Goal: Task Accomplishment & Management: Complete application form

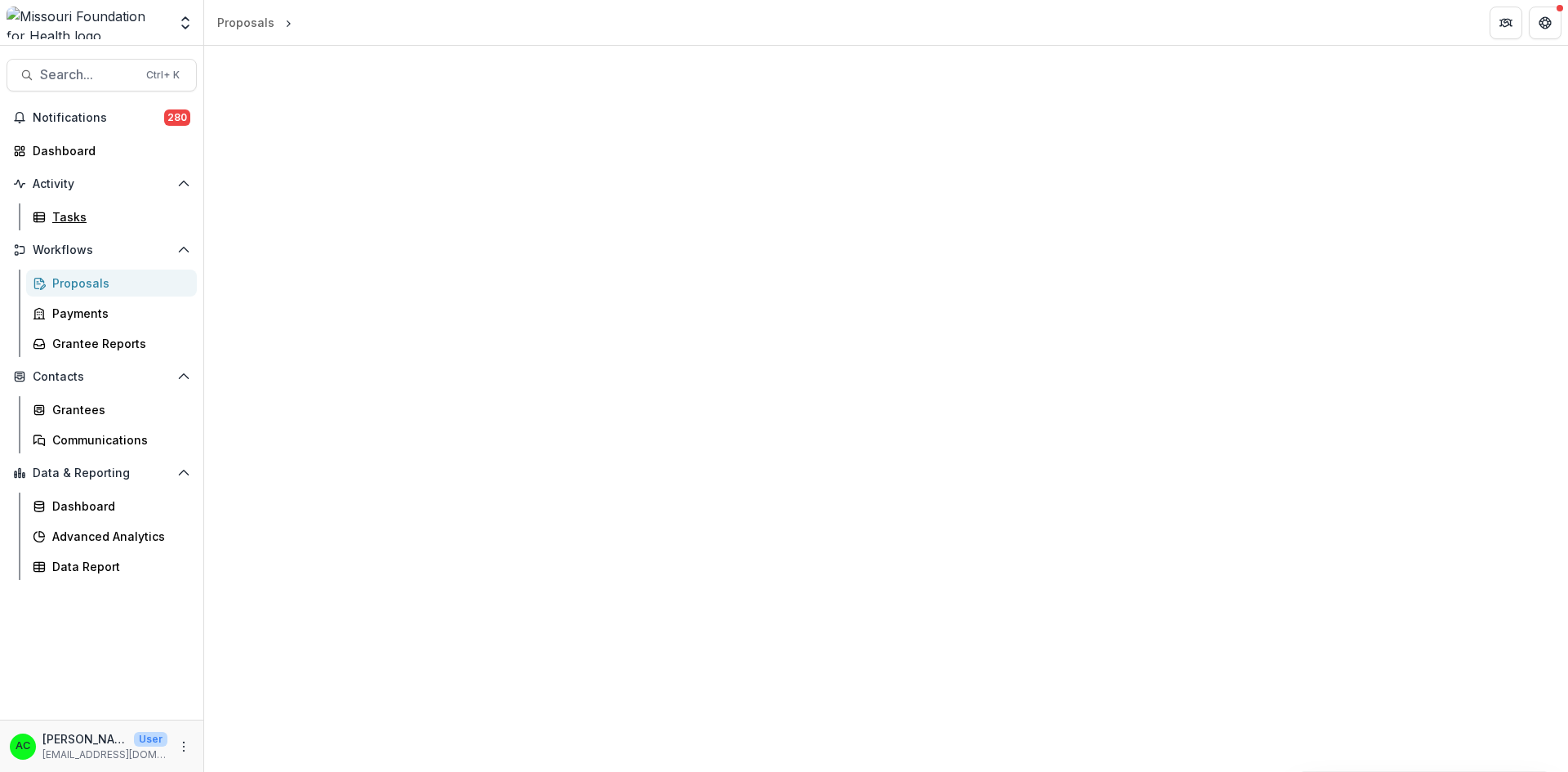
click at [106, 216] on div "Tasks" at bounding box center [118, 217] width 131 height 17
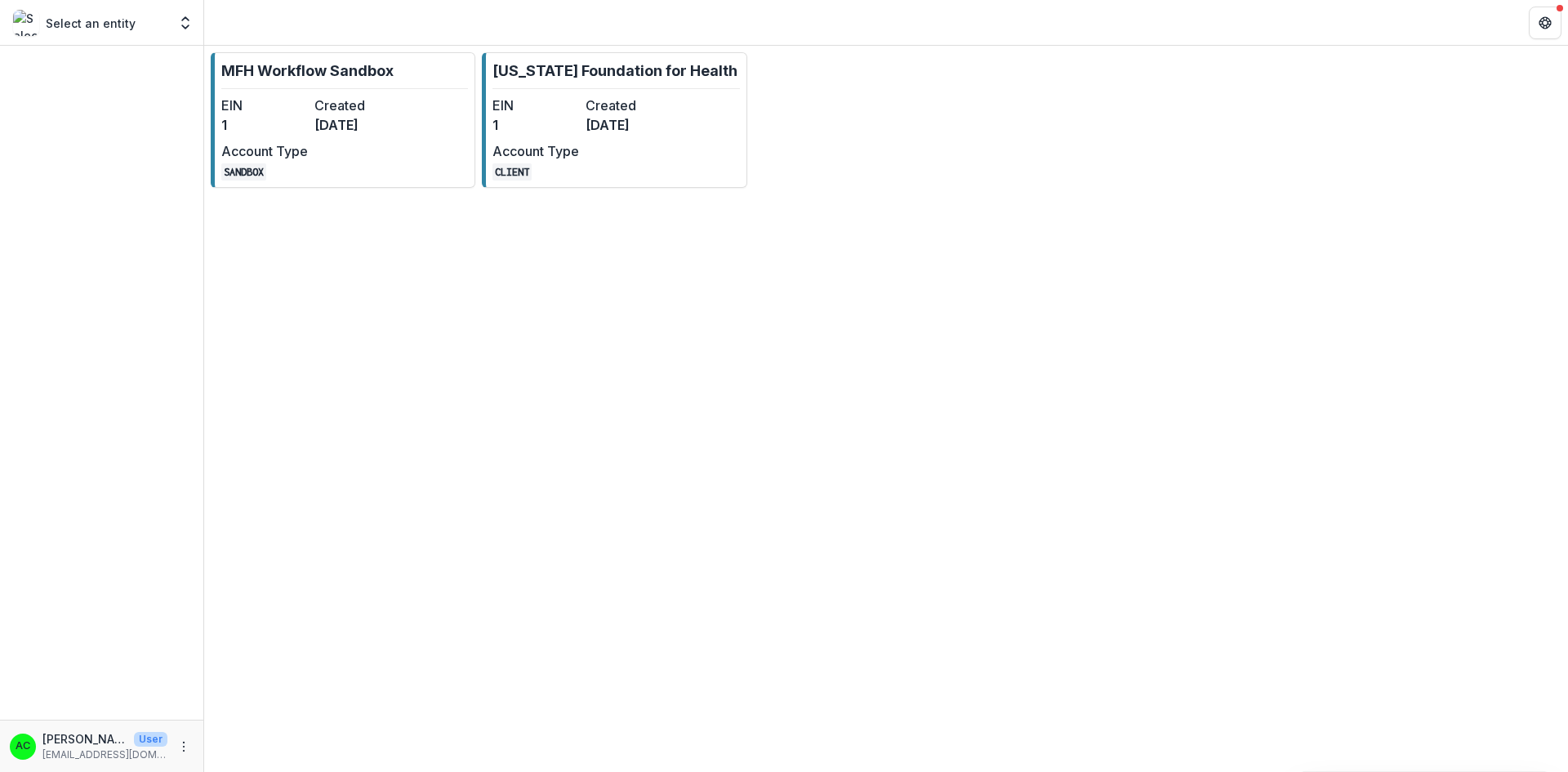
click at [613, 92] on link "[US_STATE] Foundation for Health EIN 1 Created [DATE] Account Type CLIENT" at bounding box center [614, 120] width 265 height 136
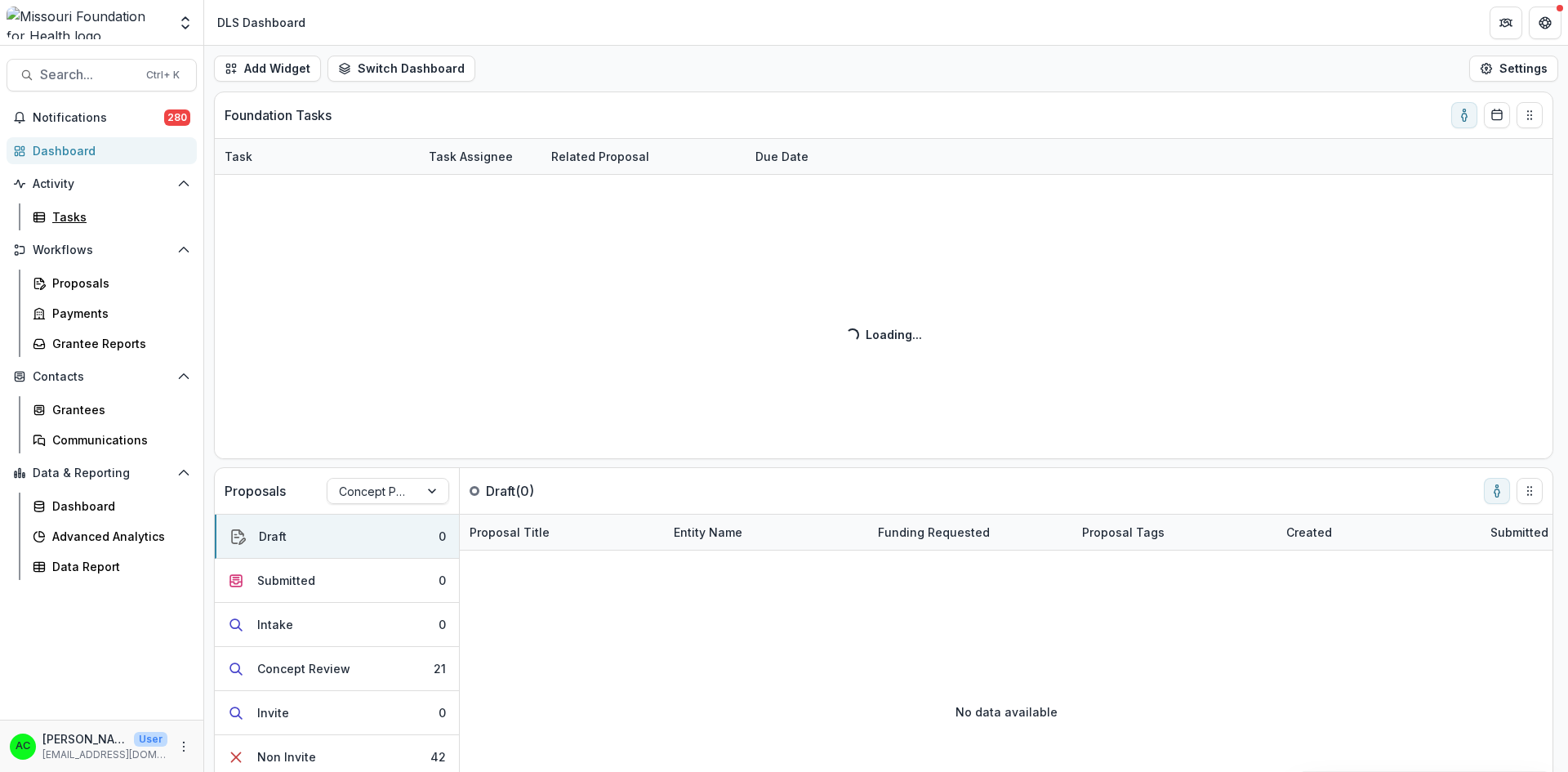
click at [97, 222] on div "Tasks" at bounding box center [118, 217] width 131 height 17
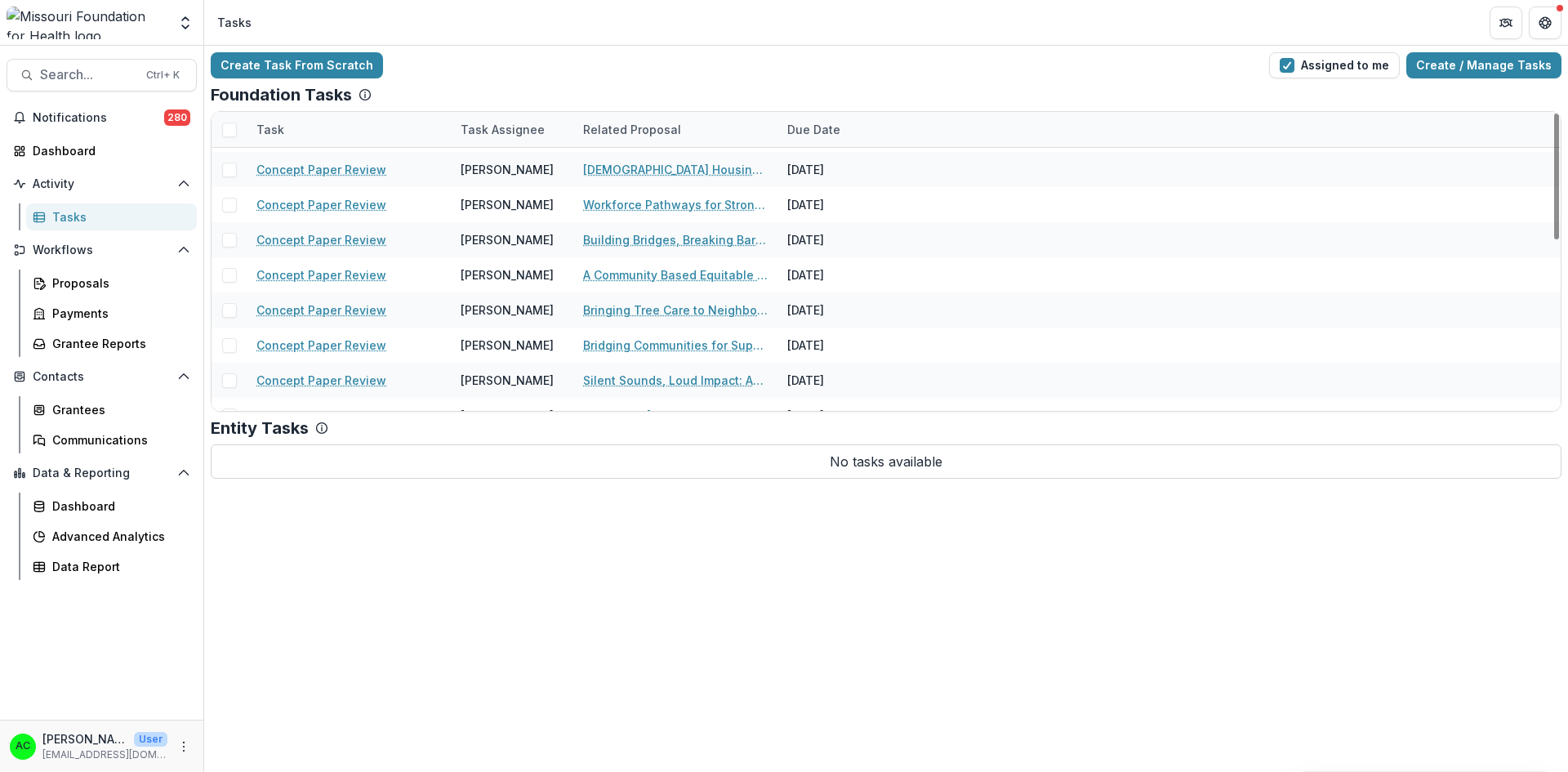
drag, startPoint x: 1554, startPoint y: 177, endPoint x: 1544, endPoint y: 225, distance: 49.0
click at [1554, 225] on div at bounding box center [1557, 177] width 5 height 126
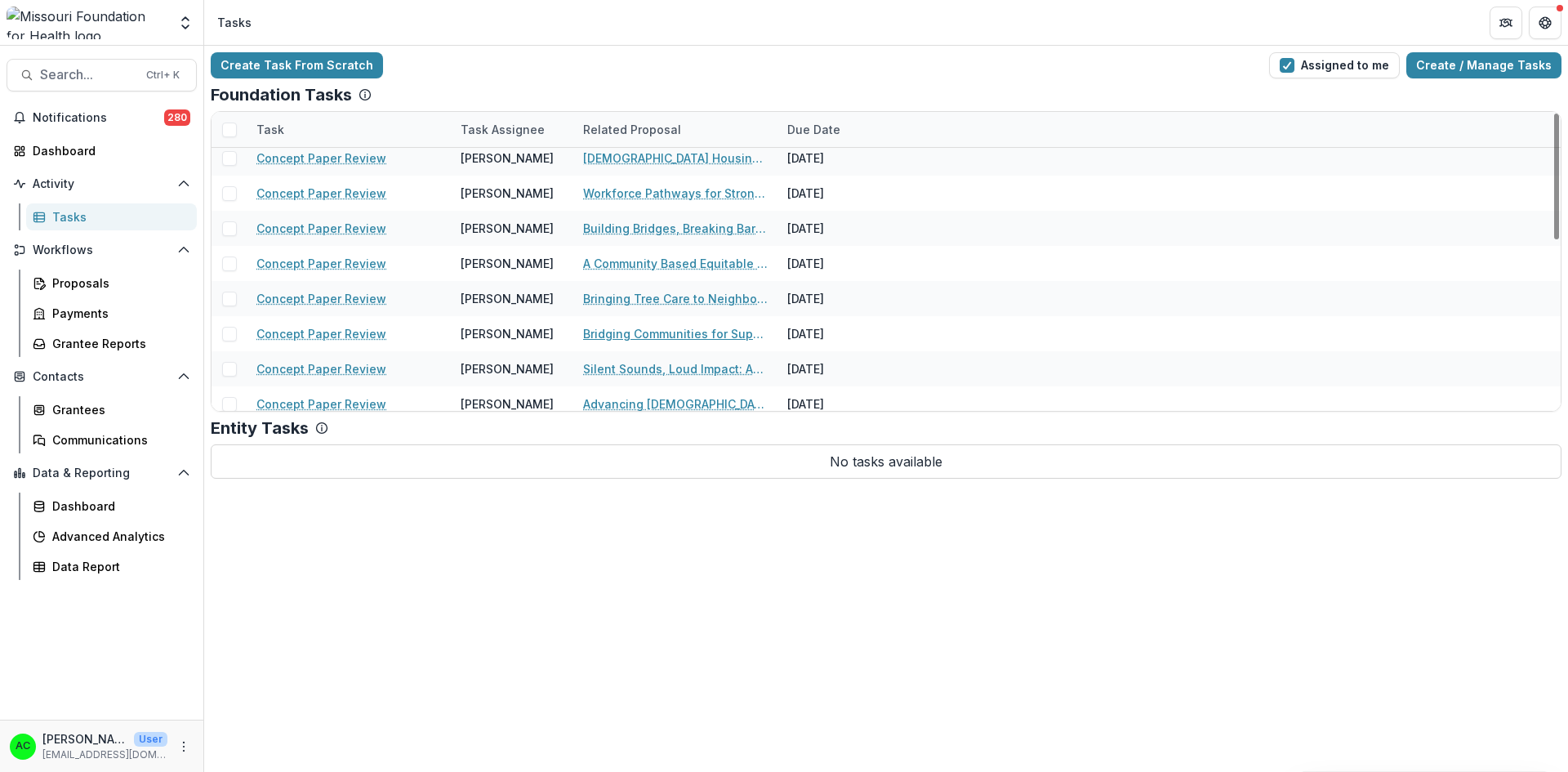
click at [718, 334] on link "Bridging Communities for Support in [US_STATE]: A Collective Impact Initiative" at bounding box center [675, 334] width 184 height 17
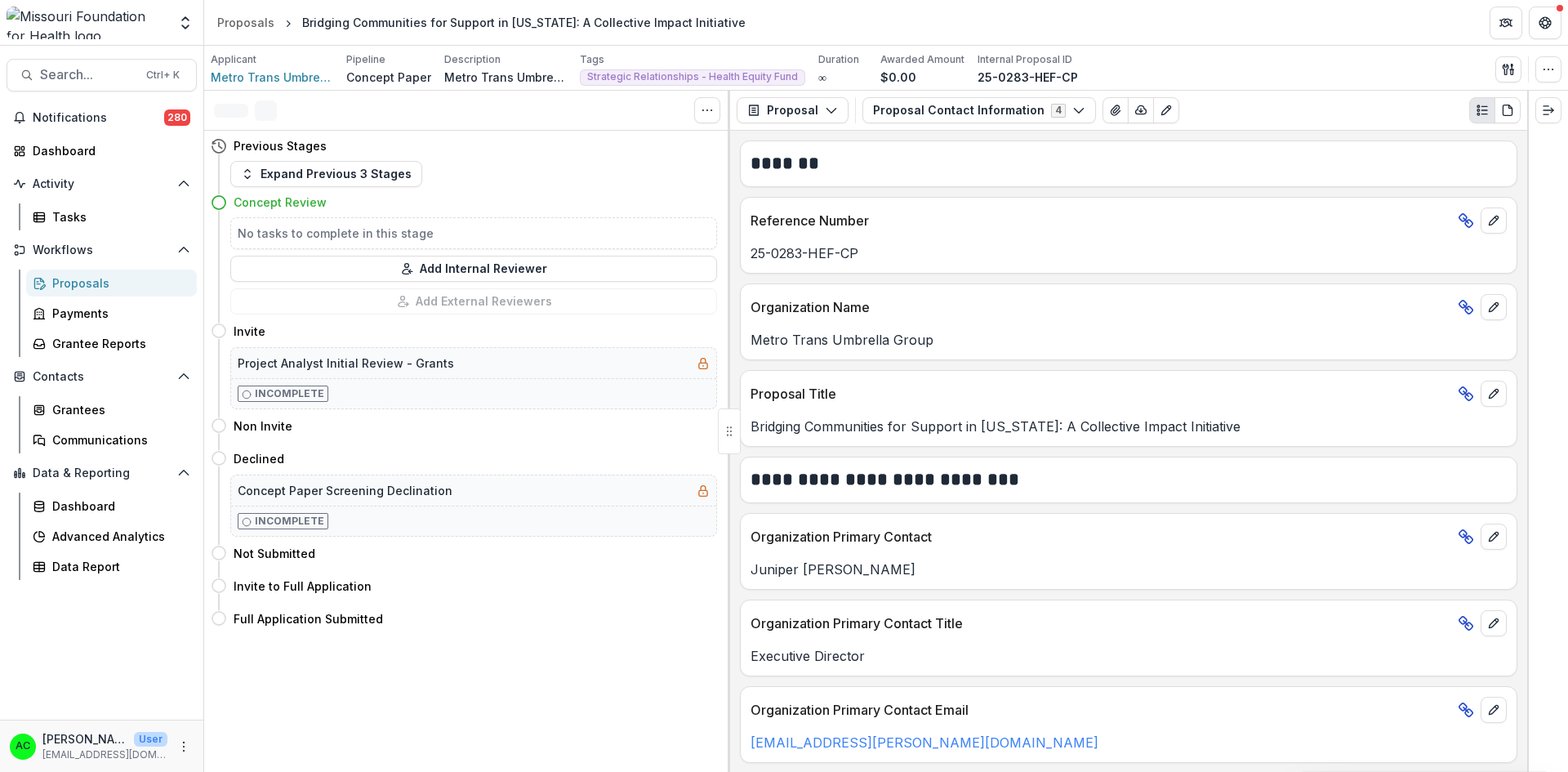
click at [909, 108] on button "Proposal Contact Information 4" at bounding box center [978, 110] width 233 height 26
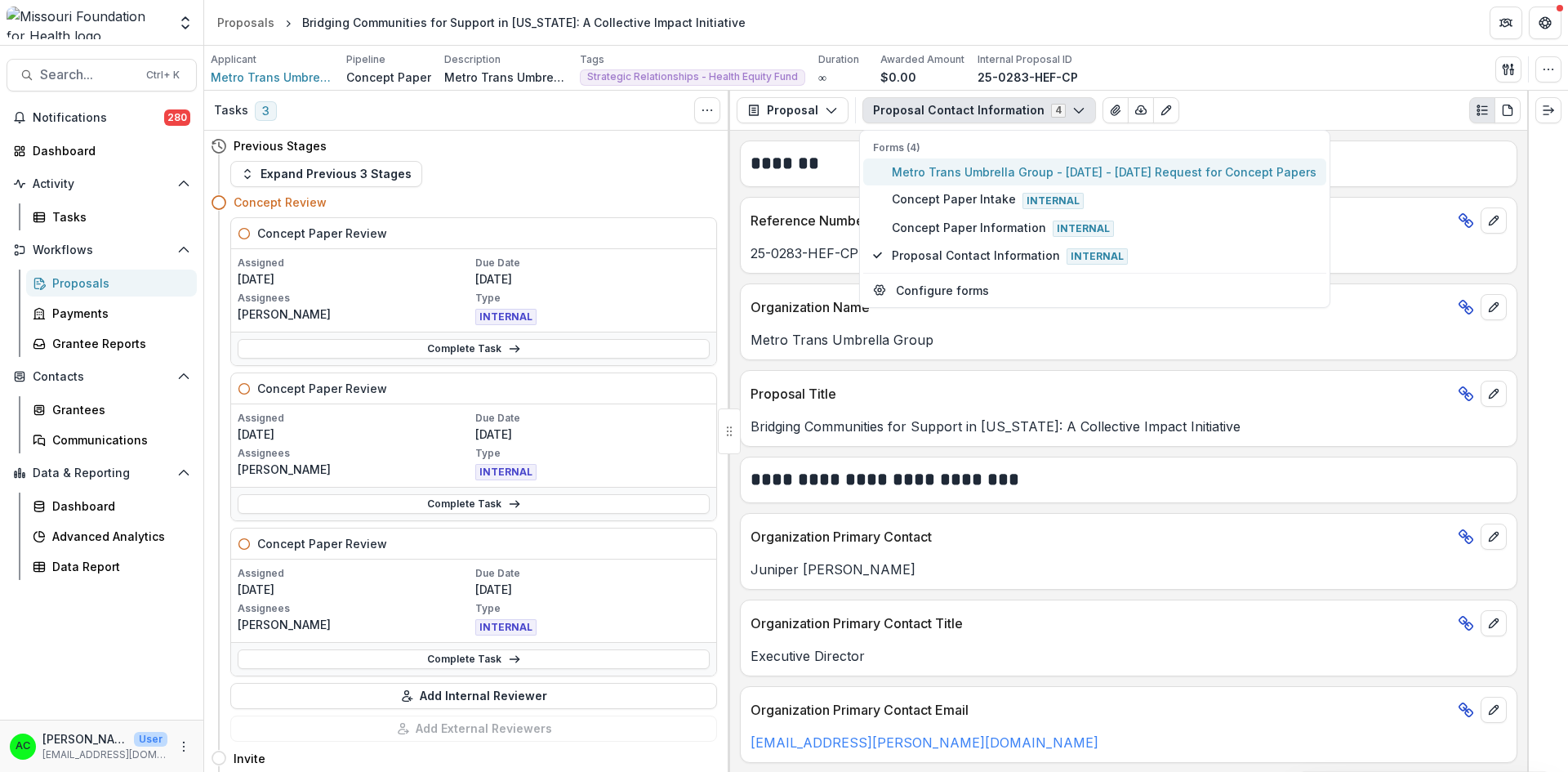
click at [924, 170] on span "Metro Trans Umbrella Group - [DATE] - [DATE] Request for Concept Papers" at bounding box center [1104, 172] width 425 height 17
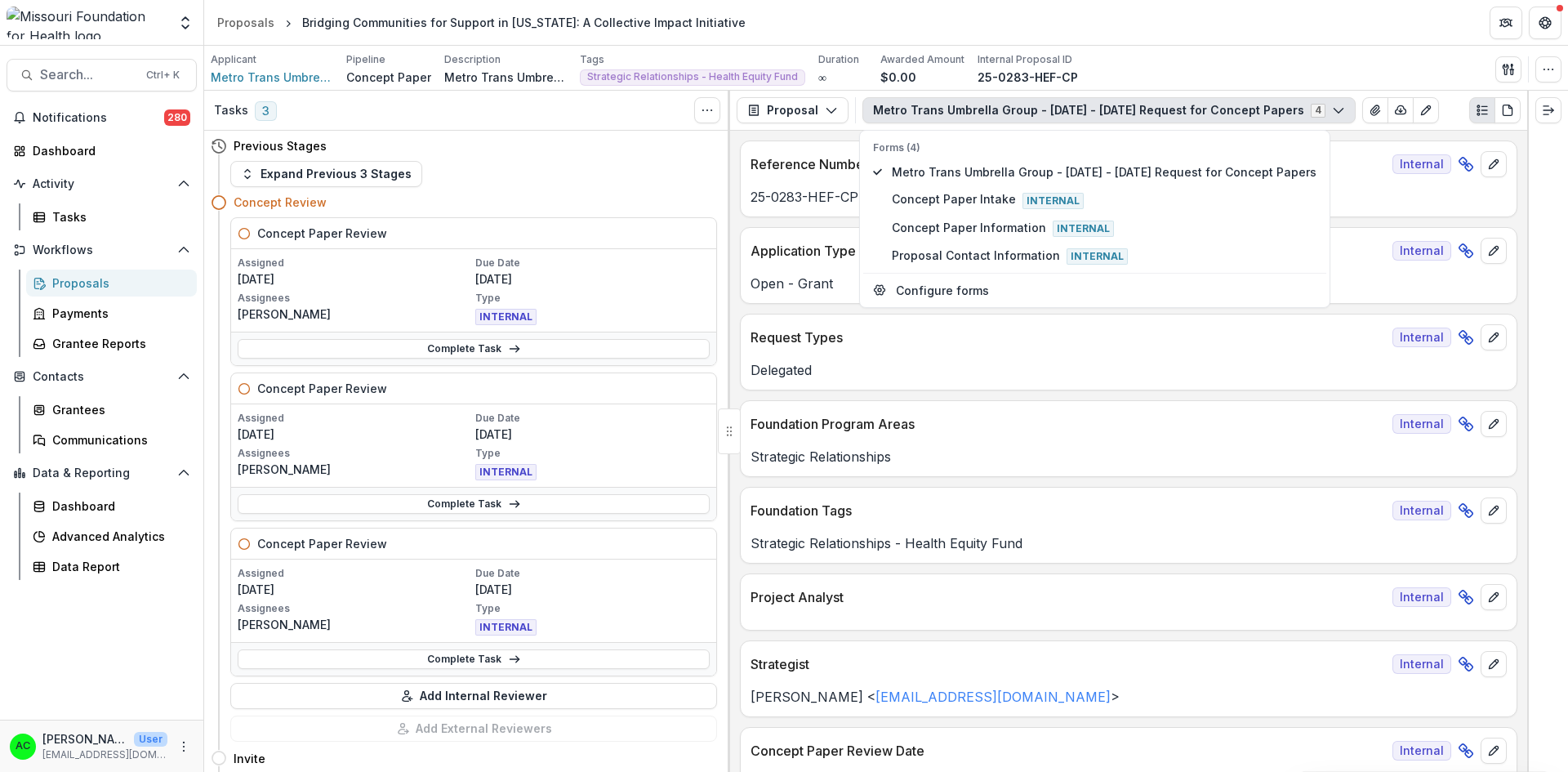
click at [1195, 350] on div "Request Types Internal" at bounding box center [1127, 332] width 775 height 36
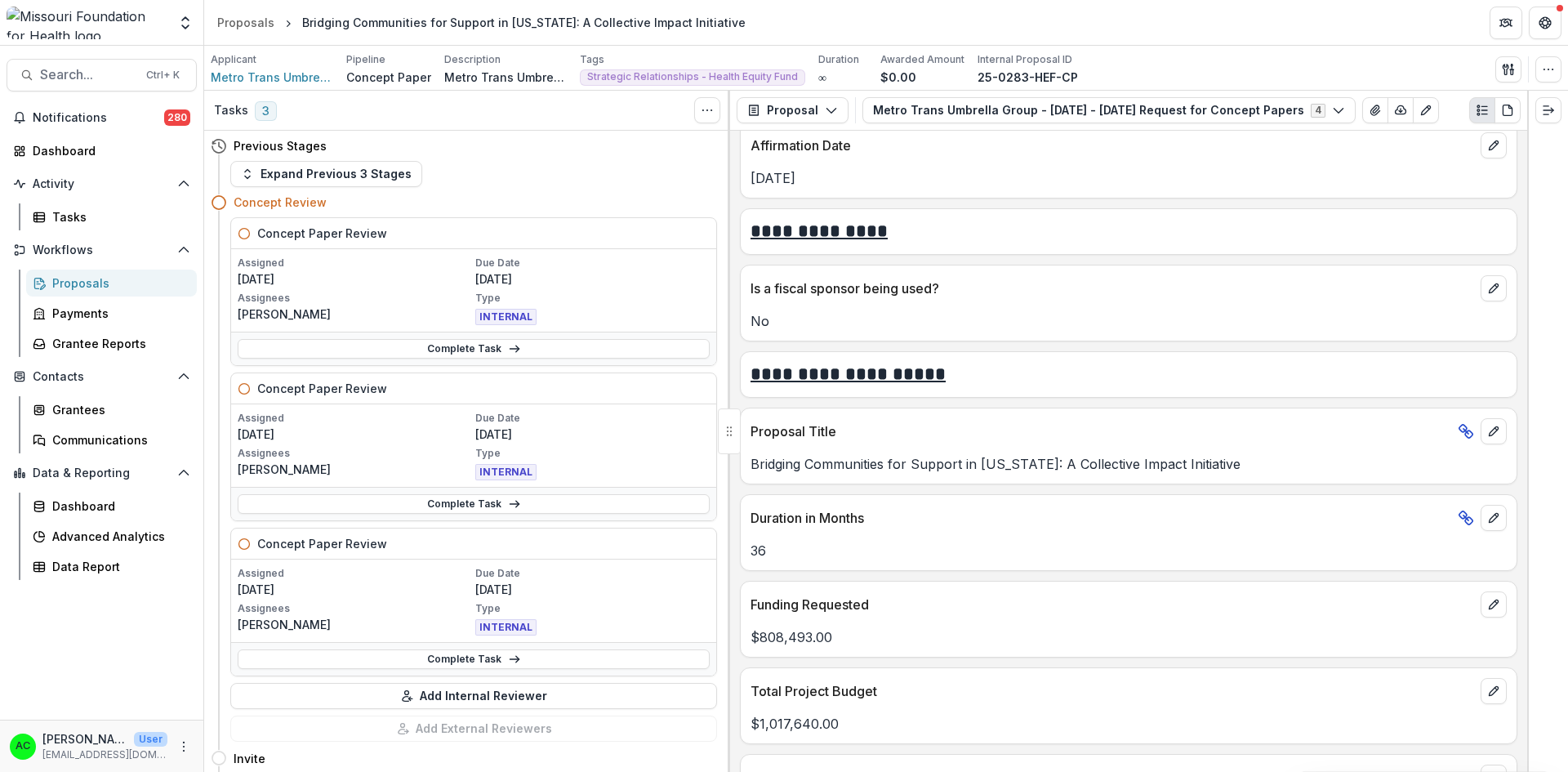
scroll to position [3110, 0]
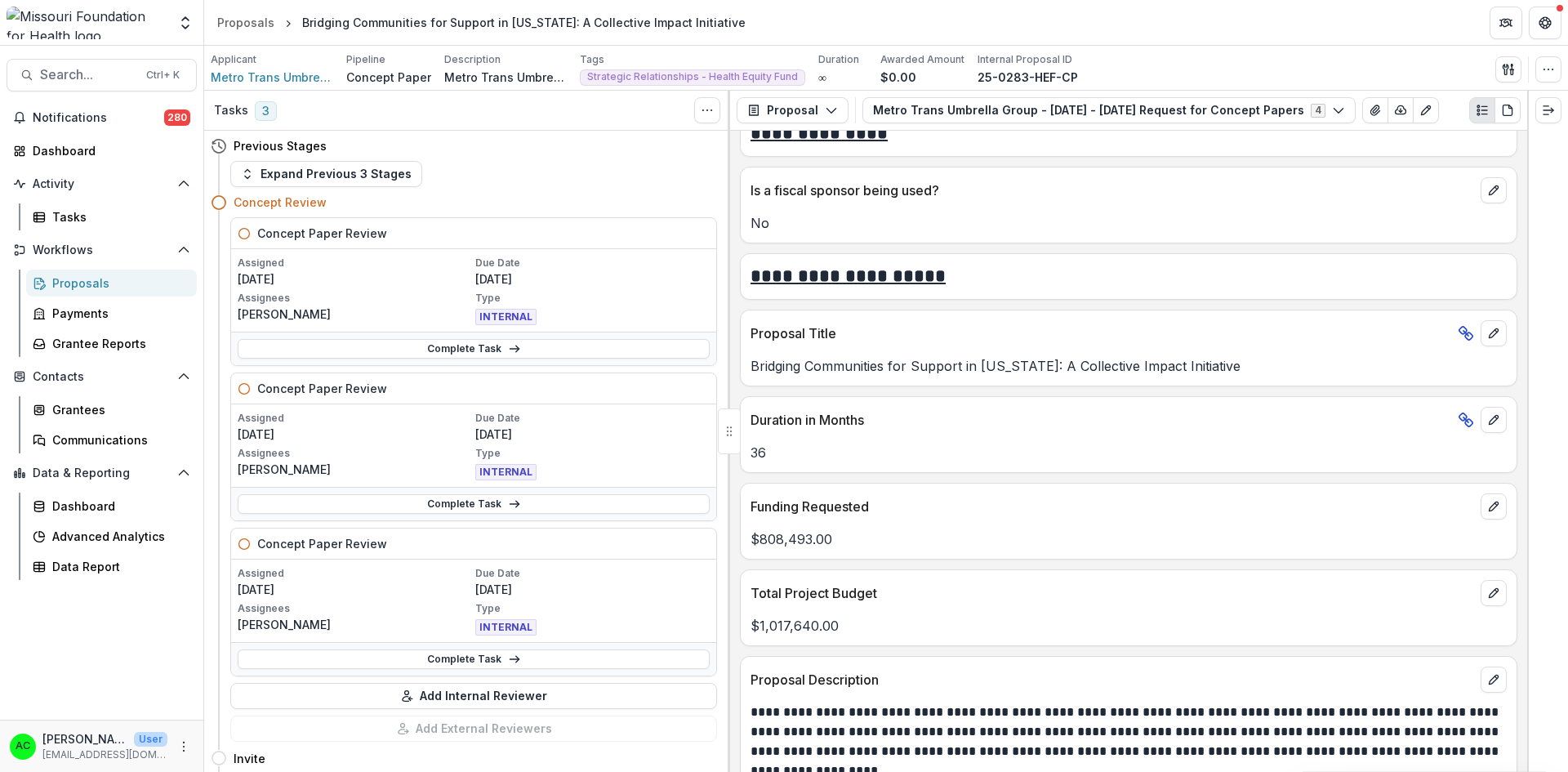
click at [1369, 109] on icon "View Attached Files" at bounding box center [1375, 110] width 13 height 13
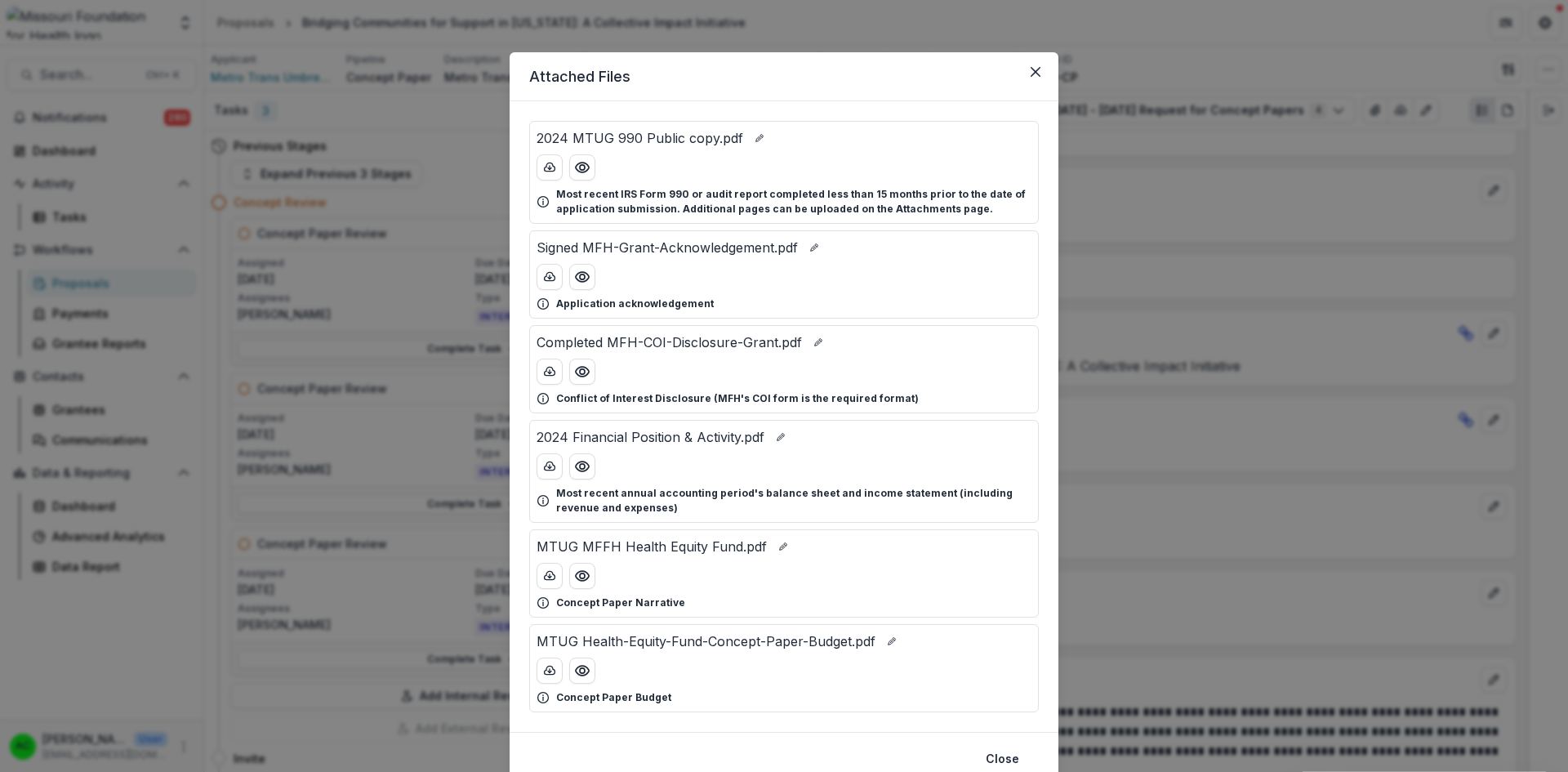
click at [579, 573] on icon "Preview MTUG MFFH Health Equity Fund.pdf" at bounding box center [582, 575] width 17 height 17
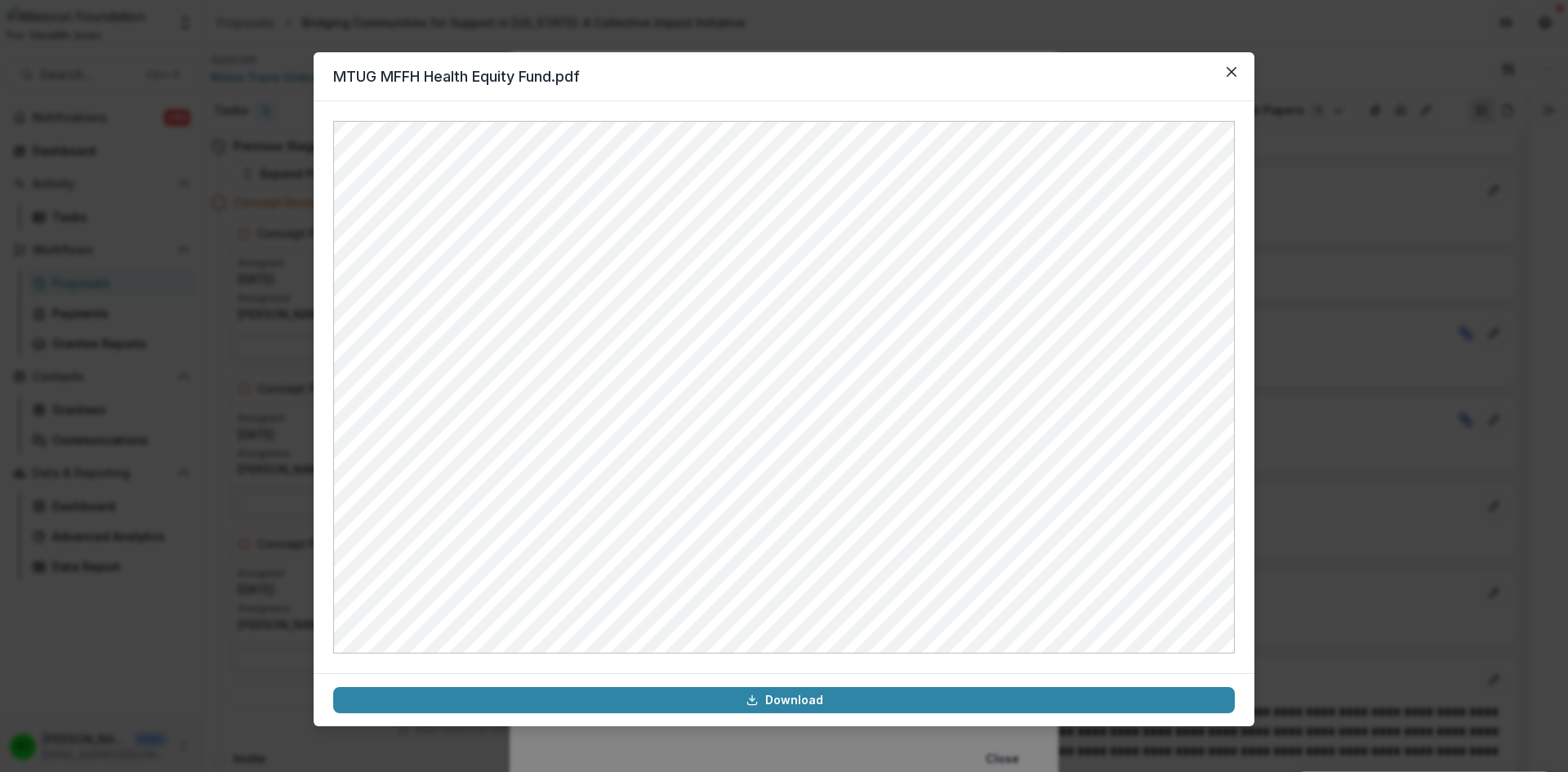
drag, startPoint x: 1238, startPoint y: 75, endPoint x: 1315, endPoint y: 30, distance: 89.2
click at [1238, 75] on button "Close" at bounding box center [1232, 72] width 26 height 26
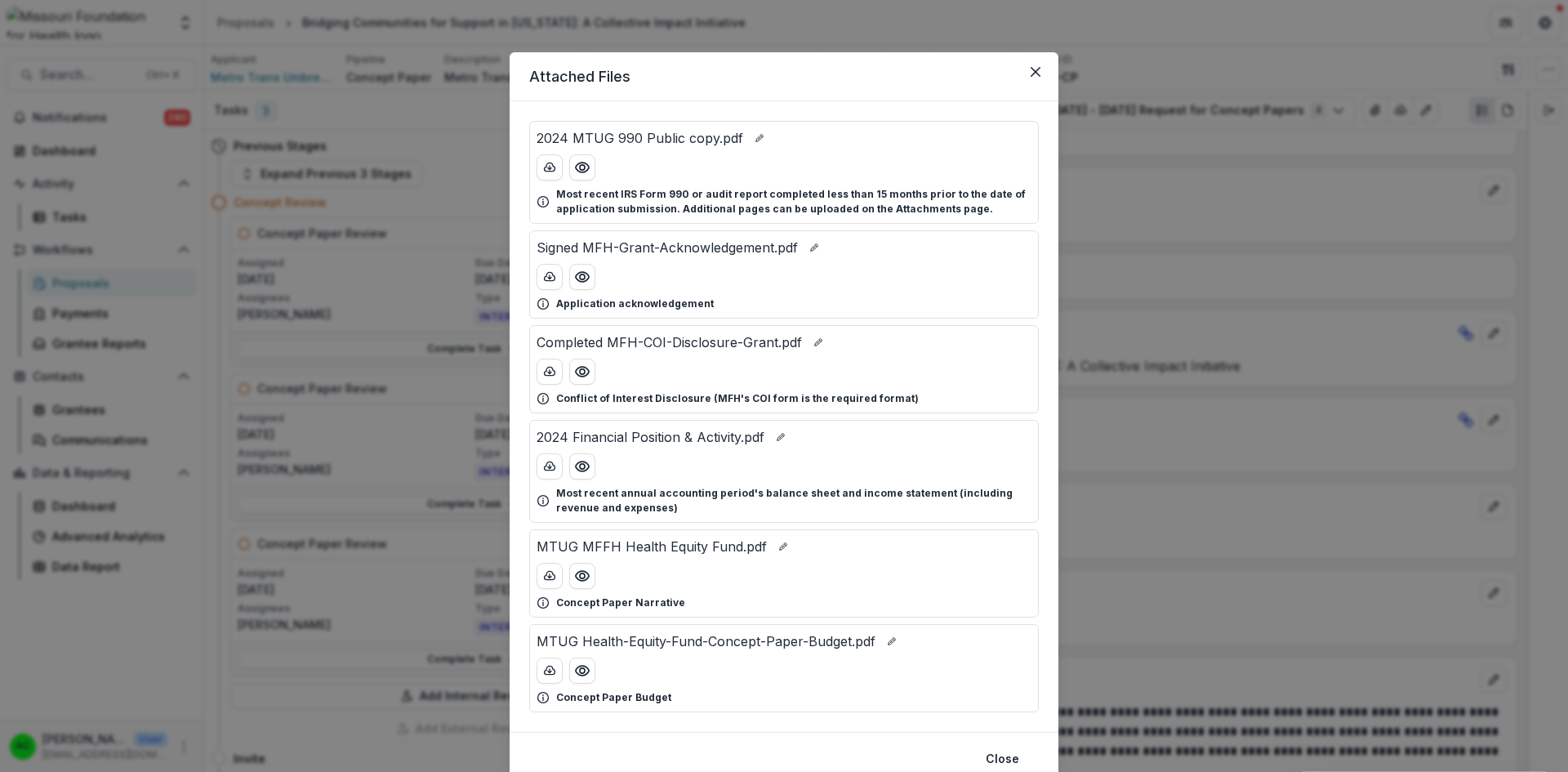
click at [1038, 68] on button "Close" at bounding box center [1036, 72] width 26 height 26
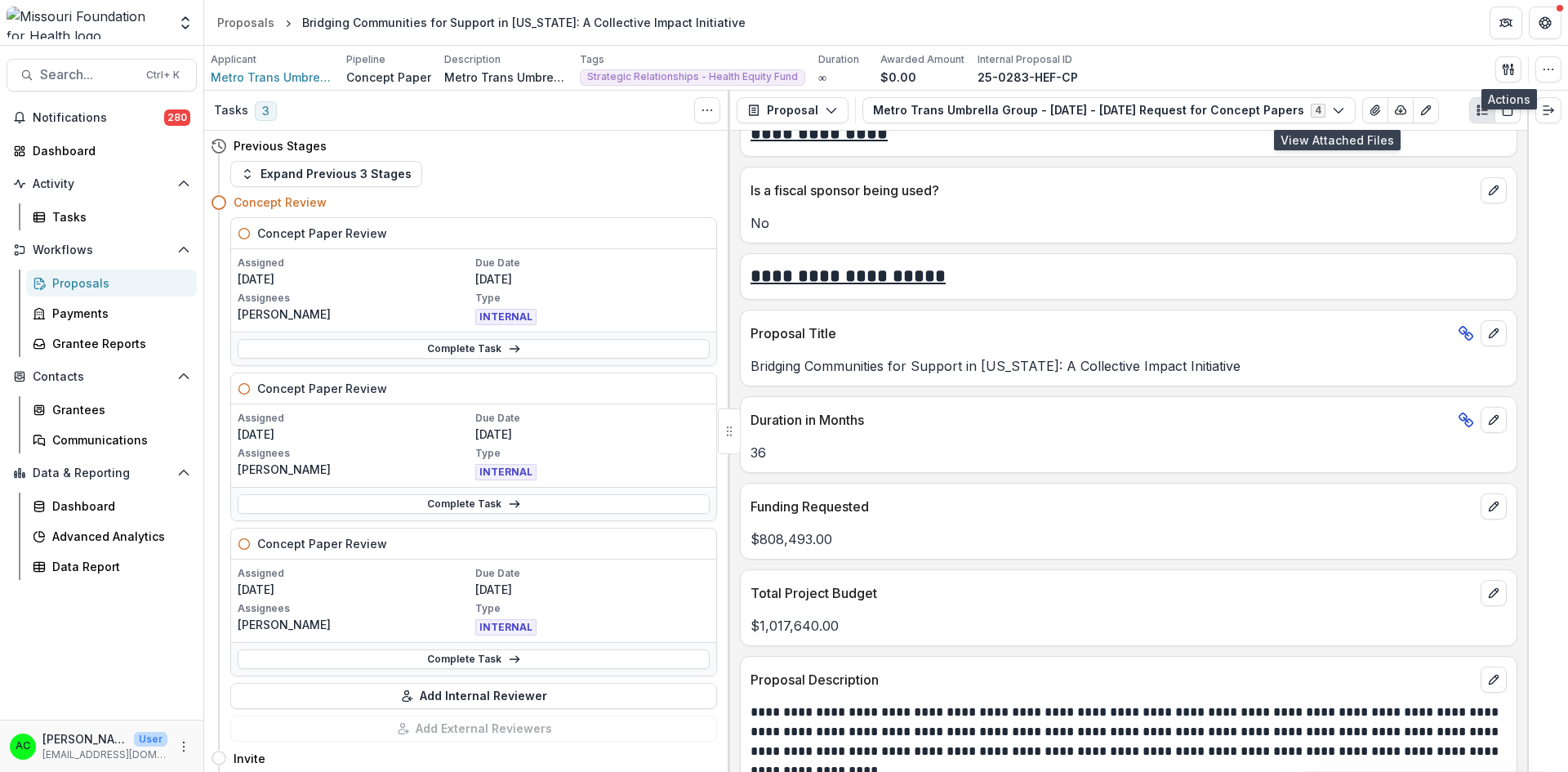
click at [1506, 66] on icon "button" at bounding box center [1505, 69] width 6 height 10
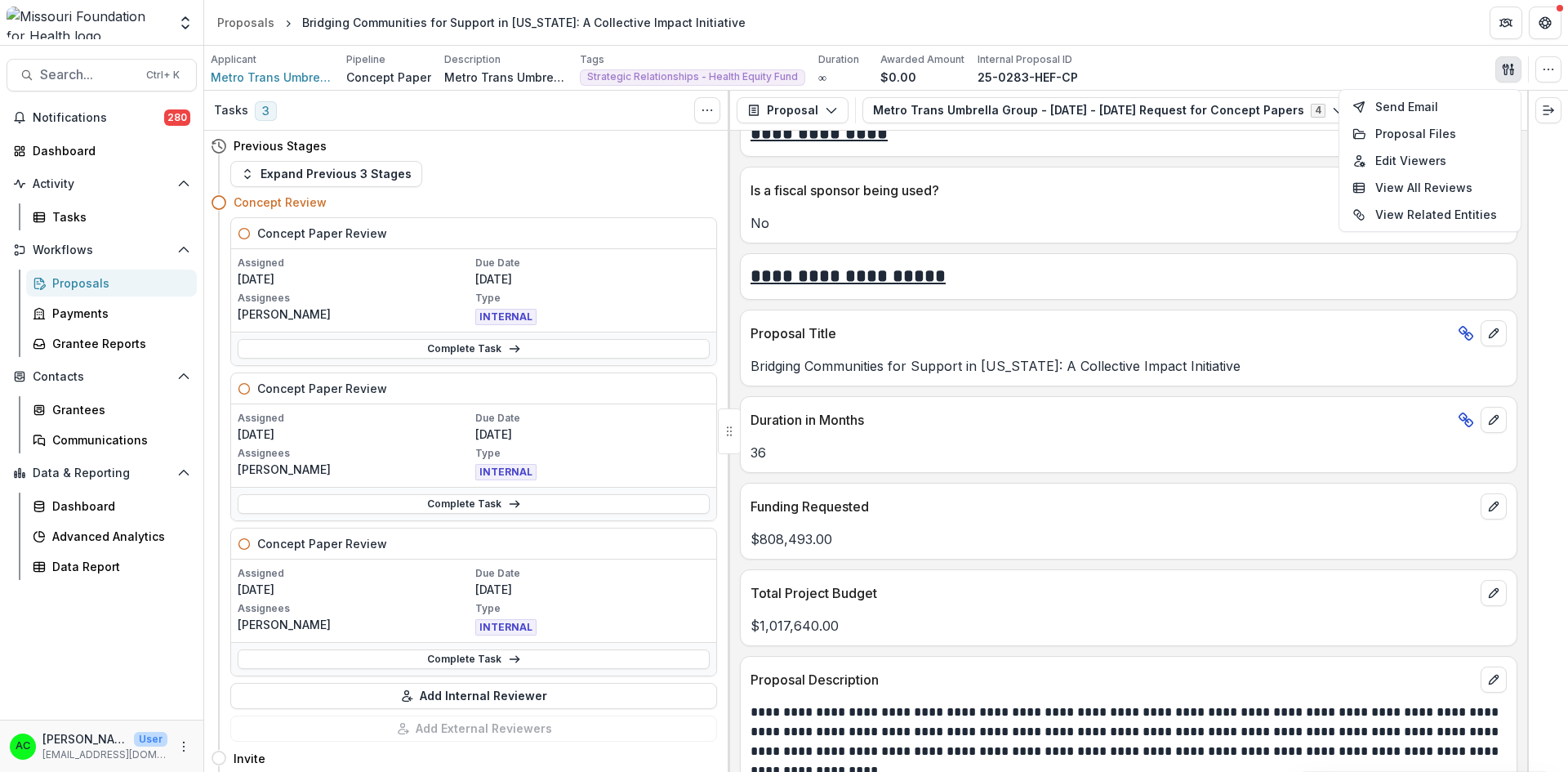
click at [1189, 64] on div "Applicant Metro Trans Umbrella Group Pipeline Concept Paper Description Metro T…" at bounding box center [885, 69] width 1350 height 33
click at [1369, 110] on icon "View Attached Files" at bounding box center [1375, 110] width 13 height 13
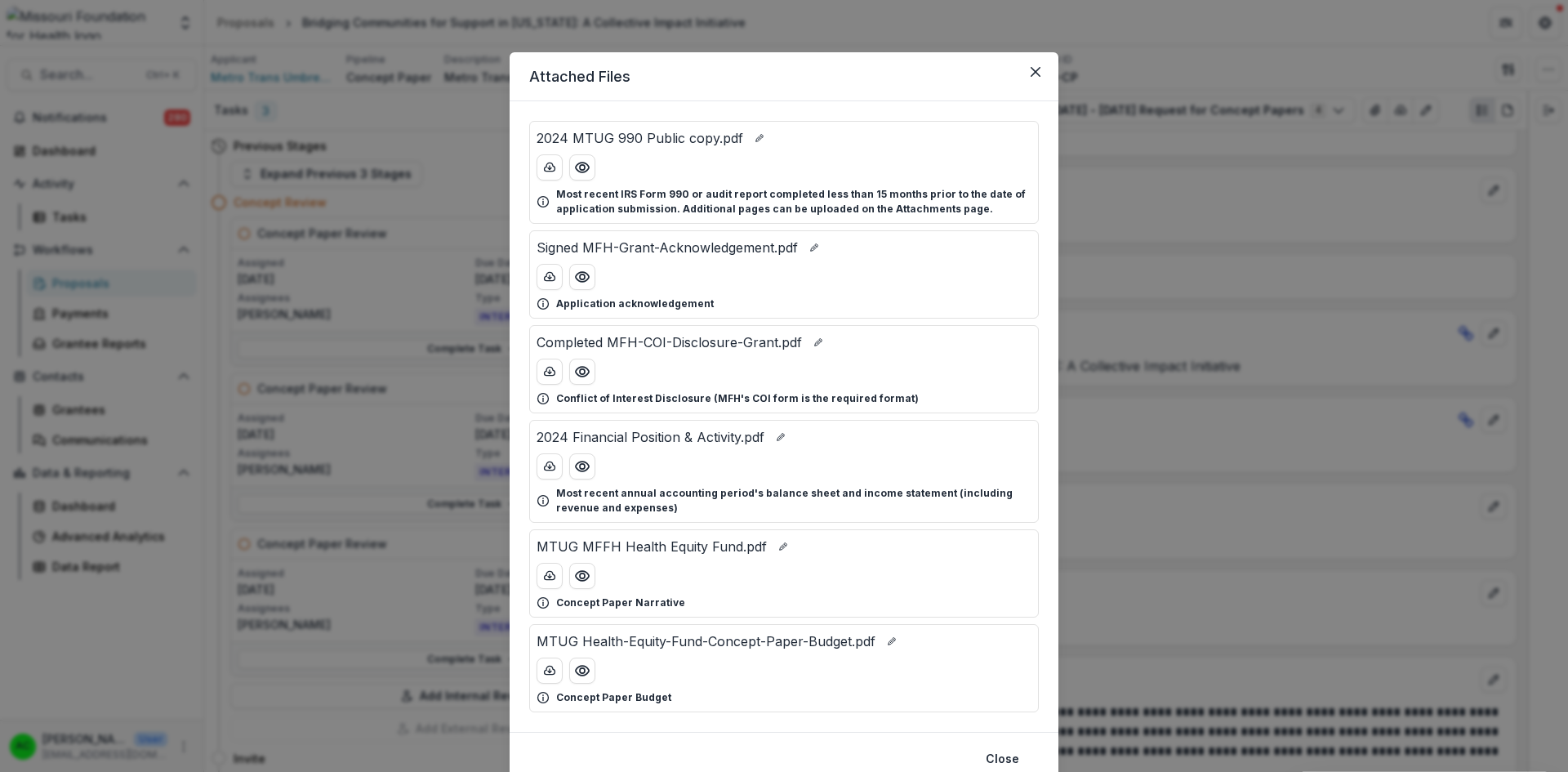
click at [581, 676] on icon "Preview MTUG Health-Equity-Fund-Concept-Paper-Budget.pdf" at bounding box center [582, 671] width 17 height 17
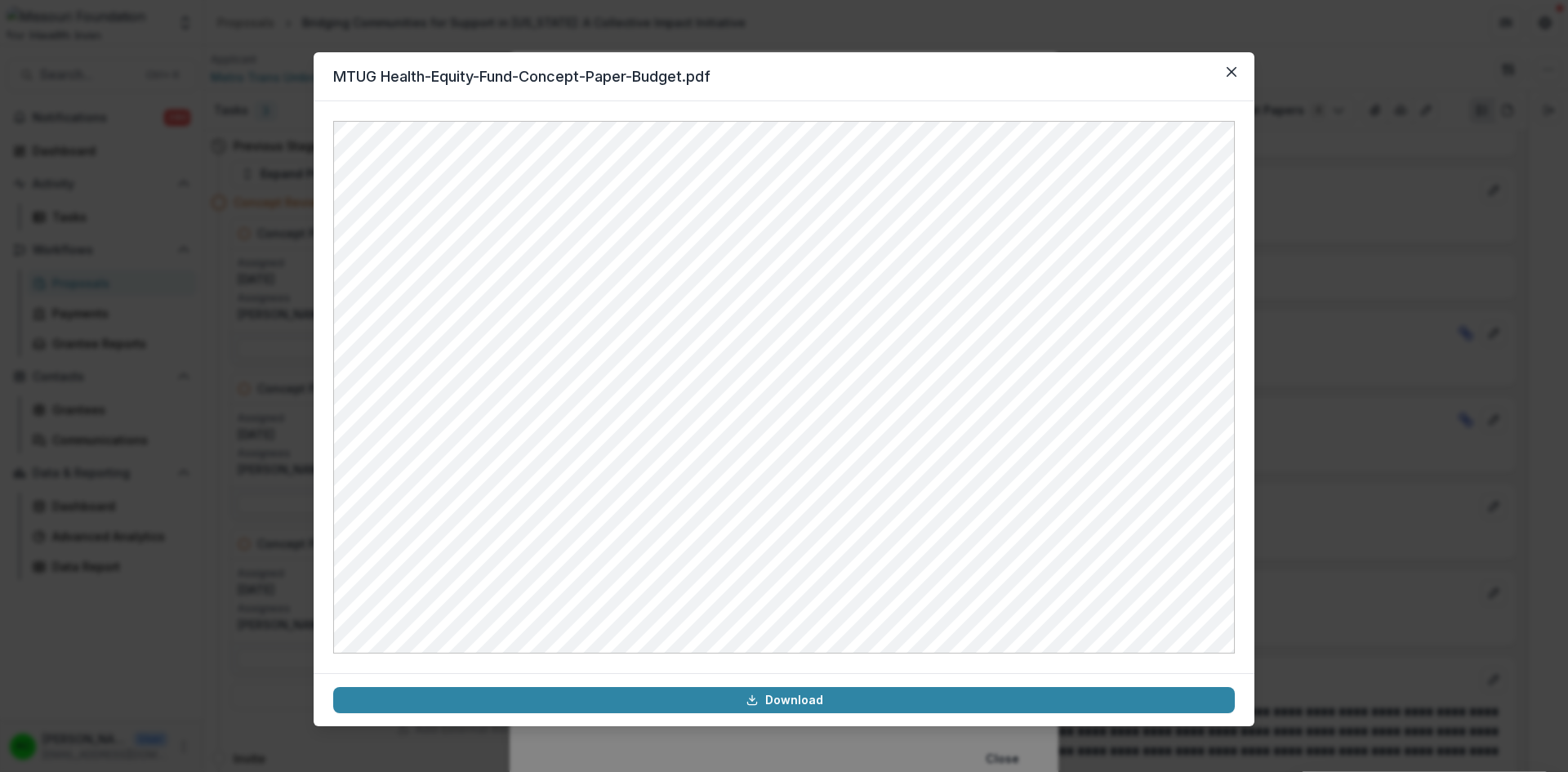
click at [1232, 63] on button "Close" at bounding box center [1232, 72] width 26 height 26
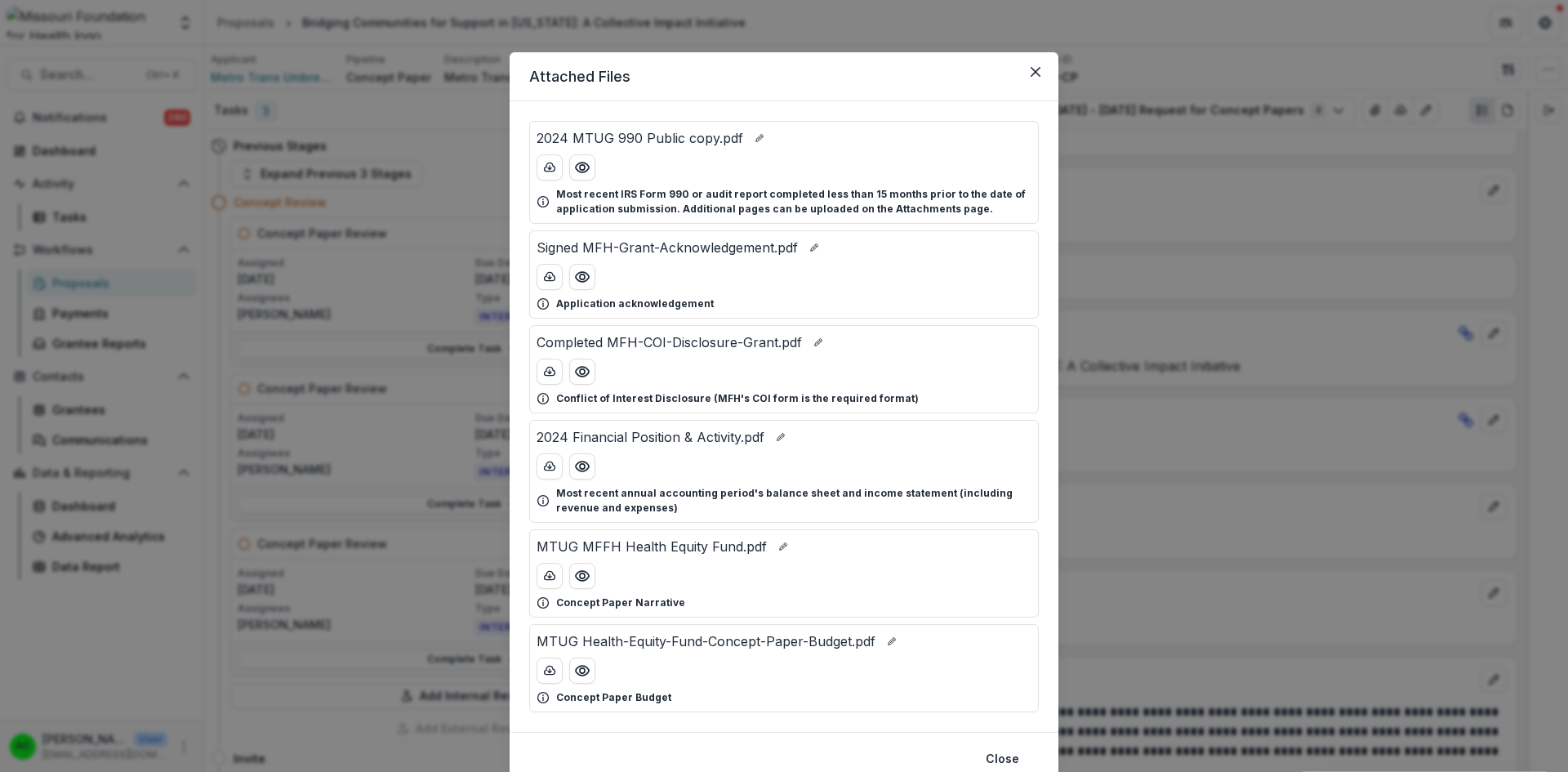
click at [1035, 73] on icon "Close" at bounding box center [1035, 72] width 10 height 10
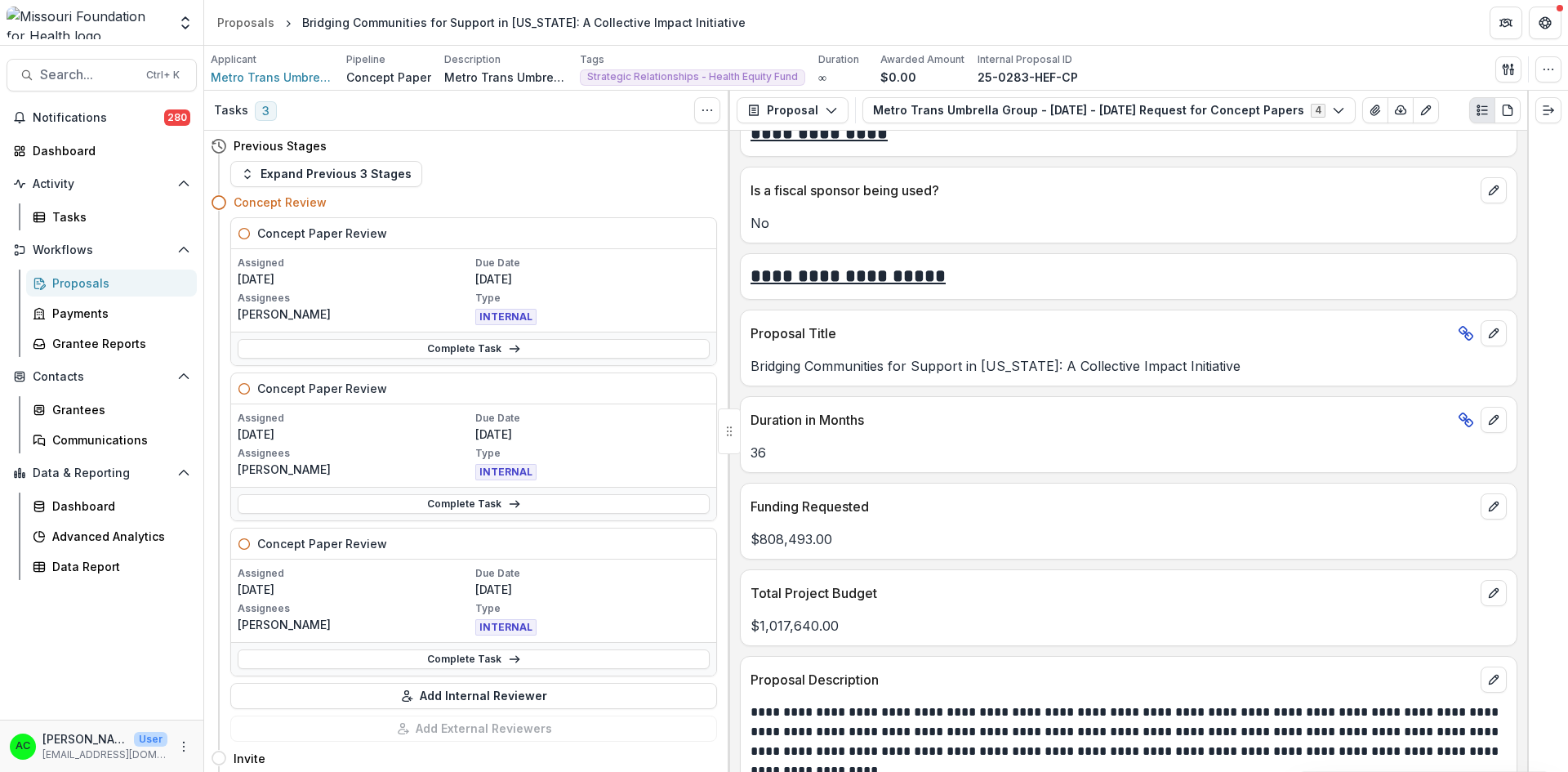
click at [442, 658] on link "Complete Task" at bounding box center [474, 659] width 472 height 19
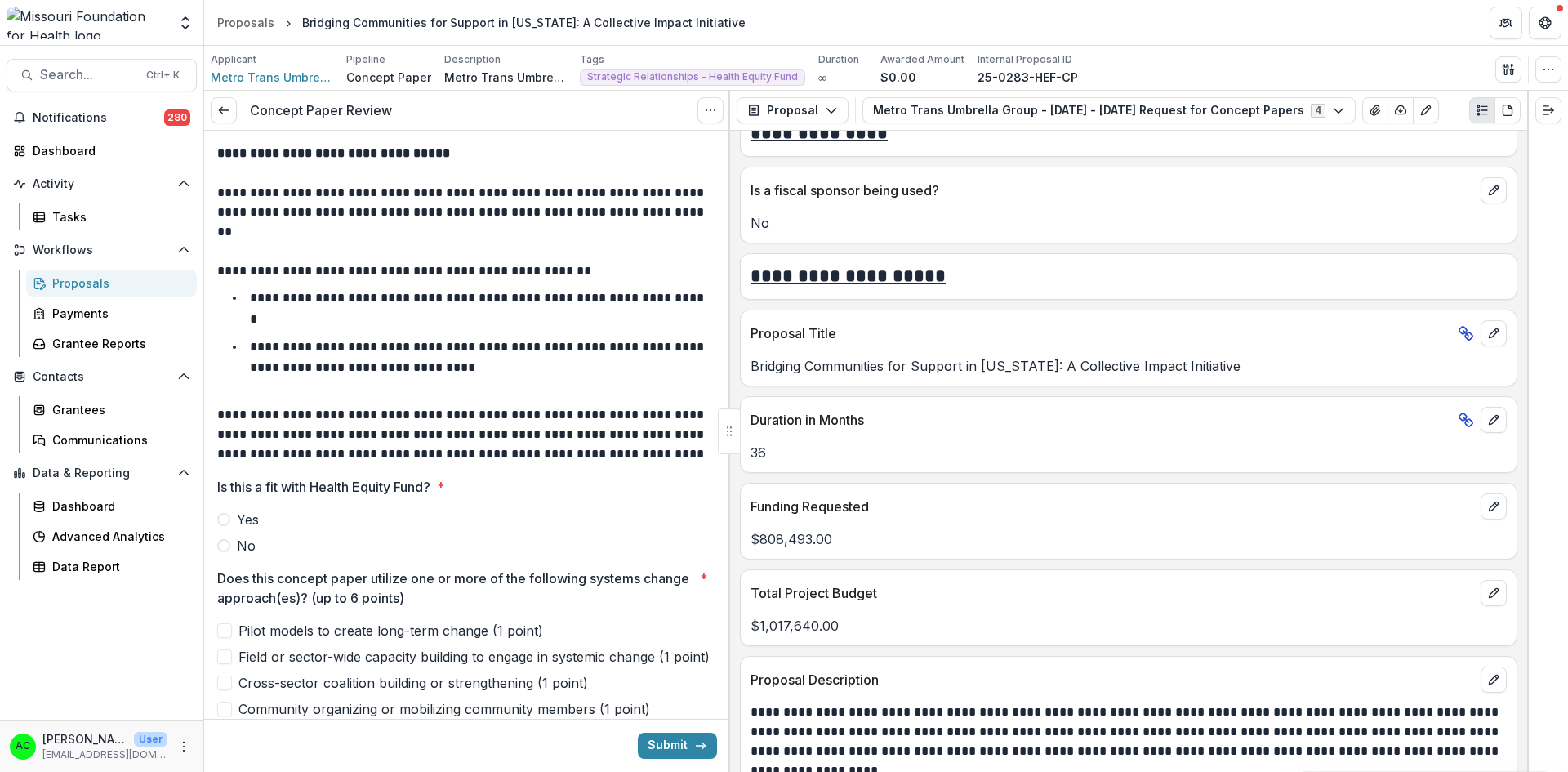
click at [226, 518] on span at bounding box center [223, 519] width 13 height 13
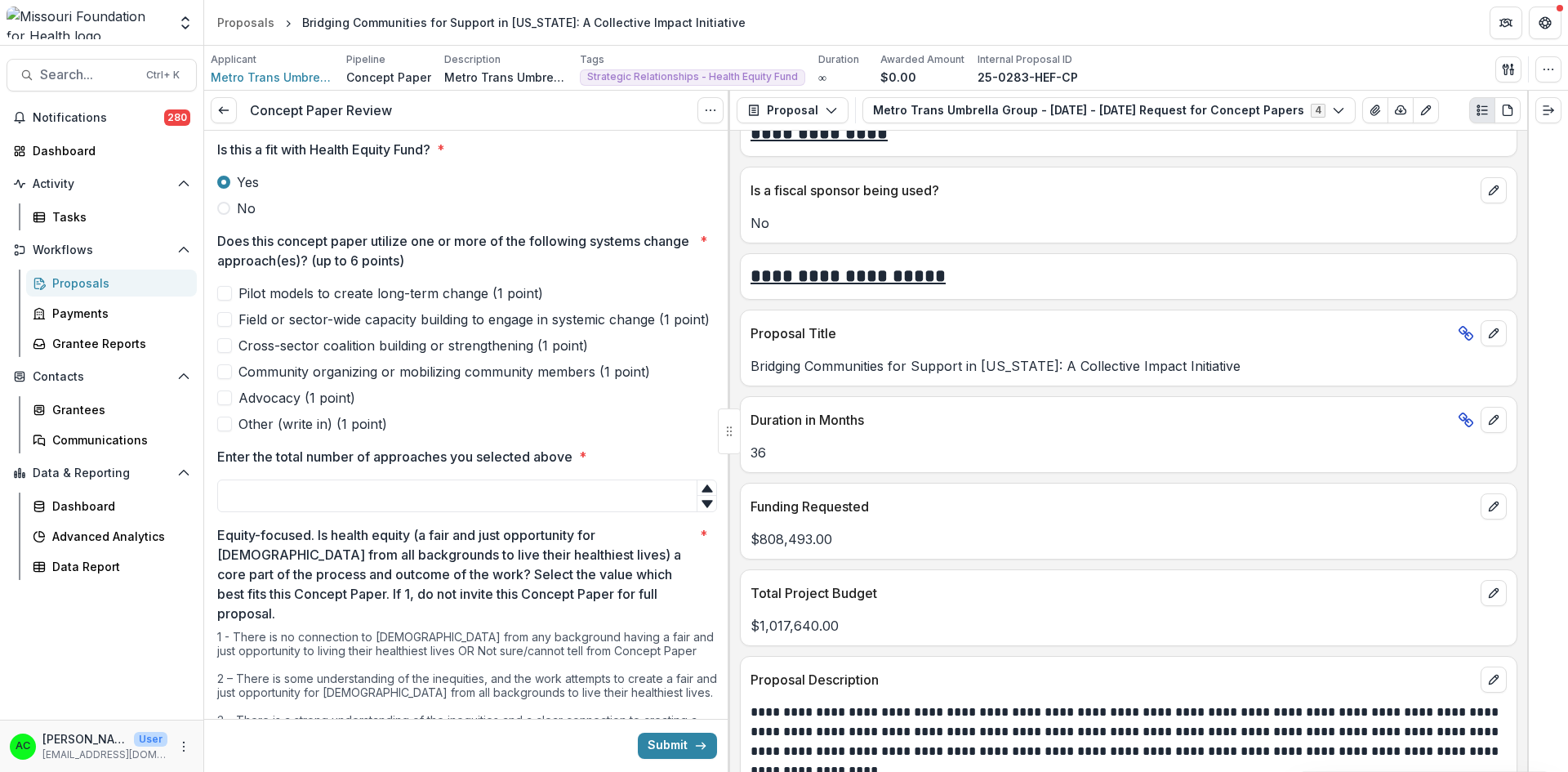
scroll to position [342, 0]
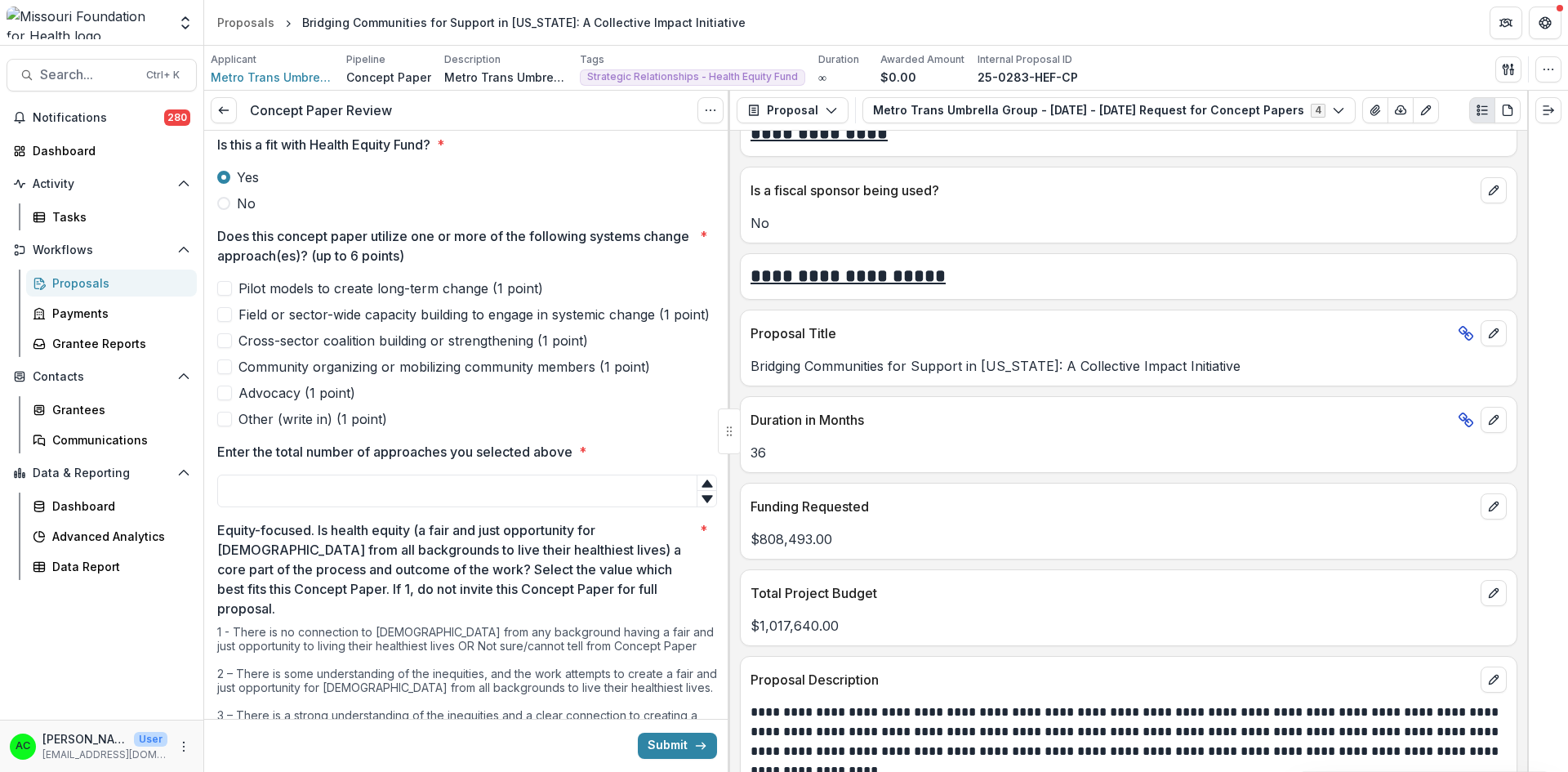
click at [230, 348] on span at bounding box center [224, 340] width 15 height 15
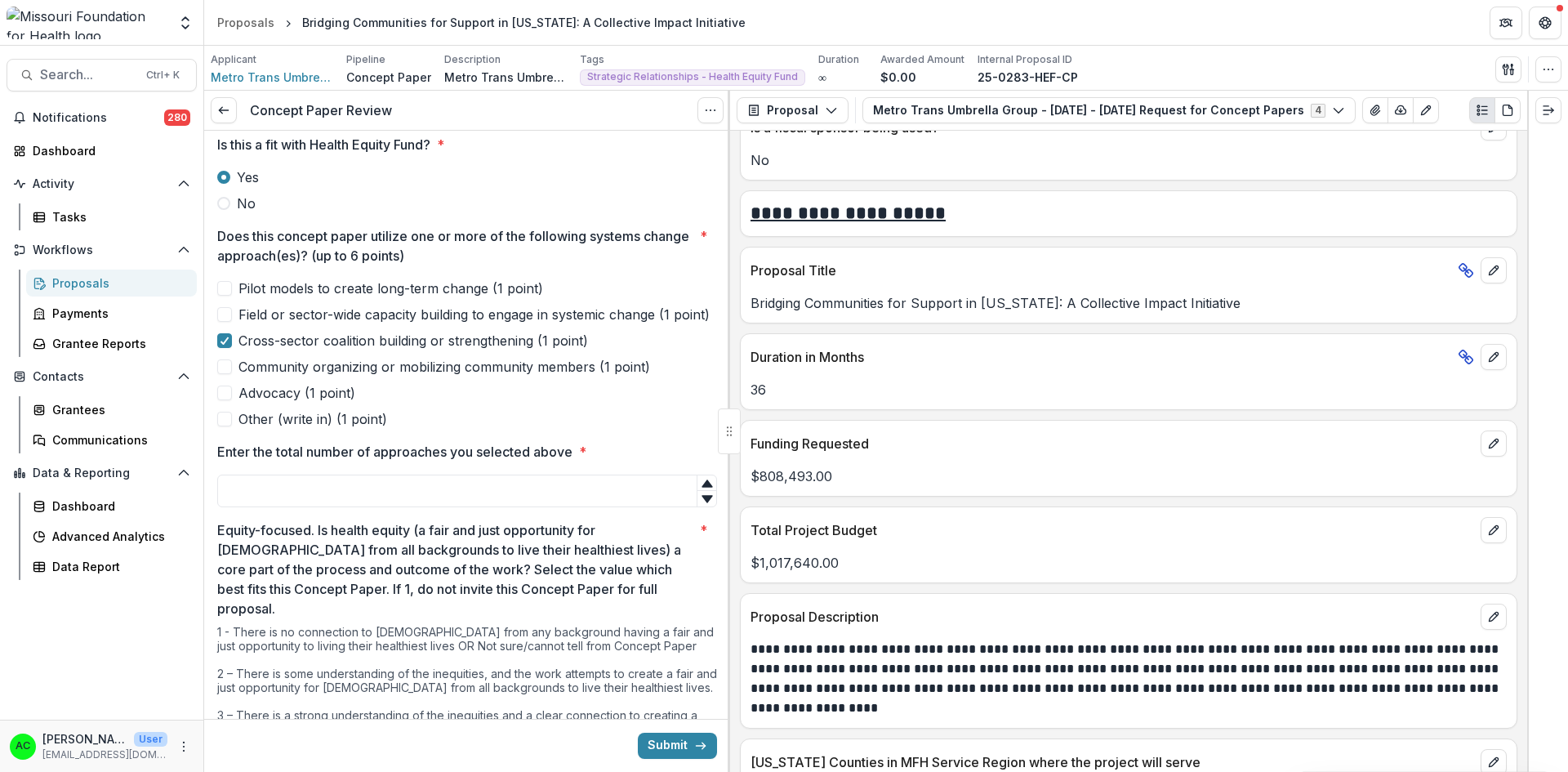
scroll to position [3221, 0]
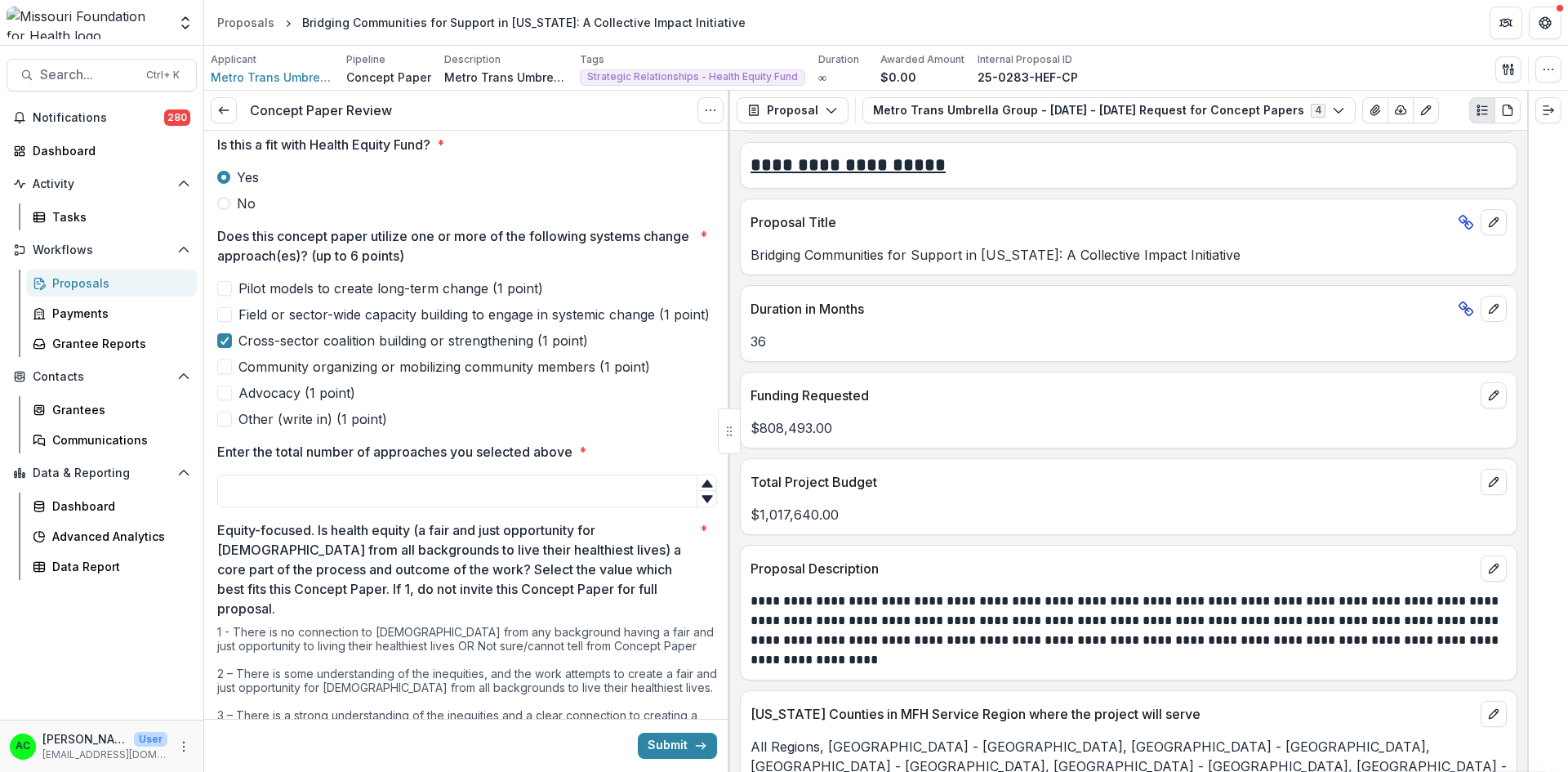
click at [1362, 118] on button "View Attached Files" at bounding box center [1375, 110] width 26 height 26
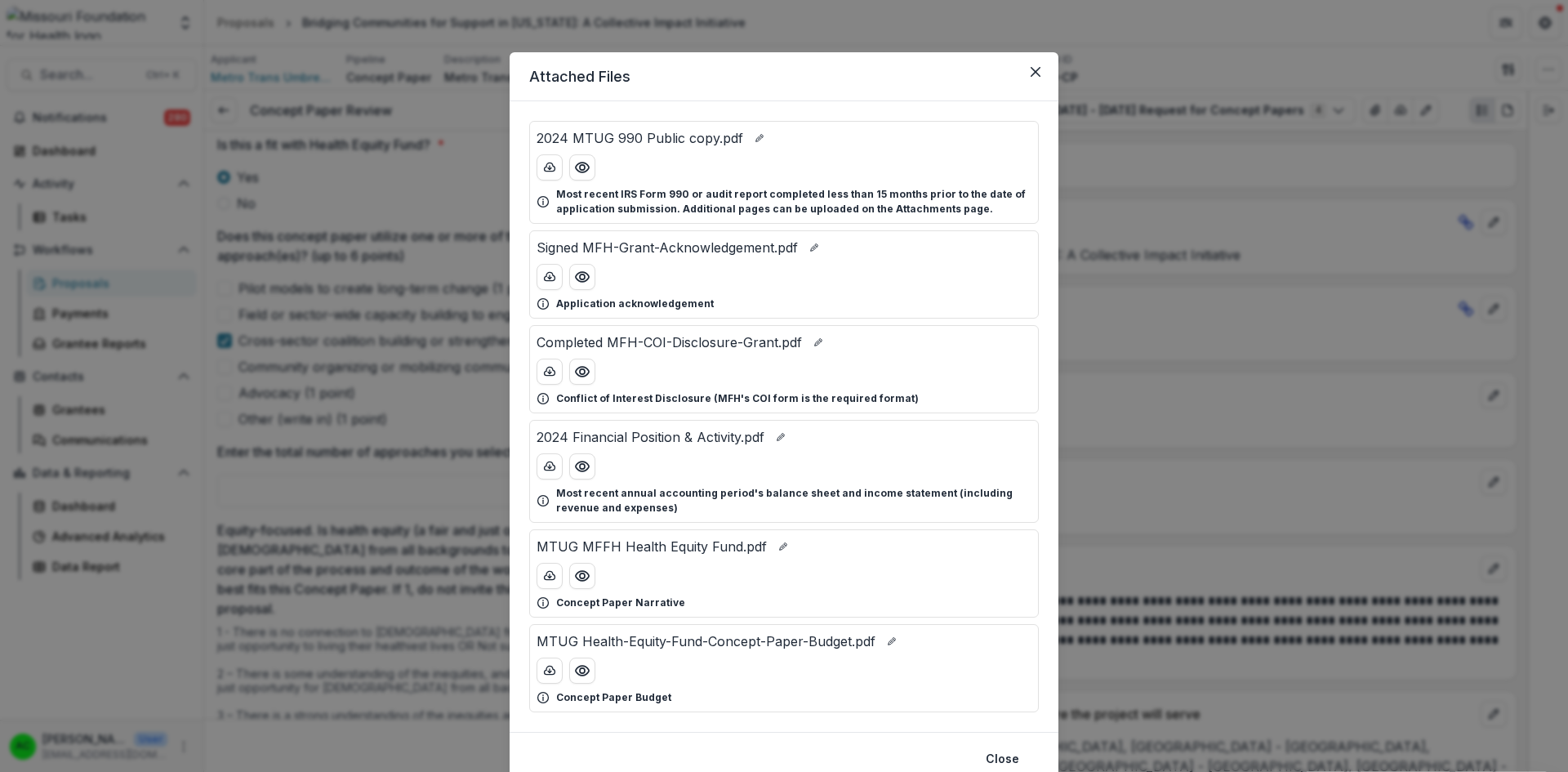
click at [585, 670] on icon "Preview MTUG Health-Equity-Fund-Concept-Paper-Budget.pdf" at bounding box center [582, 671] width 17 height 17
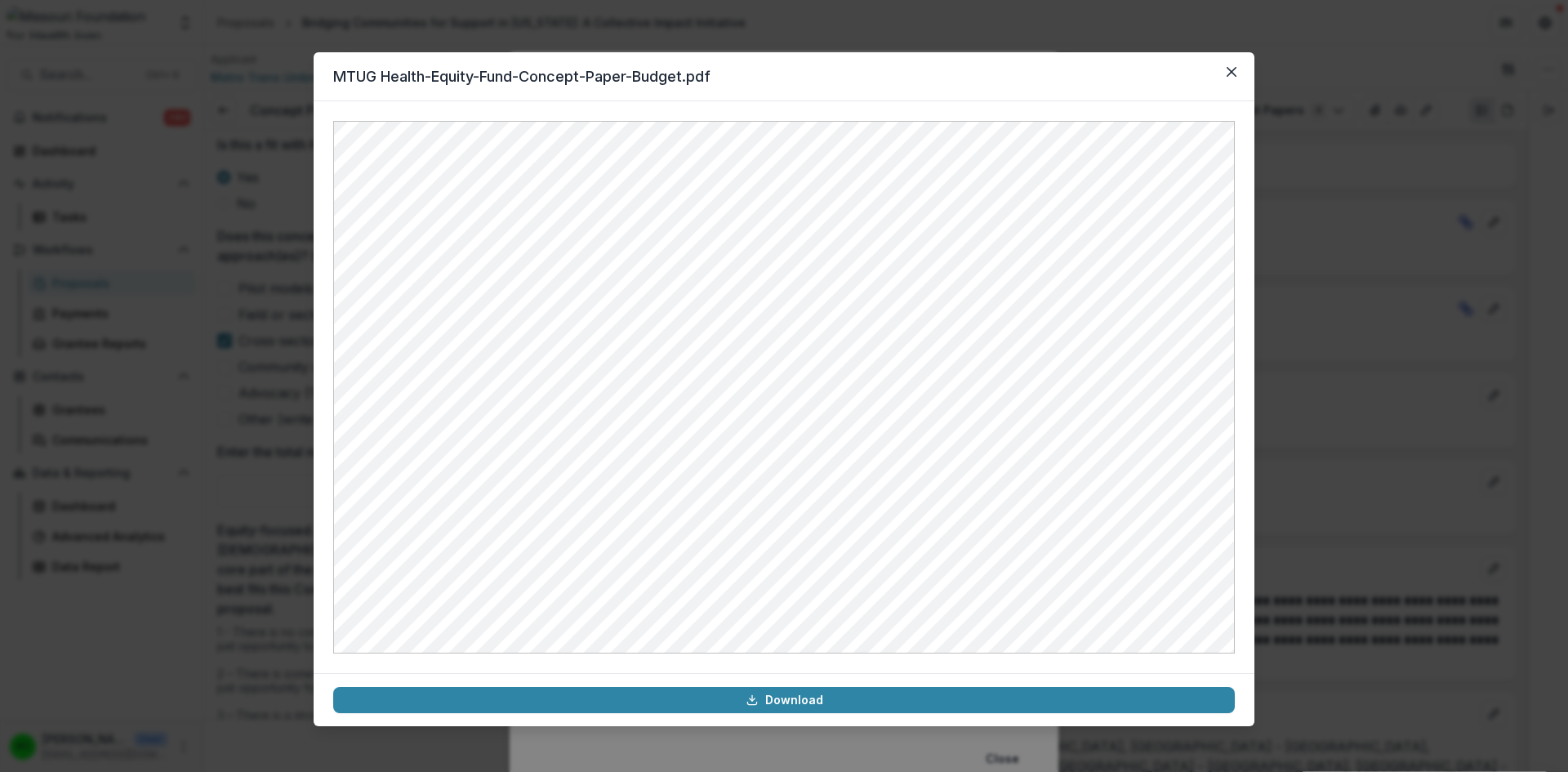
click at [1232, 68] on icon "Close" at bounding box center [1231, 72] width 10 height 10
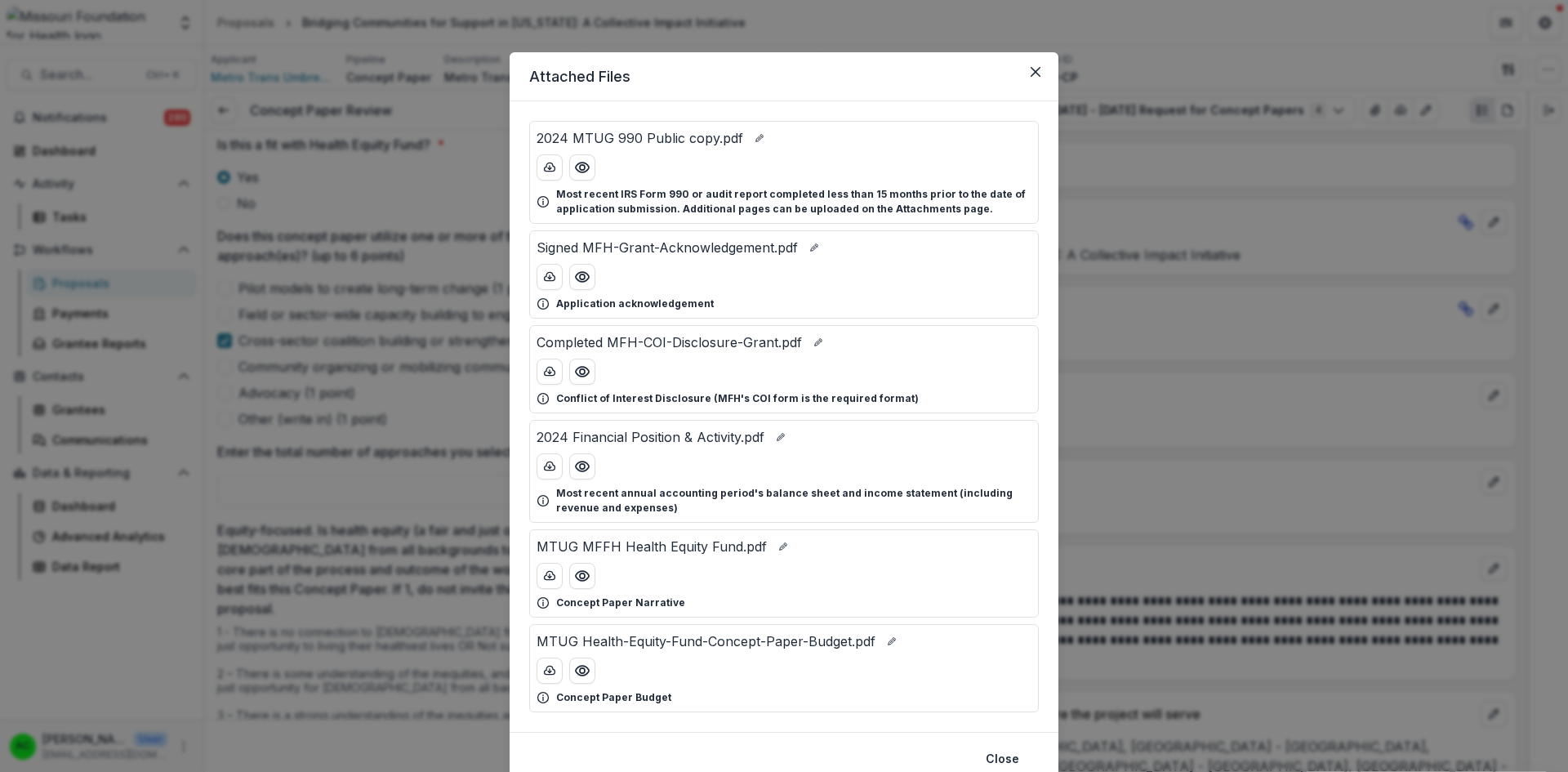
click at [577, 581] on icon "Preview MTUG MFFH Health Equity Fund.pdf" at bounding box center [582, 575] width 17 height 17
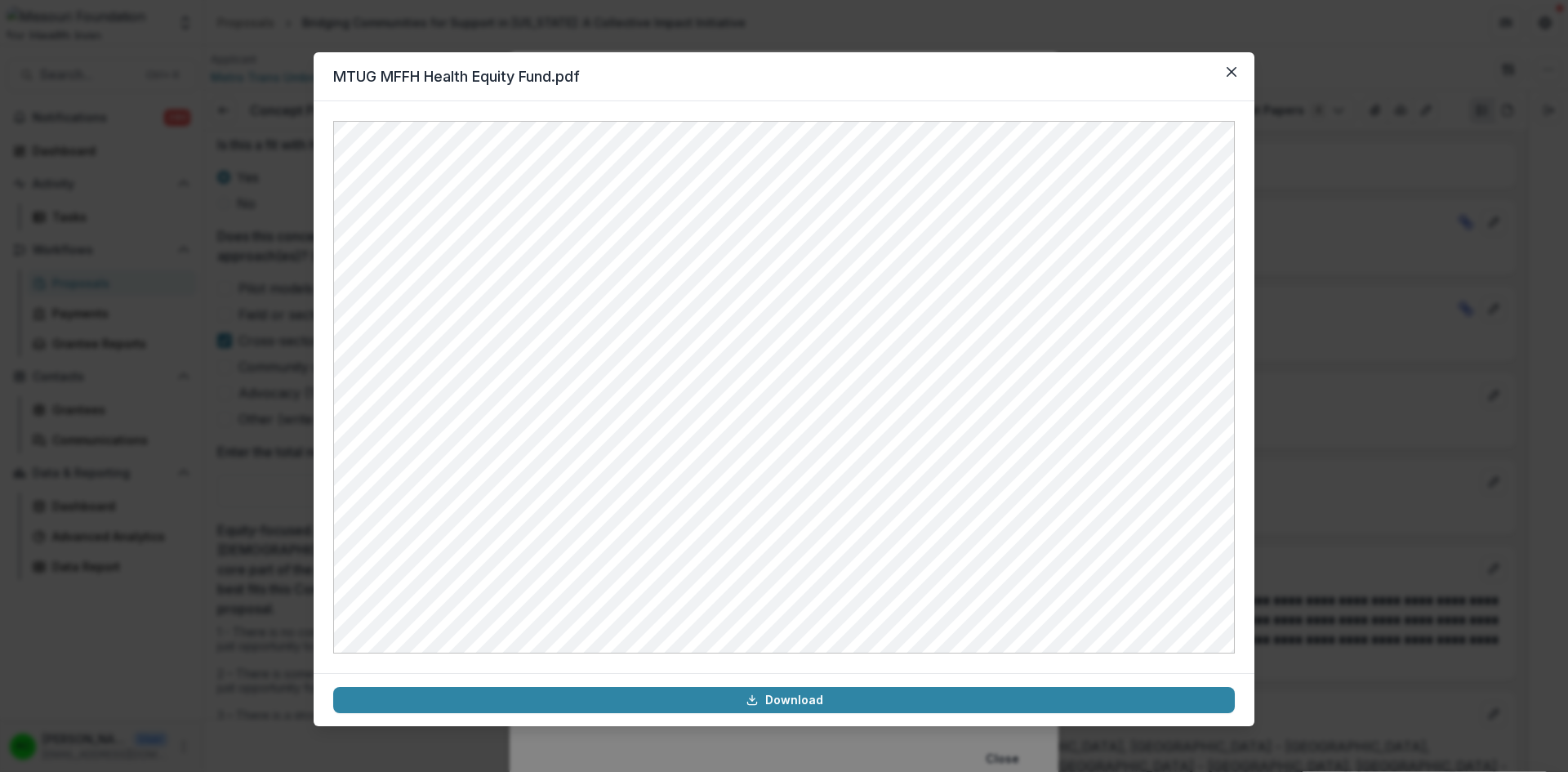
click at [1232, 75] on icon "Close" at bounding box center [1231, 72] width 10 height 10
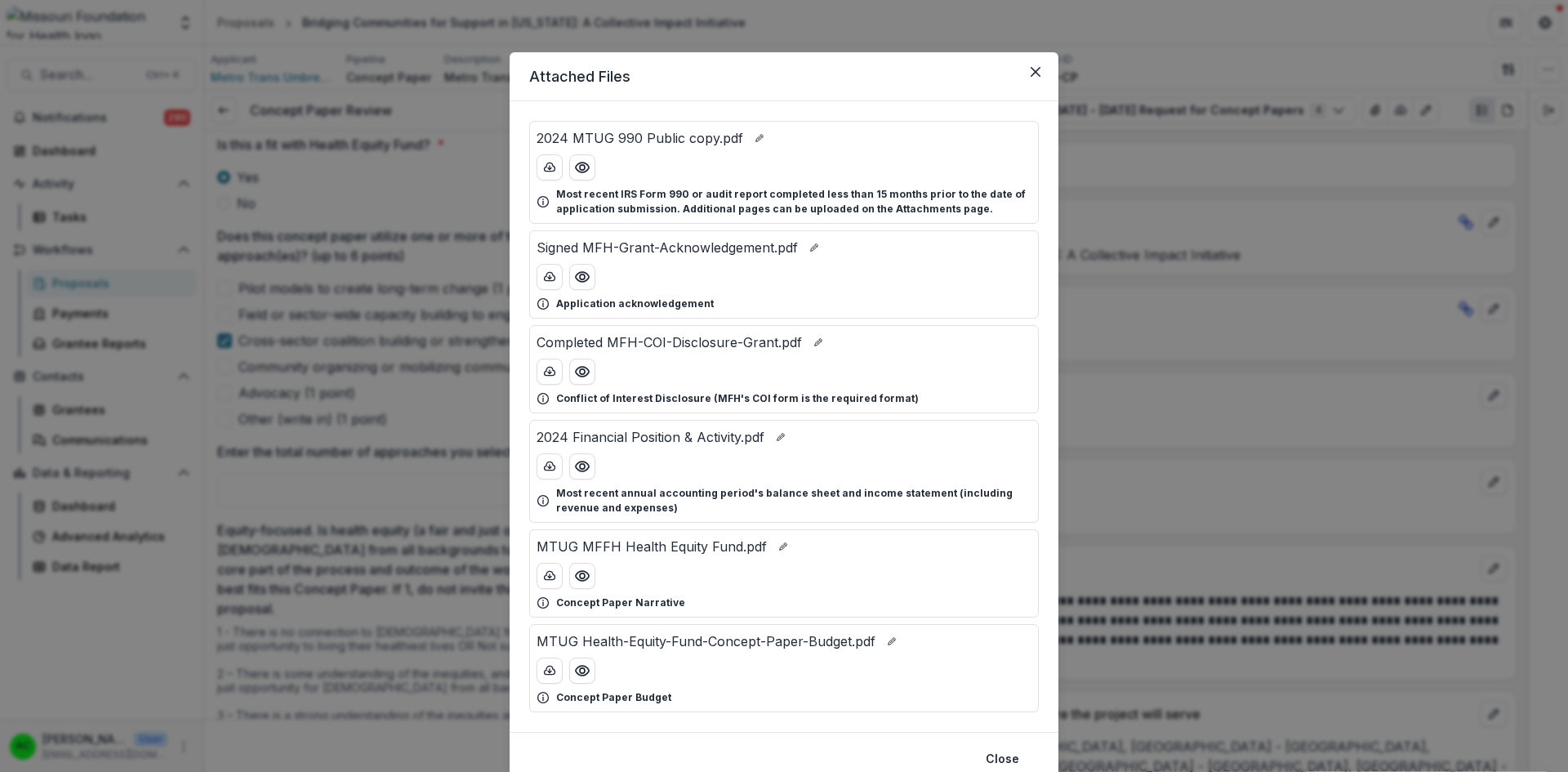
click at [1048, 77] on header "Attached Files" at bounding box center [784, 77] width 549 height 49
click at [1031, 73] on icon "Close" at bounding box center [1035, 72] width 10 height 10
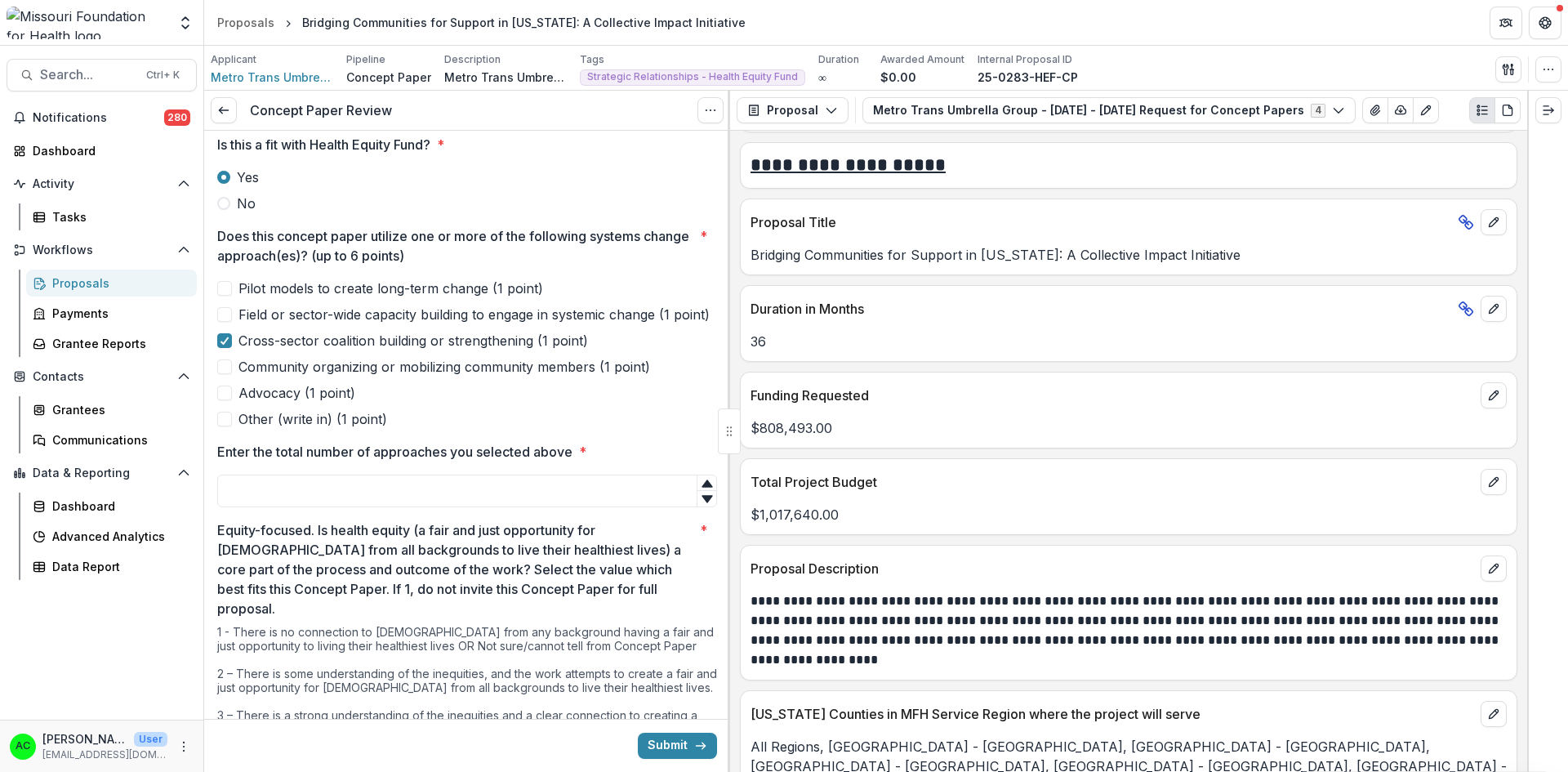
click at [222, 400] on span at bounding box center [224, 393] width 15 height 15
click at [225, 319] on span at bounding box center [224, 314] width 15 height 15
click at [361, 507] on input "Enter the total number of approaches you selected above *" at bounding box center [467, 490] width 500 height 32
type input "*"
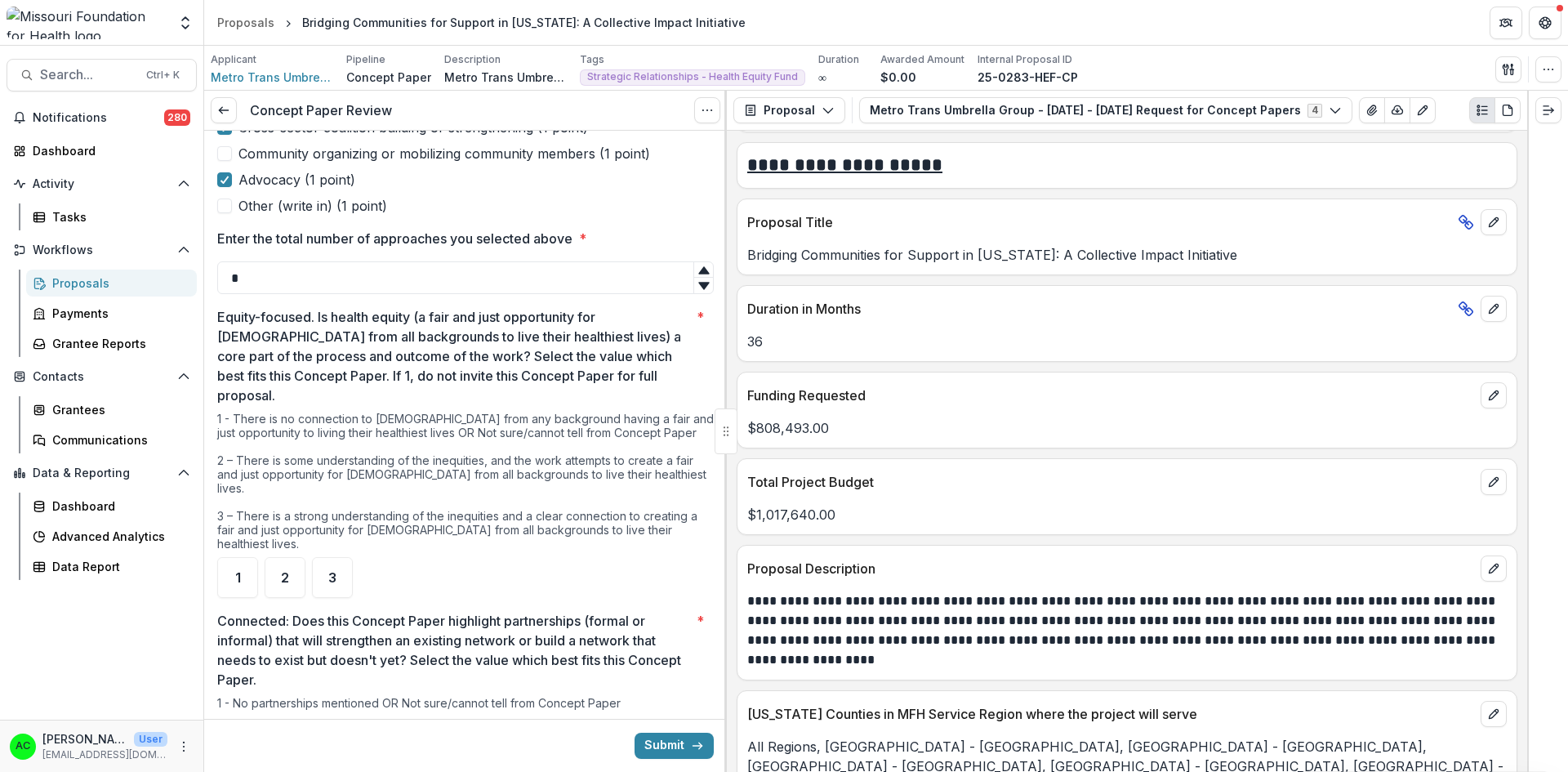
scroll to position [670, 0]
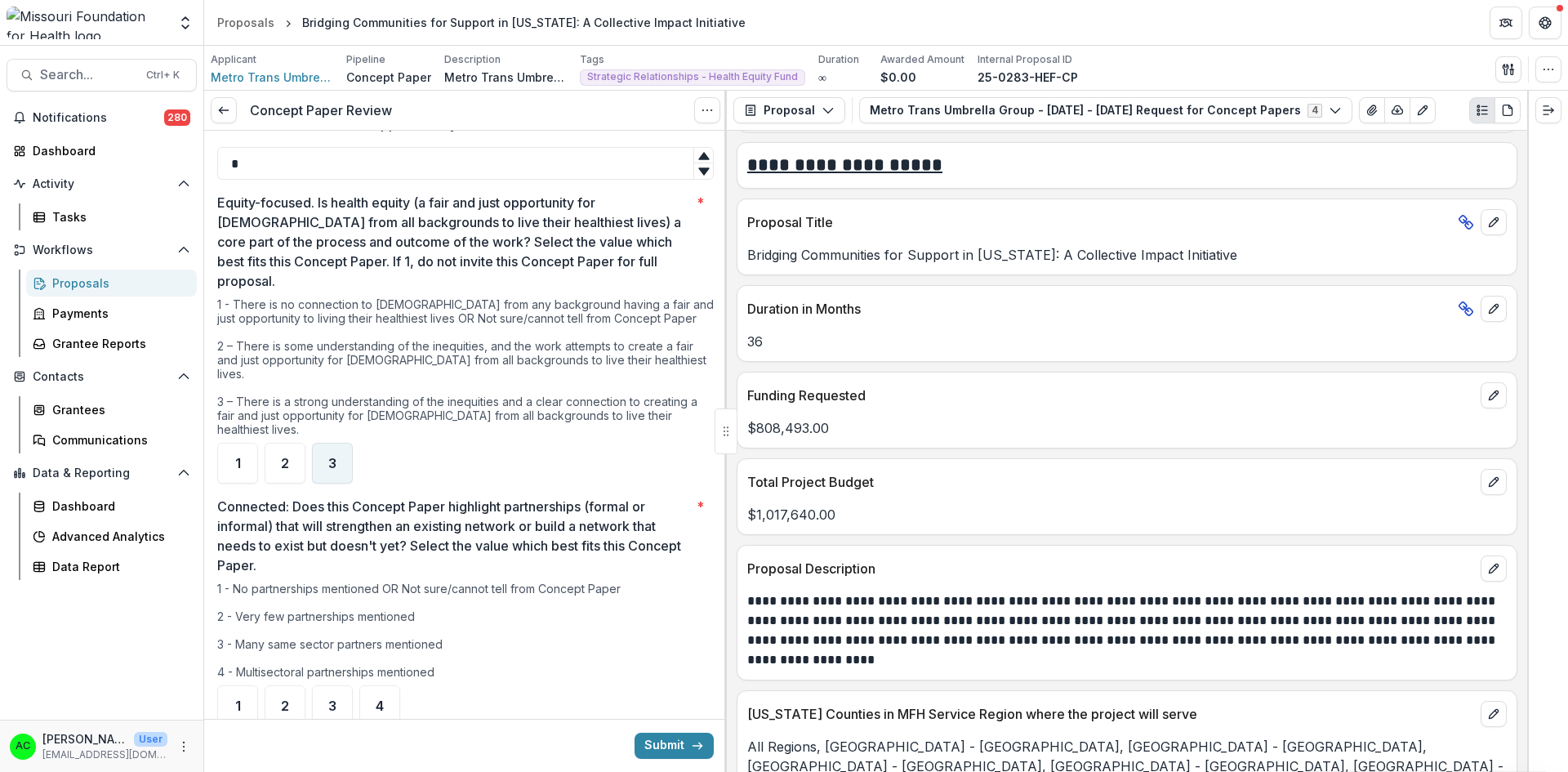
click at [345, 442] on div "3" at bounding box center [332, 463] width 41 height 41
click at [726, 301] on div "**********" at bounding box center [1126, 450] width 800 height 641
click at [725, 301] on div at bounding box center [725, 431] width 3 height 681
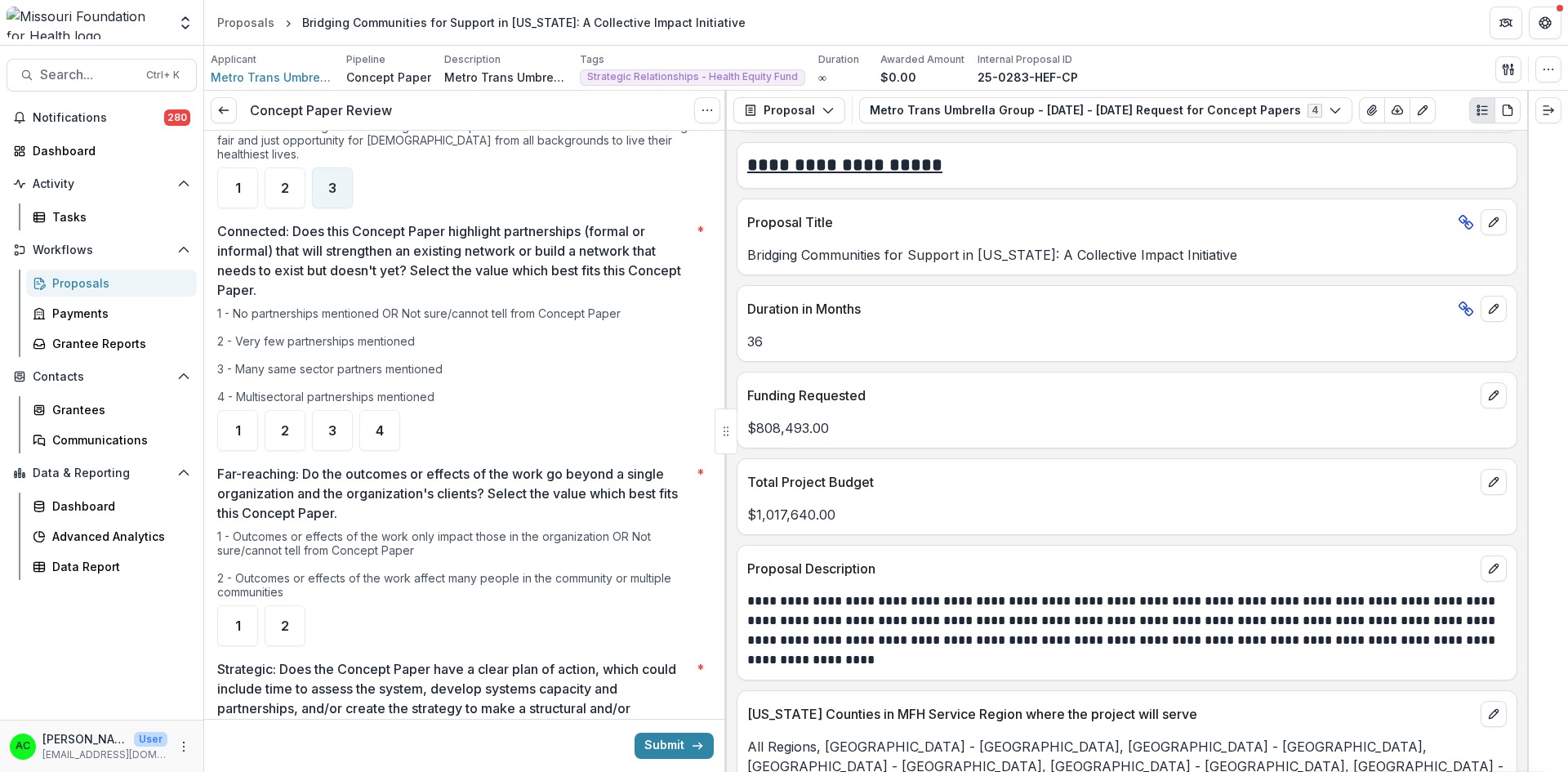
scroll to position [949, 0]
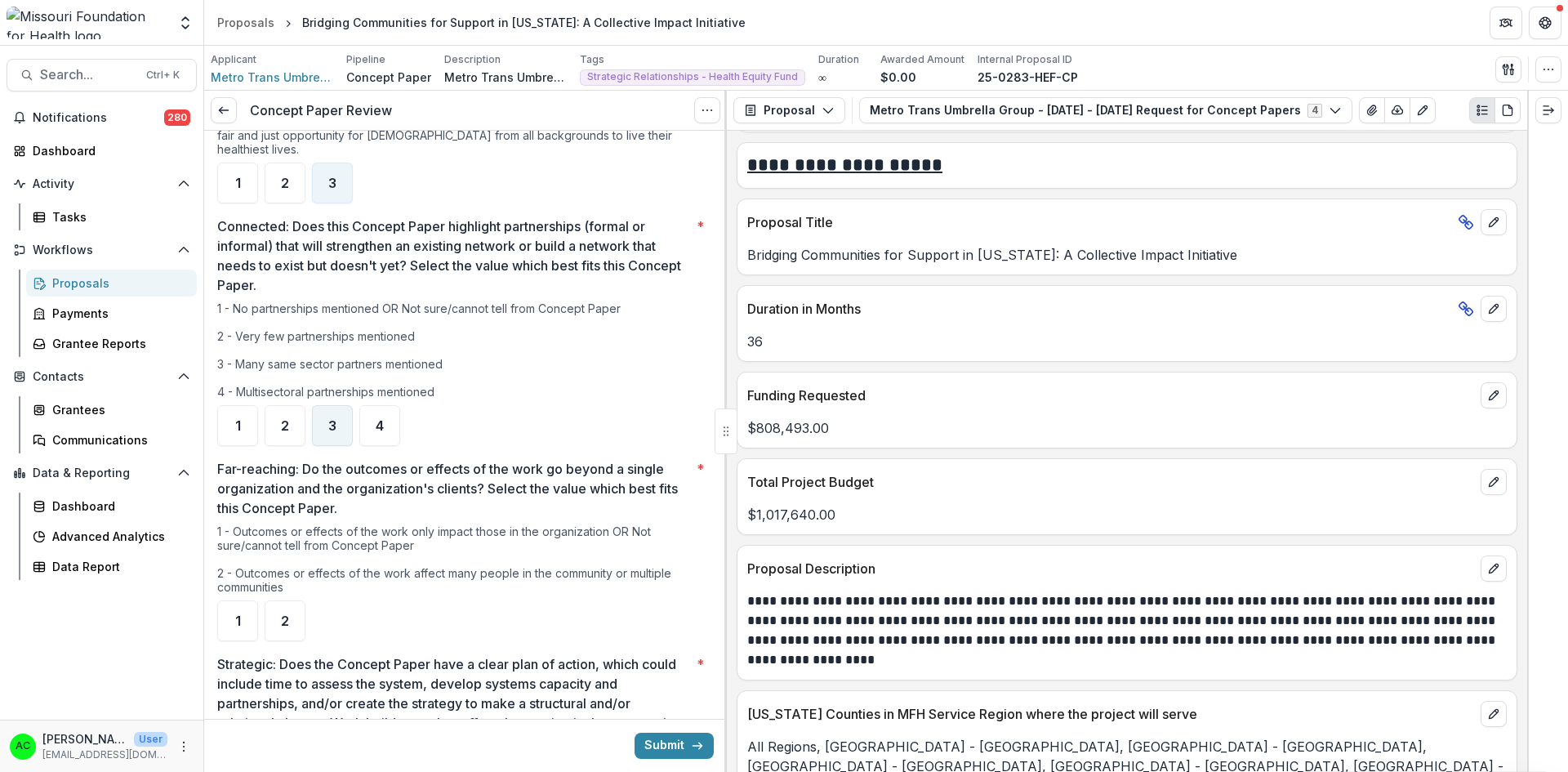
click at [313, 405] on div "3" at bounding box center [332, 425] width 41 height 41
click at [293, 601] on div "2" at bounding box center [285, 621] width 41 height 41
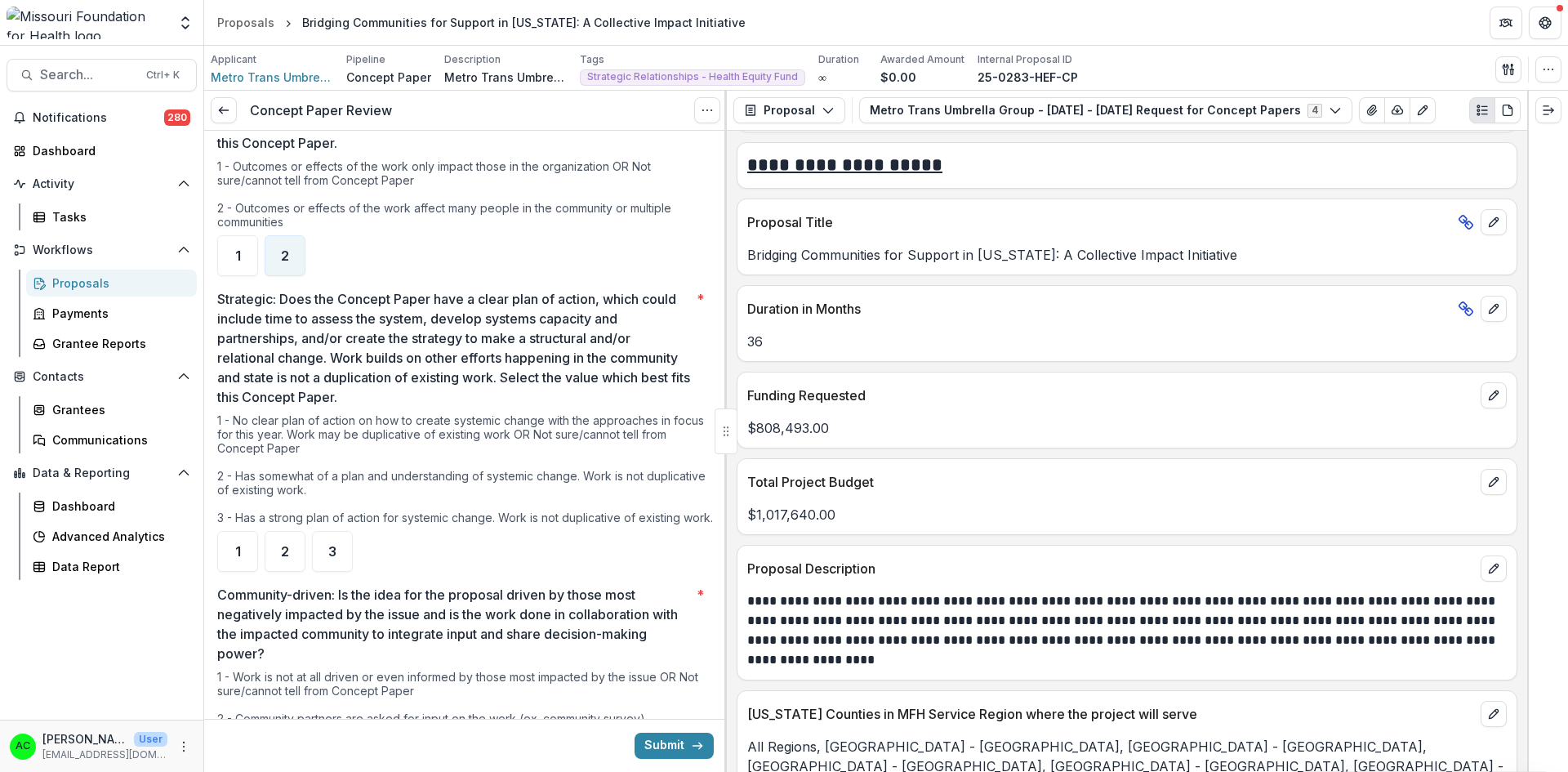
scroll to position [1373, 0]
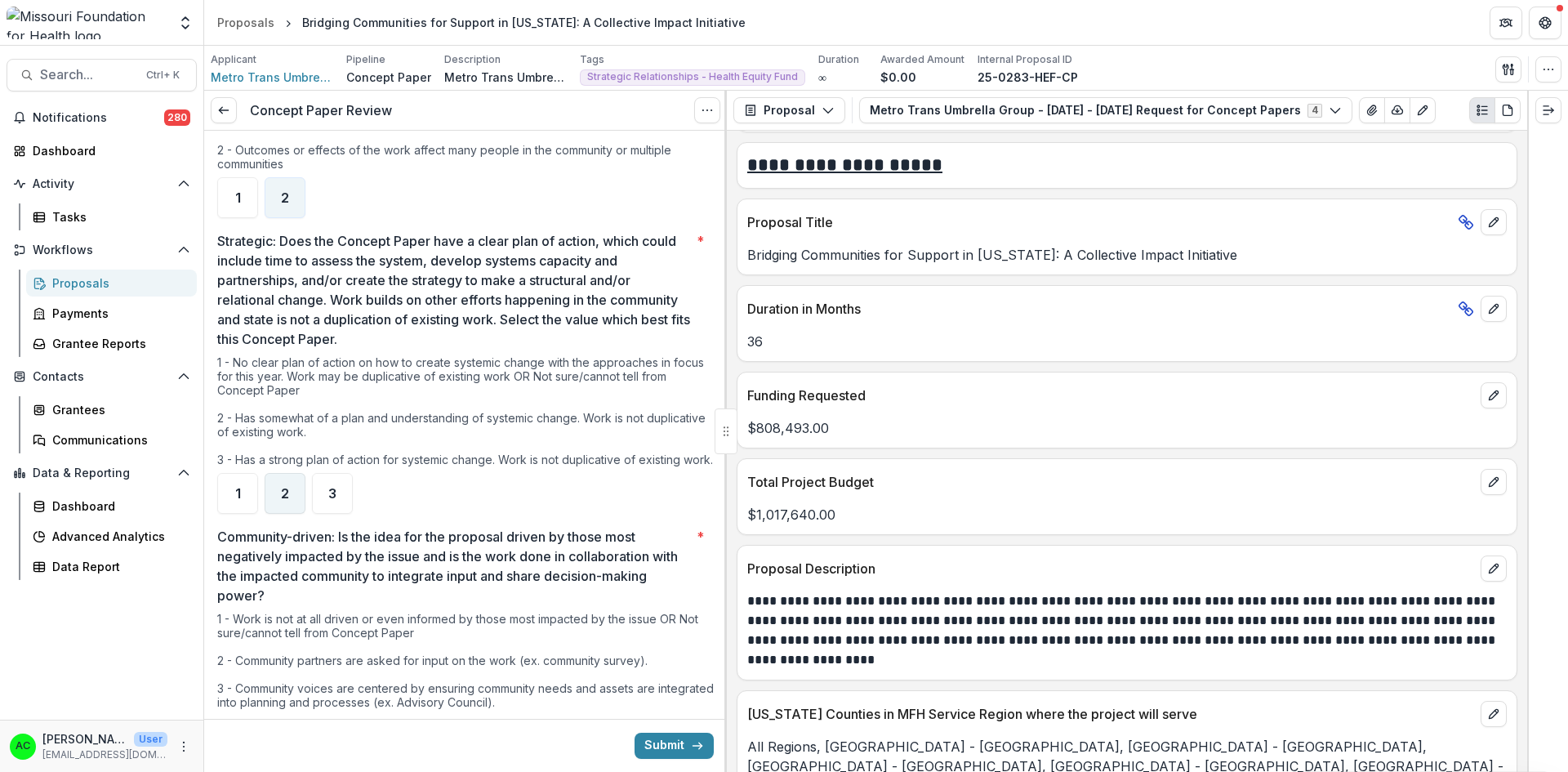
click at [288, 487] on span "2" at bounding box center [284, 493] width 8 height 13
click at [725, 376] on div at bounding box center [725, 431] width 3 height 681
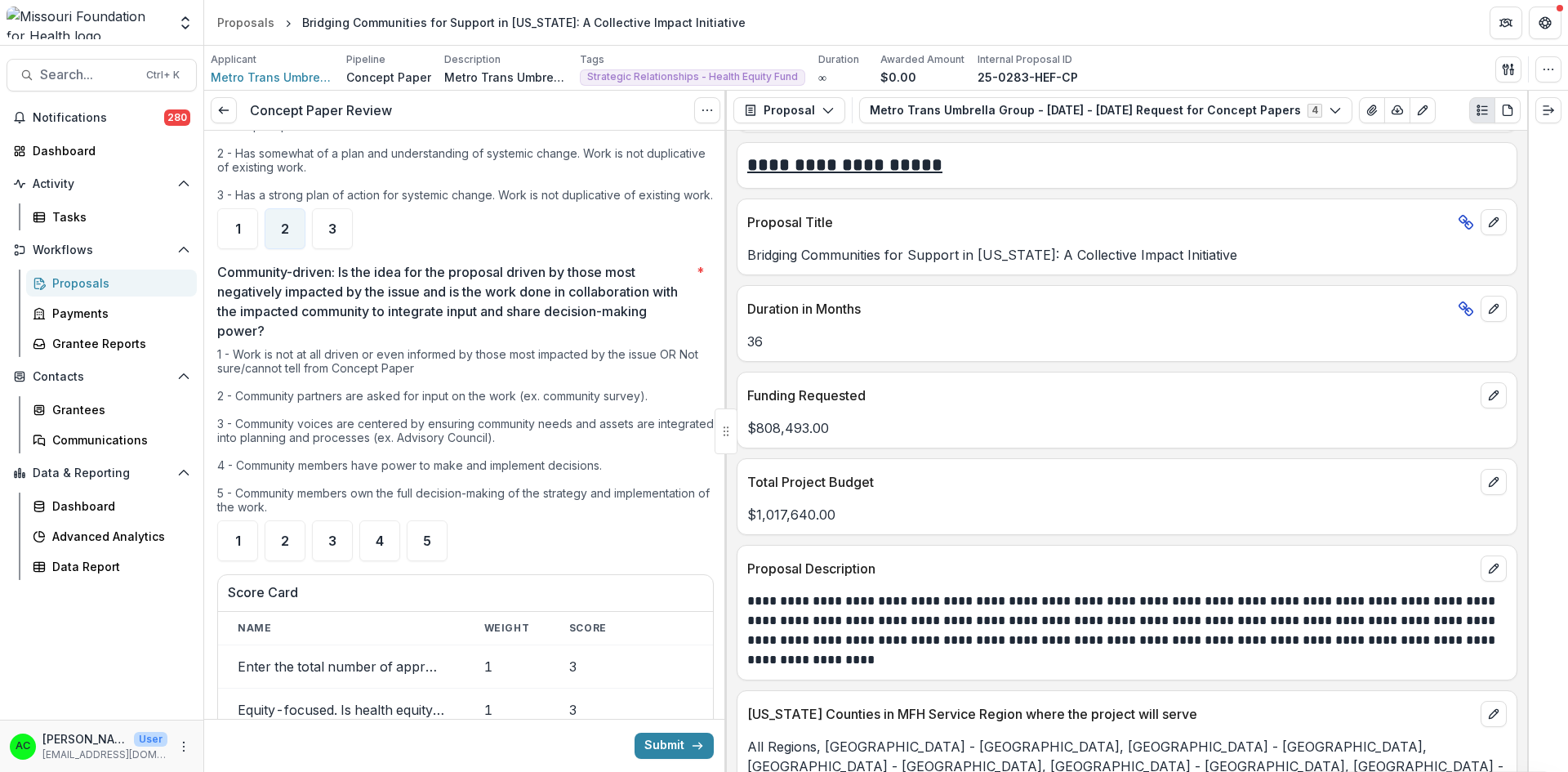
scroll to position [1644, 0]
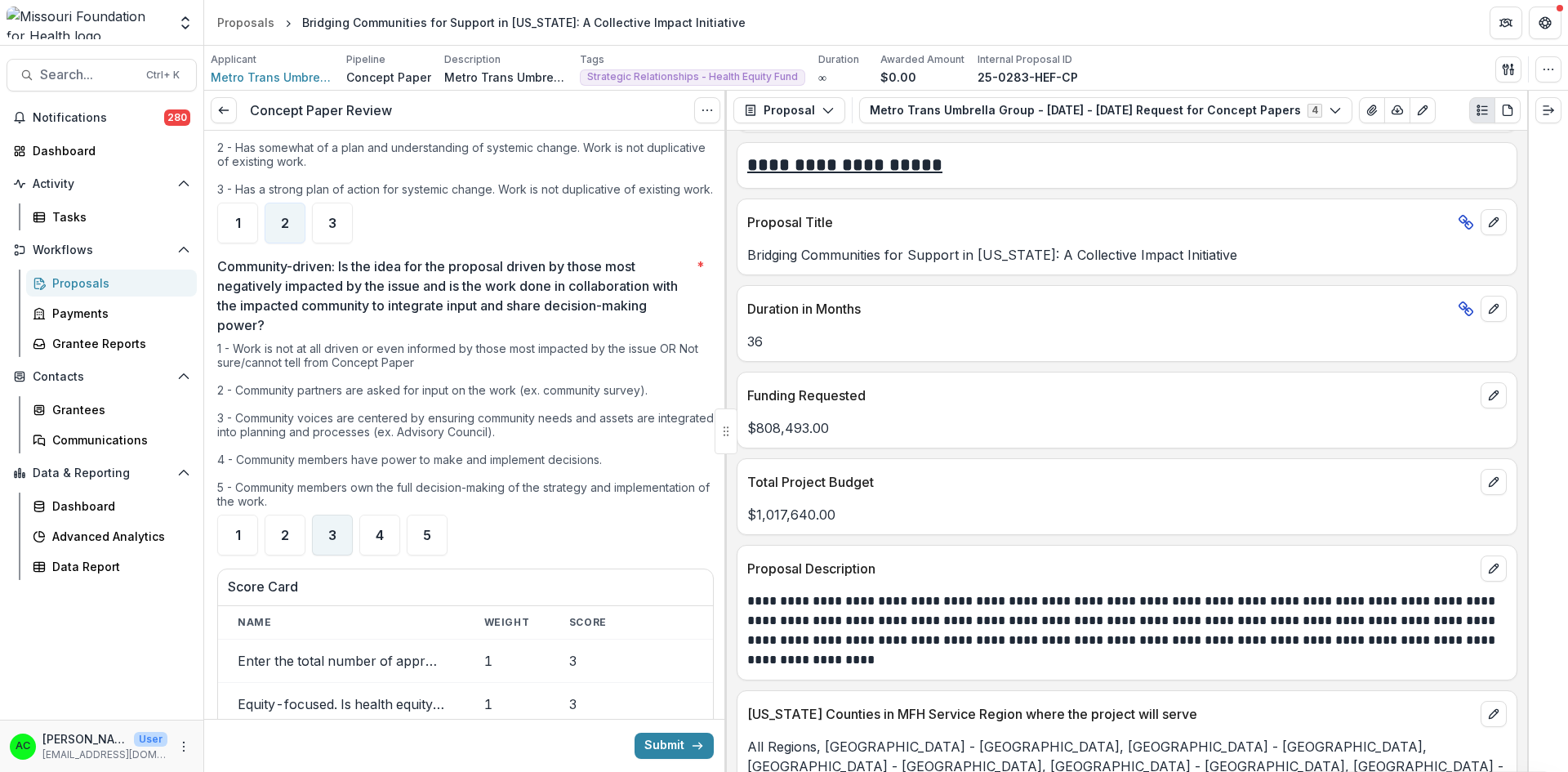
click at [337, 518] on div "3" at bounding box center [332, 535] width 41 height 41
drag, startPoint x: 713, startPoint y: 525, endPoint x: 694, endPoint y: 500, distance: 31.4
click at [694, 500] on div "1 - Work is not at all driven or even informed by those most impacted by the is…" at bounding box center [465, 428] width 496 height 173
click at [725, 488] on div at bounding box center [725, 431] width 3 height 681
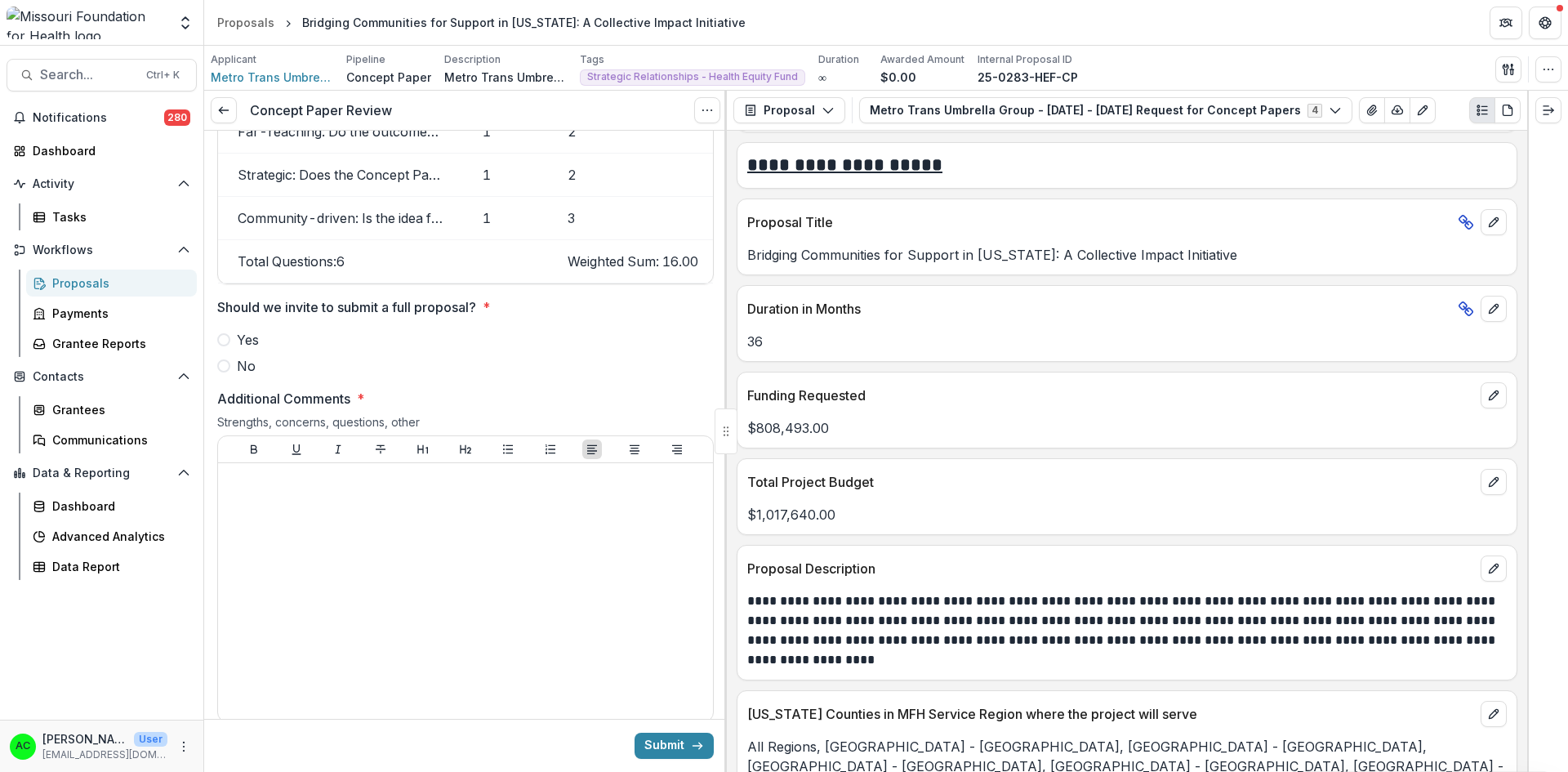
scroll to position [2307, 0]
click at [228, 331] on span at bounding box center [223, 335] width 13 height 13
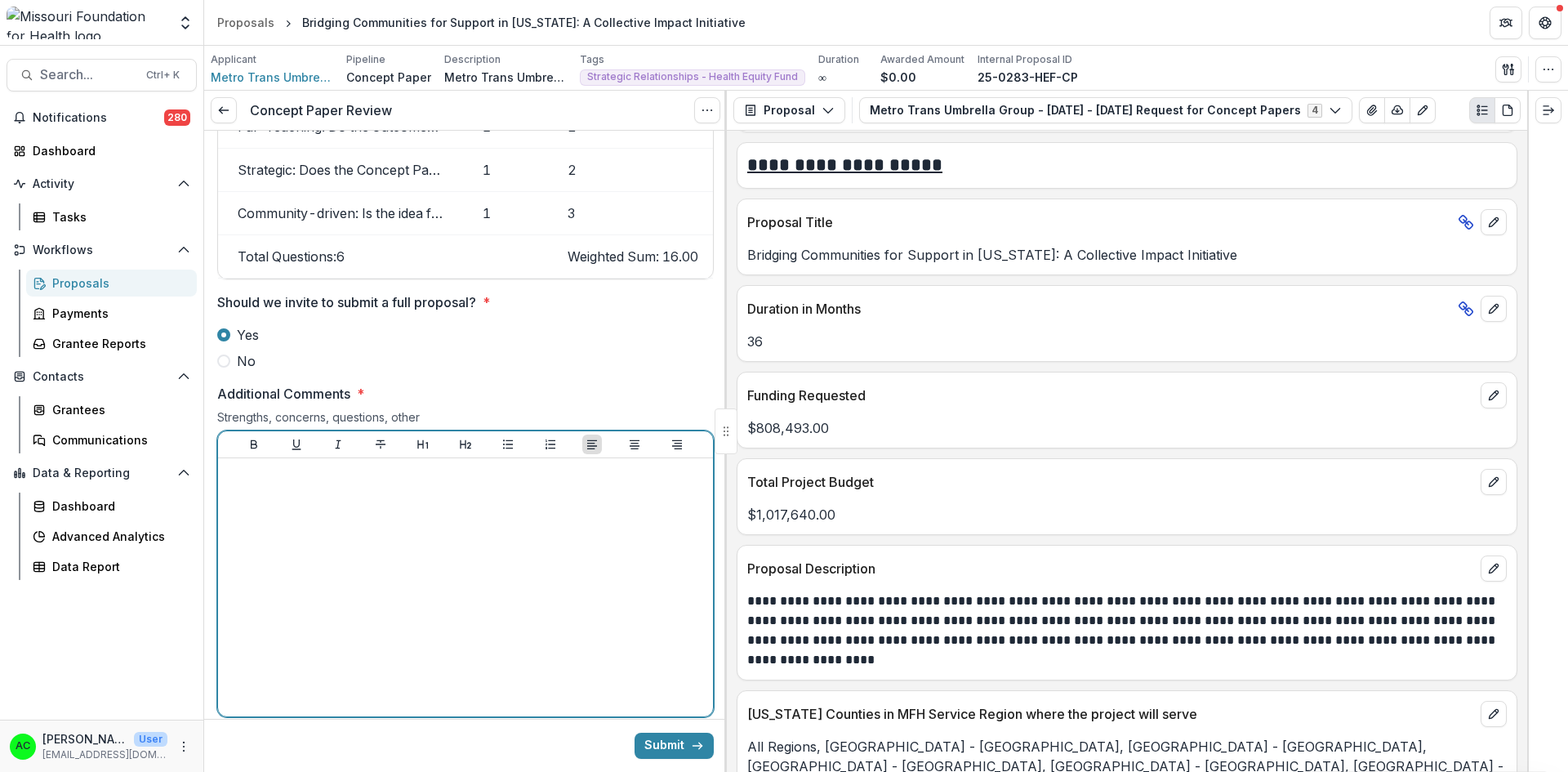
click at [288, 478] on p at bounding box center [465, 474] width 482 height 18
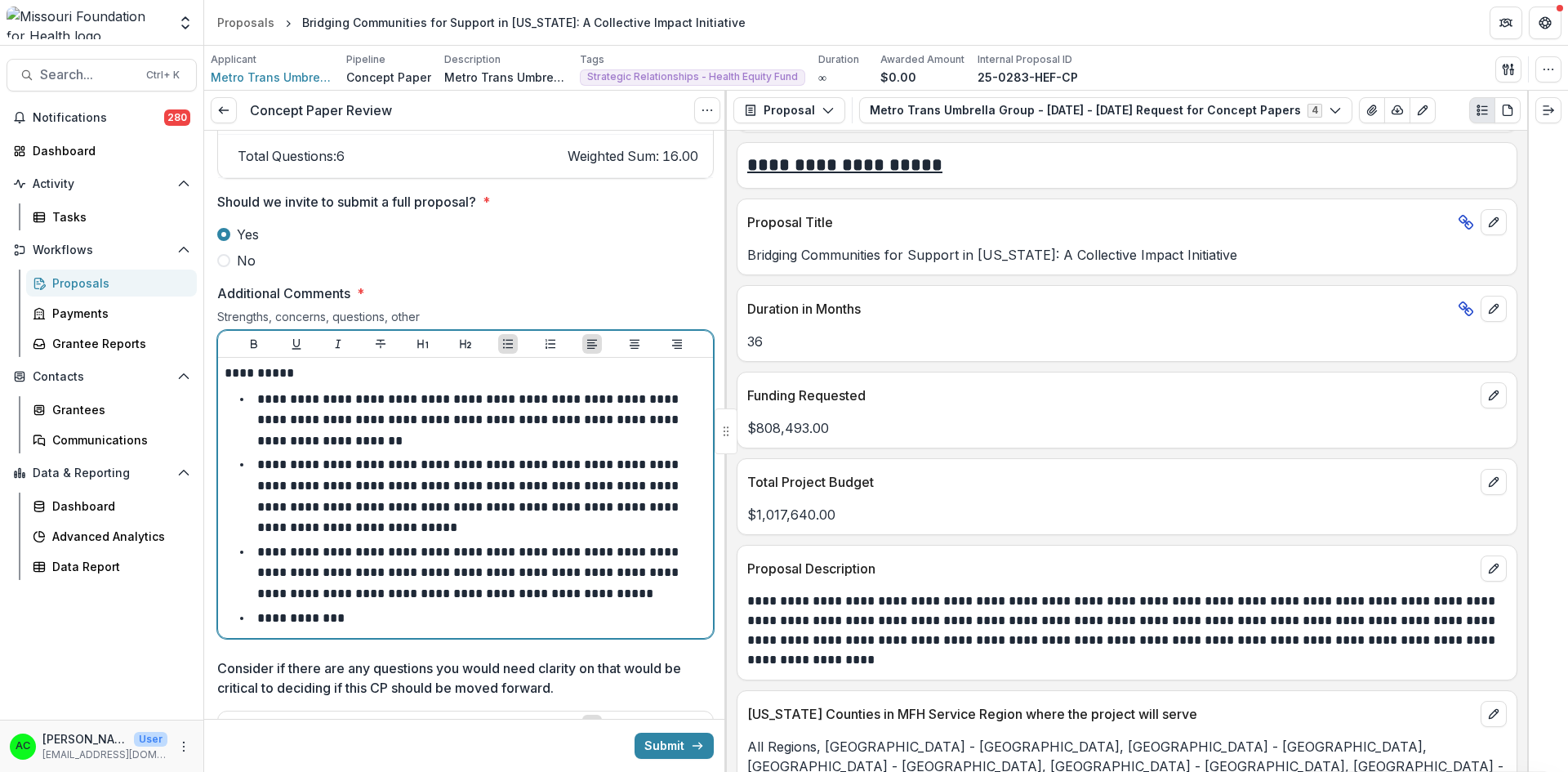
scroll to position [2417, 0]
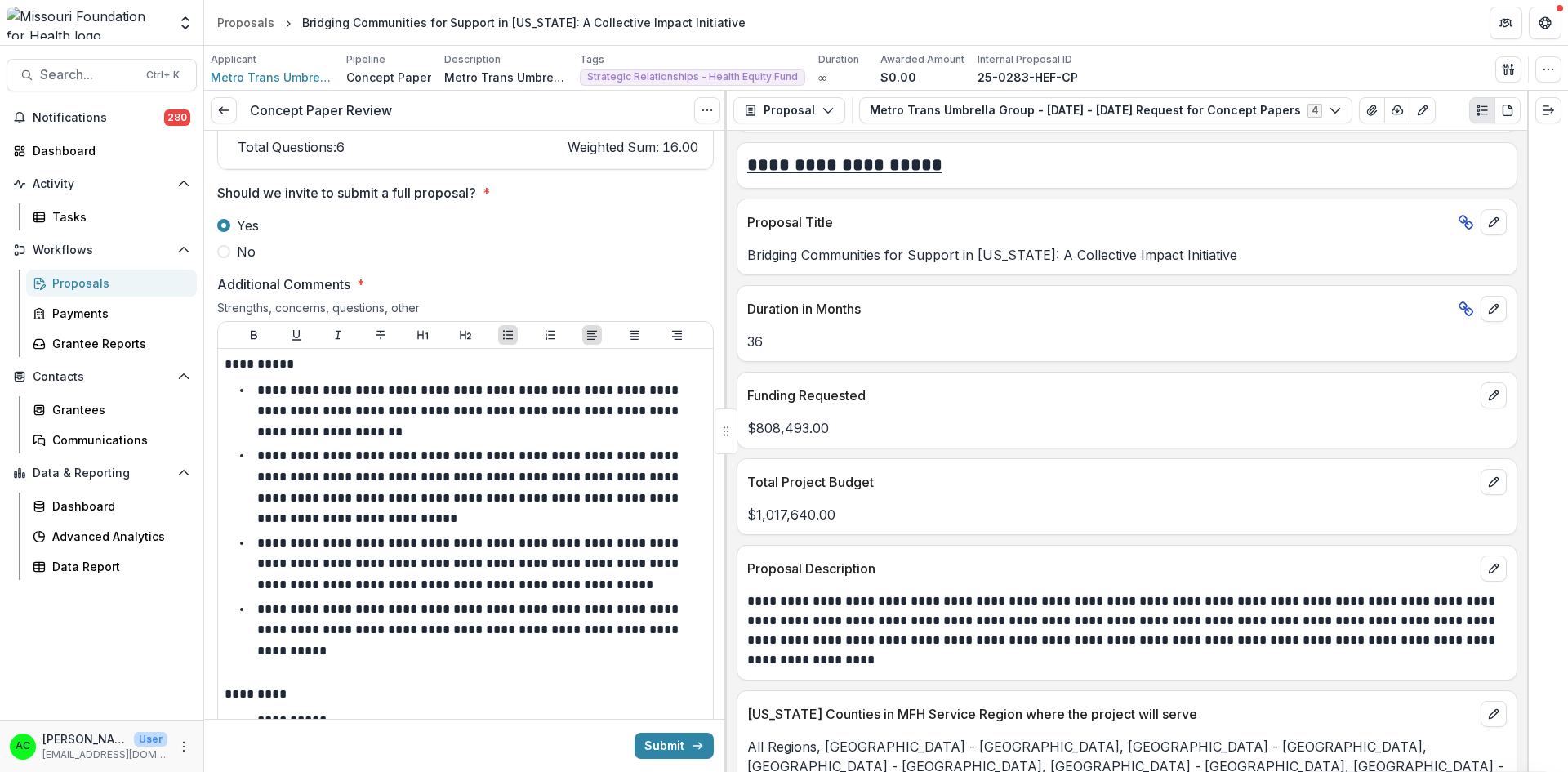
drag, startPoint x: 721, startPoint y: 559, endPoint x: 724, endPoint y: 580, distance: 21.2
click at [724, 580] on div "**********" at bounding box center [466, 450] width 523 height 641
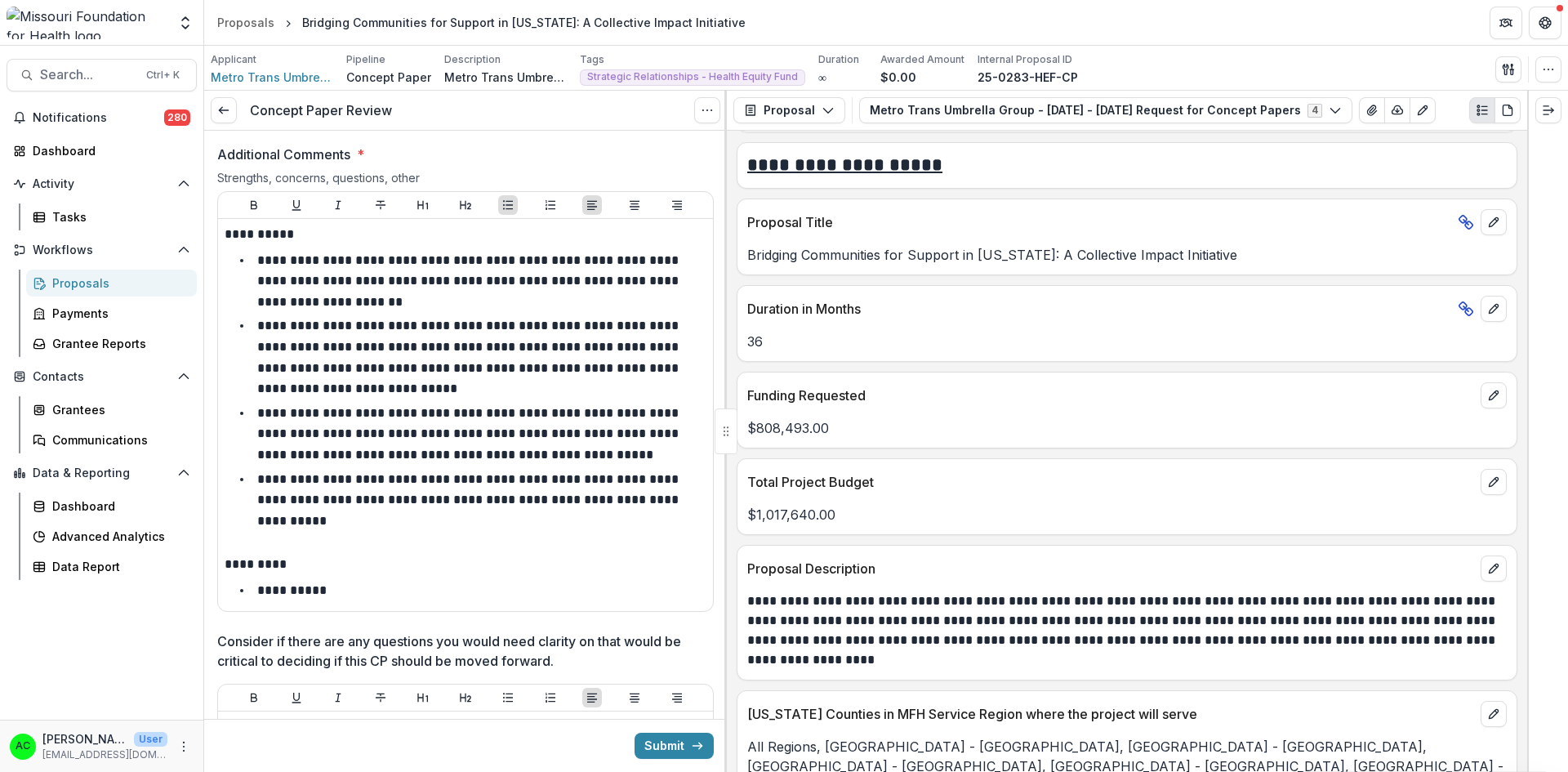
scroll to position [2625, 0]
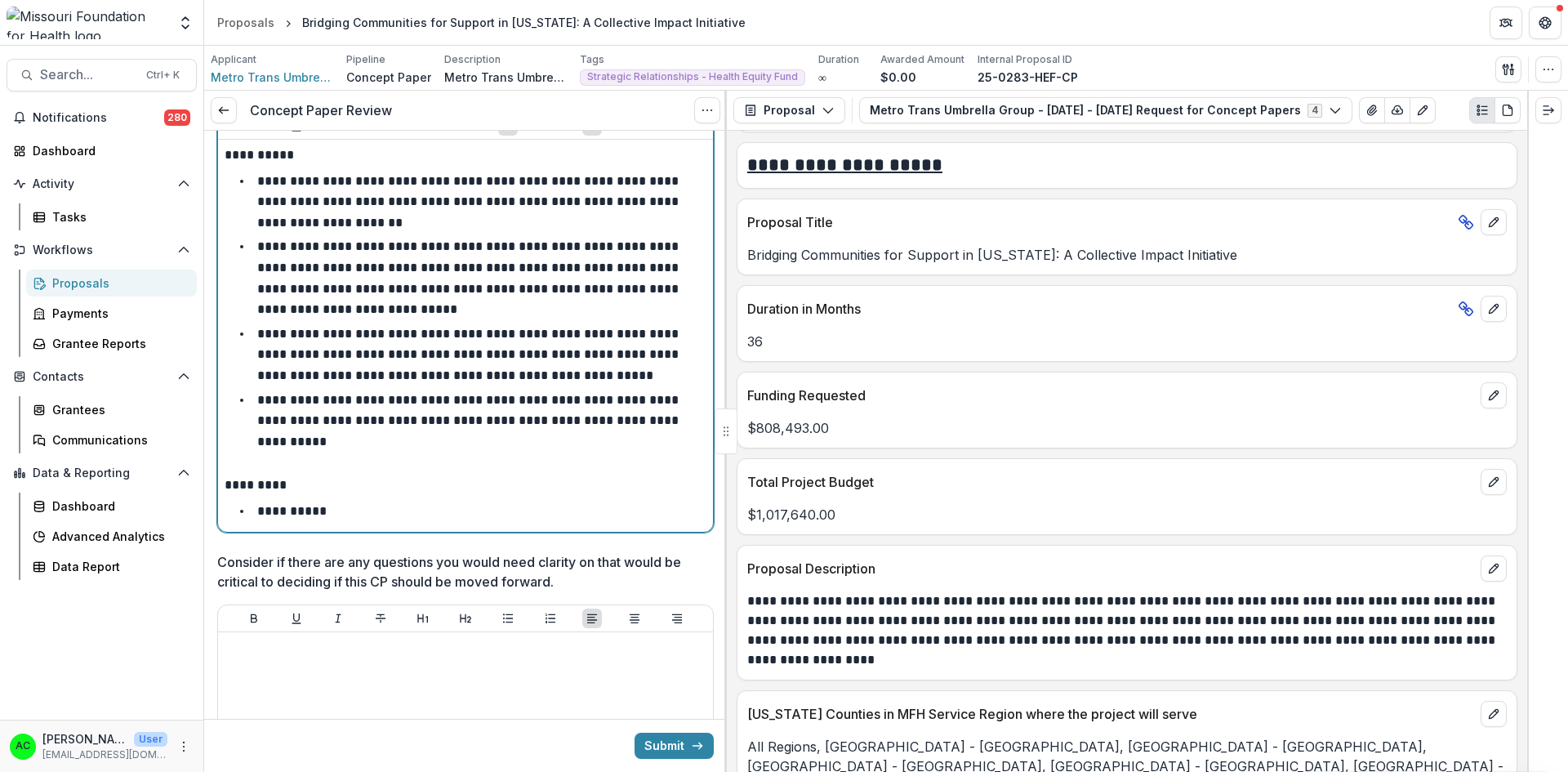
click at [575, 511] on li "**********" at bounding box center [475, 511] width 462 height 21
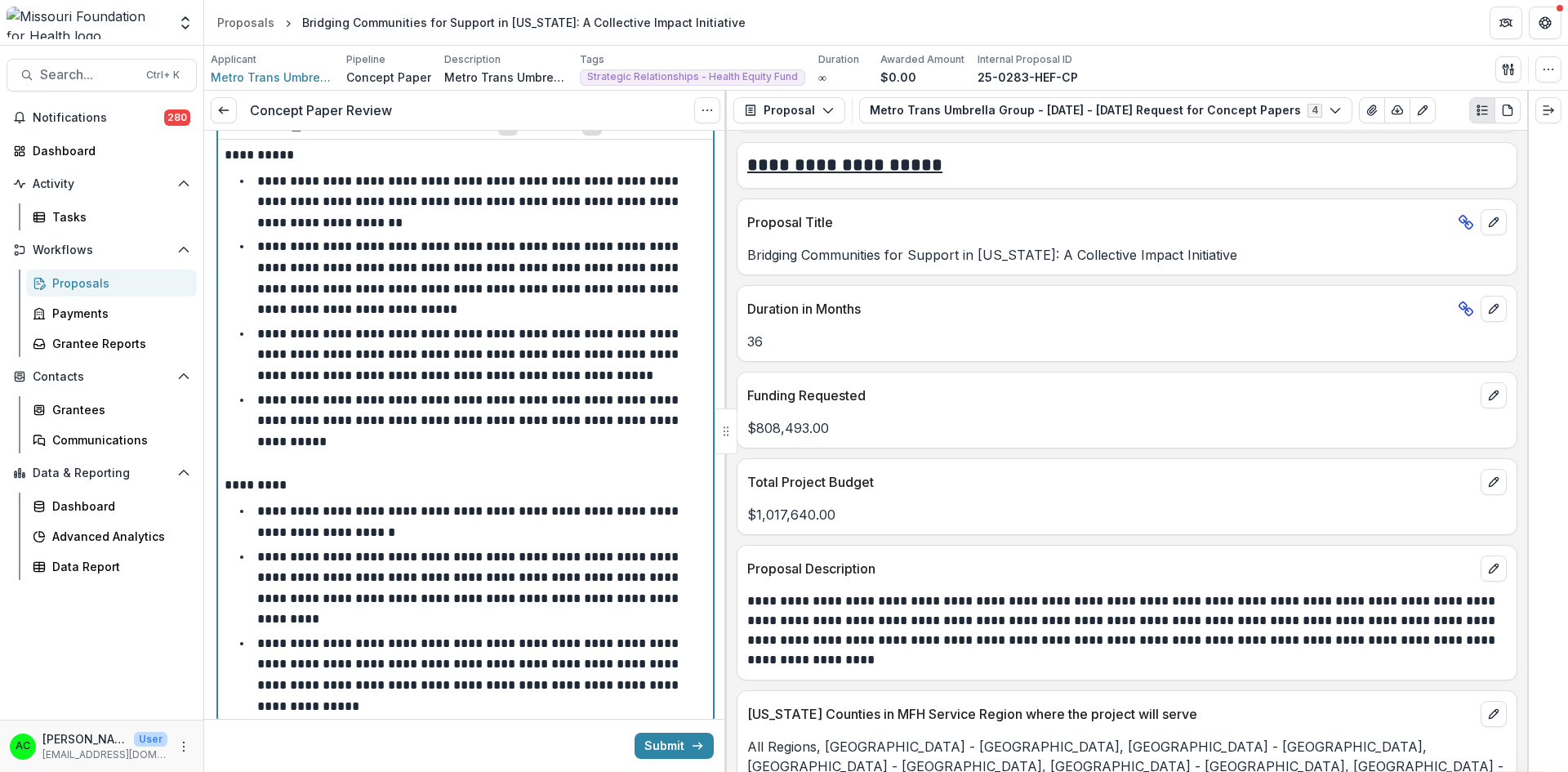
click at [682, 599] on p "**********" at bounding box center [469, 588] width 425 height 75
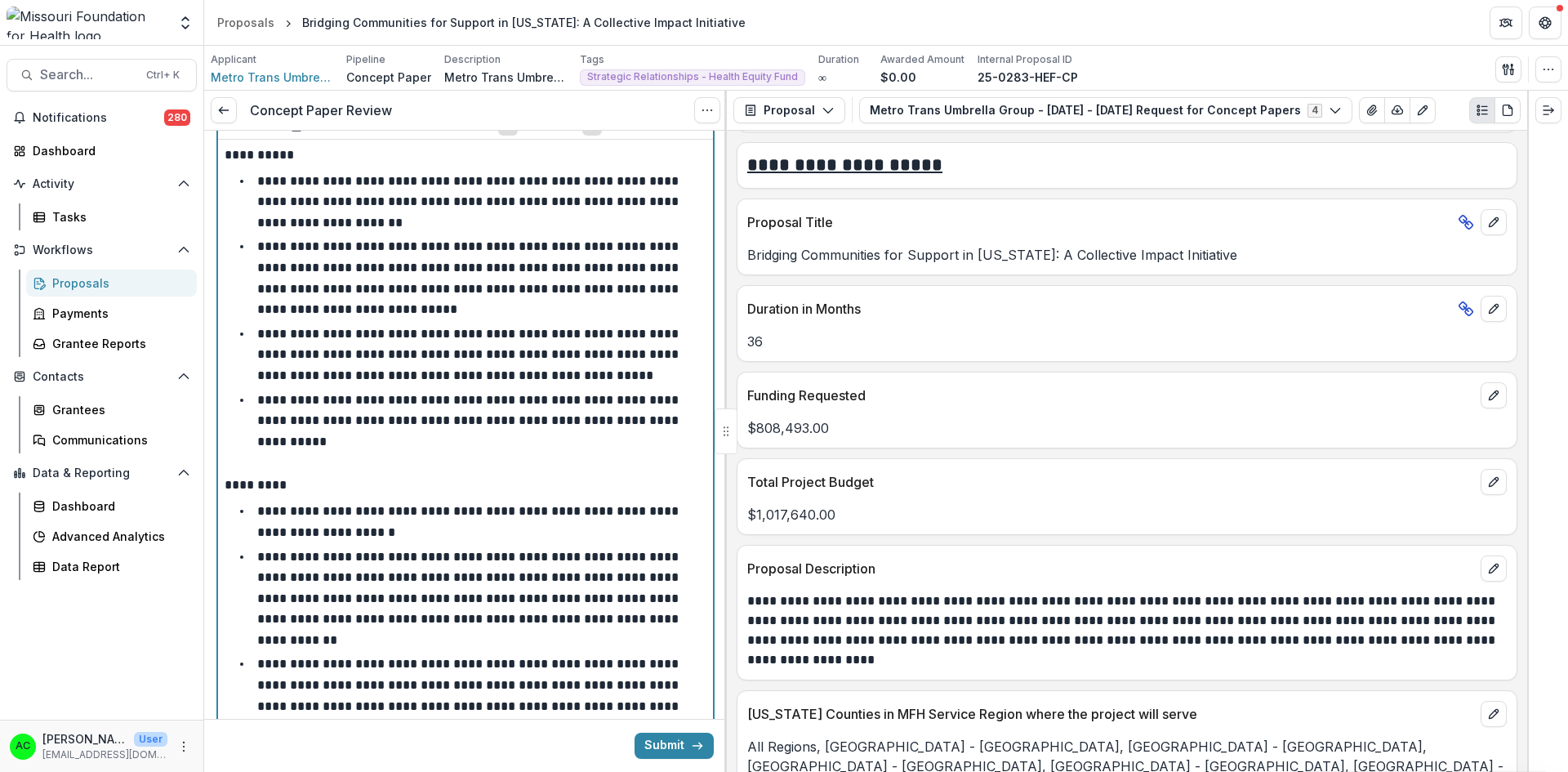
click at [699, 676] on li "**********" at bounding box center [475, 694] width 462 height 83
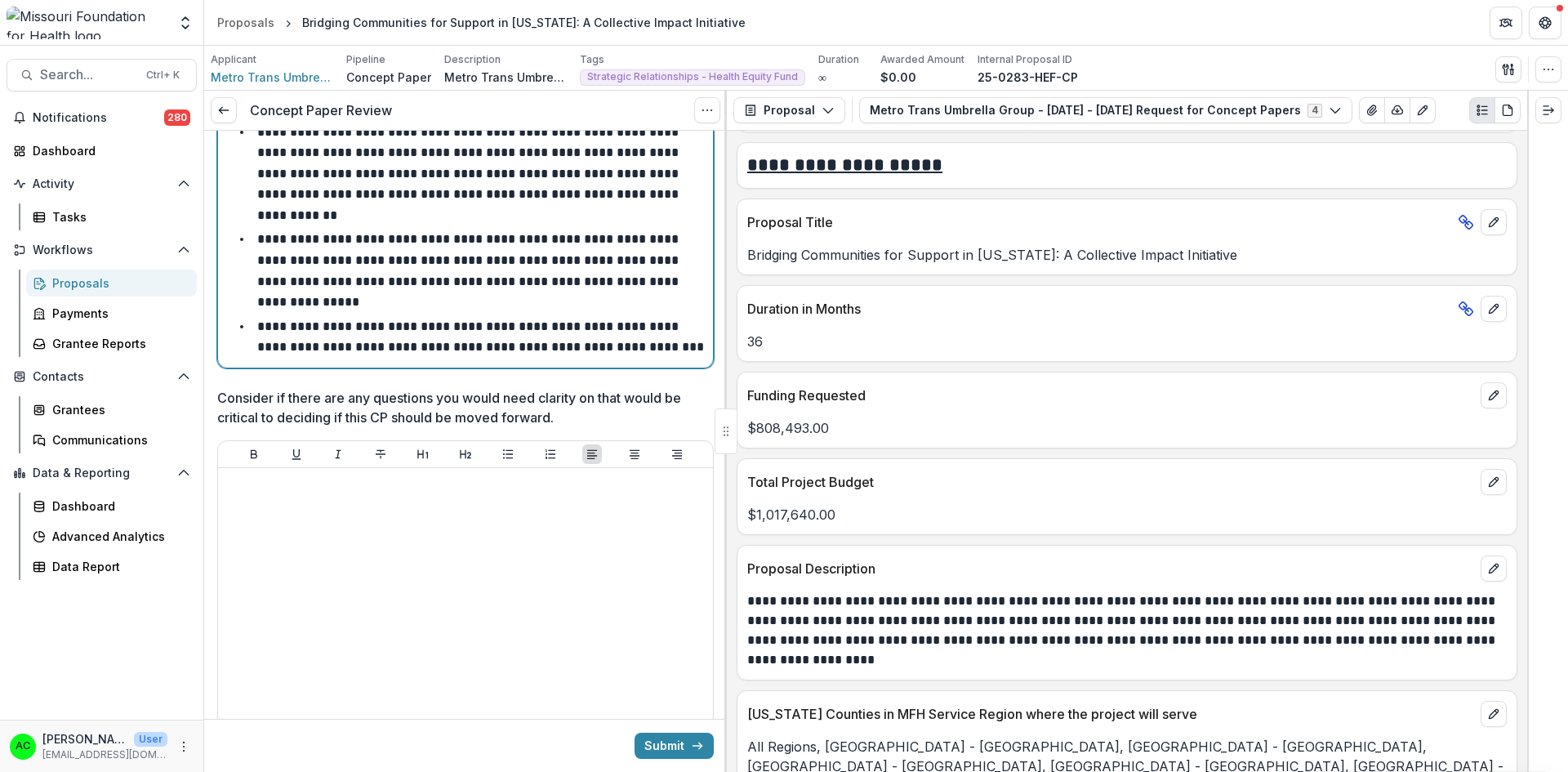
scroll to position [3055, 0]
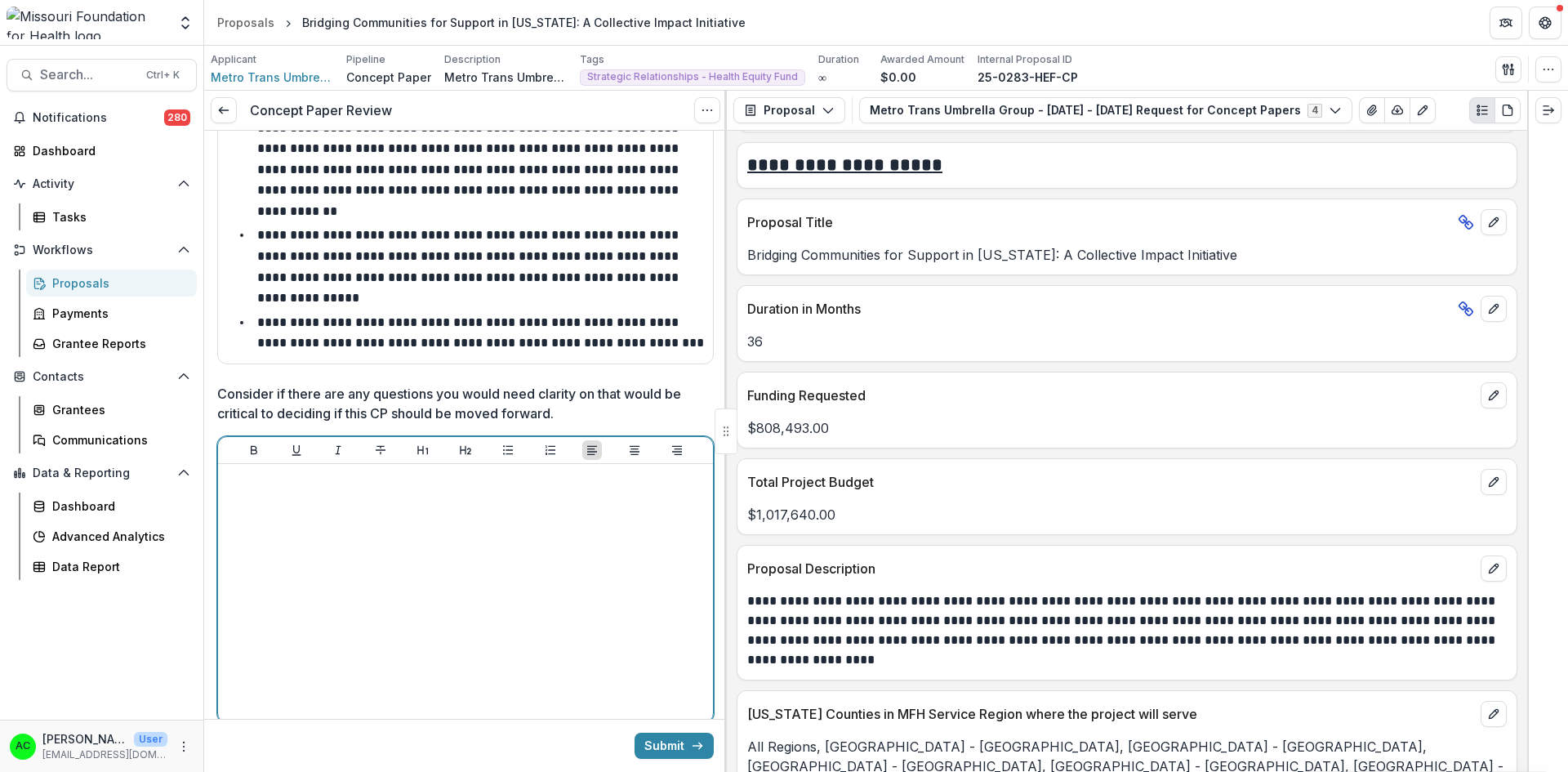
click at [577, 531] on div at bounding box center [465, 593] width 482 height 245
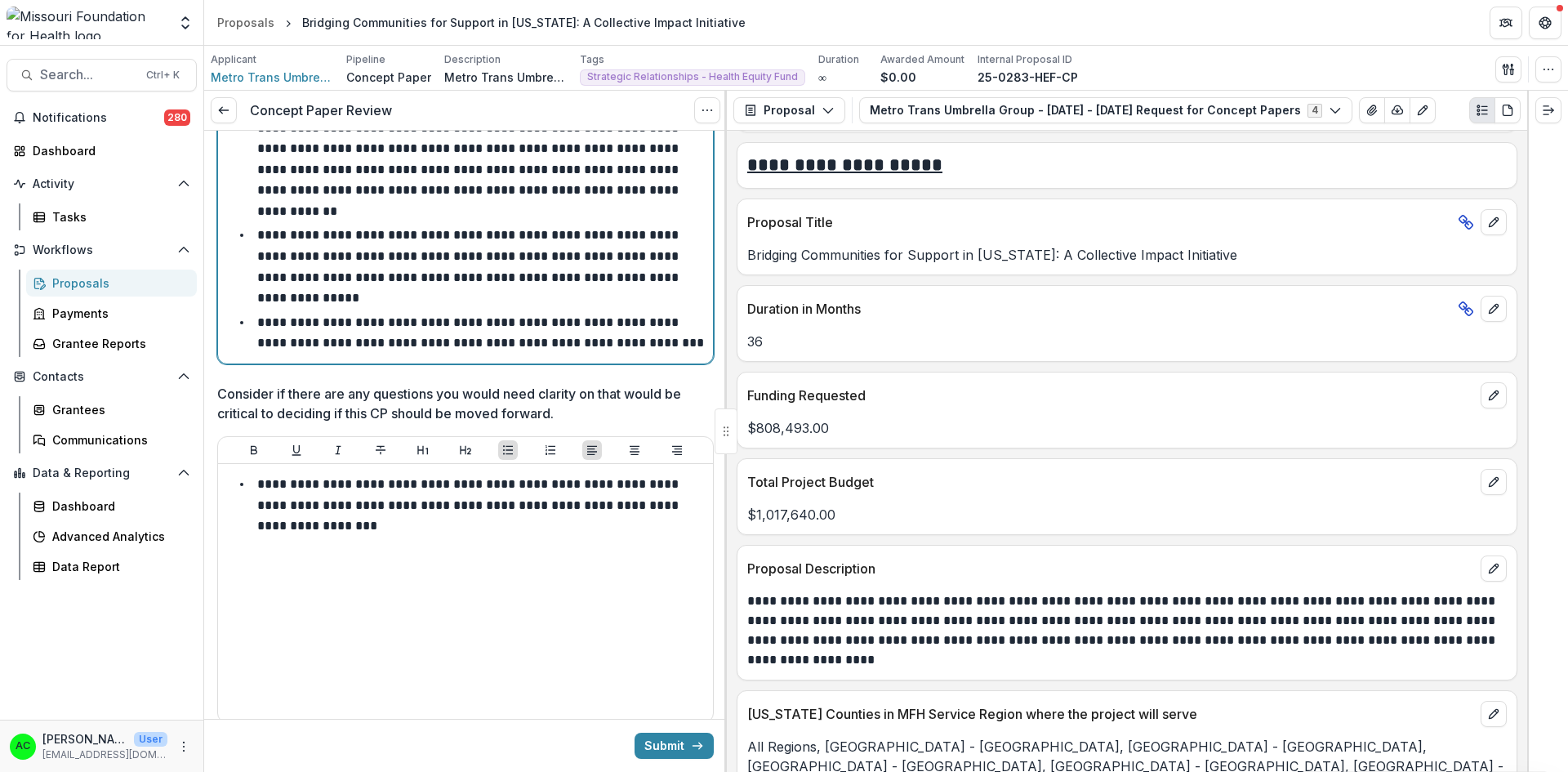
click at [668, 312] on li "**********" at bounding box center [475, 333] width 462 height 42
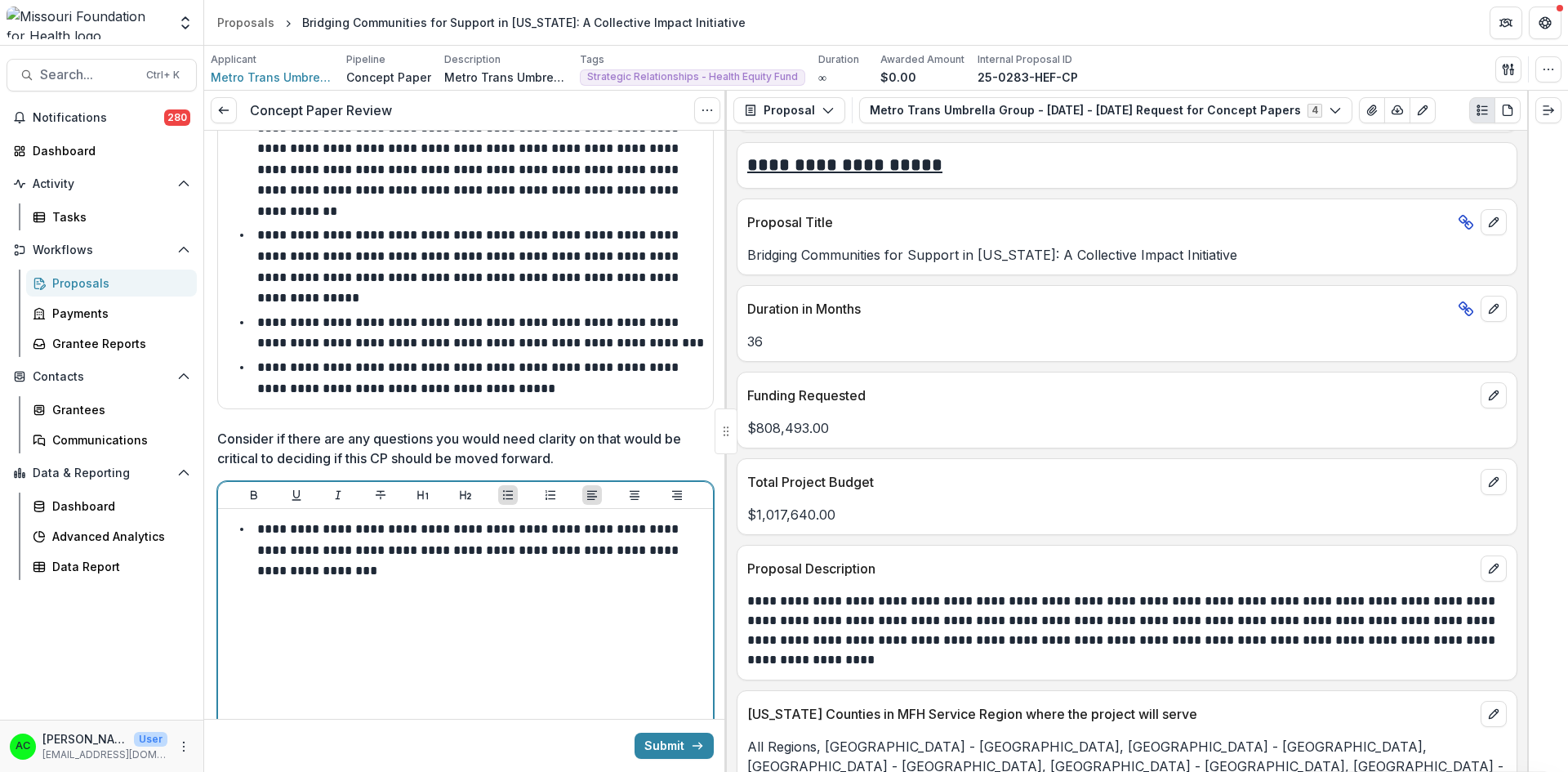
click at [402, 528] on li "**********" at bounding box center [475, 550] width 462 height 63
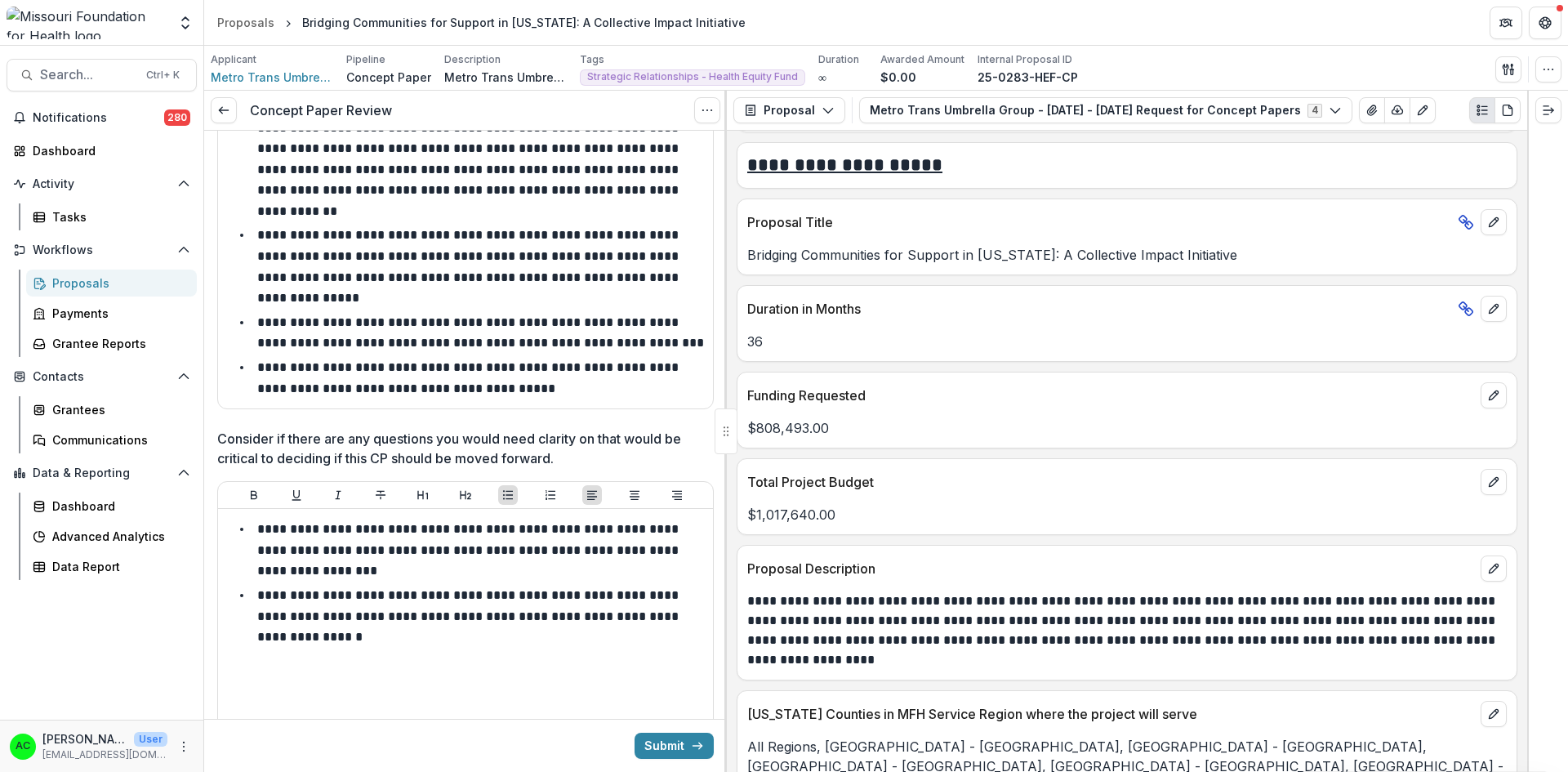
click at [231, 109] on link at bounding box center [224, 110] width 26 height 26
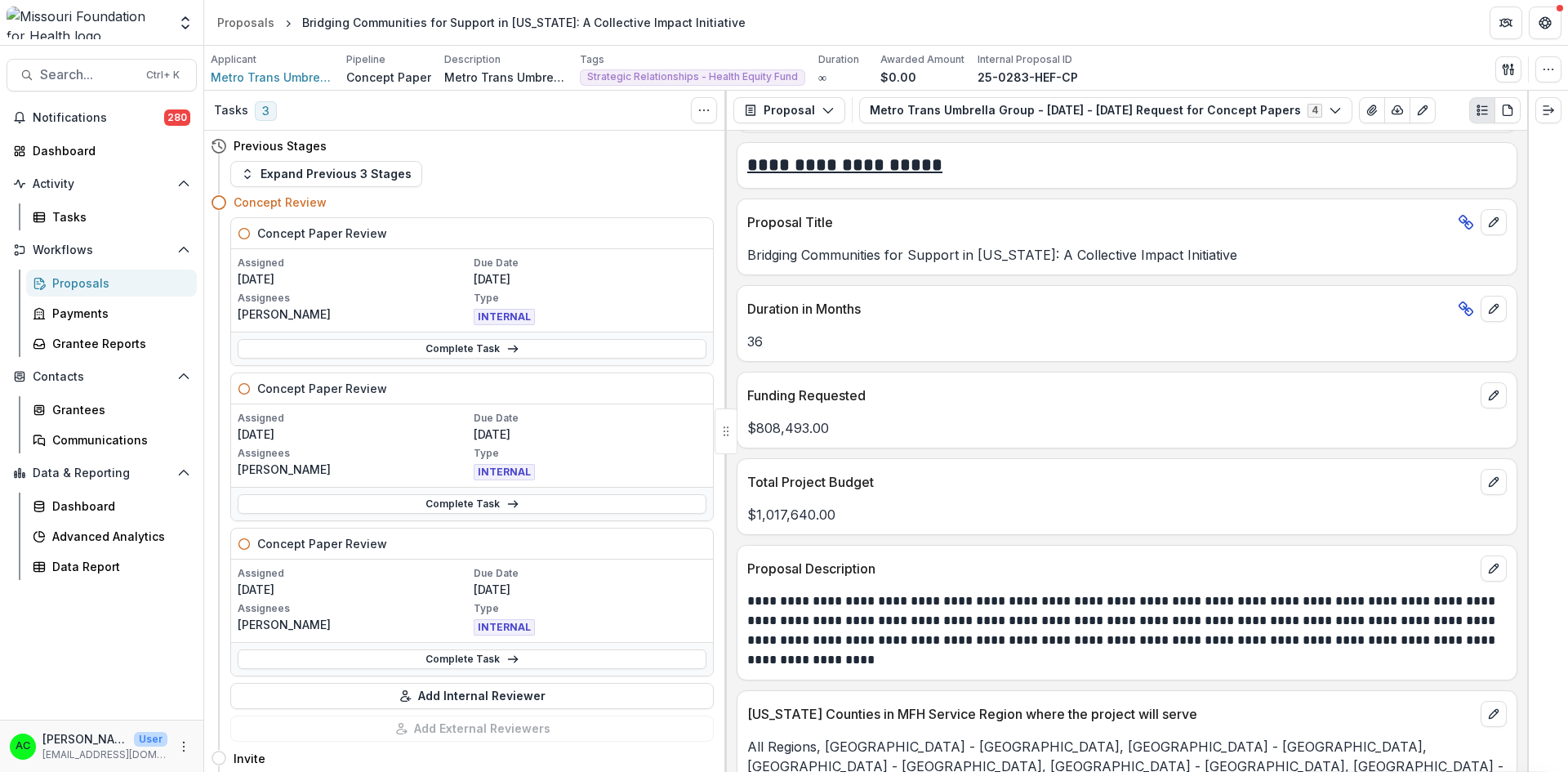
click at [384, 657] on link "Complete Task" at bounding box center [472, 659] width 468 height 19
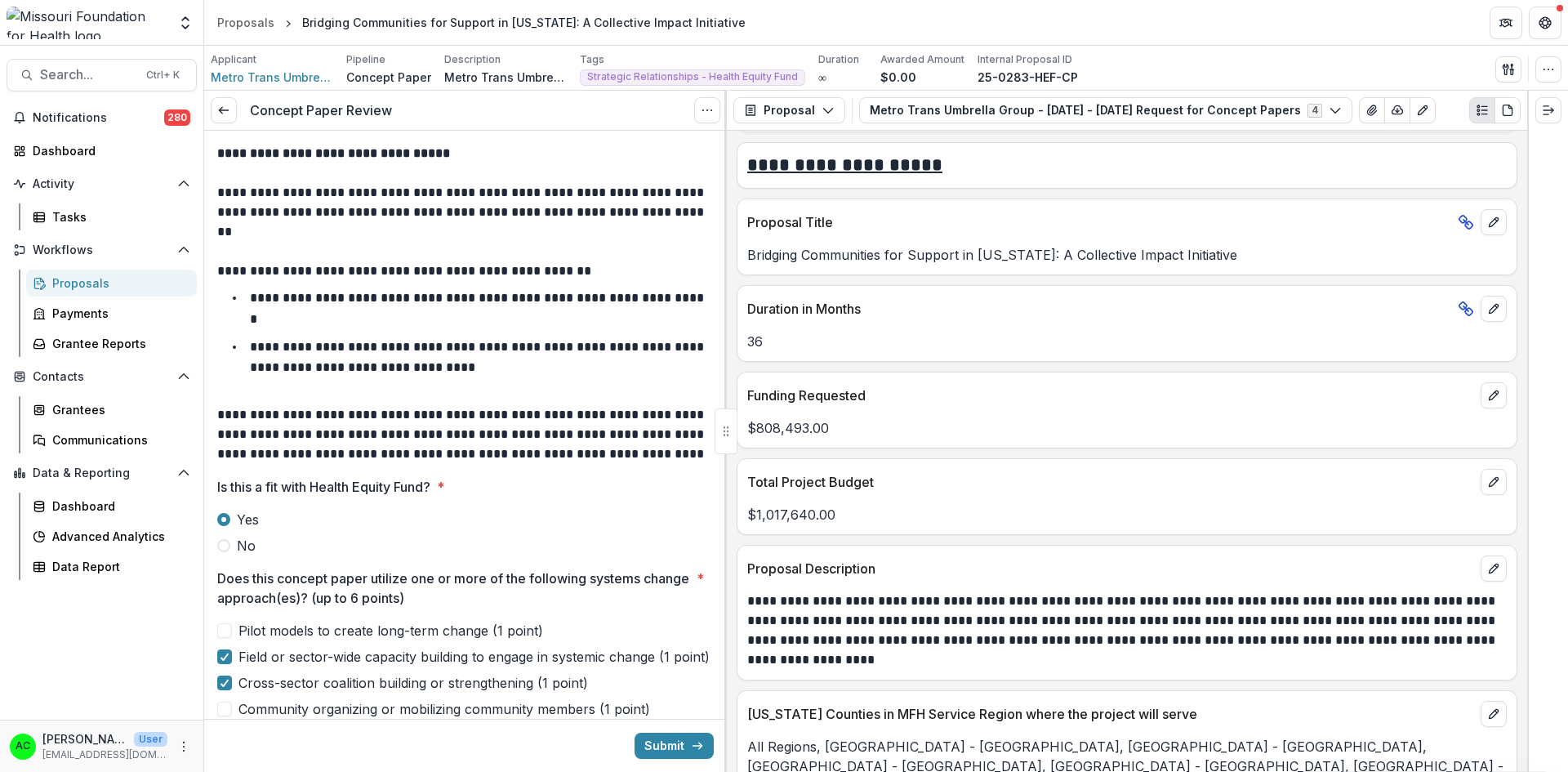
click at [230, 115] on icon at bounding box center [223, 110] width 13 height 13
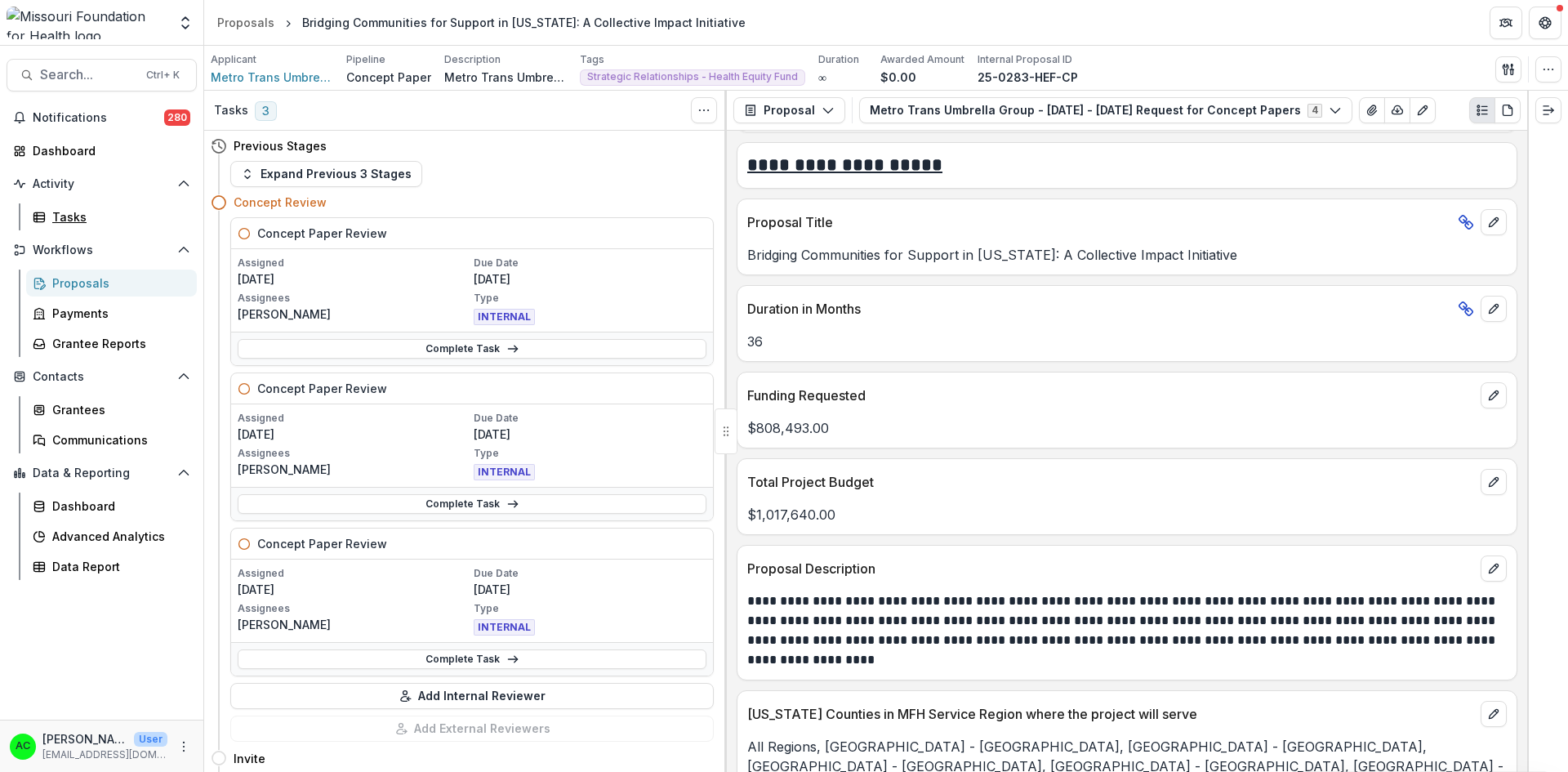
click at [59, 217] on div "Tasks" at bounding box center [118, 217] width 131 height 17
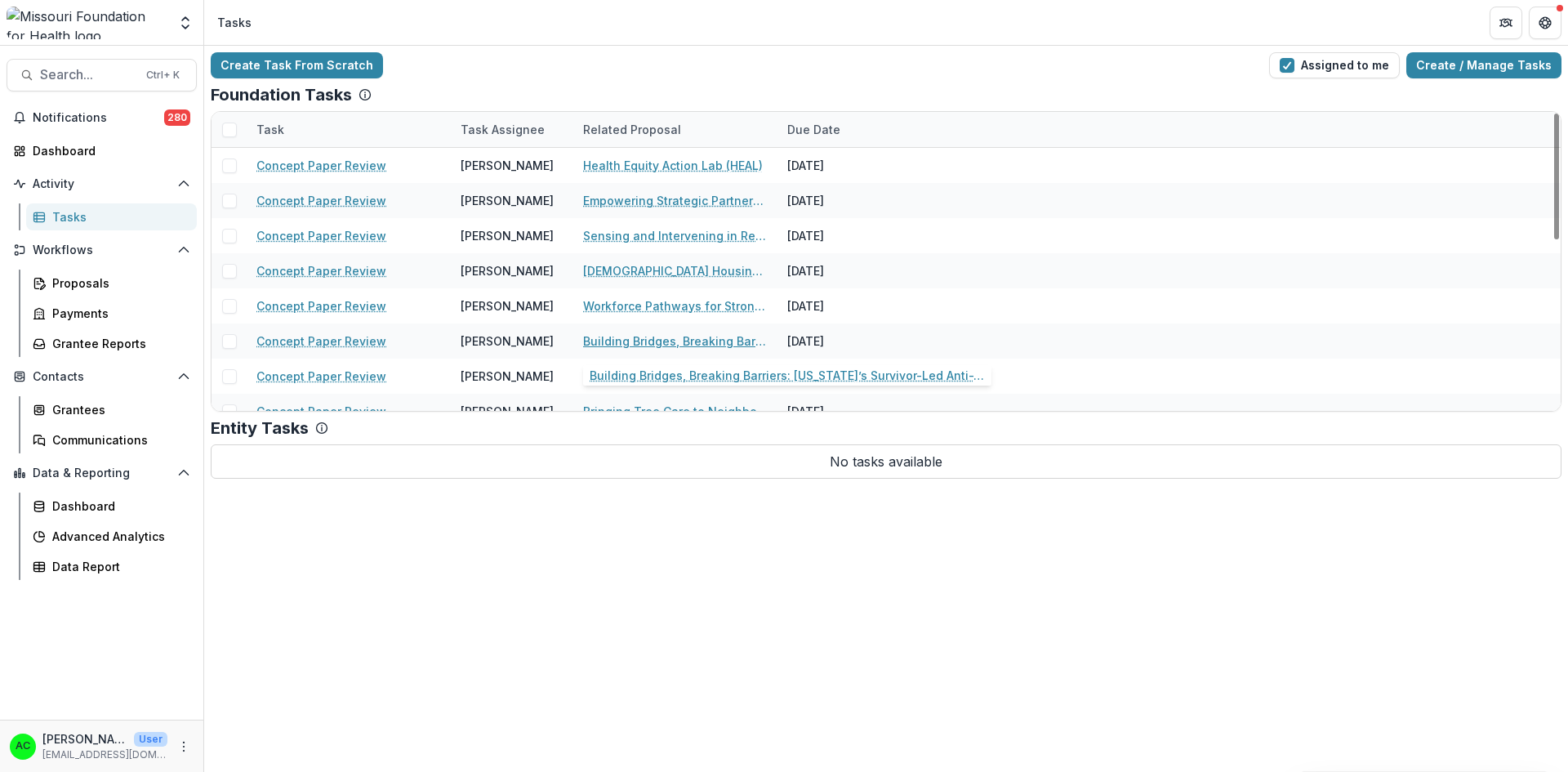
click at [726, 343] on link "Building Bridges, Breaking Barriers: [US_STATE]’s Survivor-Led Anti-Trafficking…" at bounding box center [675, 341] width 184 height 17
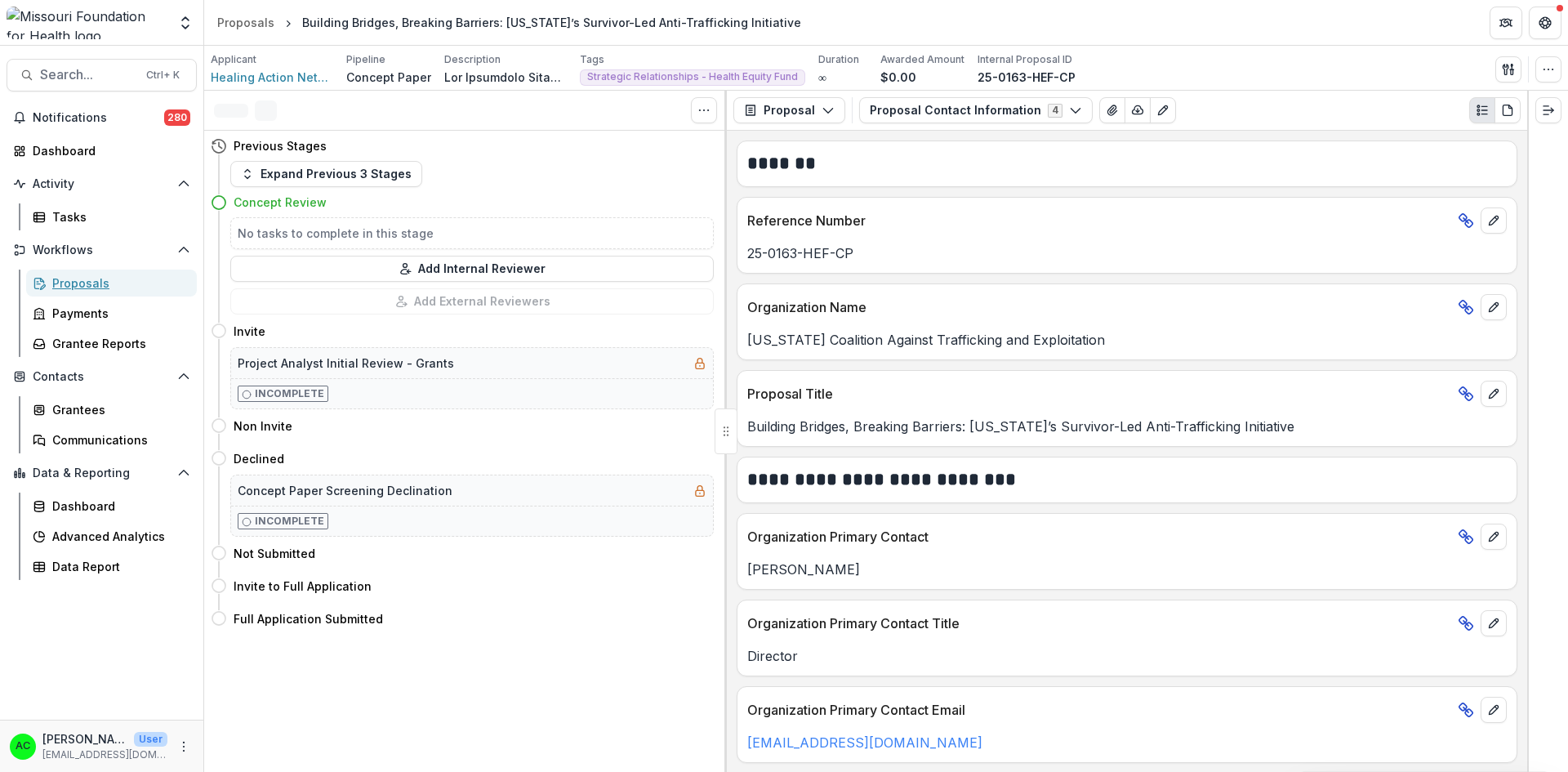
click at [111, 275] on div "Proposals" at bounding box center [118, 283] width 131 height 17
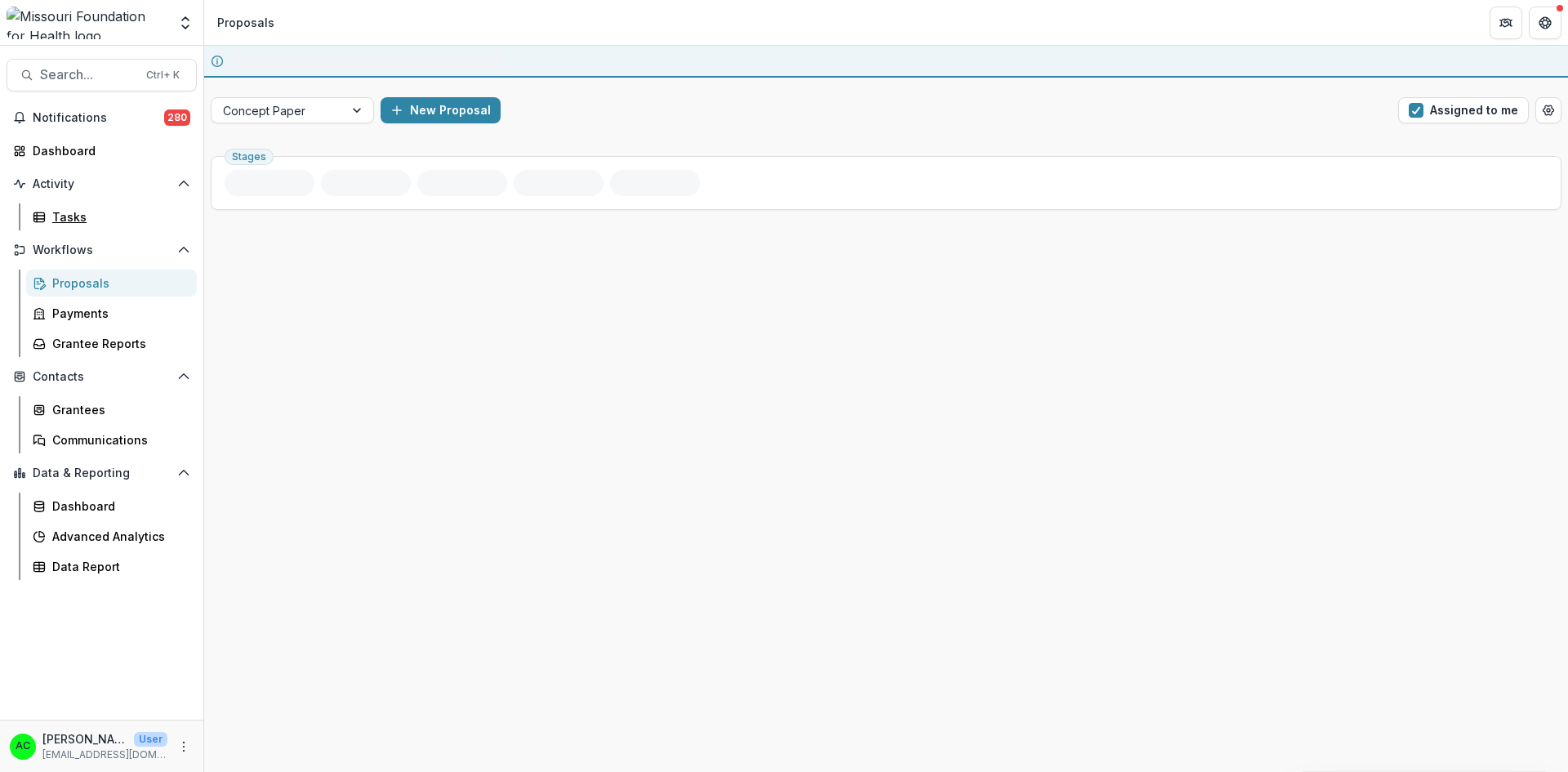
click at [87, 210] on div "Tasks" at bounding box center [118, 217] width 131 height 17
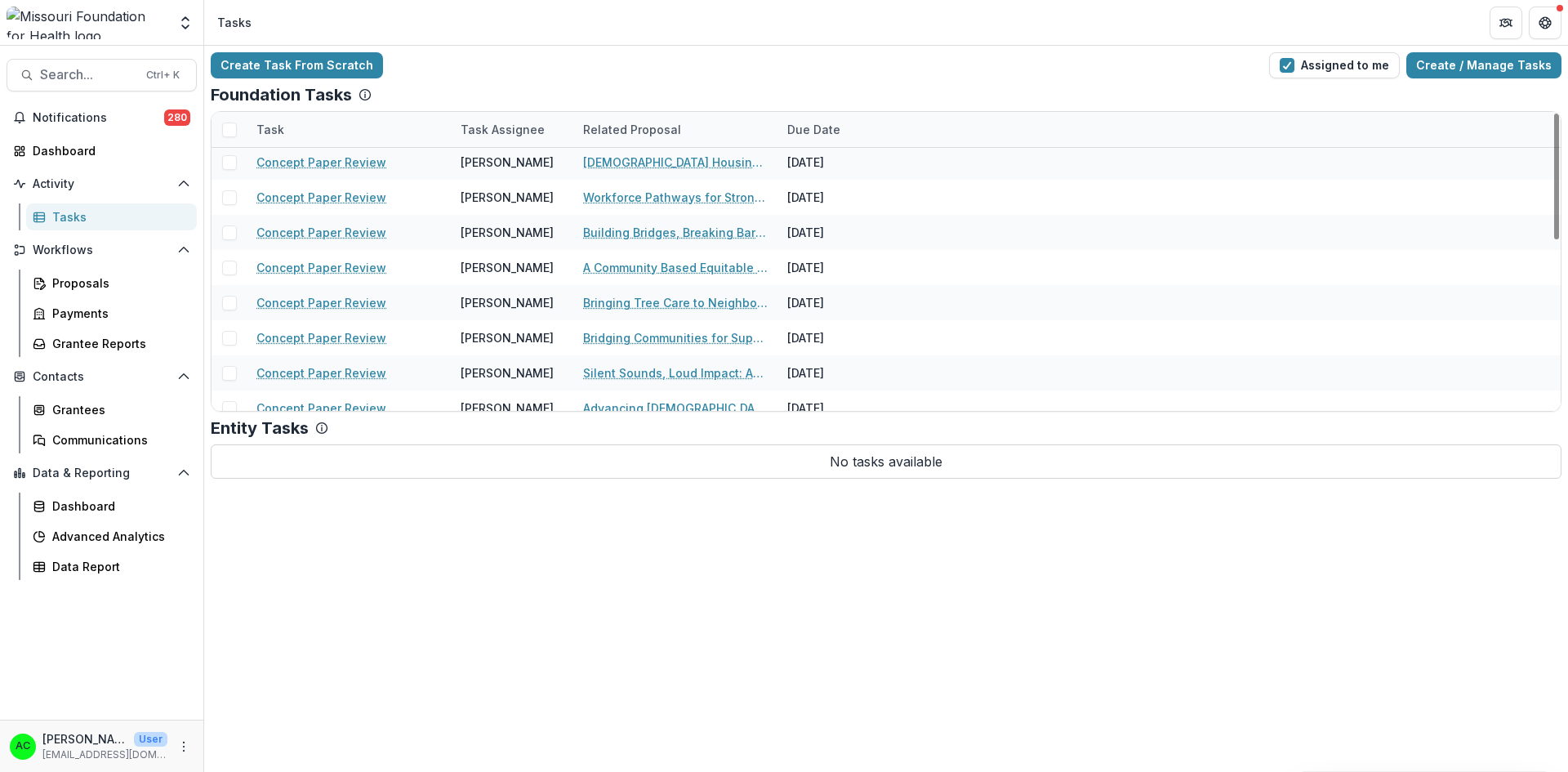
scroll to position [111, 0]
drag, startPoint x: 1555, startPoint y: 132, endPoint x: 1551, endPoint y: 179, distance: 47.2
click at [1554, 179] on div at bounding box center [1557, 177] width 5 height 126
click at [705, 335] on link "Bridging Communities for Support in [US_STATE]: A Collective Impact Initiative" at bounding box center [675, 336] width 184 height 17
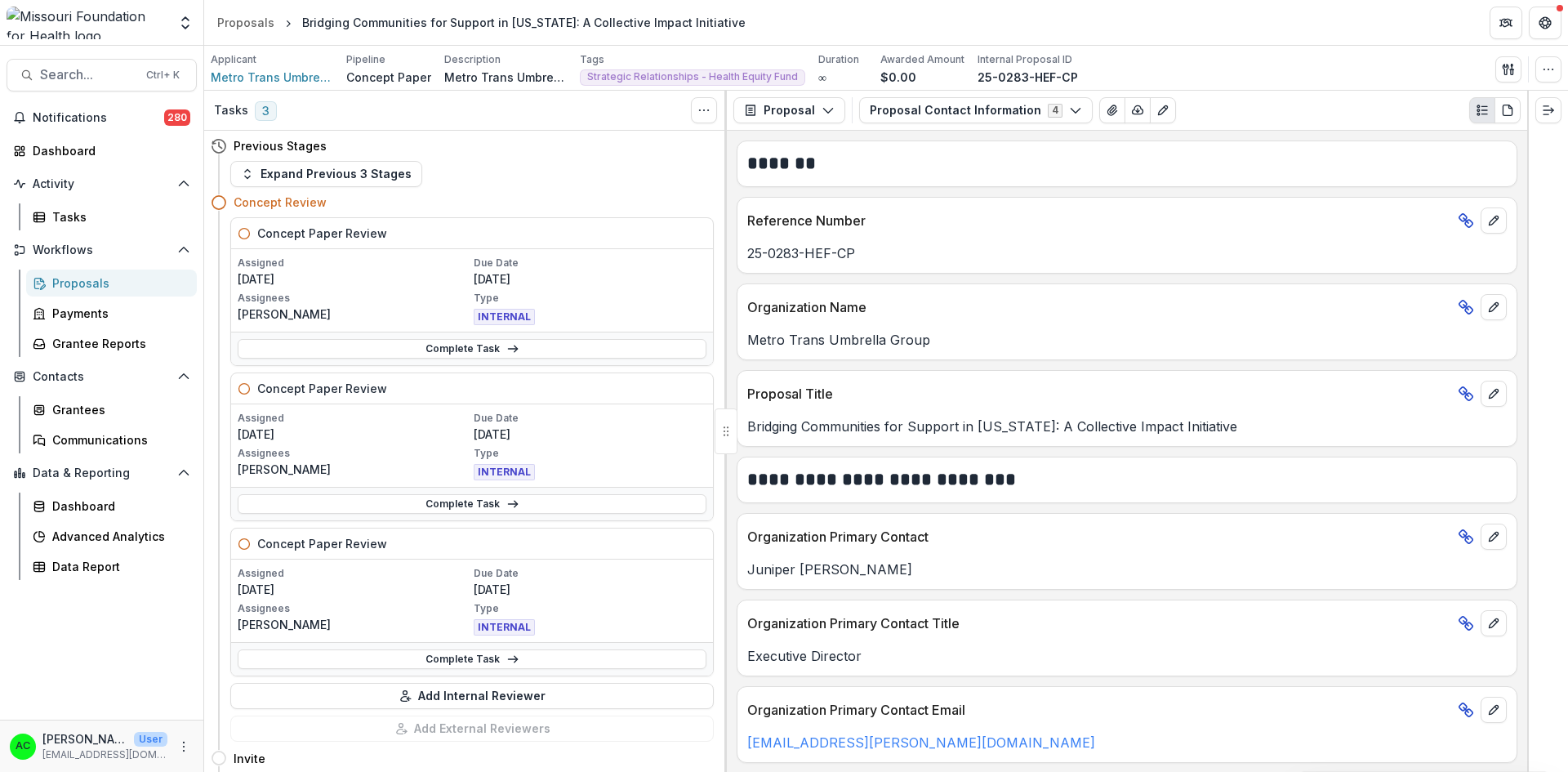
click at [506, 657] on icon at bounding box center [512, 658] width 13 height 13
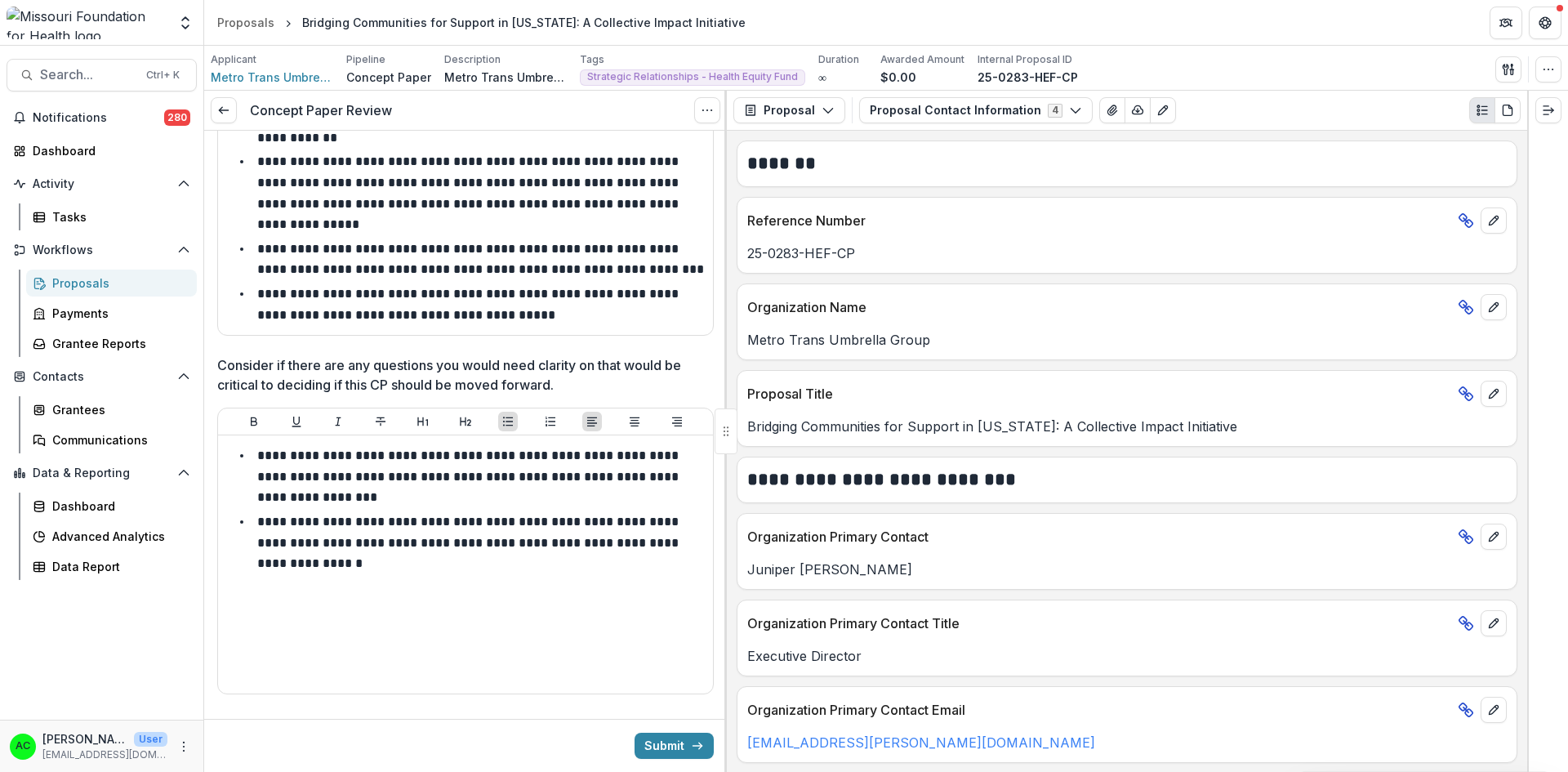
scroll to position [3149, 0]
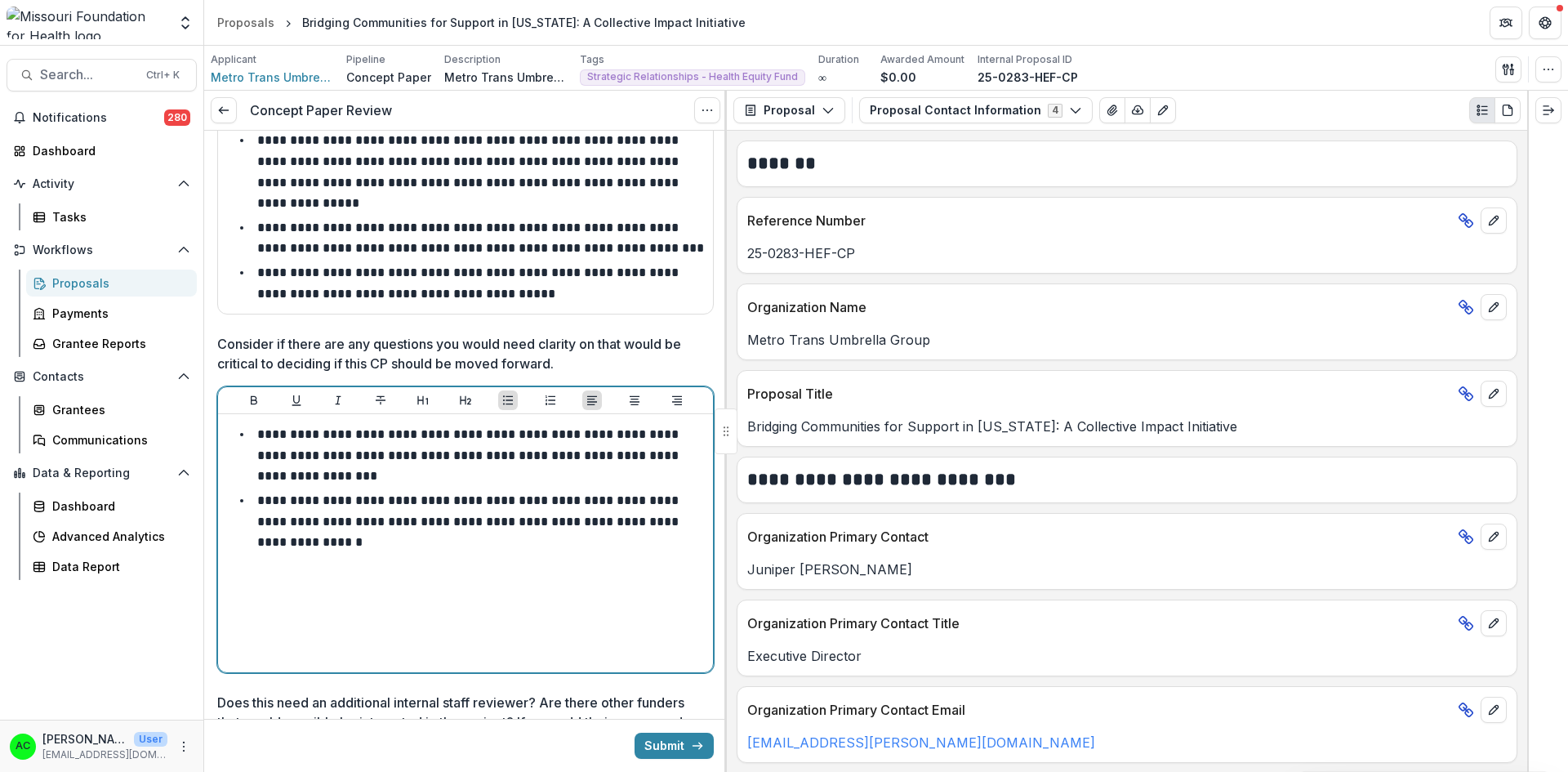
click at [500, 434] on li "**********" at bounding box center [475, 456] width 462 height 63
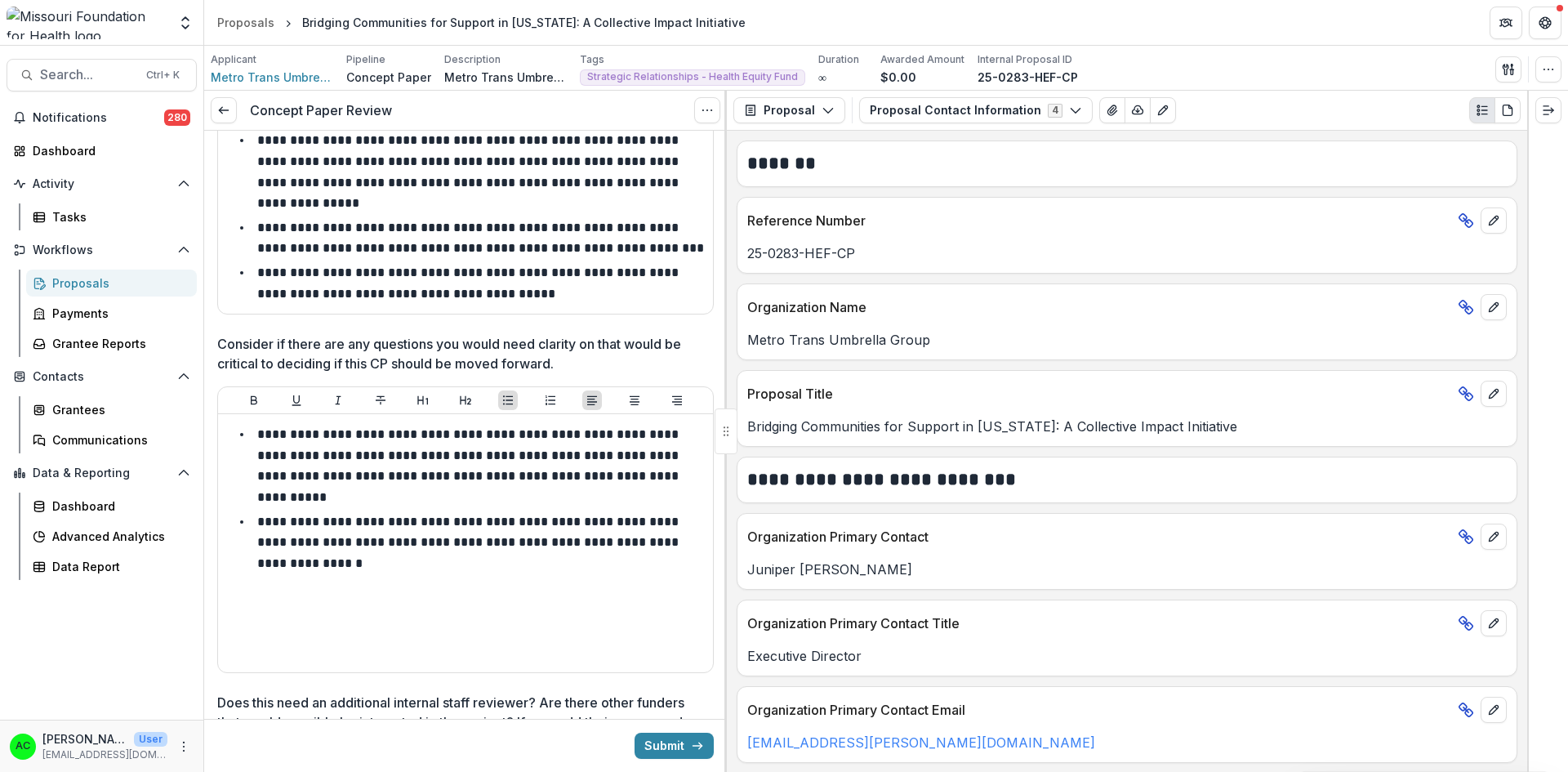
click at [219, 103] on link at bounding box center [224, 110] width 26 height 26
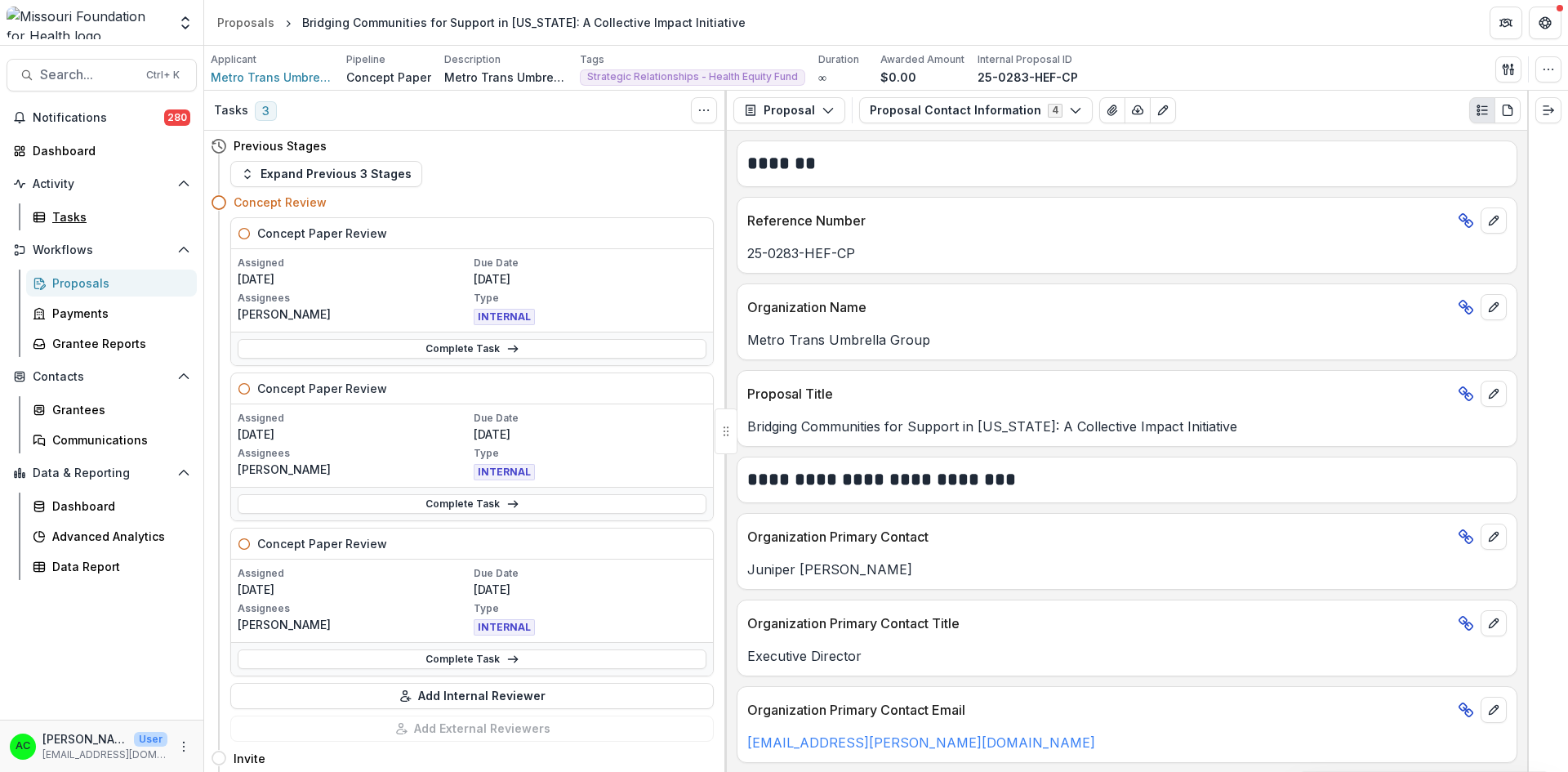
click at [71, 218] on div "Tasks" at bounding box center [118, 217] width 131 height 17
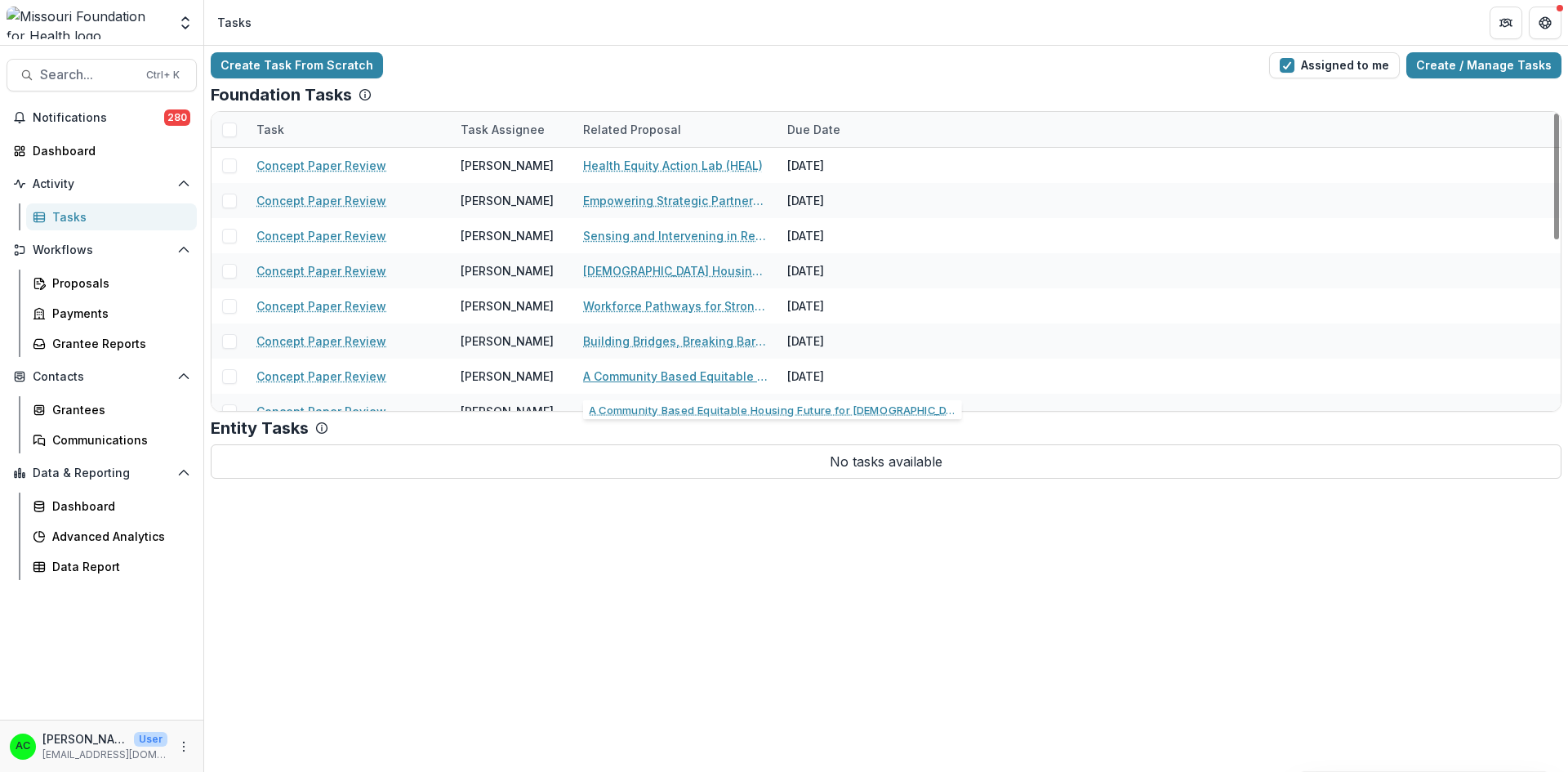
click at [735, 372] on link "A Community Based Equitable Housing Future for [DEMOGRAPHIC_DATA] St. Louisans" at bounding box center [675, 376] width 184 height 17
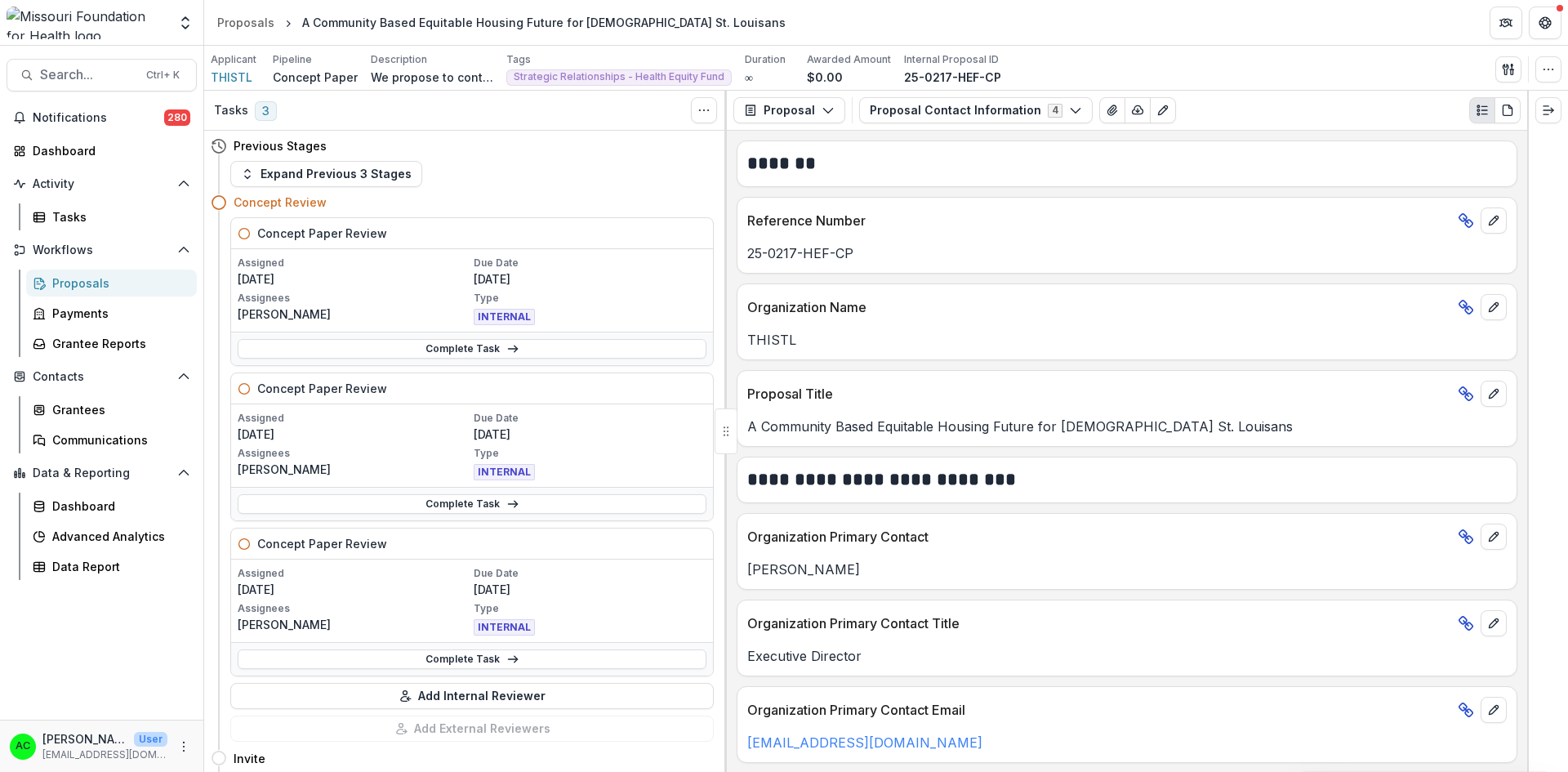
click at [967, 99] on button "Proposal Contact Information 4" at bounding box center [975, 110] width 233 height 26
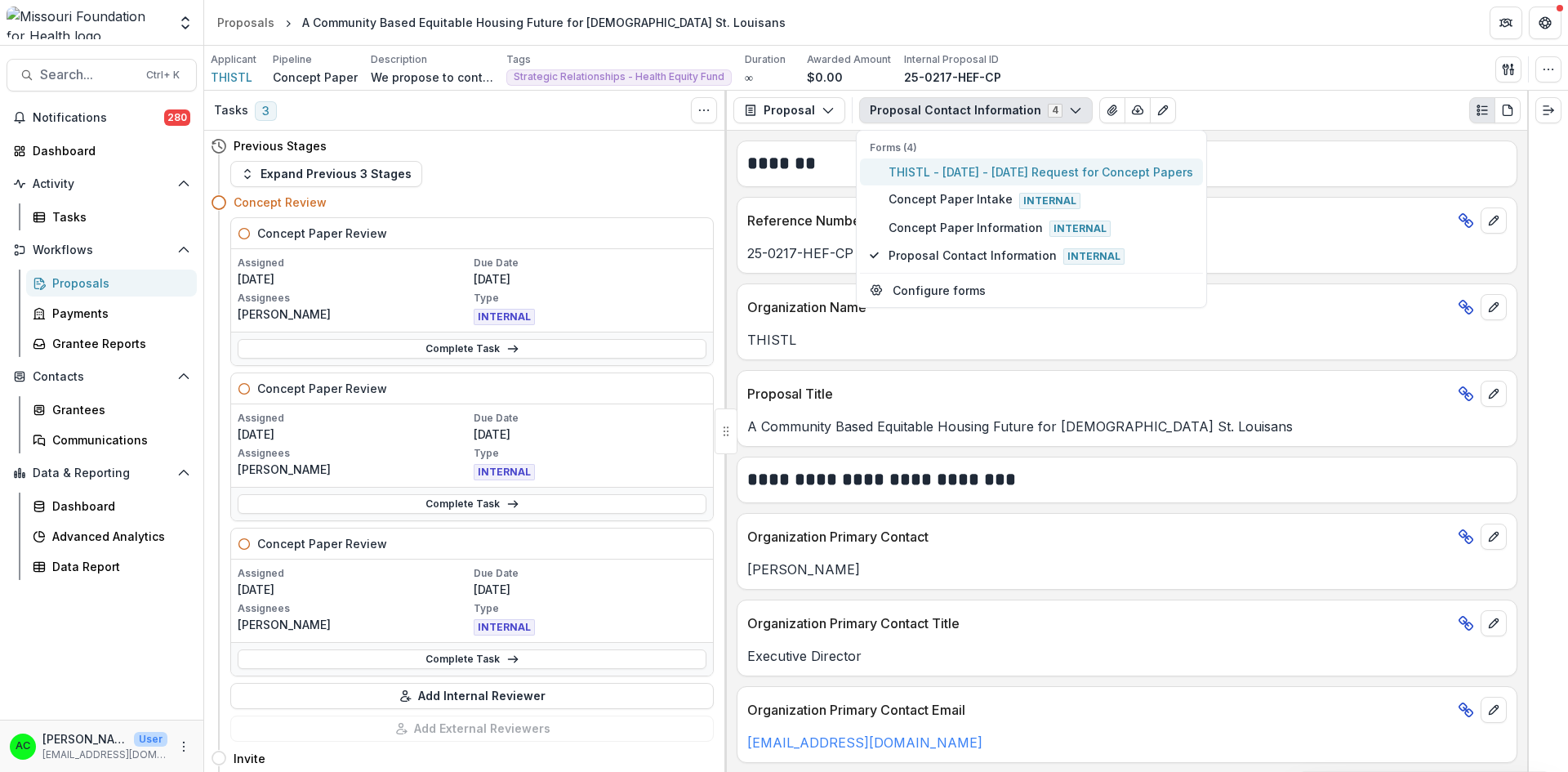
click at [946, 171] on span "THISTL - [DATE] - [DATE] Request for Concept Papers" at bounding box center [1040, 172] width 304 height 17
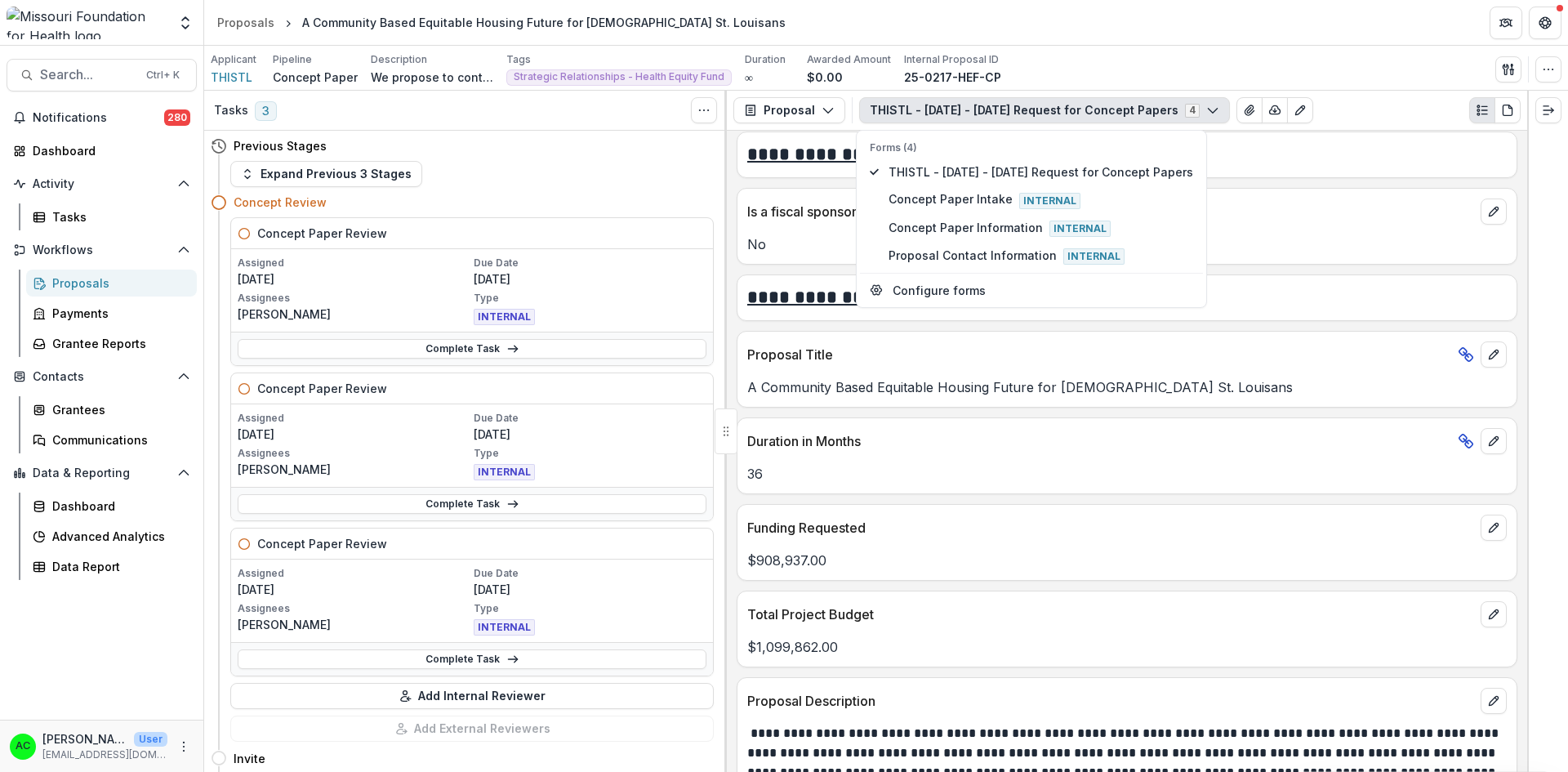
scroll to position [3115, 0]
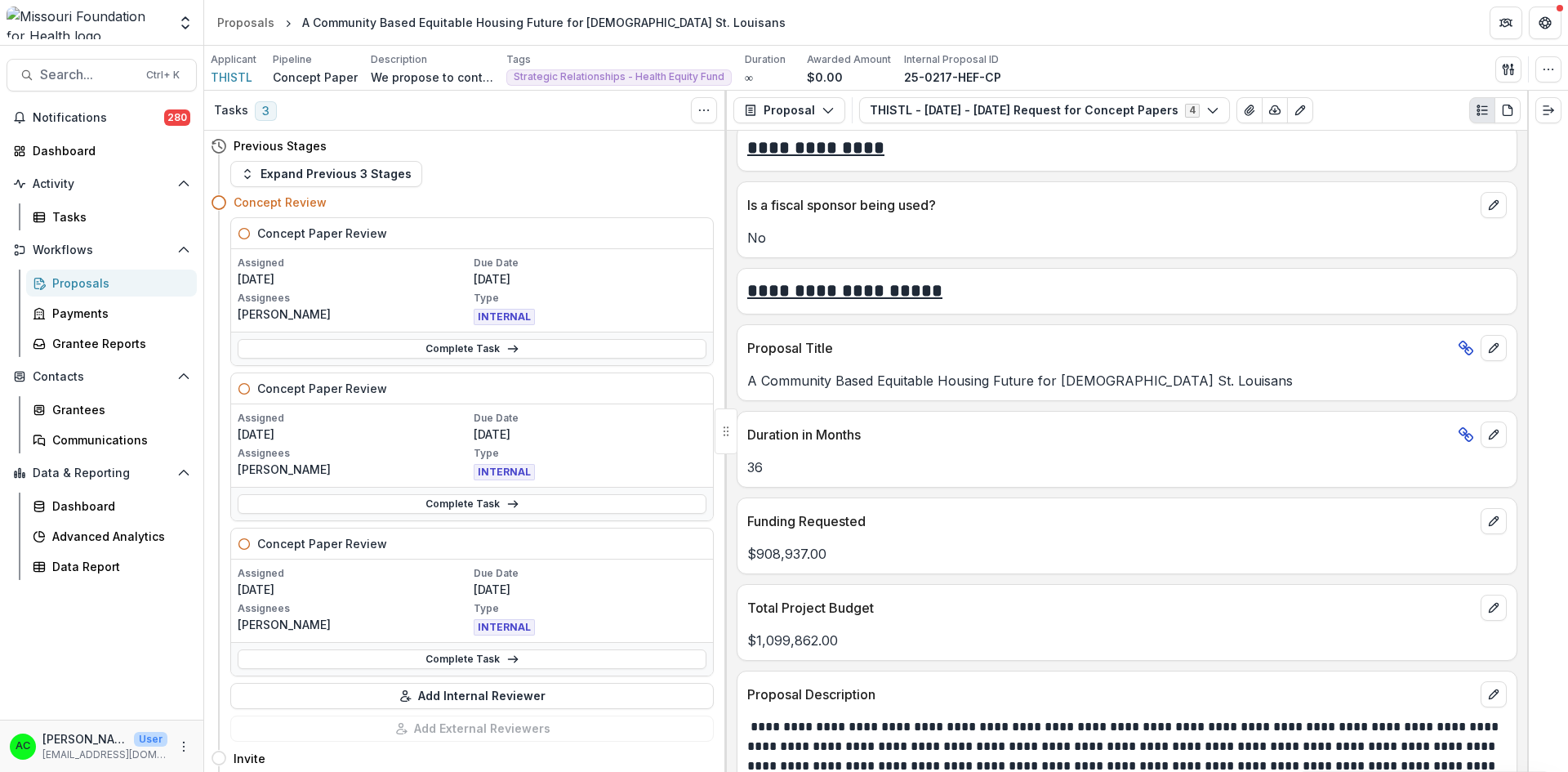
click at [1243, 108] on icon "View Attached Files" at bounding box center [1249, 110] width 13 height 13
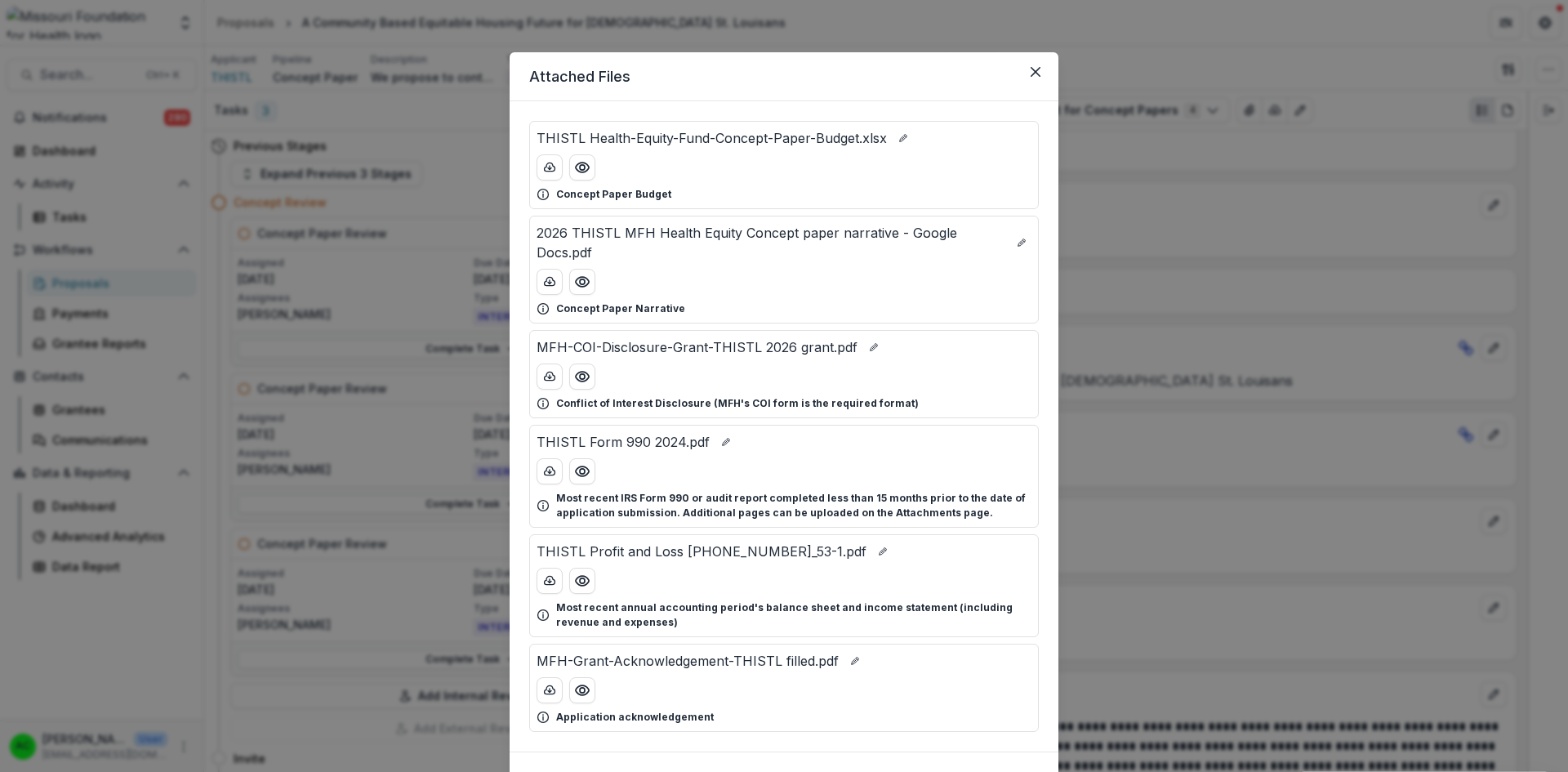
click at [582, 286] on icon "Preview 2026 THISTL MFH Health Equity Concept paper narrative - Google Docs.pdf" at bounding box center [582, 282] width 13 height 10
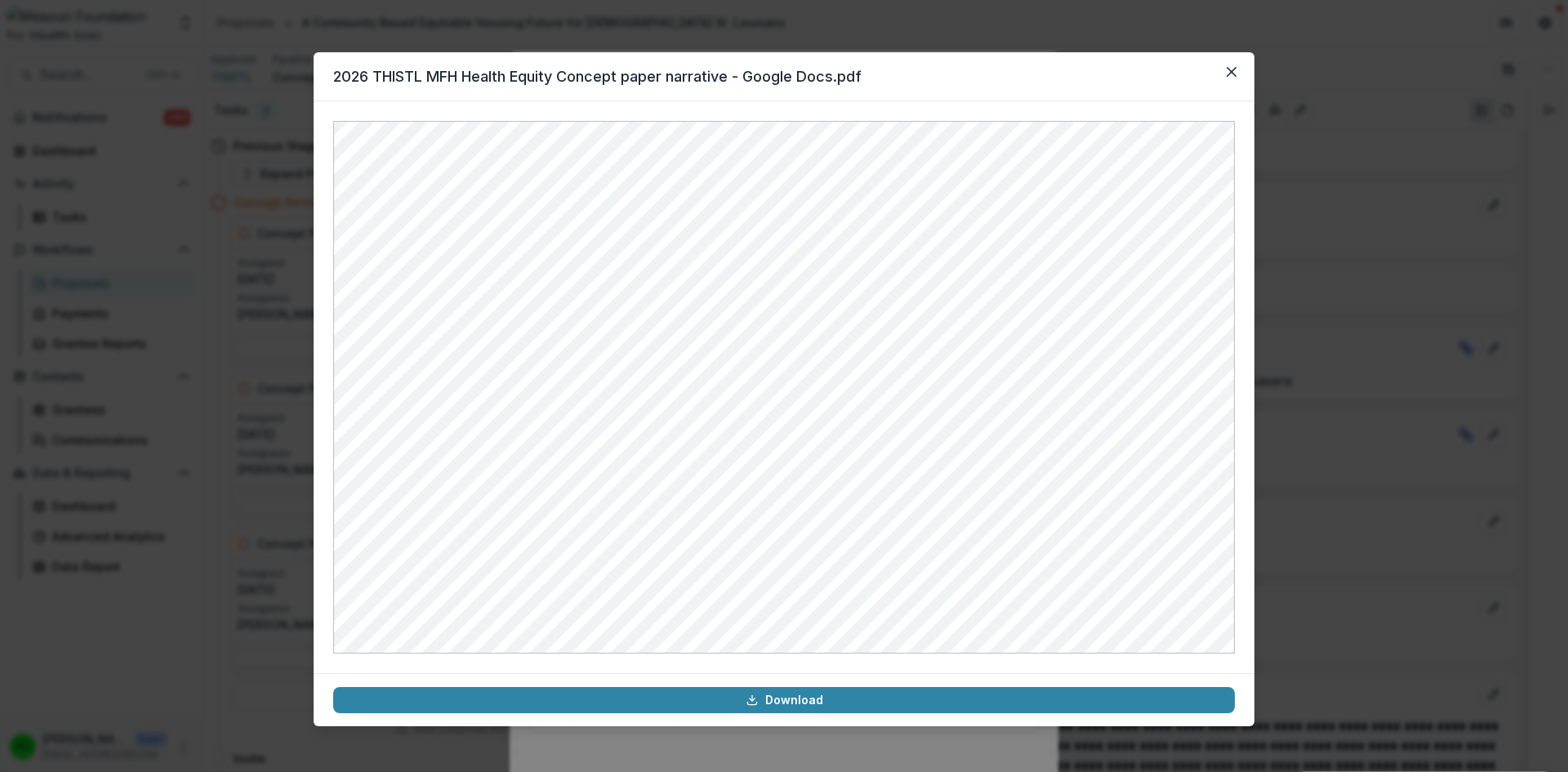
click at [1234, 73] on icon "Close" at bounding box center [1231, 72] width 10 height 10
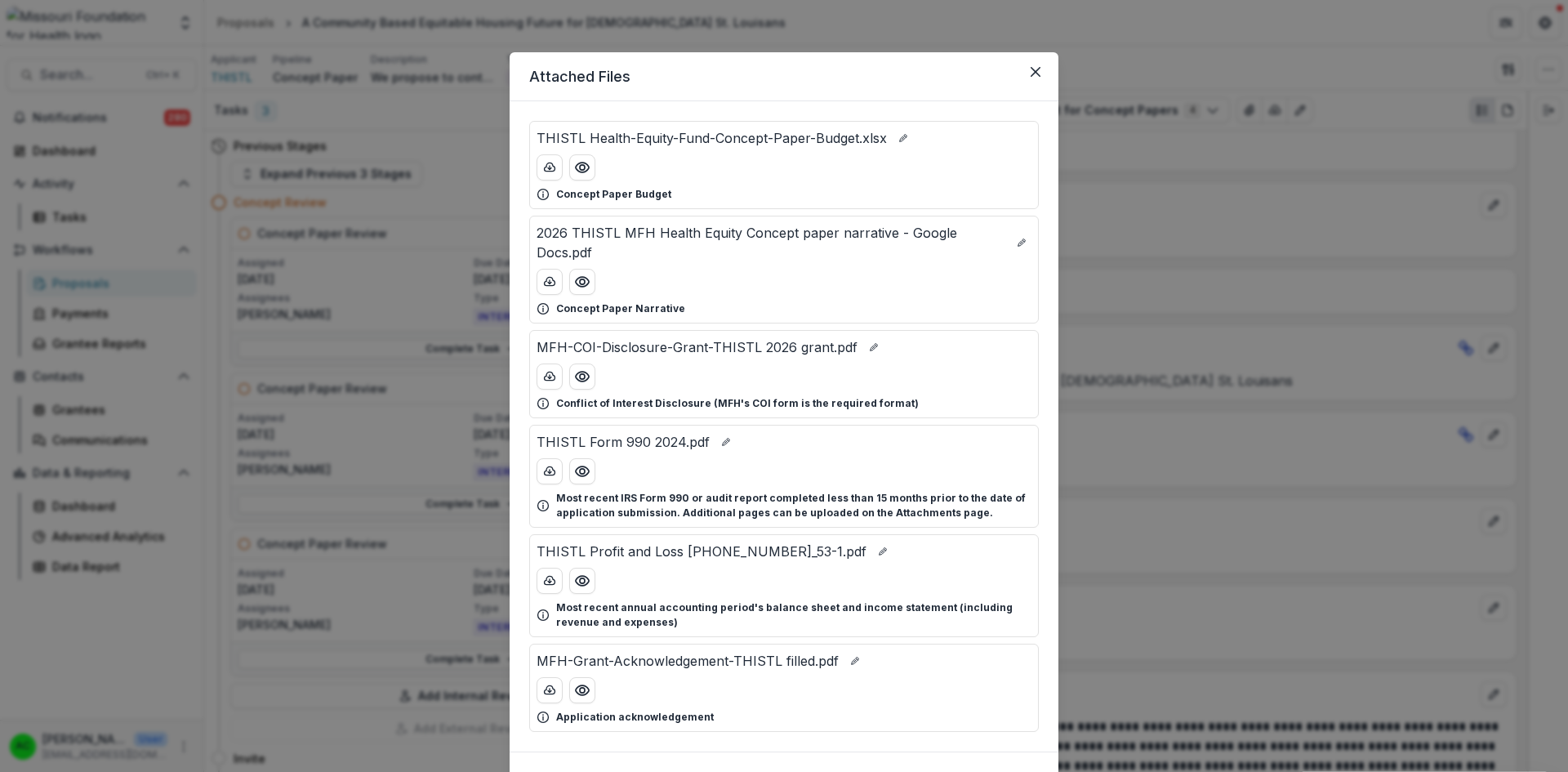
click at [574, 172] on icon "Preview THISTL Health-Equity-Fund-Concept-Paper-Budget.xlsx" at bounding box center [582, 167] width 17 height 17
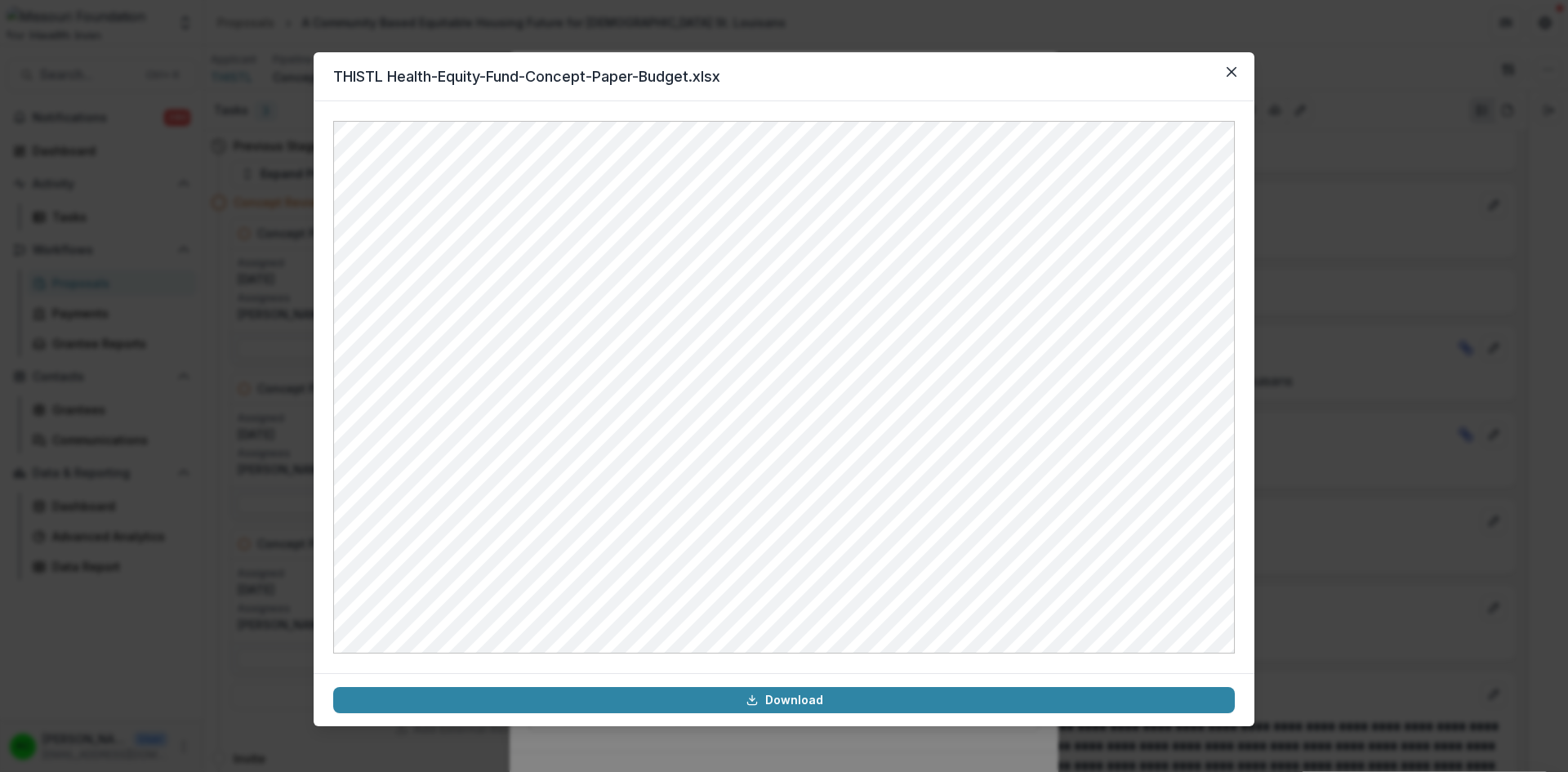
click at [1227, 68] on icon "Close" at bounding box center [1231, 72] width 10 height 10
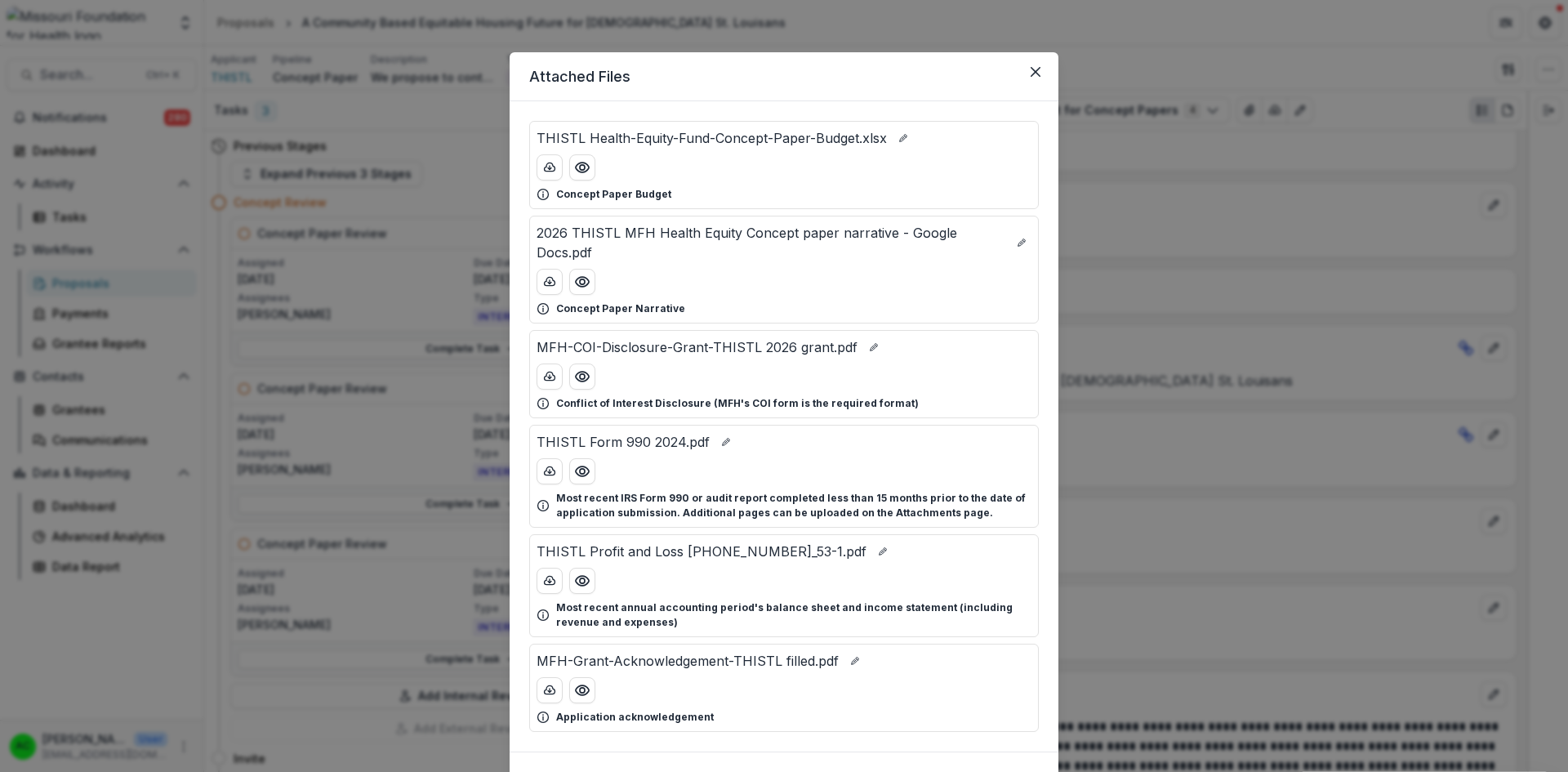
click at [546, 162] on icon "download-button" at bounding box center [549, 167] width 13 height 13
click at [1036, 68] on icon "Close" at bounding box center [1035, 72] width 10 height 10
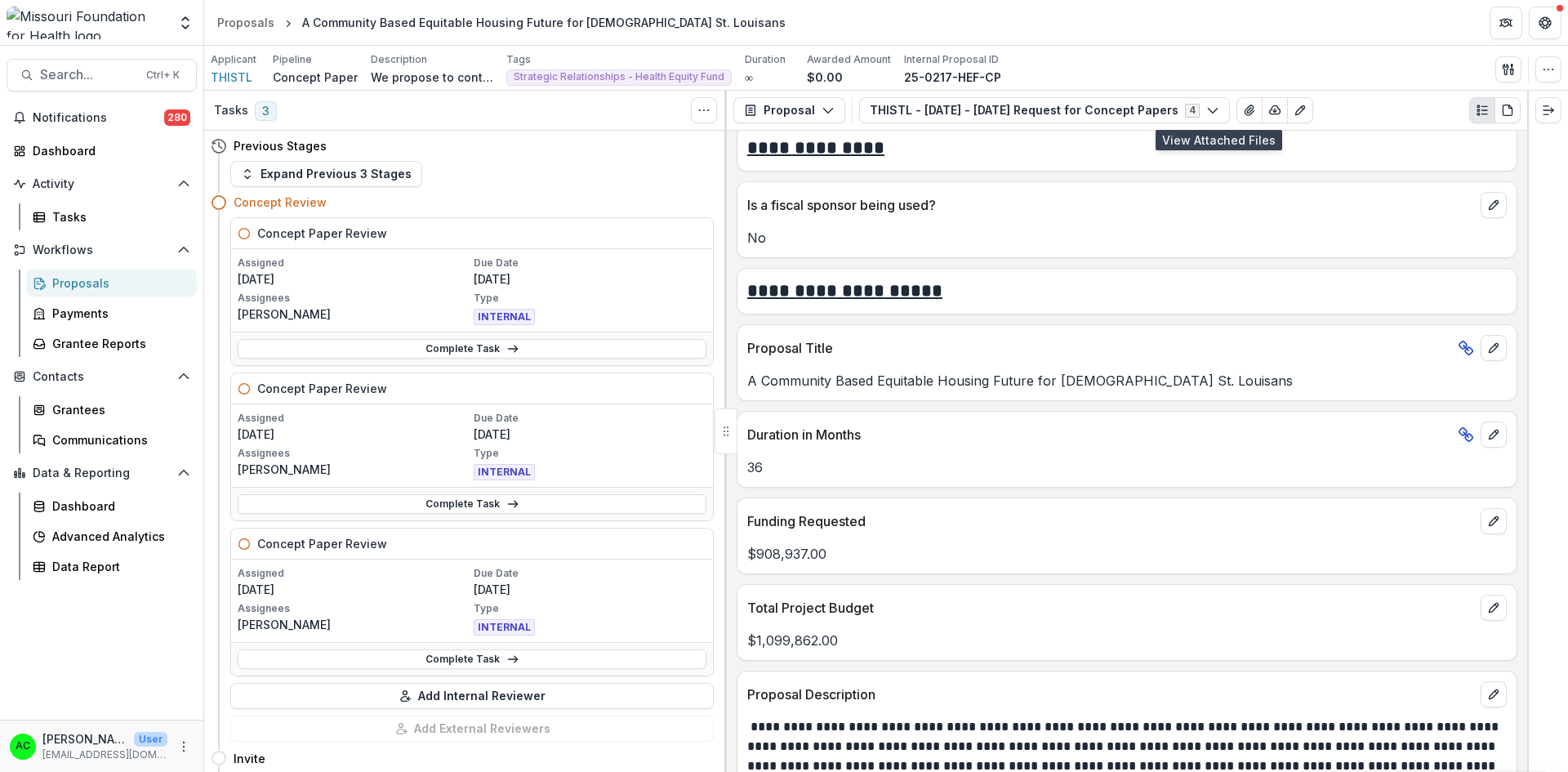
click at [453, 501] on link "Complete Task" at bounding box center [472, 504] width 468 height 19
click at [446, 501] on link "Complete Task" at bounding box center [472, 504] width 468 height 19
click at [468, 502] on link "Complete Task" at bounding box center [472, 504] width 468 height 19
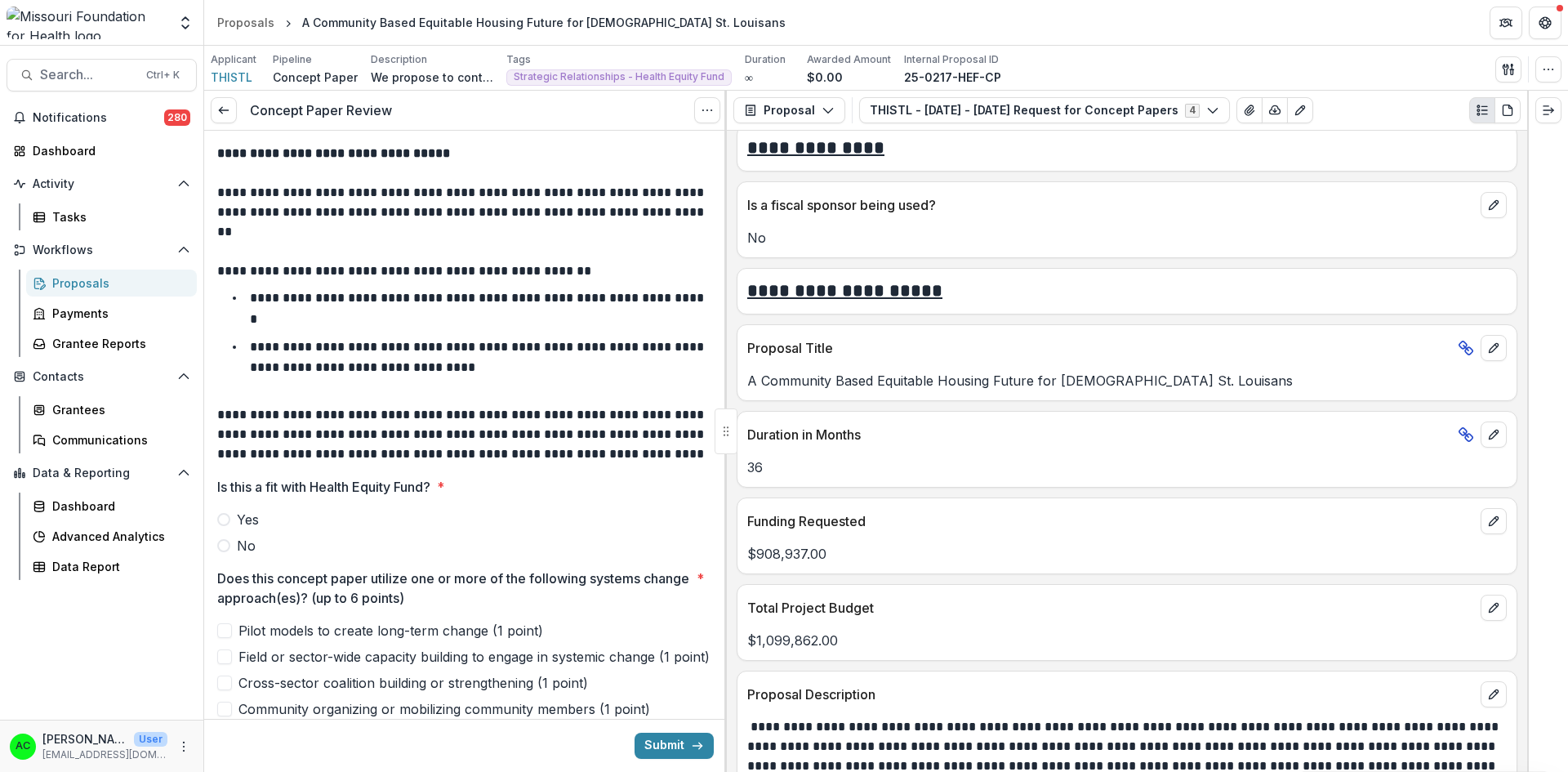
click at [238, 515] on span "Yes" at bounding box center [247, 519] width 22 height 19
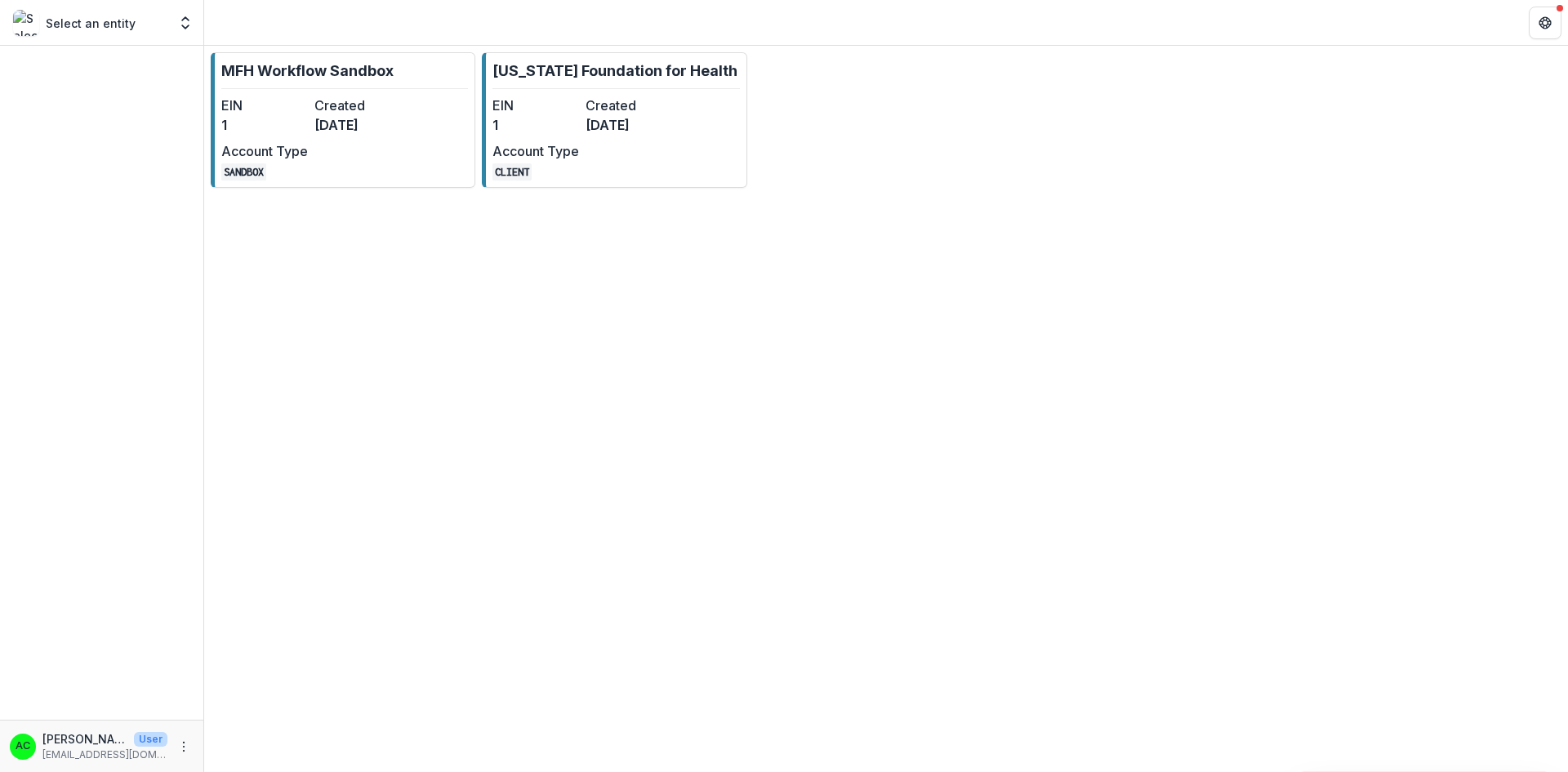
click at [589, 140] on div "EIN 1 Created 8 months ago Account Type CLIENT" at bounding box center [582, 137] width 180 height 85
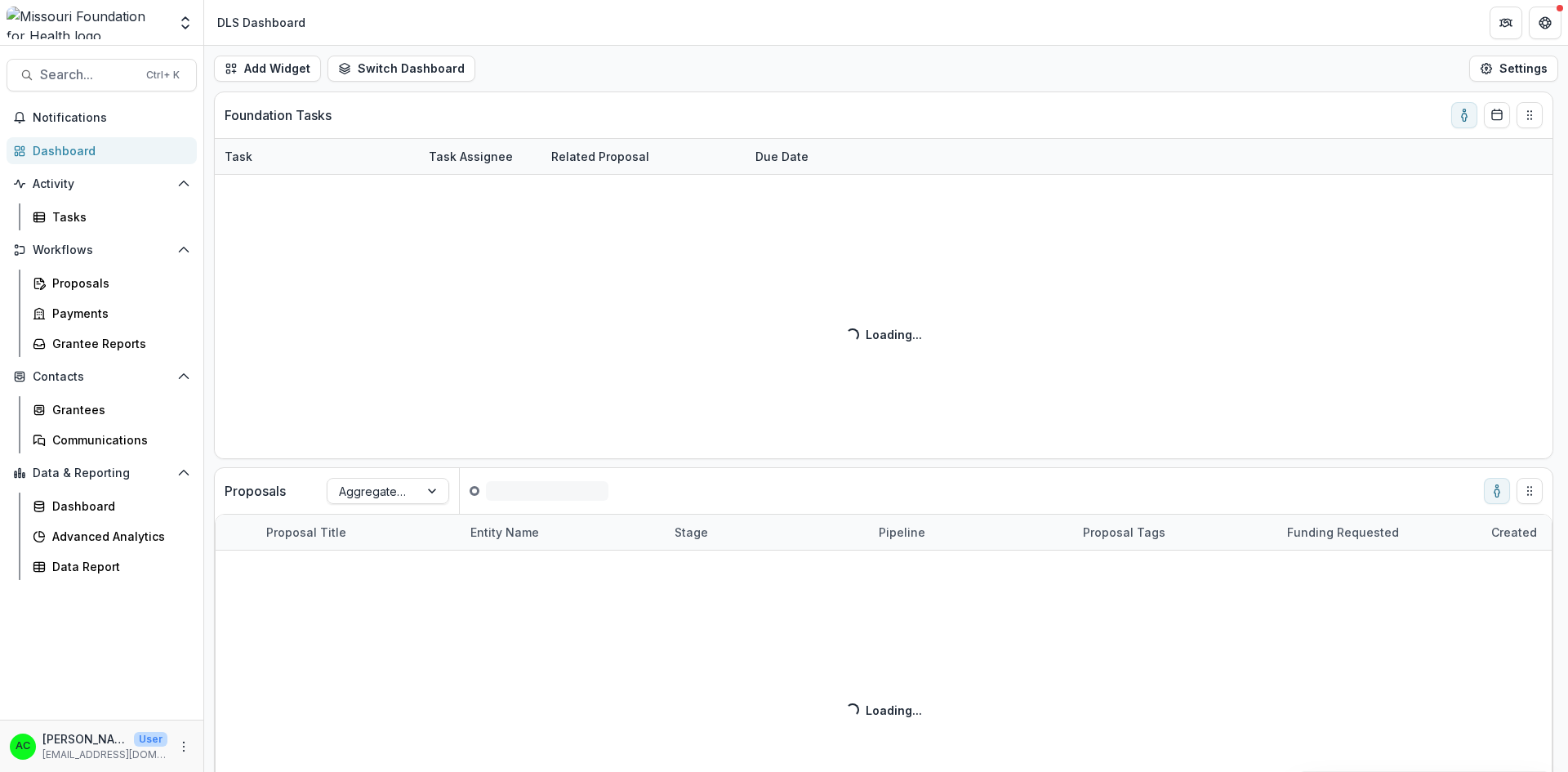
click at [91, 73] on span "Search..." at bounding box center [88, 75] width 96 height 16
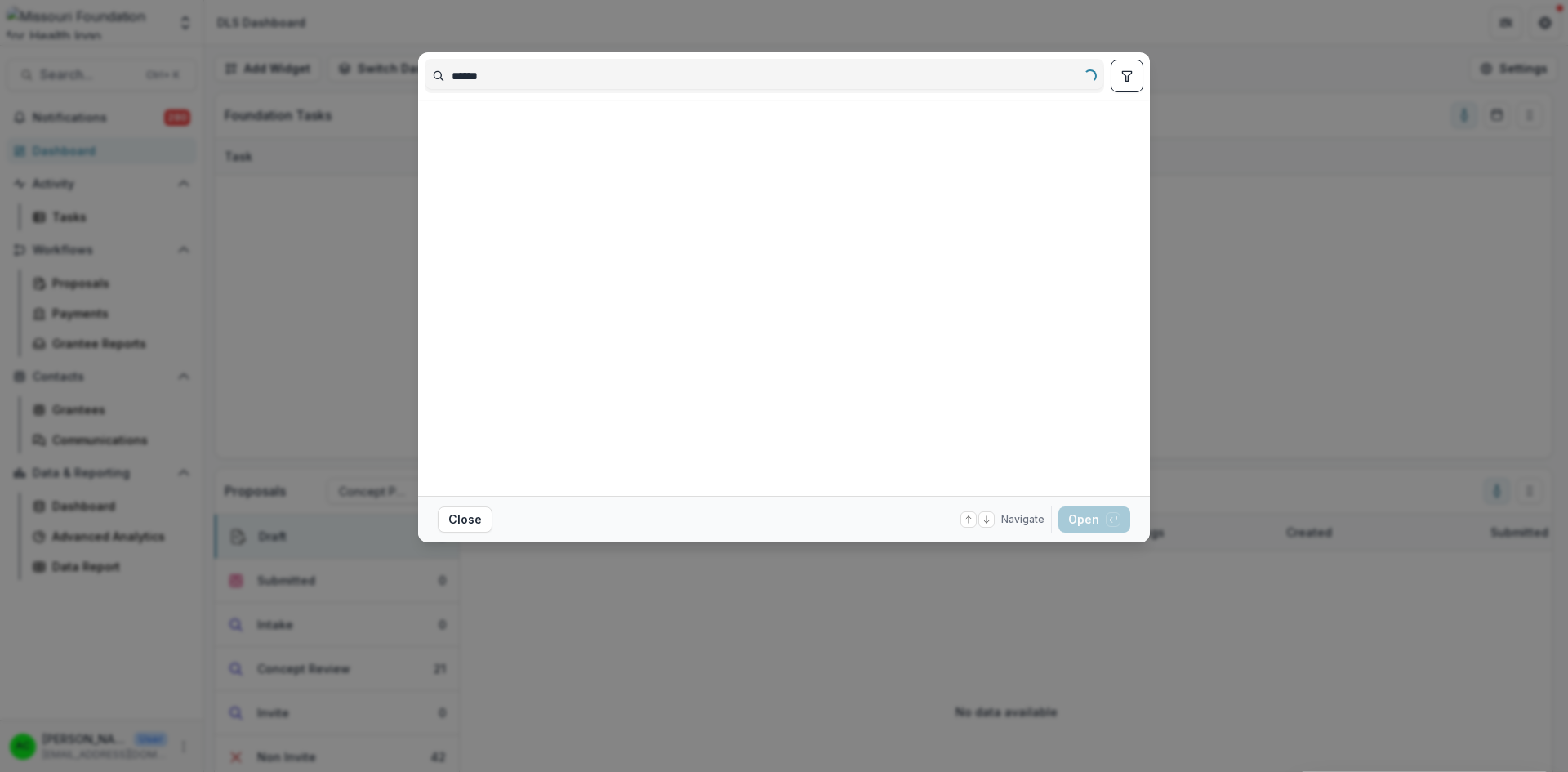
type input "******"
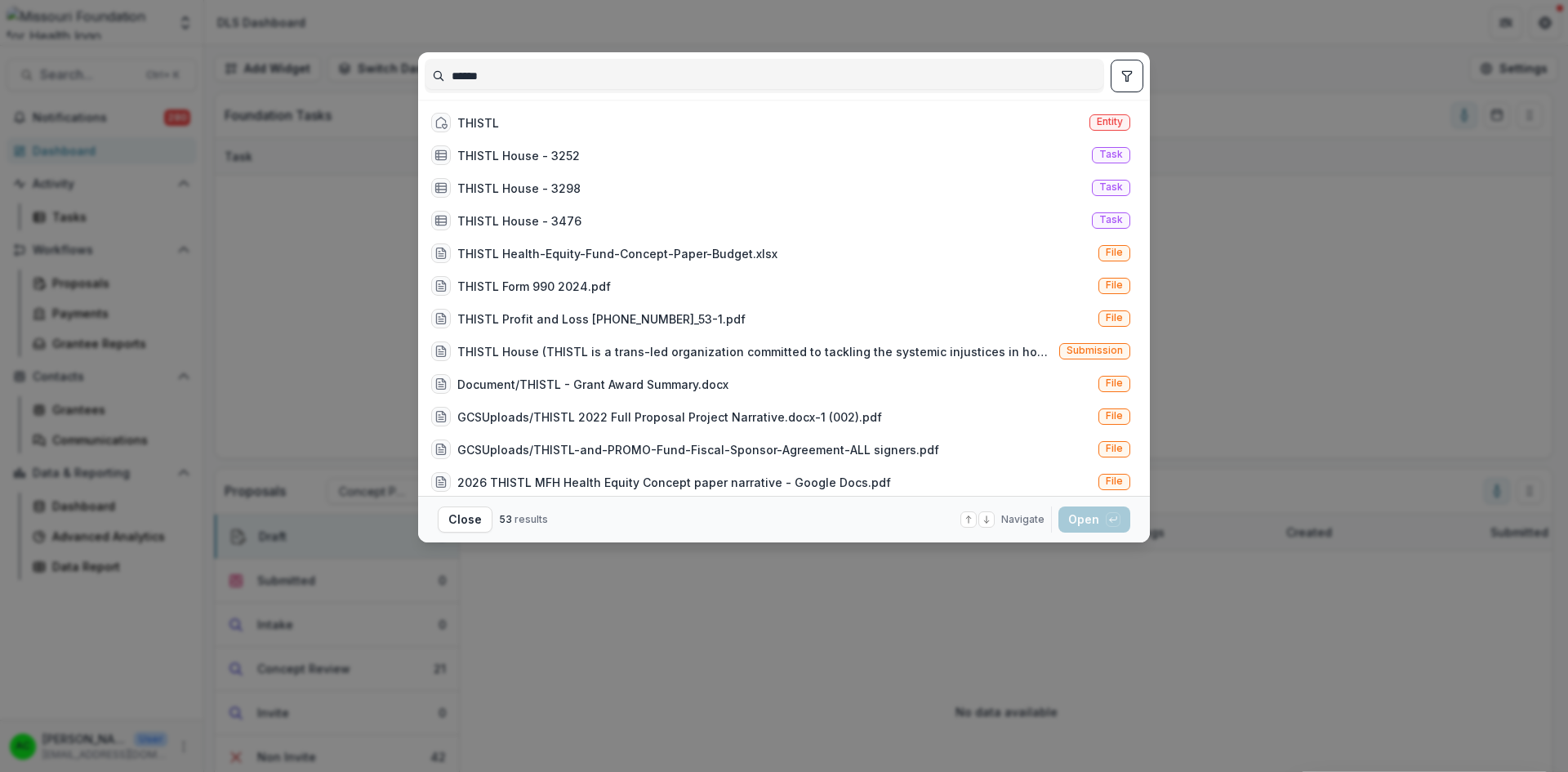
click at [493, 115] on div "THISTL" at bounding box center [478, 123] width 42 height 17
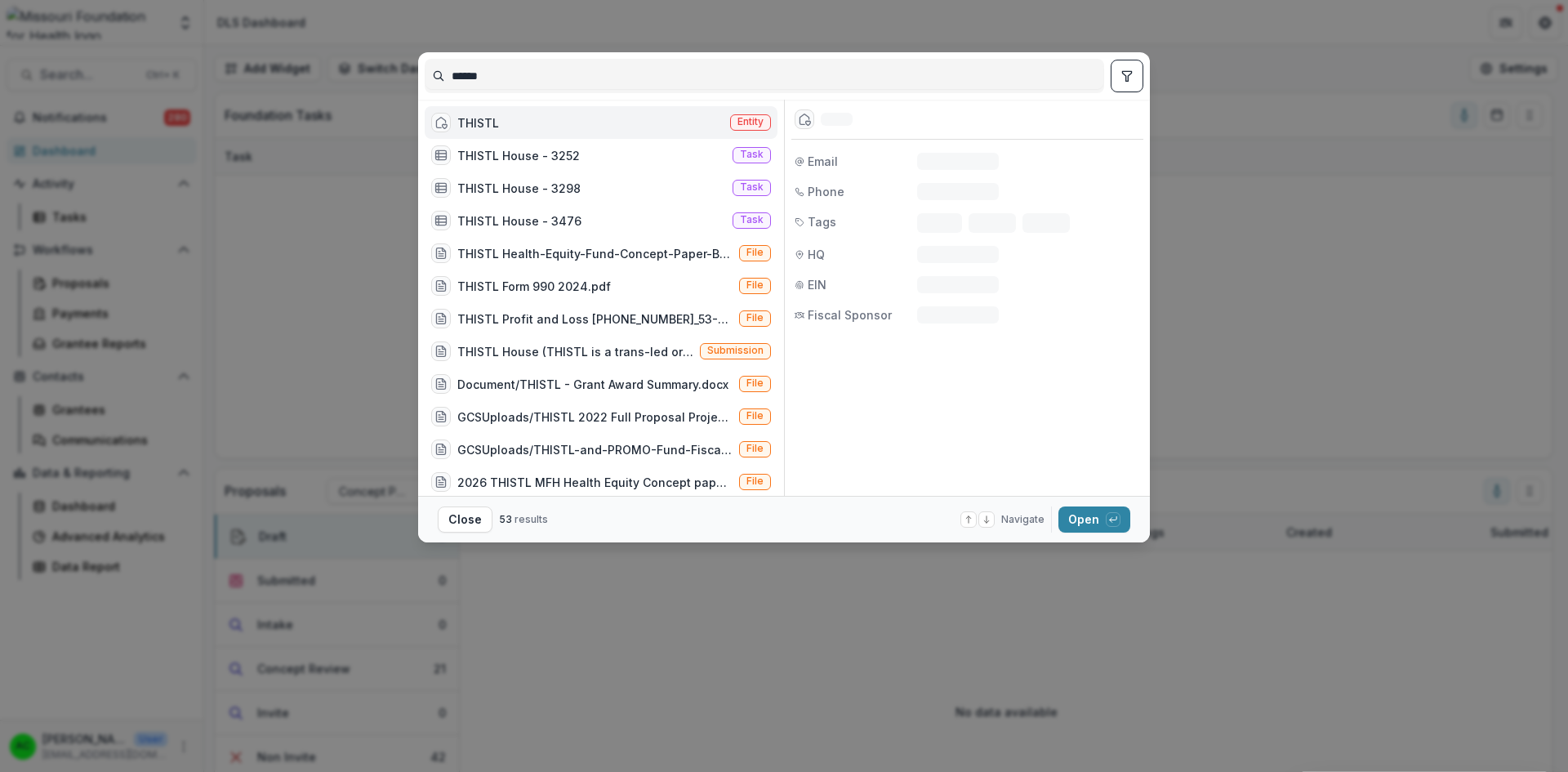
click at [1072, 520] on button "Open with enter key" at bounding box center [1094, 519] width 72 height 26
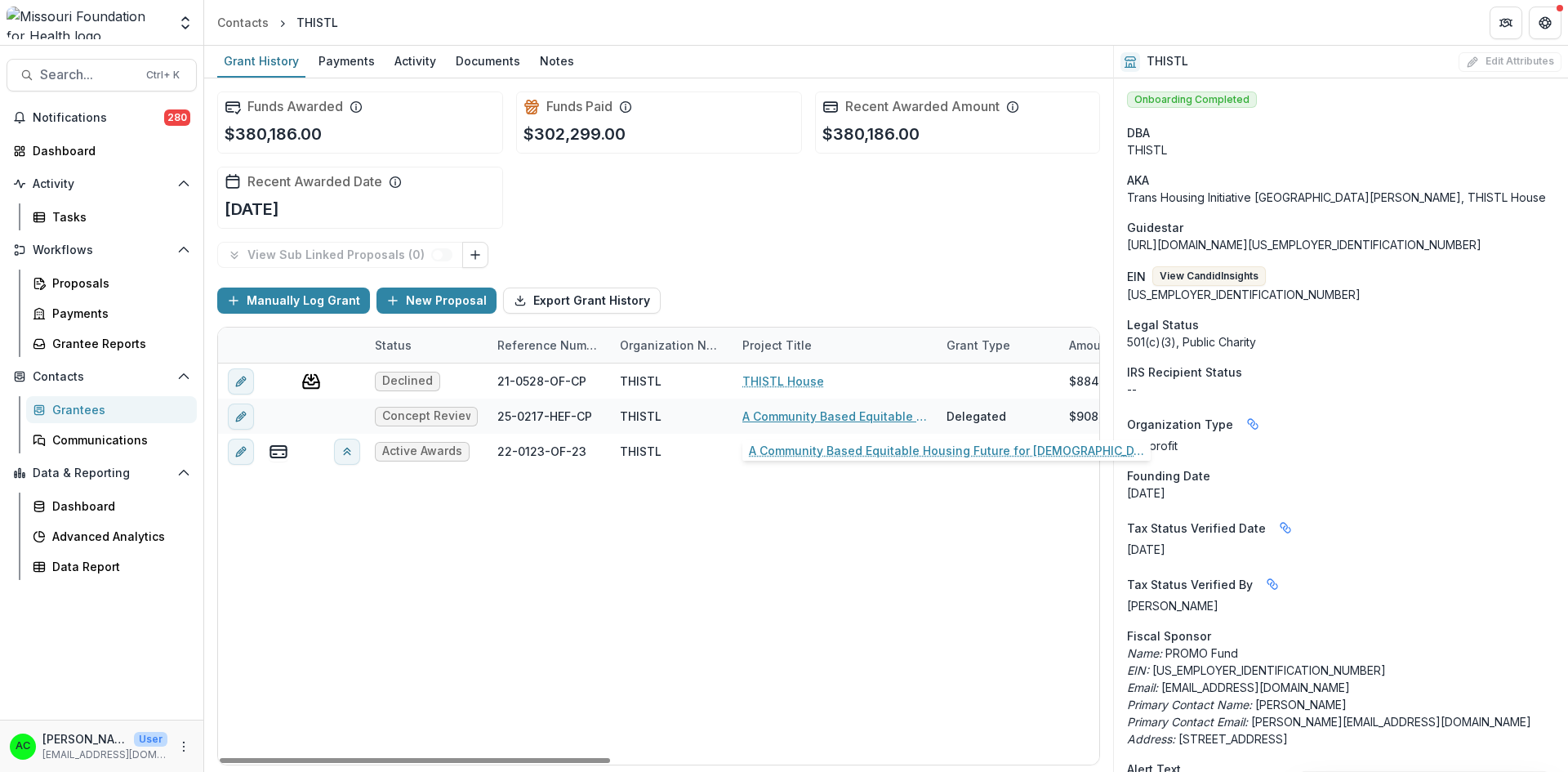
click at [764, 421] on link "A Community Based Equitable Housing Future for [DEMOGRAPHIC_DATA] St. Louisans" at bounding box center [834, 416] width 184 height 17
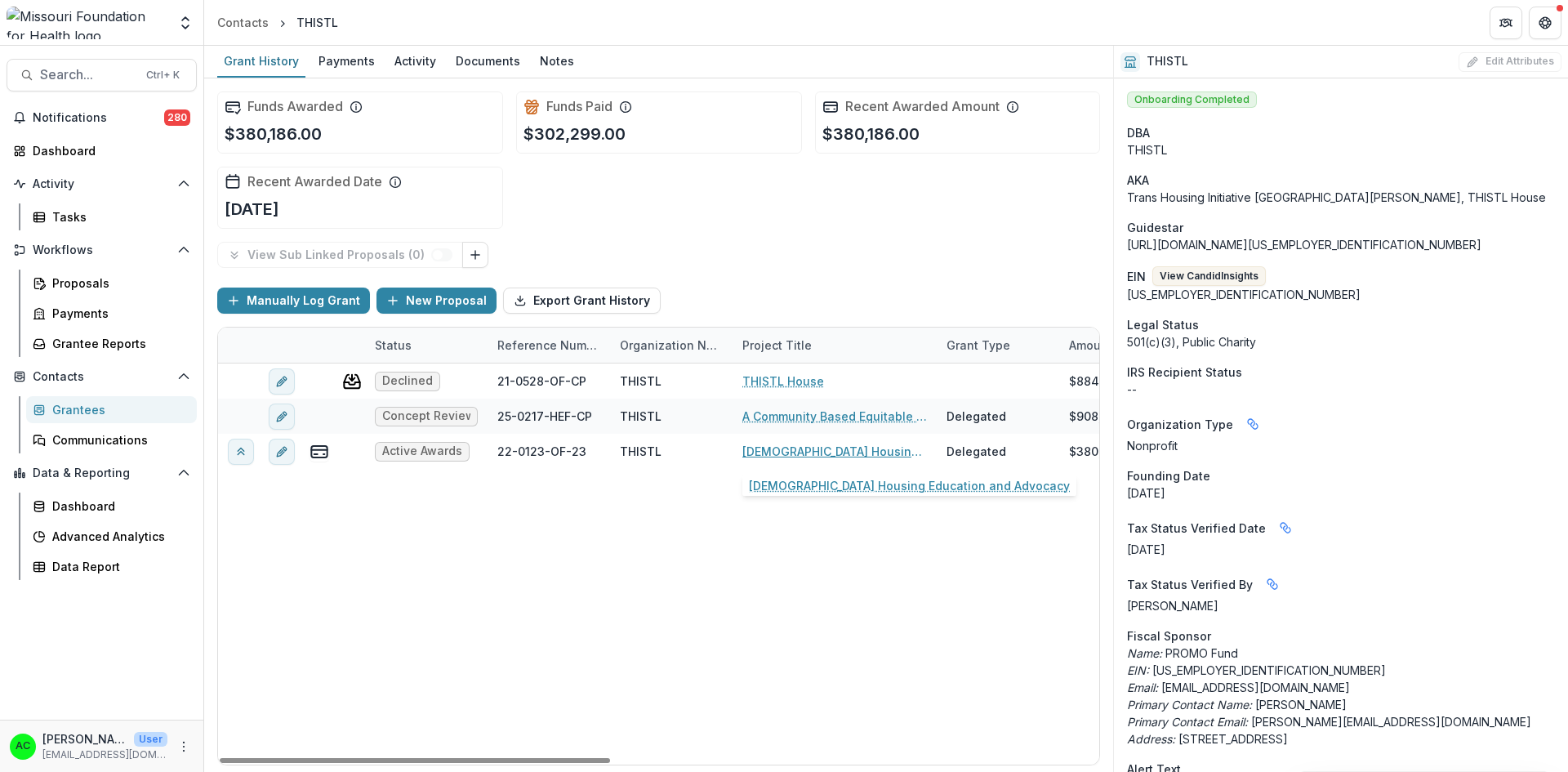
click at [800, 453] on link "Transgender Housing Education and Advocacy" at bounding box center [834, 451] width 184 height 17
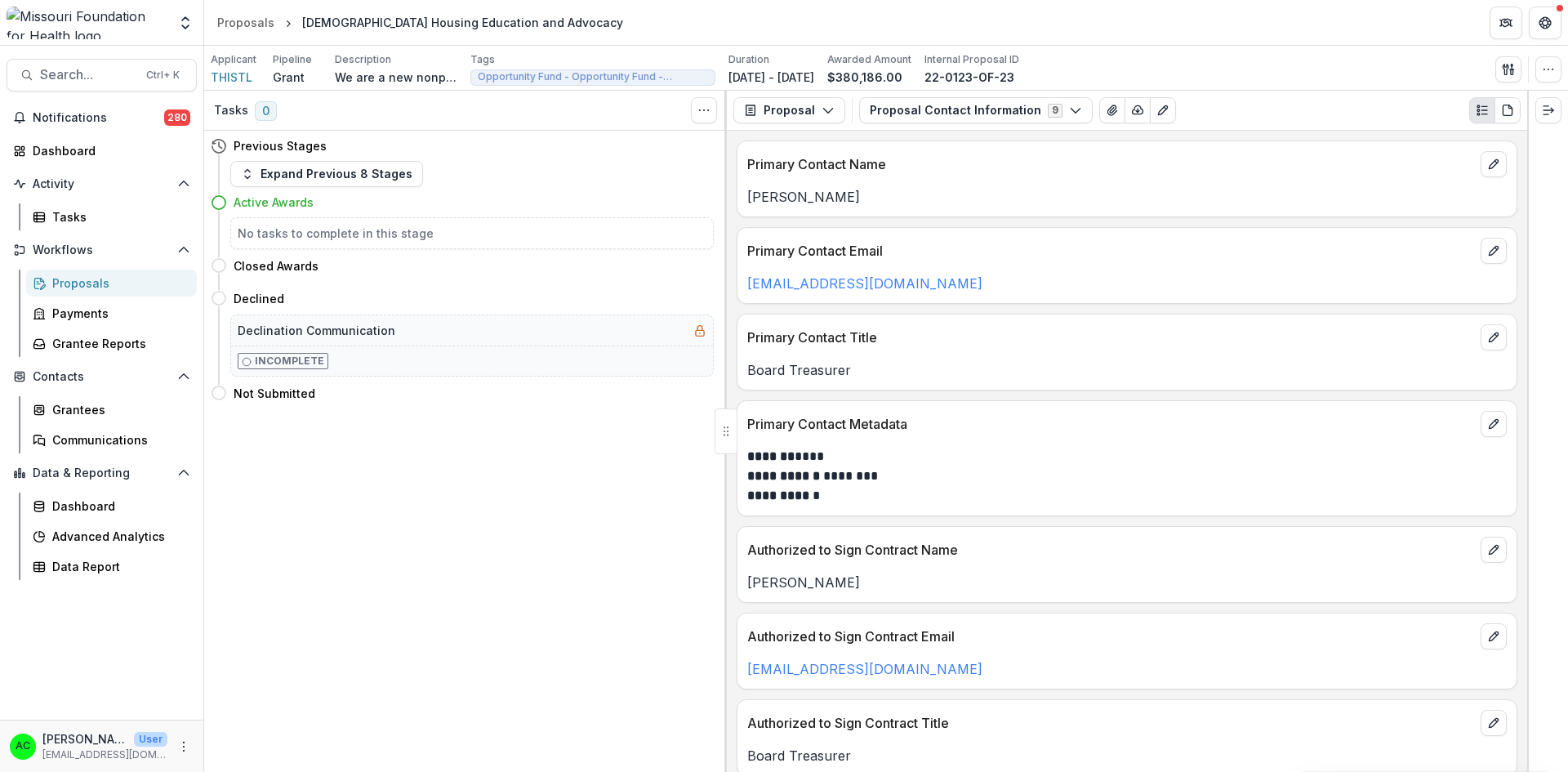
click at [1010, 108] on button "Proposal Contact Information 9" at bounding box center [975, 110] width 233 height 26
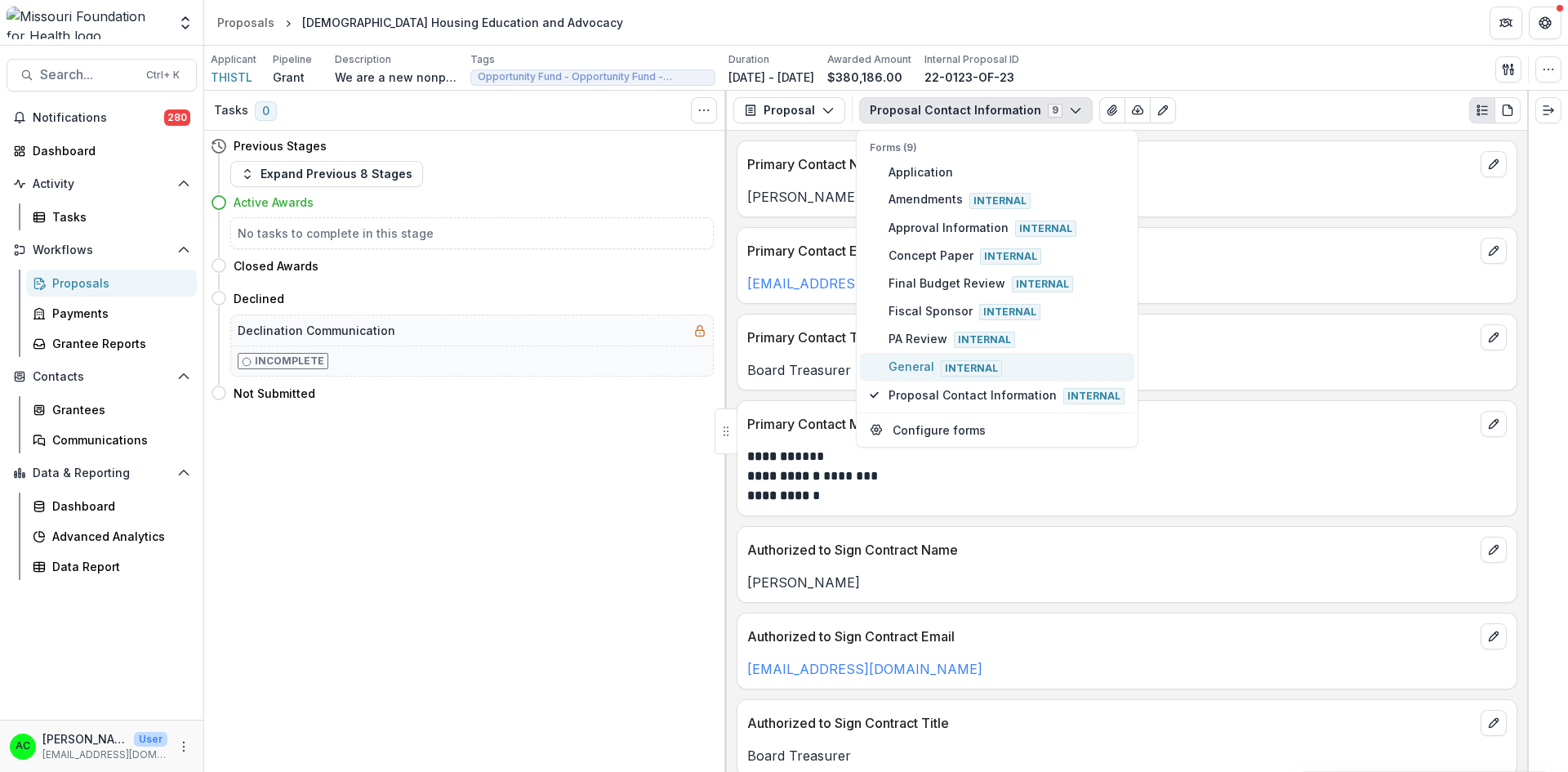
click at [940, 366] on span "Internal" at bounding box center [971, 368] width 61 height 17
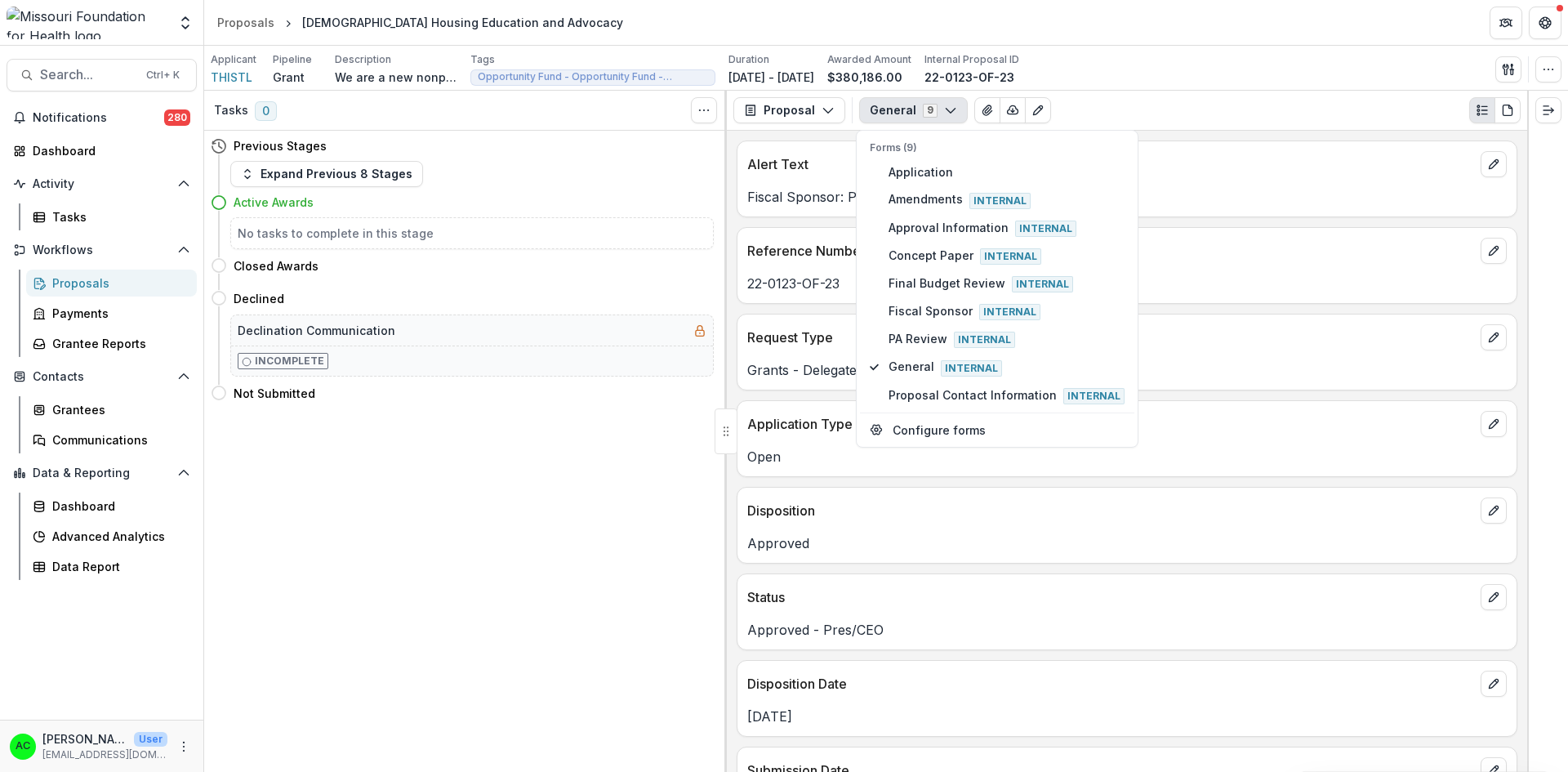
drag, startPoint x: 1528, startPoint y: 177, endPoint x: 1531, endPoint y: 204, distance: 27.2
click at [1531, 204] on div at bounding box center [1547, 431] width 41 height 681
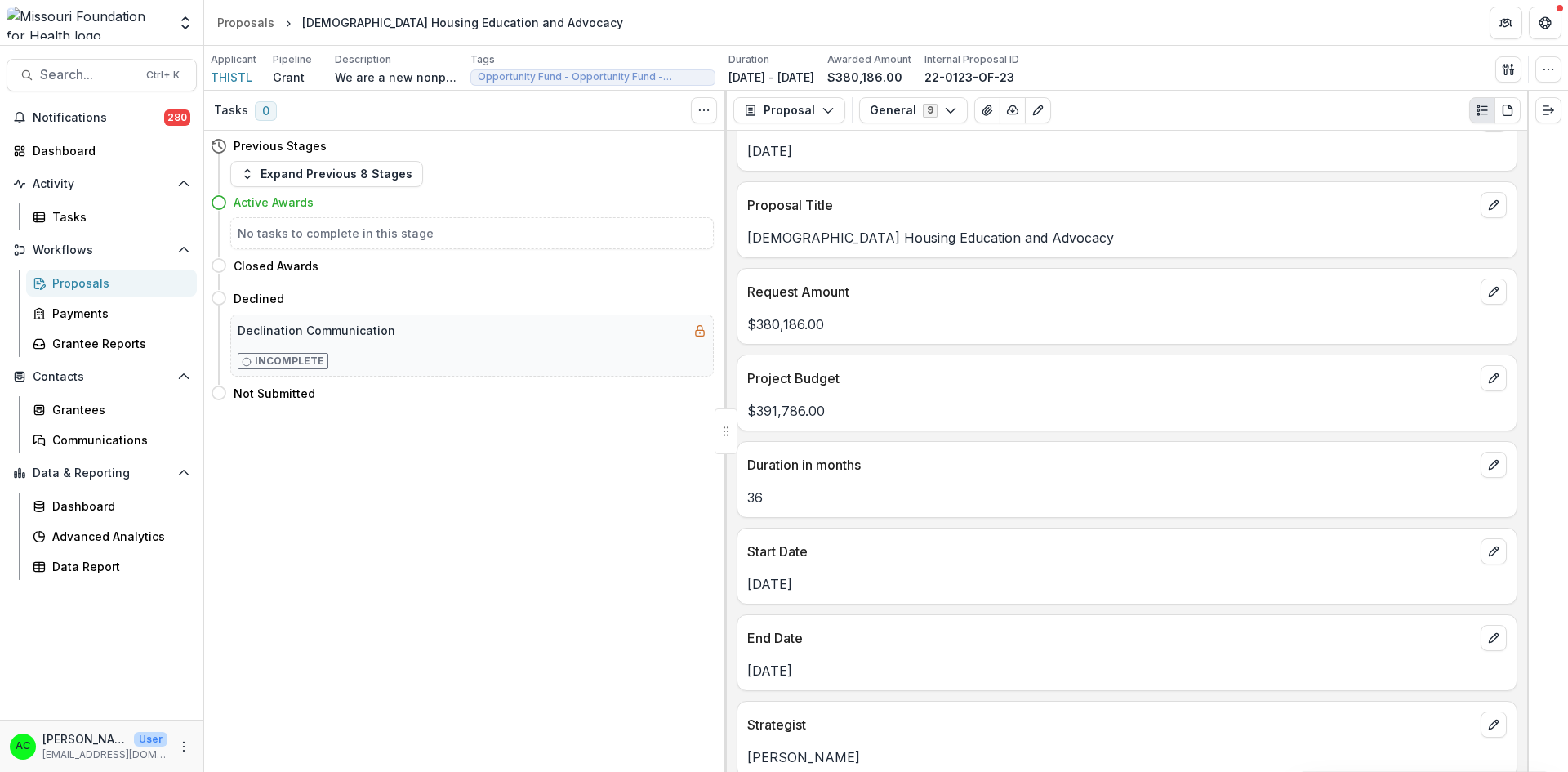
scroll to position [664, 0]
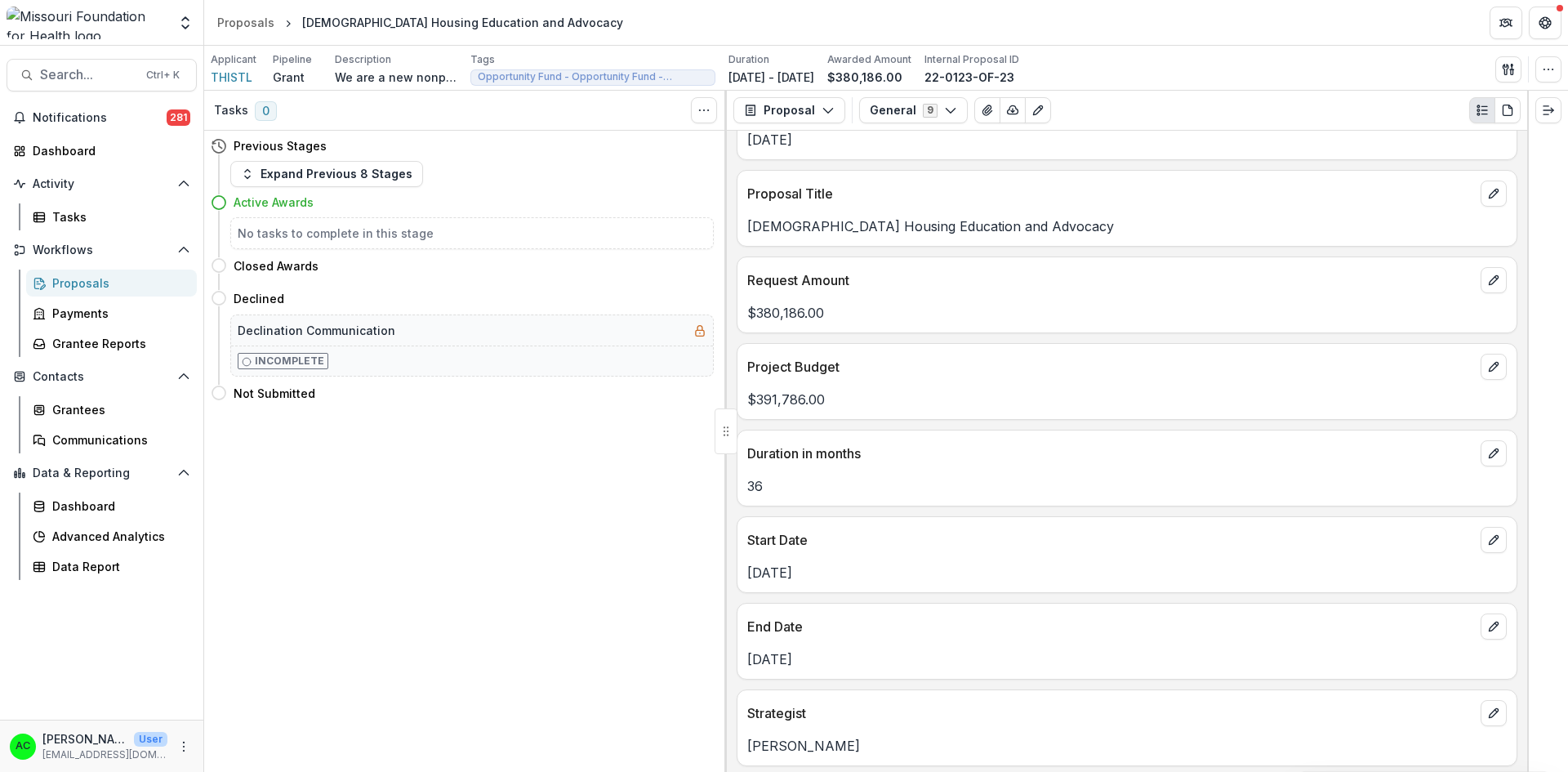
click at [112, 75] on span "Search..." at bounding box center [88, 75] width 96 height 16
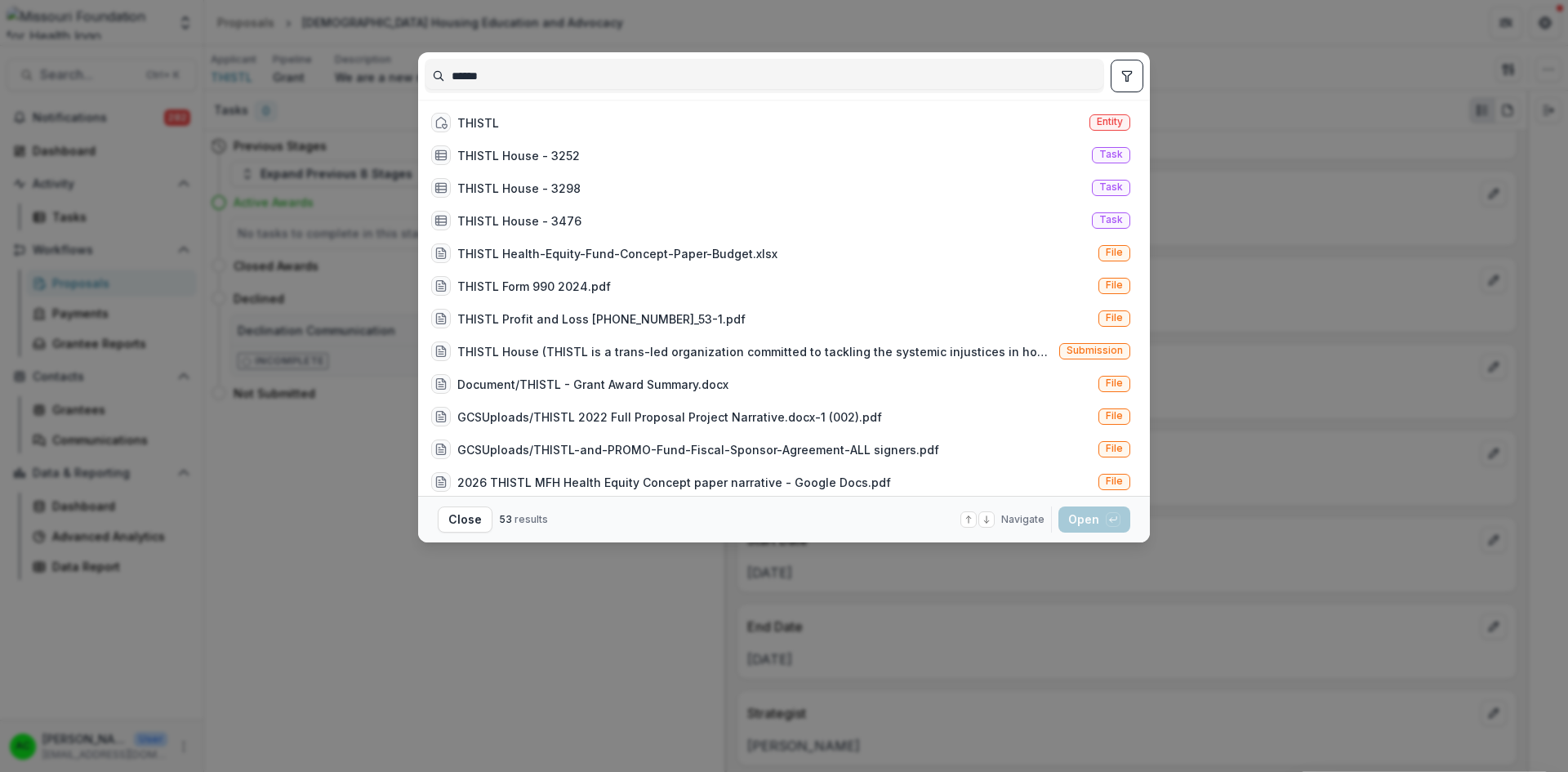
type input "******"
click at [546, 121] on div "THISTL Entity" at bounding box center [781, 122] width 712 height 32
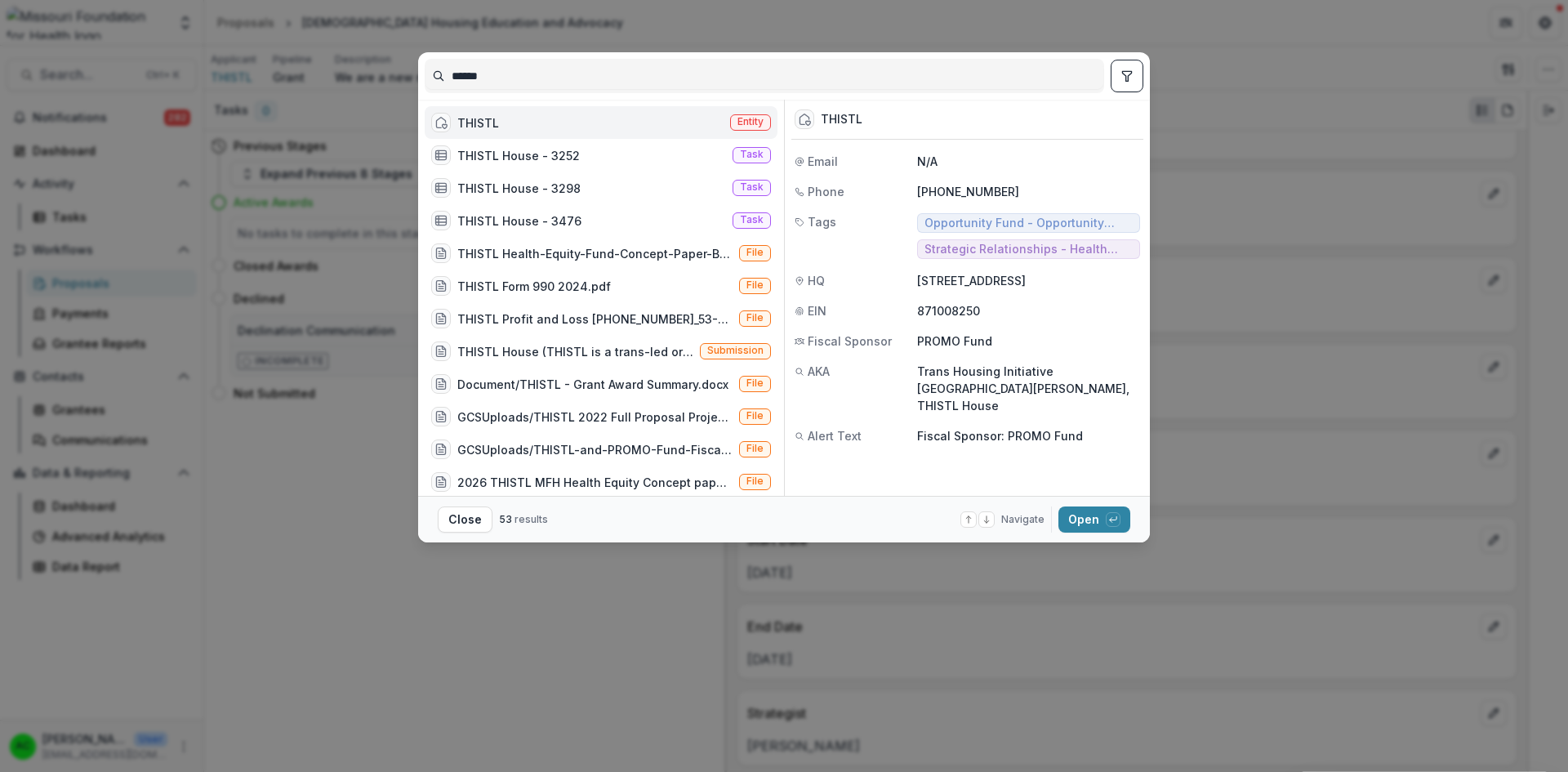
click at [1086, 520] on button "Open with enter key" at bounding box center [1094, 519] width 72 height 26
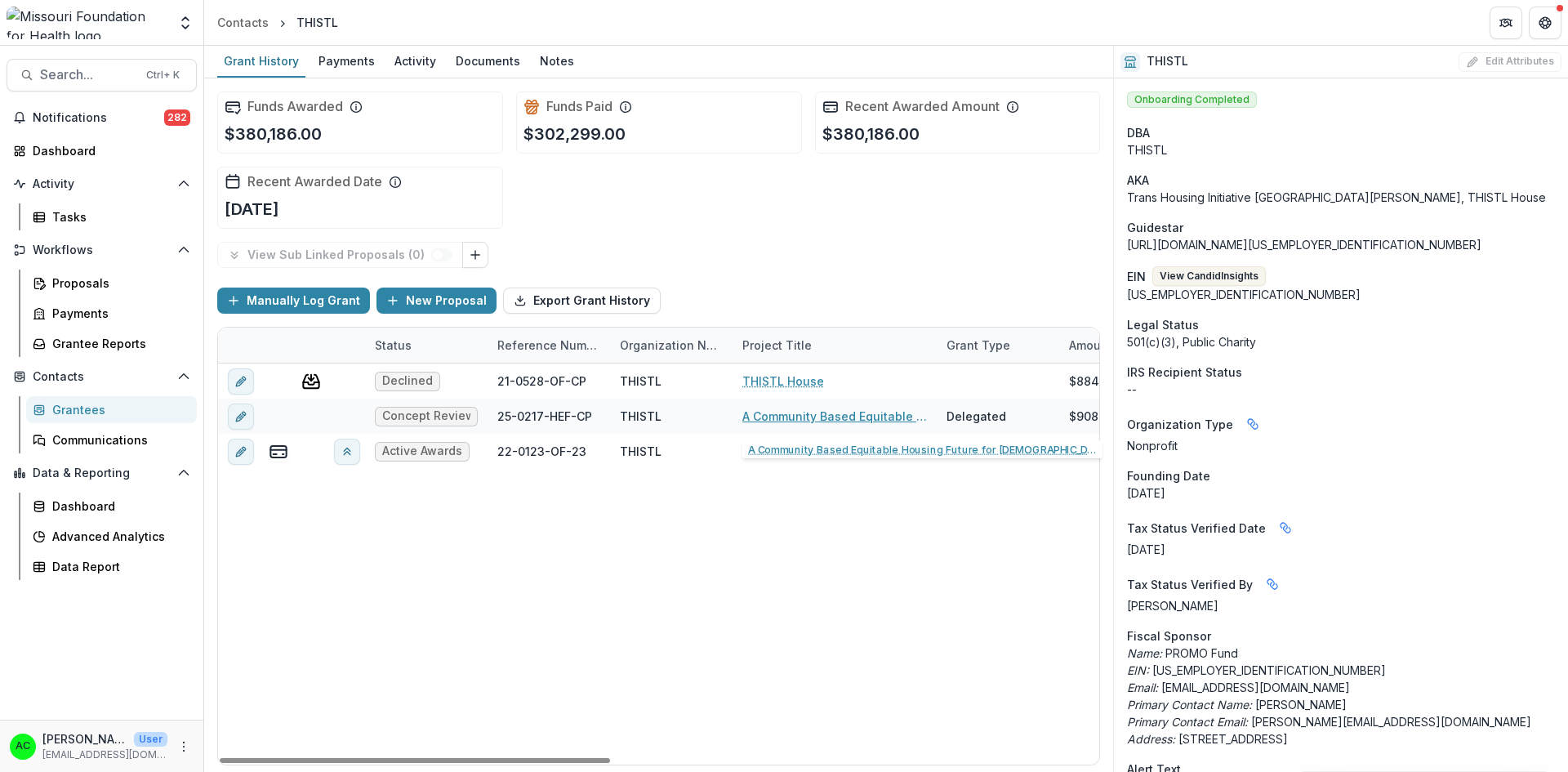
click at [765, 418] on link "A Community Based Equitable Housing Future for [DEMOGRAPHIC_DATA] St. Louisans" at bounding box center [834, 416] width 184 height 17
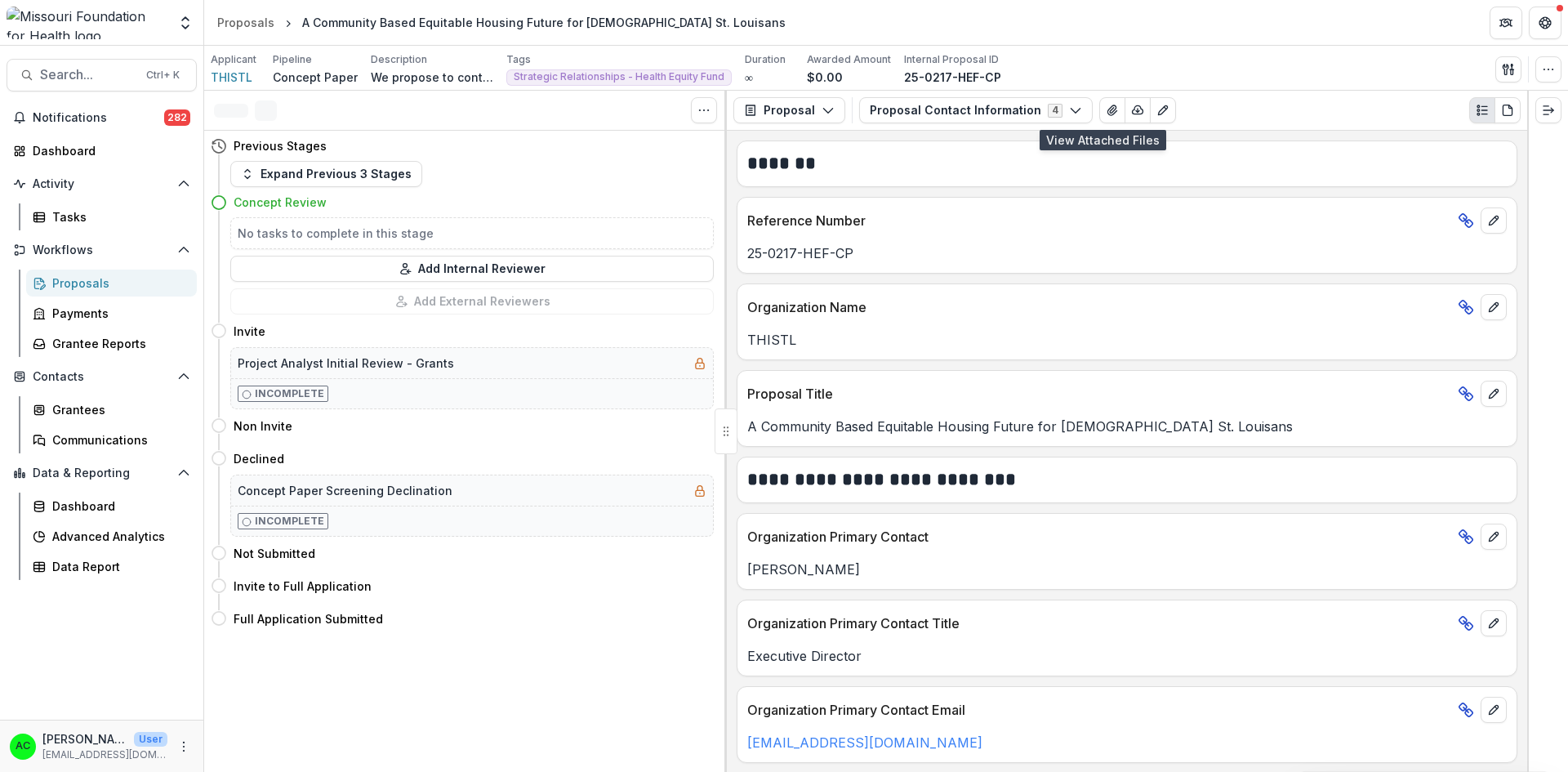
click at [1106, 108] on icon "View Attached Files" at bounding box center [1112, 110] width 13 height 13
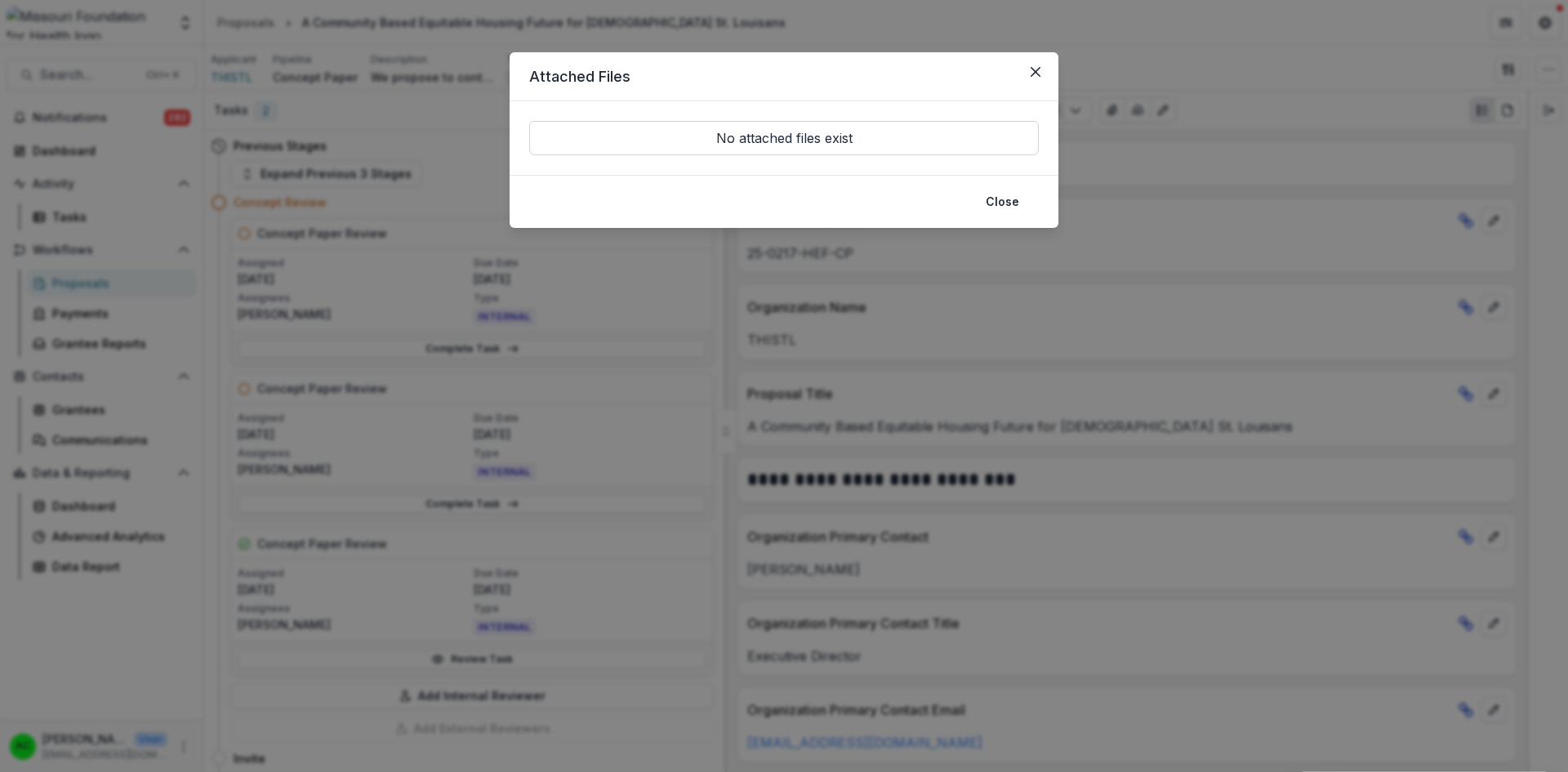
click at [1036, 75] on icon "Close" at bounding box center [1035, 72] width 10 height 10
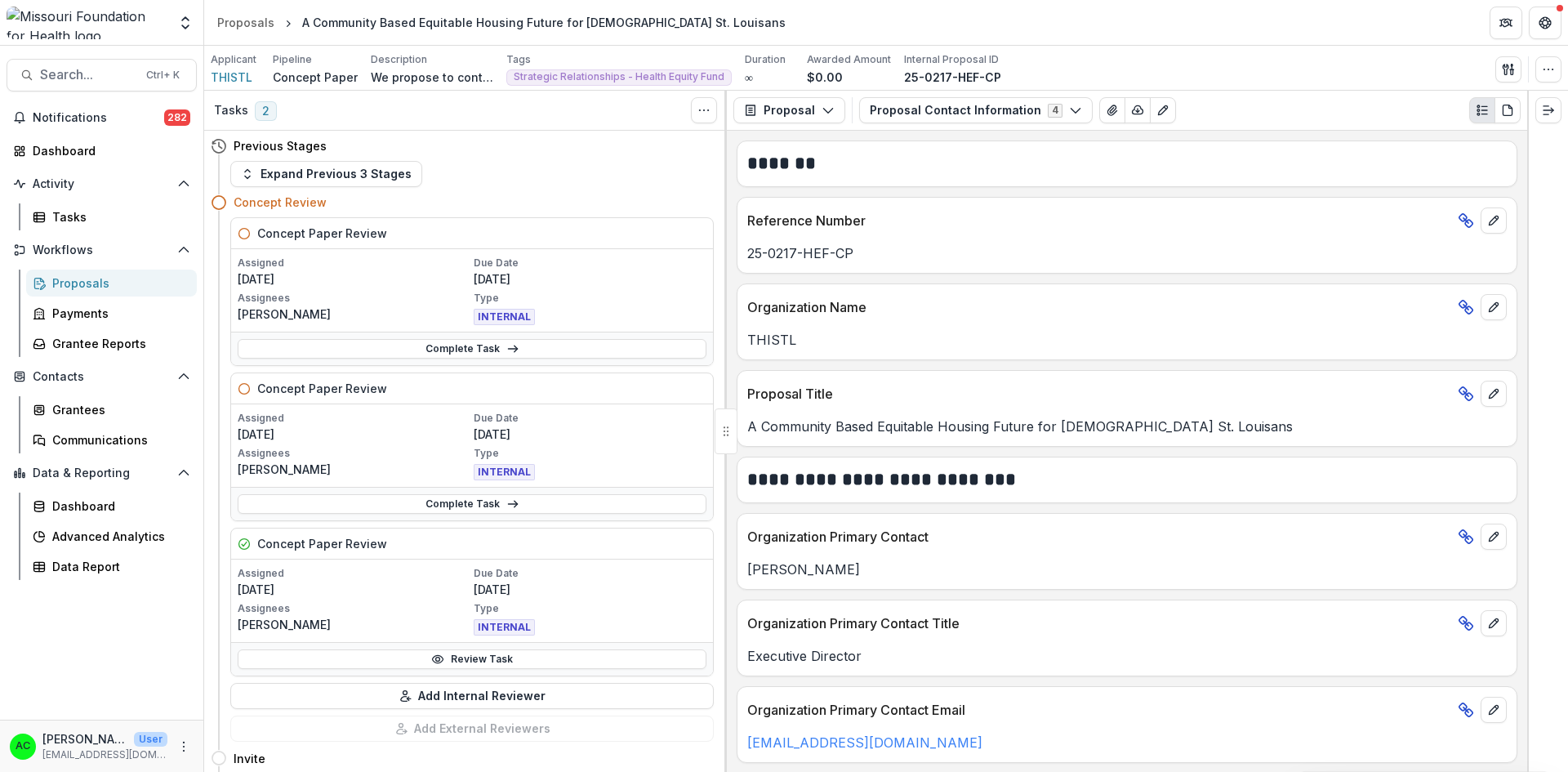
click at [941, 112] on button "Proposal Contact Information 4" at bounding box center [975, 110] width 233 height 26
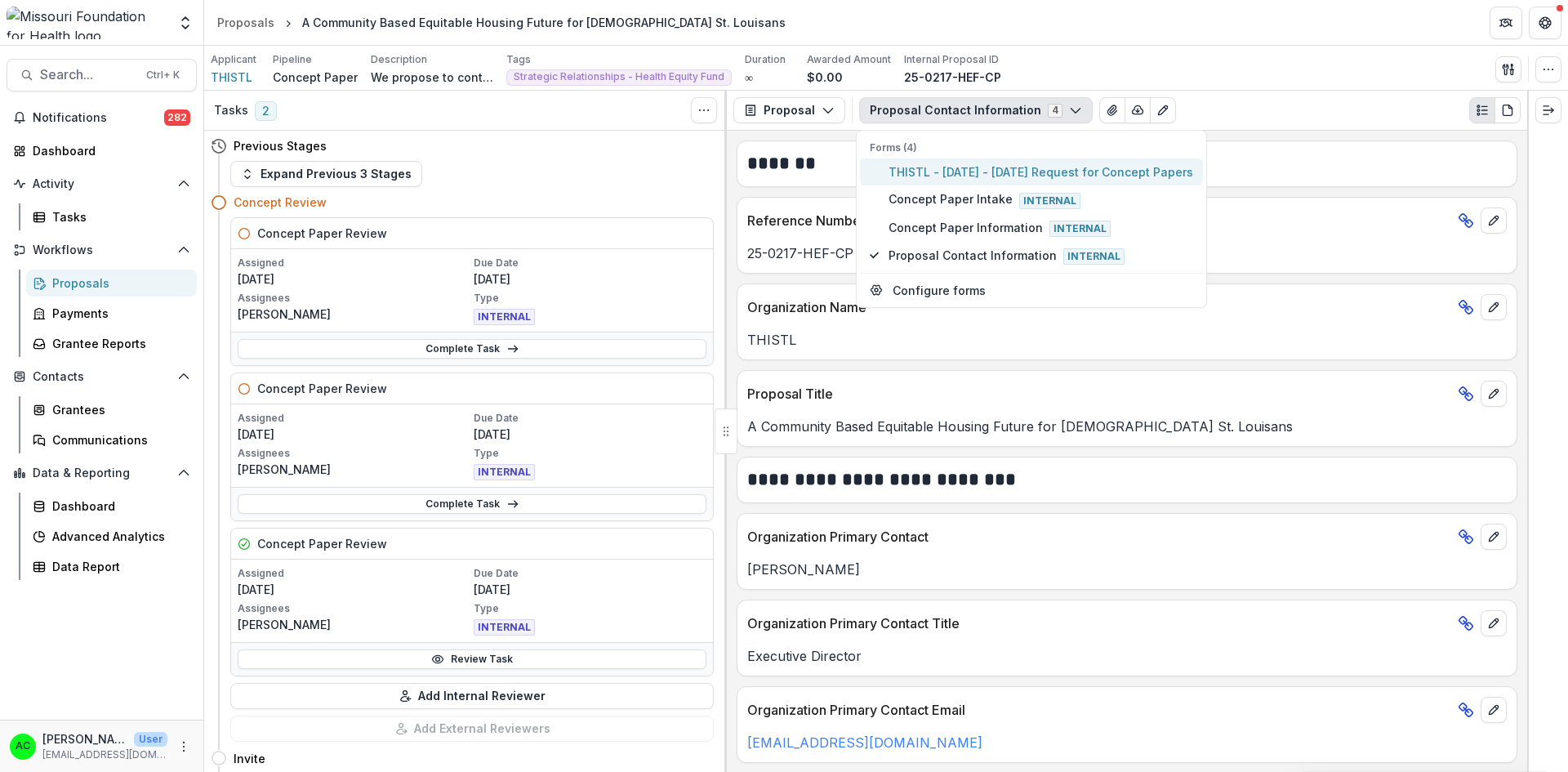
click at [931, 169] on span "THISTL - [DATE] - [DATE] Request for Concept Papers" at bounding box center [1040, 172] width 304 height 17
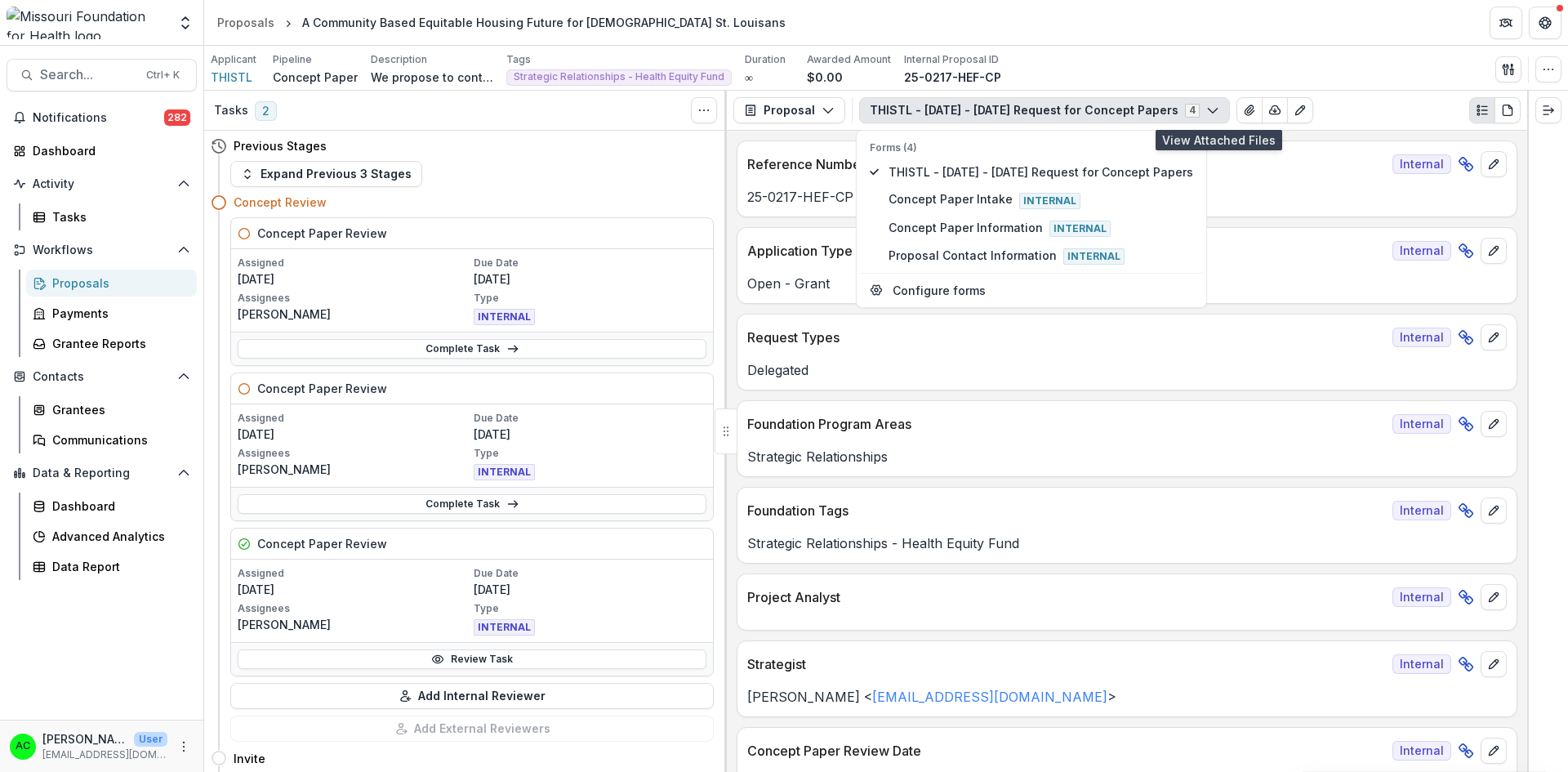
click at [1243, 108] on icon "View Attached Files" at bounding box center [1249, 110] width 13 height 13
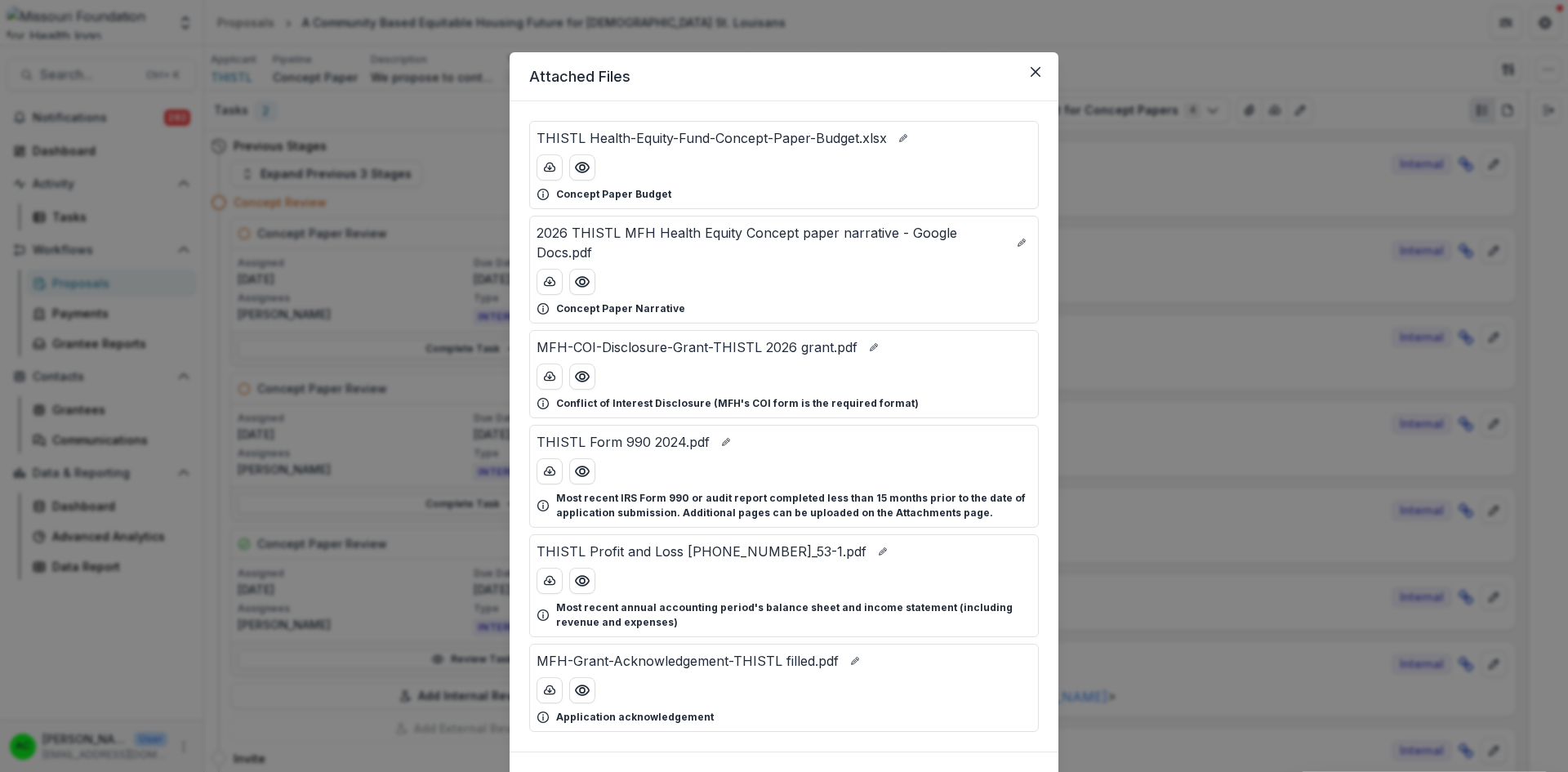
click at [579, 166] on icon "Preview THISTL Health-Equity-Fund-Concept-Paper-Budget.xlsx" at bounding box center [582, 167] width 17 height 17
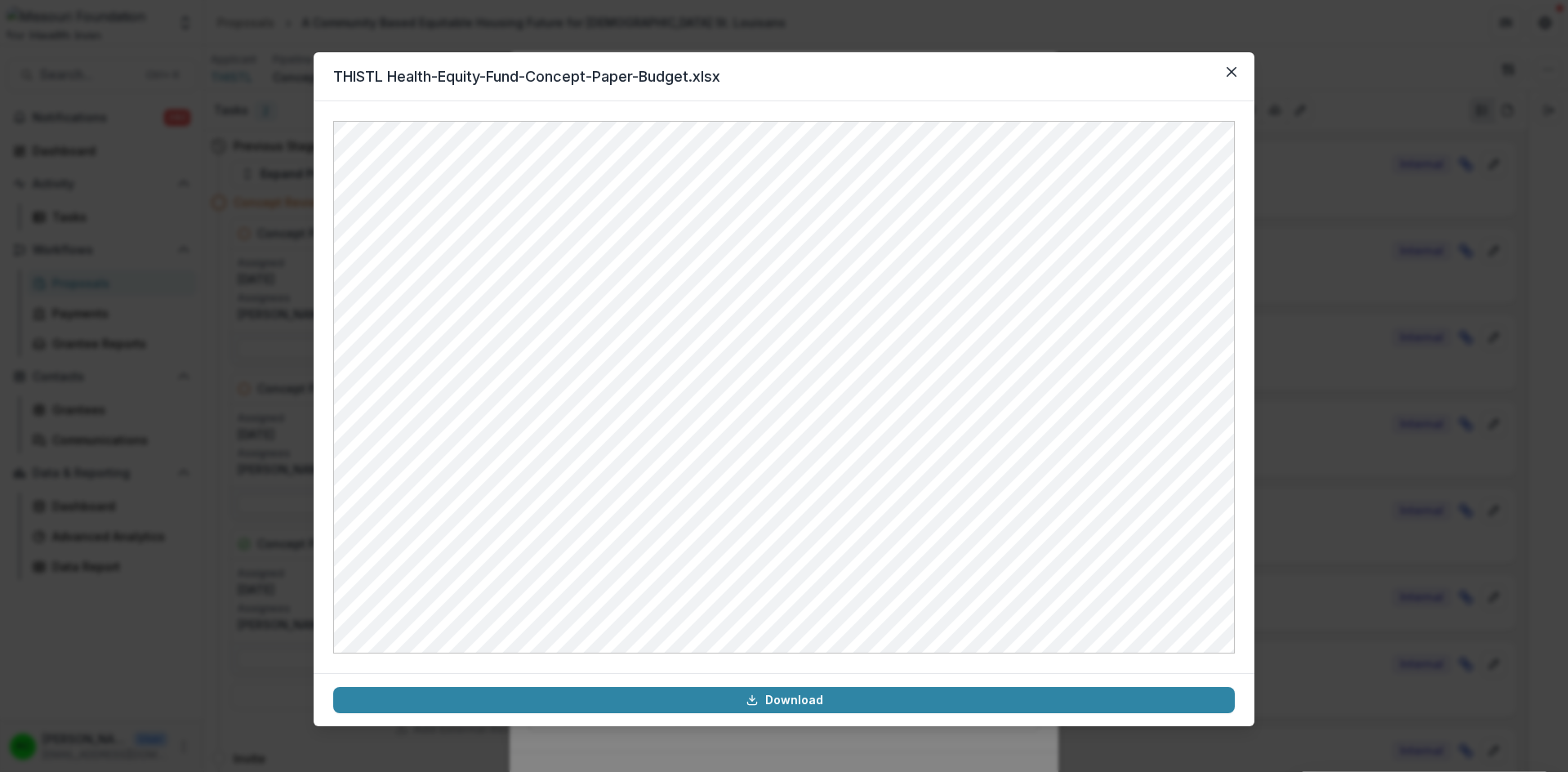
click at [1232, 67] on icon "Close" at bounding box center [1231, 72] width 10 height 10
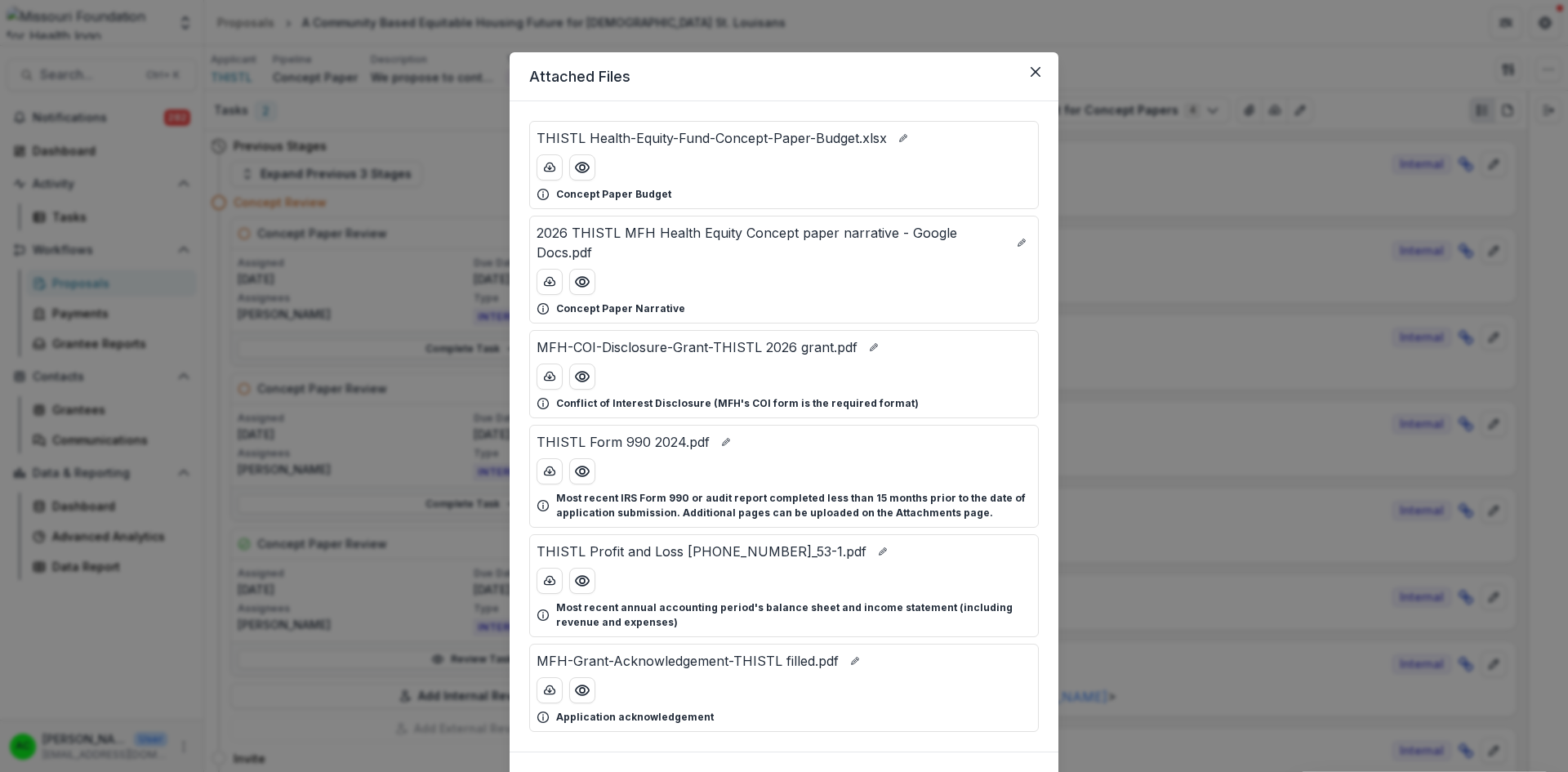
click at [1030, 72] on icon "Close" at bounding box center [1035, 72] width 10 height 10
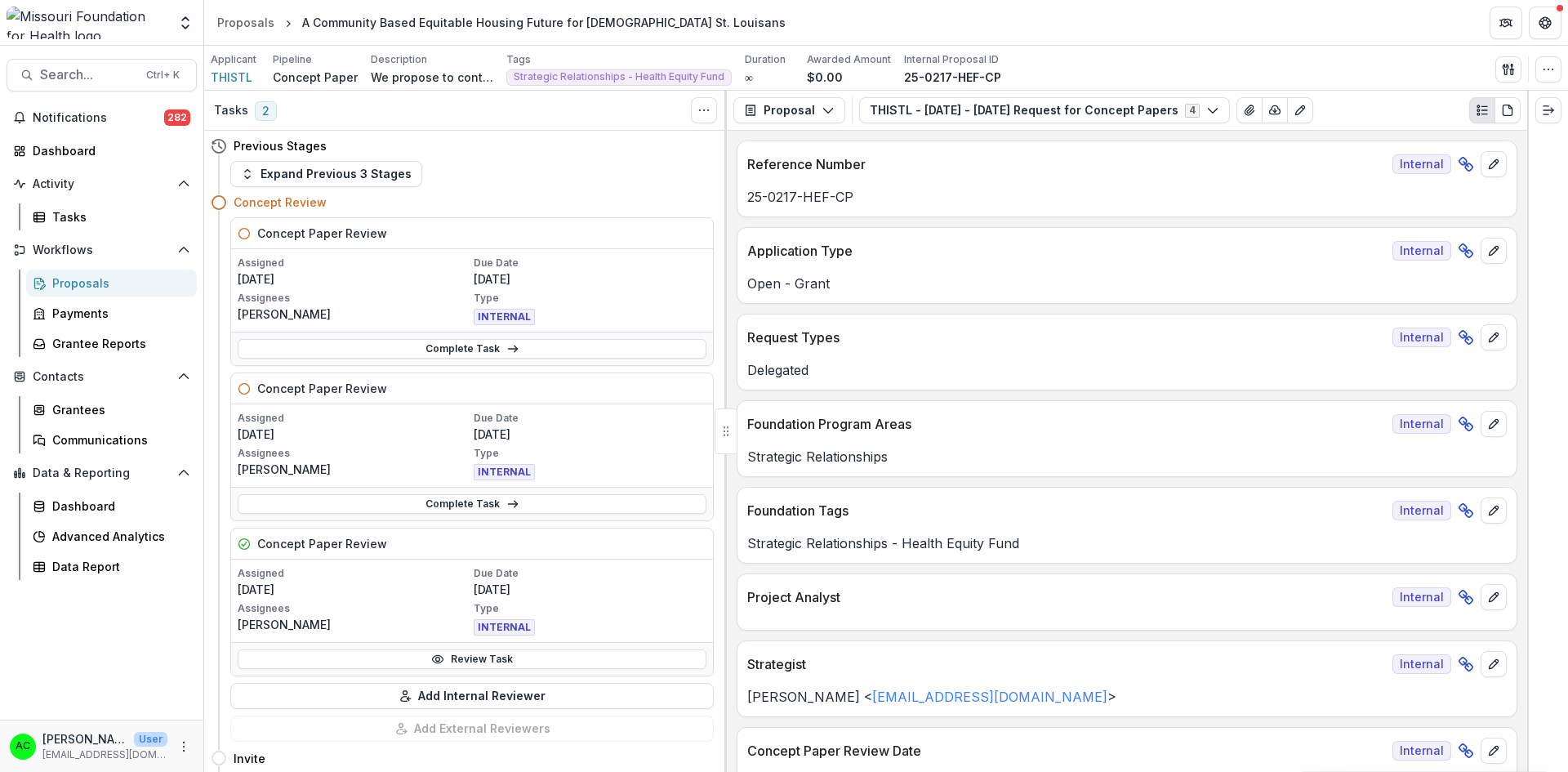
click at [109, 71] on span "Search..." at bounding box center [88, 75] width 96 height 16
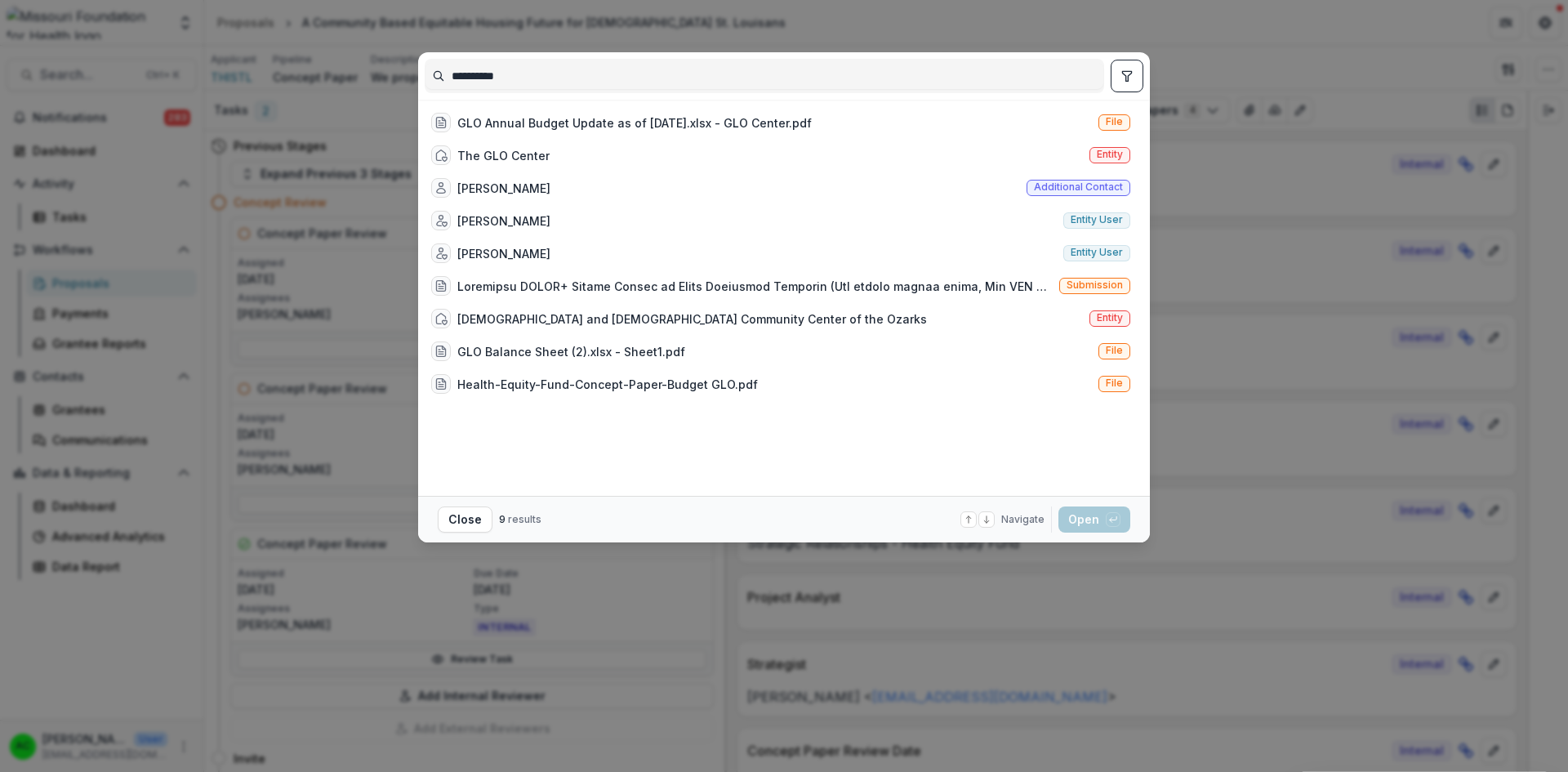
type input "**********"
click at [475, 155] on div "The GLO Center" at bounding box center [503, 156] width 93 height 17
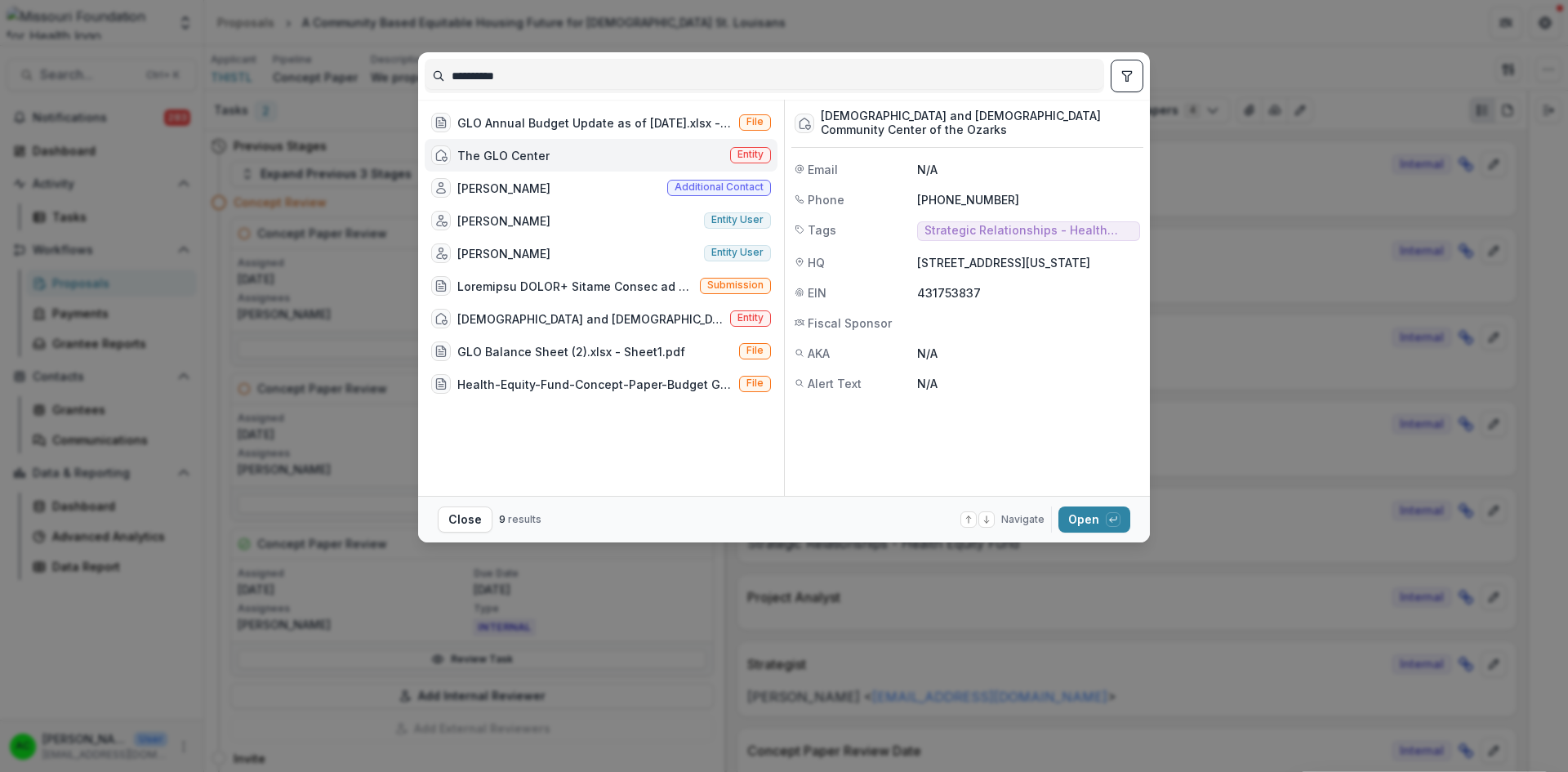
click at [1075, 513] on button "Open with enter key" at bounding box center [1094, 519] width 72 height 26
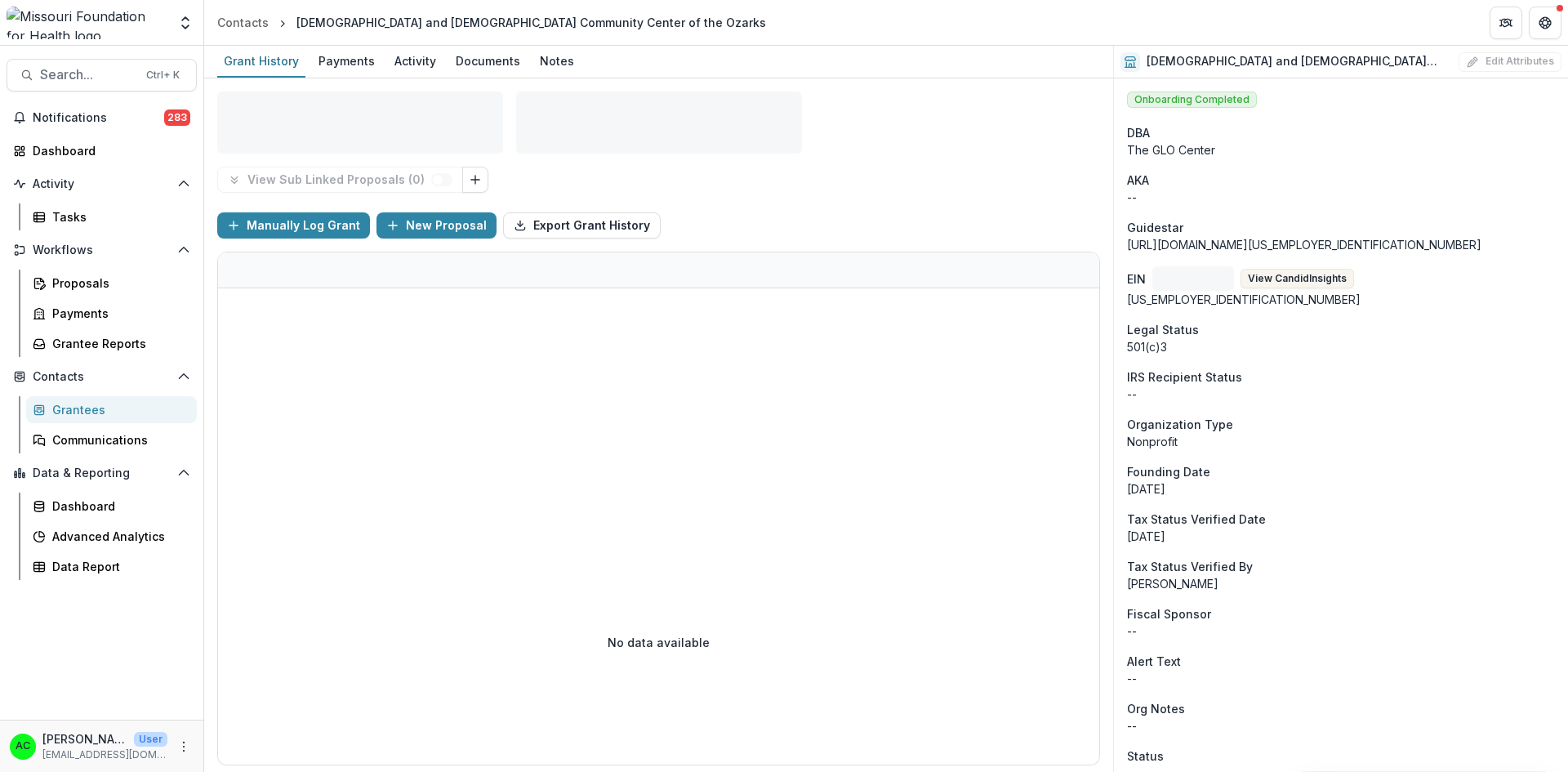
click at [1027, 140] on div "Funds Awarded $0.00 Funds Paid $0.00" at bounding box center [658, 122] width 883 height 88
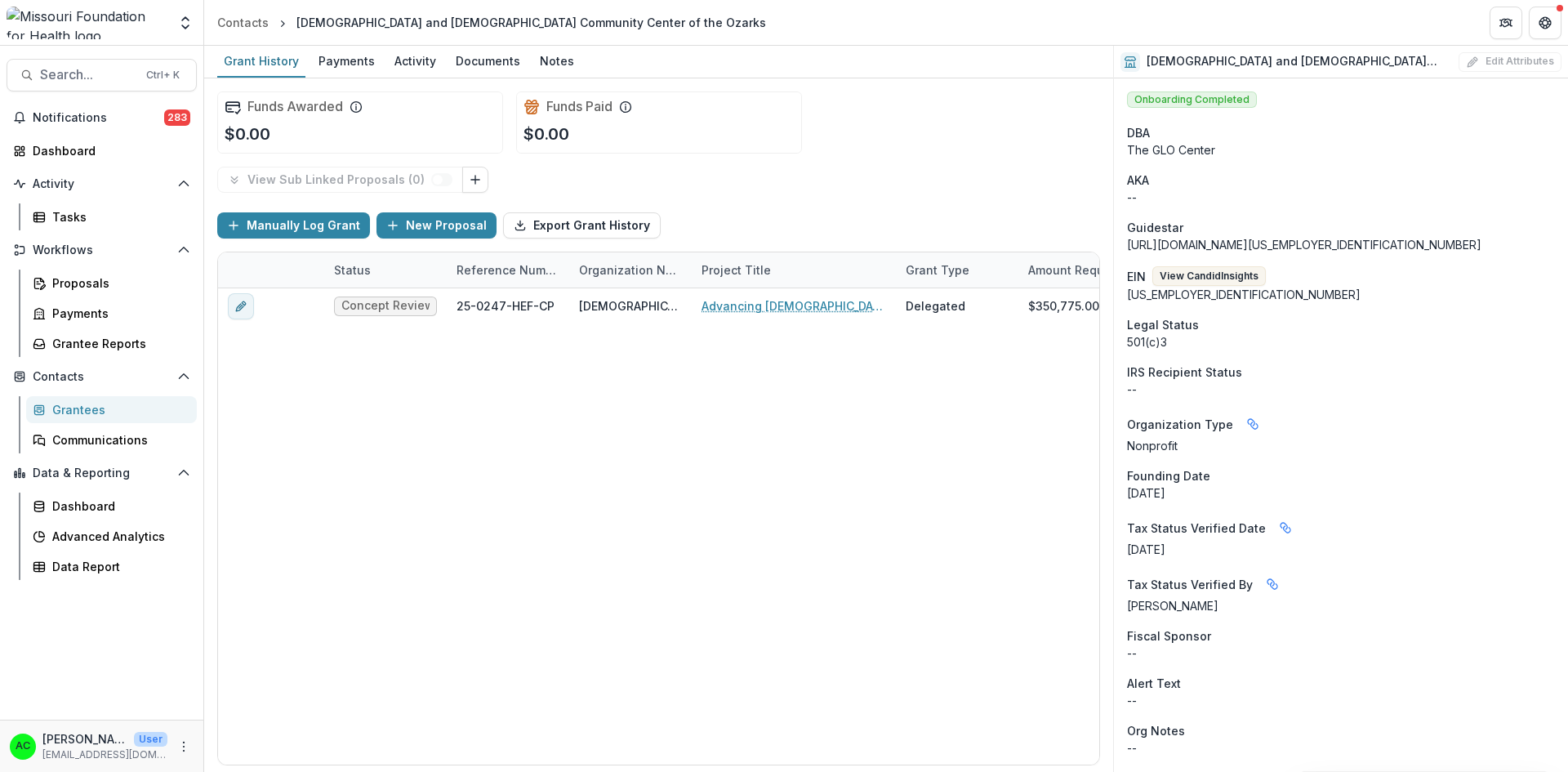
click at [114, 74] on span "Search..." at bounding box center [88, 75] width 96 height 16
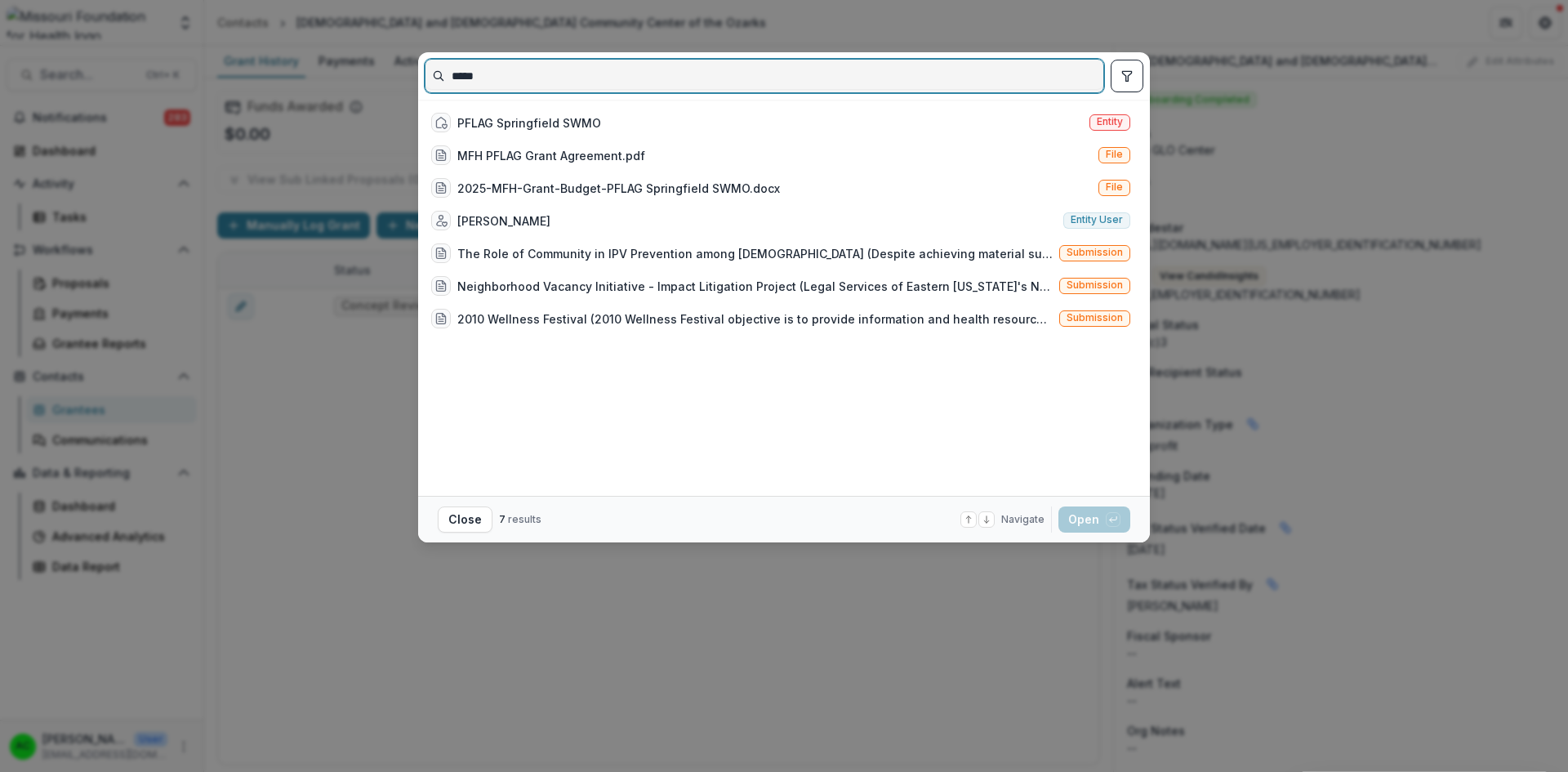
type input "*****"
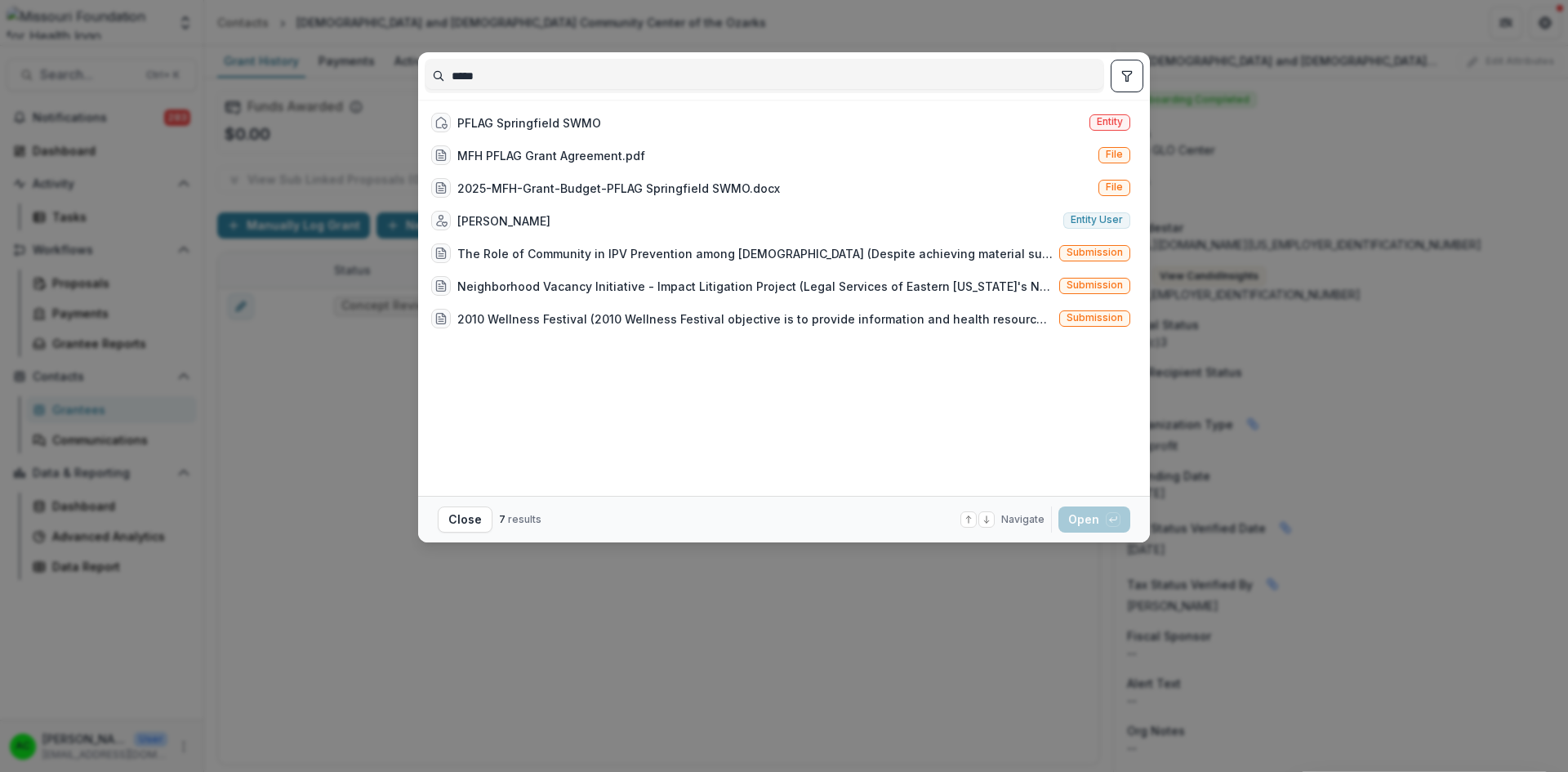
click at [1109, 118] on span "Entity" at bounding box center [1110, 122] width 26 height 11
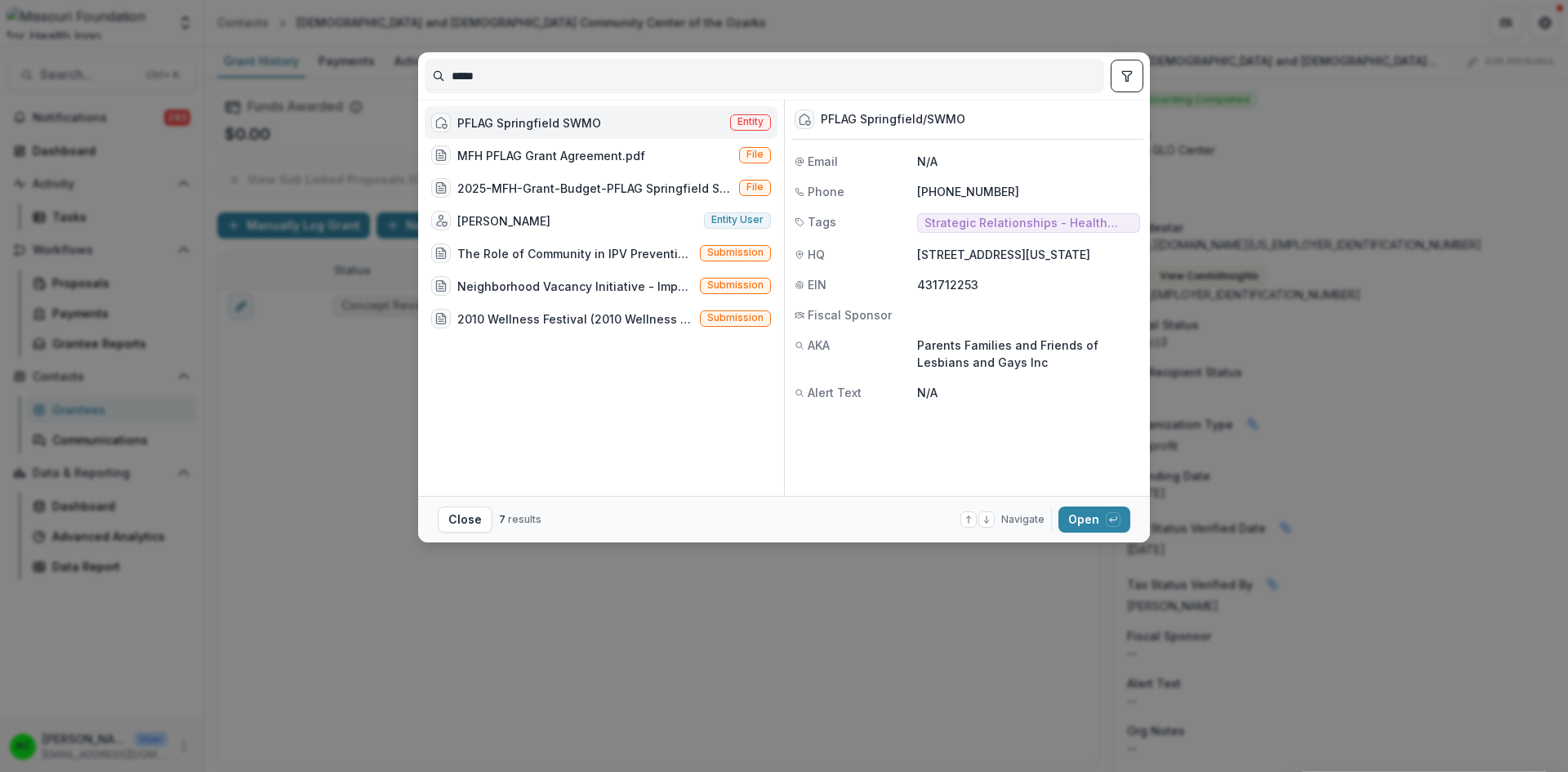
click at [1084, 516] on button "Open with enter key" at bounding box center [1094, 519] width 72 height 26
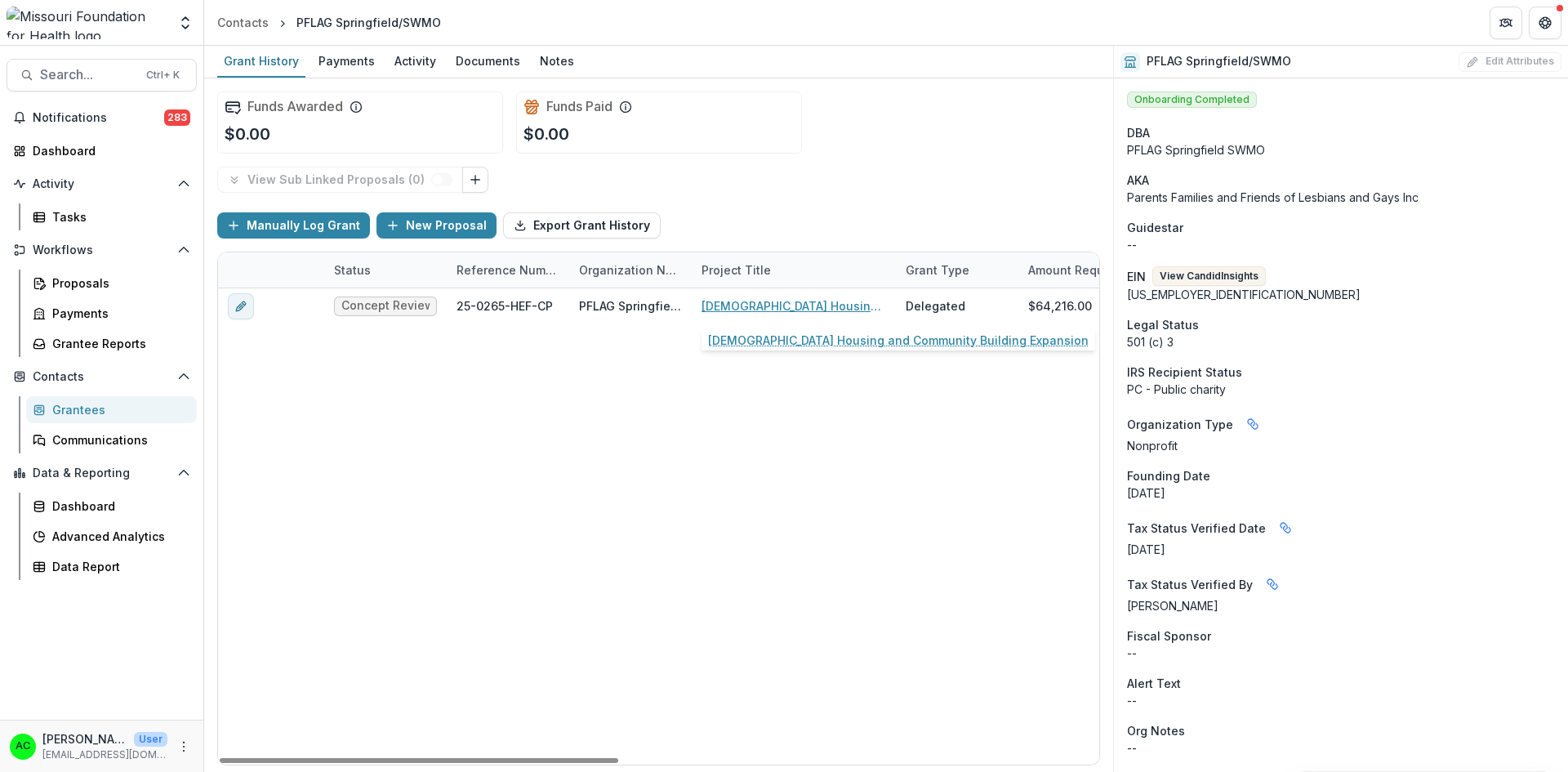
click at [723, 303] on link "[DEMOGRAPHIC_DATA] Housing and Community Building Expansion" at bounding box center [793, 306] width 184 height 17
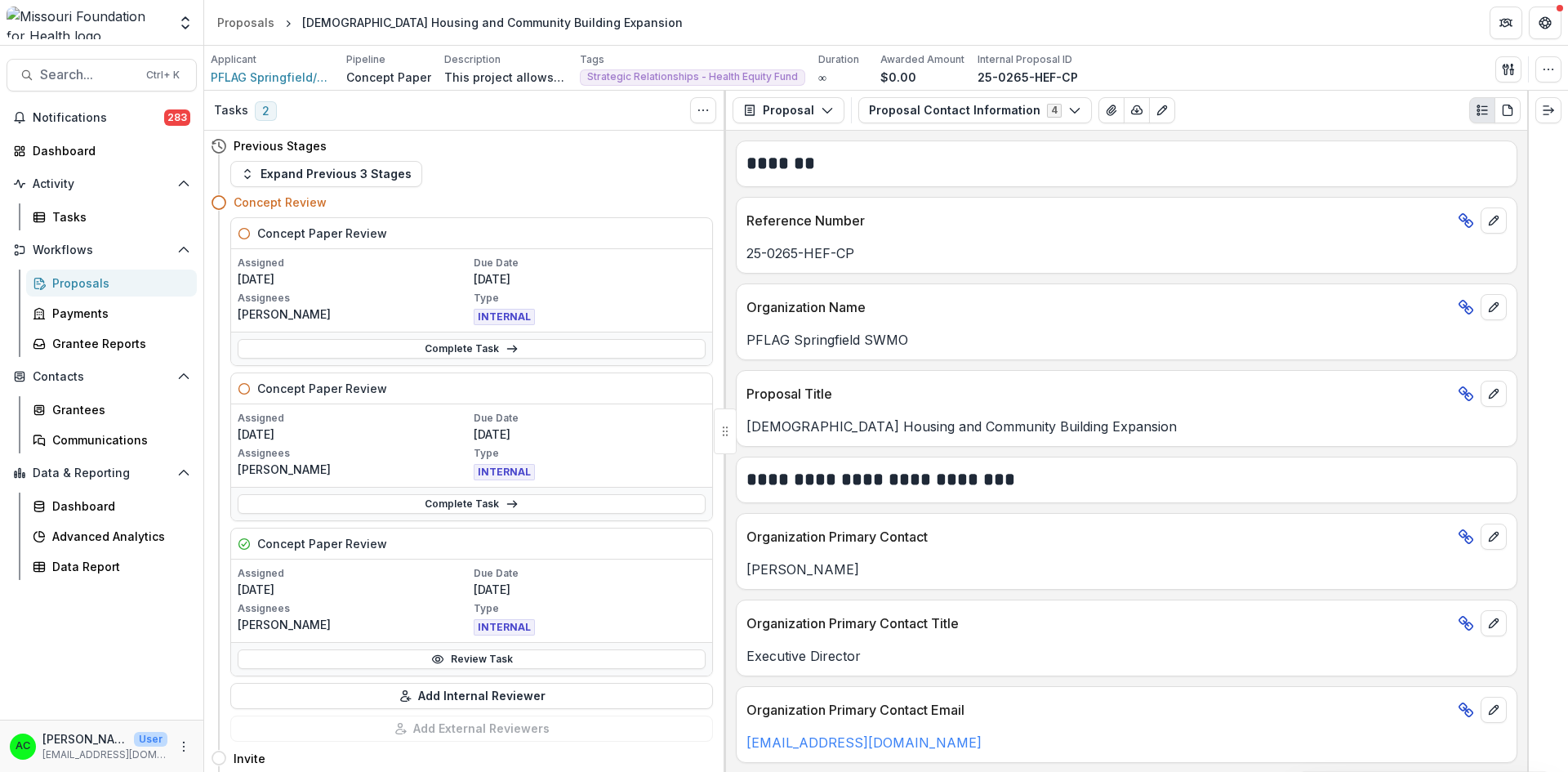
click at [415, 661] on link "Review Task" at bounding box center [471, 659] width 468 height 19
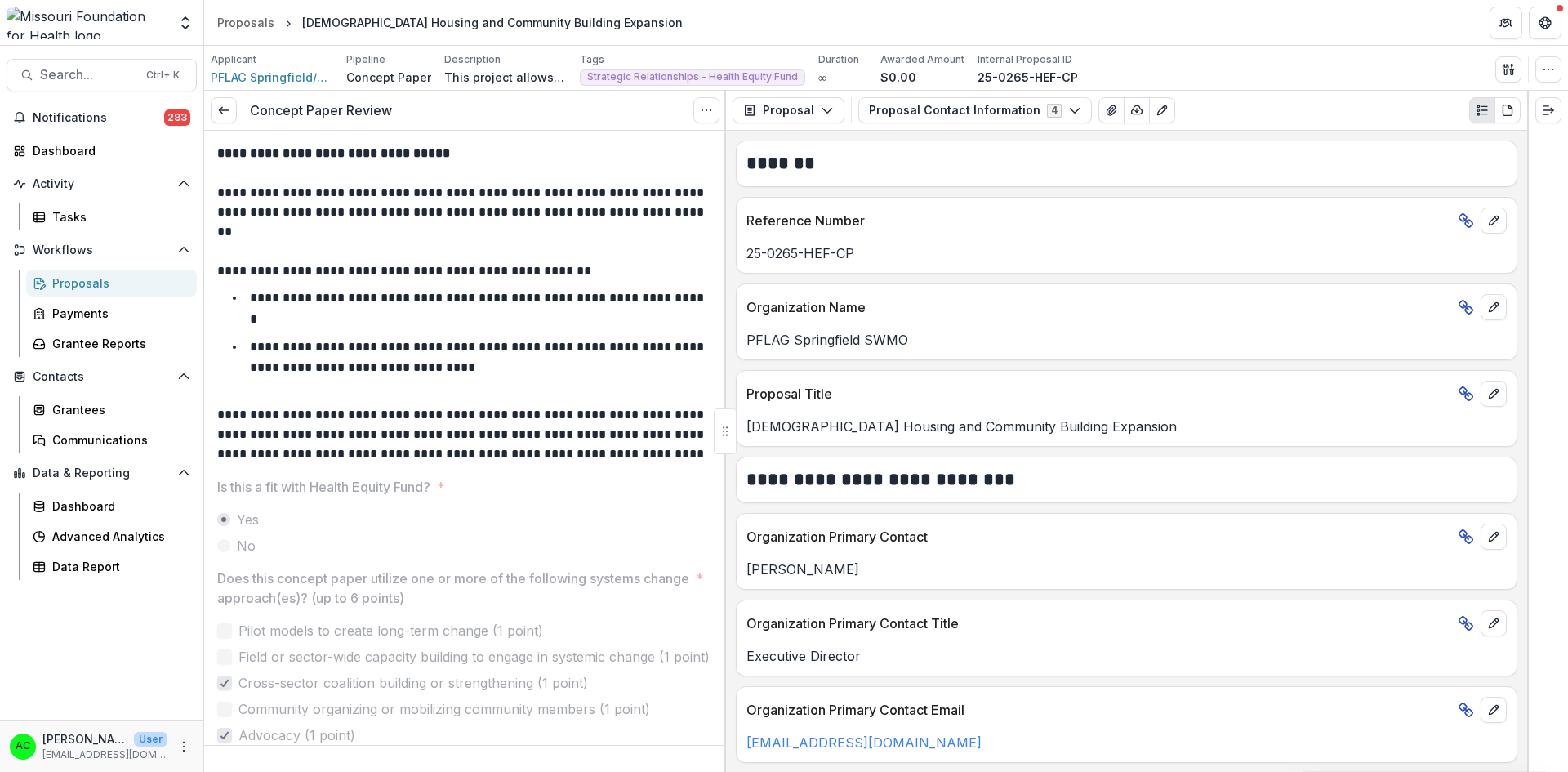
click at [704, 105] on icon "Options" at bounding box center [706, 110] width 13 height 13
click at [593, 185] on button "Reopen Task" at bounding box center [628, 181] width 175 height 27
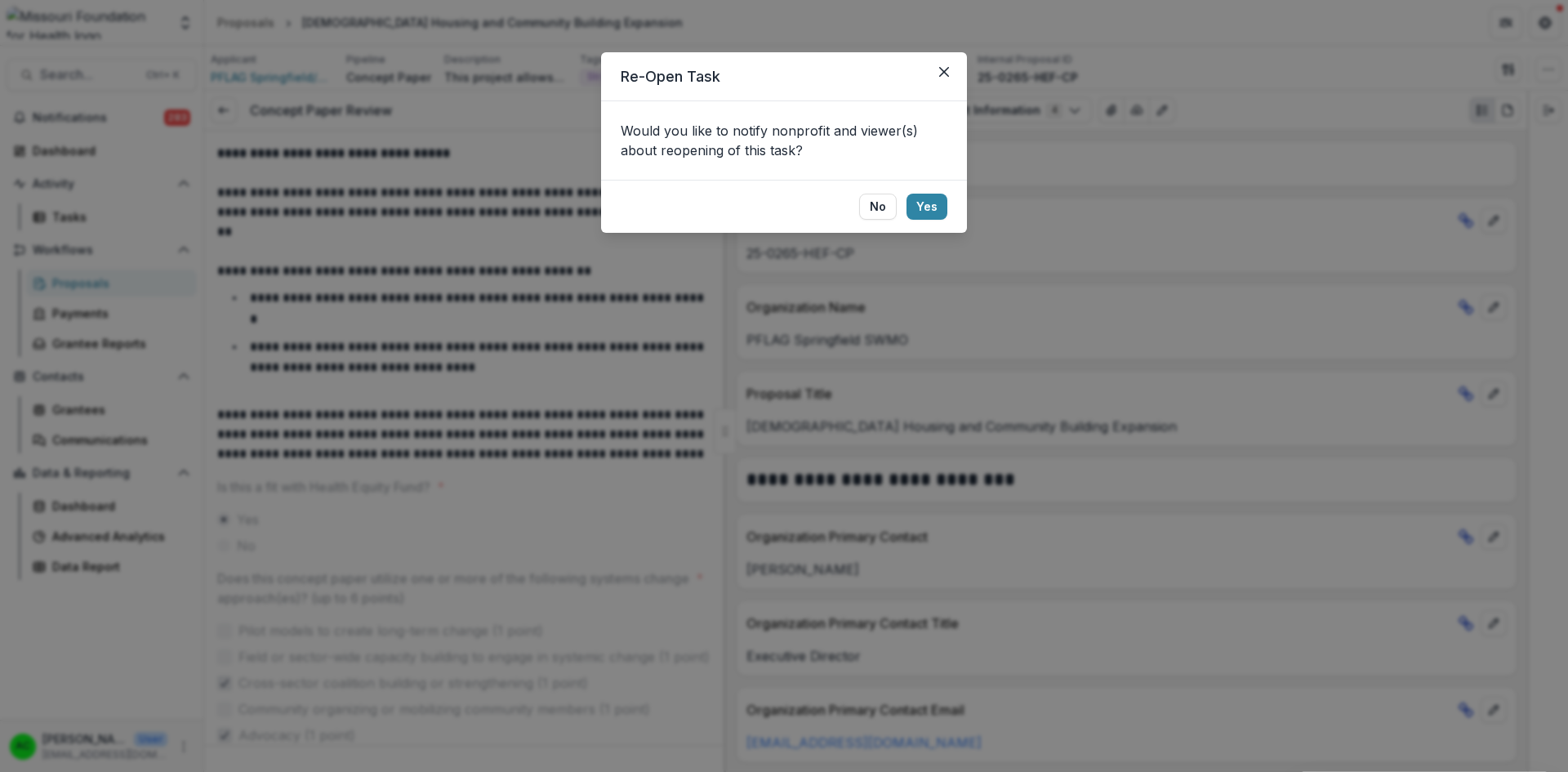
click at [875, 203] on button "No" at bounding box center [878, 206] width 38 height 26
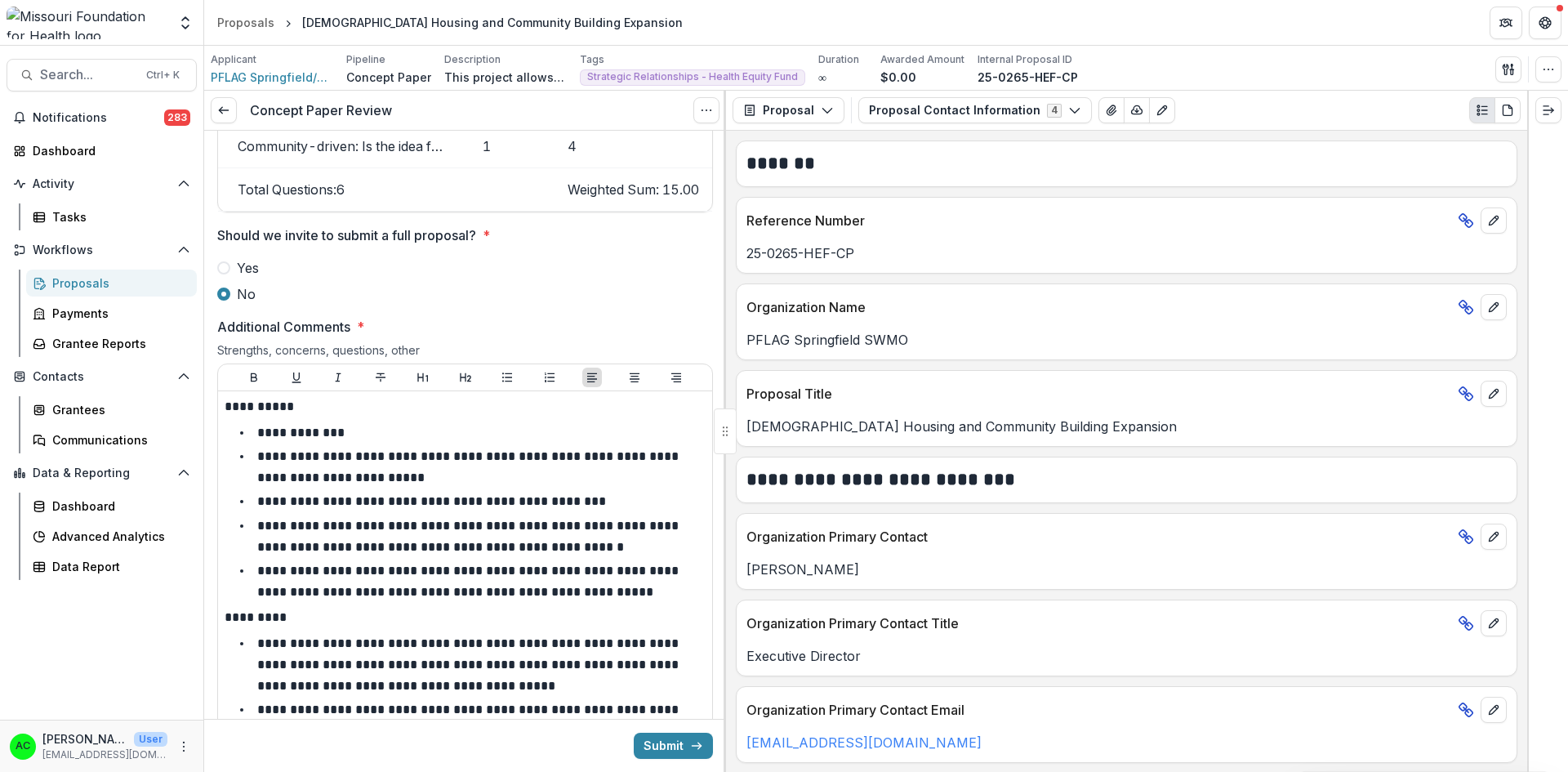
scroll to position [2413, 0]
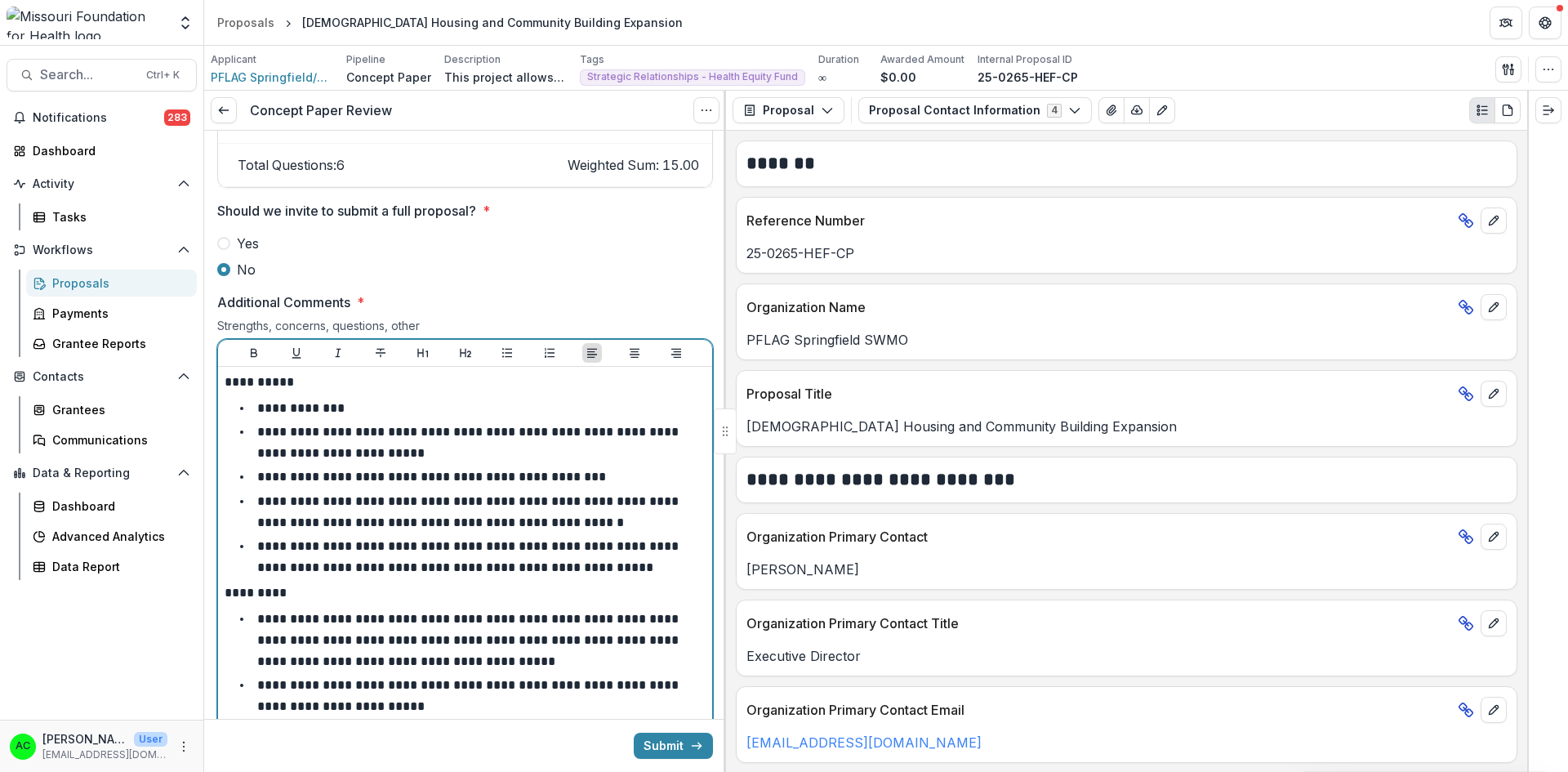
click at [682, 548] on p "**********" at bounding box center [469, 556] width 425 height 33
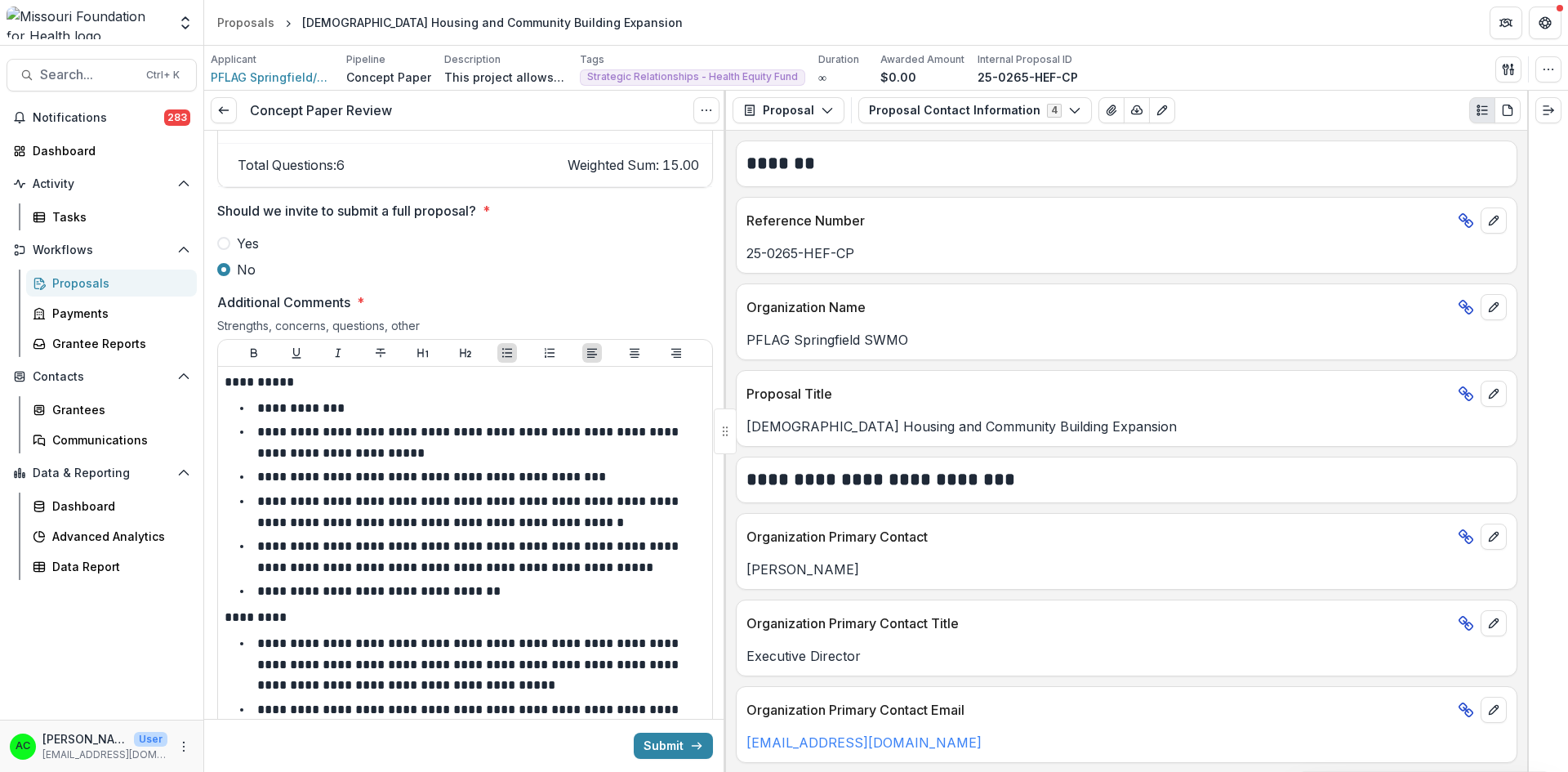
click at [663, 752] on button "Submit" at bounding box center [673, 746] width 80 height 26
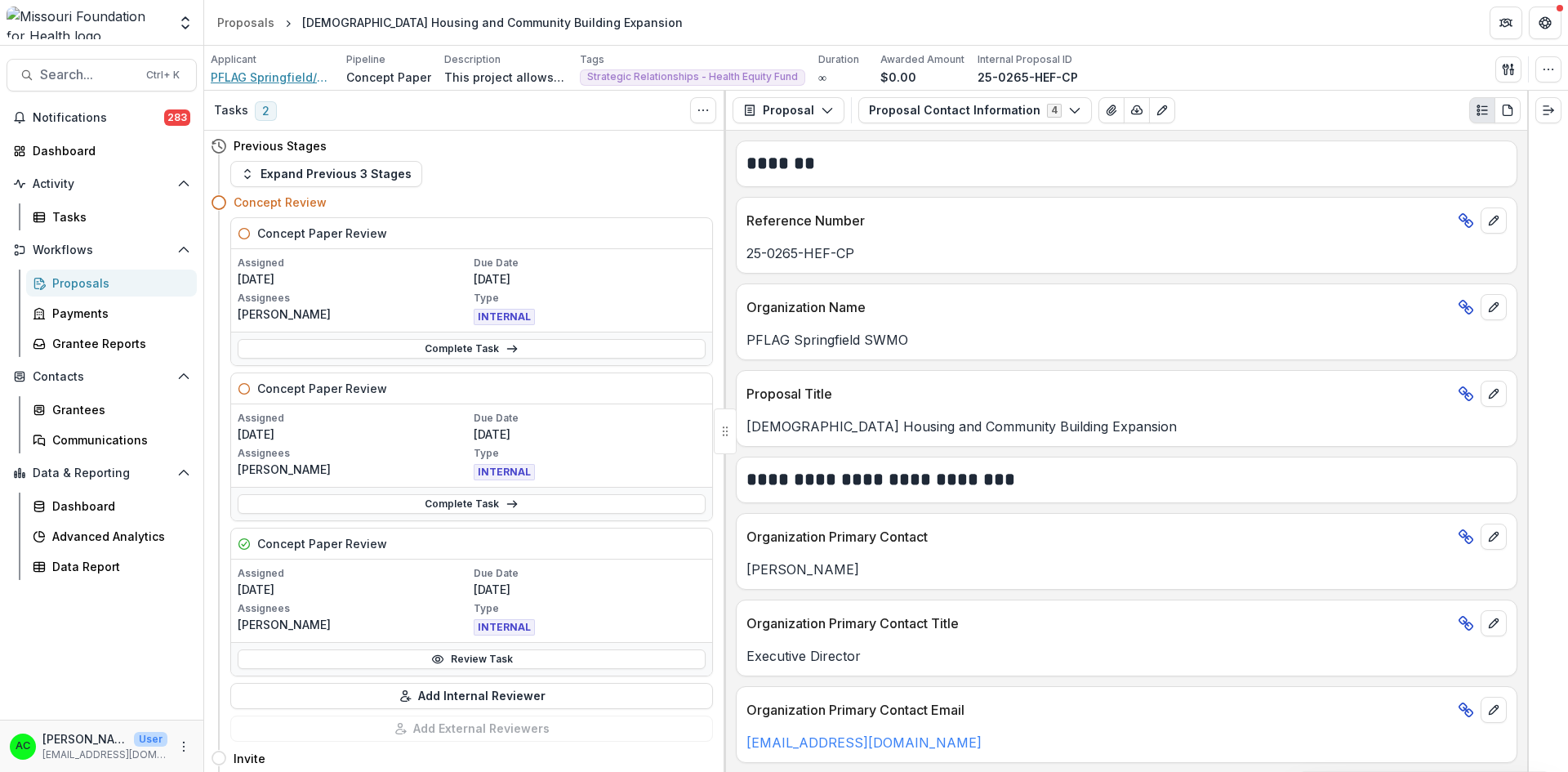
click at [236, 77] on span "PFLAG Springfield/SWMO" at bounding box center [272, 77] width 122 height 17
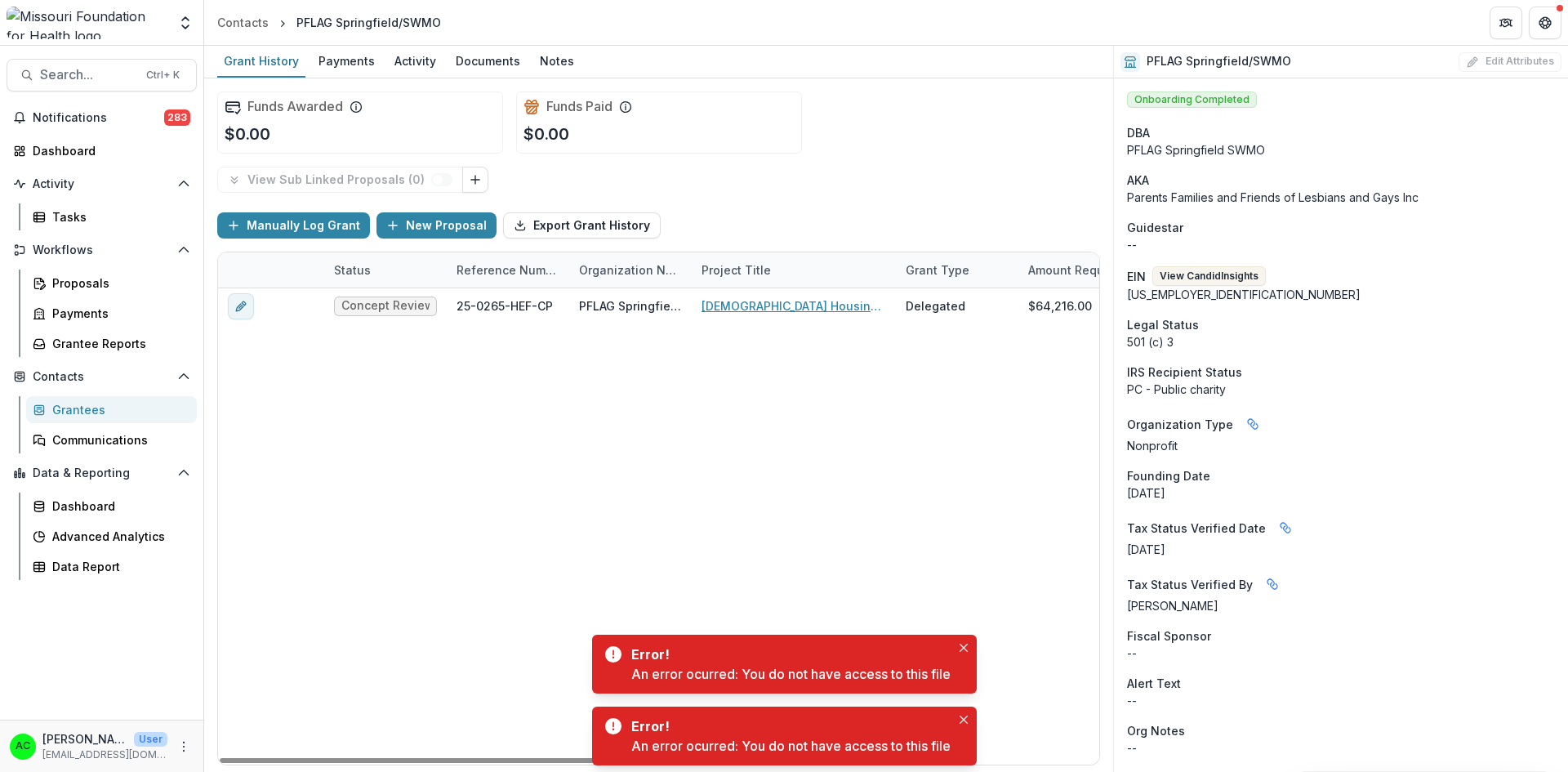
click at [800, 298] on link "[DEMOGRAPHIC_DATA] Housing and Community Building Expansion" at bounding box center [793, 306] width 184 height 17
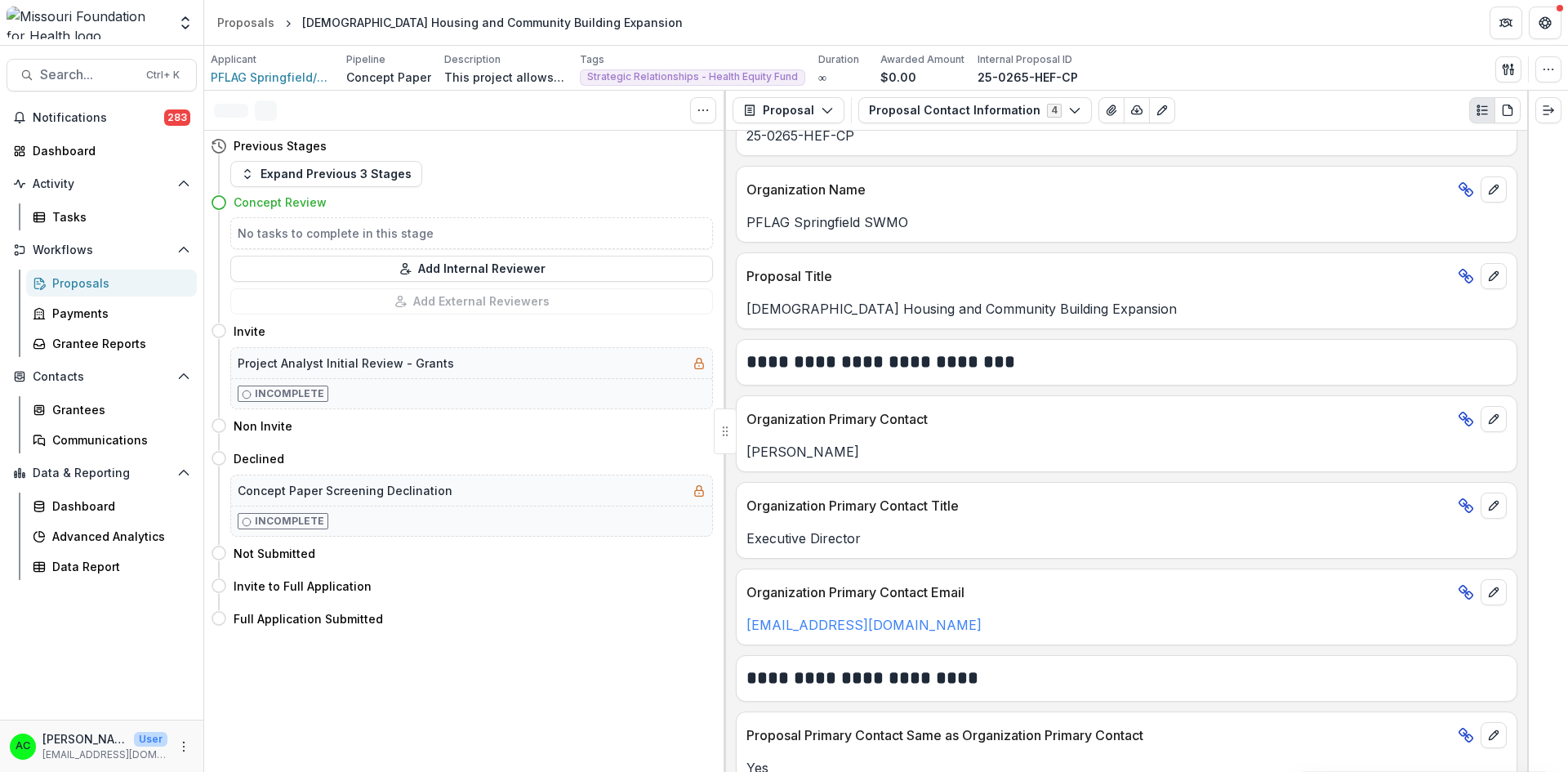
scroll to position [130, 0]
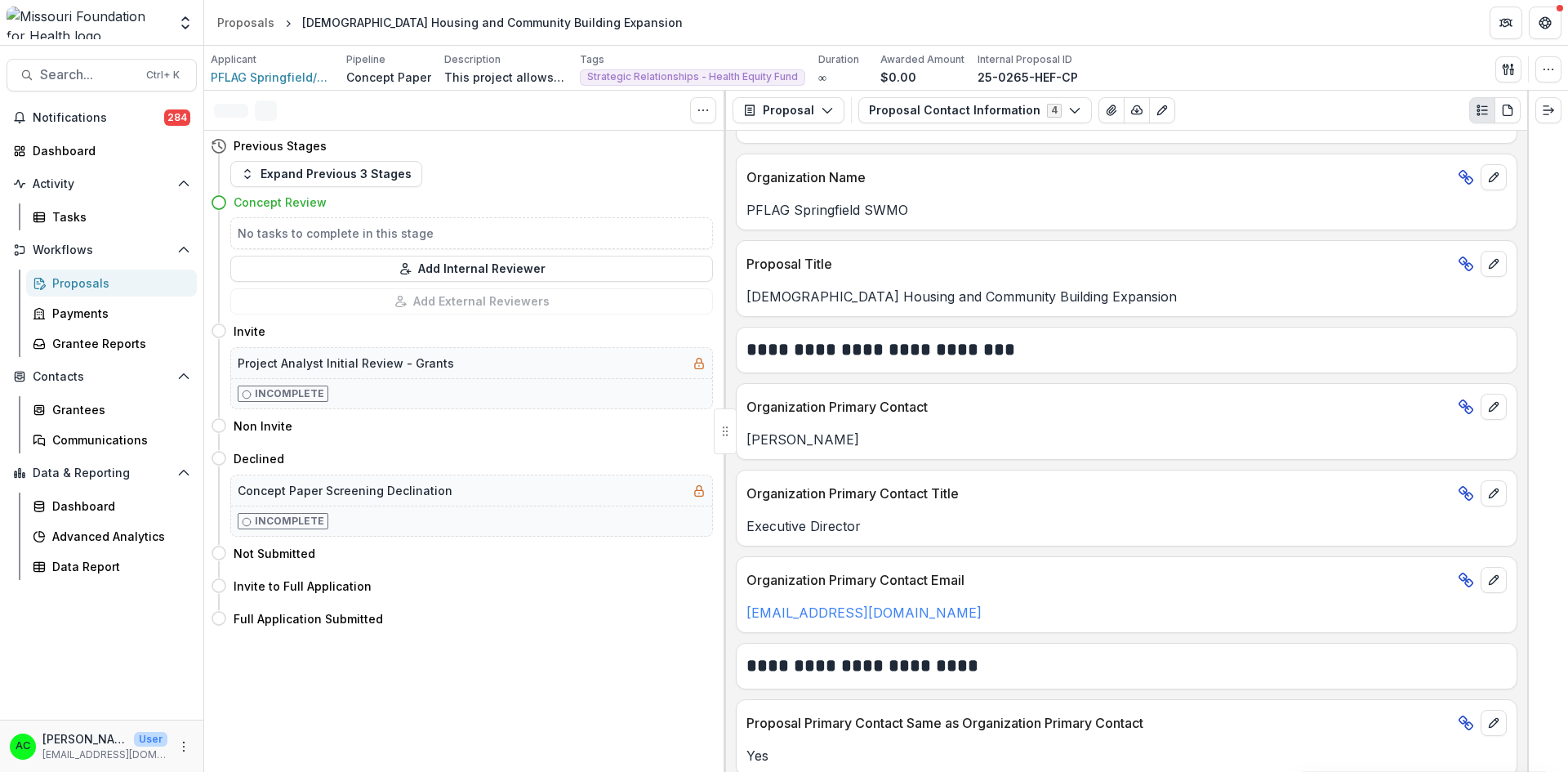
click at [877, 113] on button "Proposal Contact Information 4" at bounding box center [975, 110] width 233 height 26
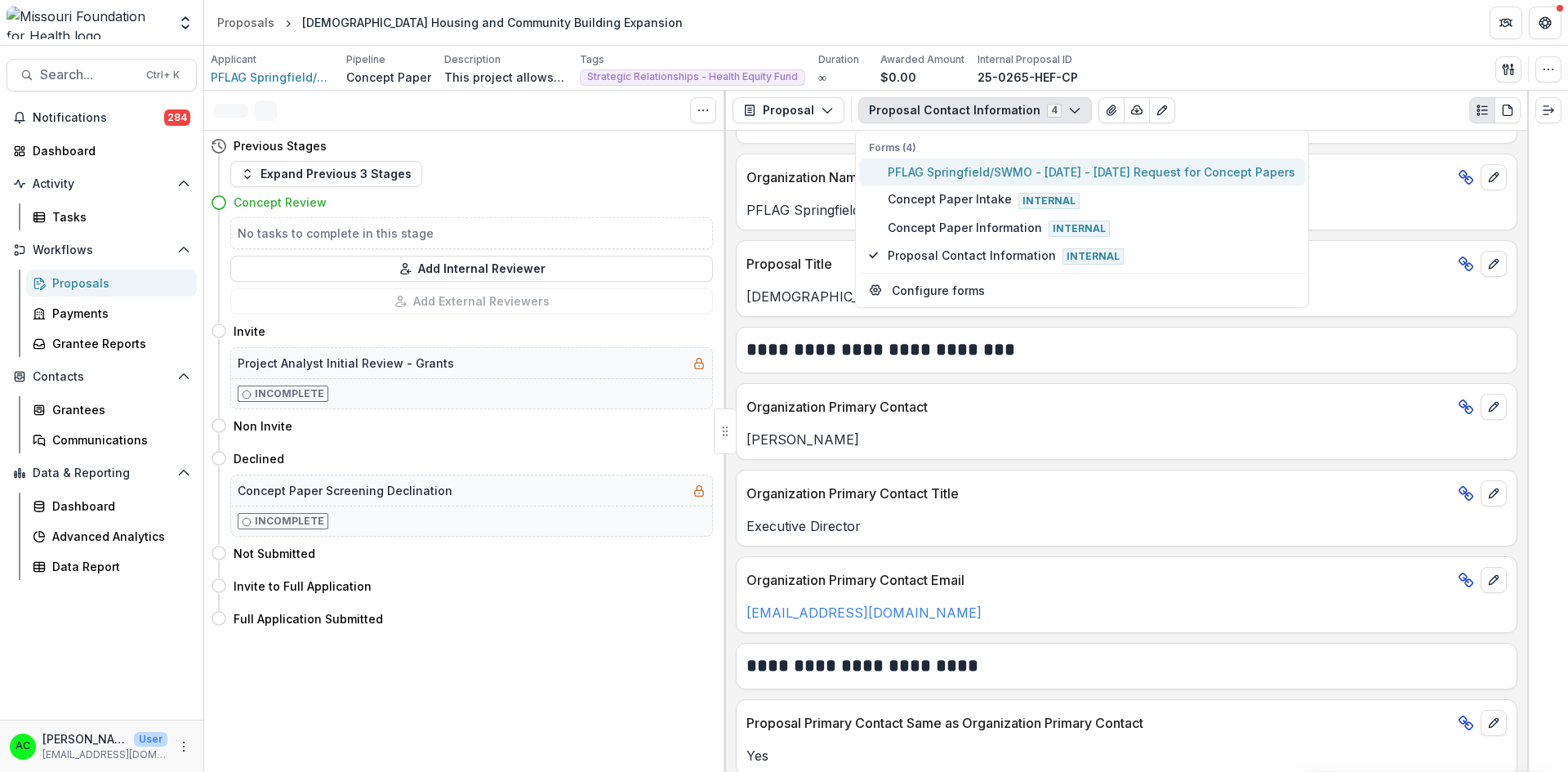
click at [894, 179] on span "PFLAG Springfield/SWMO - [DATE] - [DATE] Request for Concept Papers" at bounding box center [1091, 172] width 407 height 17
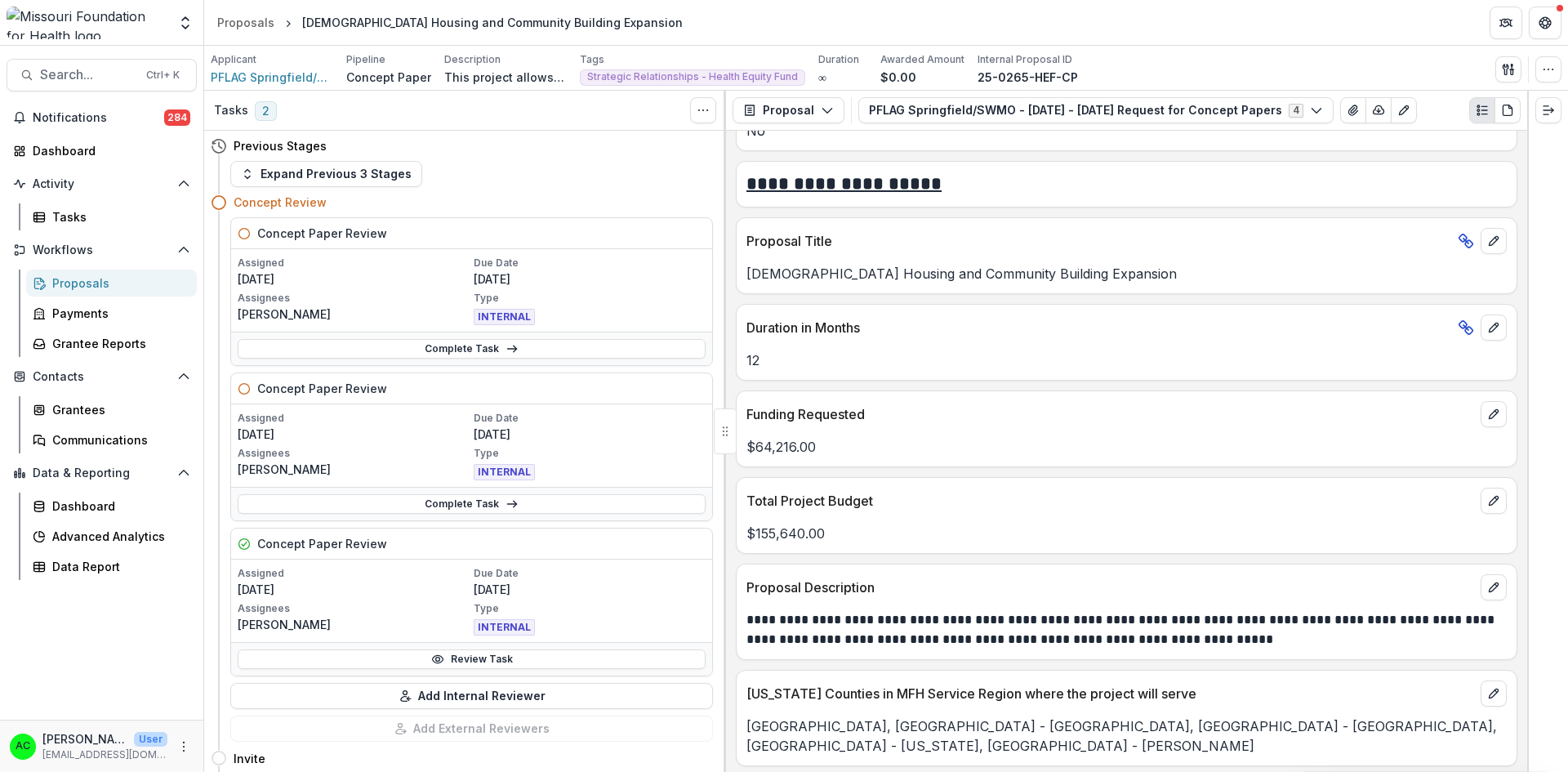
scroll to position [3425, 0]
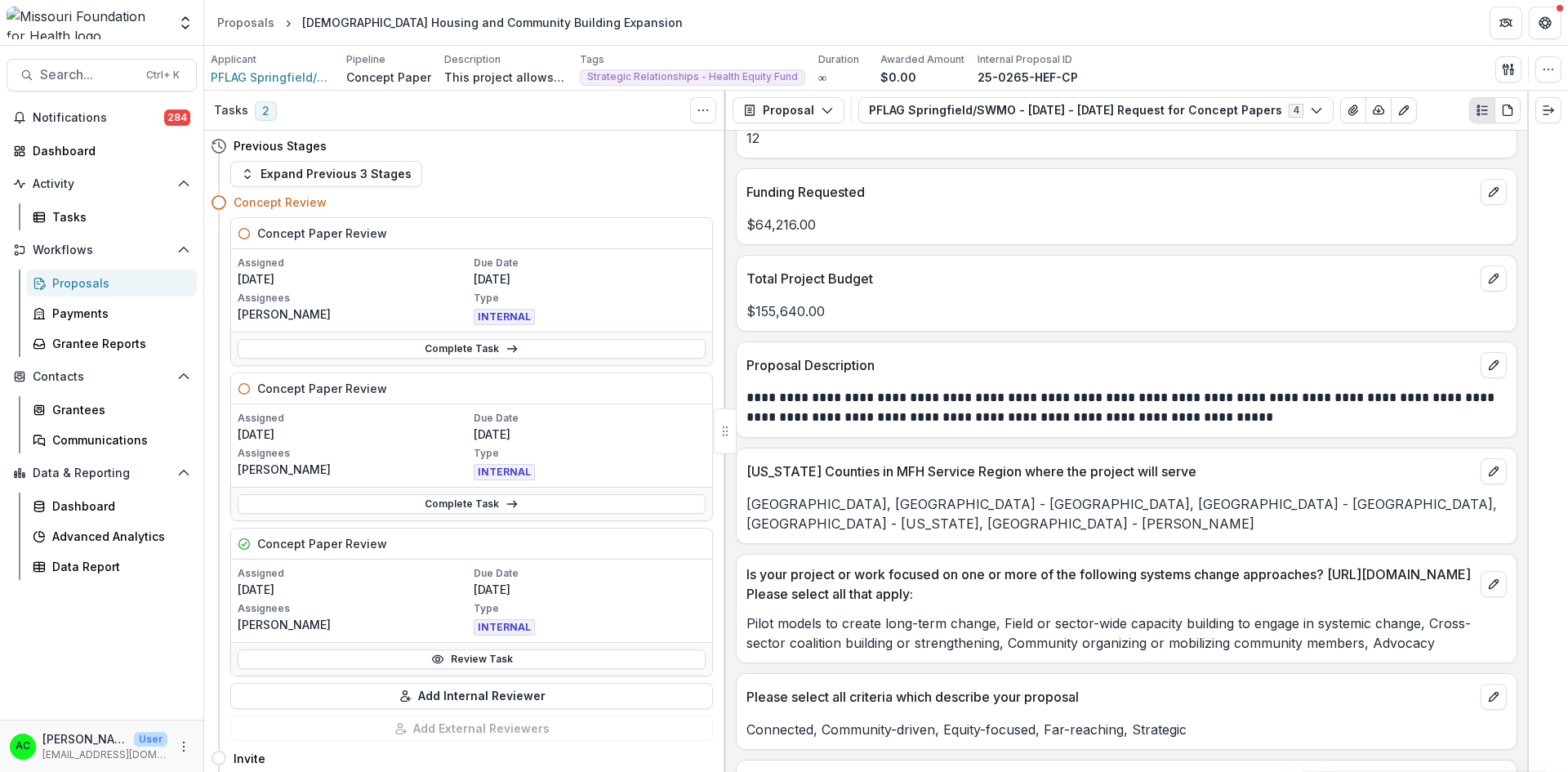
click at [330, 664] on link "Review Task" at bounding box center [471, 659] width 468 height 19
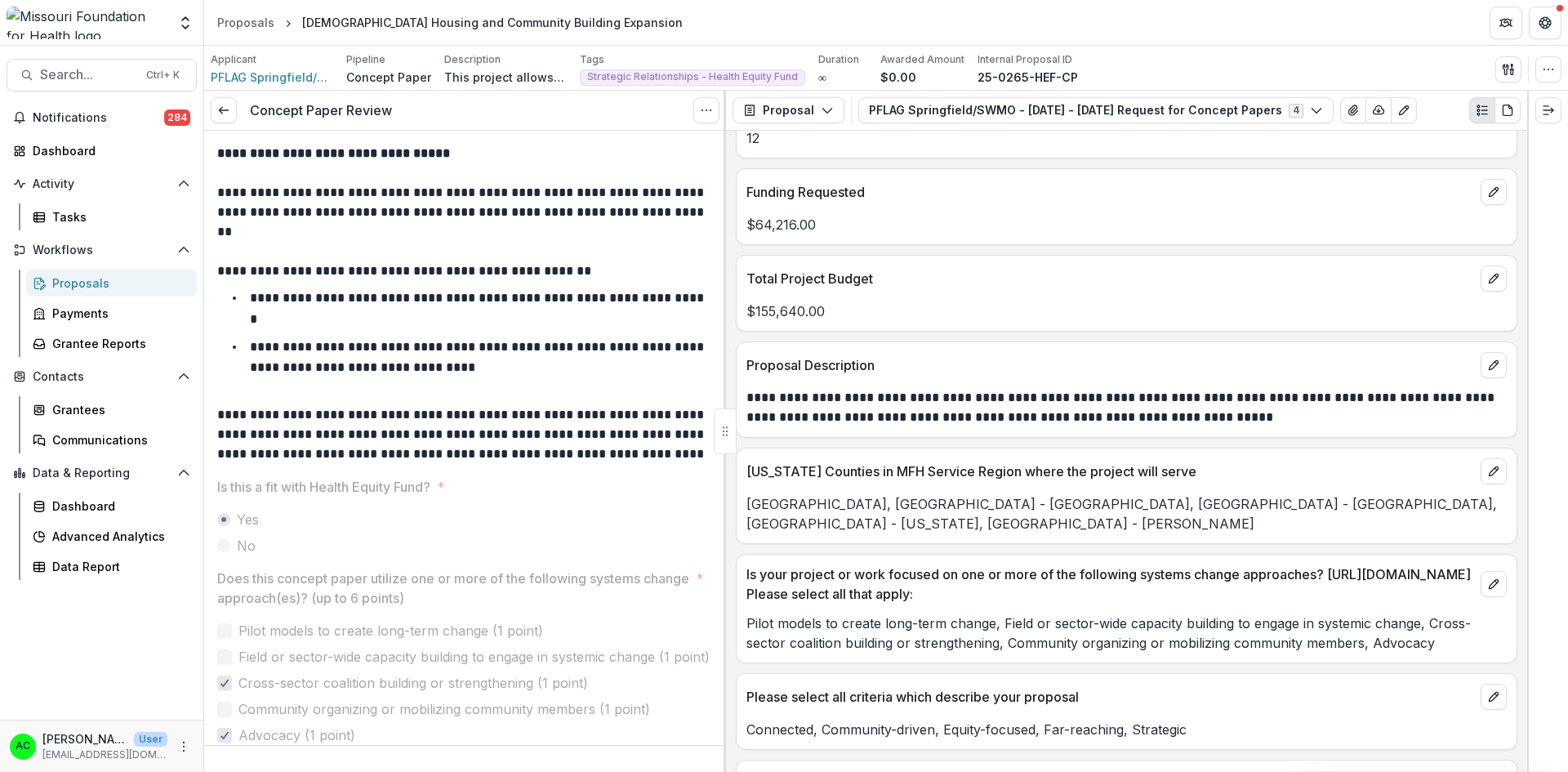
click at [709, 107] on icon "Options" at bounding box center [706, 110] width 13 height 13
click at [621, 183] on button "Reopen Task" at bounding box center [628, 181] width 175 height 27
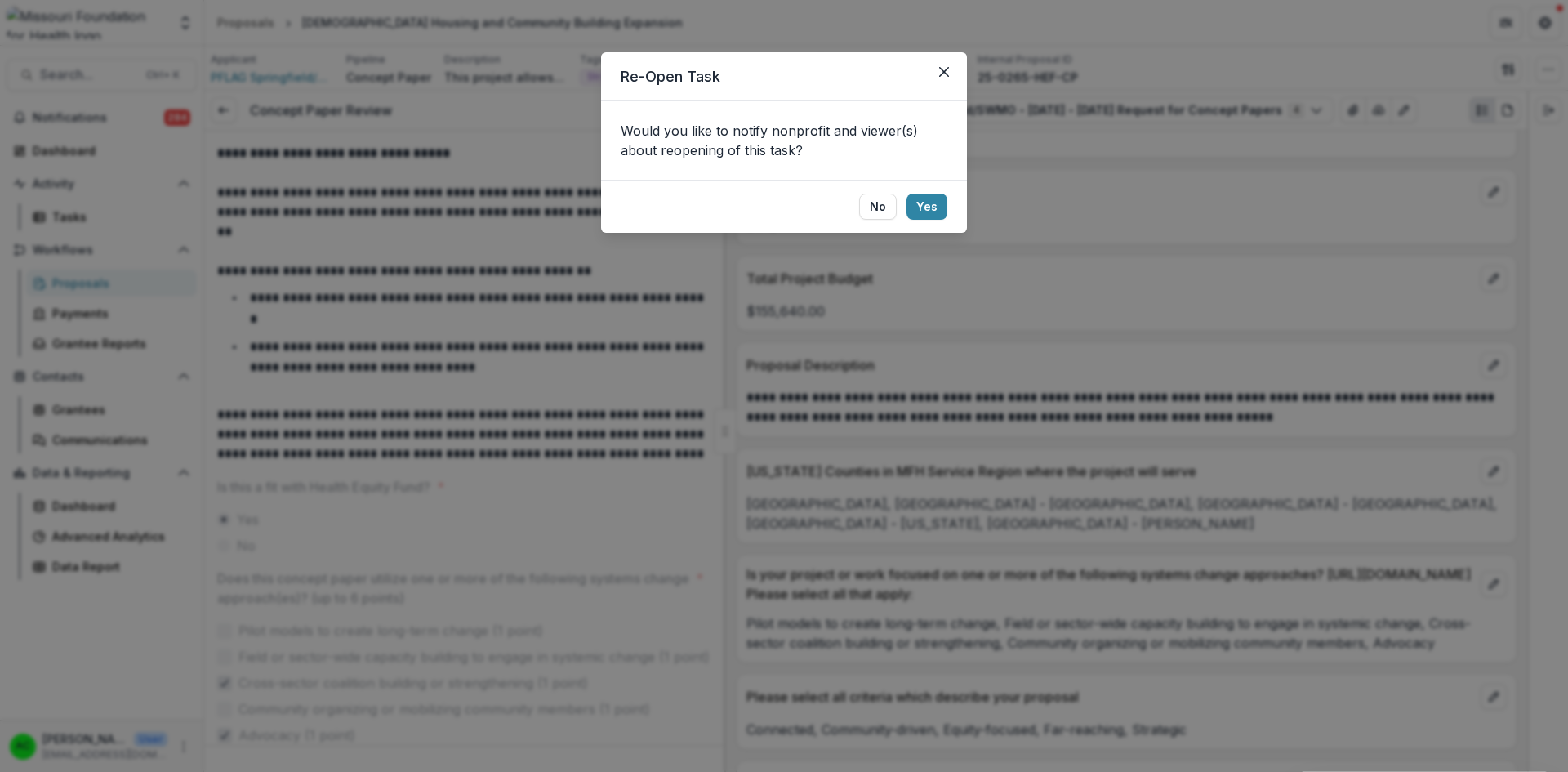
click at [888, 212] on button "No" at bounding box center [878, 206] width 38 height 26
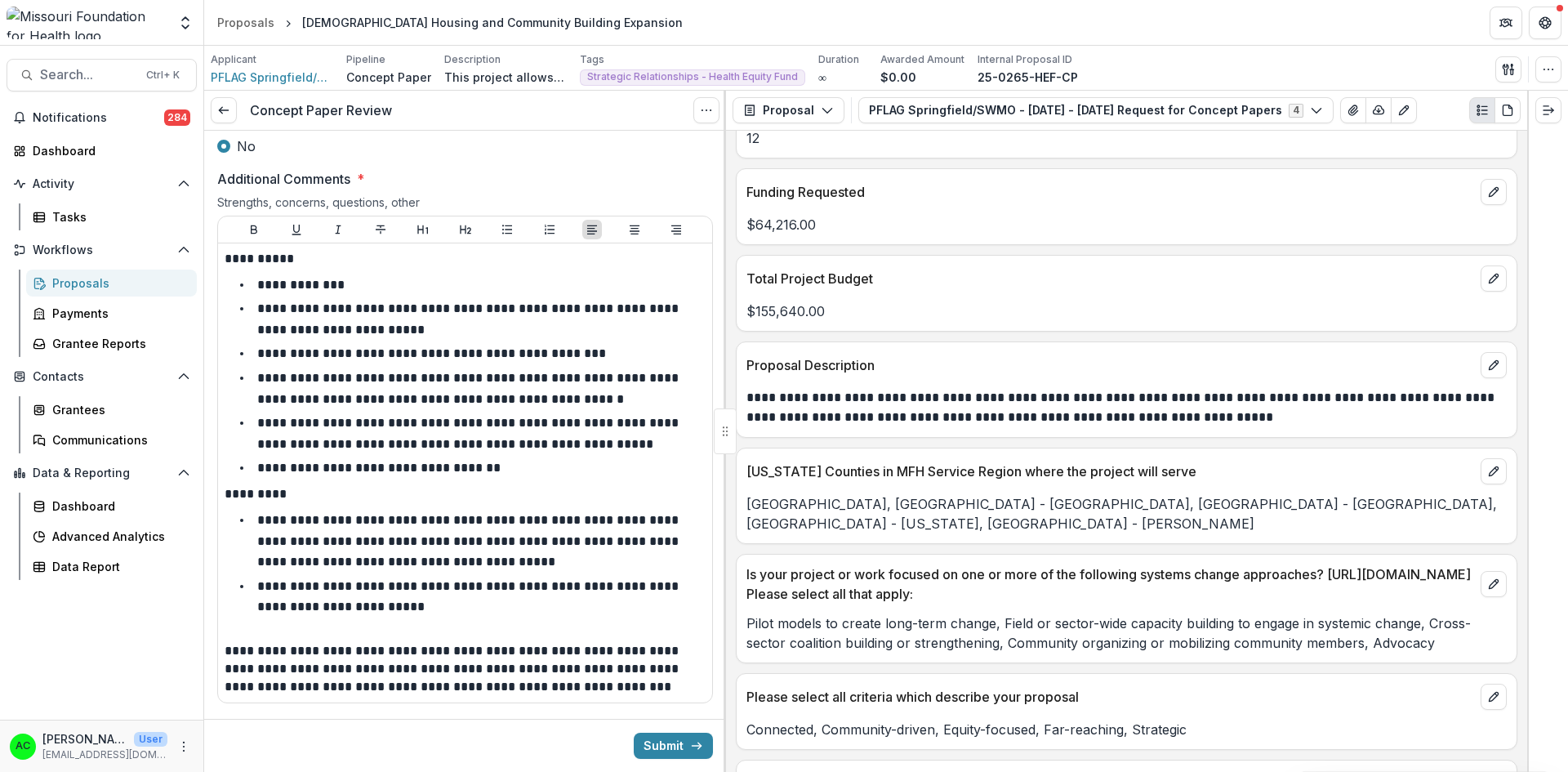
scroll to position [2577, 0]
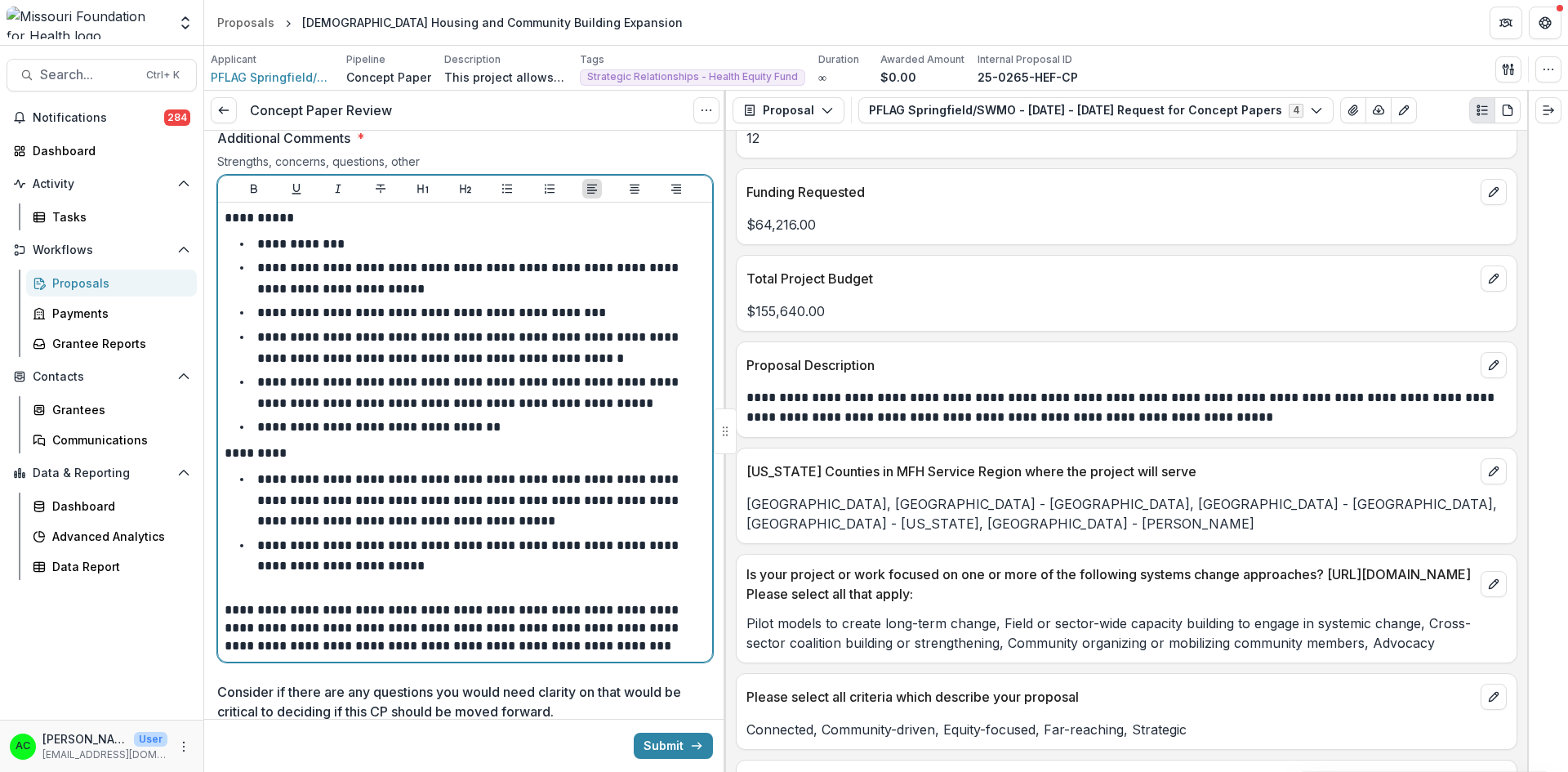
click at [565, 416] on li "**********" at bounding box center [475, 427] width 461 height 21
click at [554, 416] on li "**********" at bounding box center [475, 427] width 461 height 21
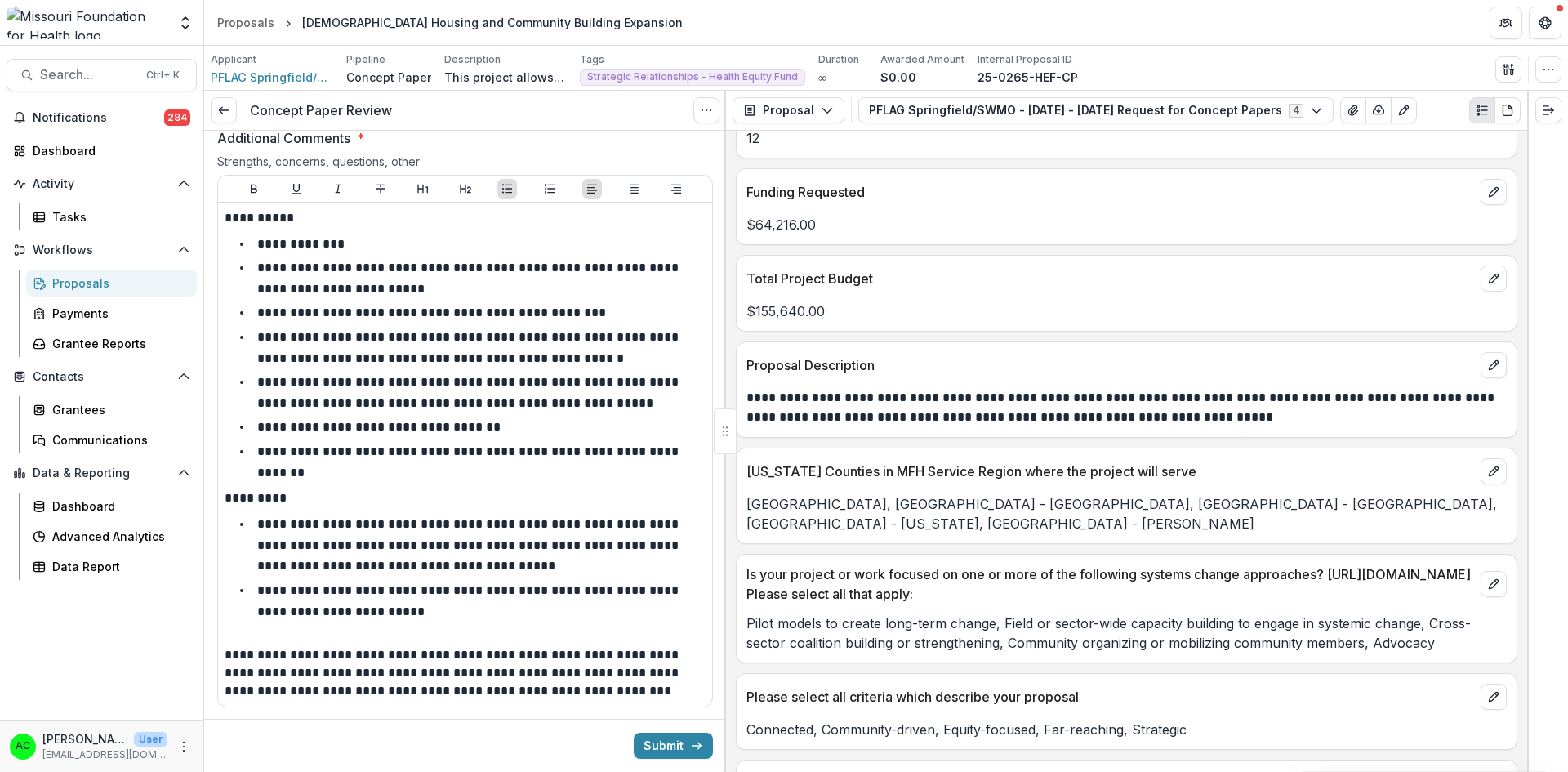
click at [657, 744] on button "Submit" at bounding box center [673, 746] width 80 height 26
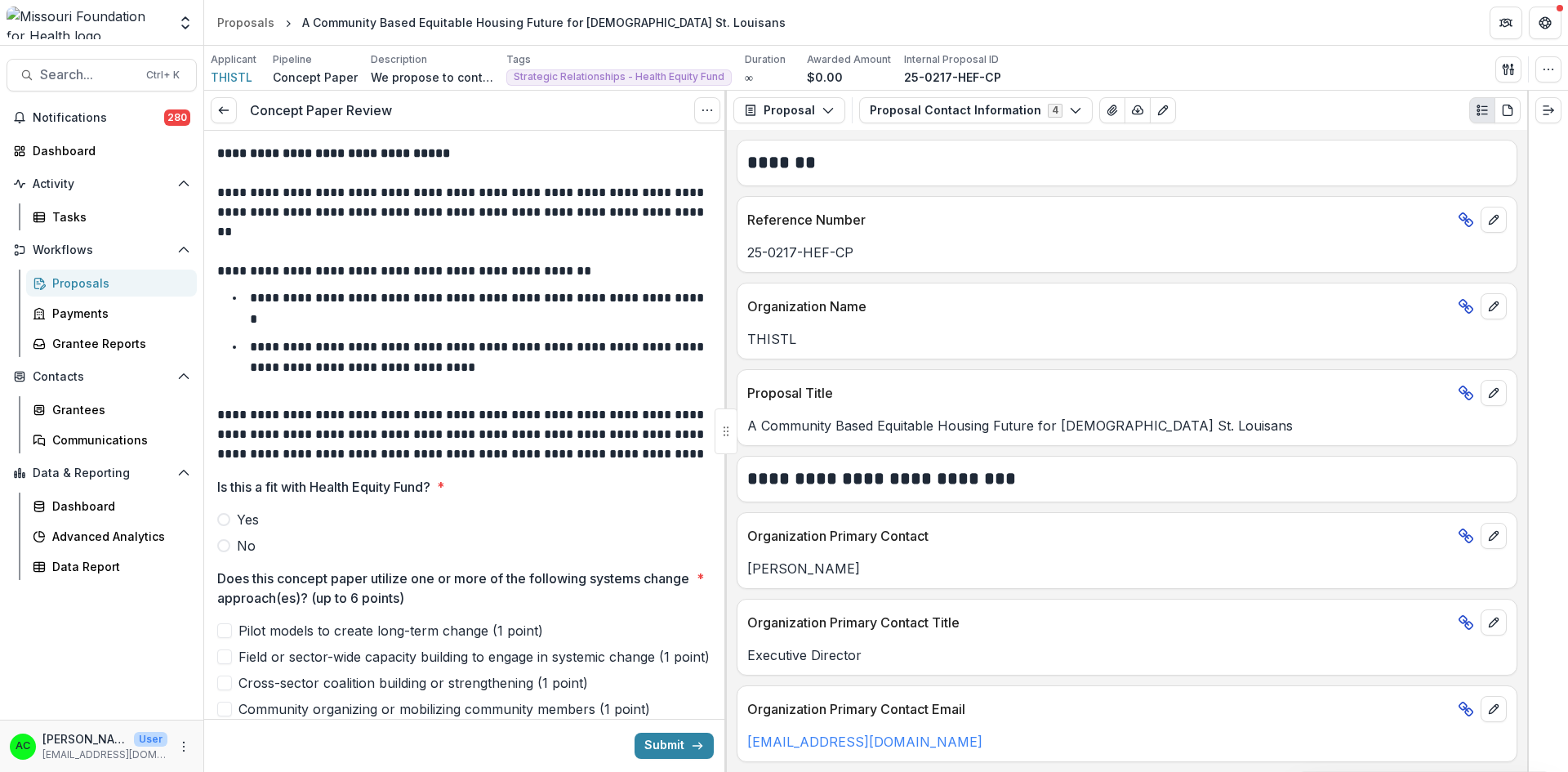
click at [231, 514] on label "Yes" at bounding box center [465, 519] width 496 height 19
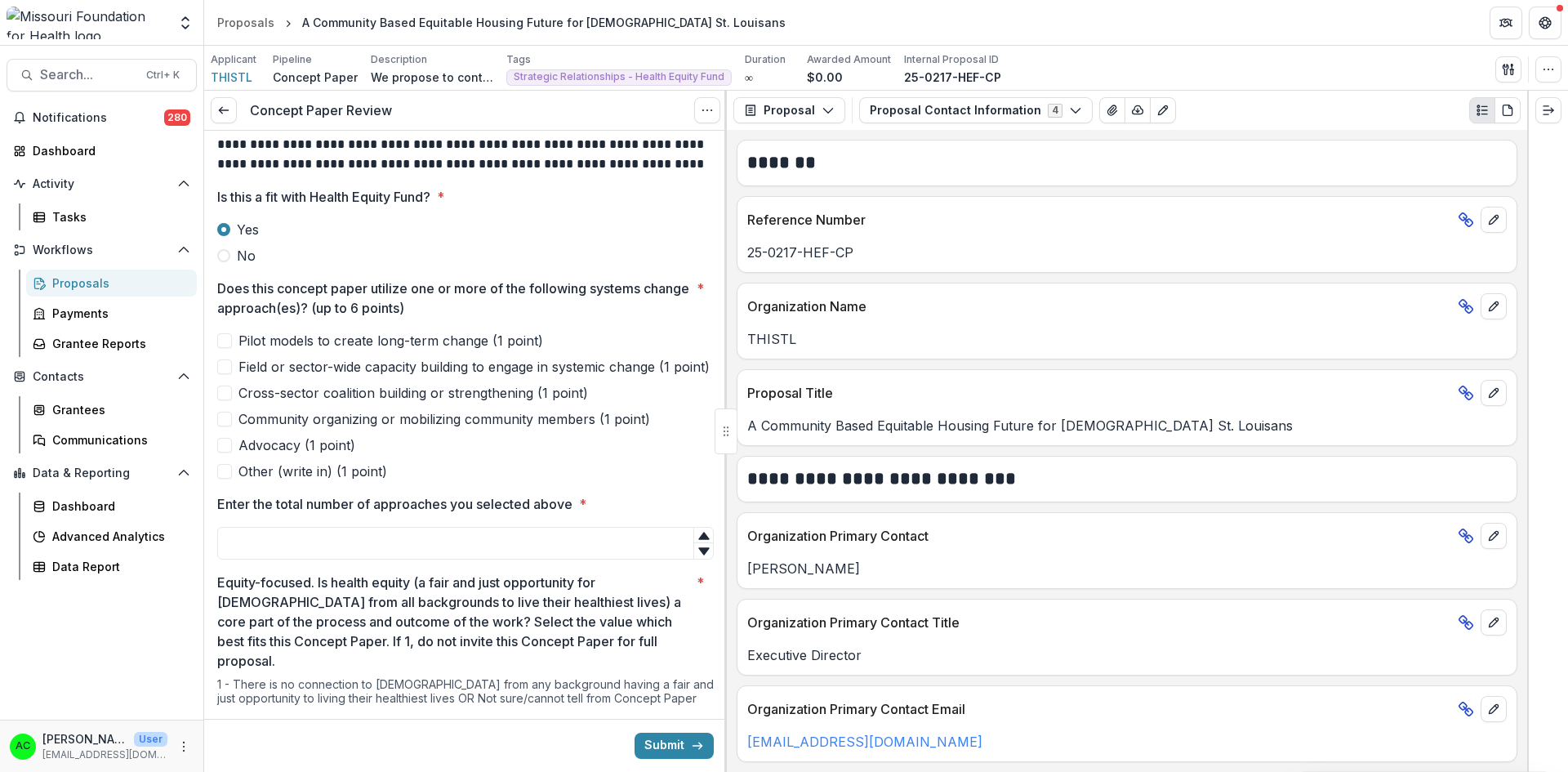
scroll to position [370, 0]
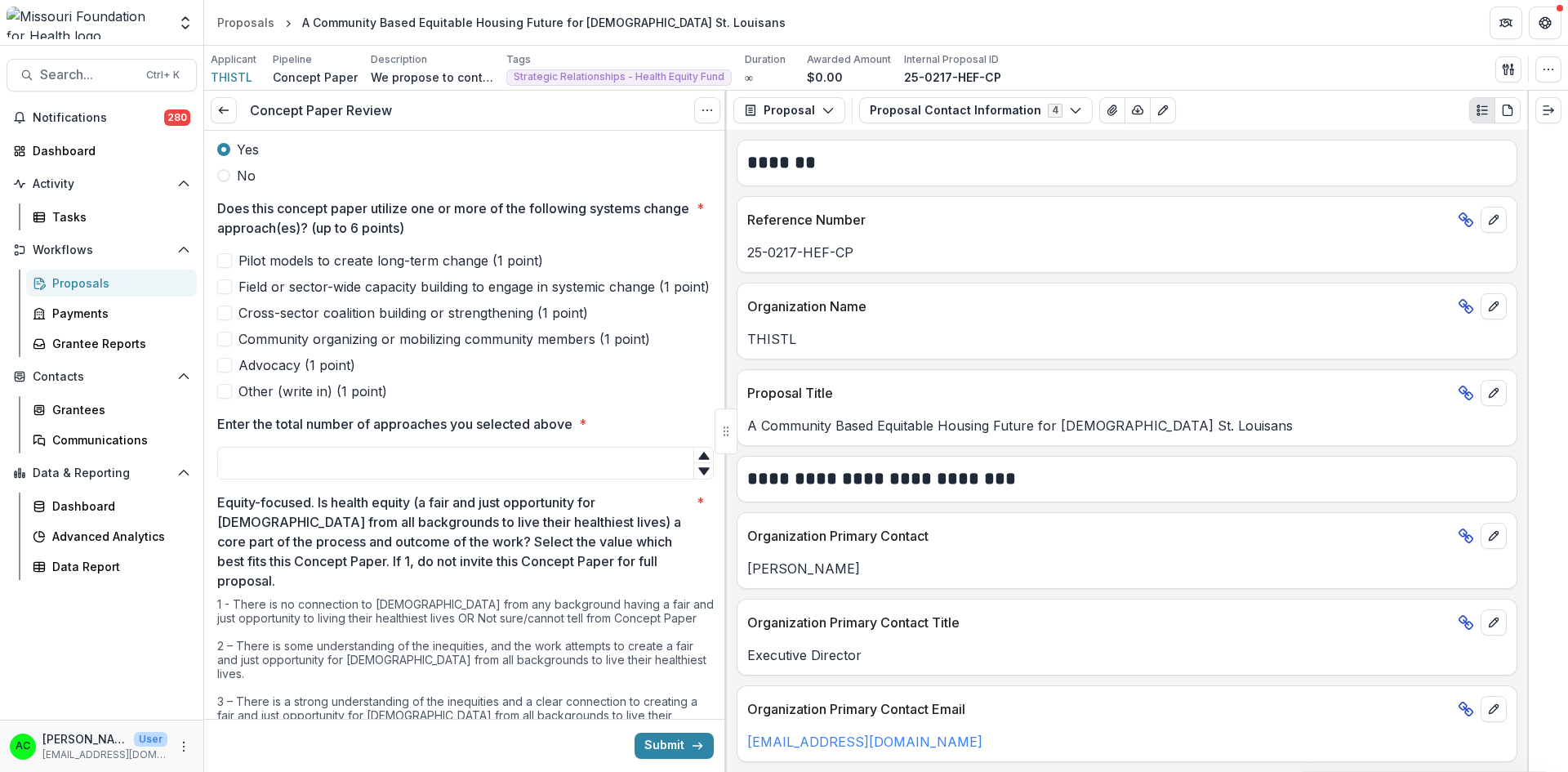
click at [224, 261] on span at bounding box center [224, 261] width 15 height 15
click at [225, 294] on span at bounding box center [224, 286] width 15 height 15
click at [226, 323] on label "Cross-sector coalition building or strengthening (1 point)" at bounding box center [465, 313] width 496 height 19
click at [226, 346] on span at bounding box center [224, 338] width 15 height 15
click at [225, 372] on span at bounding box center [224, 365] width 15 height 15
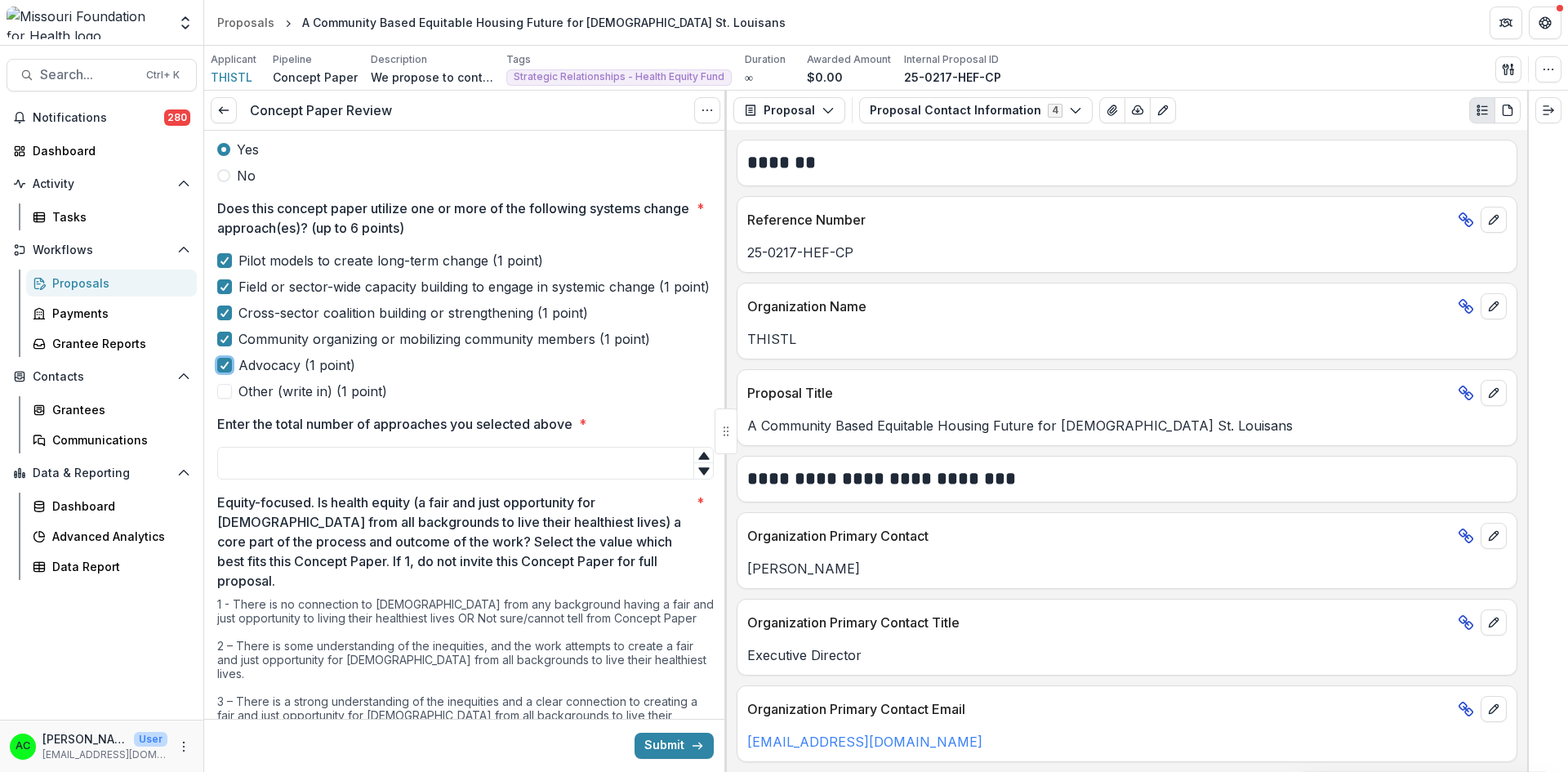
click at [275, 479] on input "Enter the total number of approaches you selected above *" at bounding box center [465, 463] width 496 height 32
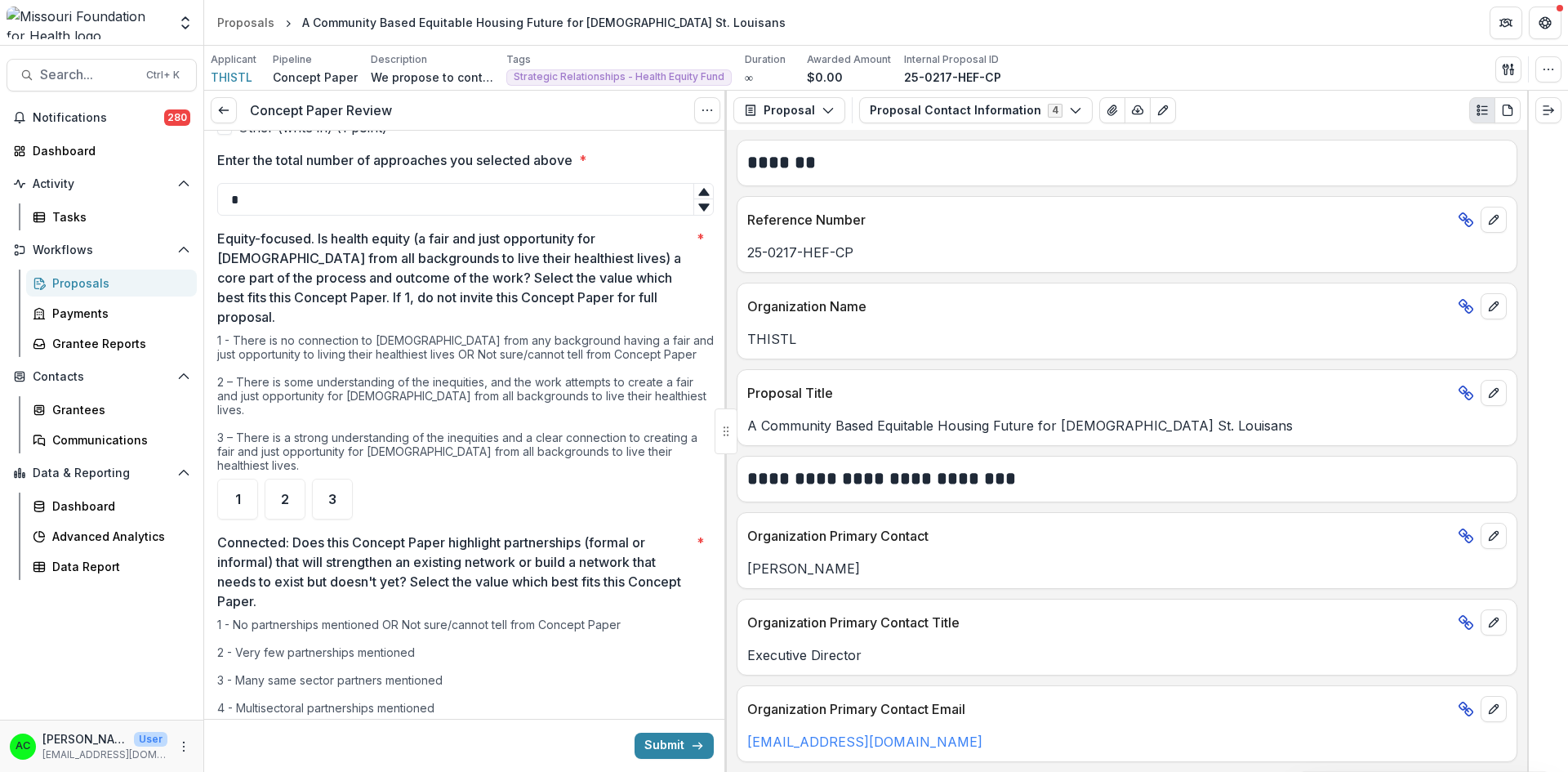
scroll to position [643, 0]
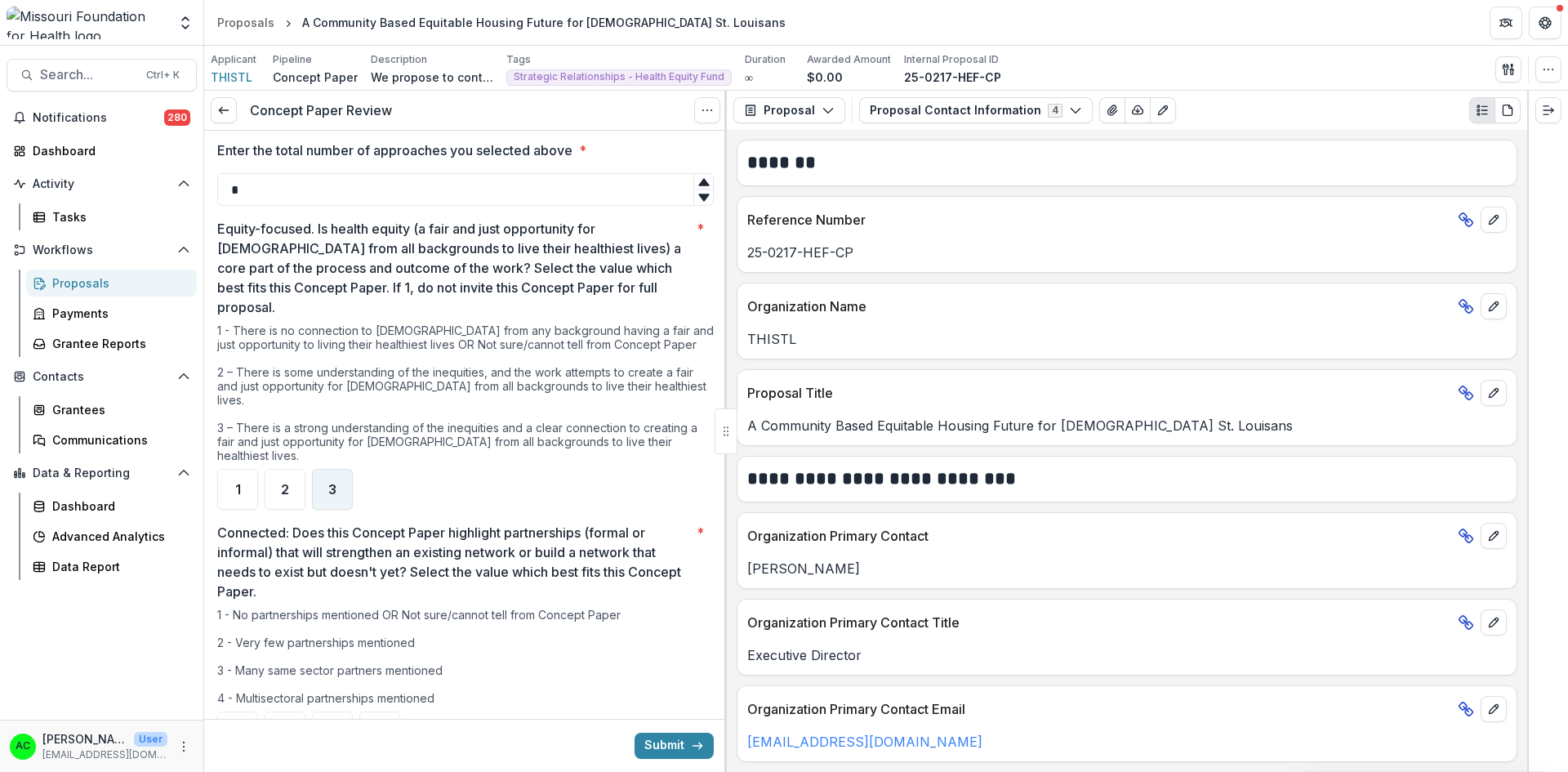
type input "*"
click at [341, 469] on div "3" at bounding box center [332, 489] width 41 height 41
click at [725, 334] on div at bounding box center [725, 431] width 3 height 681
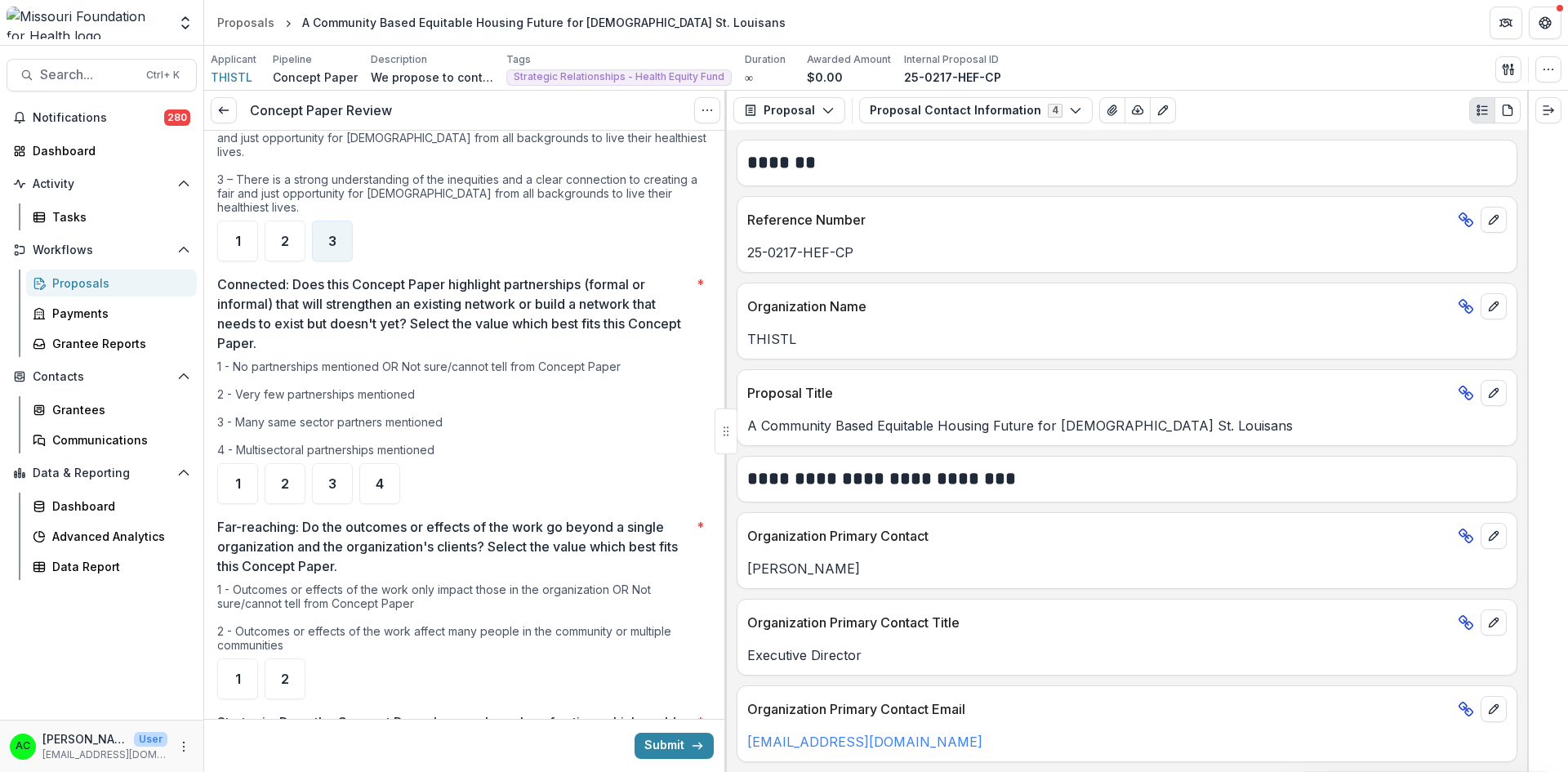
scroll to position [920, 0]
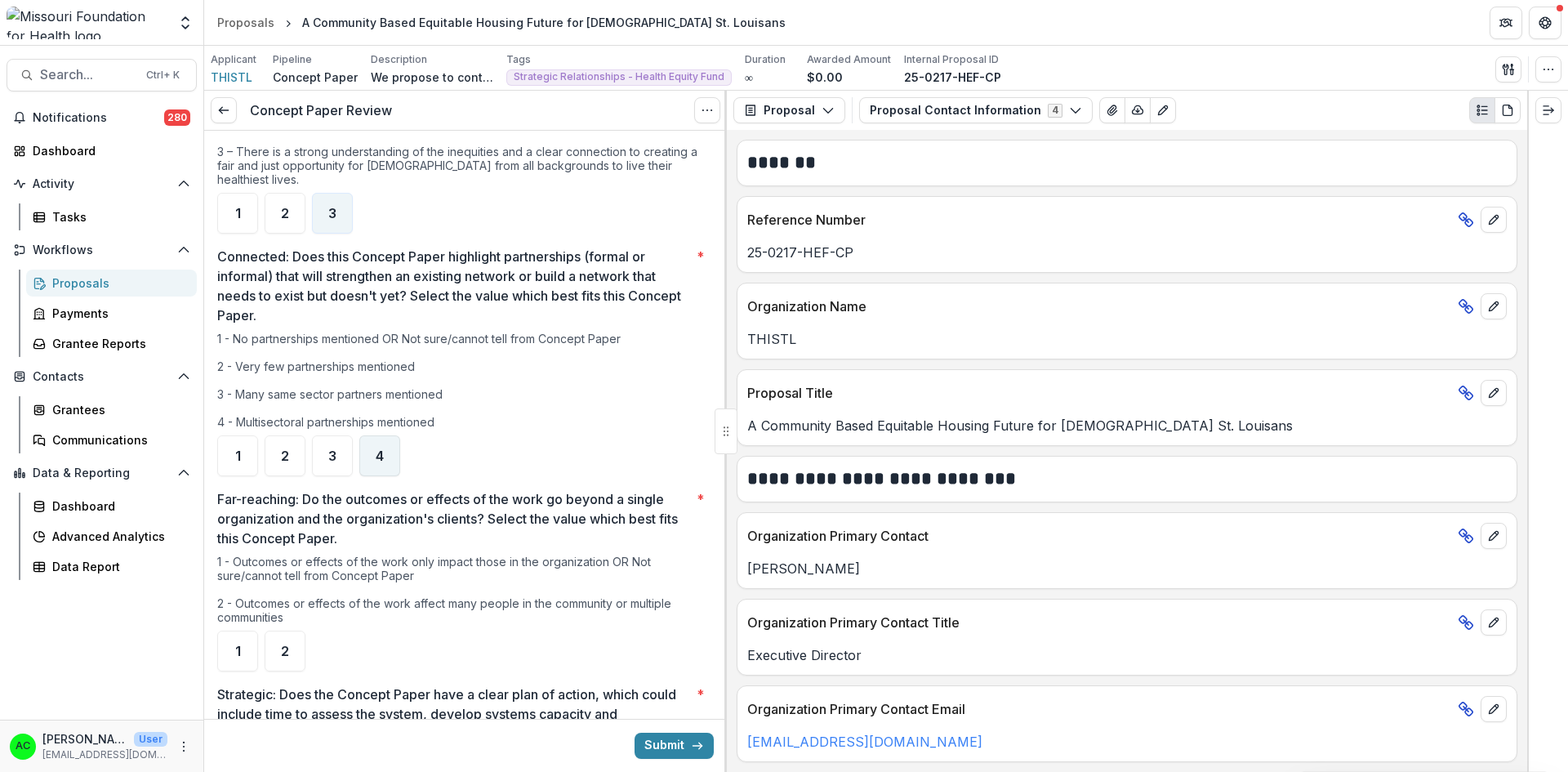
click at [383, 449] on span "4" at bounding box center [379, 456] width 8 height 13
click at [288, 636] on div "2" at bounding box center [285, 650] width 41 height 41
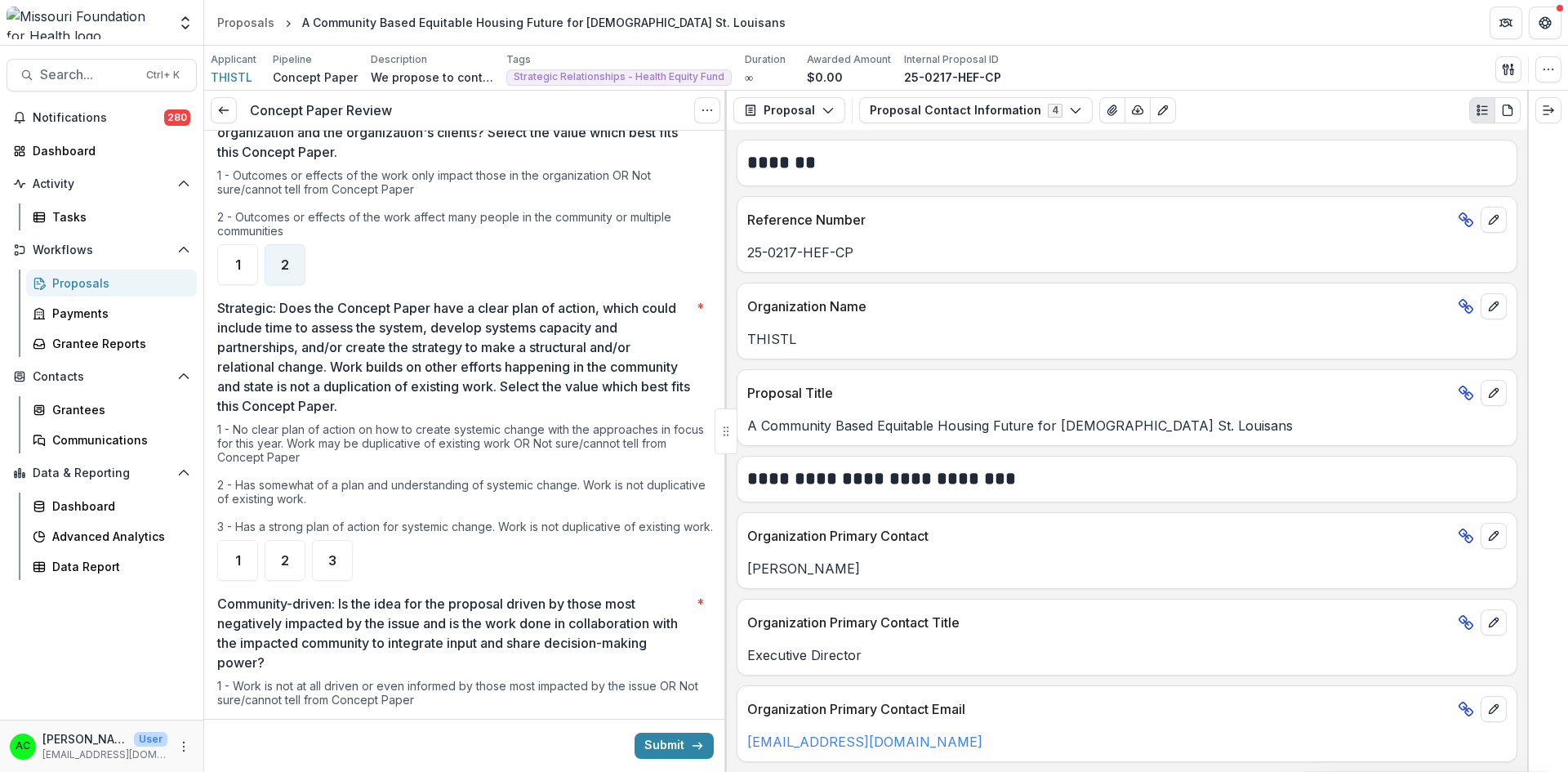
scroll to position [1363, 0]
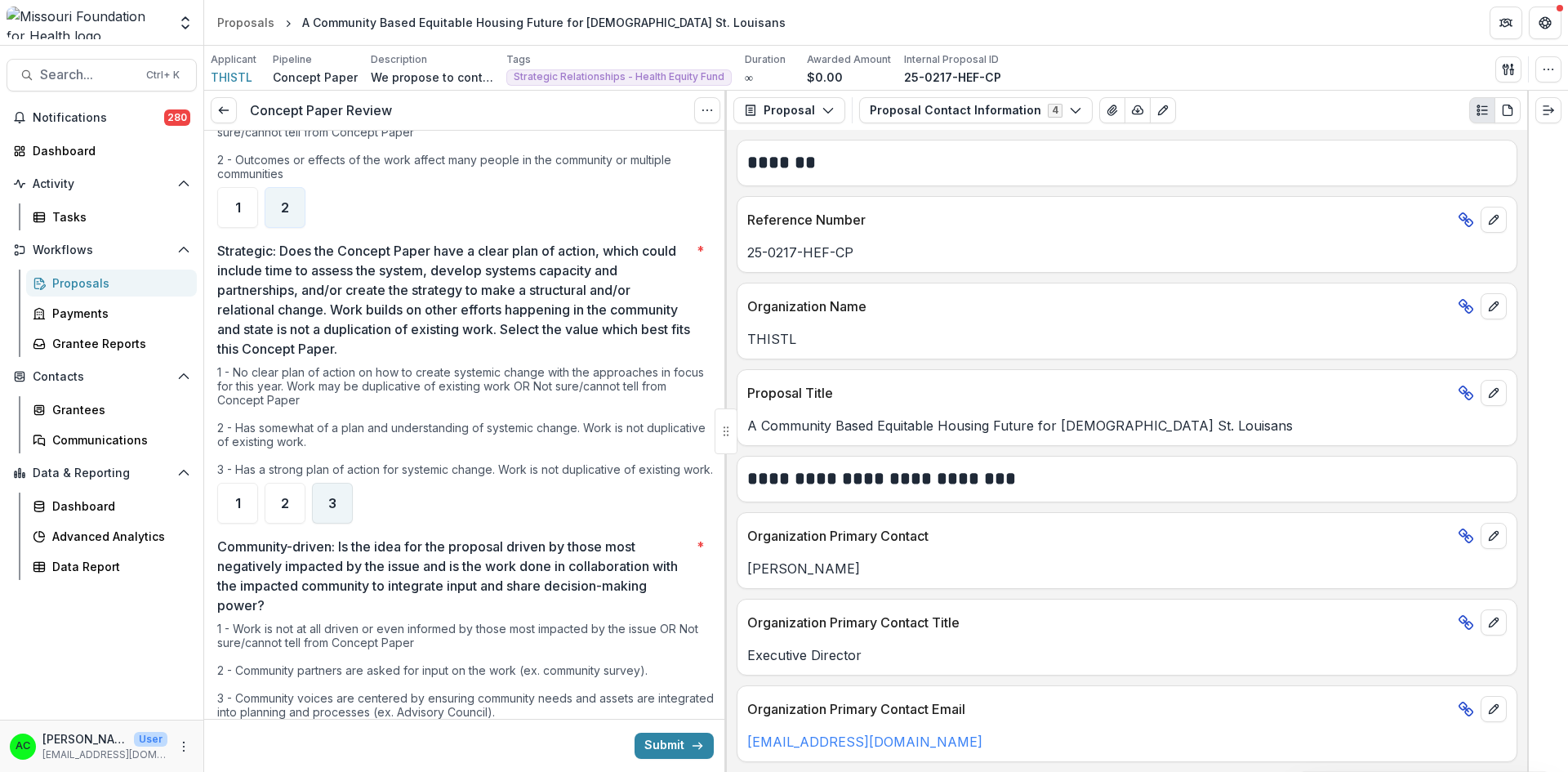
click at [336, 497] on span "3" at bounding box center [332, 503] width 8 height 13
click at [725, 378] on div at bounding box center [725, 431] width 3 height 681
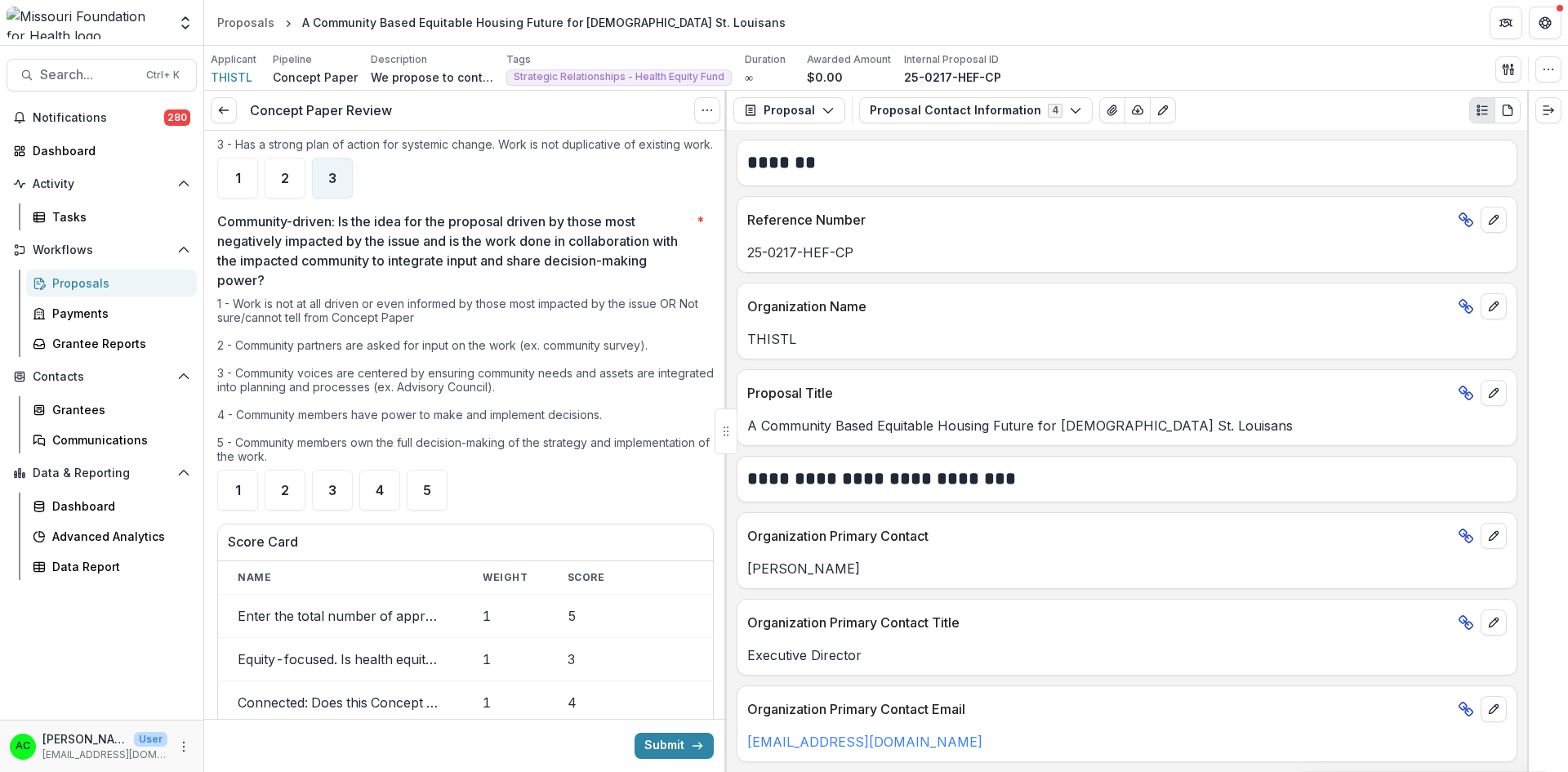
scroll to position [1697, 0]
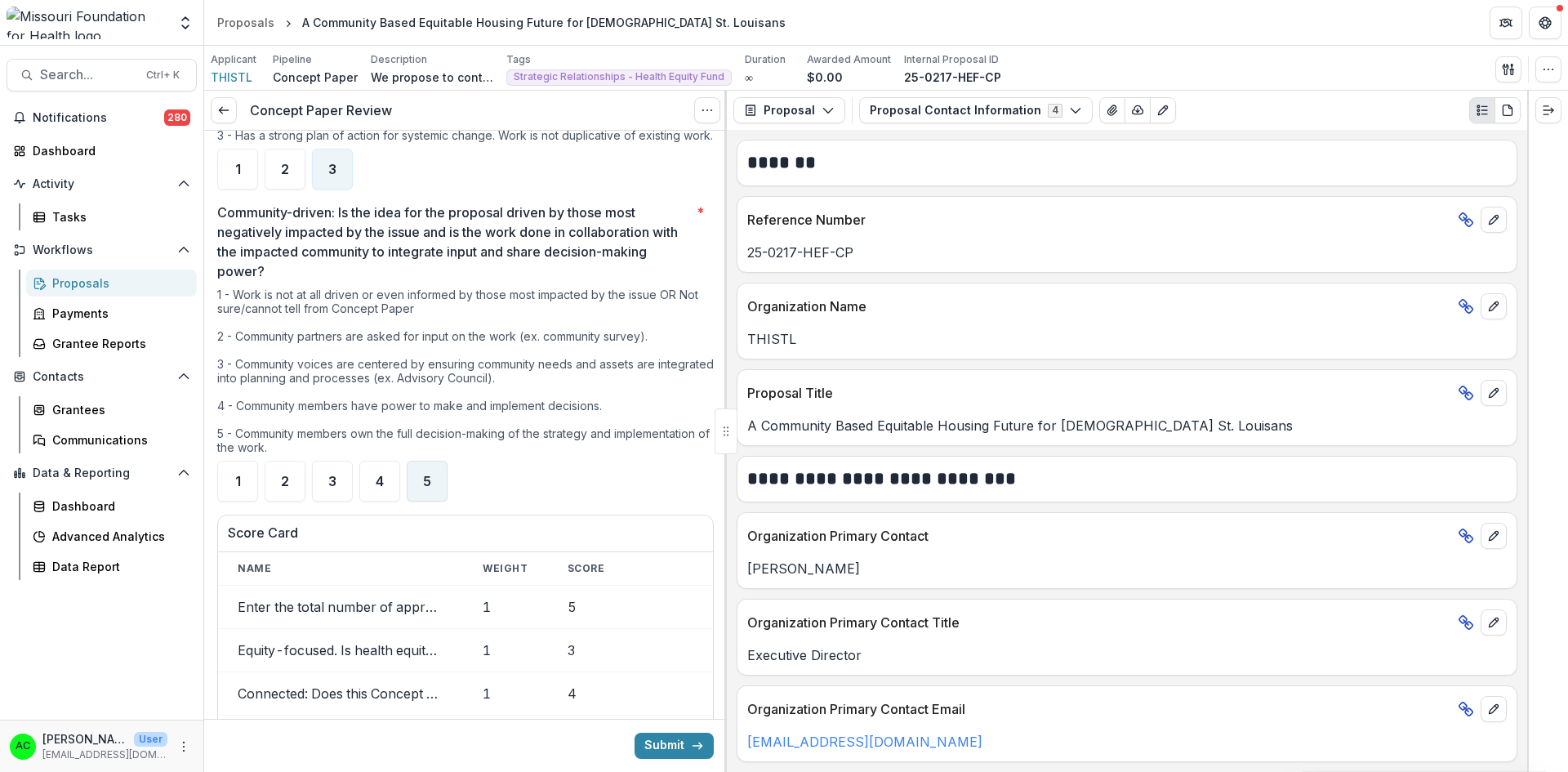
click at [427, 461] on div "5" at bounding box center [427, 481] width 41 height 41
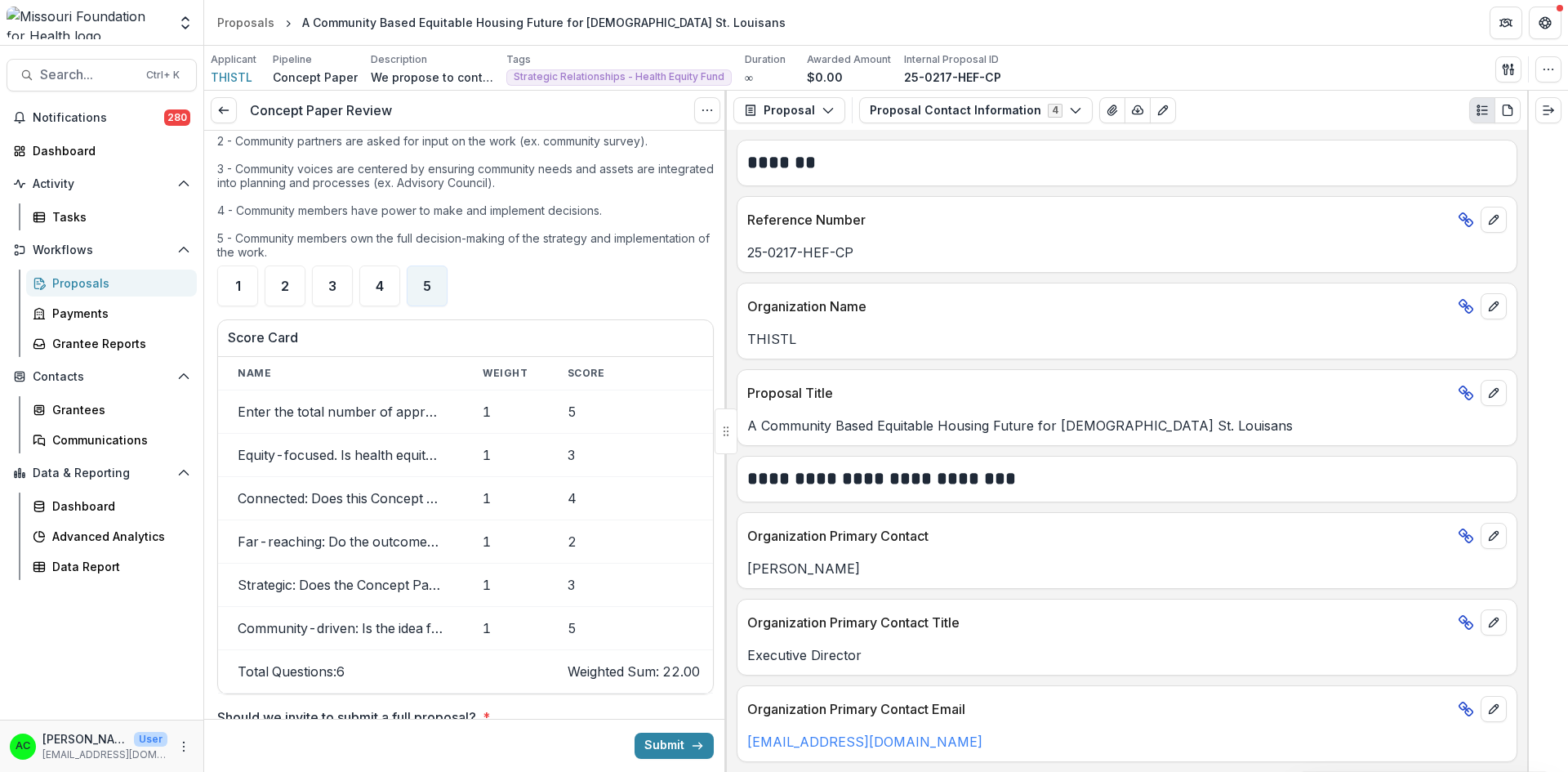
scroll to position [1897, 0]
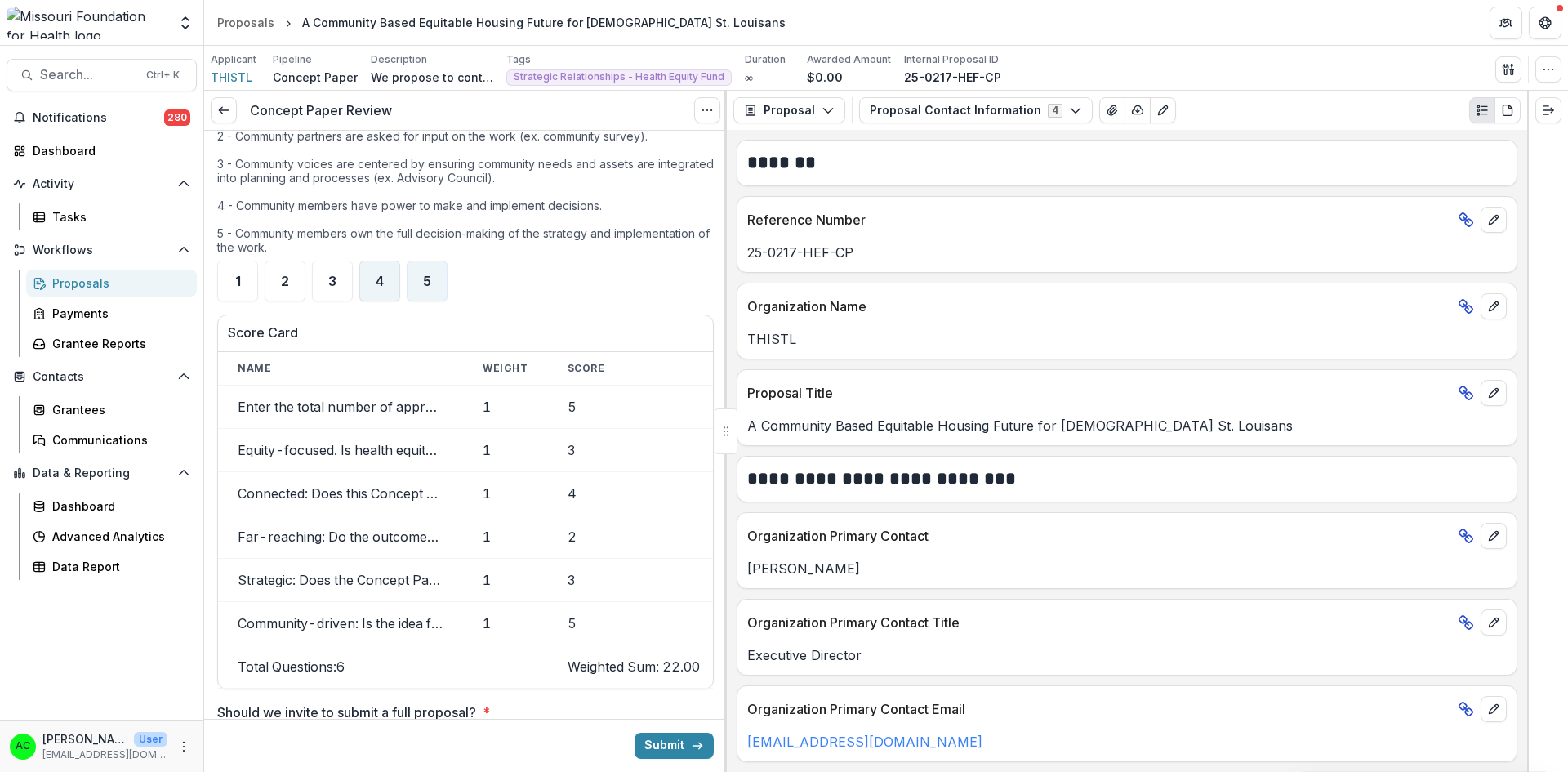
click at [390, 261] on div "4" at bounding box center [379, 281] width 41 height 41
click at [725, 507] on div at bounding box center [725, 431] width 3 height 681
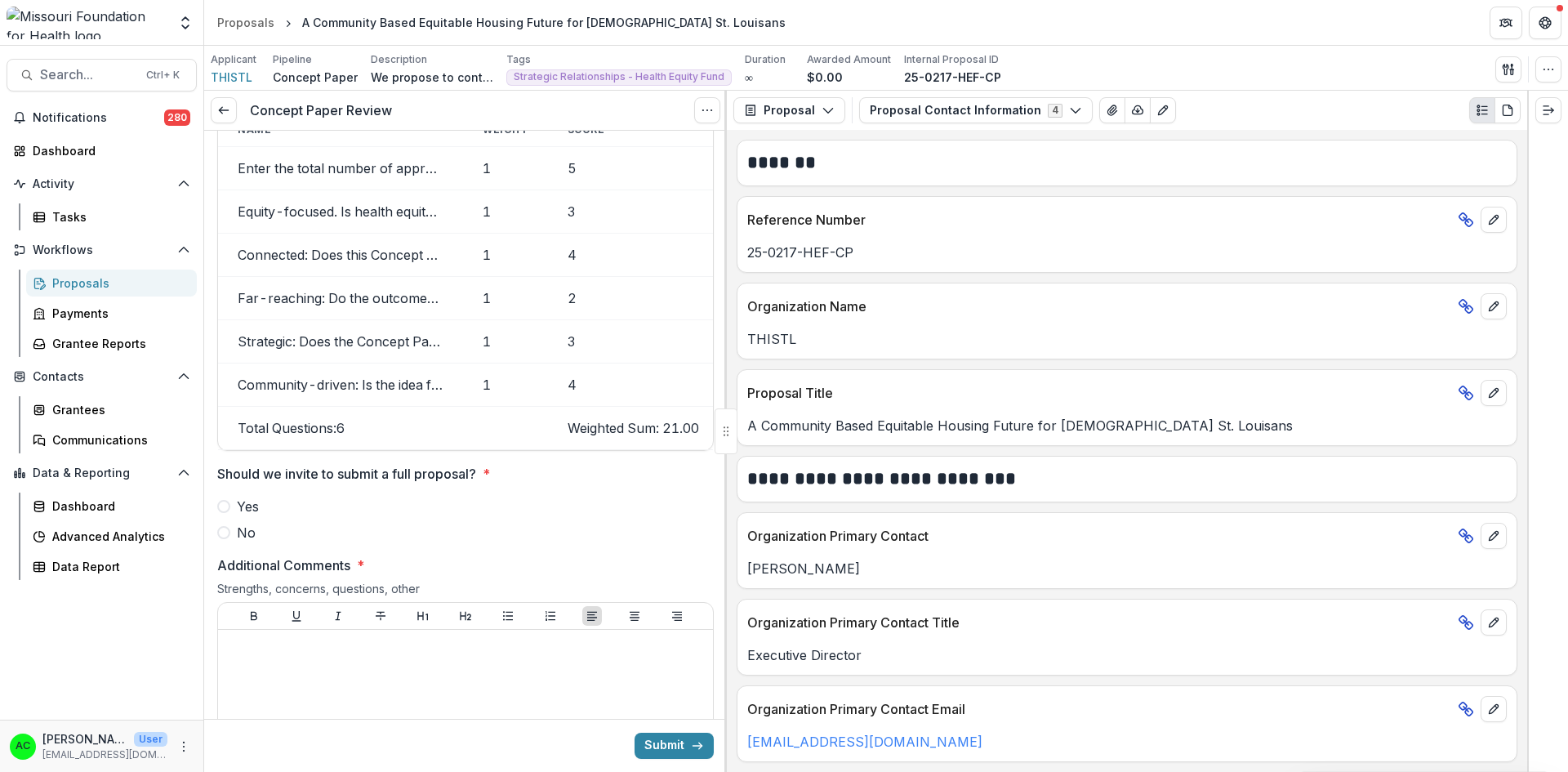
scroll to position [2131, 0]
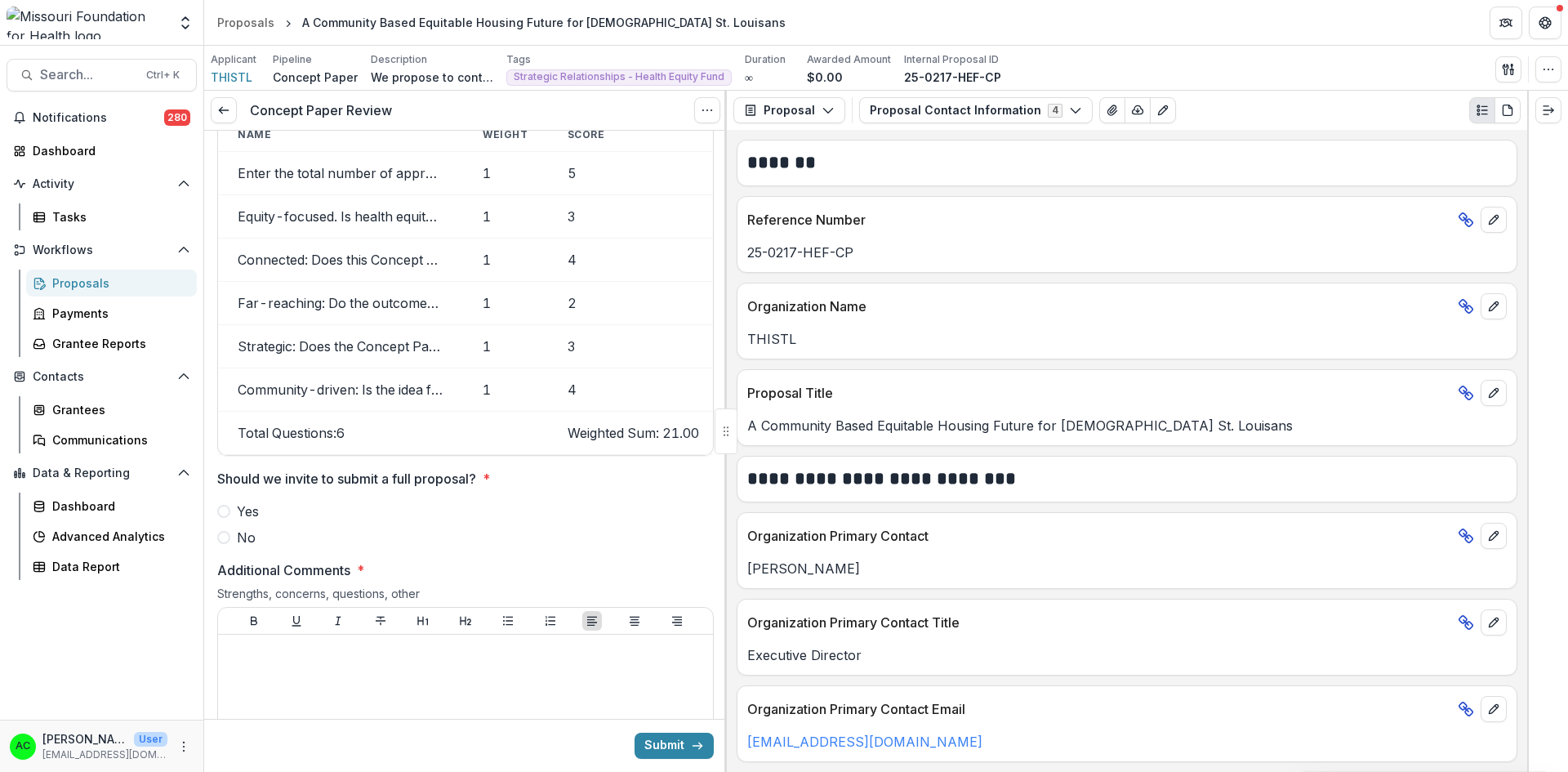
click at [223, 507] on span at bounding box center [223, 511] width 13 height 13
click at [309, 692] on div at bounding box center [465, 763] width 482 height 245
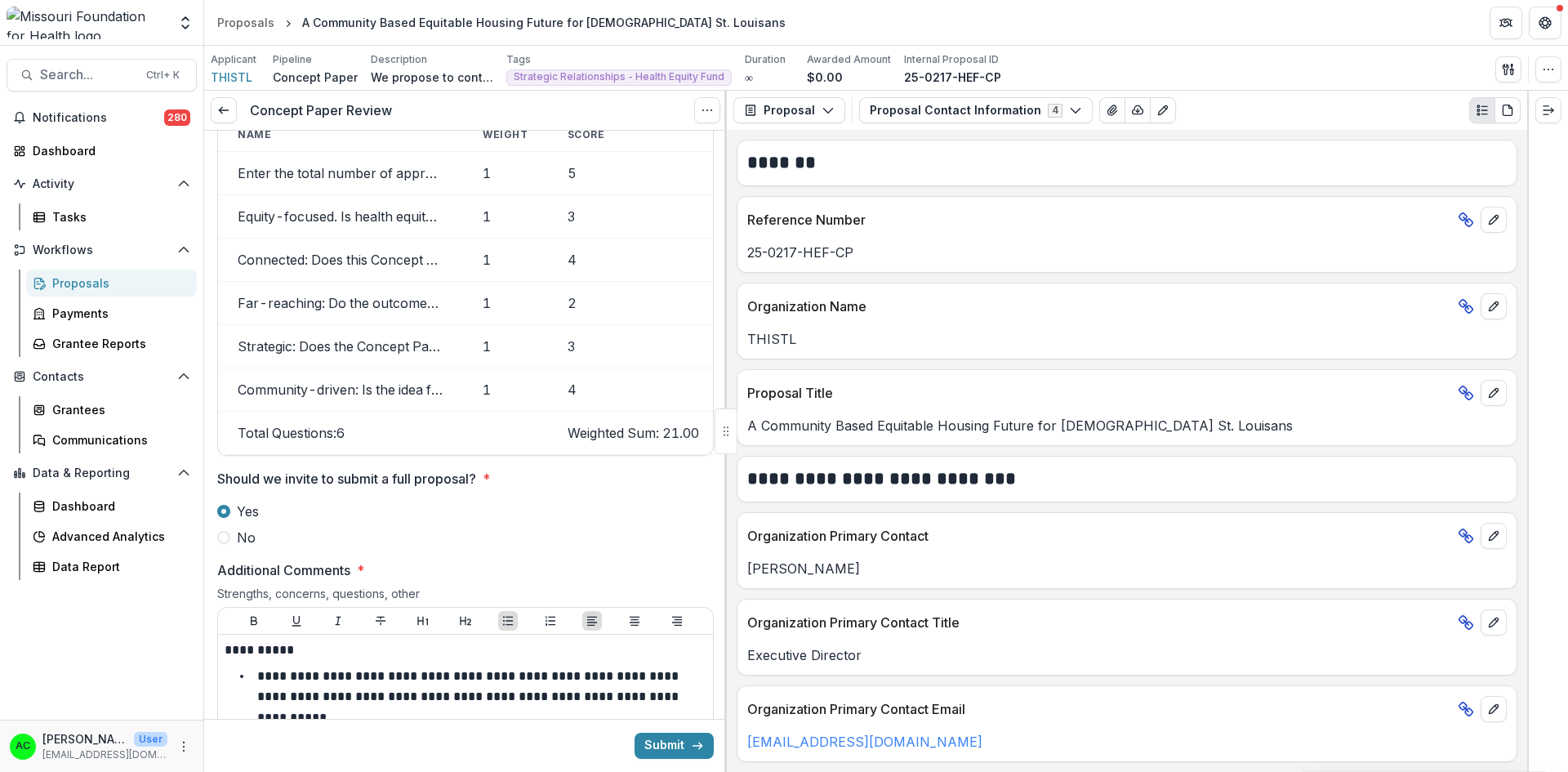
click at [725, 532] on div at bounding box center [725, 431] width 3 height 681
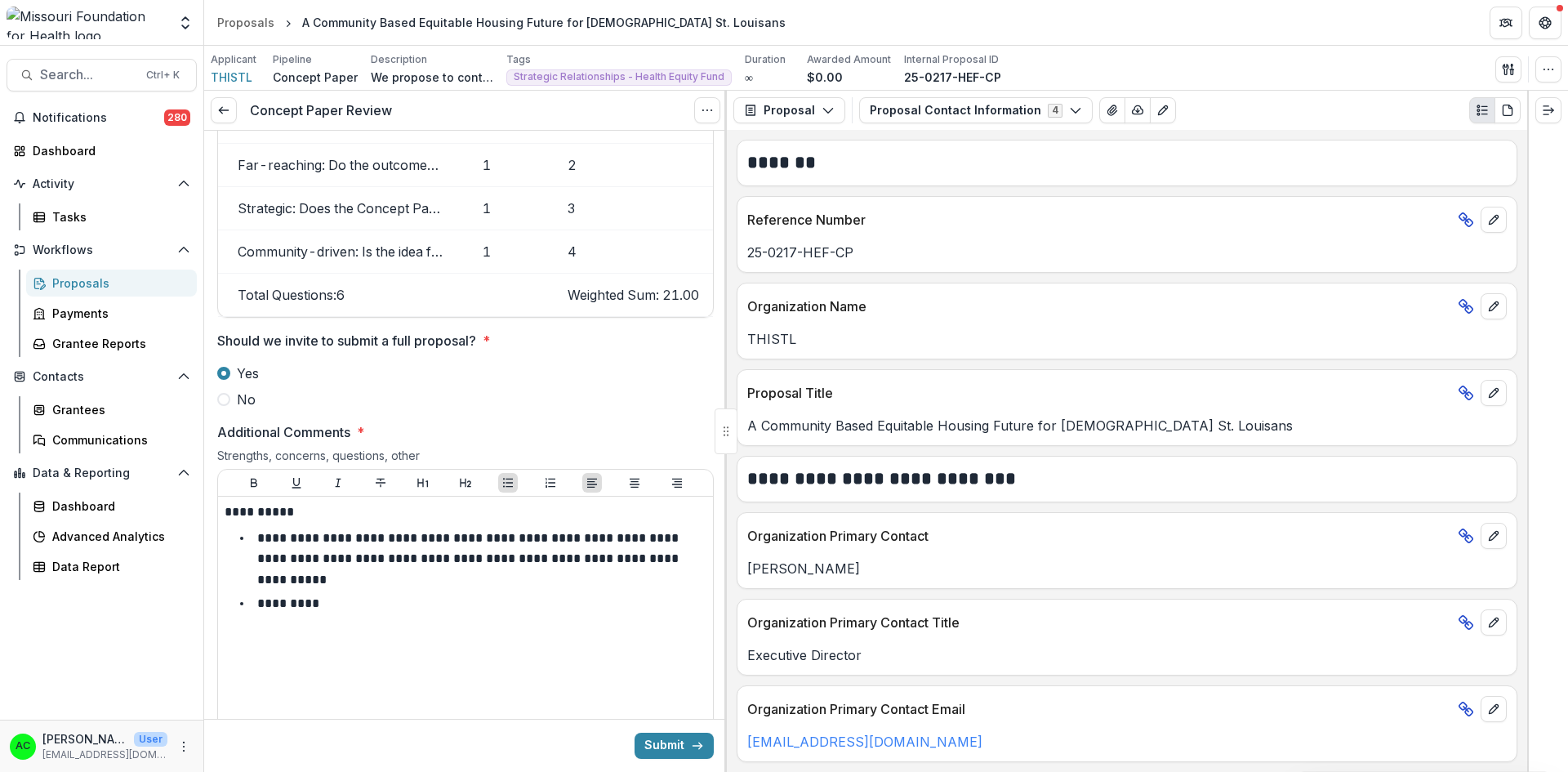
scroll to position [2340, 0]
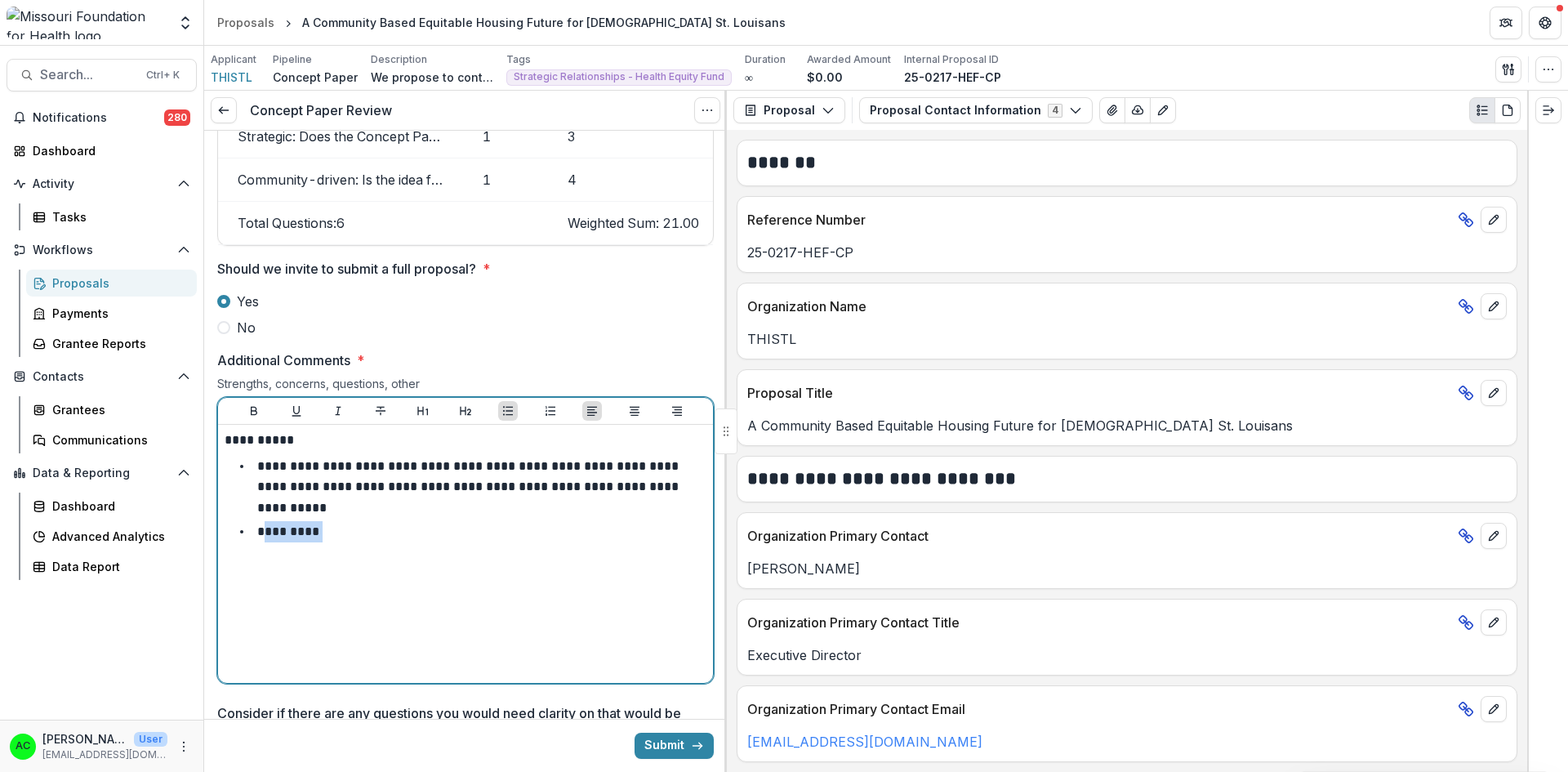
drag, startPoint x: 336, startPoint y: 525, endPoint x: 267, endPoint y: 522, distance: 69.1
click at [267, 522] on li "*********" at bounding box center [475, 532] width 462 height 21
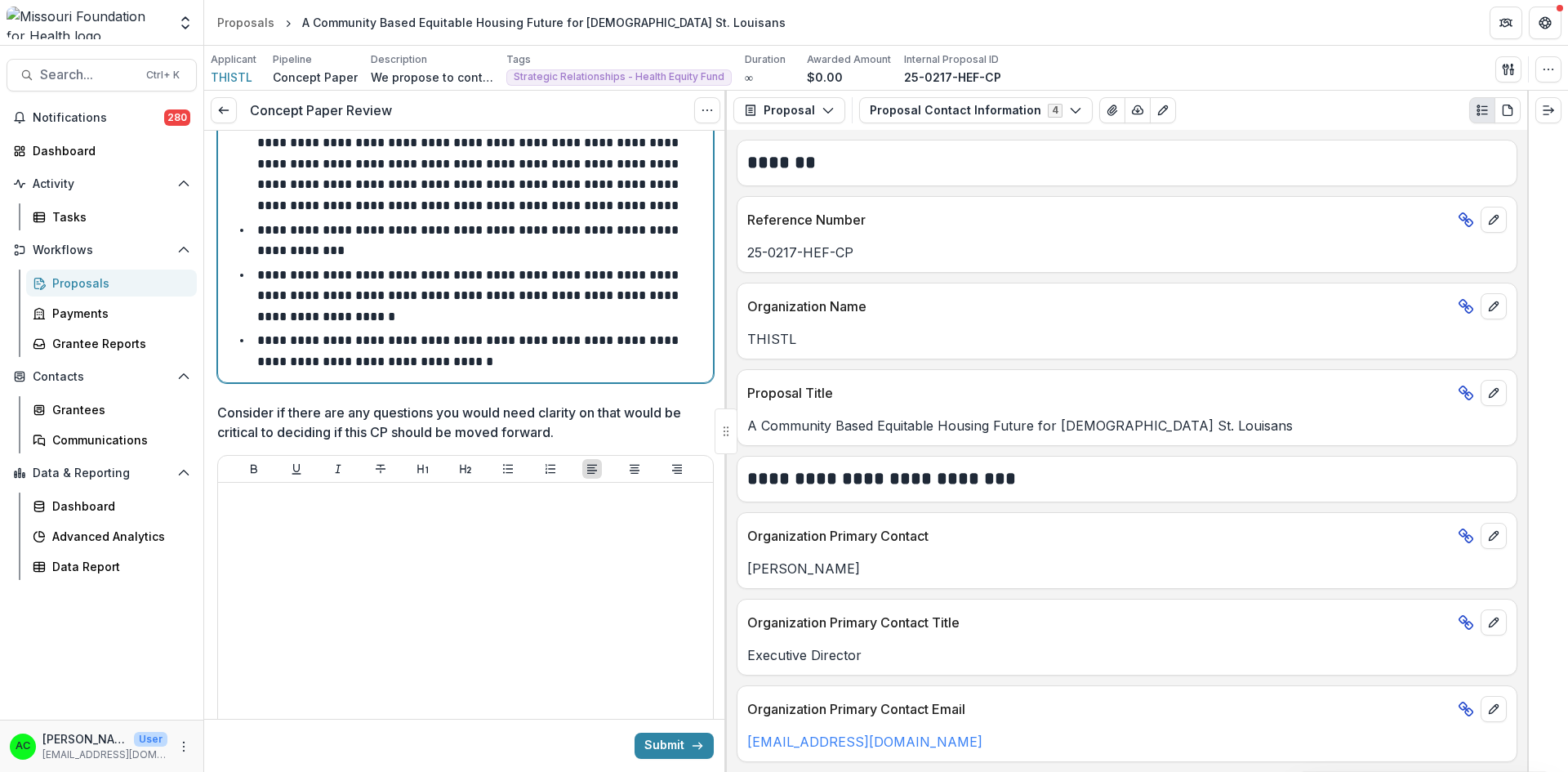
scroll to position [2959, 0]
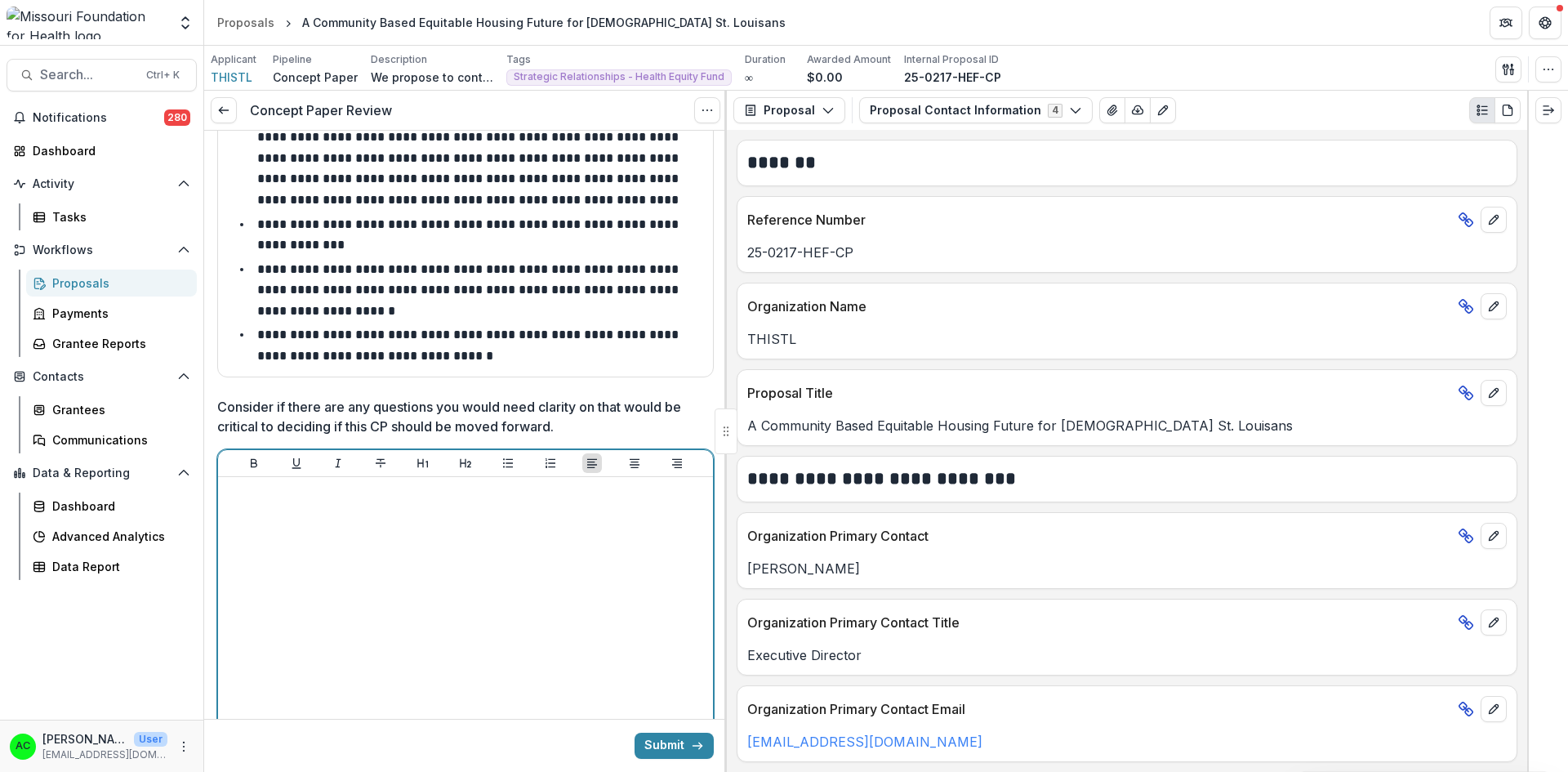
click at [666, 619] on div at bounding box center [465, 606] width 482 height 245
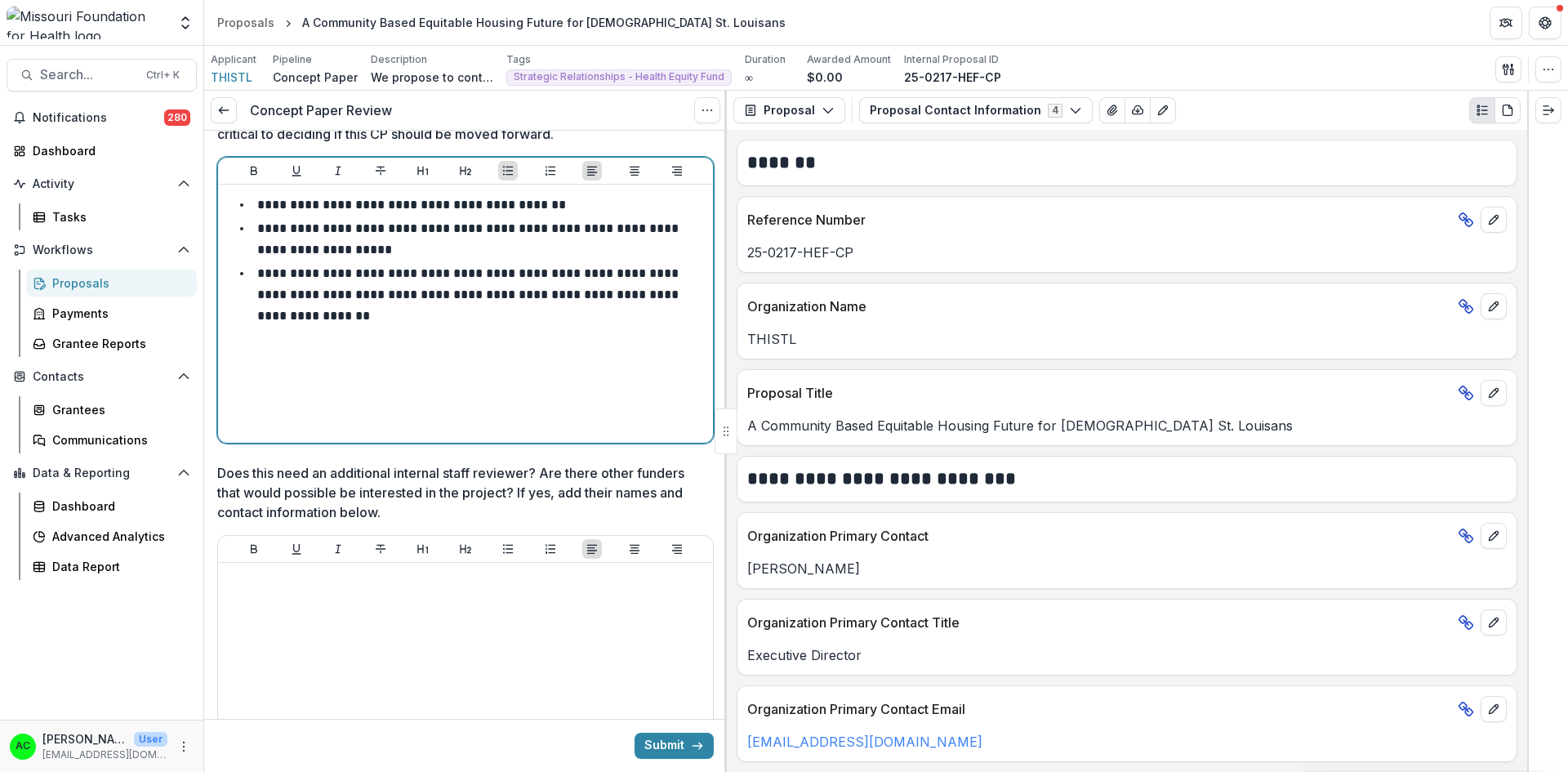
scroll to position [3261, 0]
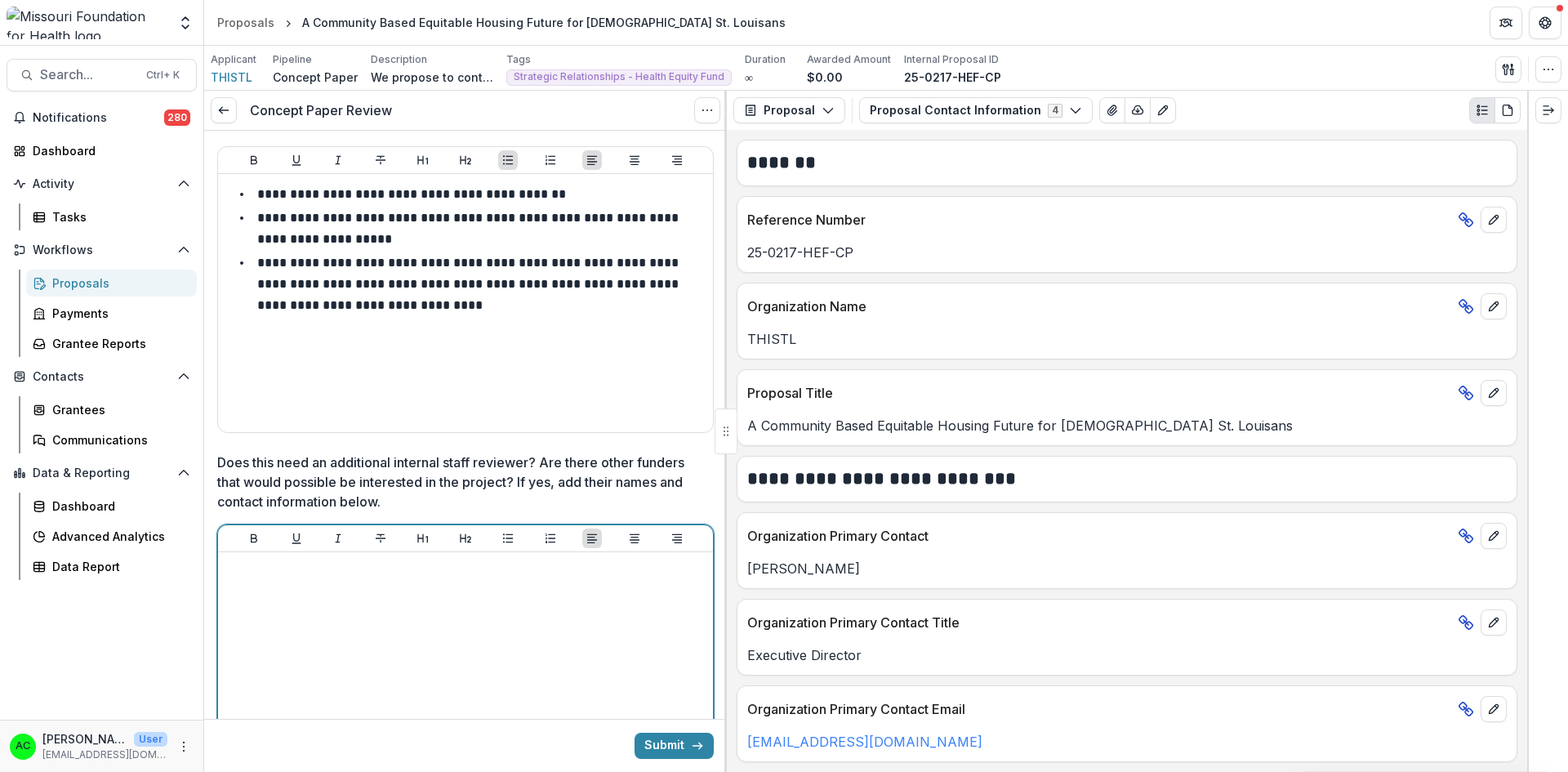
click at [604, 650] on div at bounding box center [465, 681] width 482 height 245
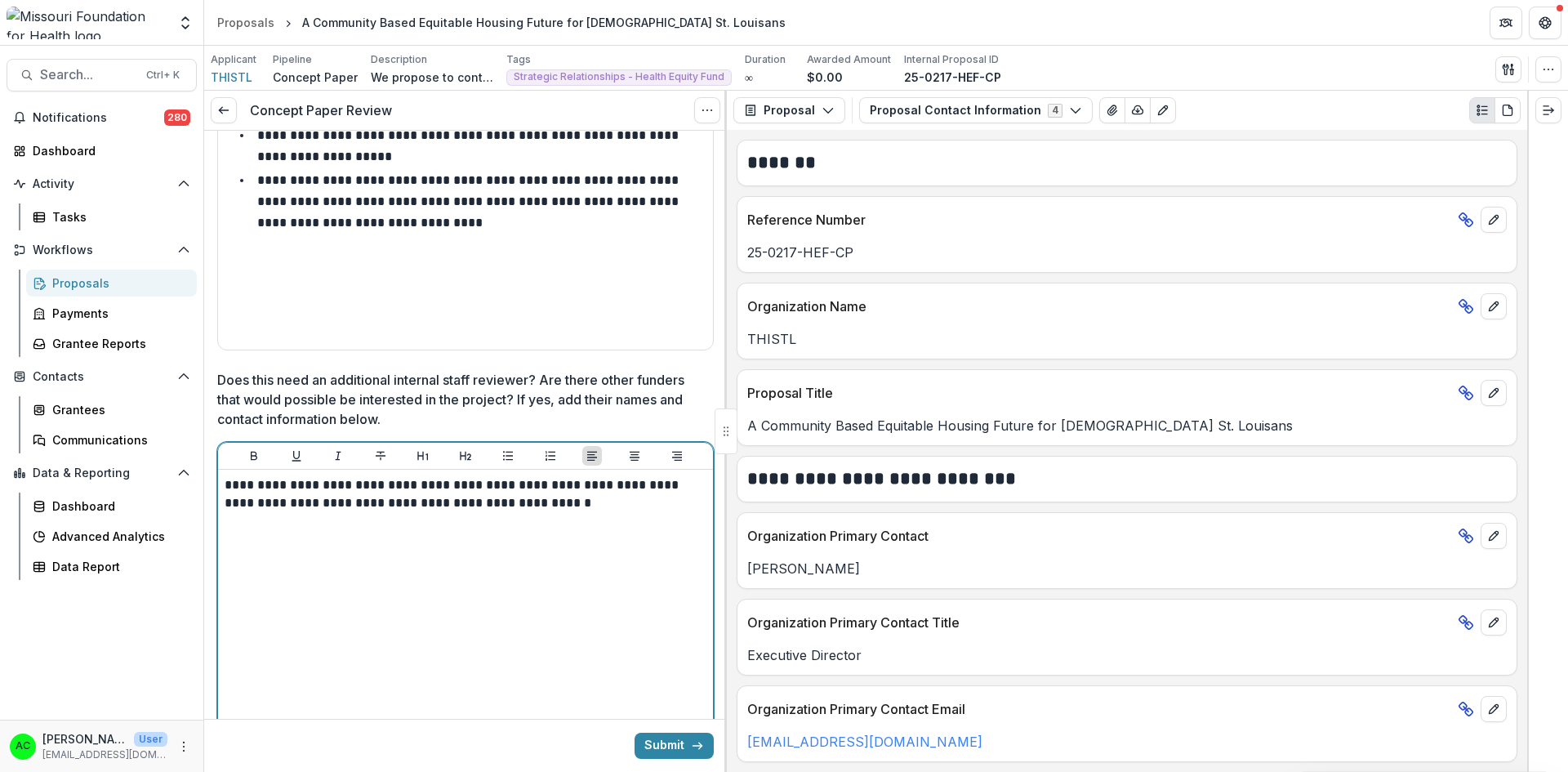
scroll to position [3390, 0]
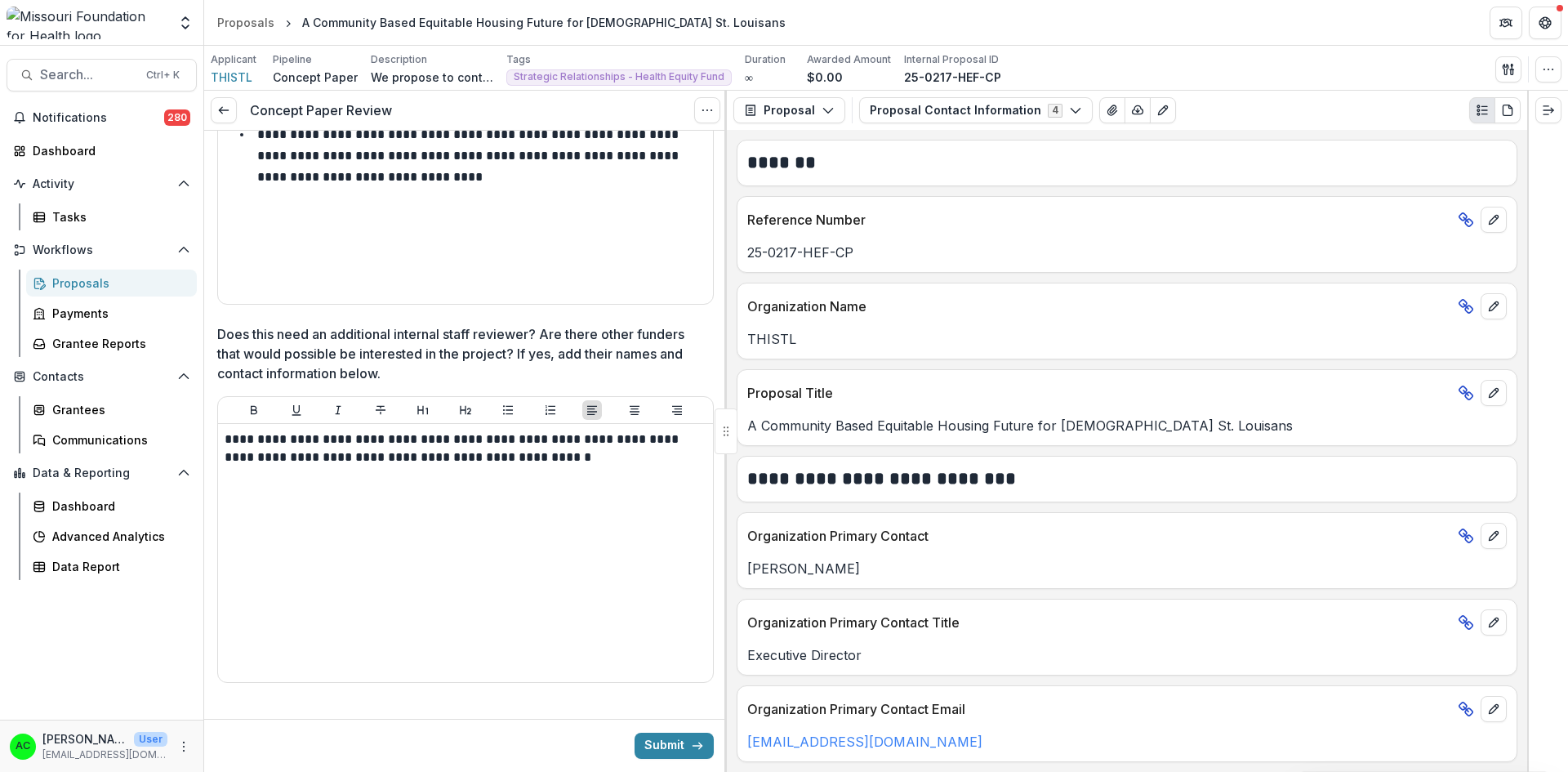
click at [725, 697] on div at bounding box center [725, 431] width 3 height 681
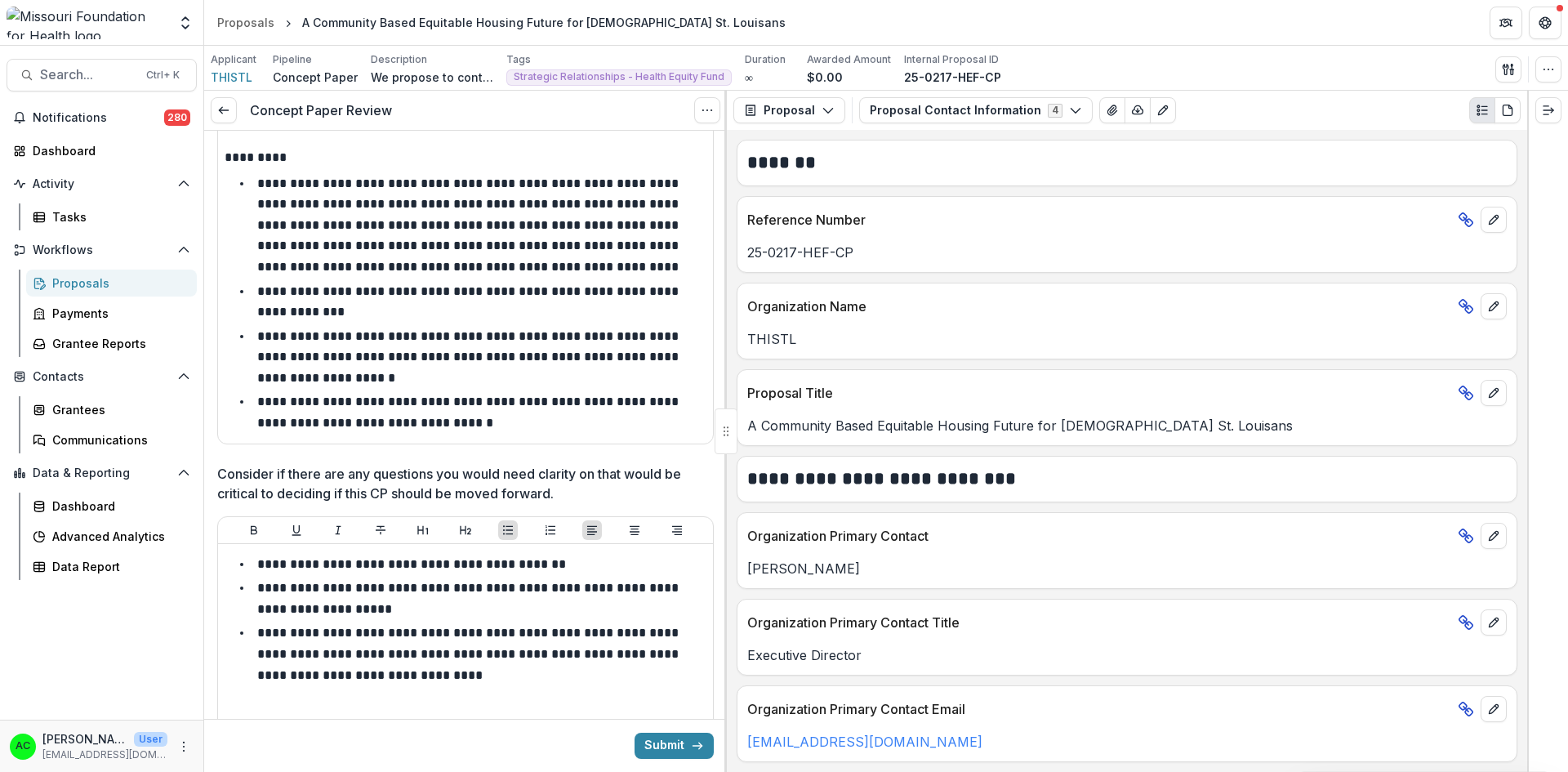
scroll to position [2871, 0]
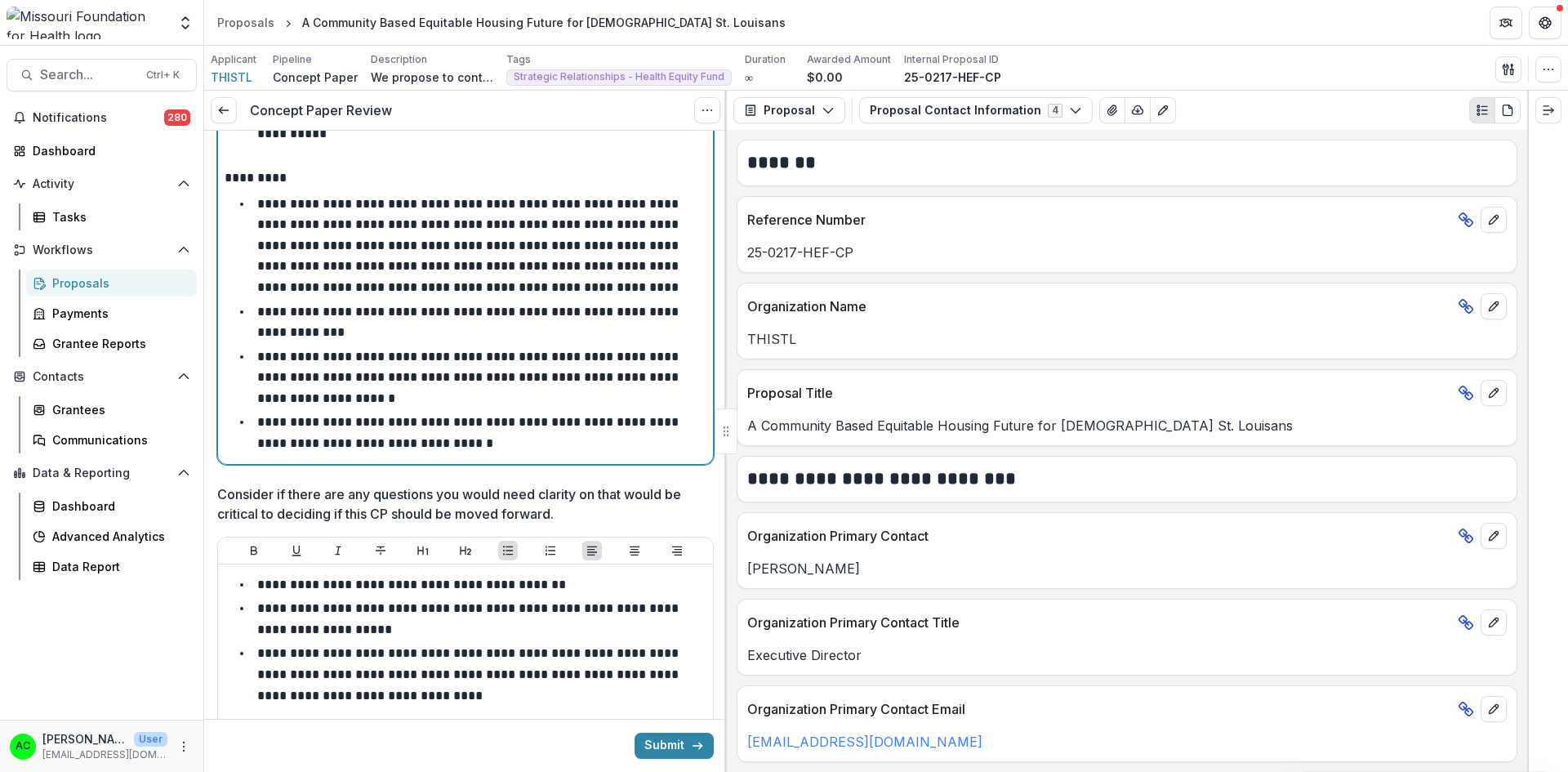
click at [597, 419] on li "**********" at bounding box center [475, 433] width 462 height 42
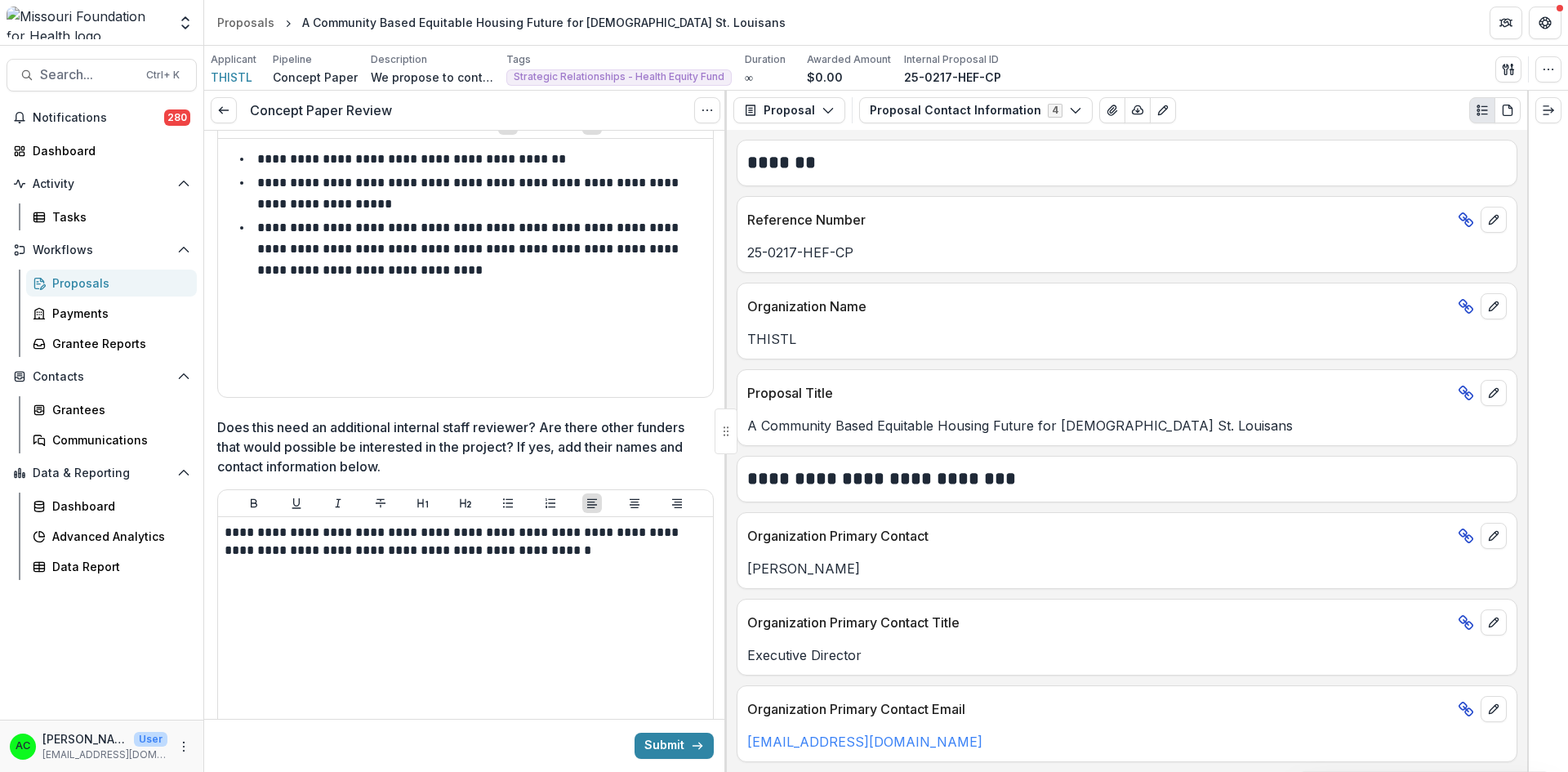
scroll to position [3351, 0]
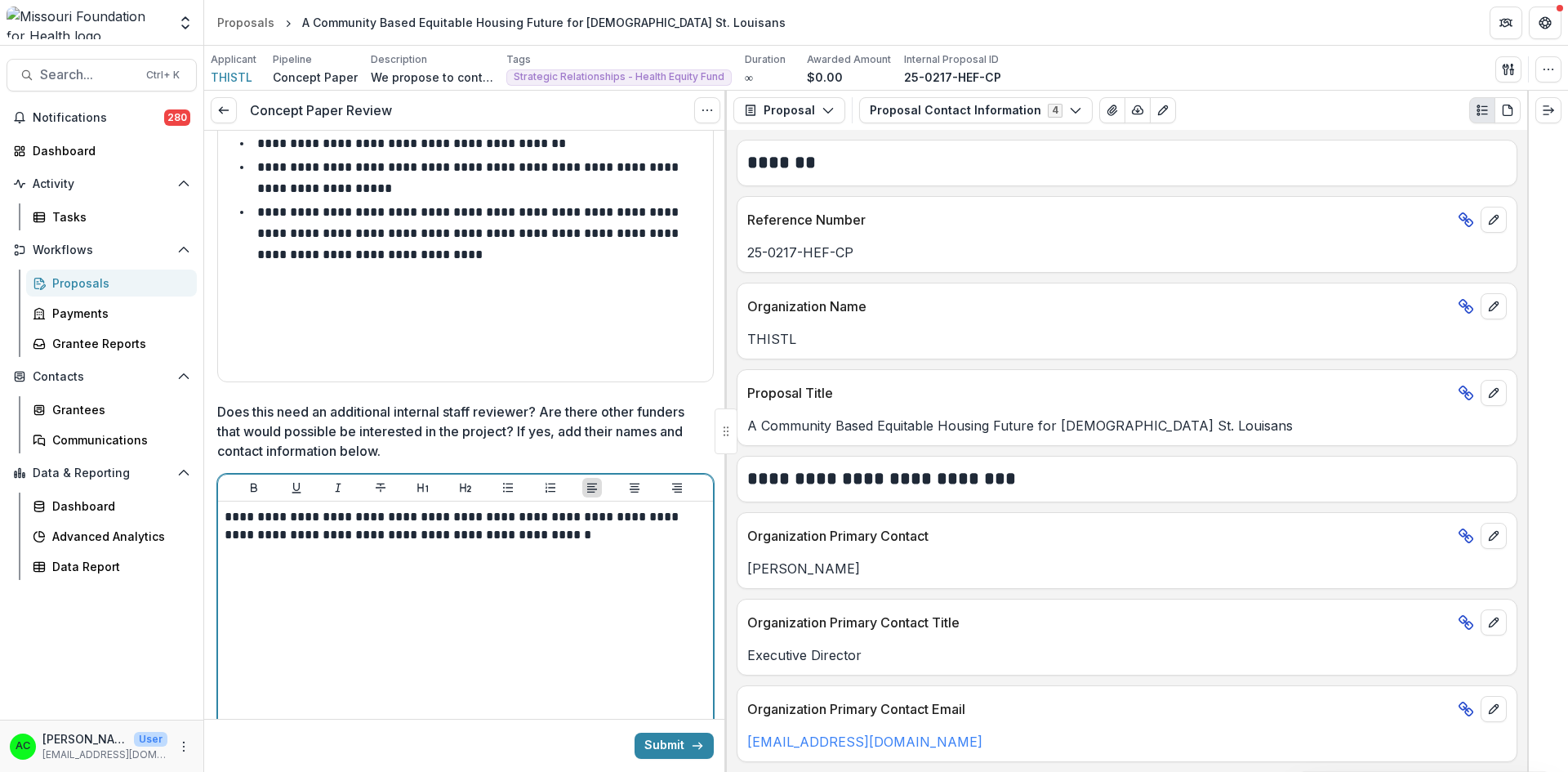
click at [641, 513] on p "**********" at bounding box center [463, 525] width 477 height 36
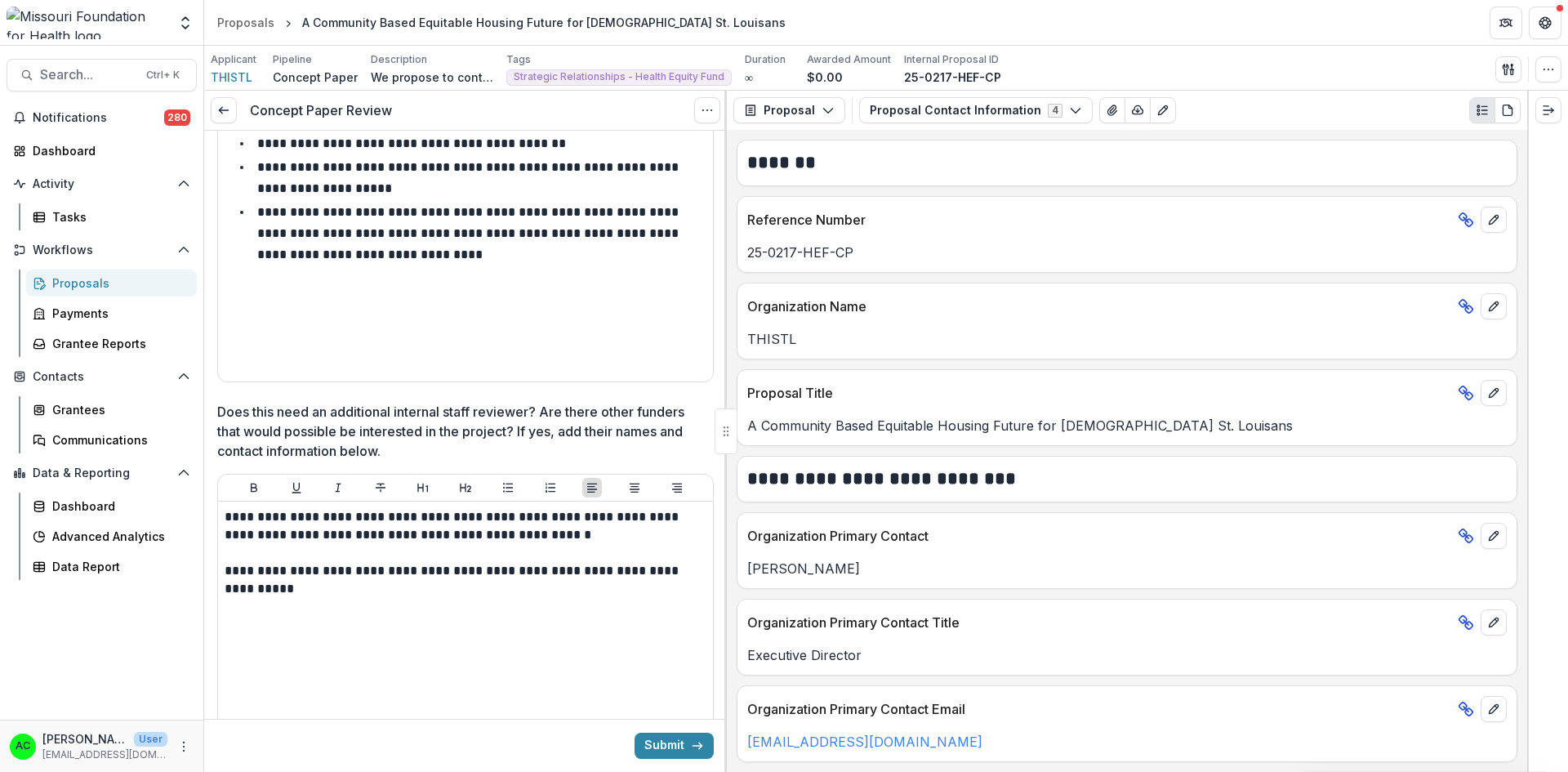
click at [663, 753] on button "Submit" at bounding box center [674, 746] width 80 height 26
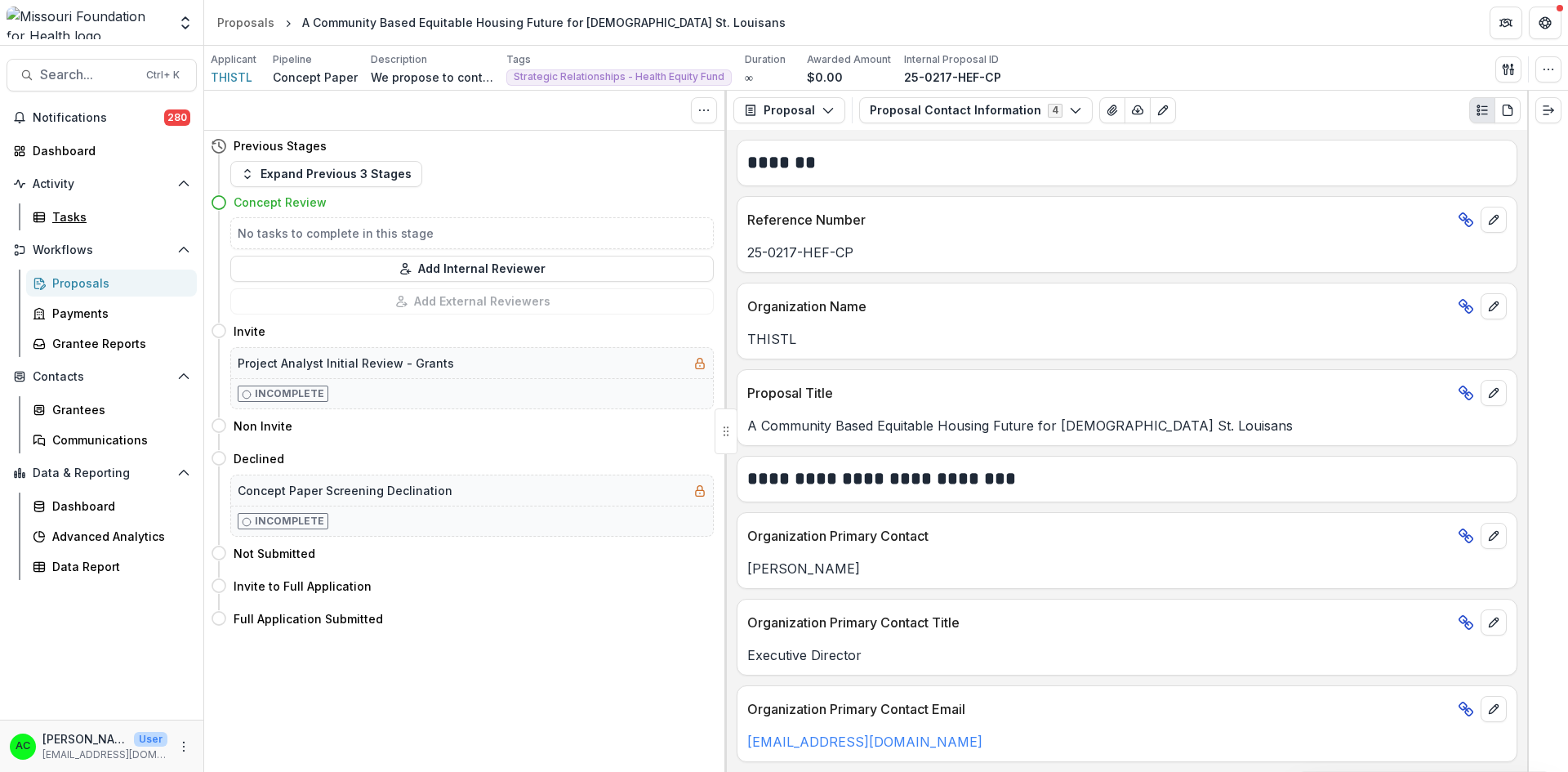
click at [69, 219] on div "Tasks" at bounding box center [118, 217] width 131 height 17
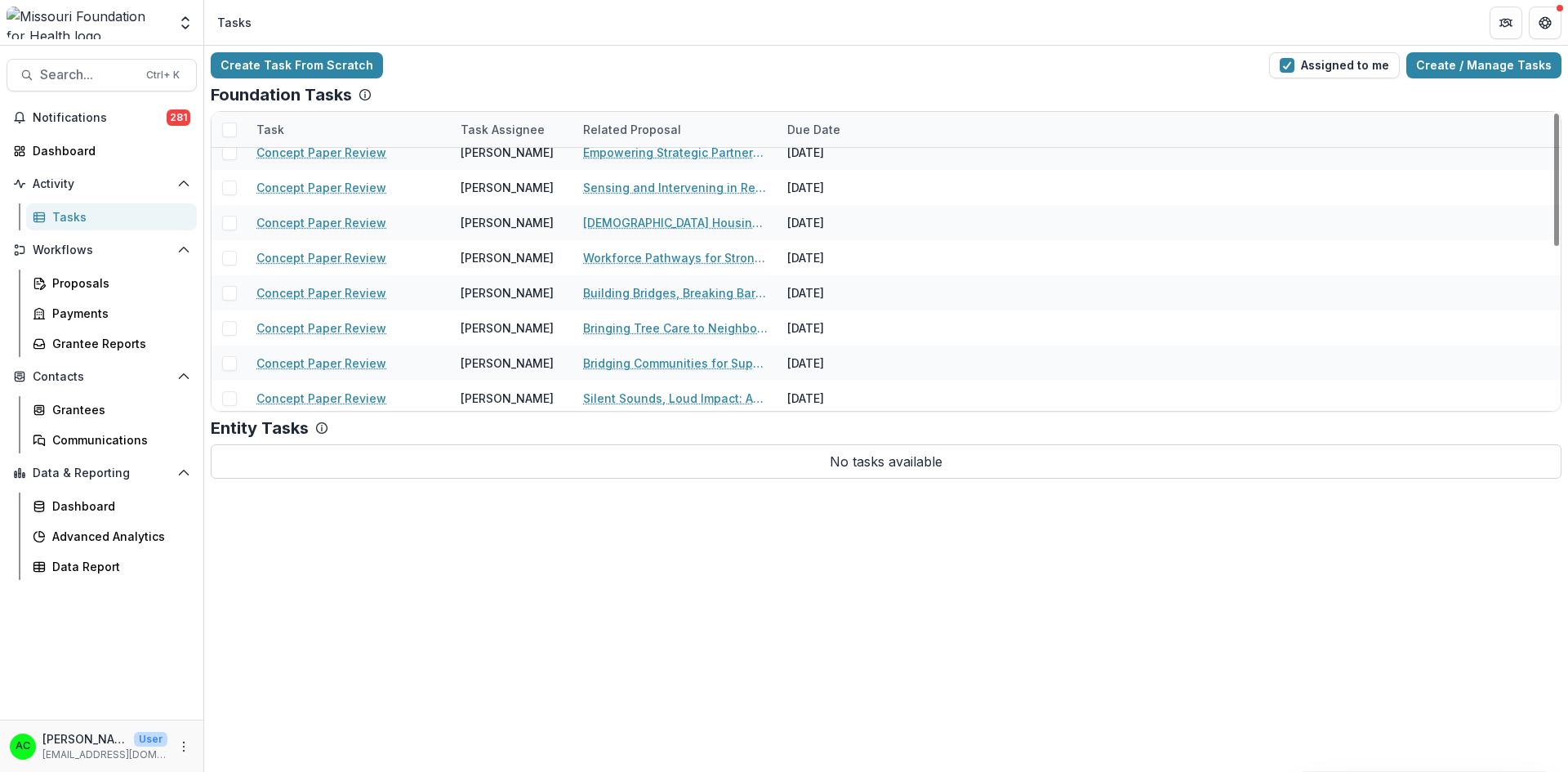
scroll to position [65, 0]
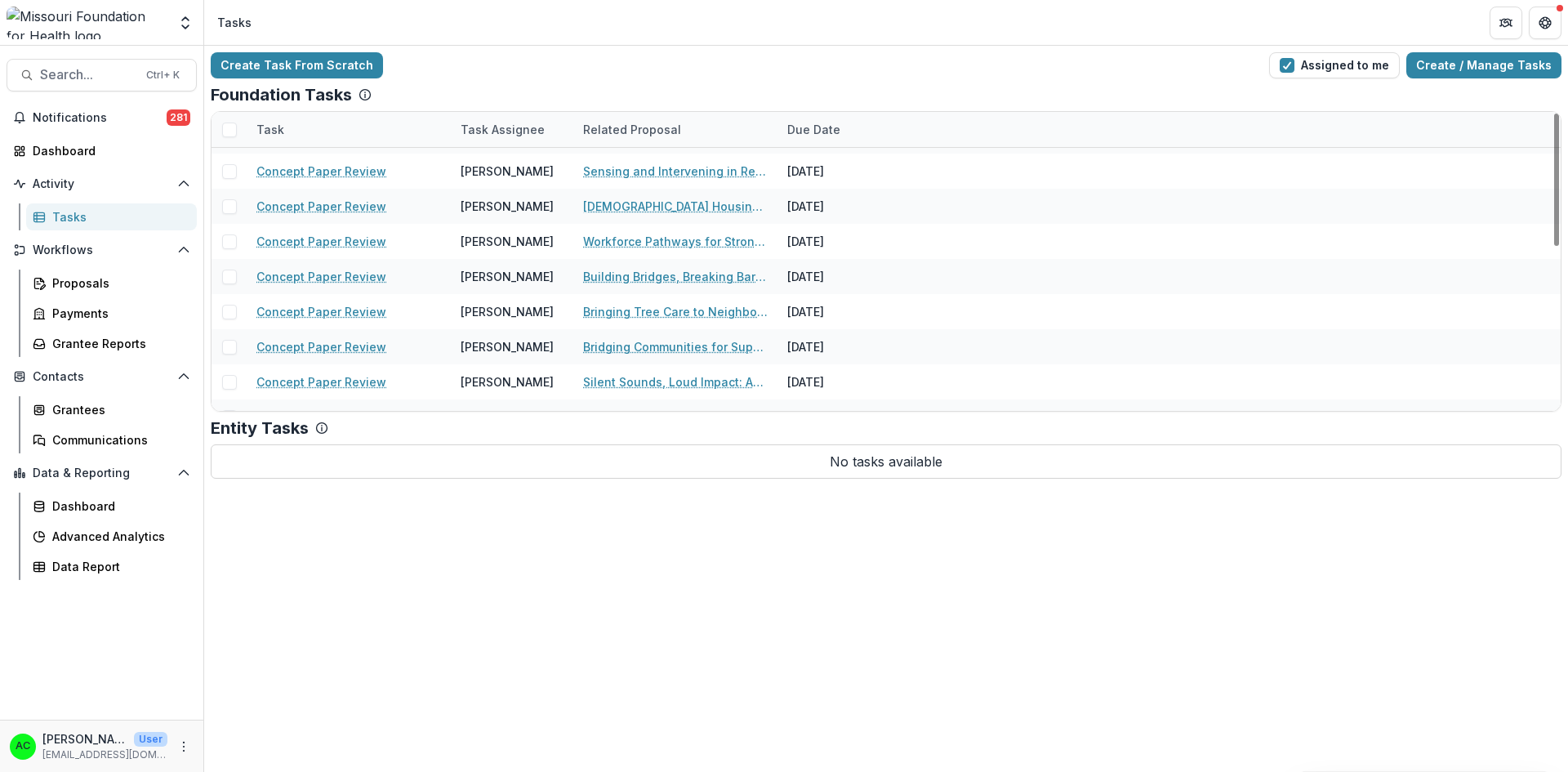
drag, startPoint x: 1554, startPoint y: 183, endPoint x: 1556, endPoint y: 212, distance: 29.1
click at [1556, 212] on div at bounding box center [1557, 179] width 5 height 132
click at [737, 352] on link "Bridging Communities for Support in [US_STATE]: A Collective Impact Initiative" at bounding box center [675, 347] width 184 height 17
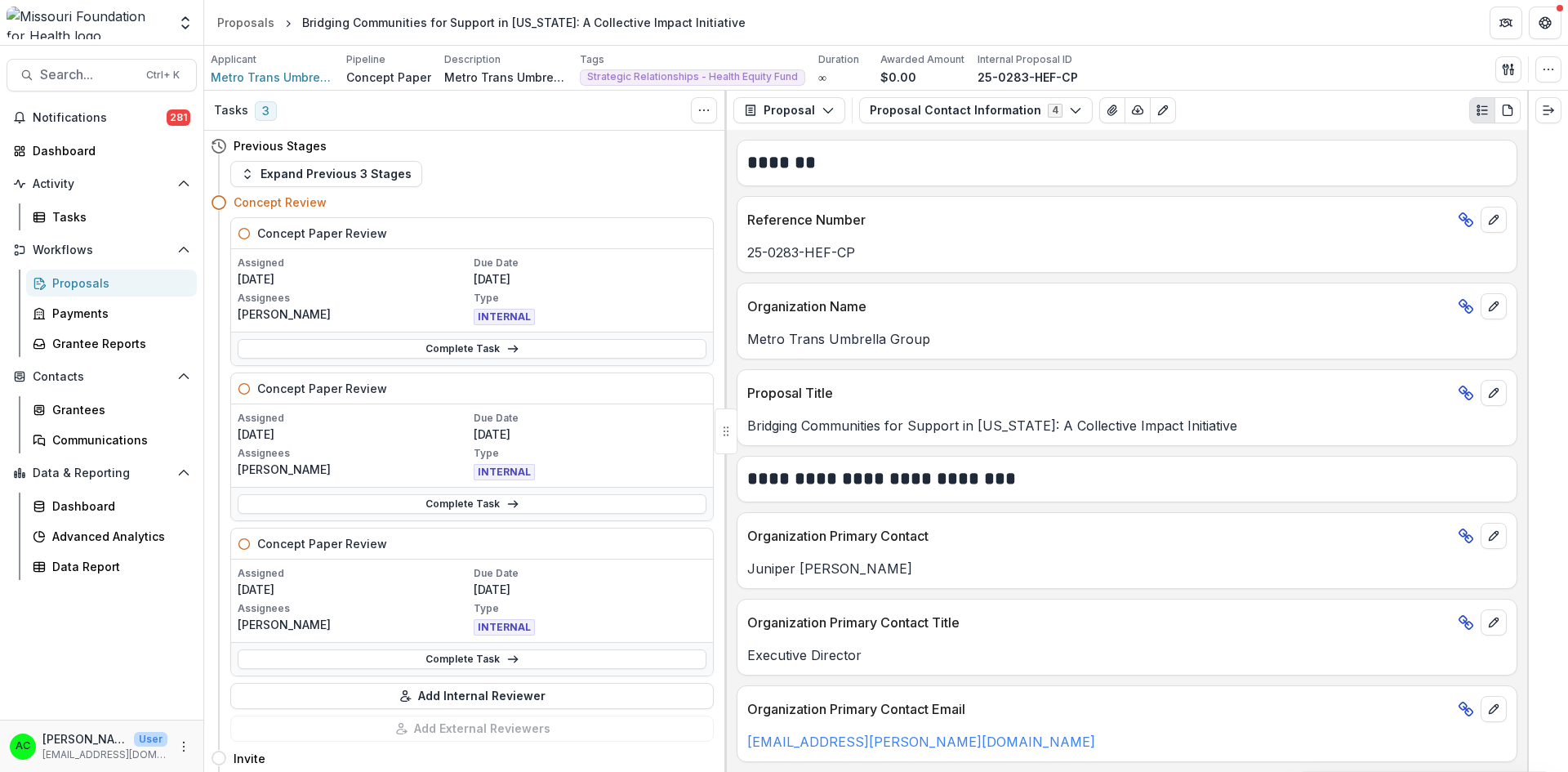
click at [419, 657] on link "Complete Task" at bounding box center [472, 659] width 468 height 19
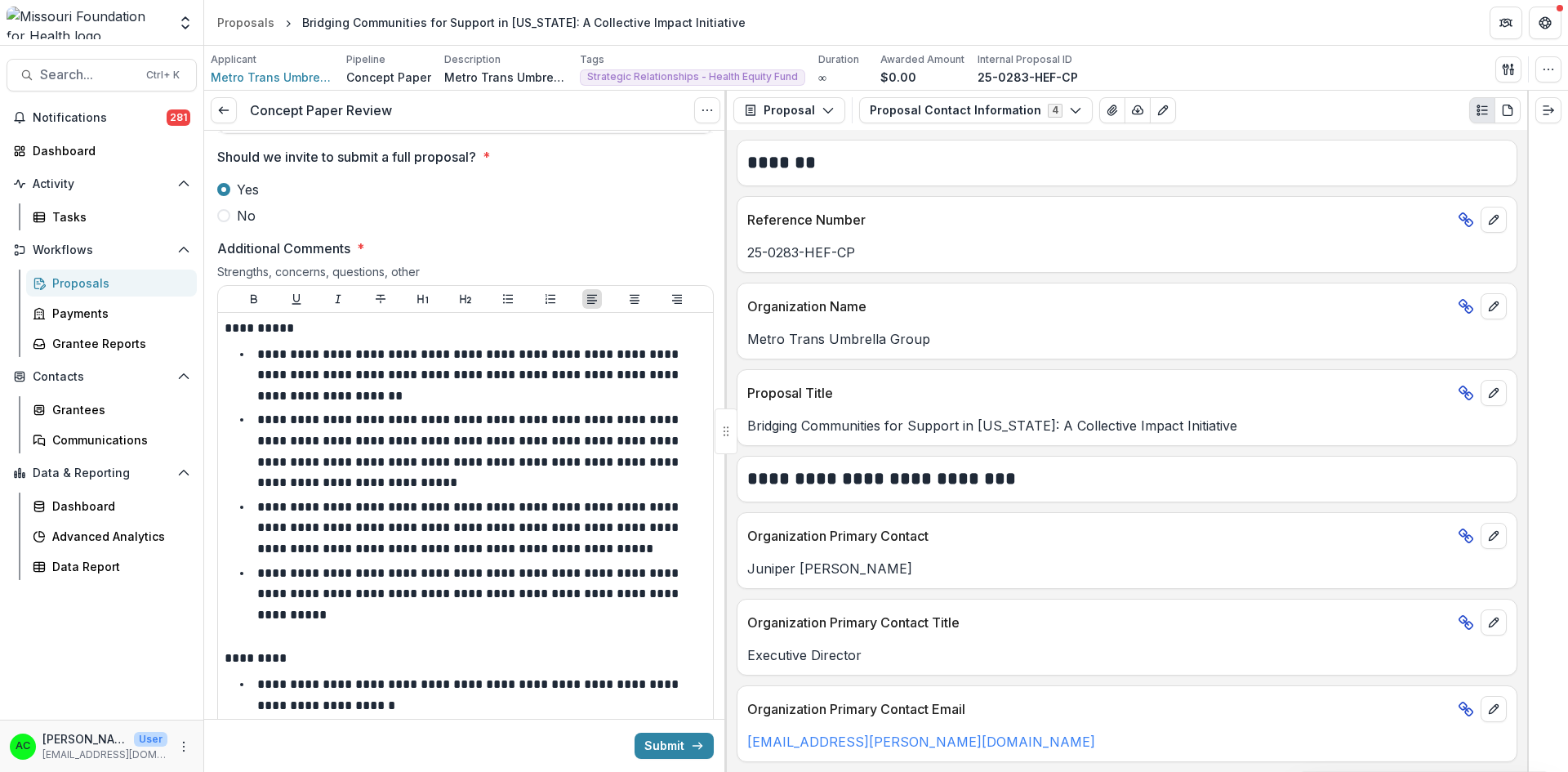
scroll to position [2511, 0]
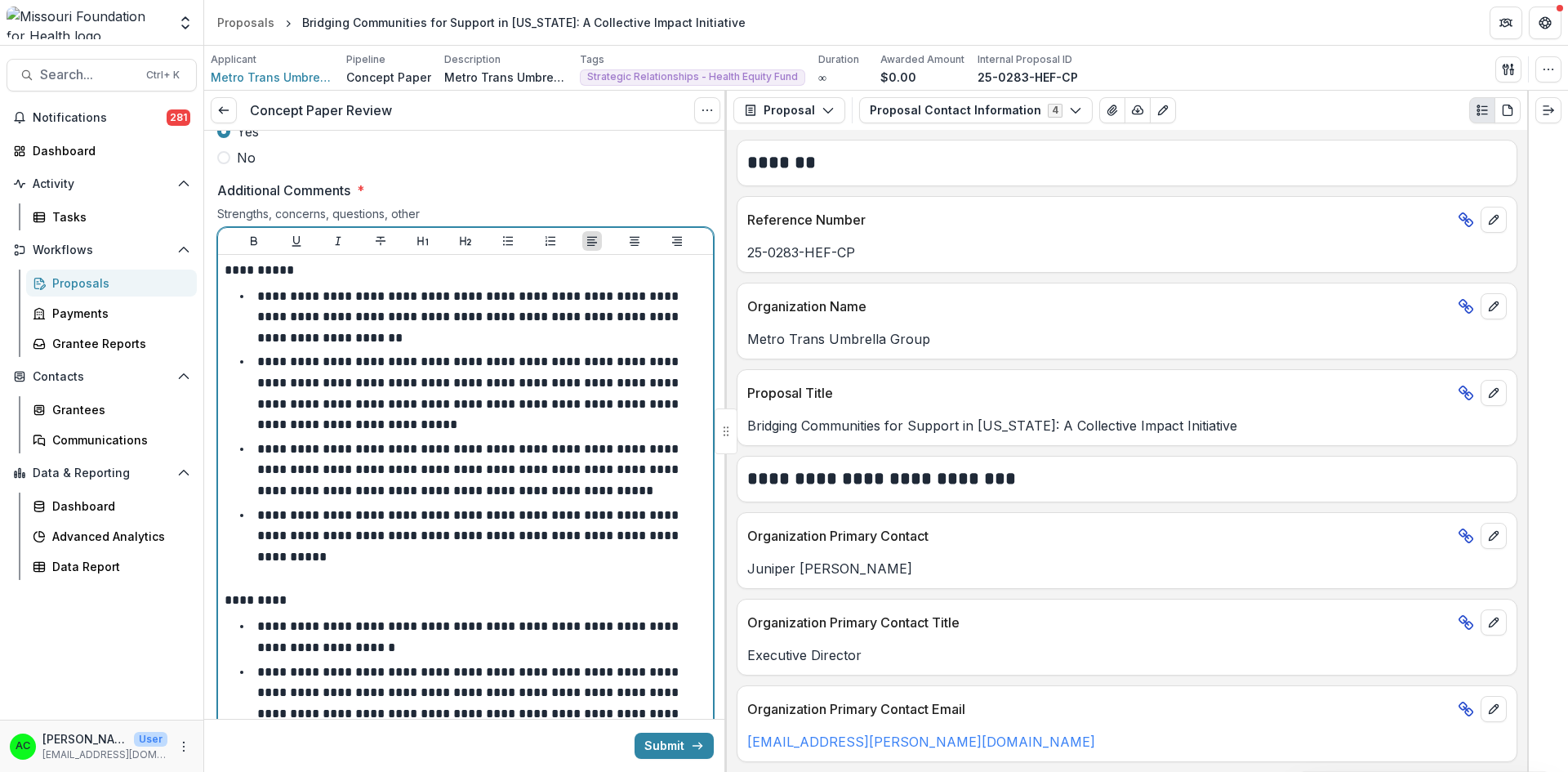
click at [697, 448] on li "**********" at bounding box center [475, 470] width 462 height 63
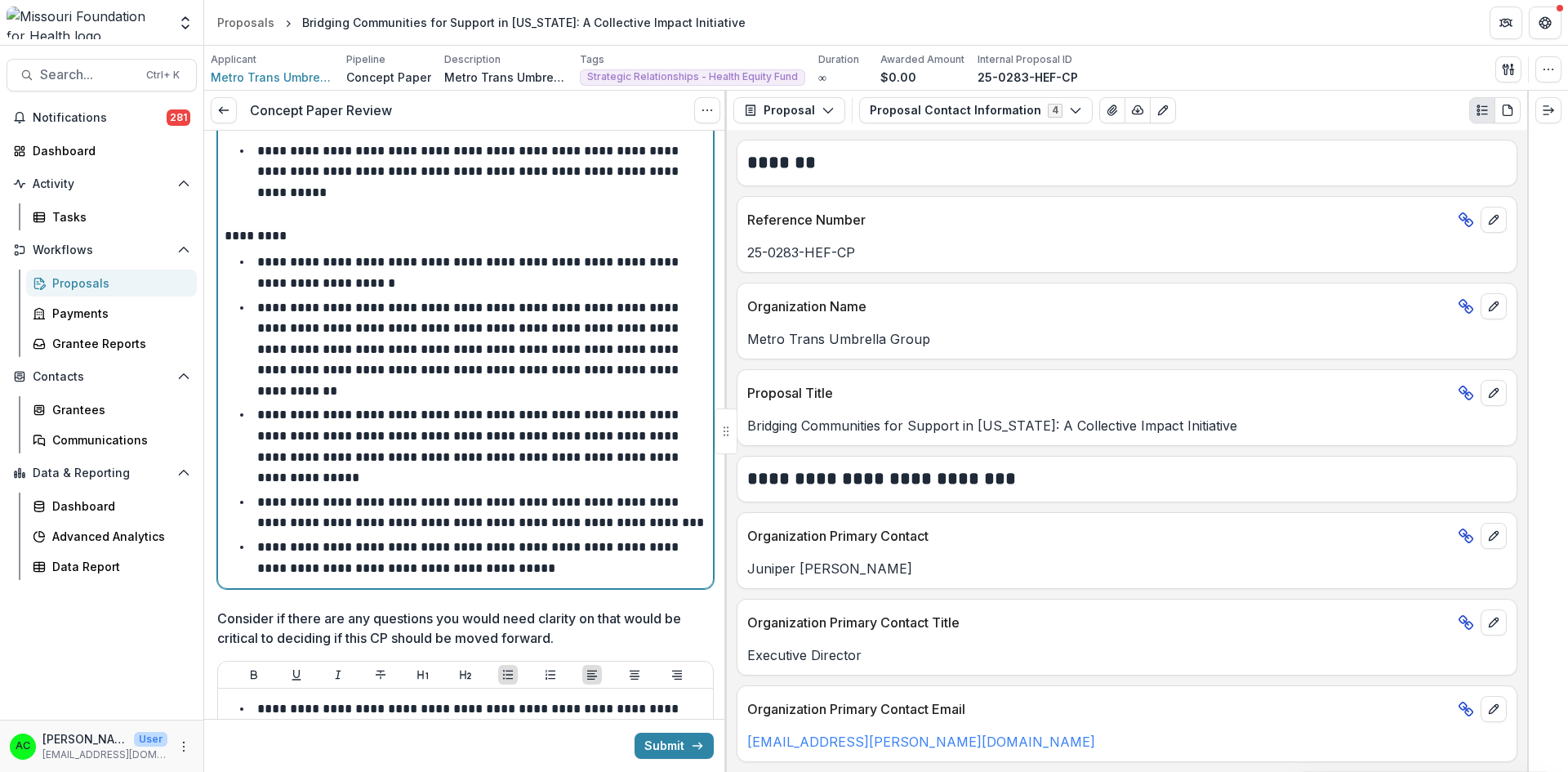
scroll to position [2890, 0]
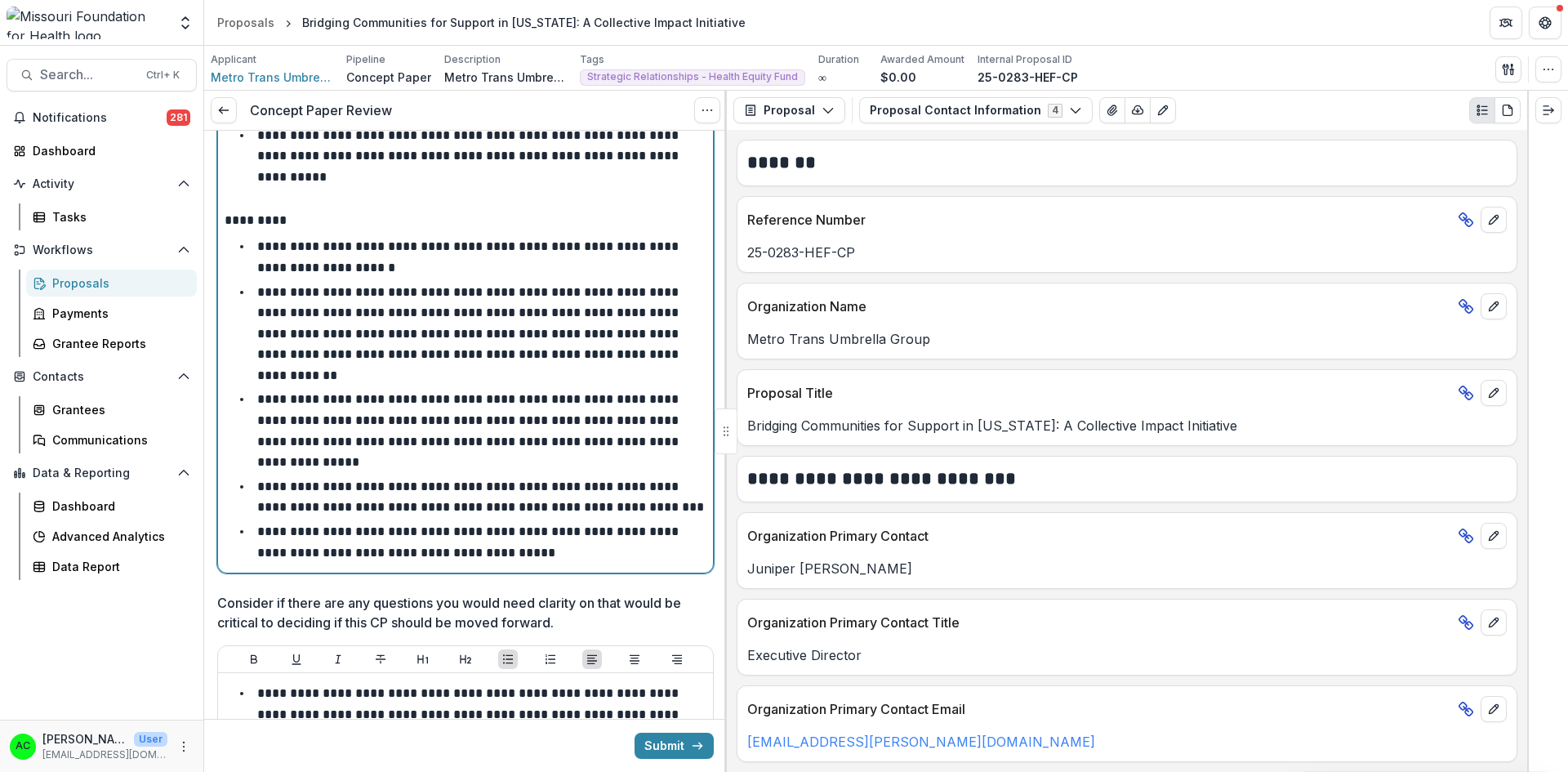
click at [619, 521] on li "**********" at bounding box center [475, 542] width 462 height 42
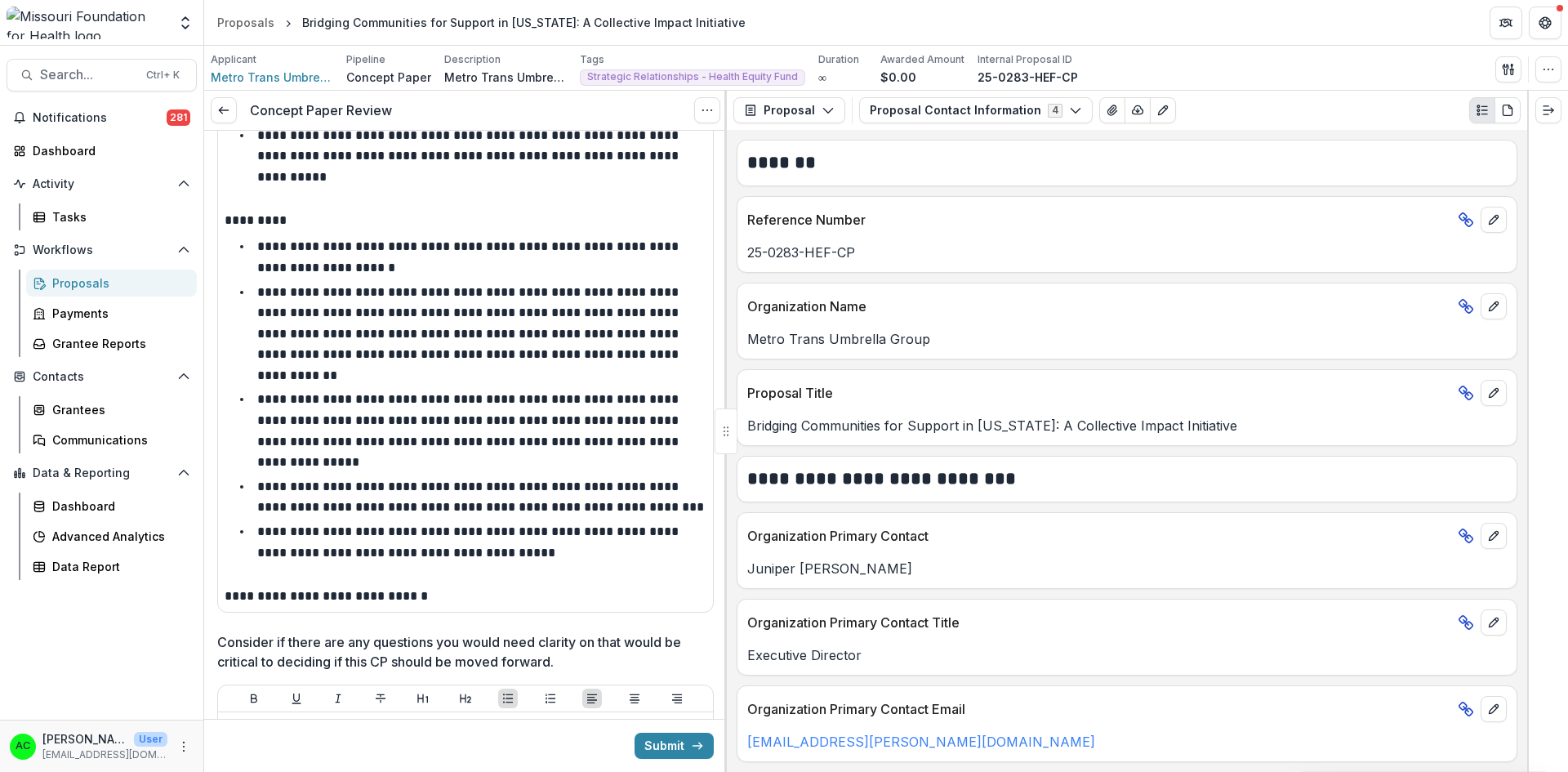
click at [678, 745] on button "Submit" at bounding box center [674, 746] width 80 height 26
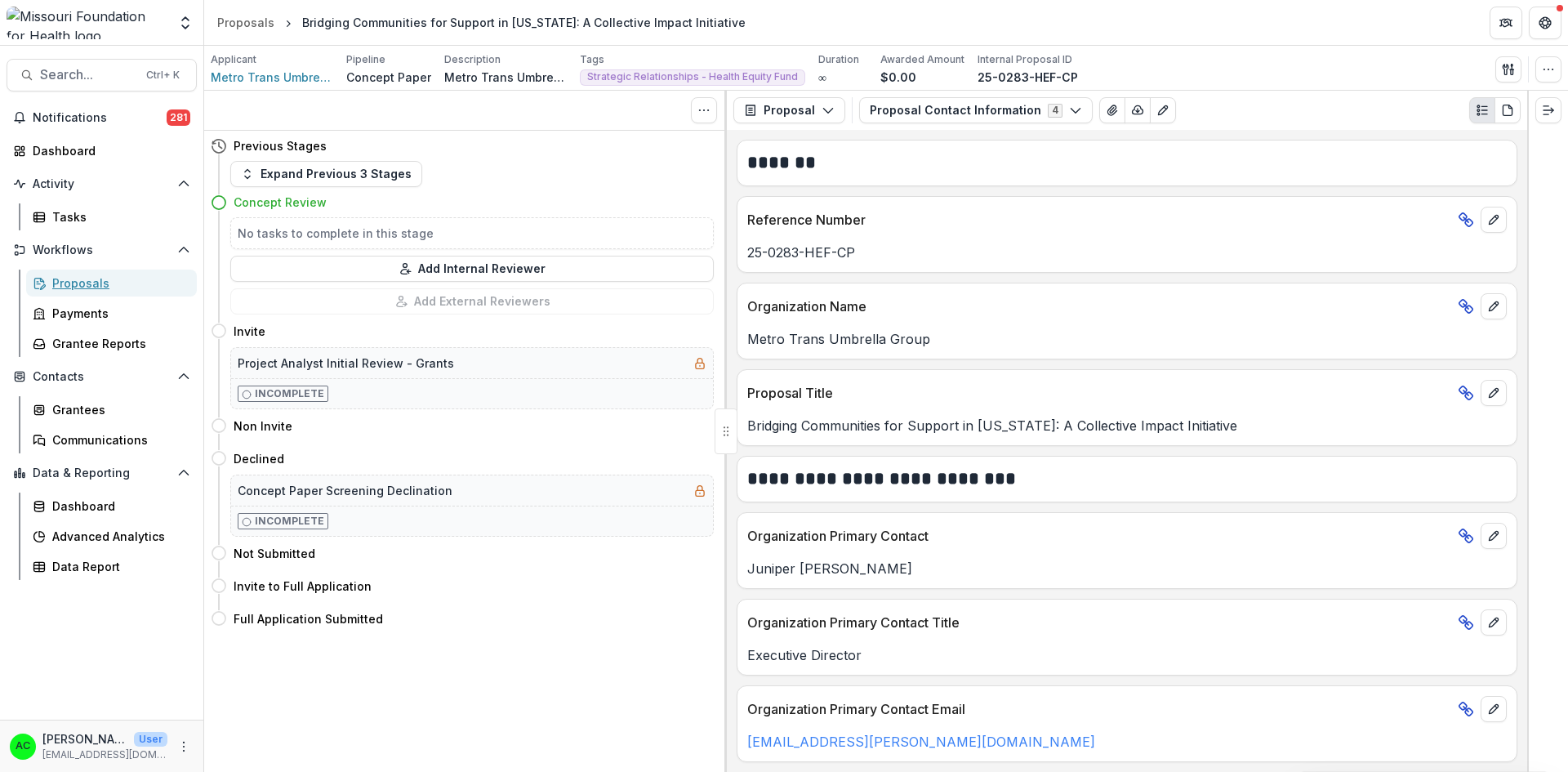
click at [118, 282] on div "Proposals" at bounding box center [118, 283] width 131 height 17
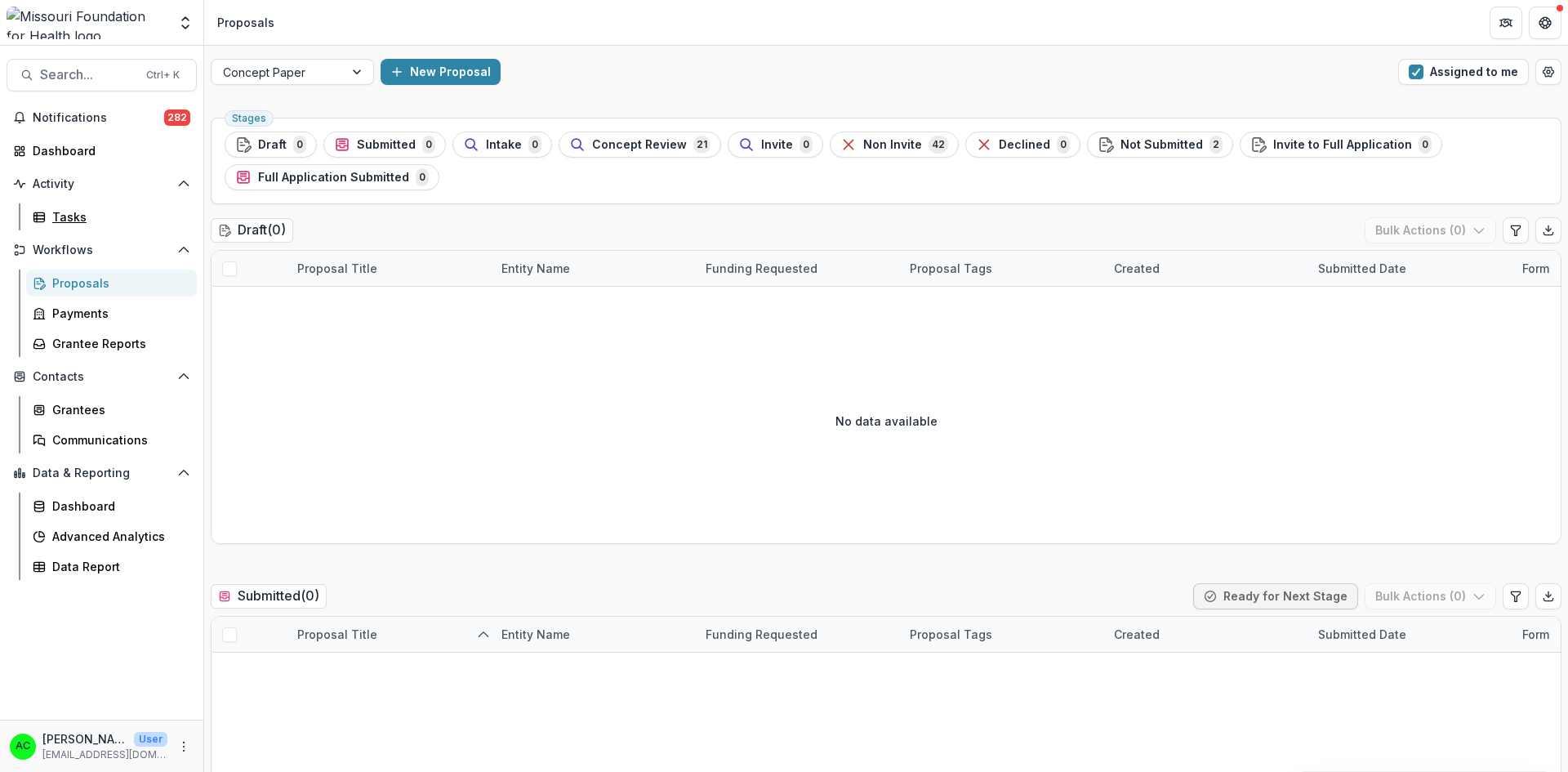
click at [73, 217] on div "Tasks" at bounding box center [118, 217] width 131 height 17
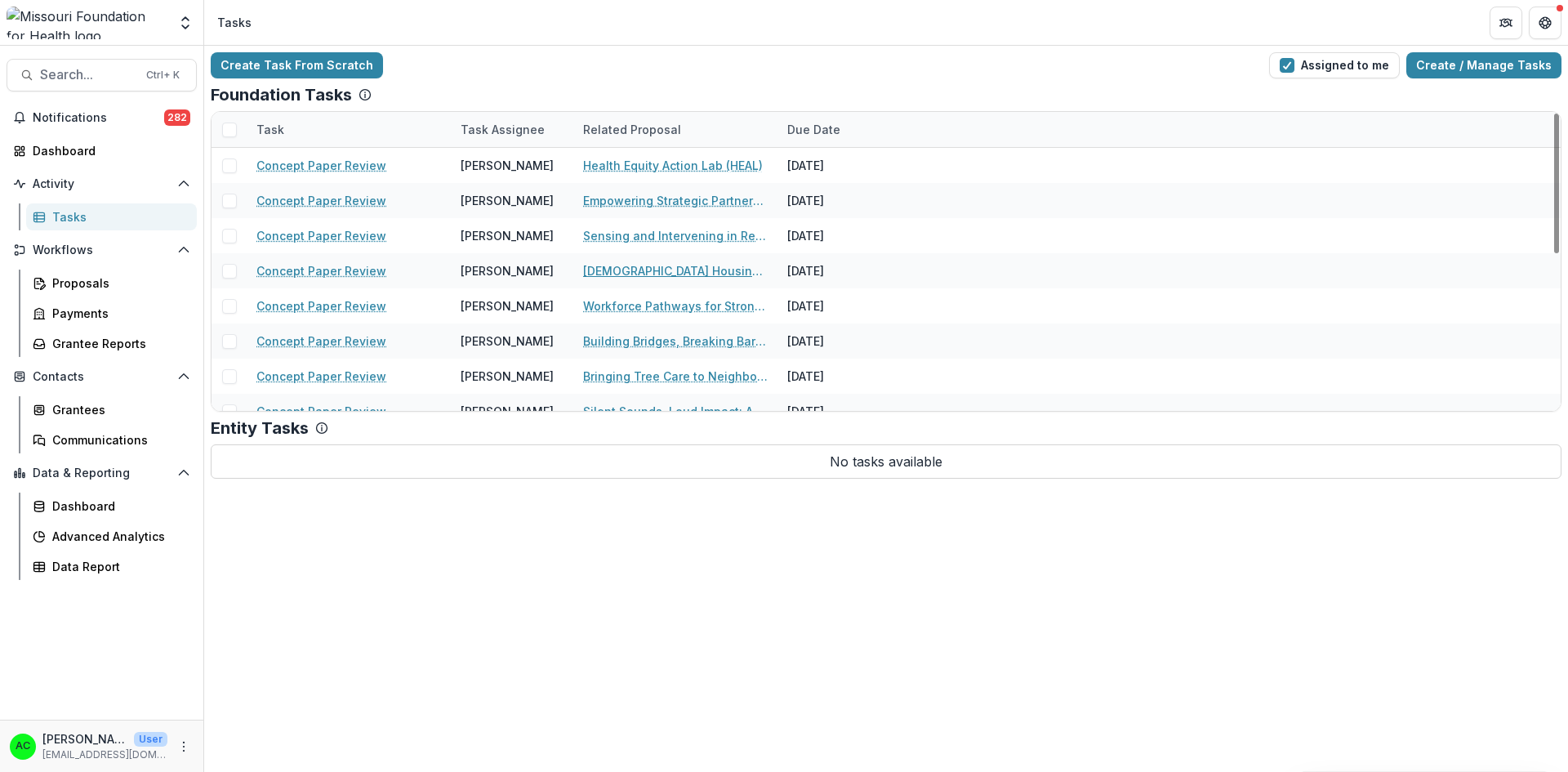
click at [727, 271] on link "[DEMOGRAPHIC_DATA] Housing and Community Building Expansion" at bounding box center [675, 271] width 184 height 17
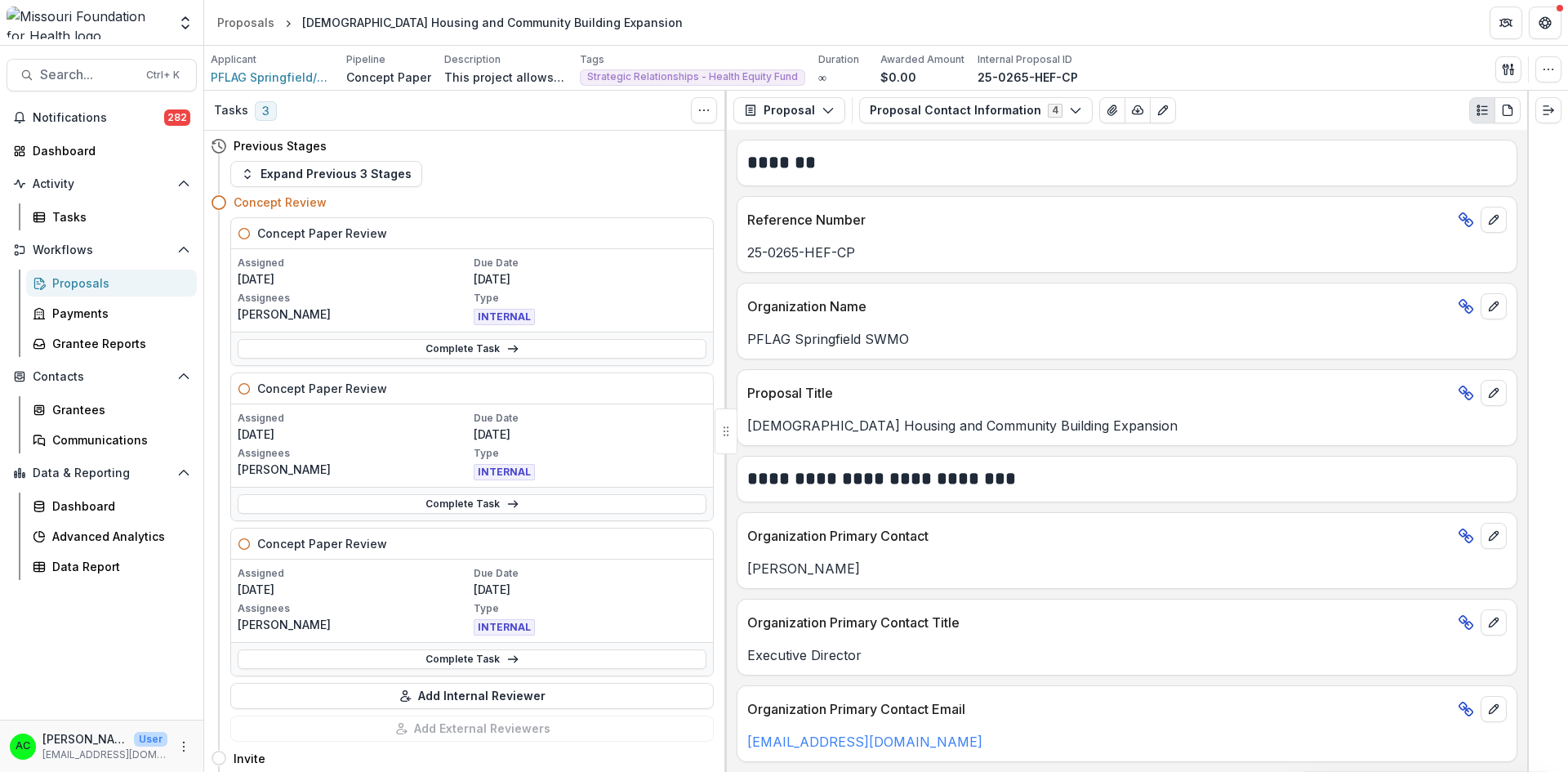
click at [898, 106] on button "Proposal Contact Information 4" at bounding box center [975, 110] width 233 height 26
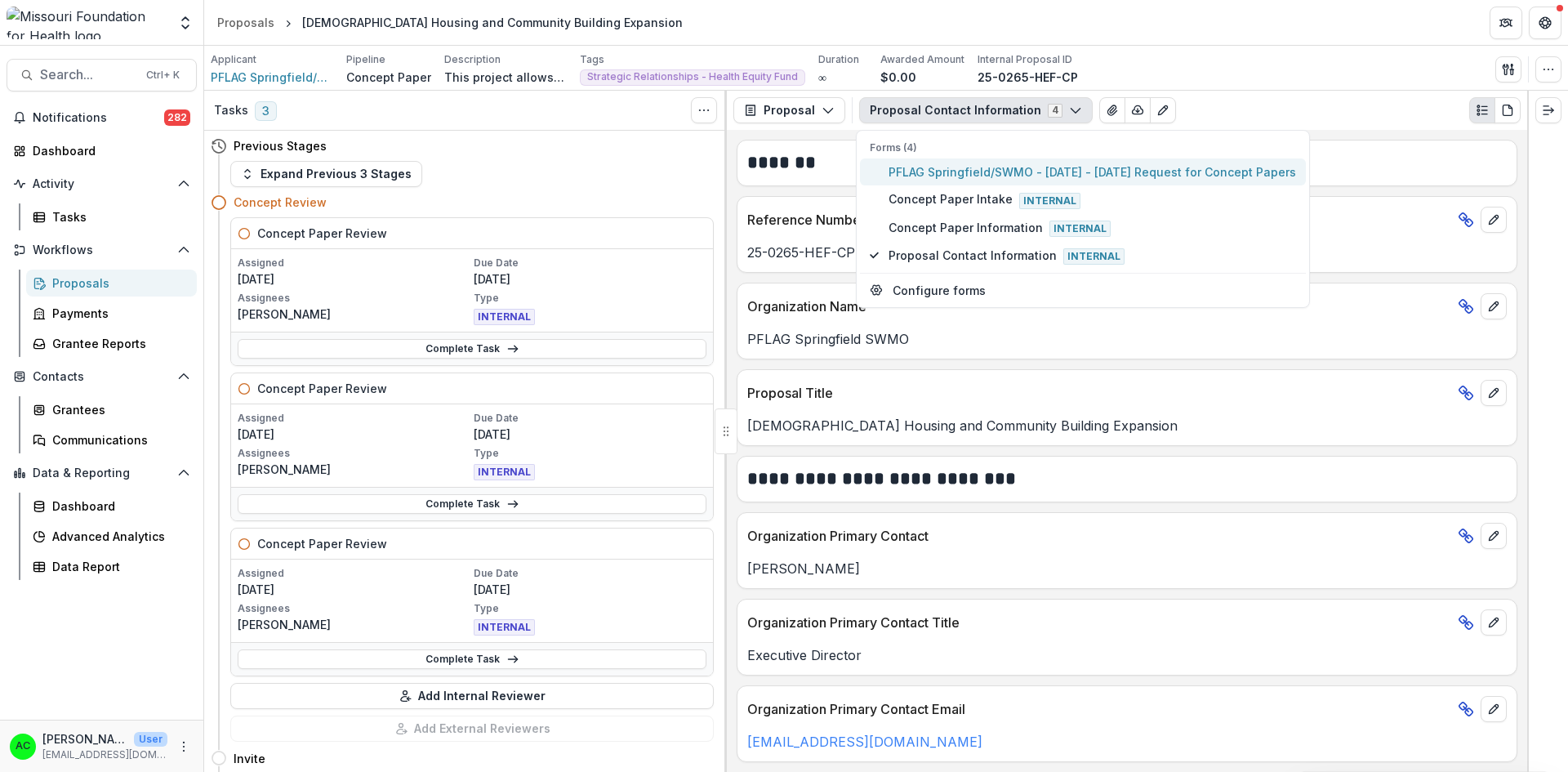
click at [908, 177] on span "PFLAG Springfield/SWMO - [DATE] - [DATE] Request for Concept Papers" at bounding box center [1092, 172] width 407 height 17
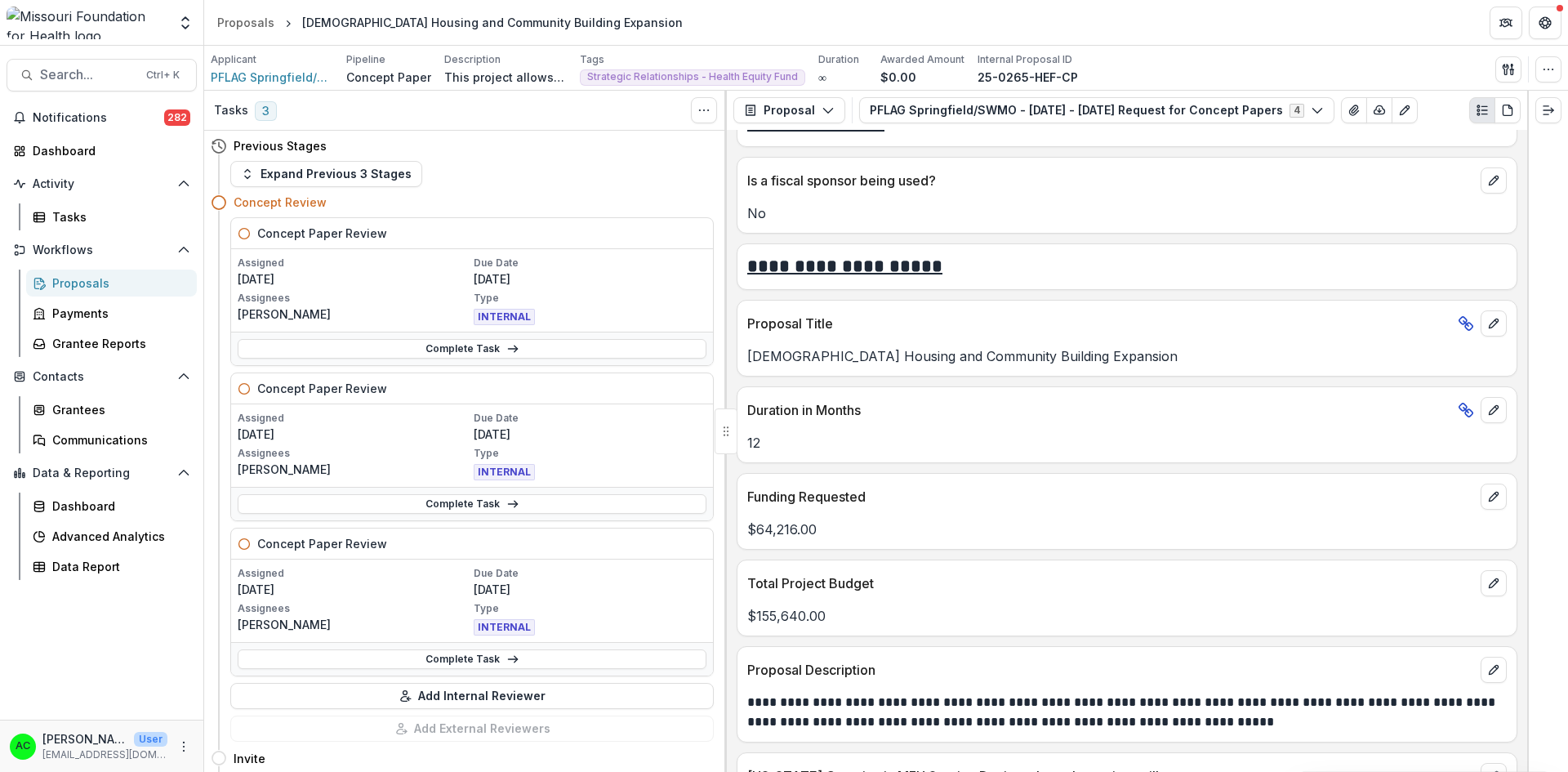
scroll to position [3196, 0]
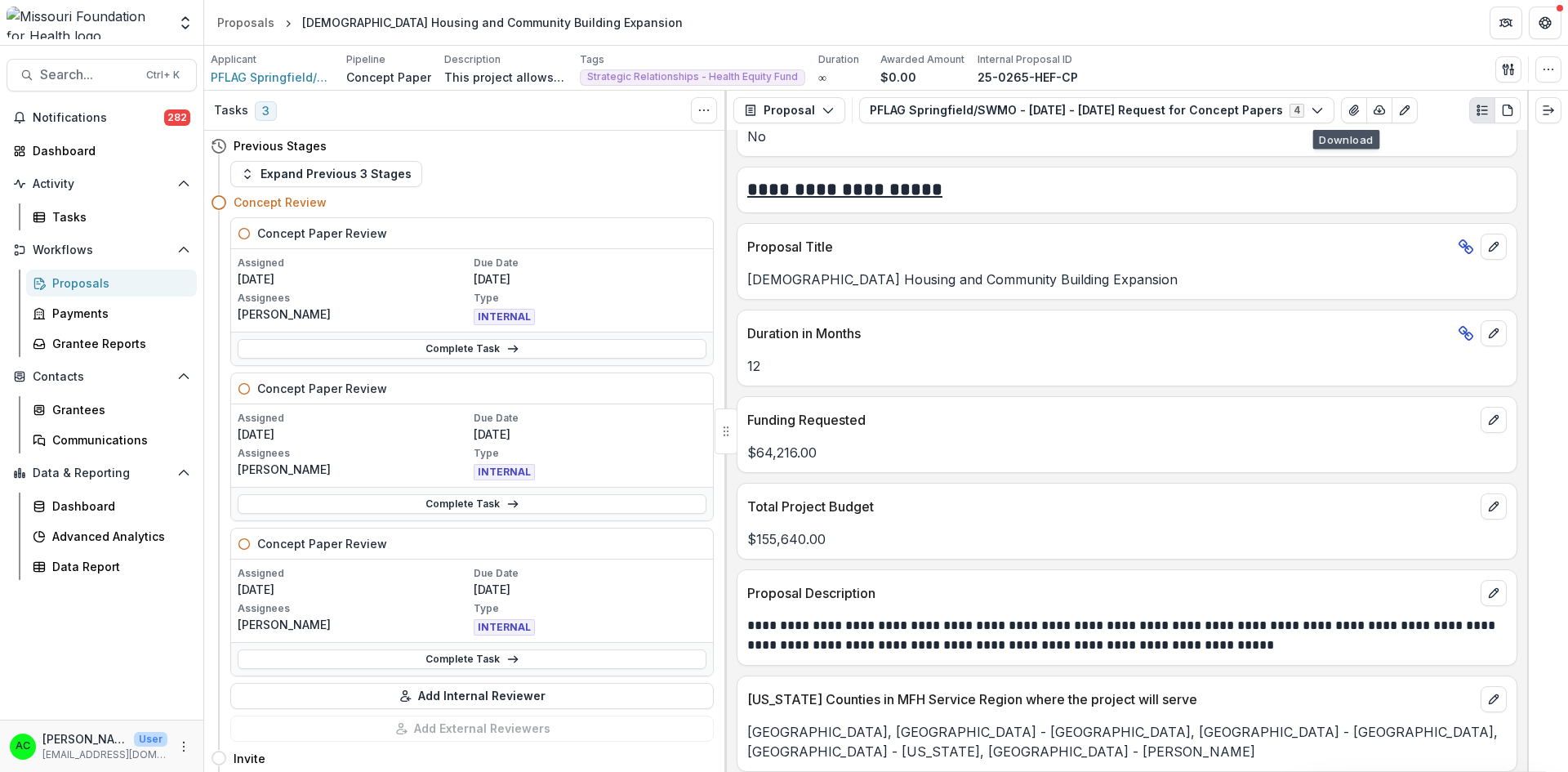
click at [1347, 111] on icon "View Attached Files" at bounding box center [1353, 110] width 13 height 13
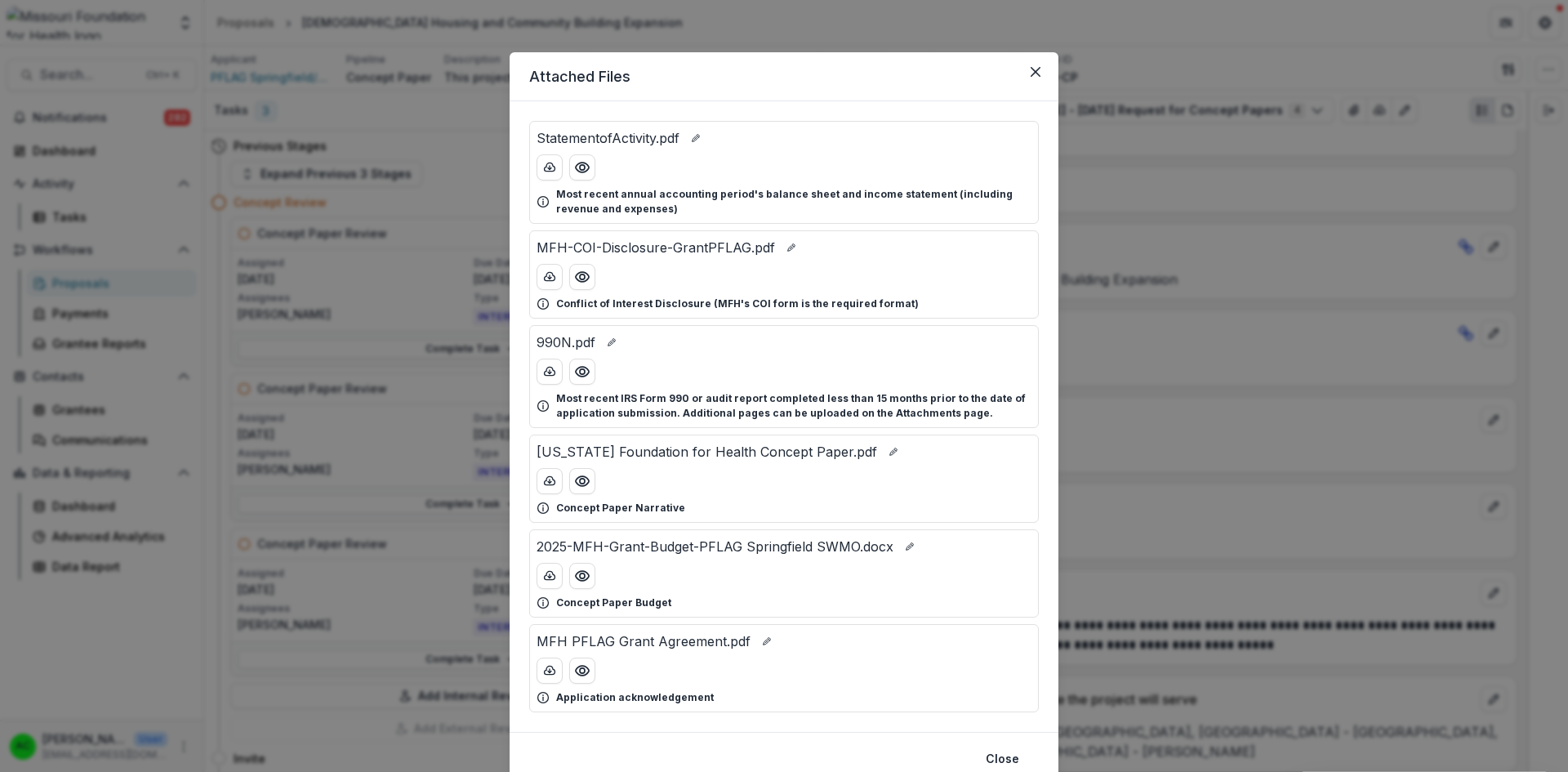
click at [585, 488] on icon "Preview Missouri Foundation for Health Concept Paper.pdf" at bounding box center [582, 481] width 17 height 17
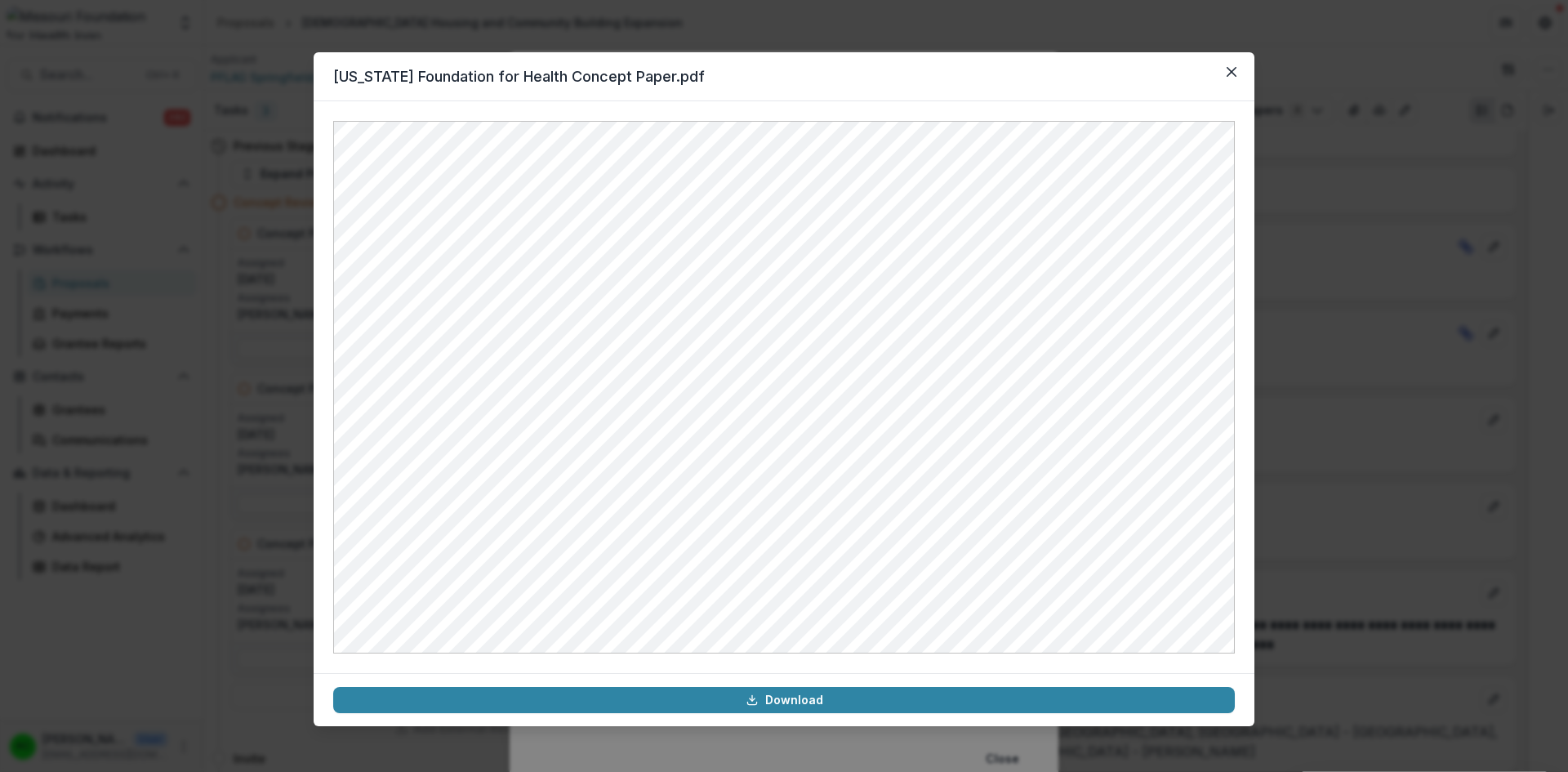
click at [1225, 80] on button "Close" at bounding box center [1232, 72] width 26 height 26
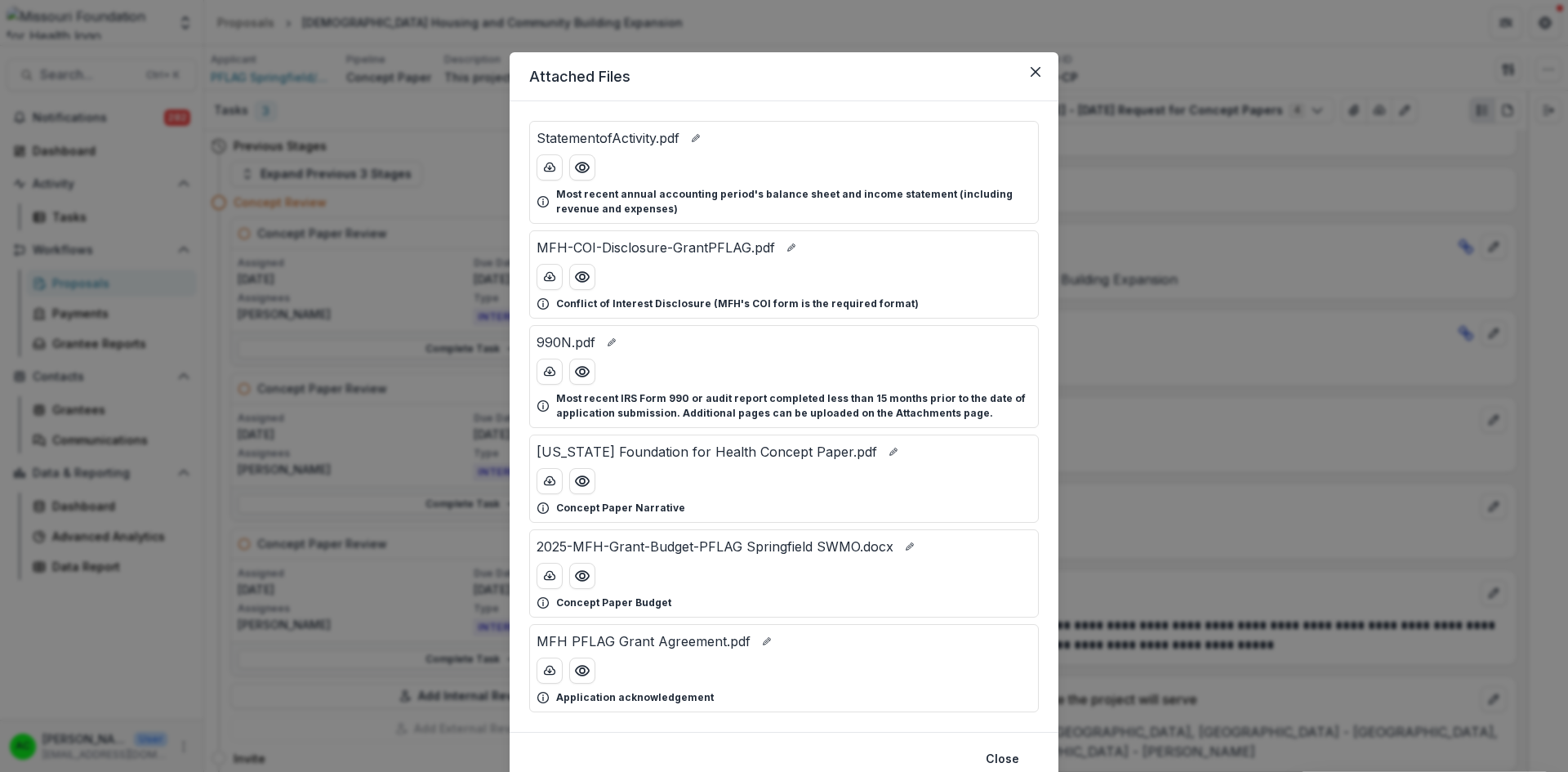
click at [579, 482] on icon "Preview Missouri Foundation for Health Concept Paper.pdf" at bounding box center [582, 481] width 17 height 17
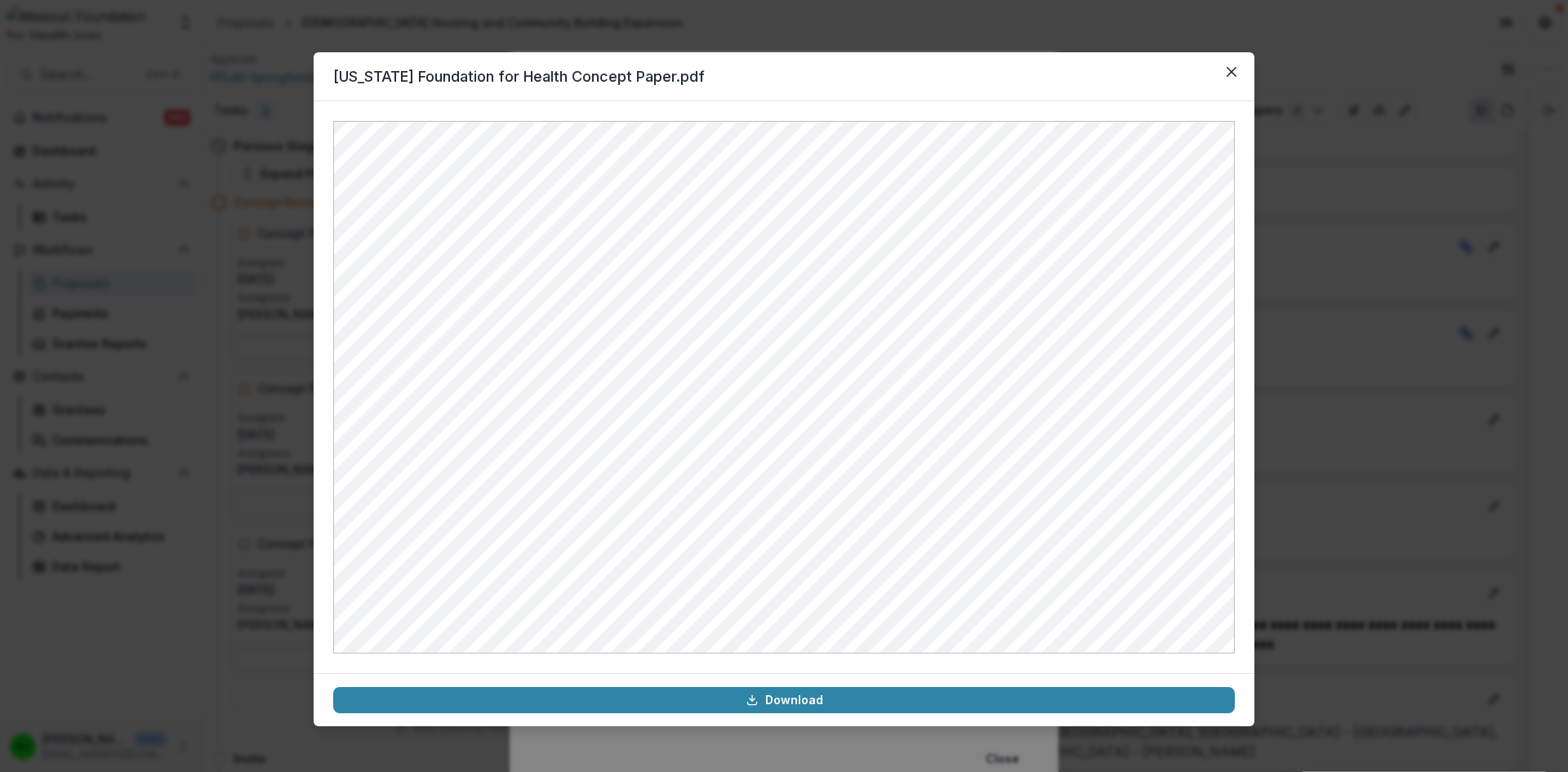
click at [1225, 71] on button "Close" at bounding box center [1232, 72] width 26 height 26
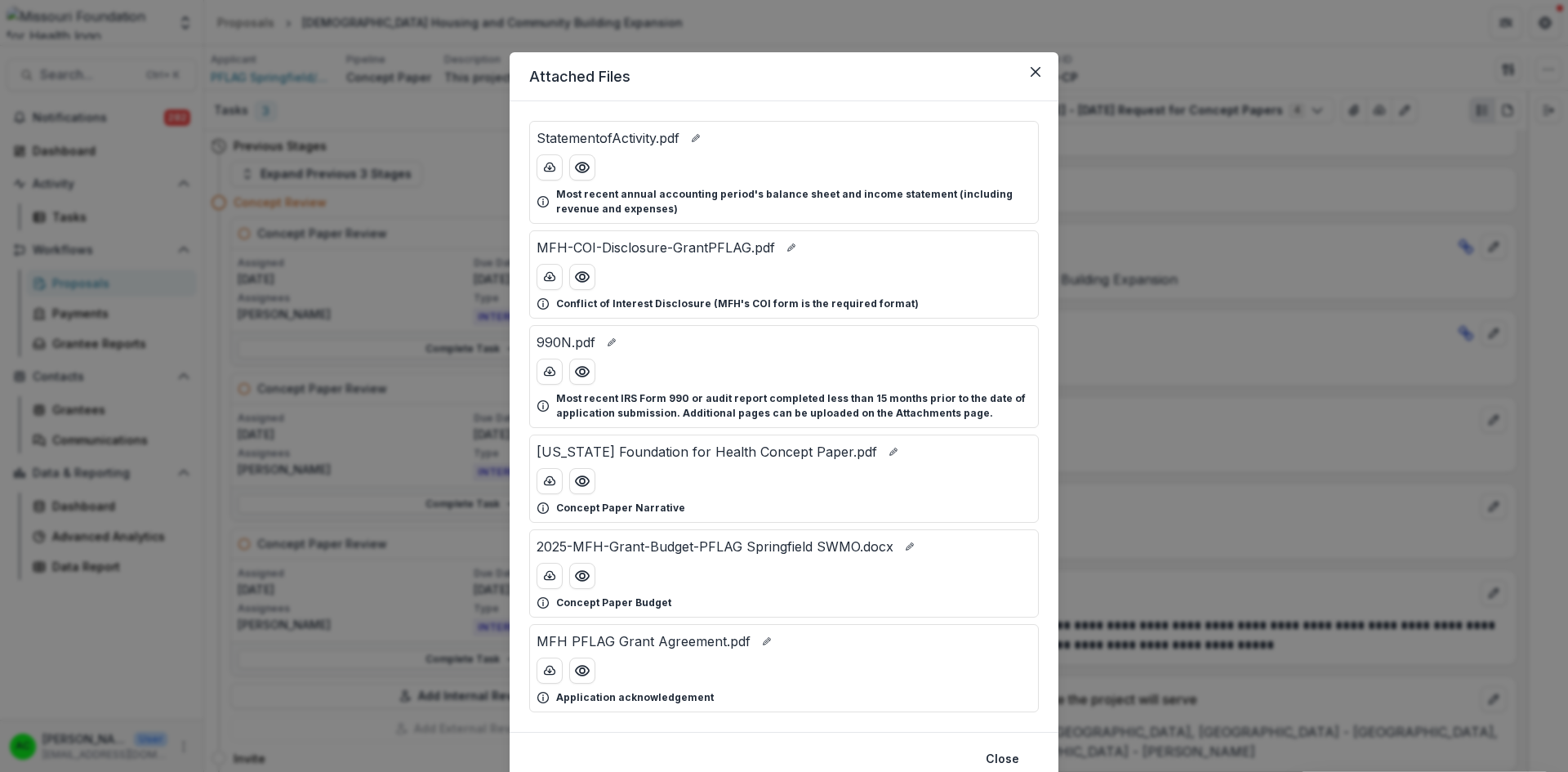
click at [577, 579] on icon "Preview 2025-MFH-Grant-Budget-PFLAG Springfield SWMO.docx" at bounding box center [582, 575] width 17 height 17
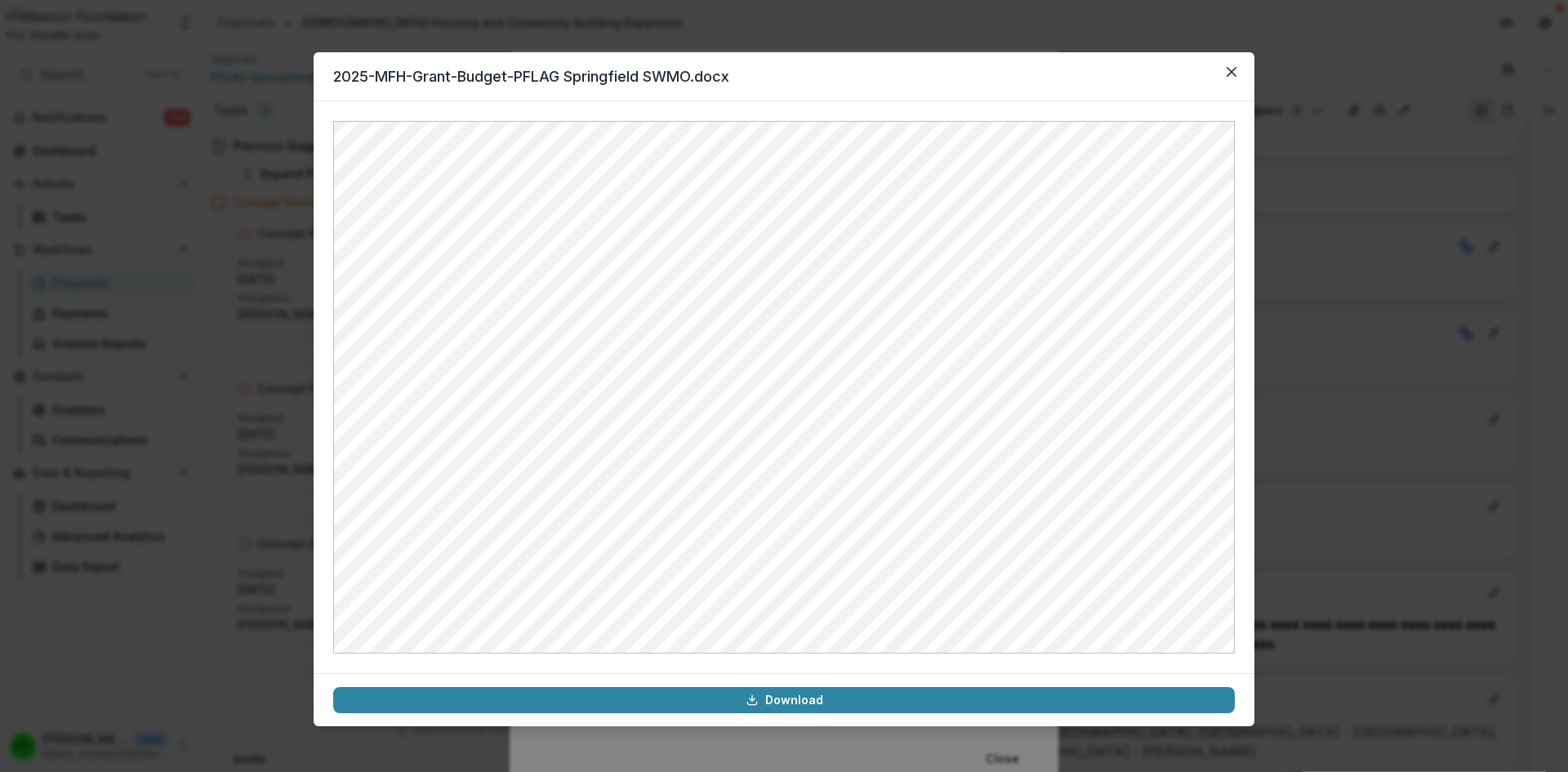
click at [1230, 77] on button "Close" at bounding box center [1232, 72] width 26 height 26
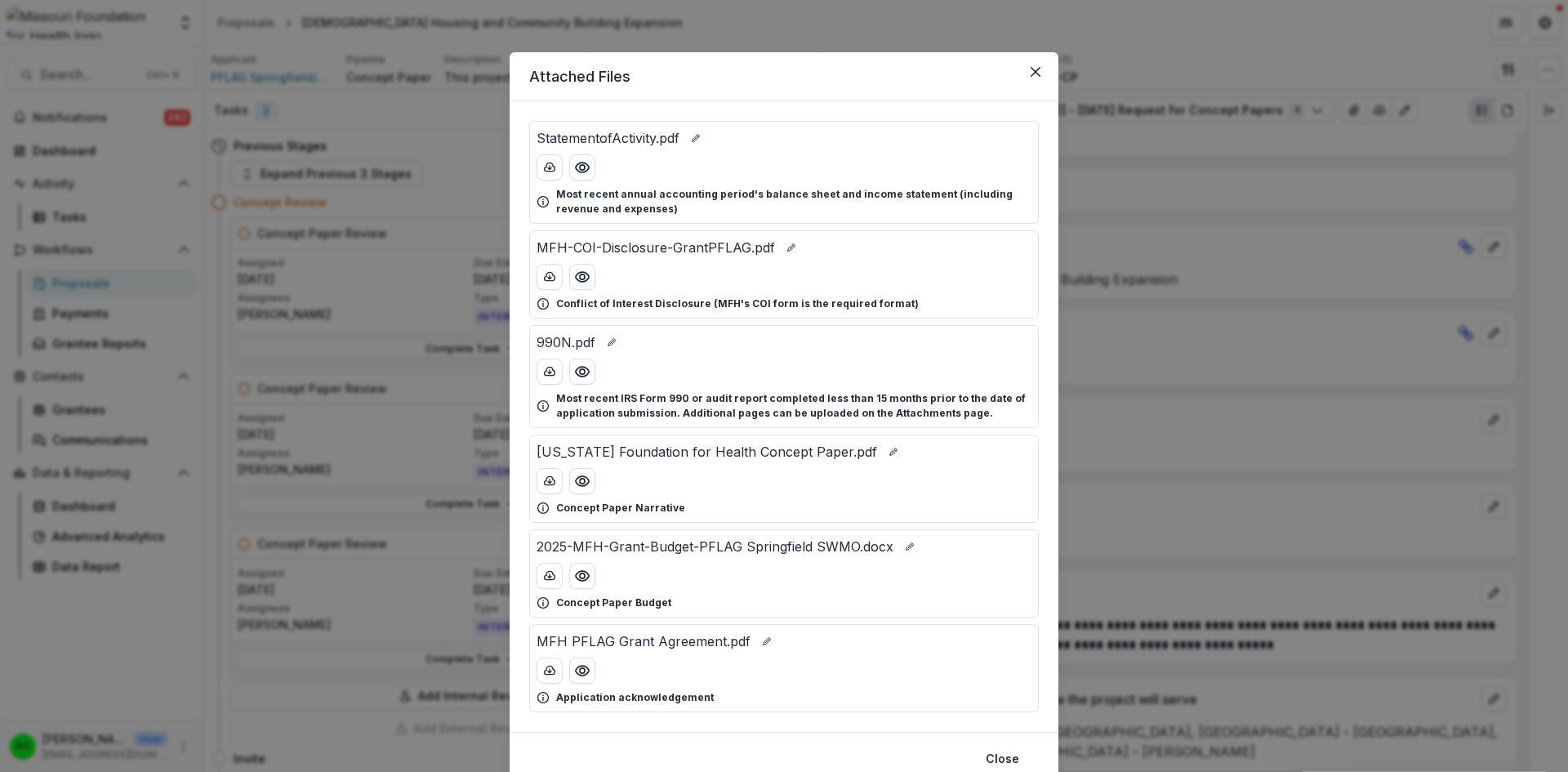
click at [1036, 67] on icon "Close" at bounding box center [1035, 72] width 10 height 10
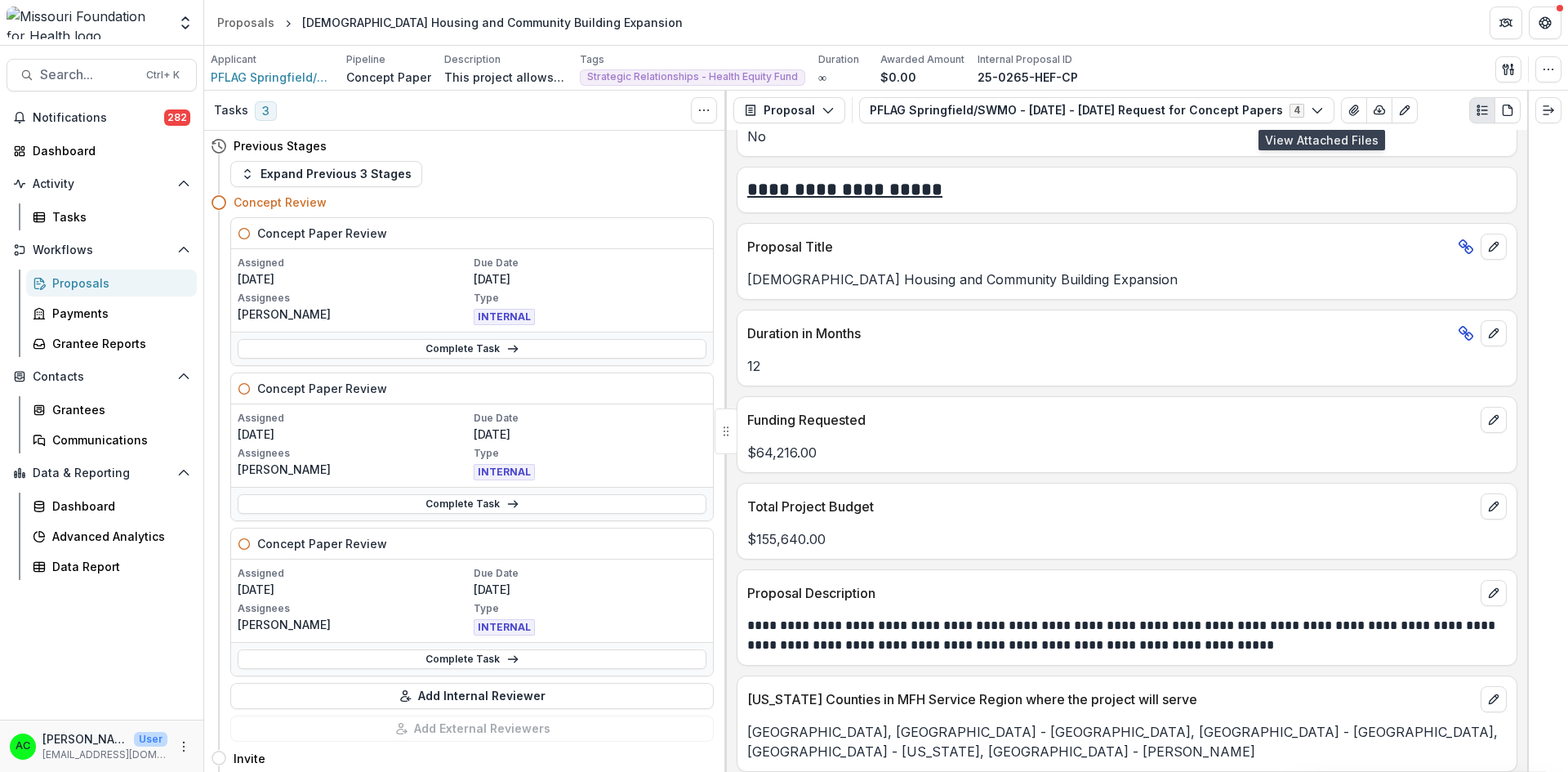
click at [449, 347] on link "Complete Task" at bounding box center [472, 349] width 468 height 19
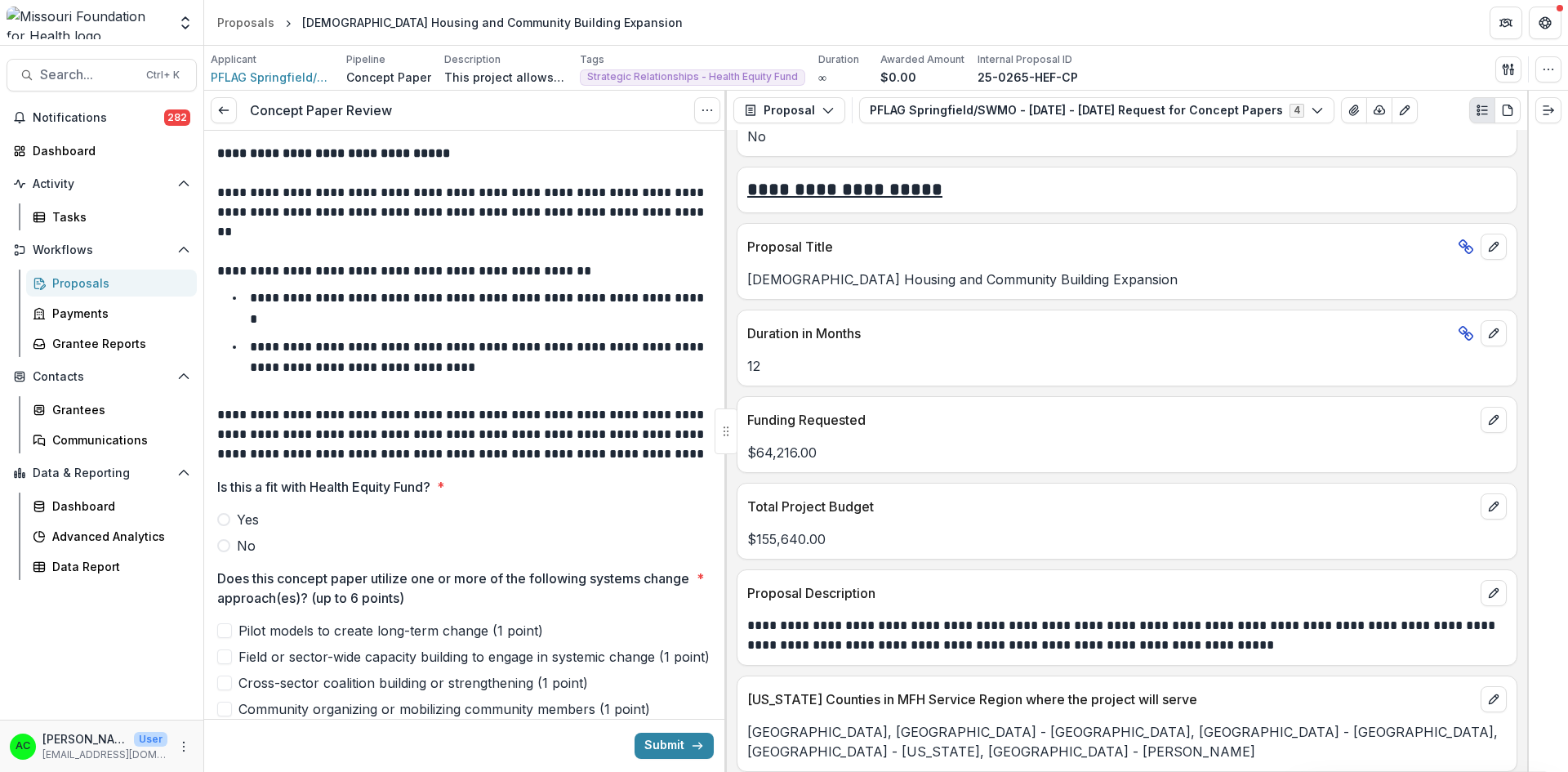
click at [230, 518] on label "Yes" at bounding box center [465, 519] width 496 height 19
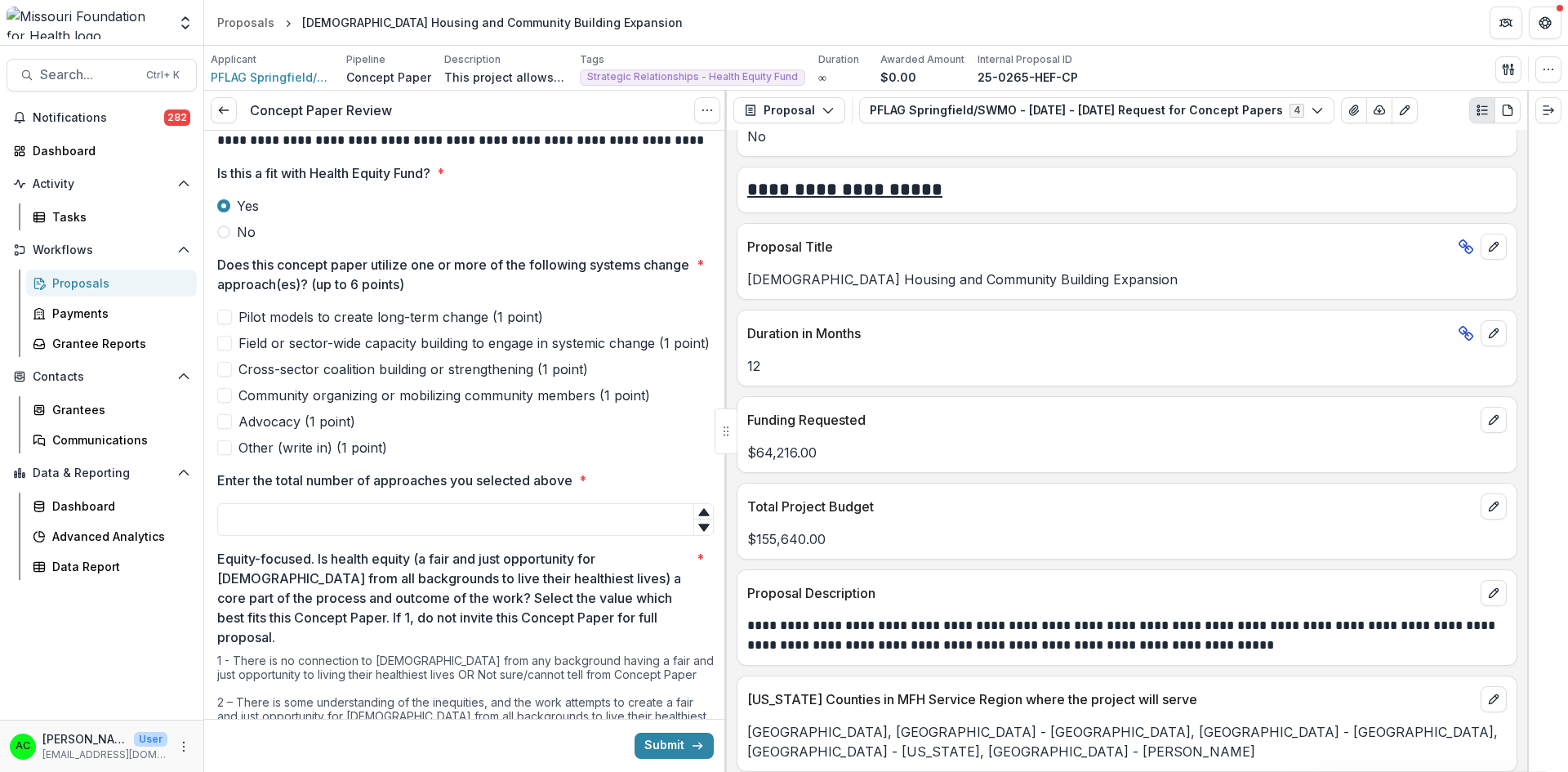
scroll to position [328, 0]
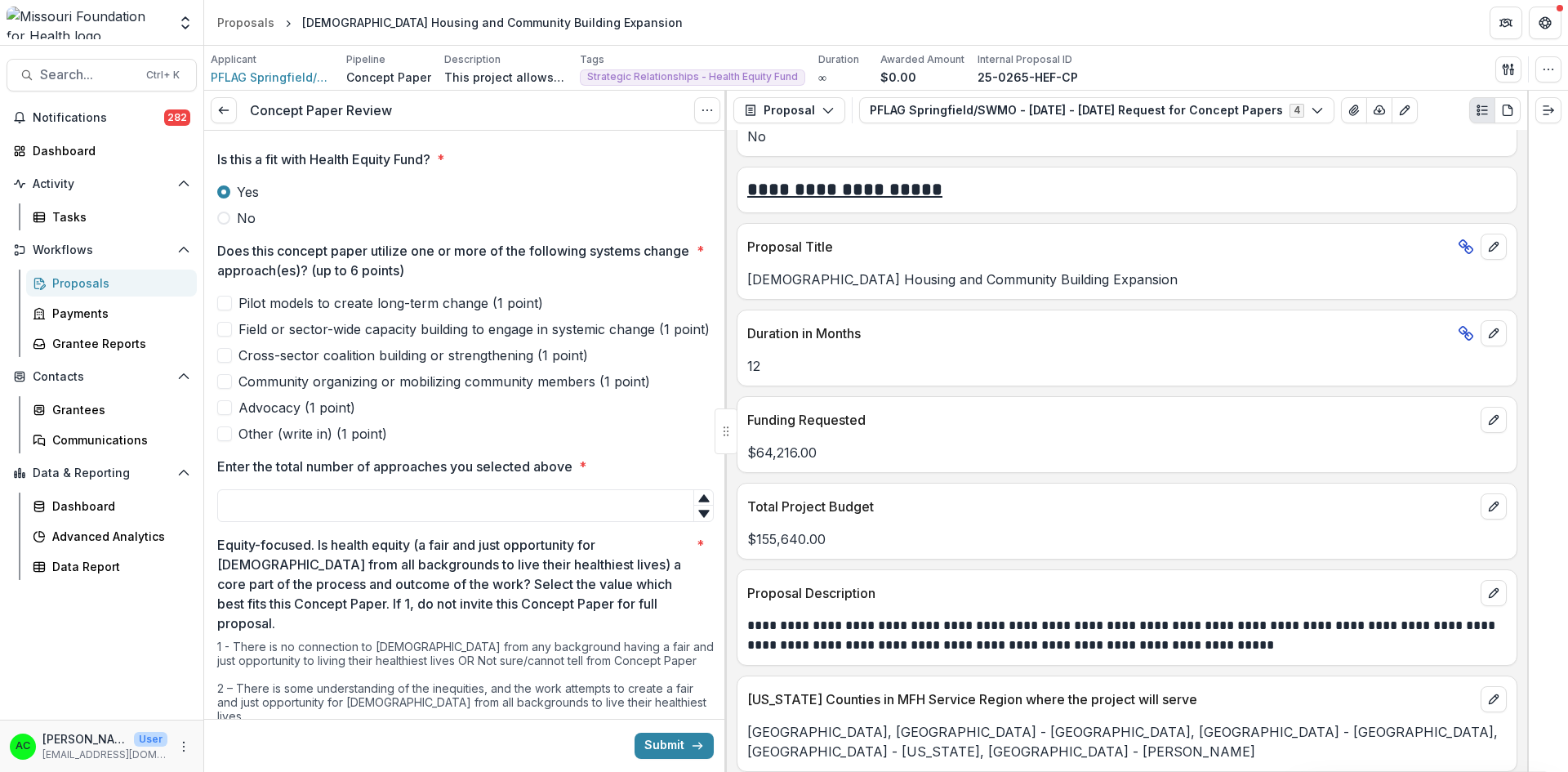
click at [225, 363] on span at bounding box center [224, 355] width 15 height 15
click at [225, 415] on span at bounding box center [224, 407] width 15 height 15
click at [263, 522] on input "Enter the total number of approaches you selected above *" at bounding box center [465, 505] width 496 height 32
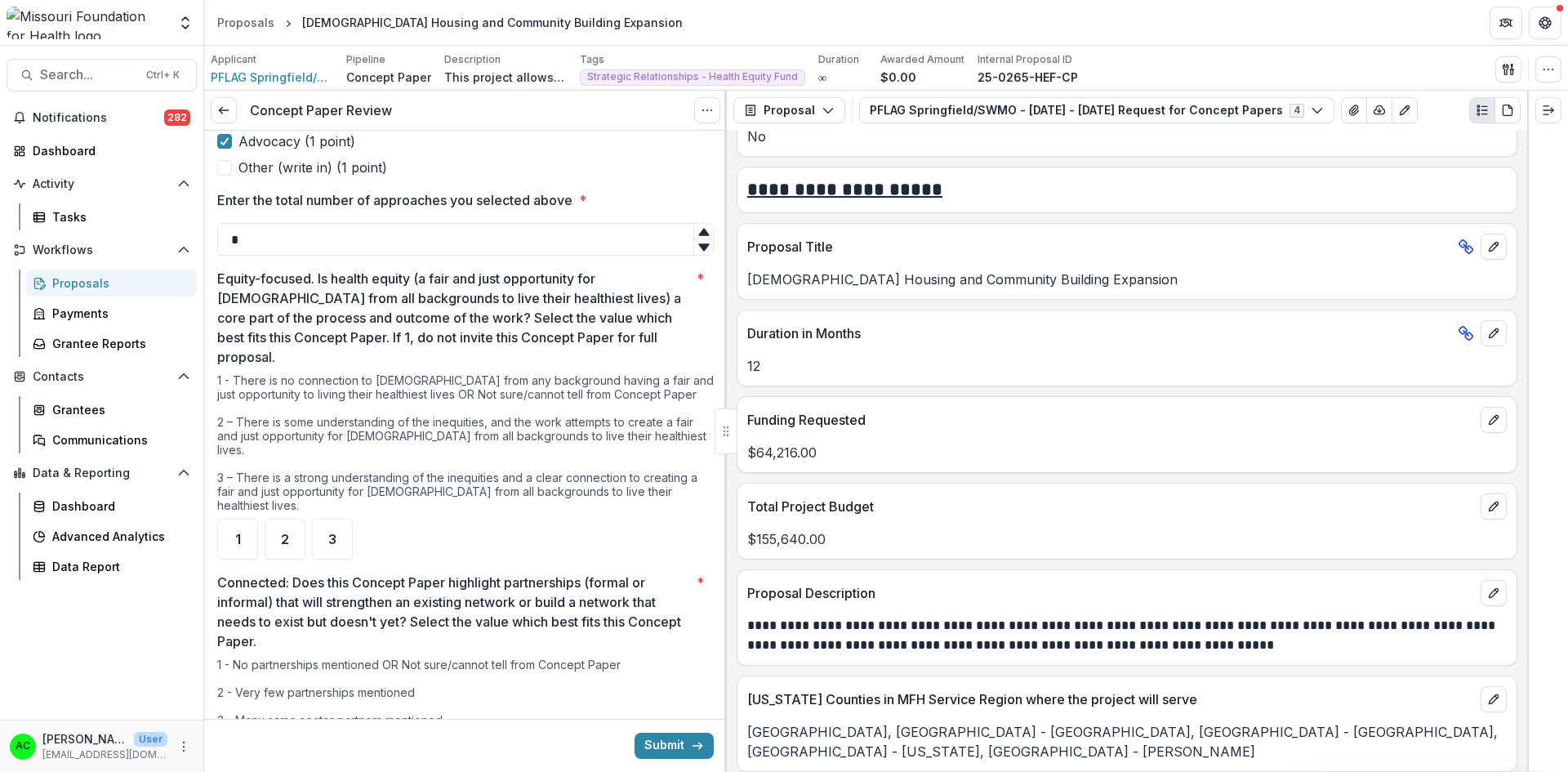
scroll to position [616, 0]
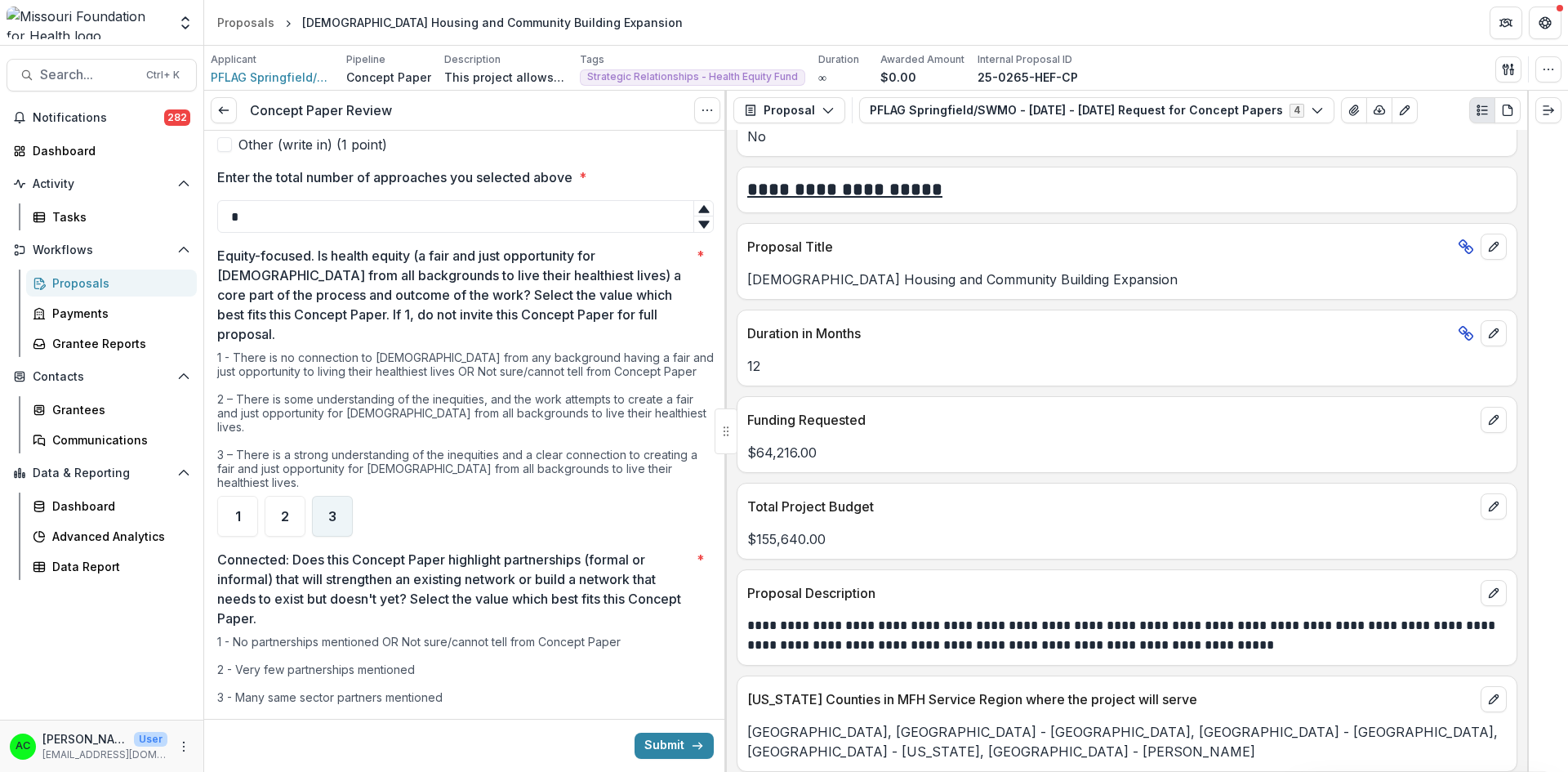
type input "*"
click at [339, 496] on div "3" at bounding box center [332, 516] width 41 height 41
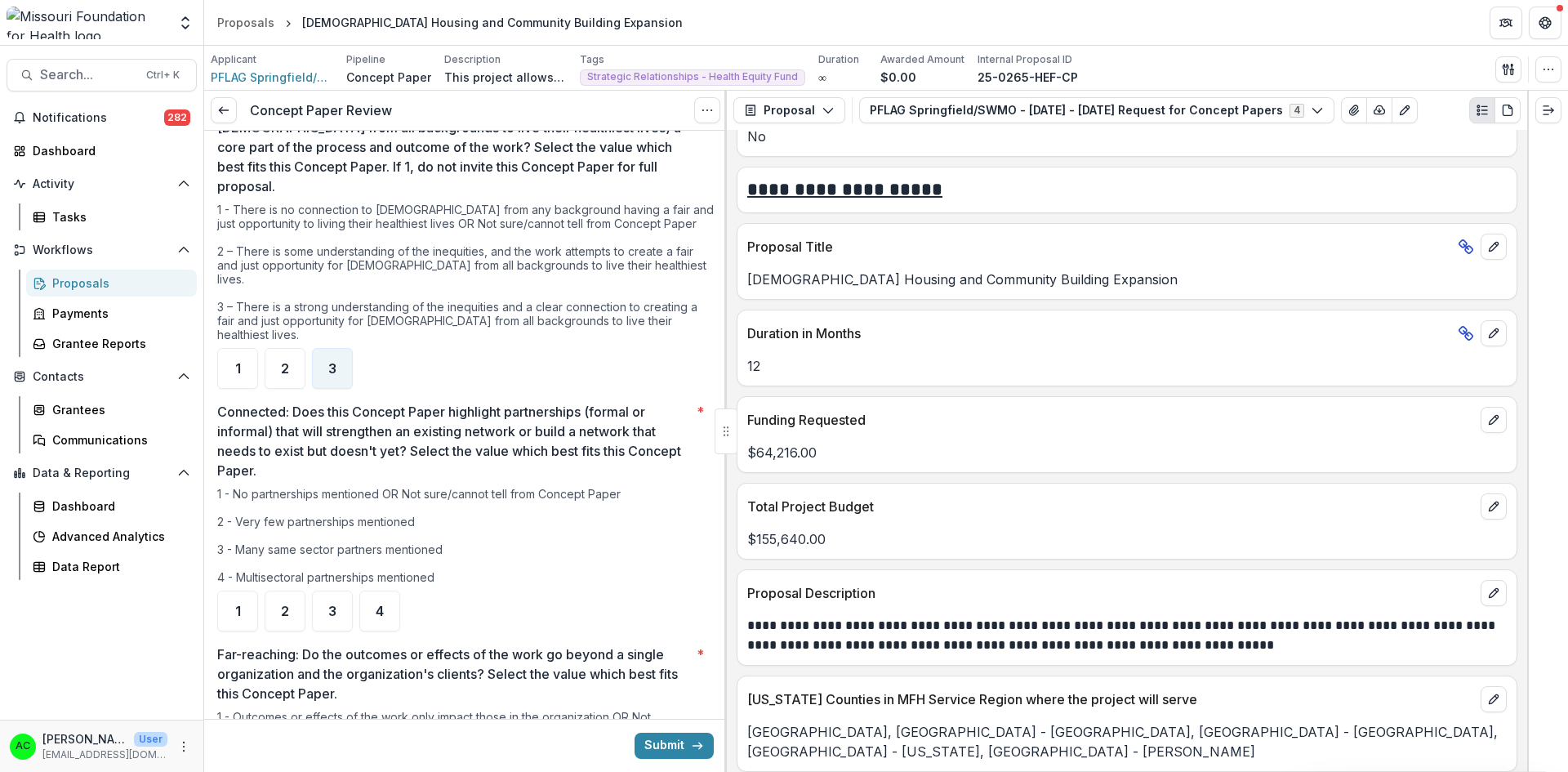
scroll to position [807, 0]
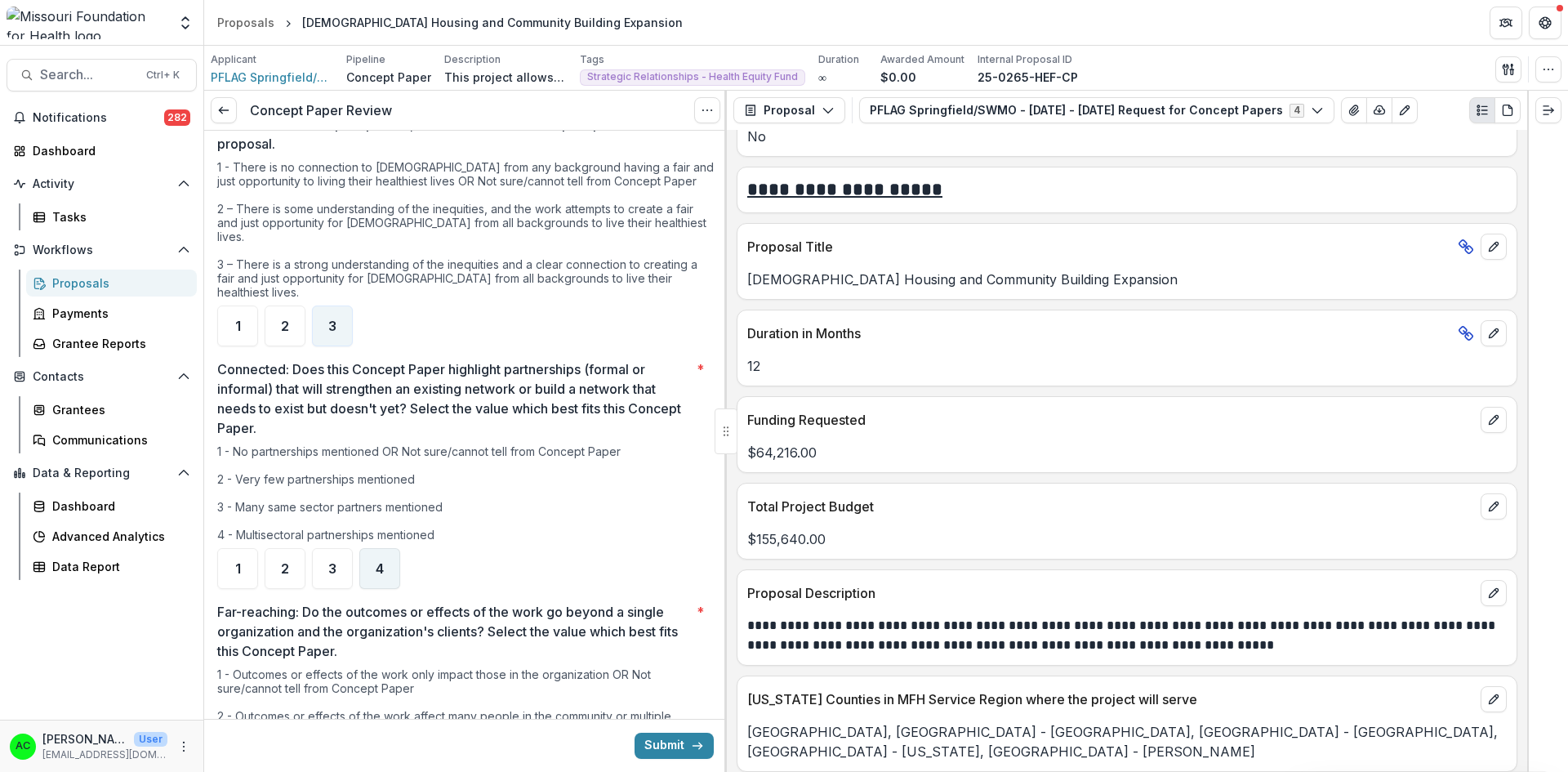
click at [378, 557] on div "4" at bounding box center [379, 568] width 41 height 41
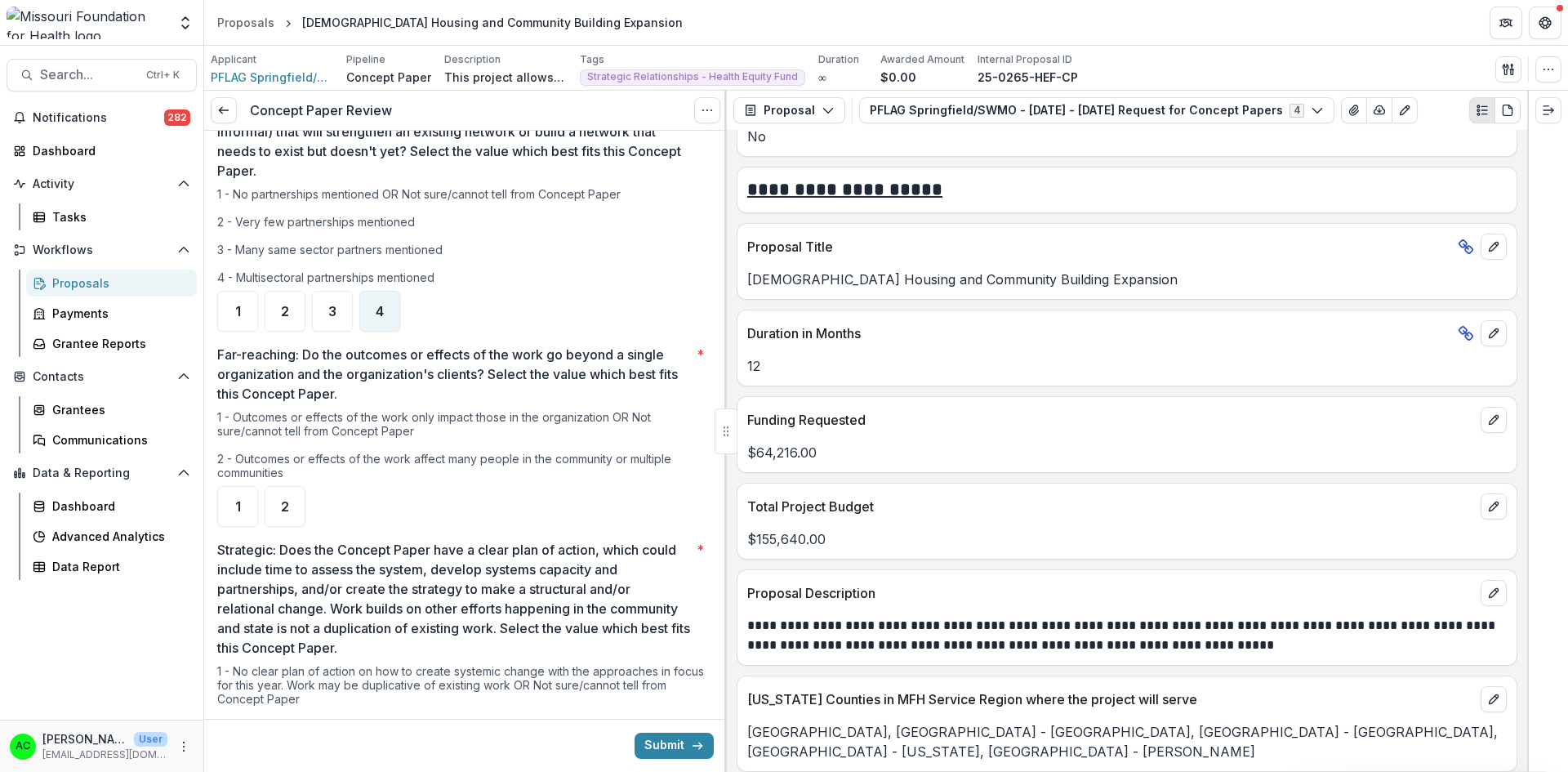
scroll to position [1110, 0]
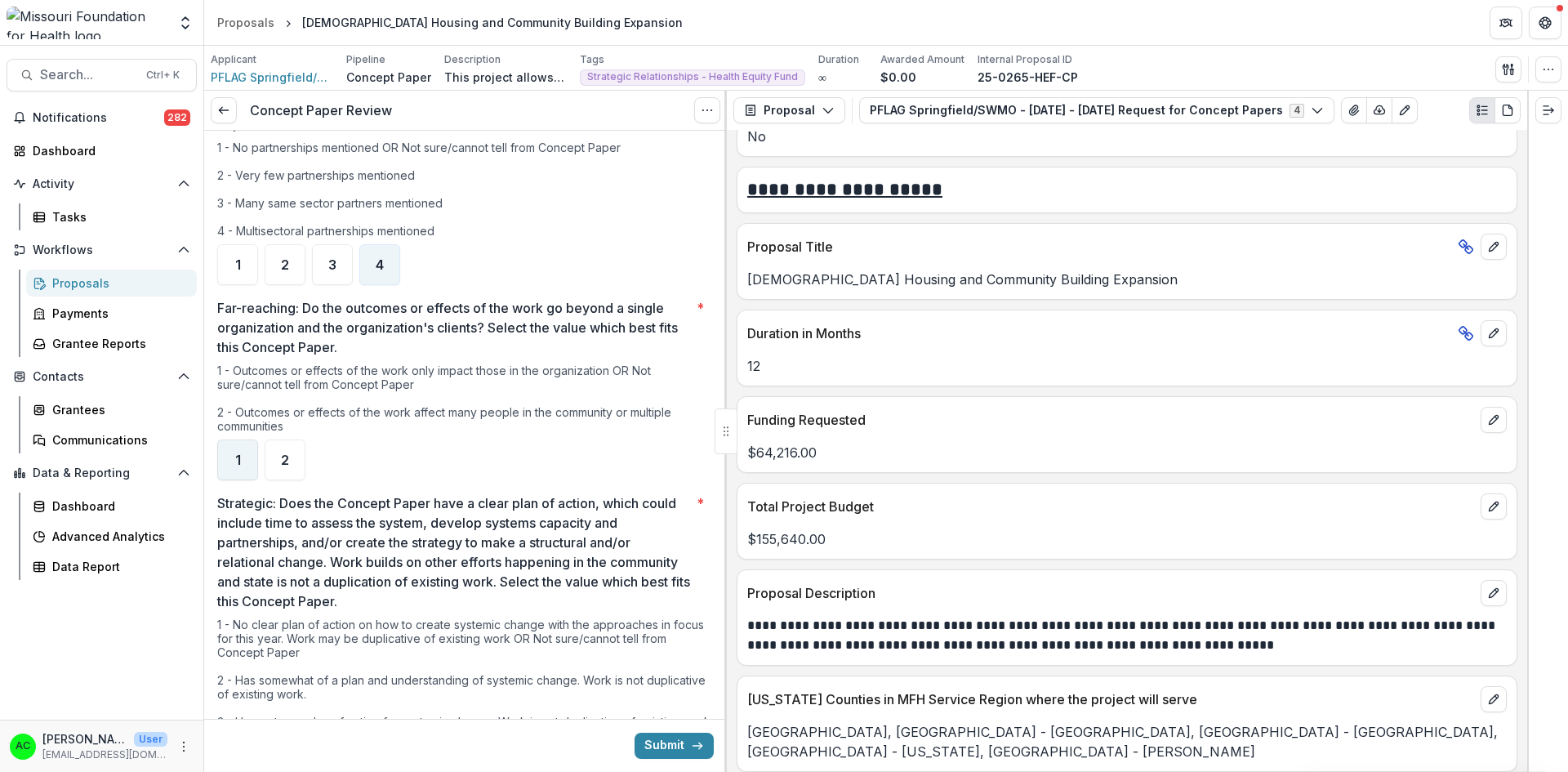
click at [237, 453] on span "1" at bounding box center [238, 459] width 6 height 13
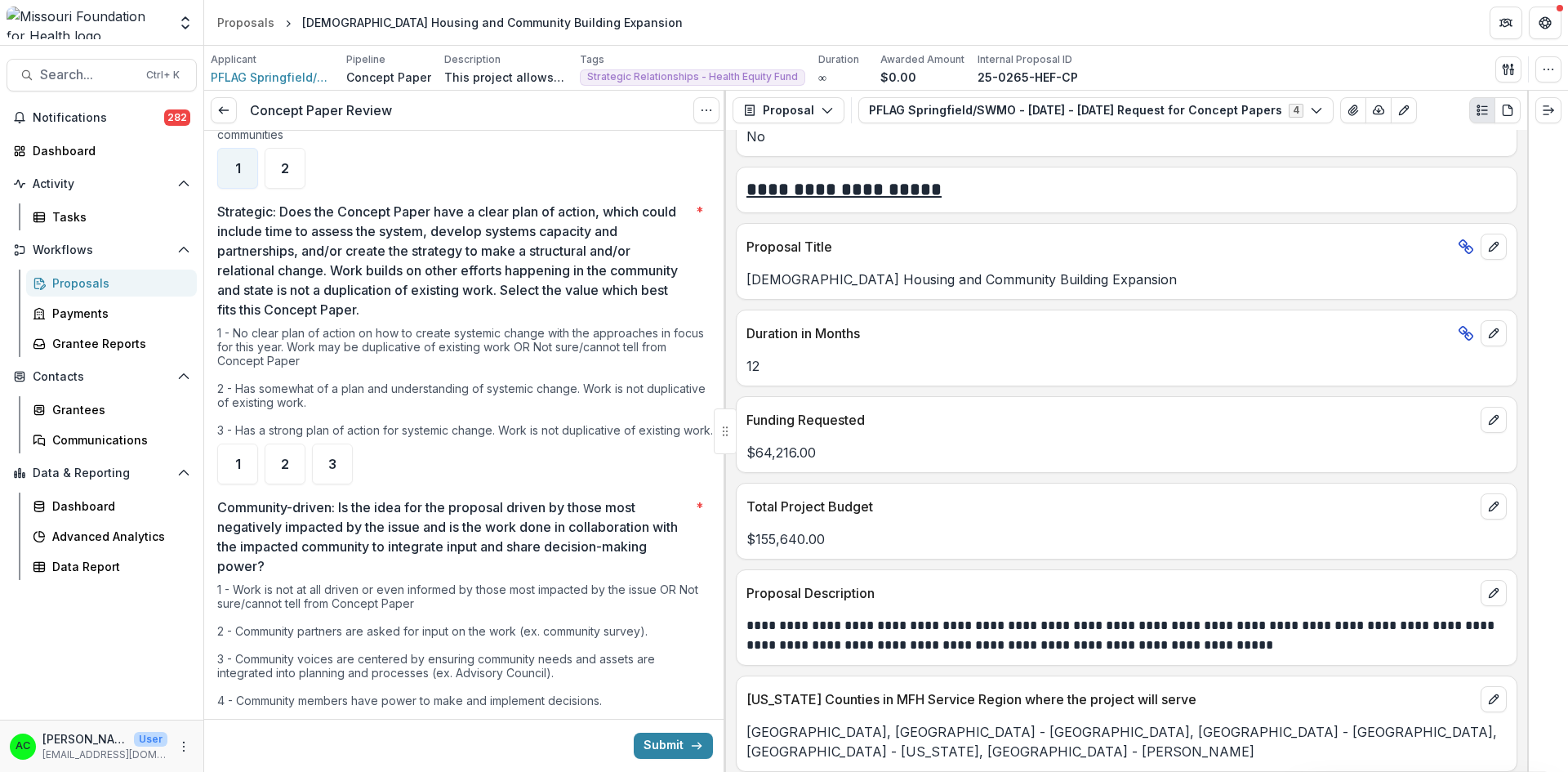
scroll to position [1425, 0]
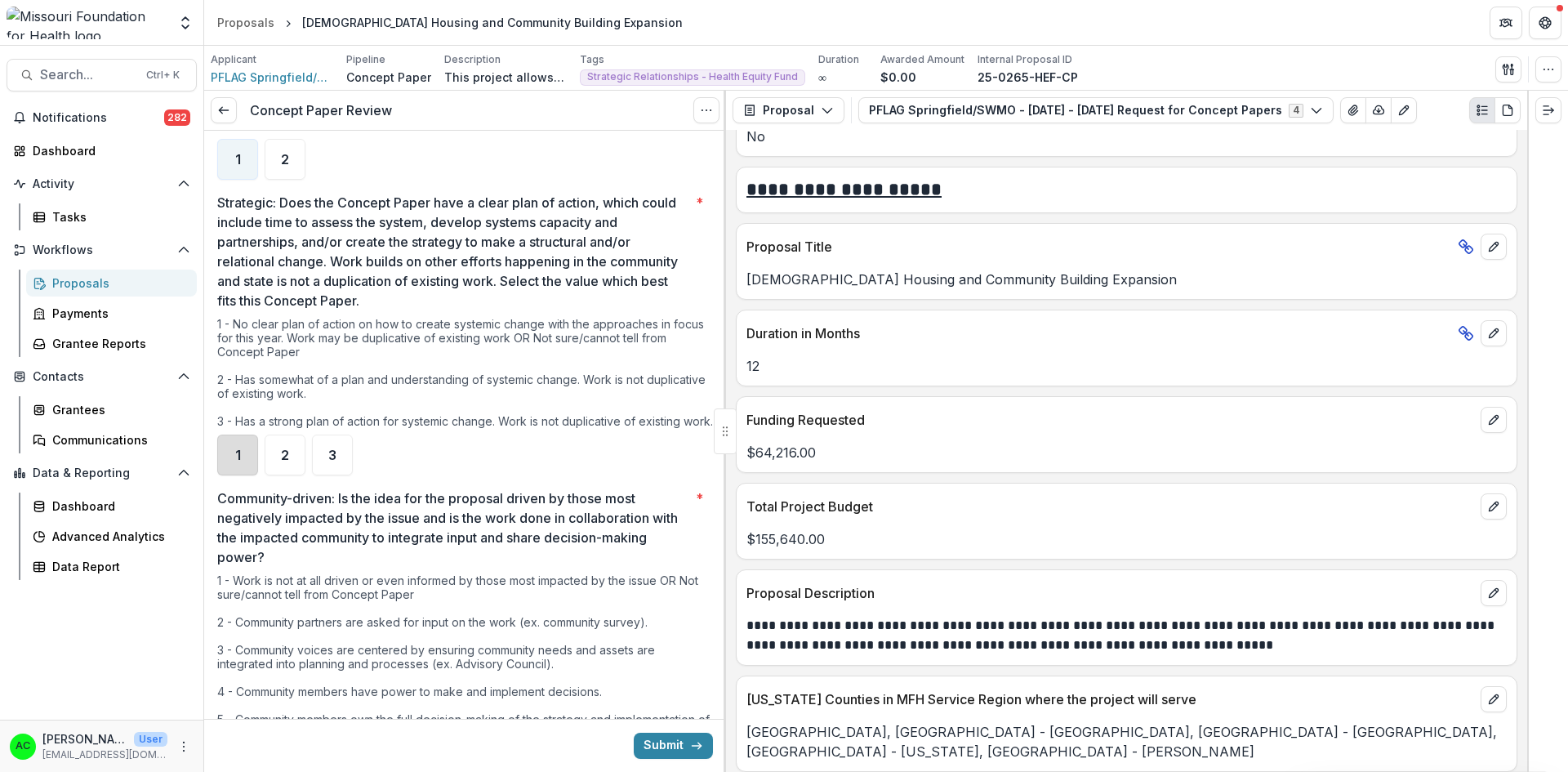
click at [236, 435] on div "1" at bounding box center [237, 455] width 41 height 41
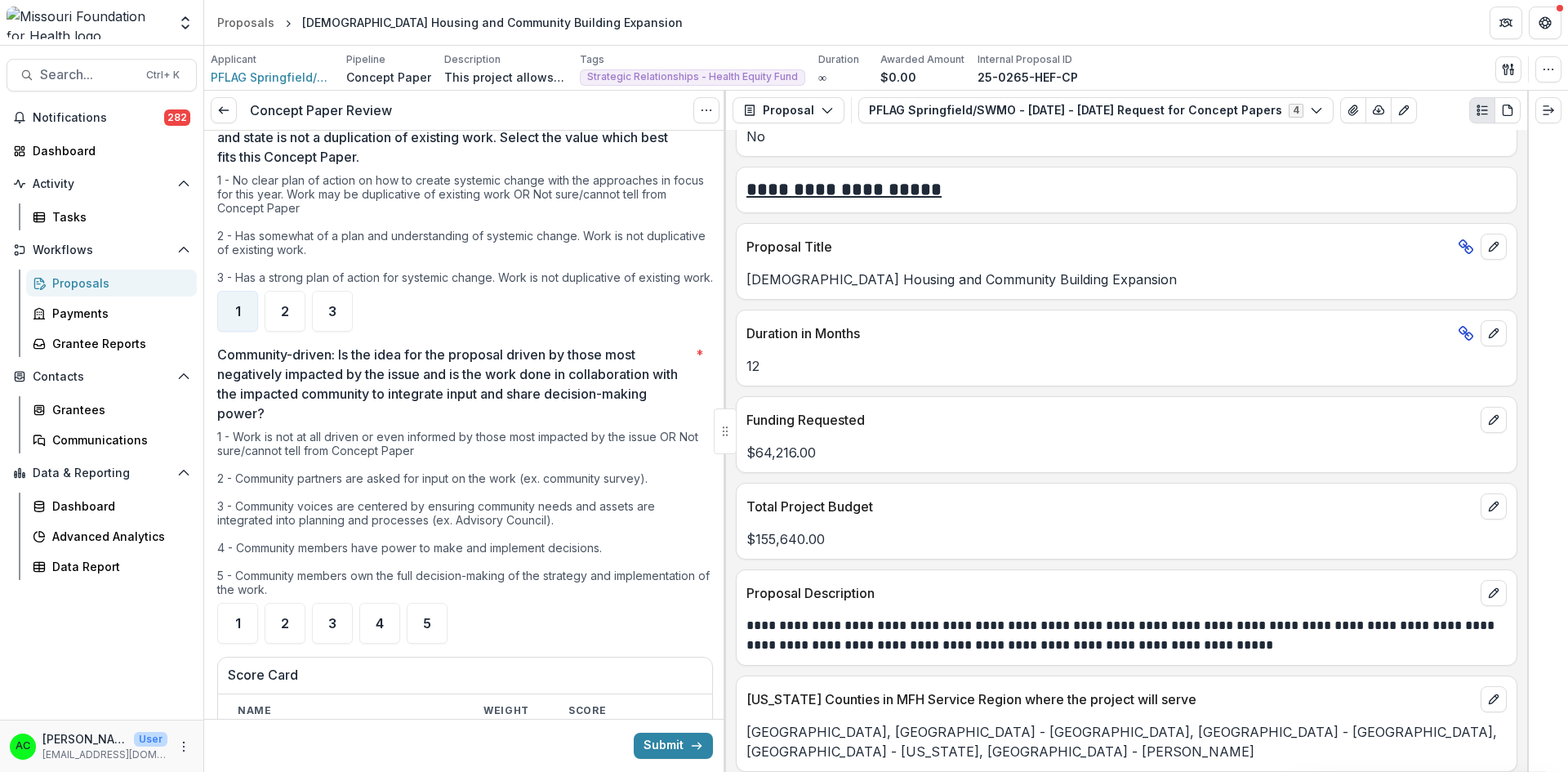
scroll to position [1578, 0]
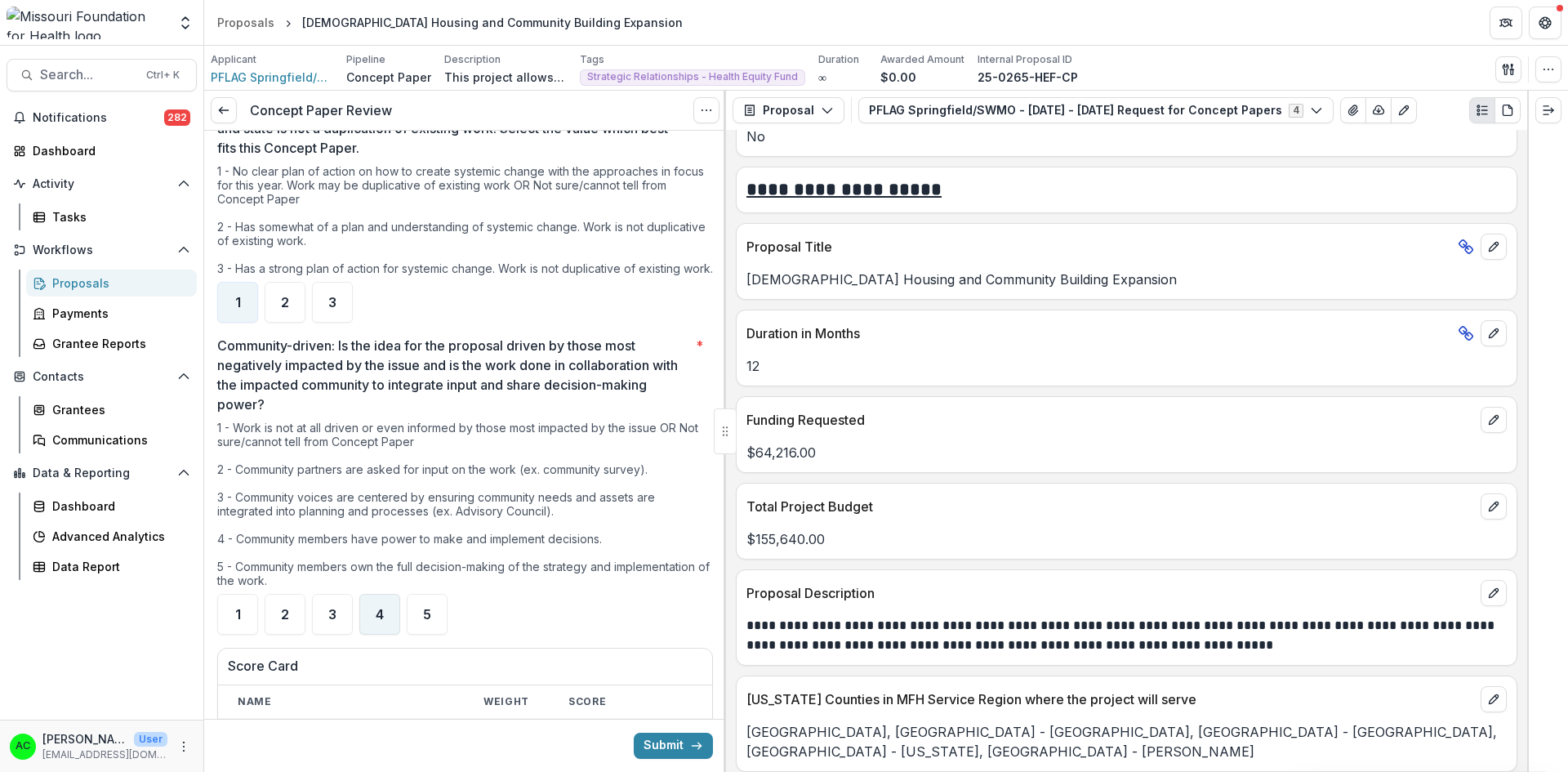
click at [376, 608] on span "4" at bounding box center [379, 614] width 8 height 13
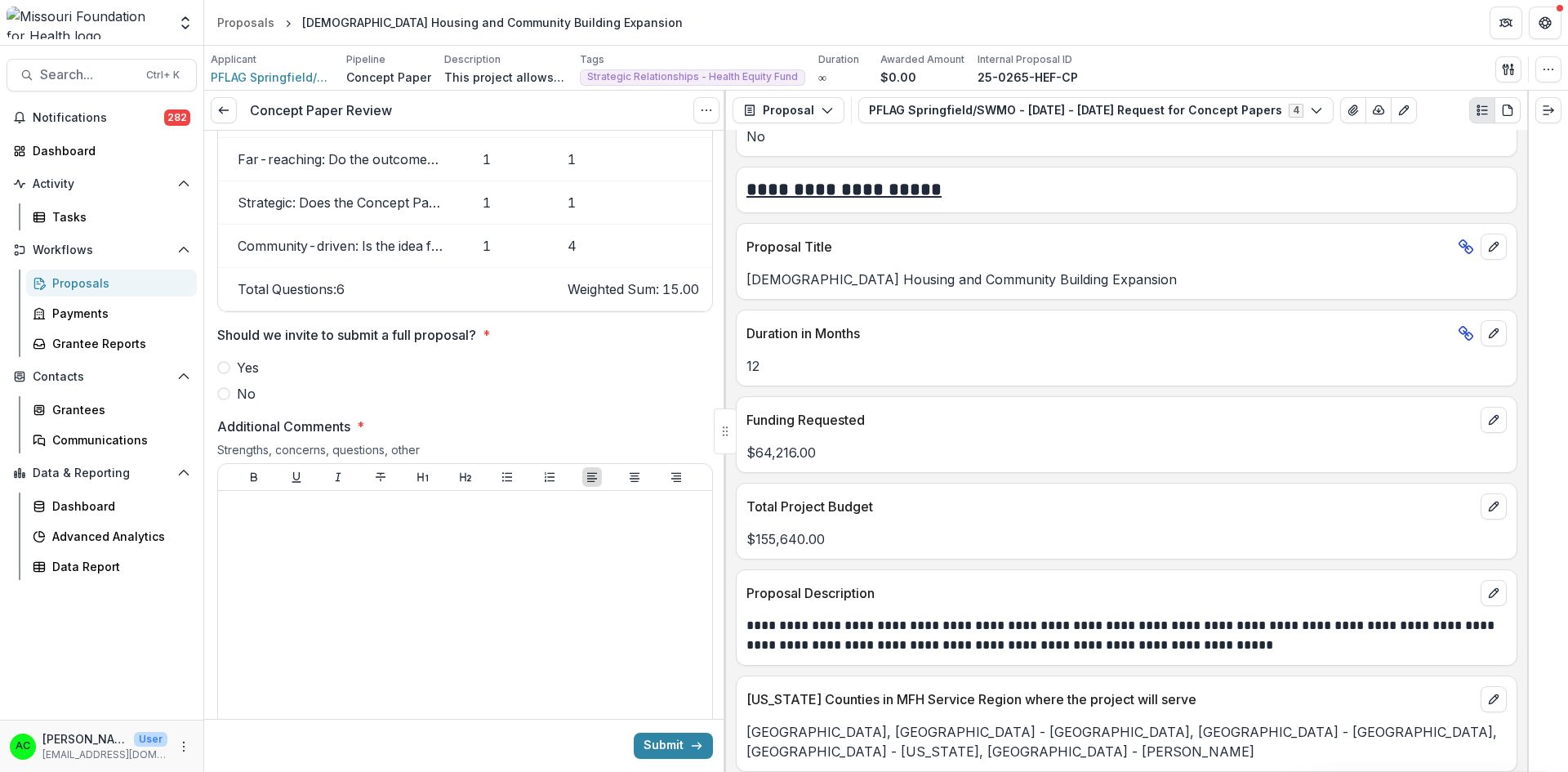
scroll to position [2292, 0]
click at [217, 383] on span at bounding box center [223, 389] width 13 height 13
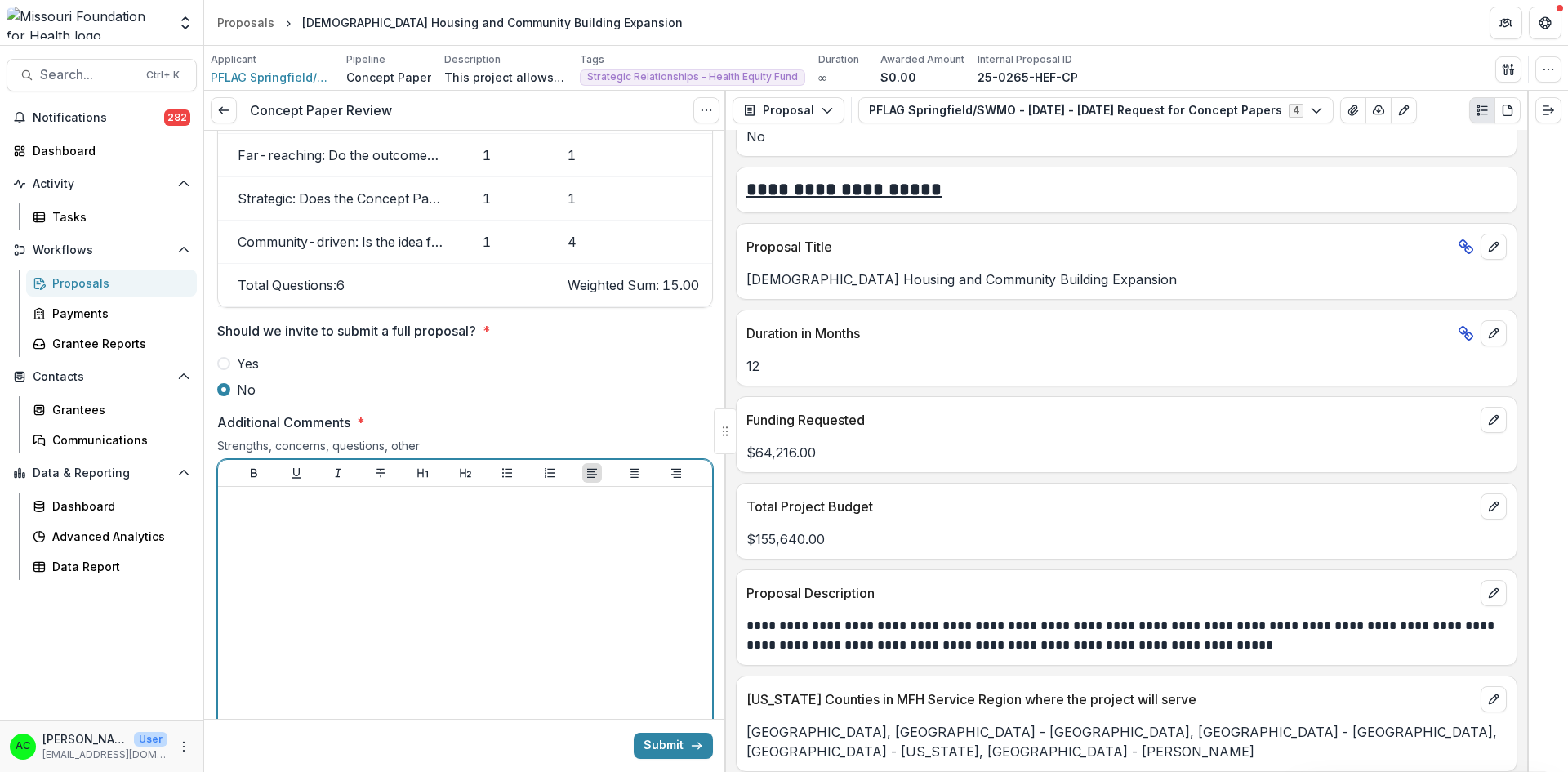
click at [285, 503] on div at bounding box center [465, 616] width 481 height 245
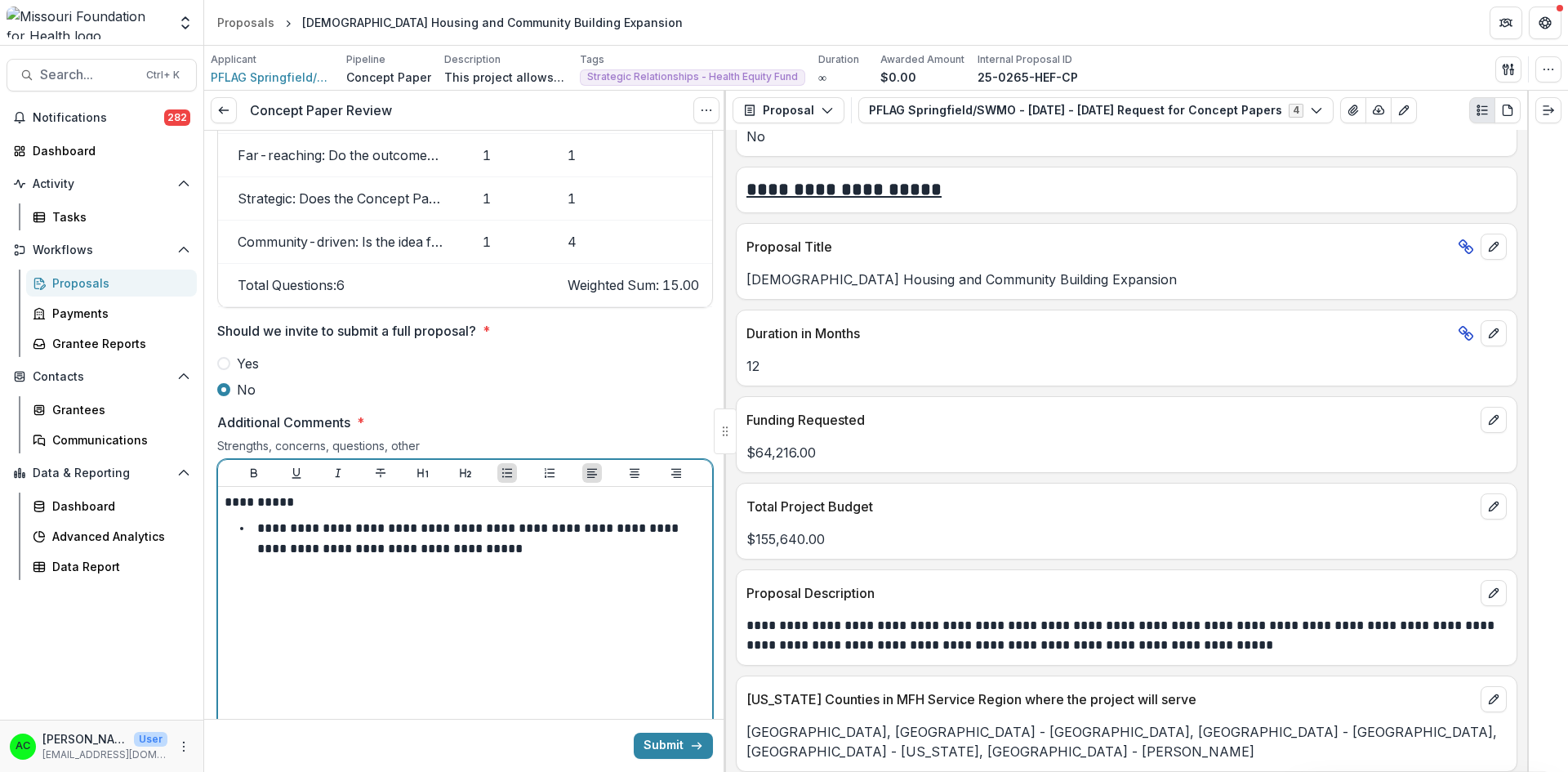
click at [350, 522] on p "**********" at bounding box center [469, 539] width 425 height 33
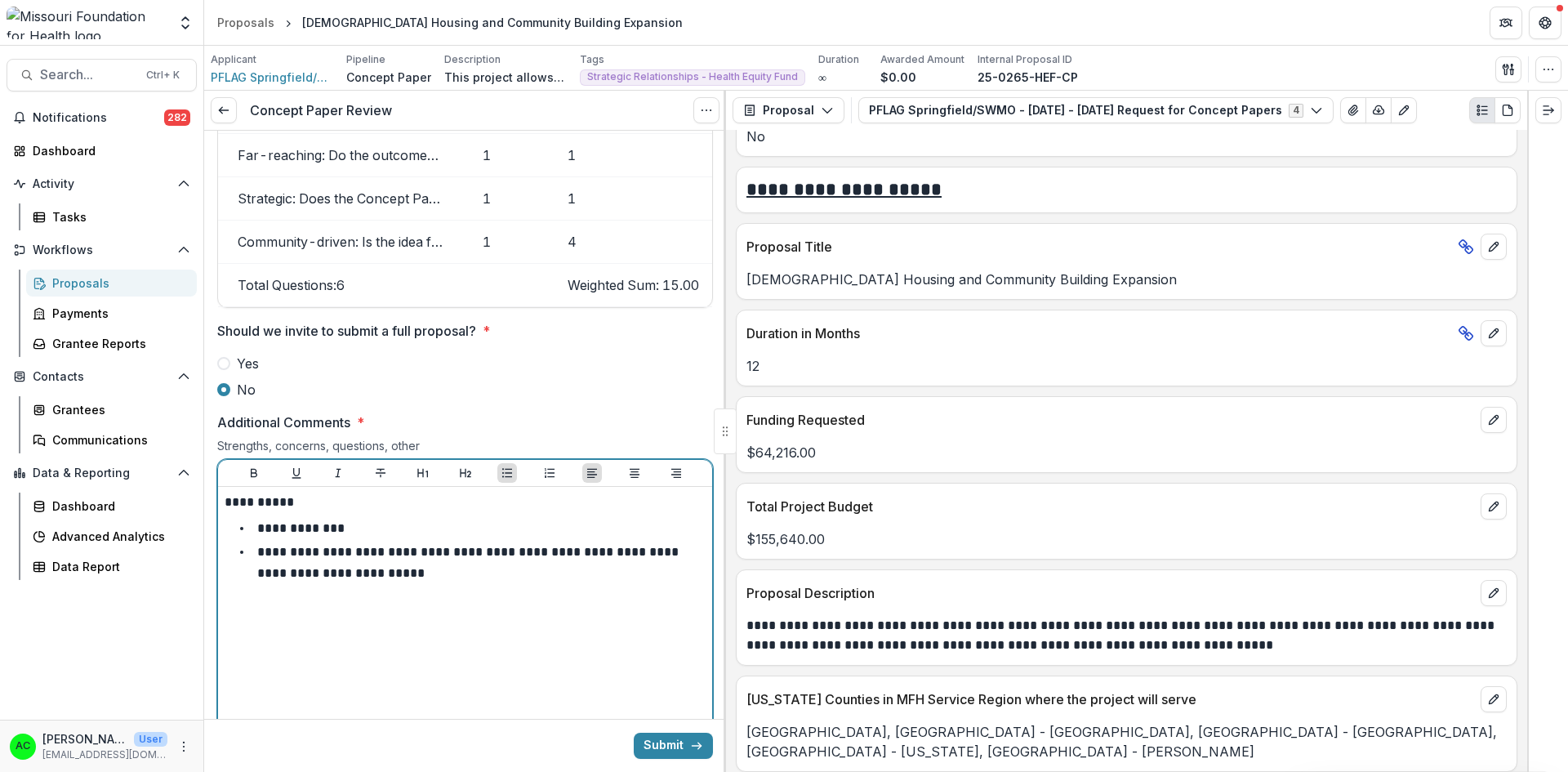
click at [426, 560] on li "**********" at bounding box center [475, 562] width 461 height 42
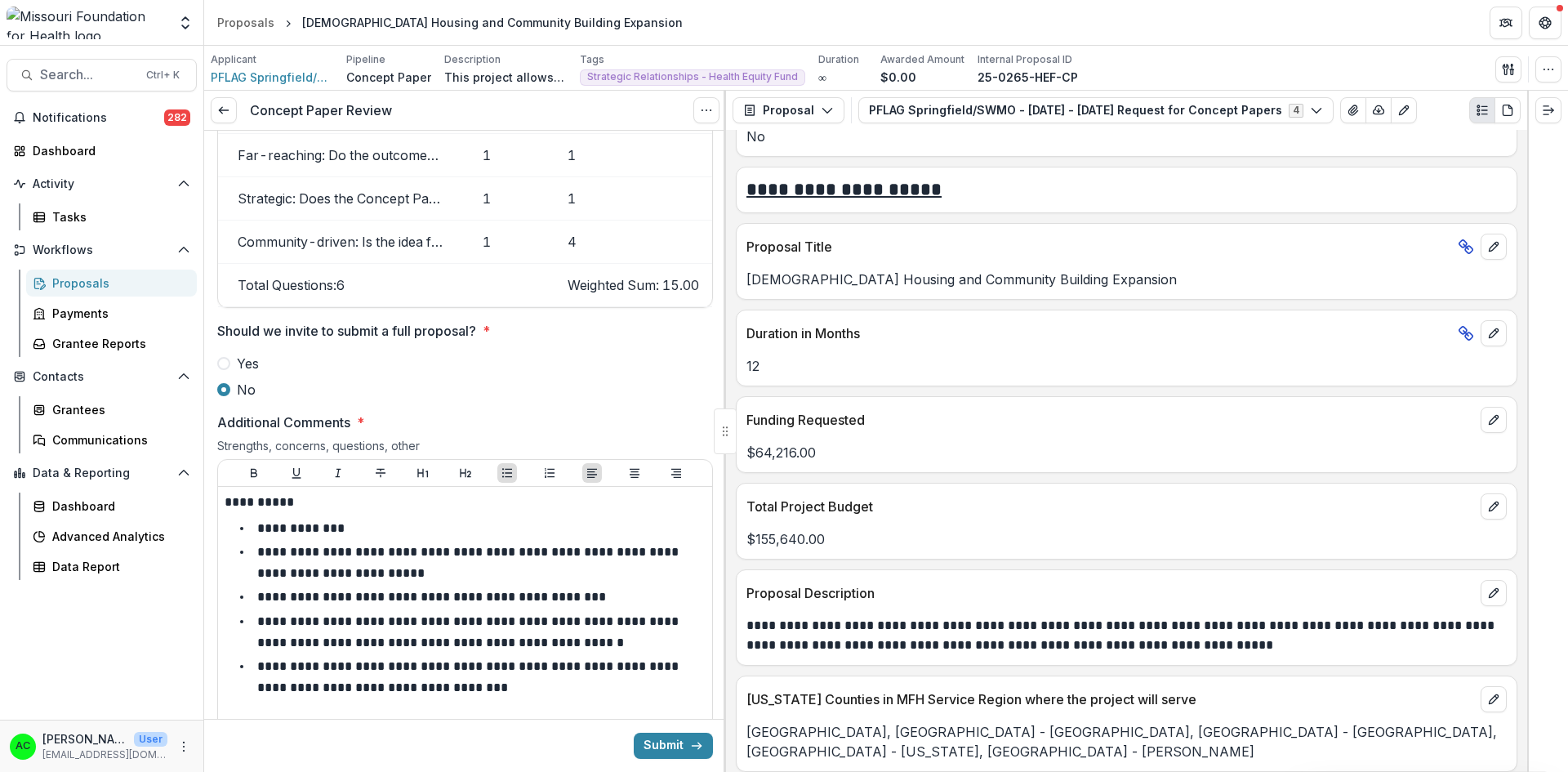
click at [1346, 107] on icon "View Attached Files" at bounding box center [1352, 110] width 13 height 13
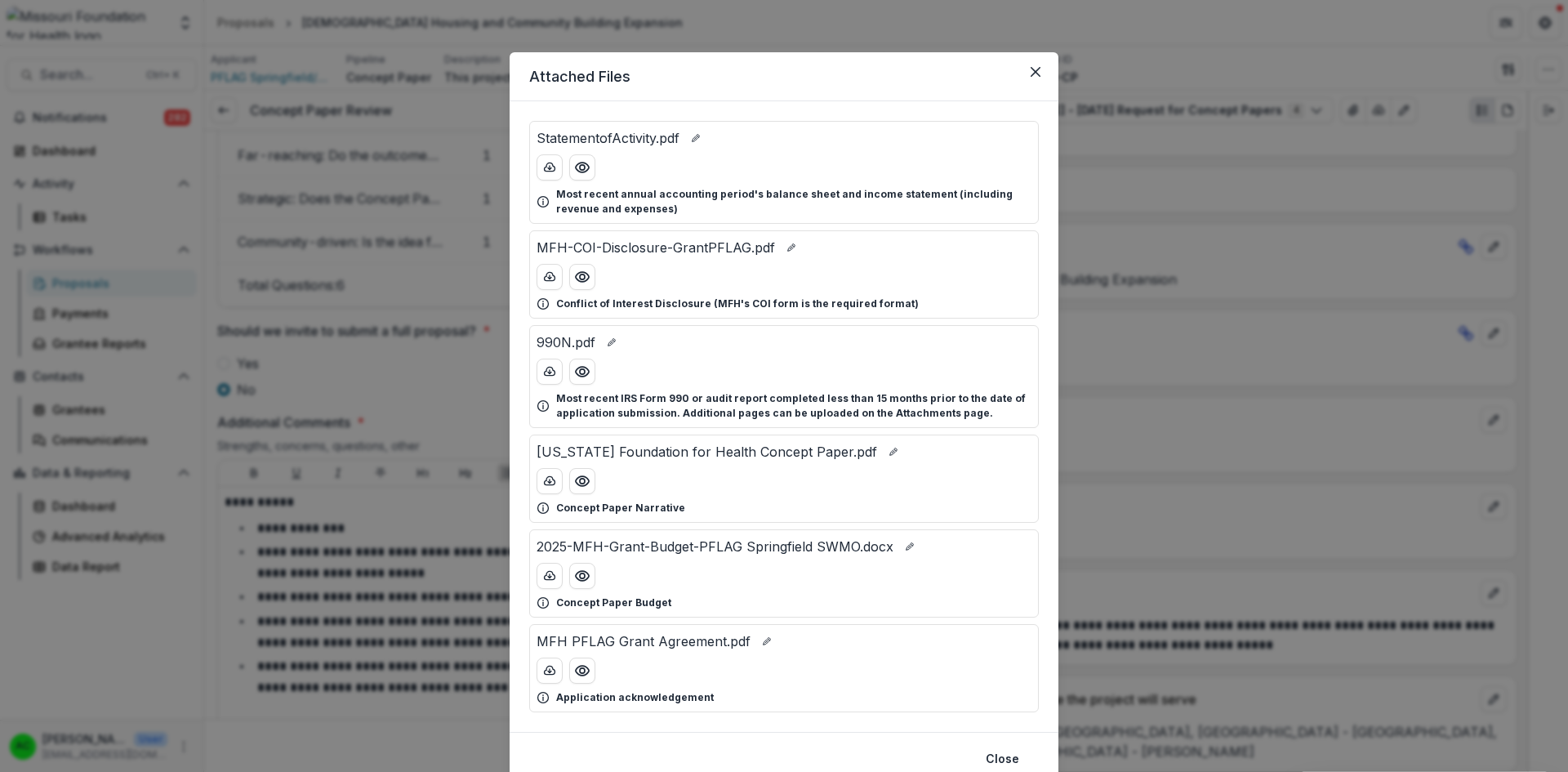
click at [589, 482] on button "Preview Missouri Foundation for Health Concept Paper.pdf" at bounding box center [582, 481] width 26 height 26
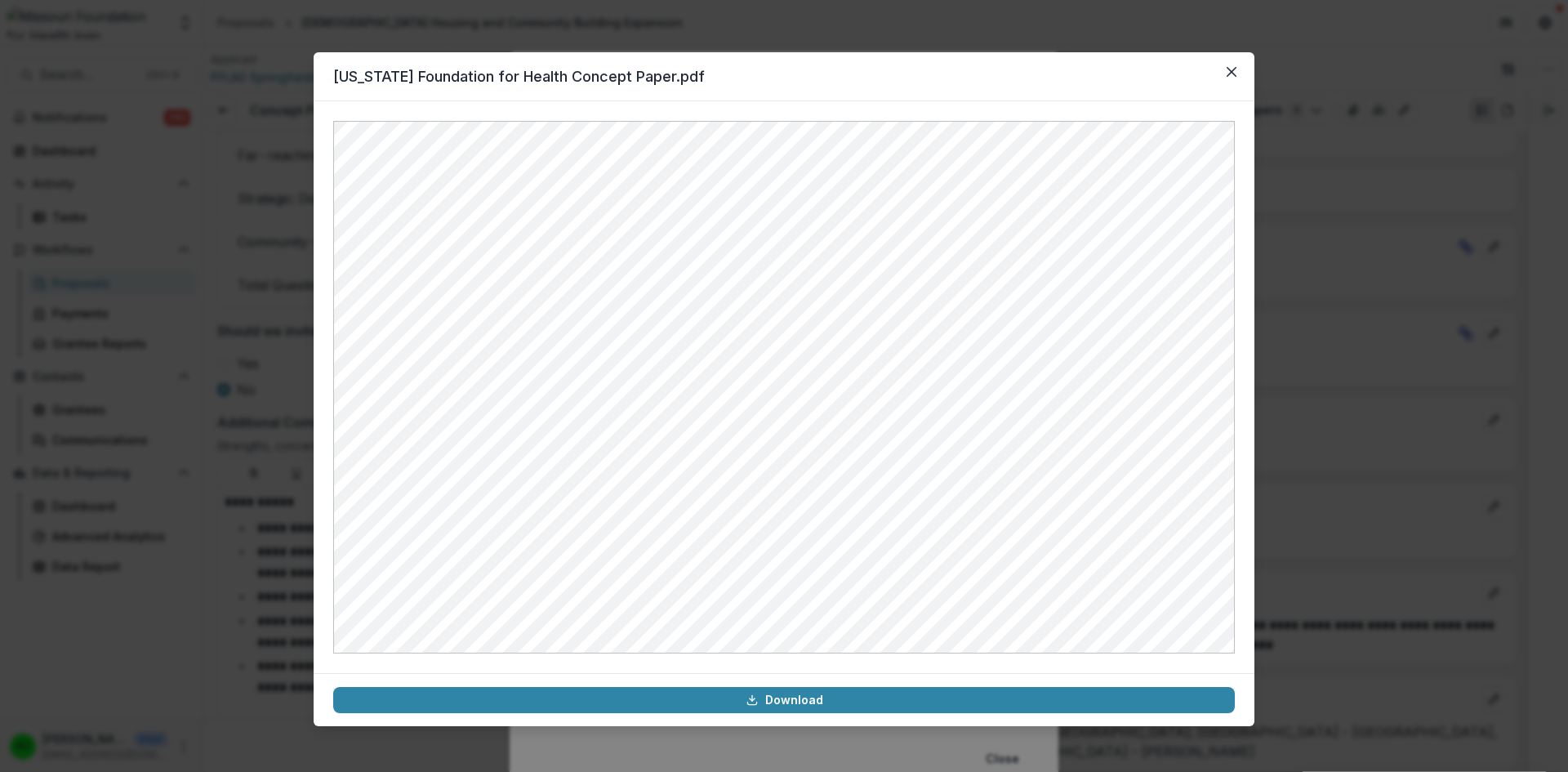
click at [1233, 68] on icon "Close" at bounding box center [1231, 72] width 10 height 10
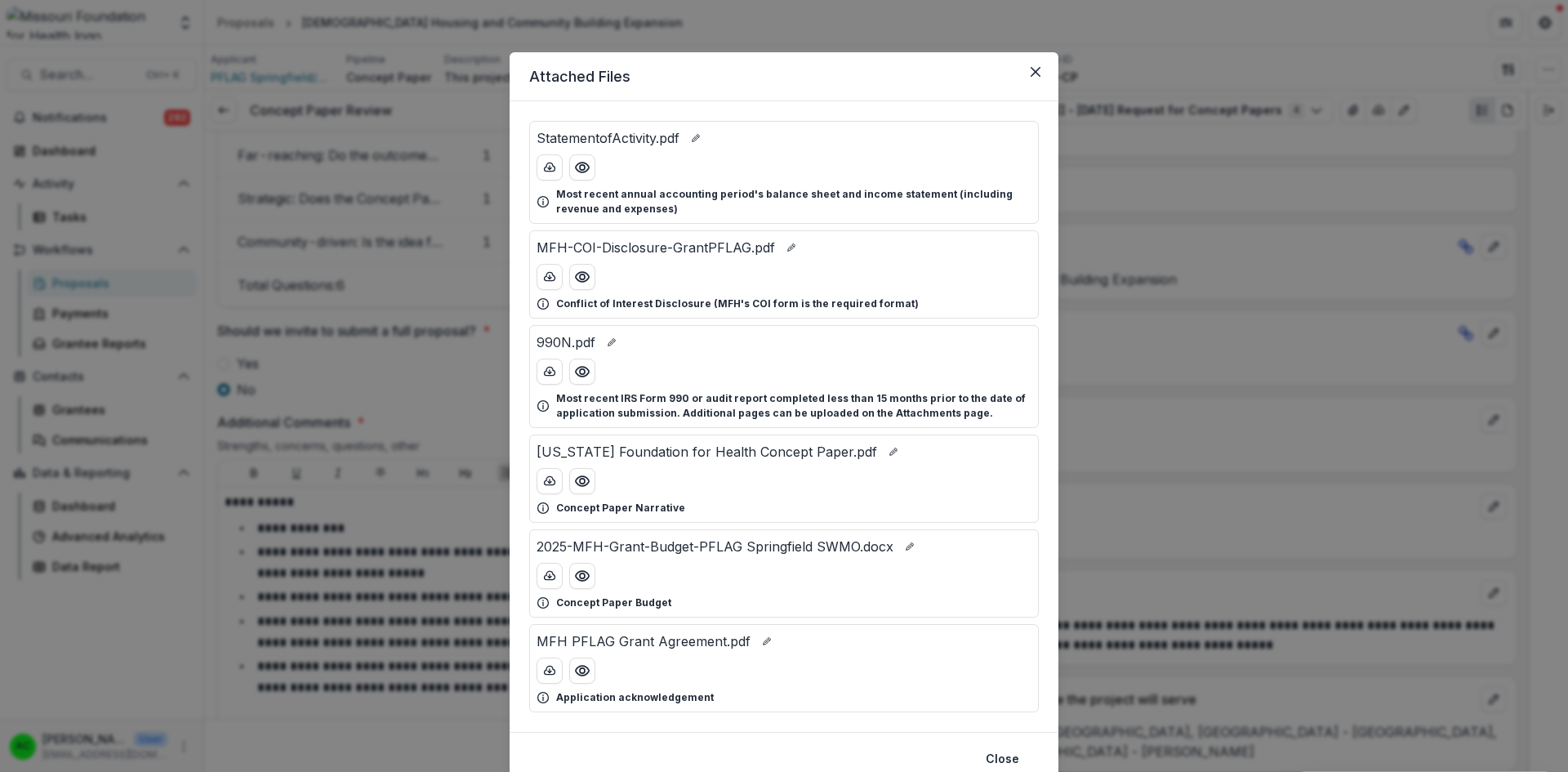
click at [1035, 76] on icon "Close" at bounding box center [1035, 72] width 10 height 10
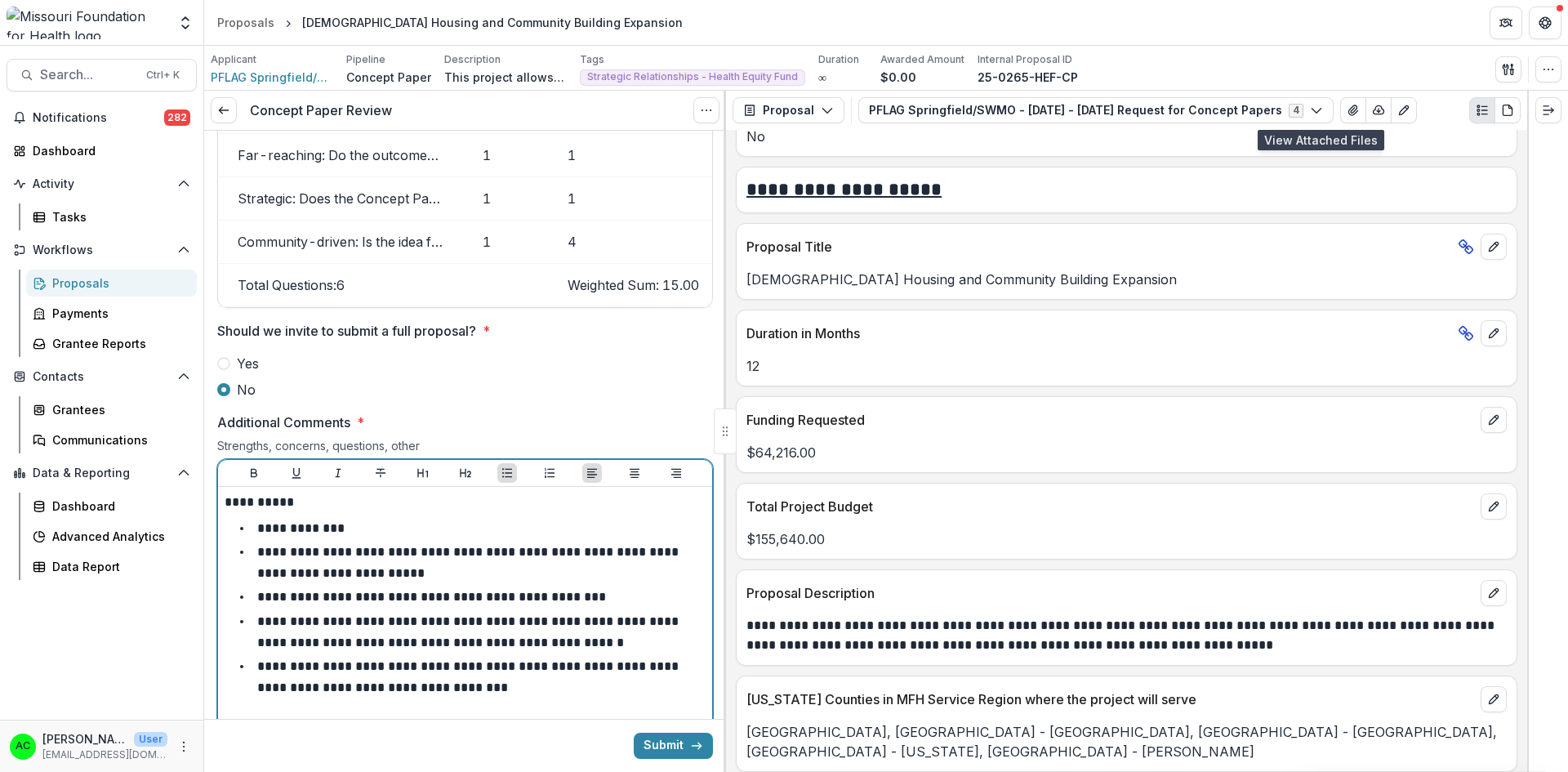
click at [549, 673] on li "**********" at bounding box center [475, 677] width 461 height 42
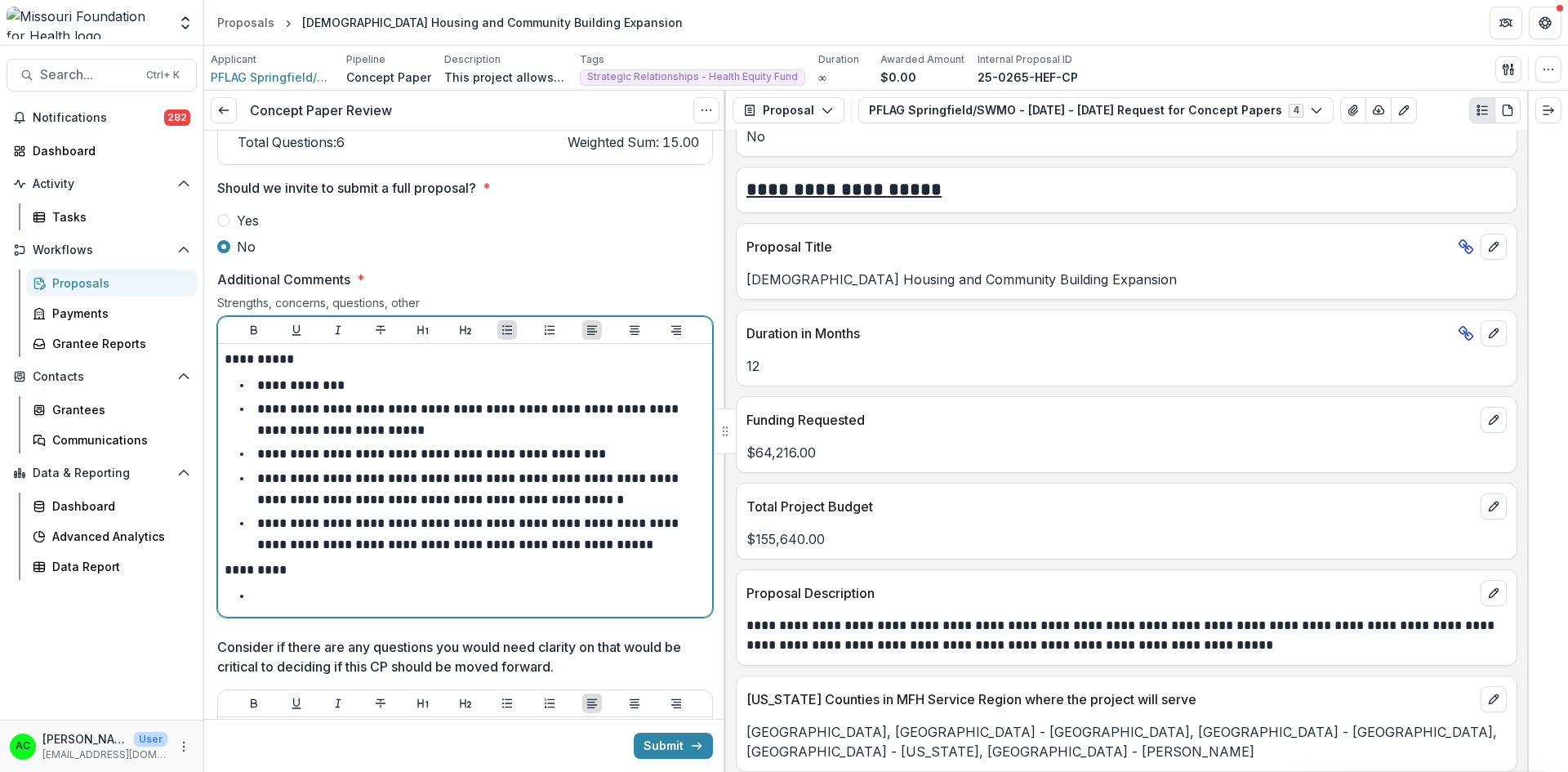
scroll to position [2445, 0]
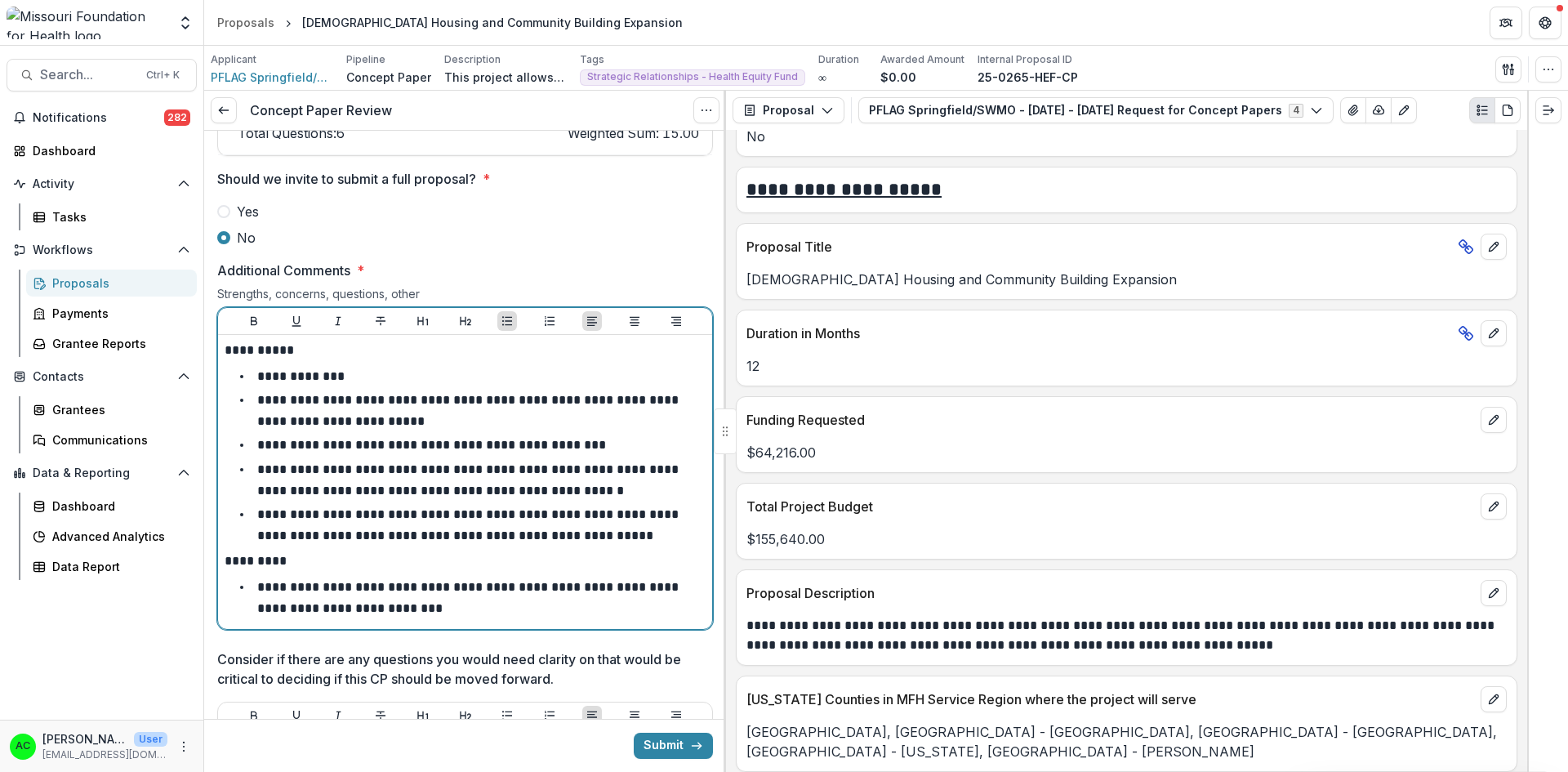
click at [299, 593] on p "**********" at bounding box center [469, 597] width 425 height 33
click at [520, 586] on li "**********" at bounding box center [475, 598] width 461 height 42
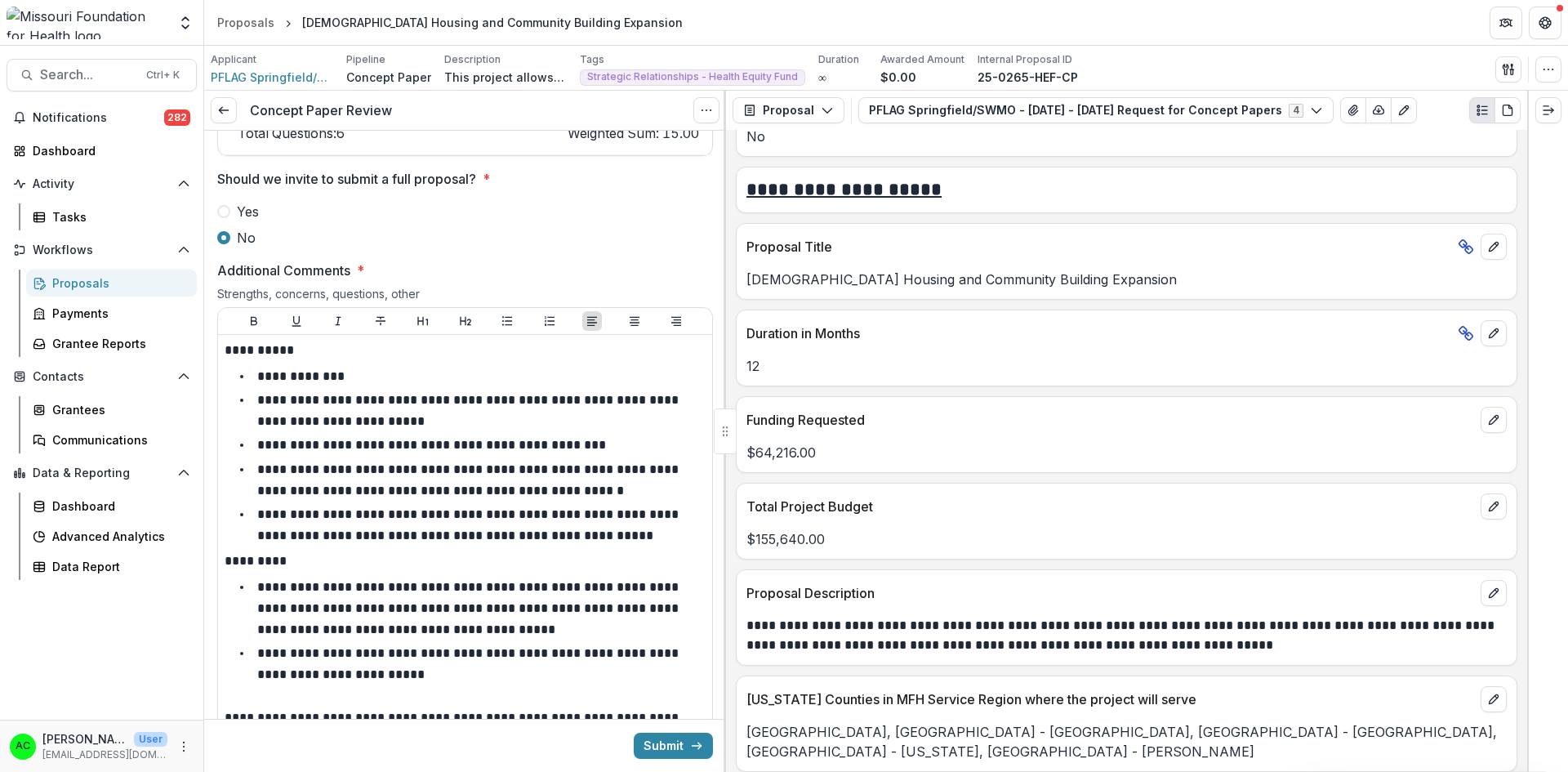
click at [724, 574] on div at bounding box center [725, 431] width 3 height 681
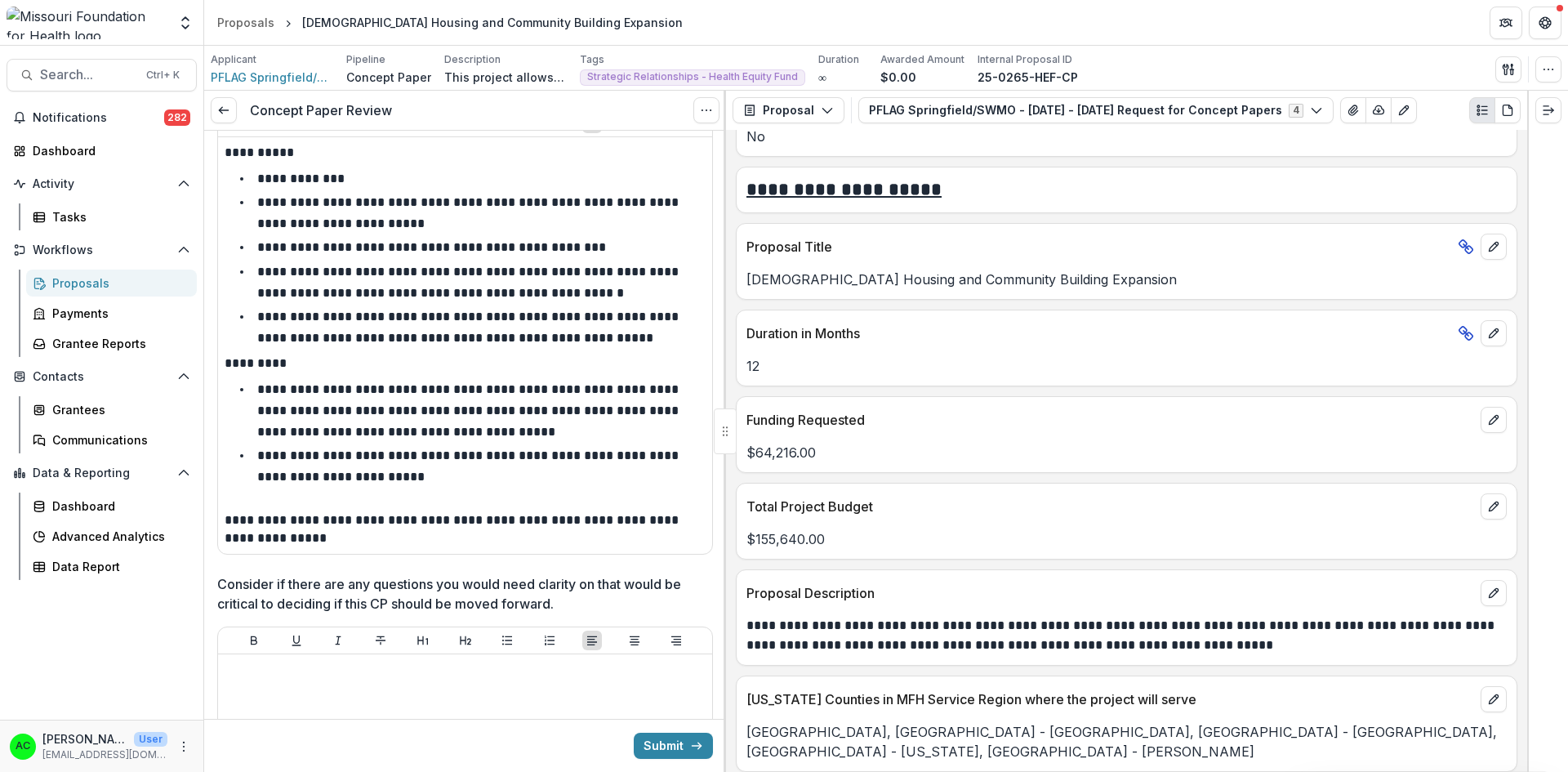
scroll to position [2676, 0]
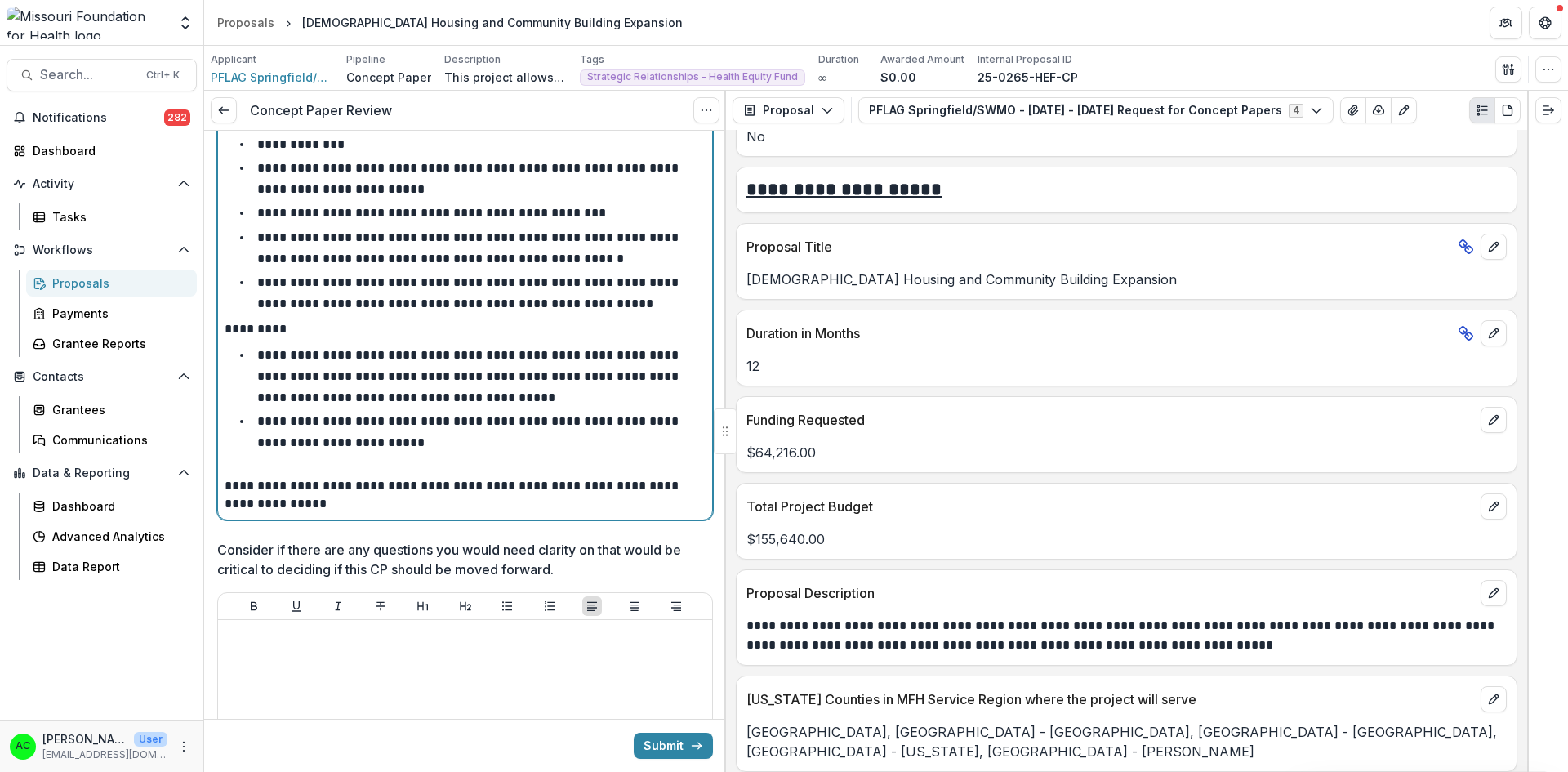
click at [362, 484] on p "**********" at bounding box center [462, 495] width 476 height 36
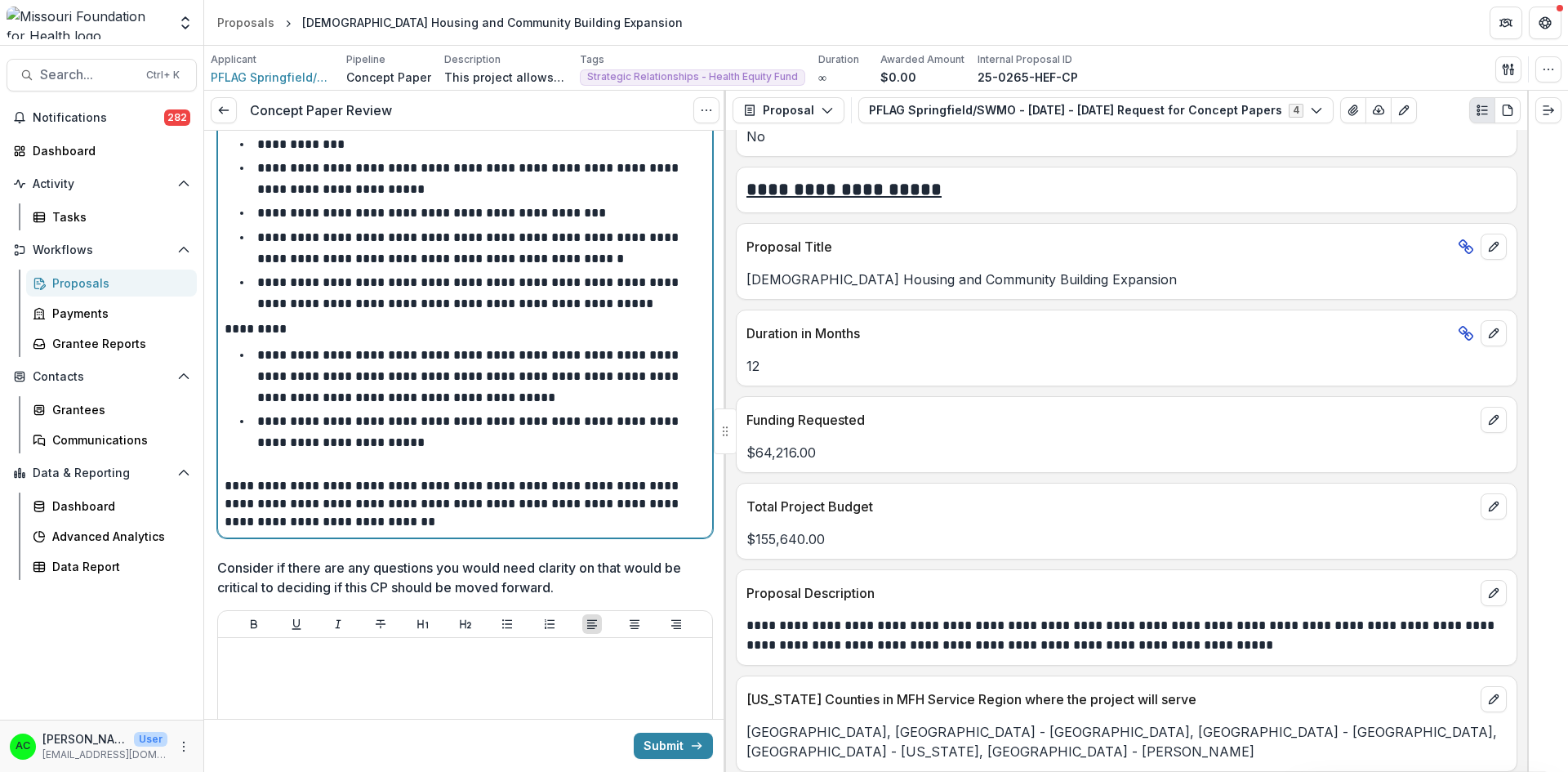
click at [675, 493] on p "**********" at bounding box center [462, 504] width 476 height 54
click at [649, 510] on p "**********" at bounding box center [462, 504] width 476 height 54
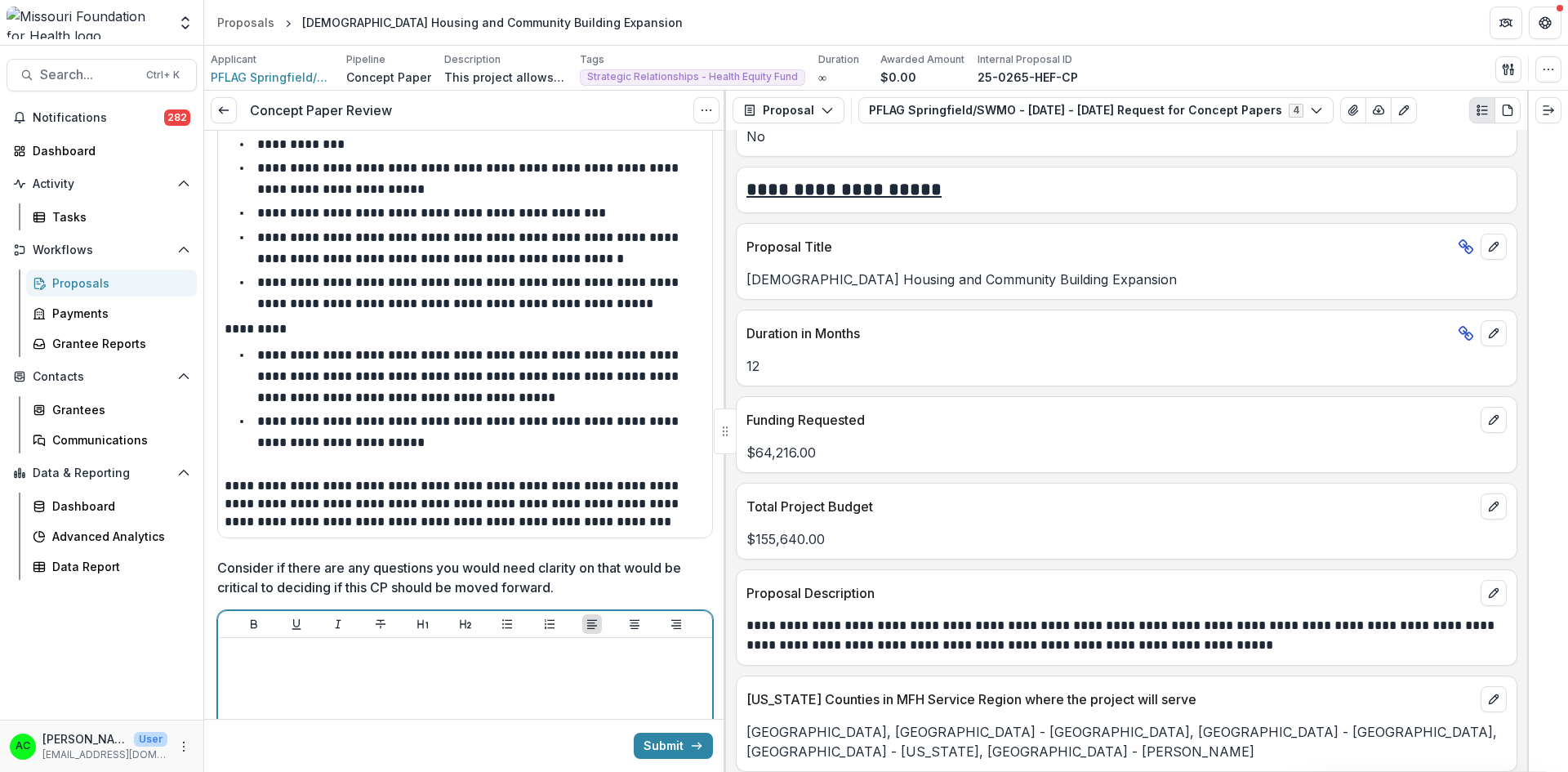
click at [545, 659] on div at bounding box center [465, 767] width 481 height 245
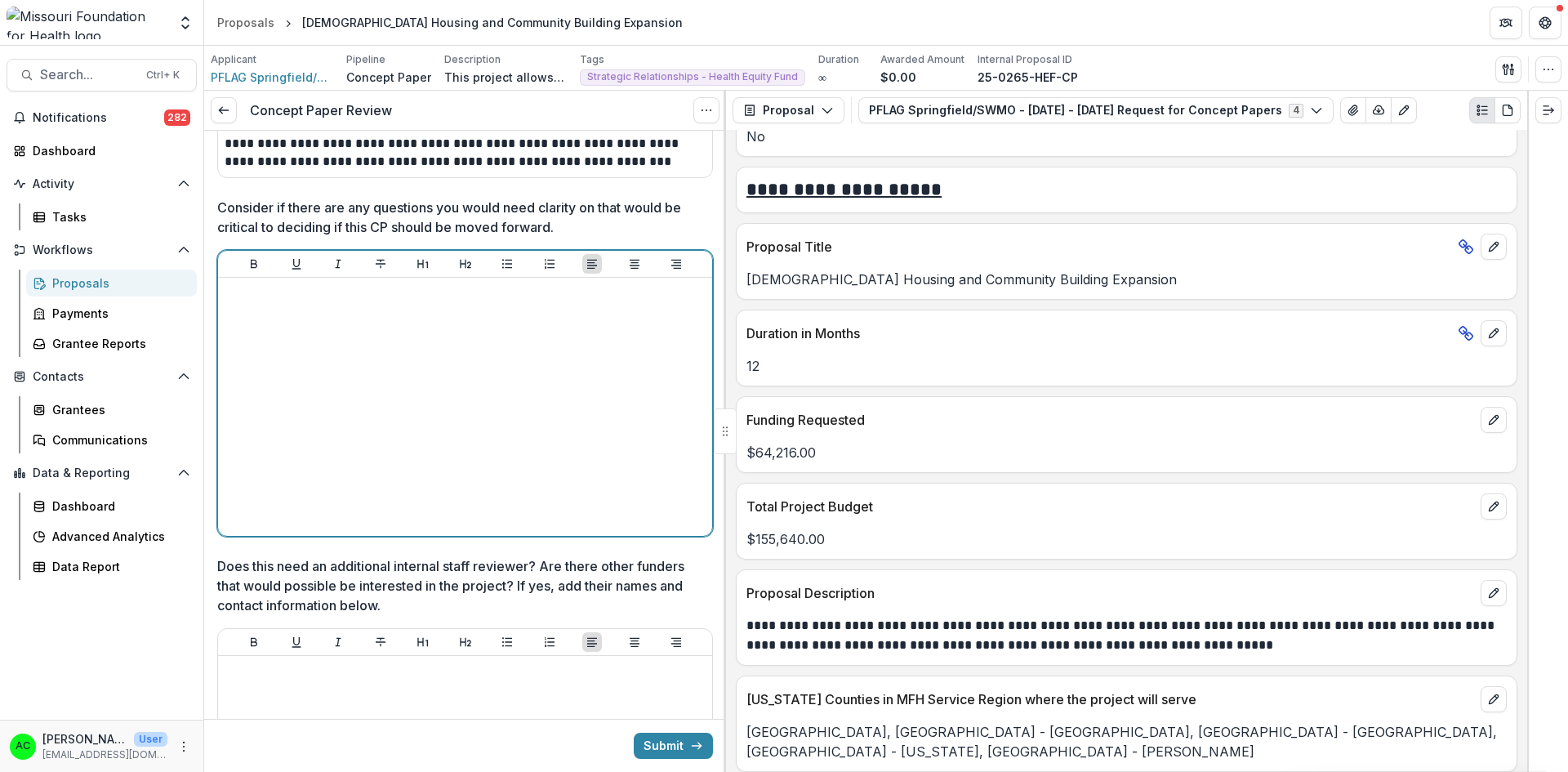
scroll to position [3136, 0]
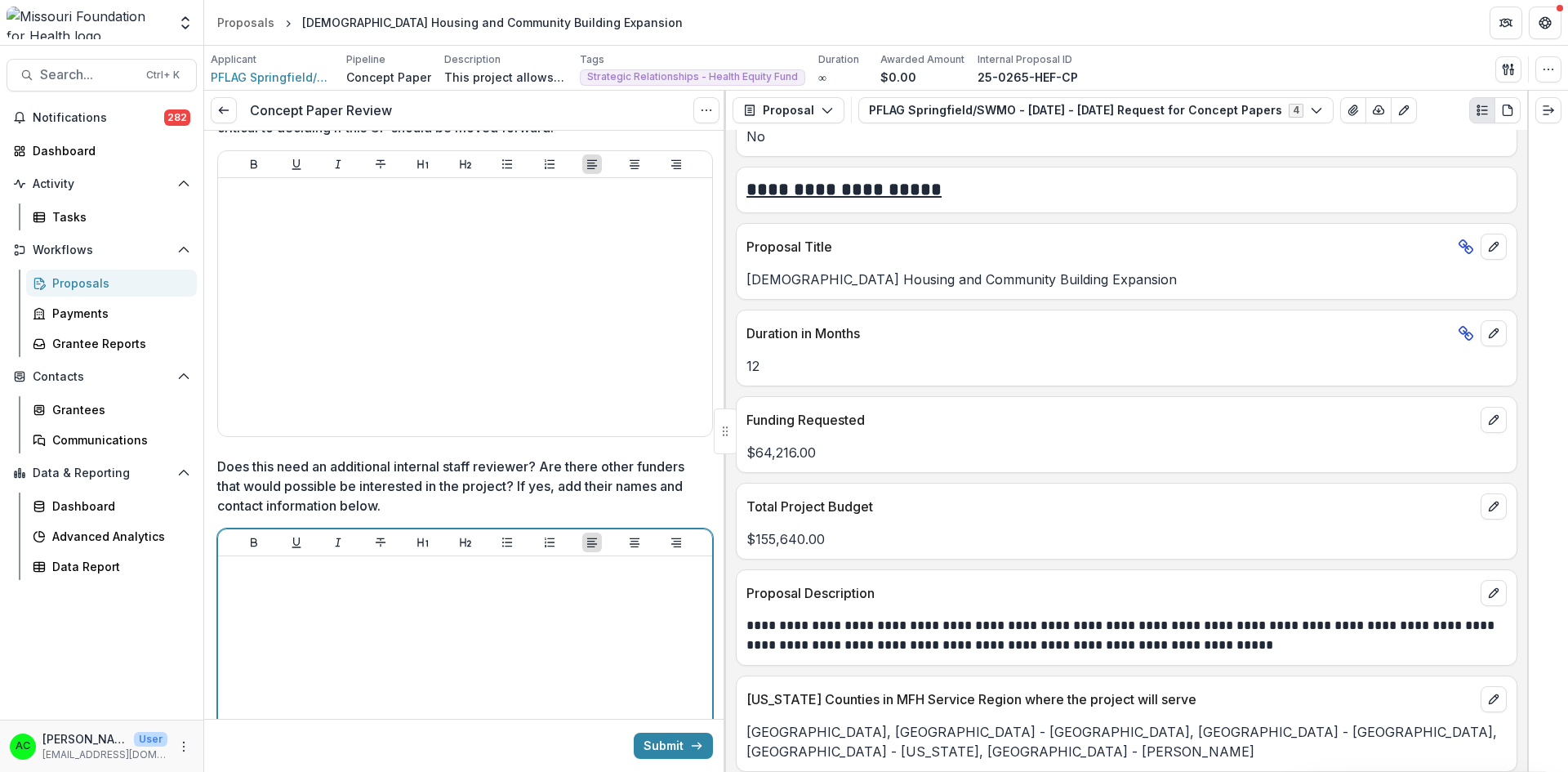
click at [583, 703] on div at bounding box center [465, 685] width 481 height 245
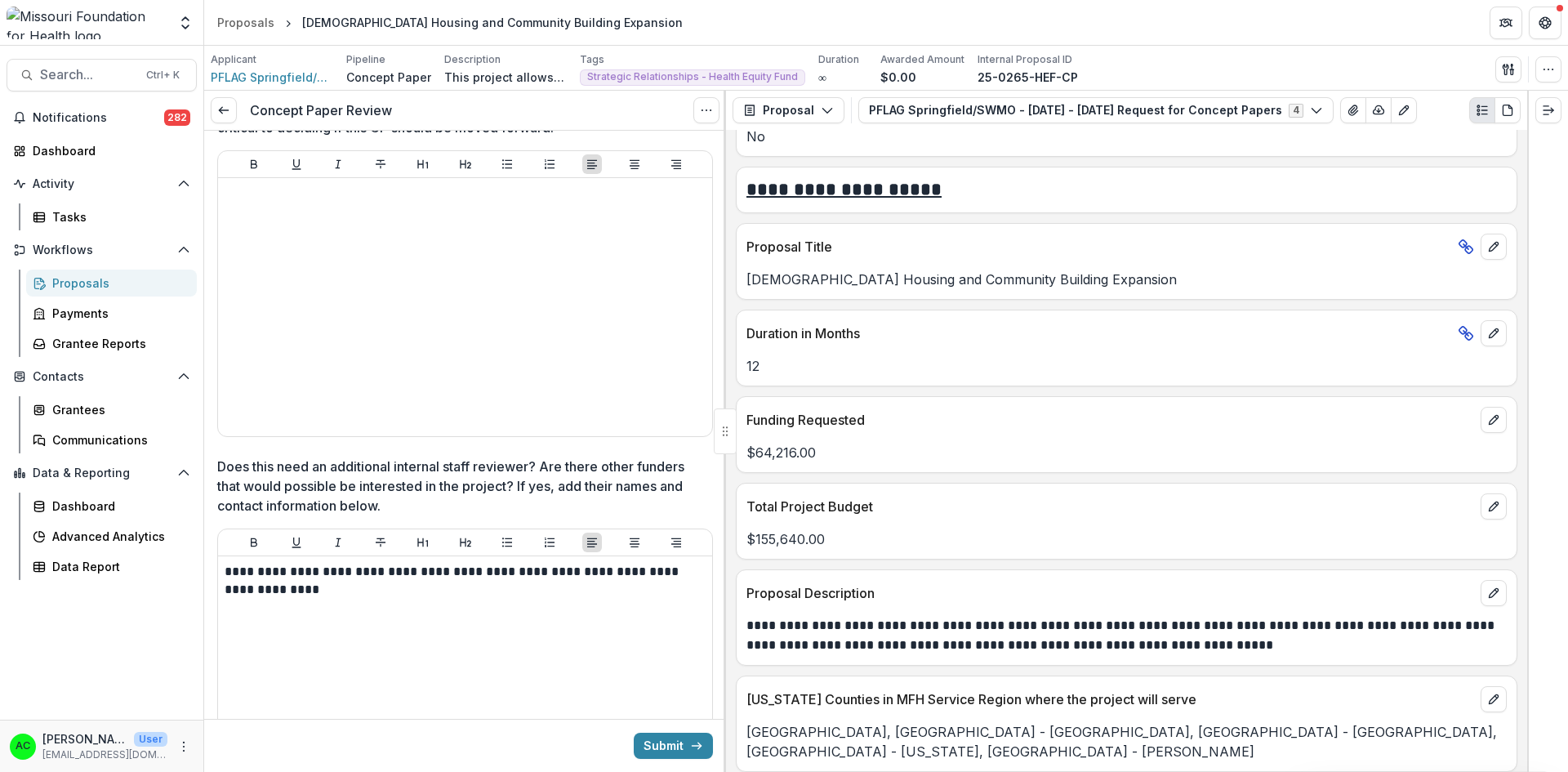
click at [725, 676] on div at bounding box center [725, 431] width 3 height 681
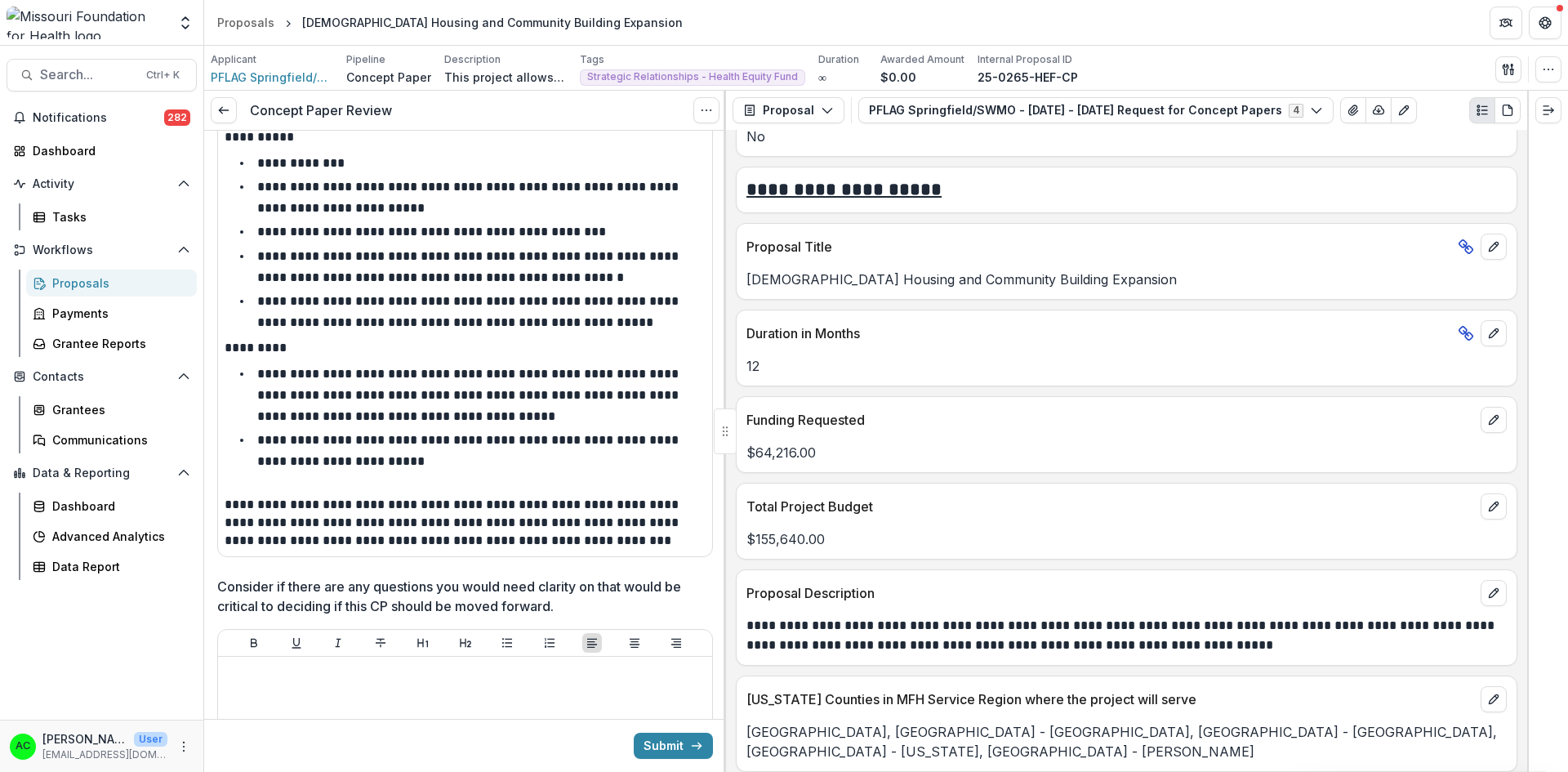
scroll to position [2278, 0]
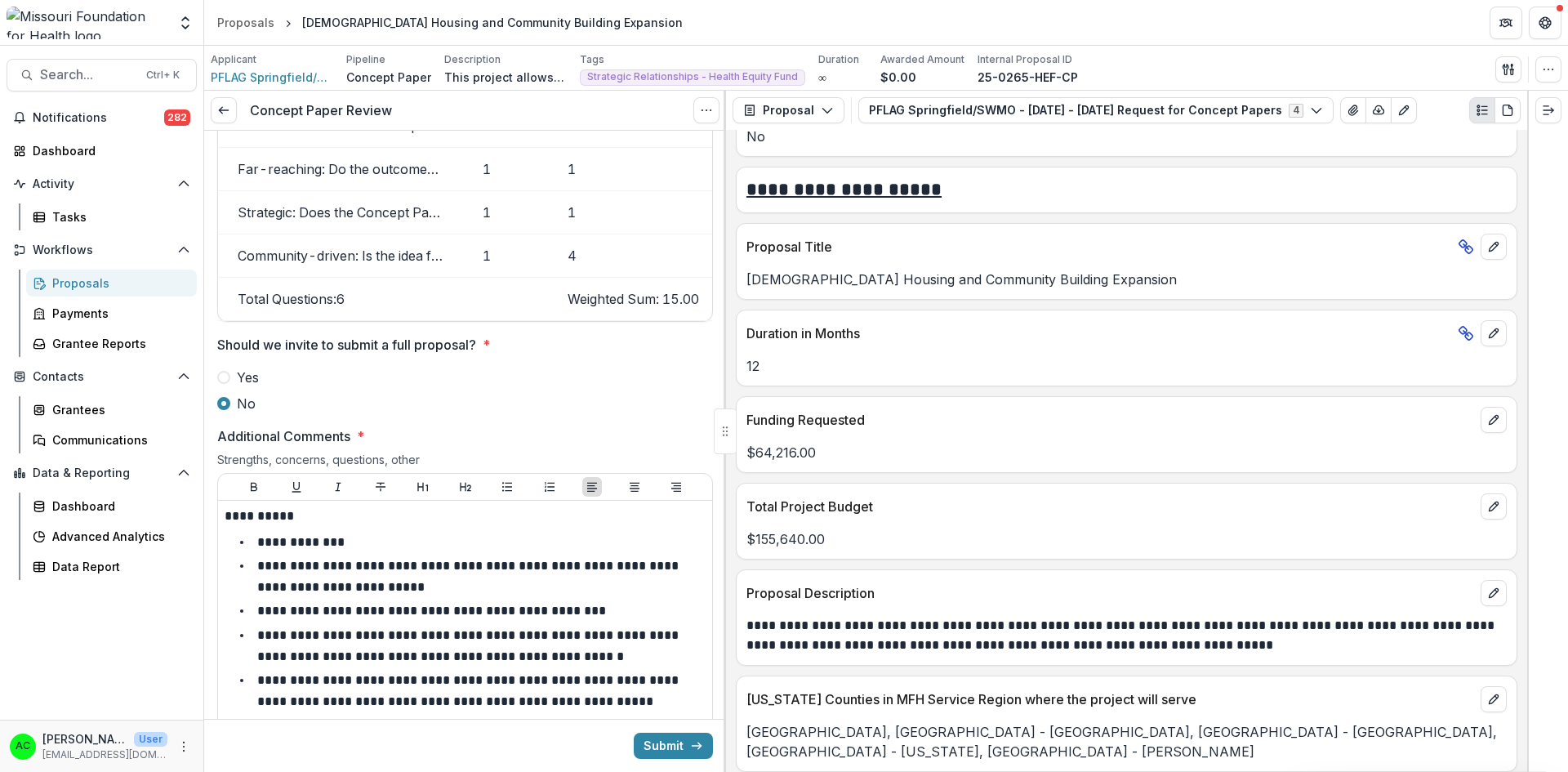
click at [651, 746] on button "Submit" at bounding box center [673, 746] width 80 height 26
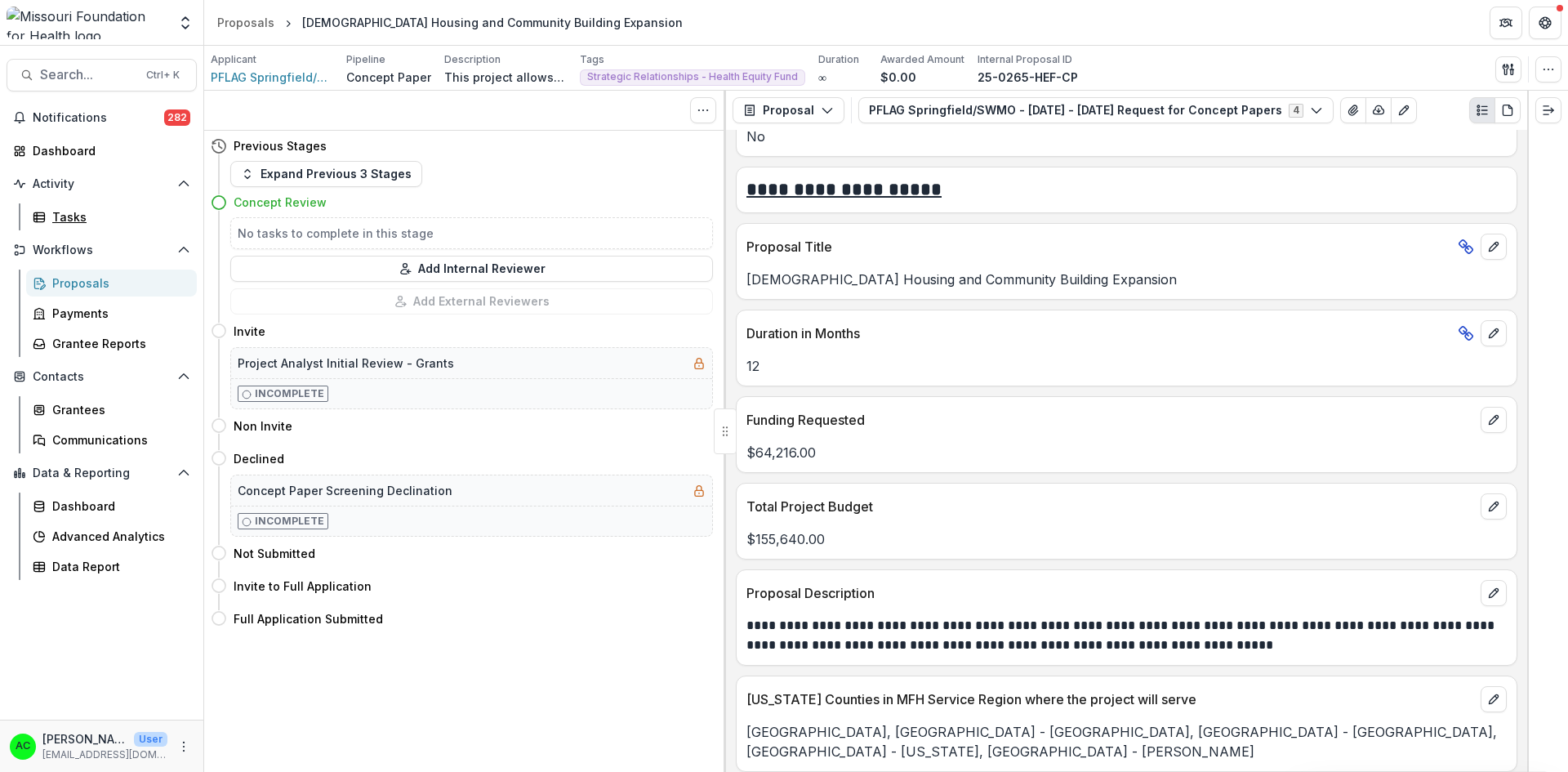
click at [86, 206] on link "Tasks" at bounding box center [111, 217] width 170 height 27
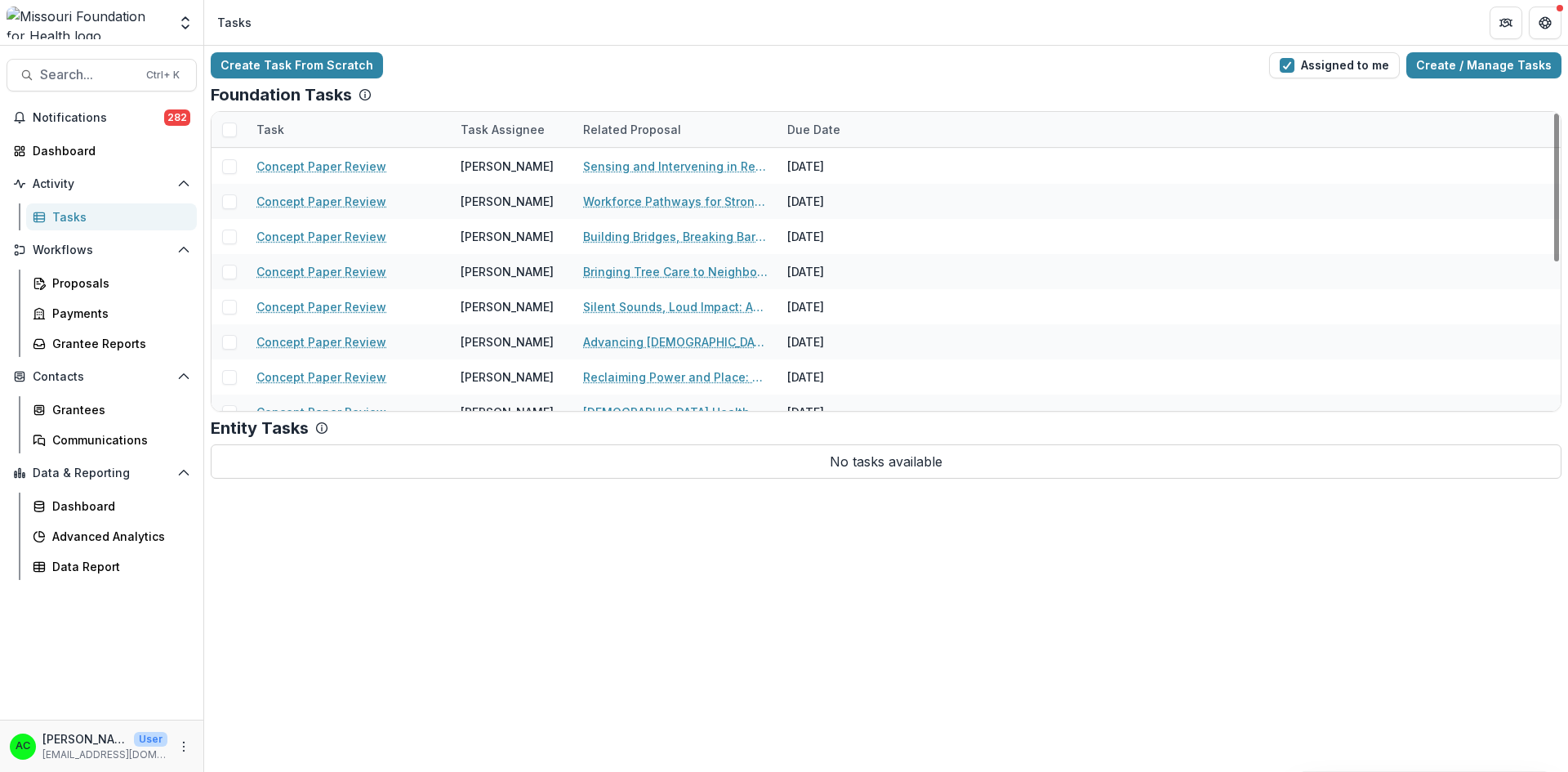
scroll to position [76, 0]
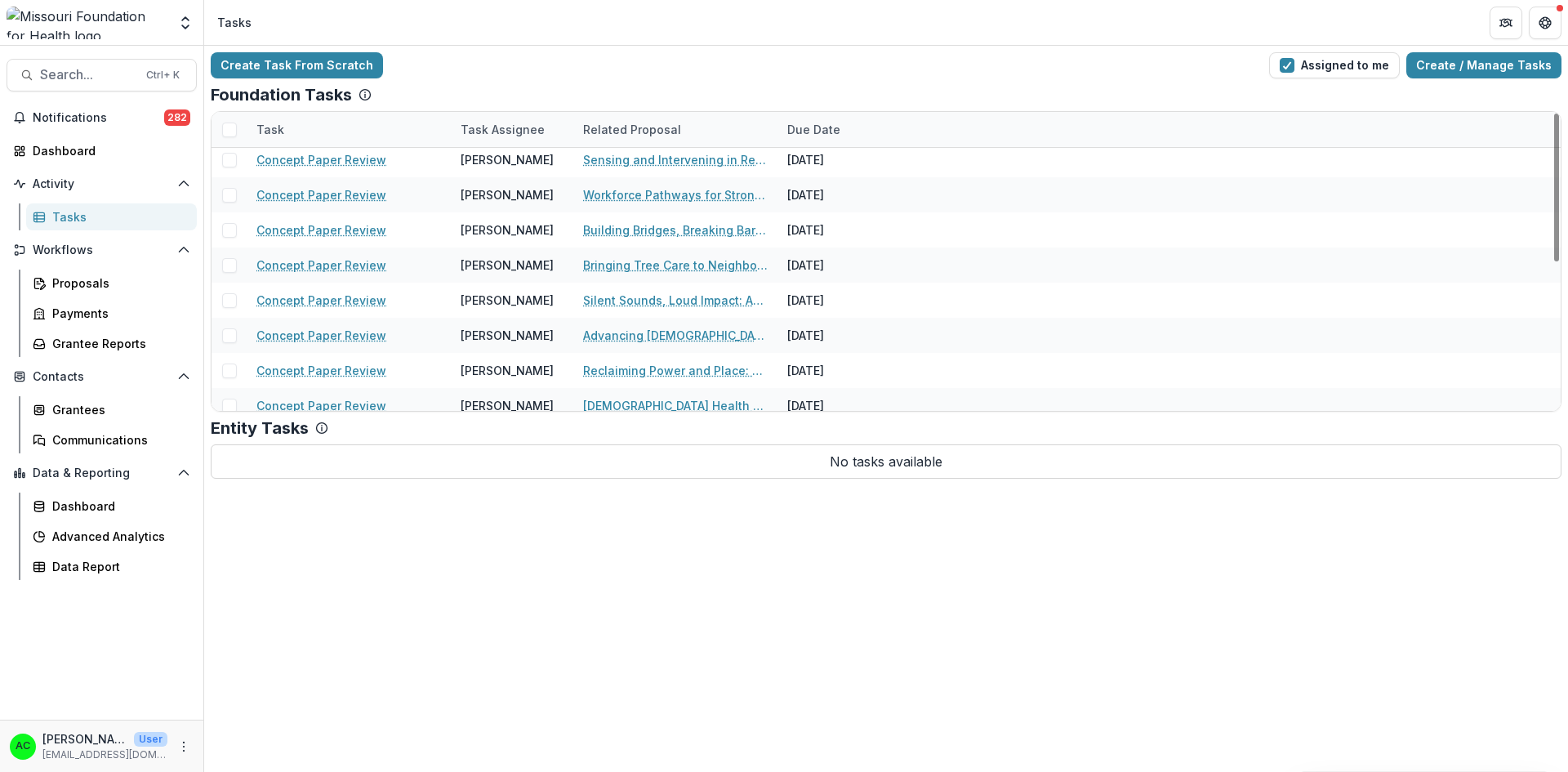
drag, startPoint x: 1557, startPoint y: 167, endPoint x: 1566, endPoint y: 205, distance: 39.1
click at [1558, 205] on div at bounding box center [1557, 187] width 5 height 148
click at [694, 344] on div "Advancing [DEMOGRAPHIC_DATA] Health Equity in [GEOGRAPHIC_DATA][US_STATE]" at bounding box center [675, 335] width 184 height 35
click at [687, 337] on link "Advancing [DEMOGRAPHIC_DATA] Health Equity in [GEOGRAPHIC_DATA][US_STATE]" at bounding box center [675, 336] width 184 height 17
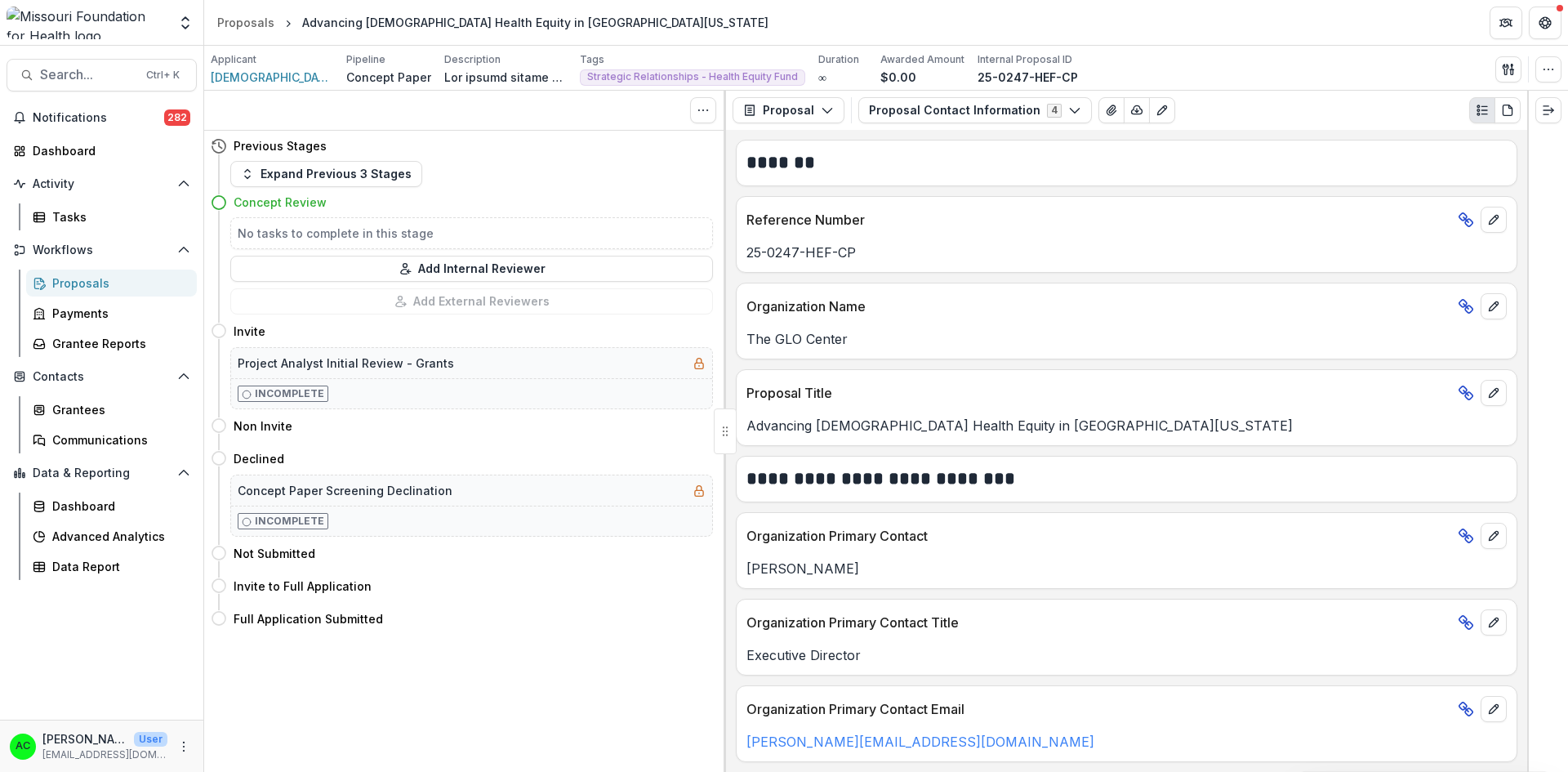
click at [896, 103] on button "Proposal Contact Information 4" at bounding box center [975, 110] width 233 height 26
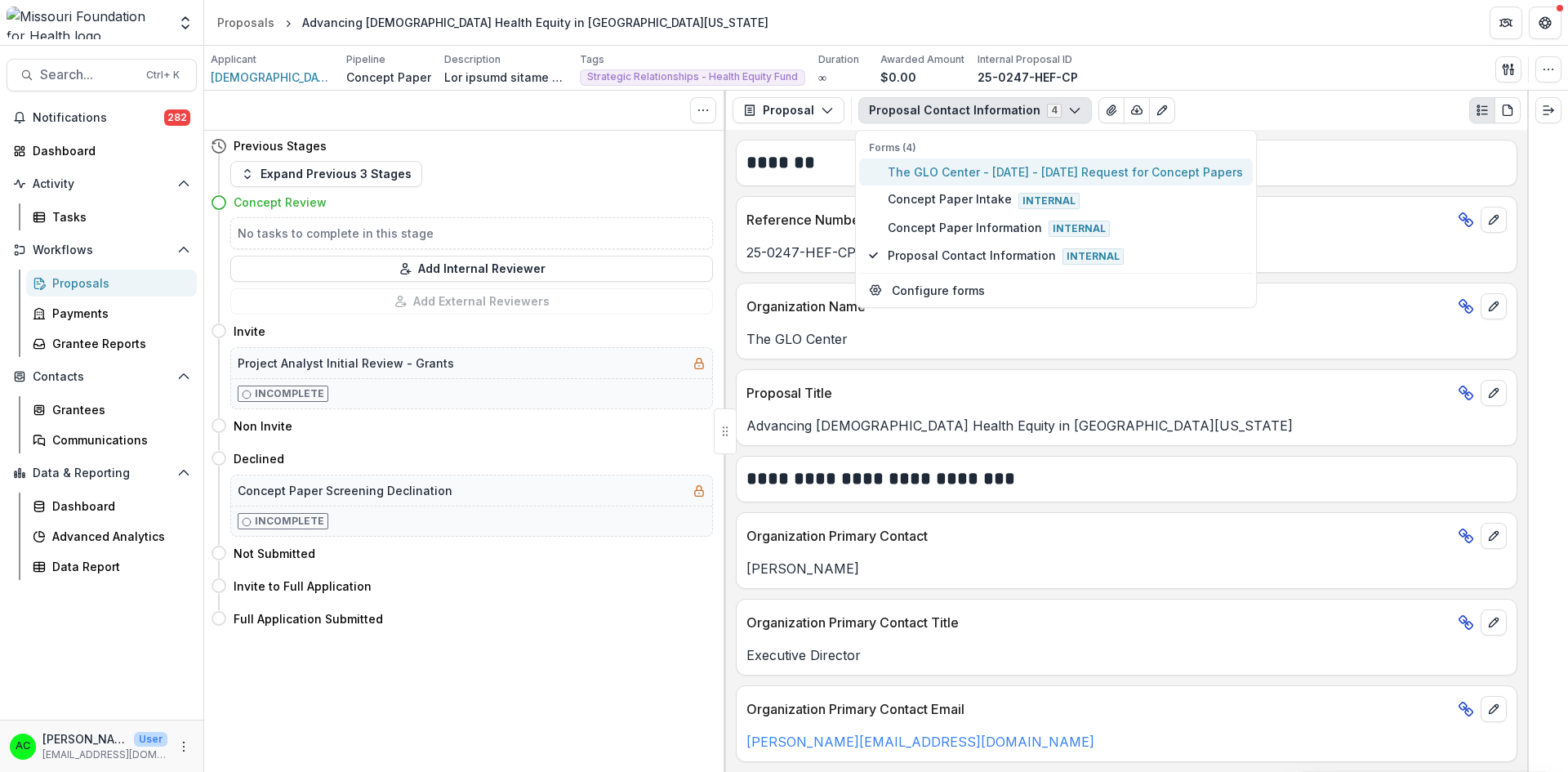
click at [914, 170] on span "The GLO Center - [DATE] - [DATE] Request for Concept Papers" at bounding box center [1065, 172] width 355 height 17
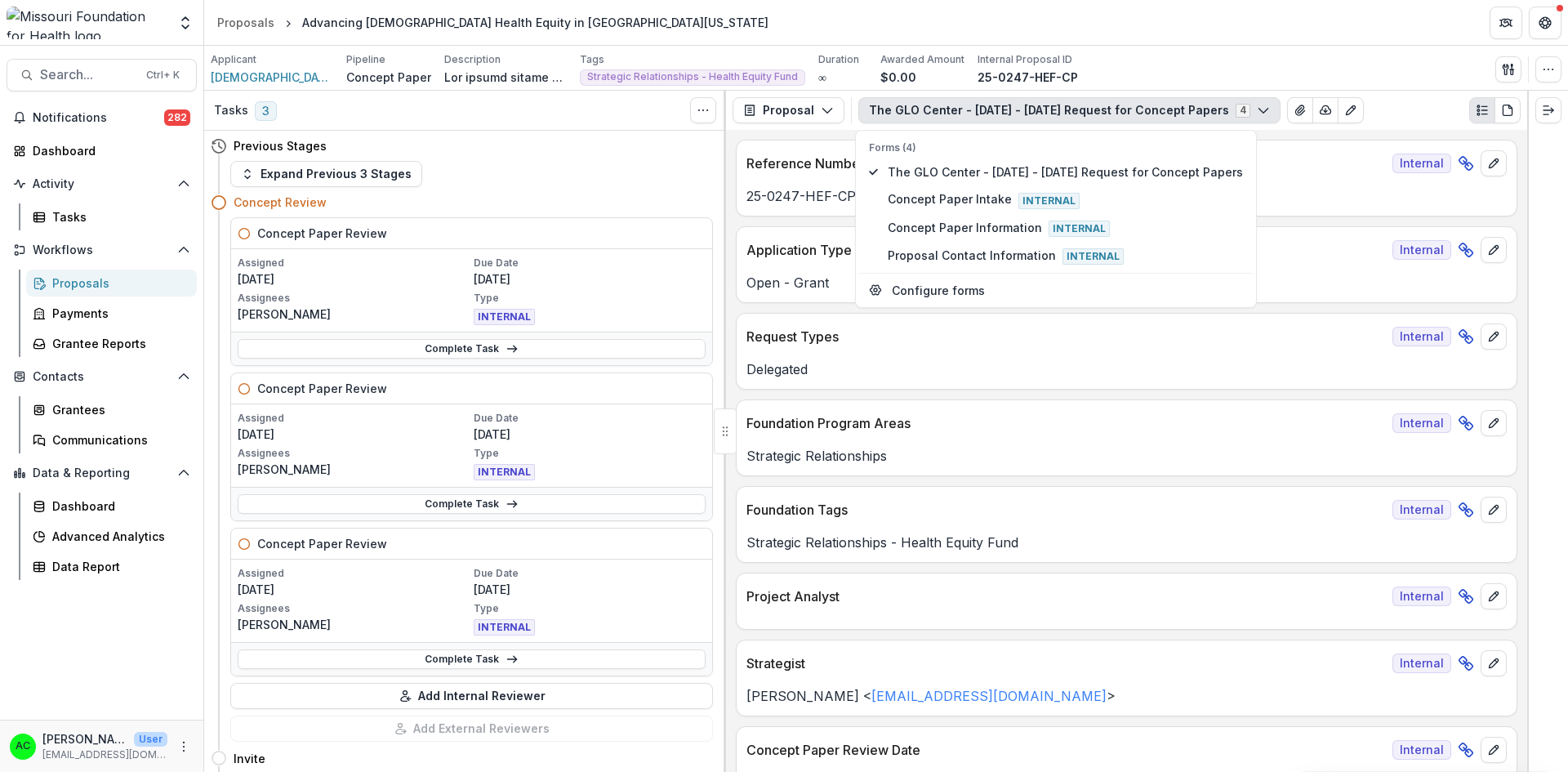
click at [815, 351] on div "Delegated" at bounding box center [1127, 365] width 780 height 30
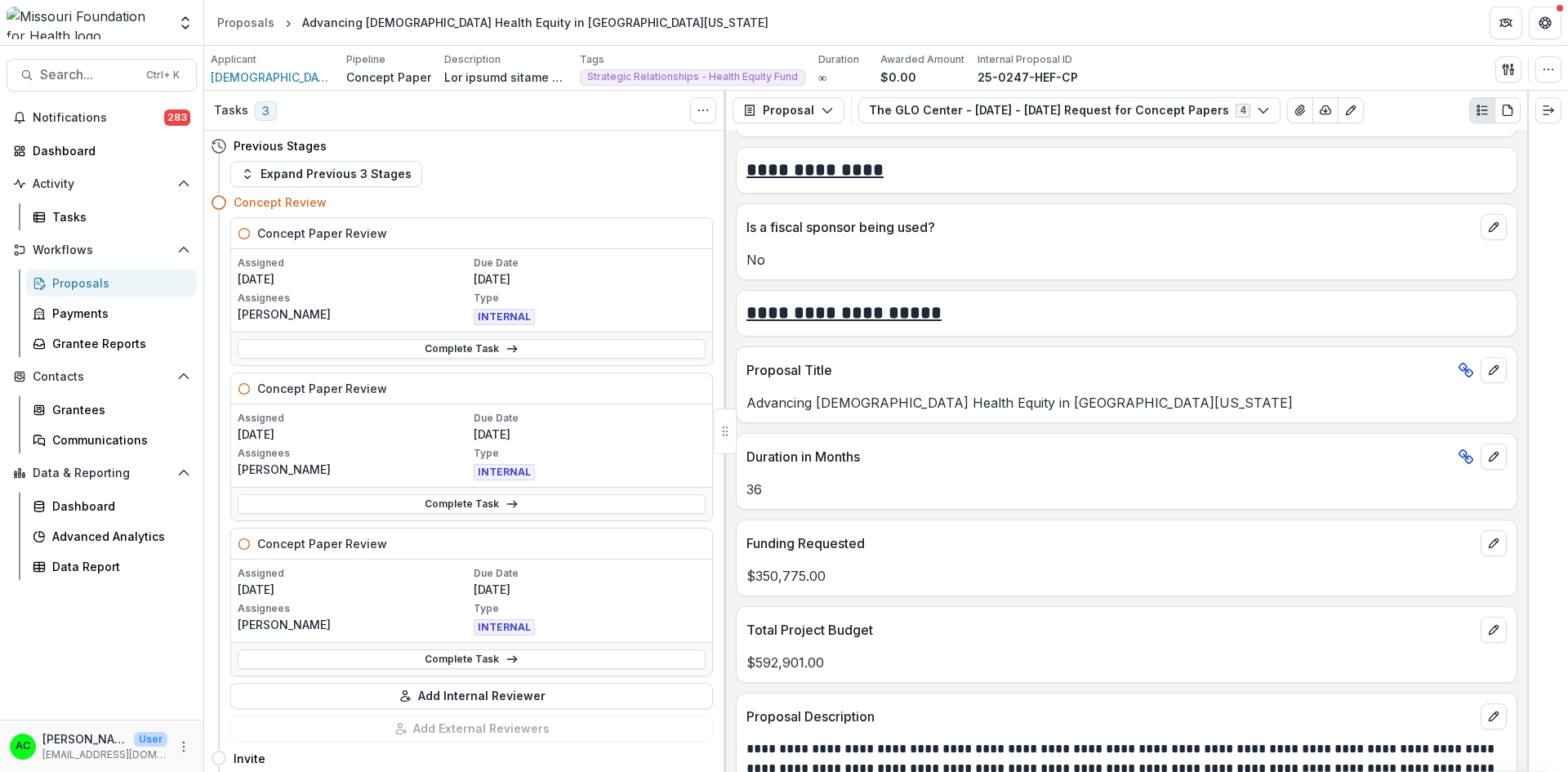
scroll to position [3105, 0]
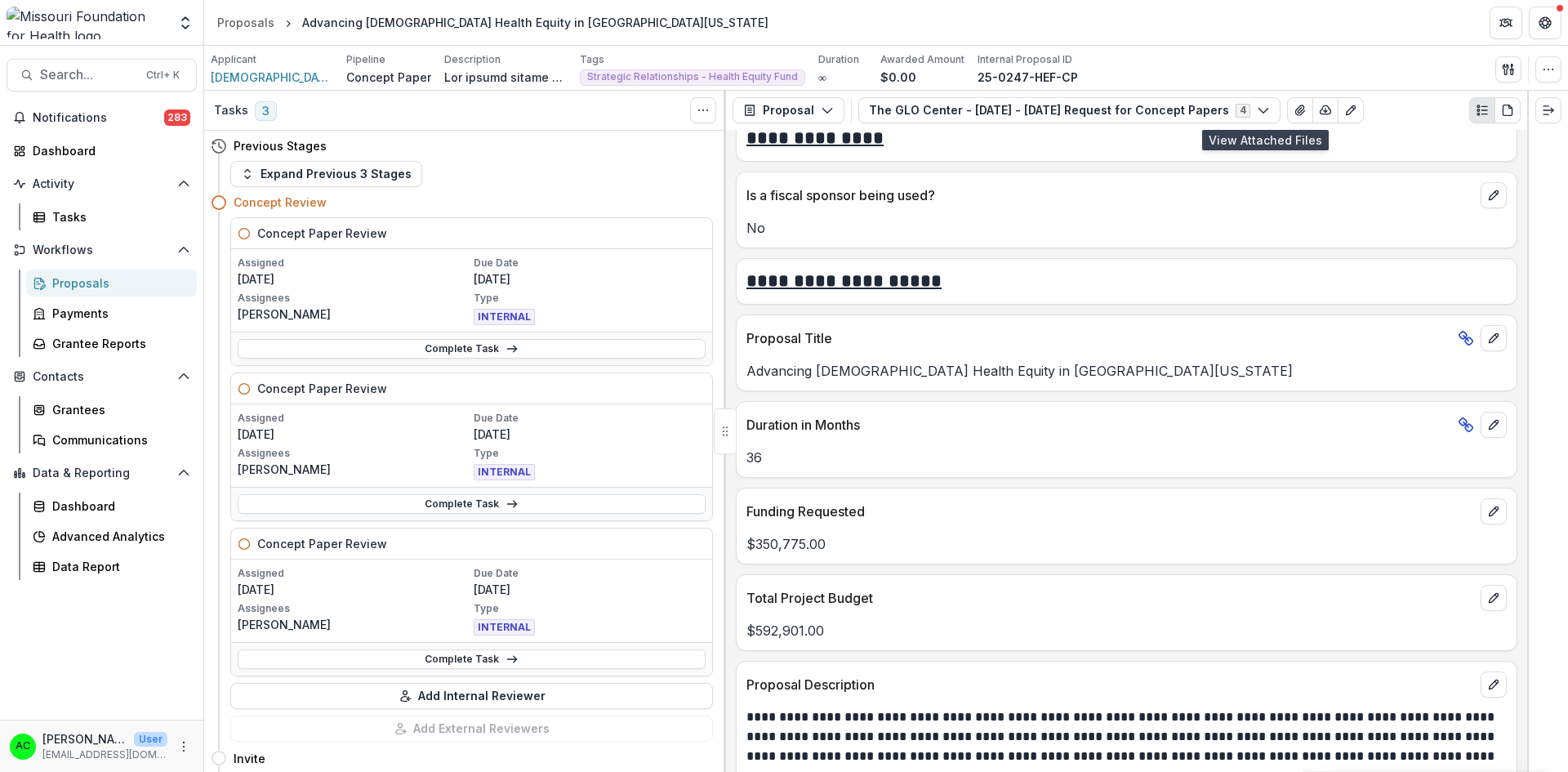
click at [1287, 108] on button "View Attached Files" at bounding box center [1300, 110] width 26 height 26
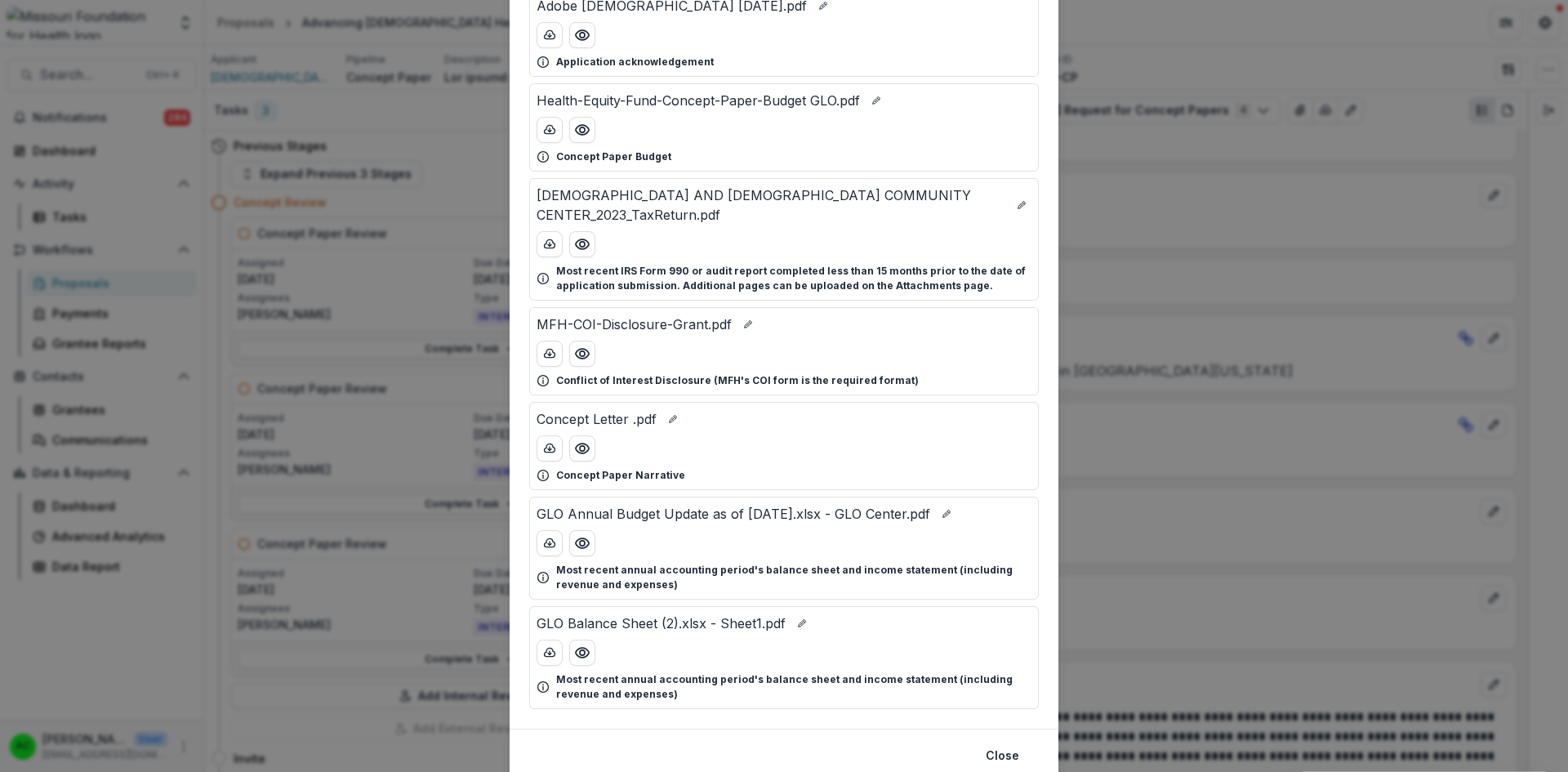
scroll to position [109, 0]
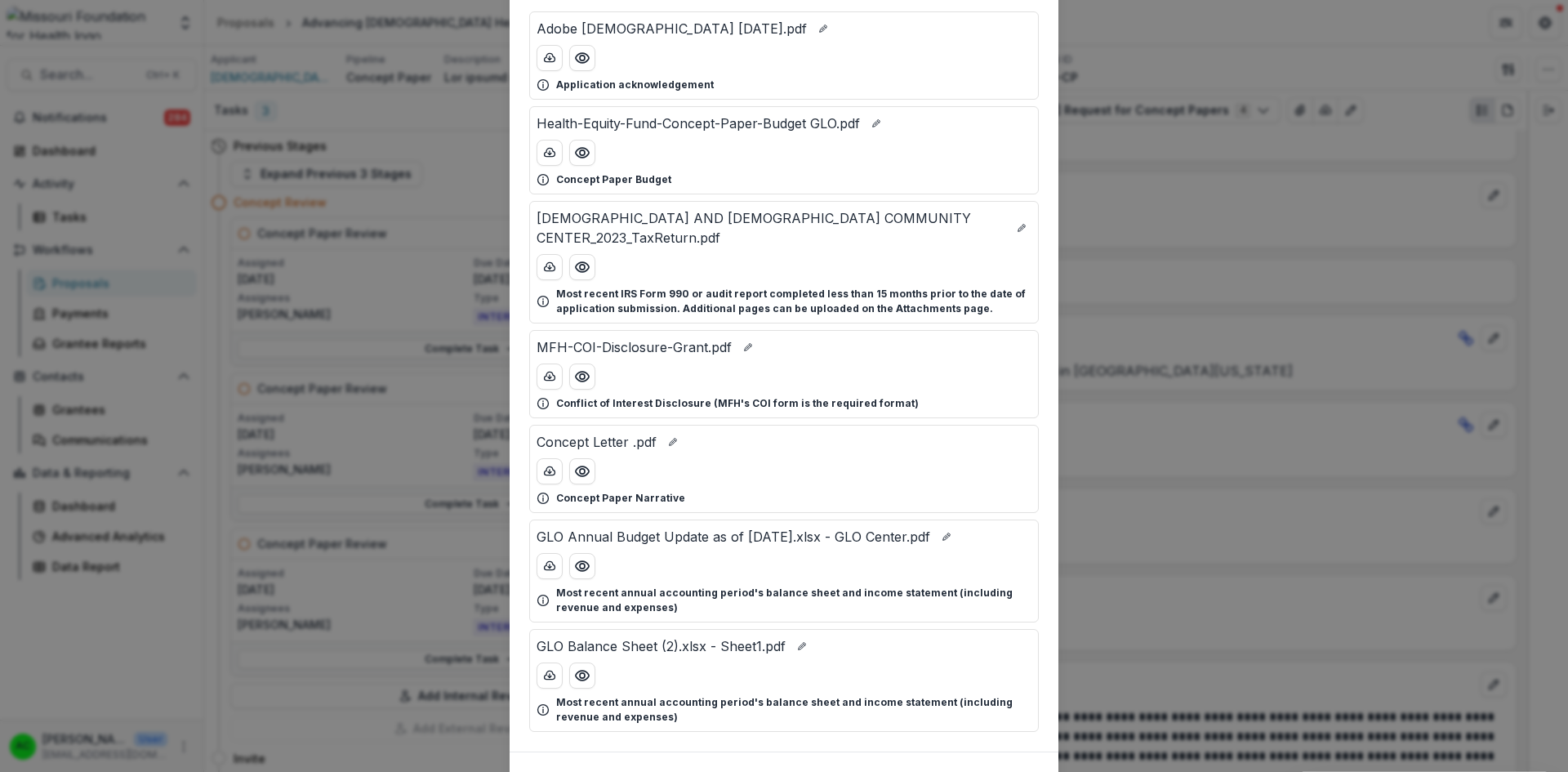
click at [589, 458] on button "Preview Concept Letter .pdf" at bounding box center [582, 471] width 26 height 26
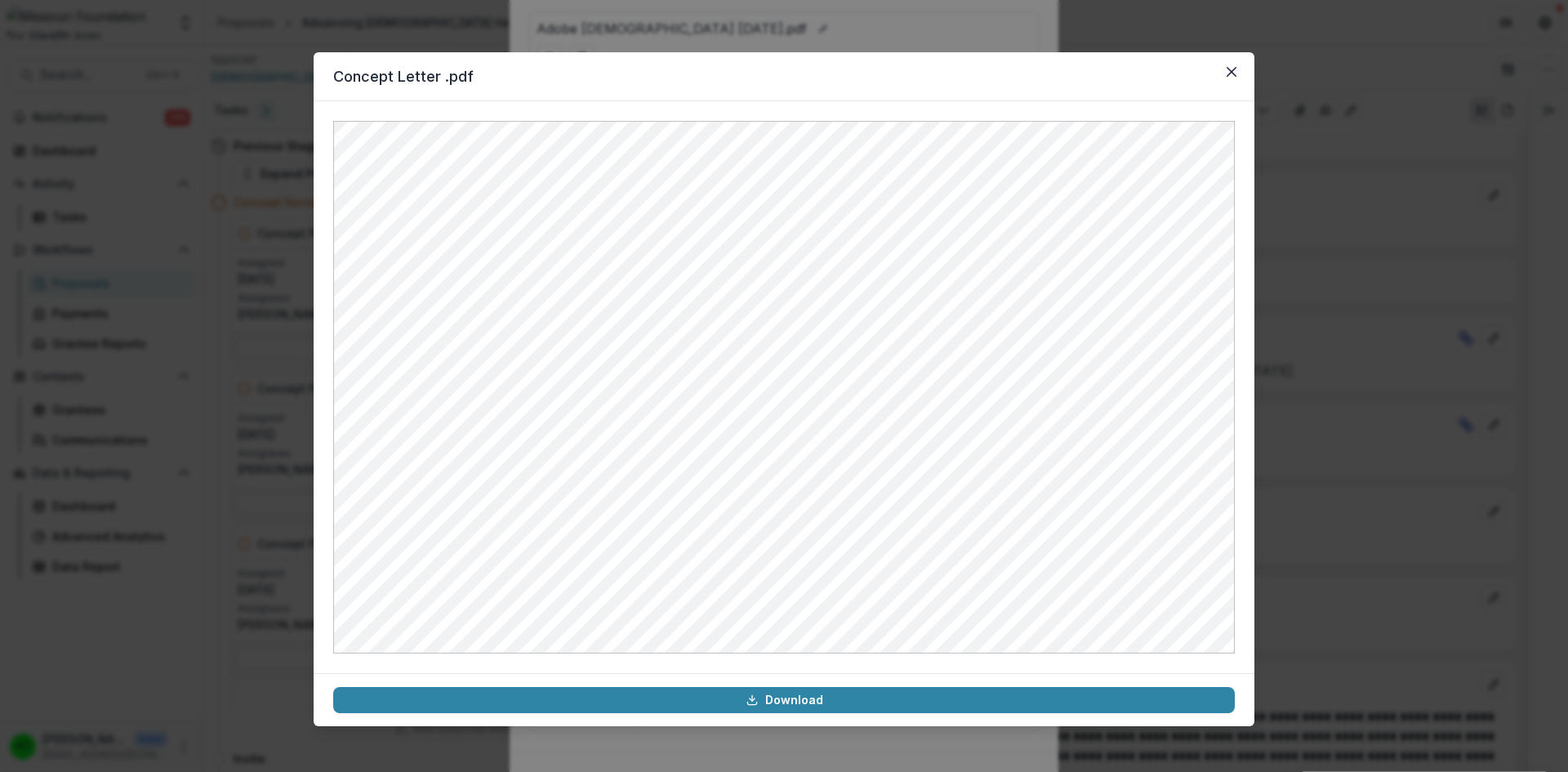
click at [1232, 71] on icon "Close" at bounding box center [1231, 72] width 10 height 10
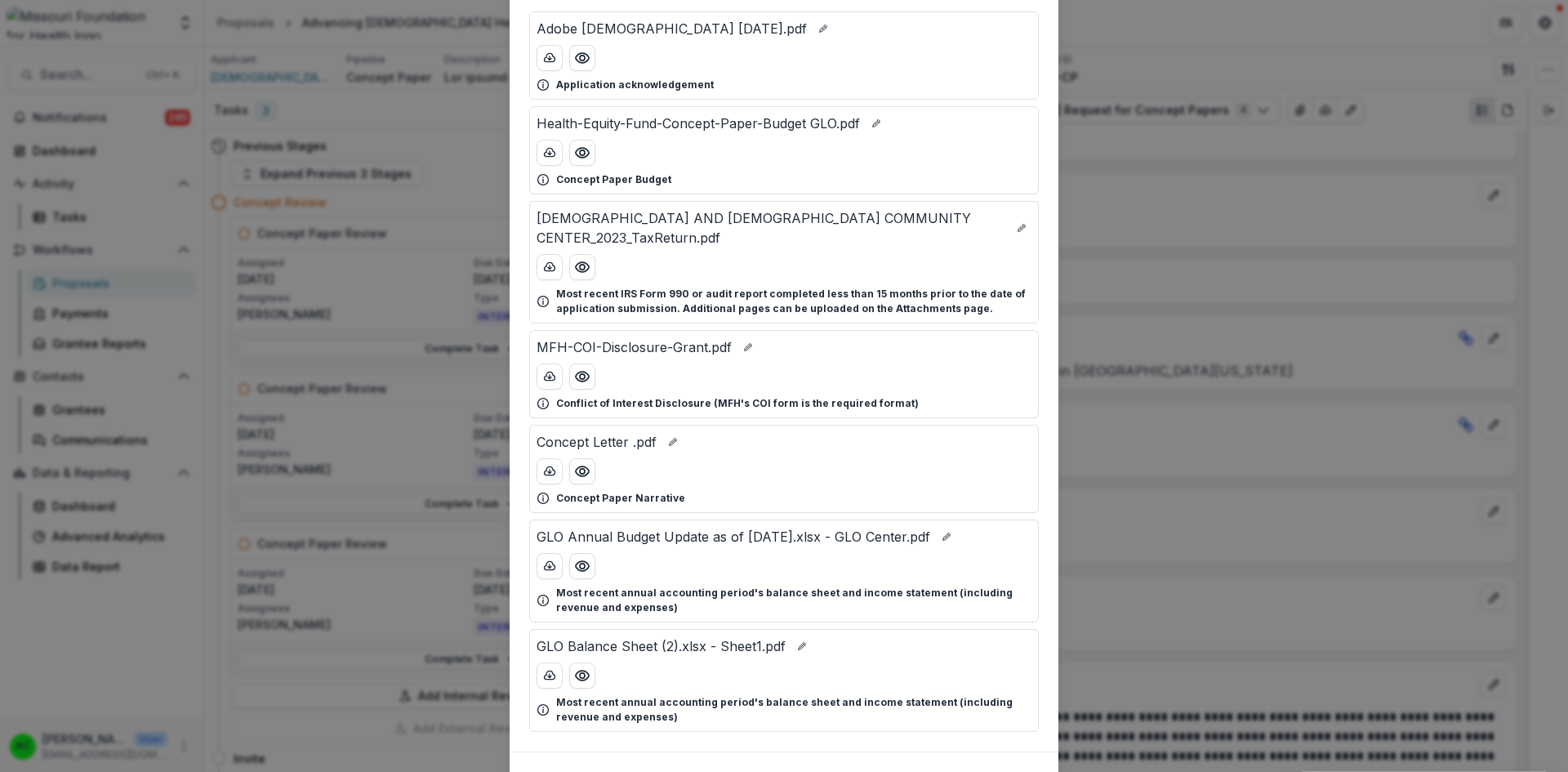
click at [582, 463] on icon "Preview Concept Letter .pdf" at bounding box center [582, 471] width 17 height 17
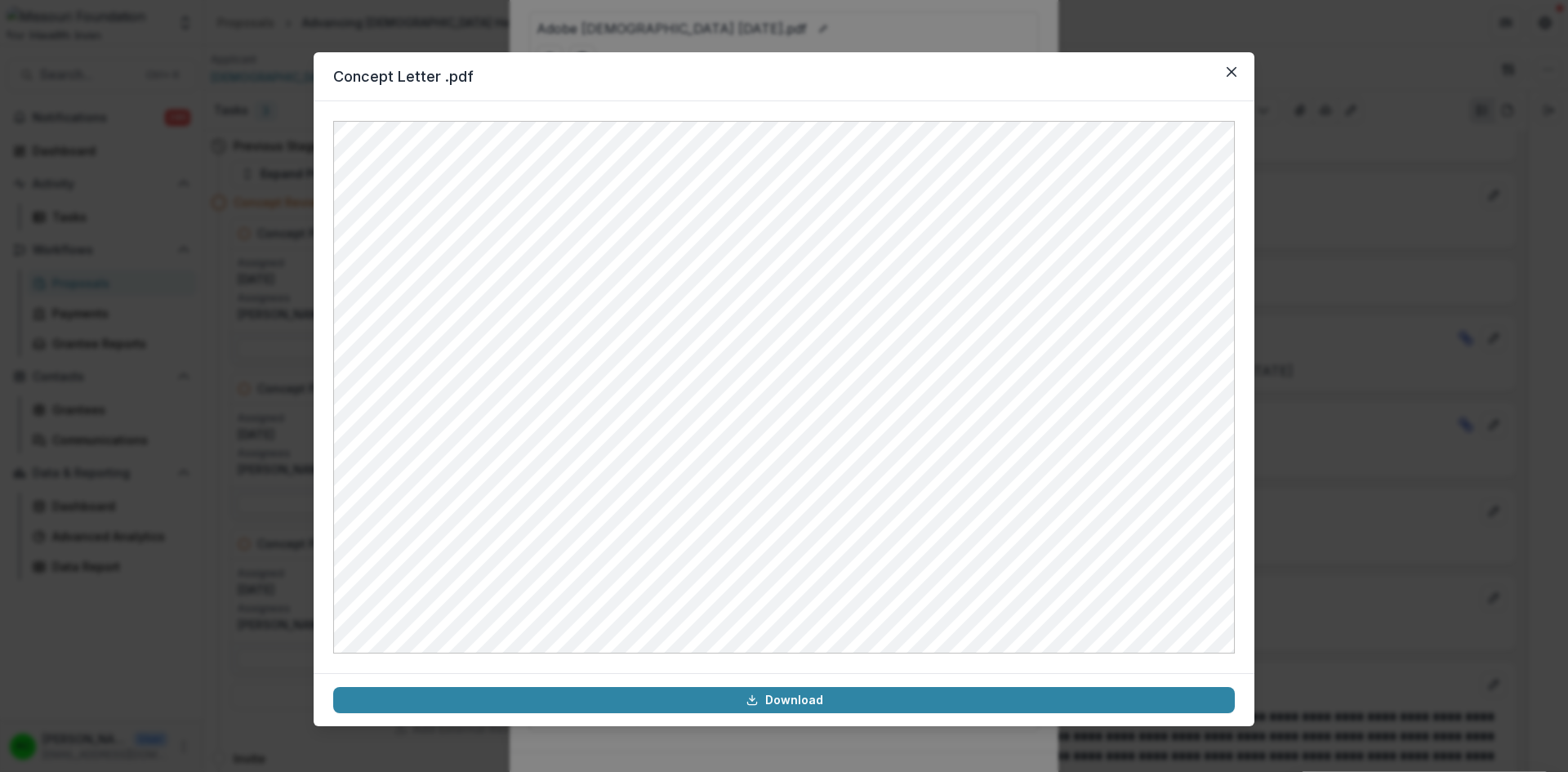
click at [1232, 73] on icon "Close" at bounding box center [1231, 72] width 10 height 10
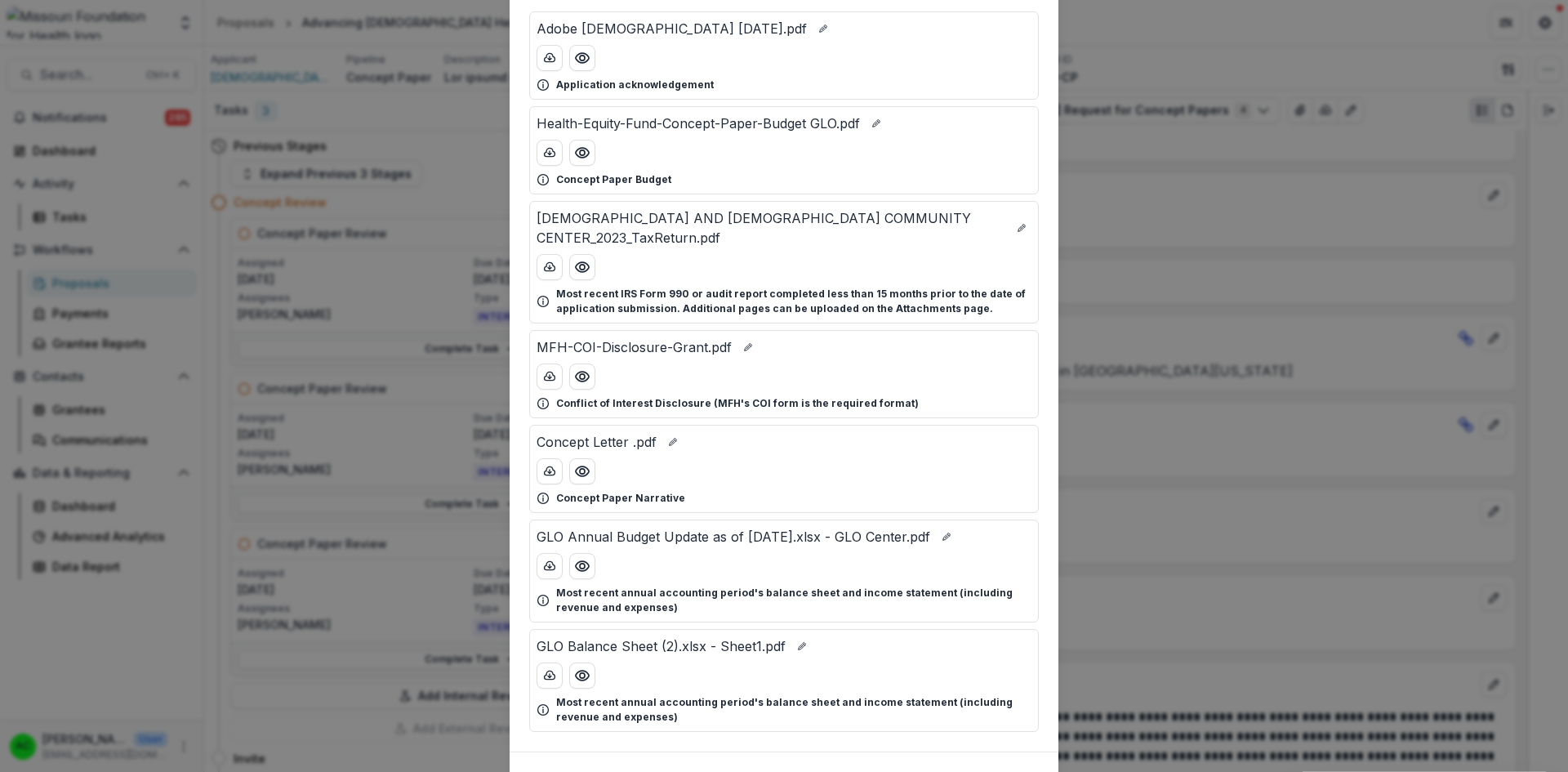
click at [586, 155] on icon "Preview Health-Equity-Fund-Concept-Paper-Budget GLO.pdf" at bounding box center [582, 152] width 17 height 17
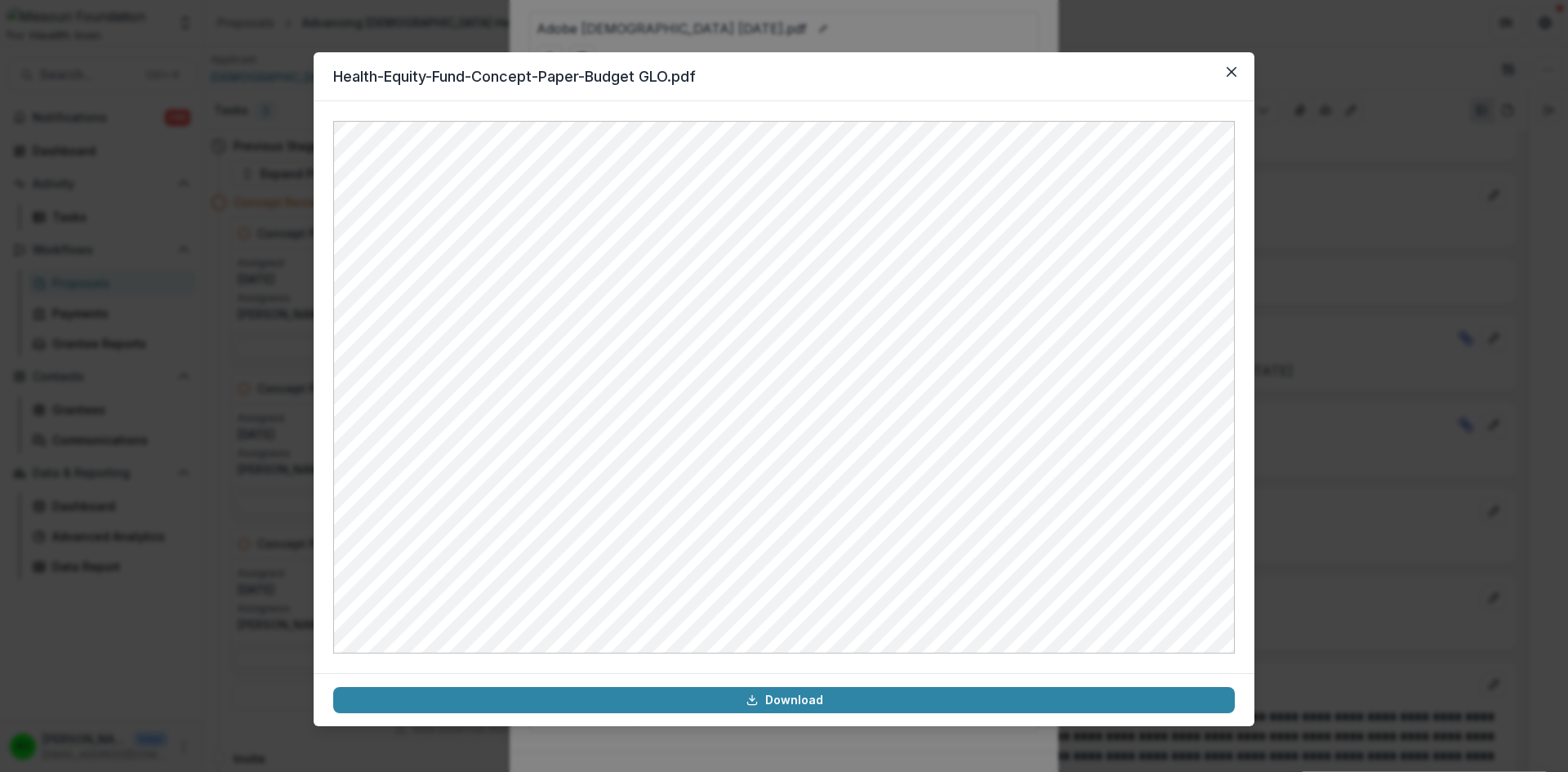
click at [1225, 75] on button "Close" at bounding box center [1232, 72] width 26 height 26
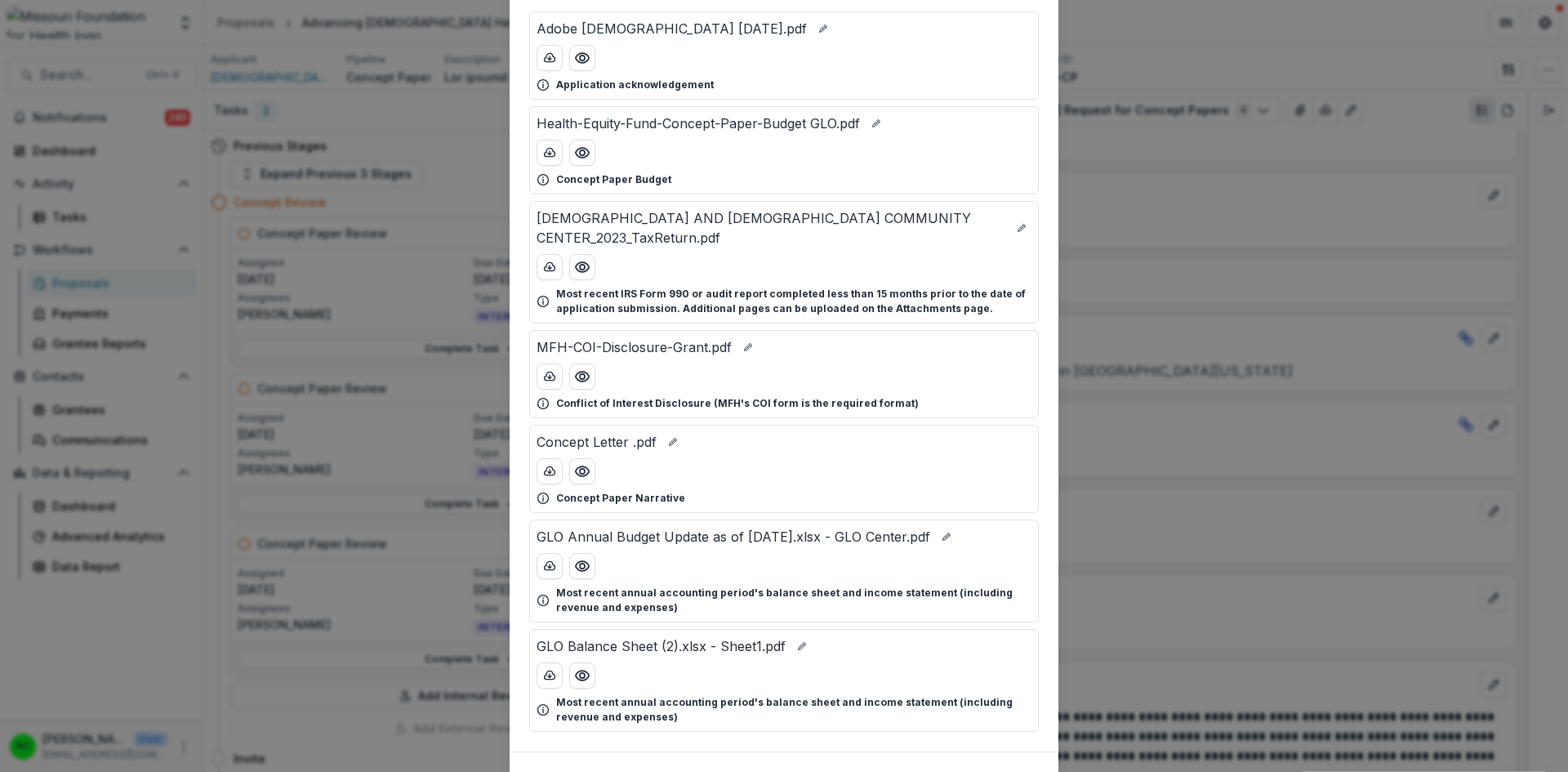
click at [1011, 765] on button "Close" at bounding box center [1002, 778] width 53 height 26
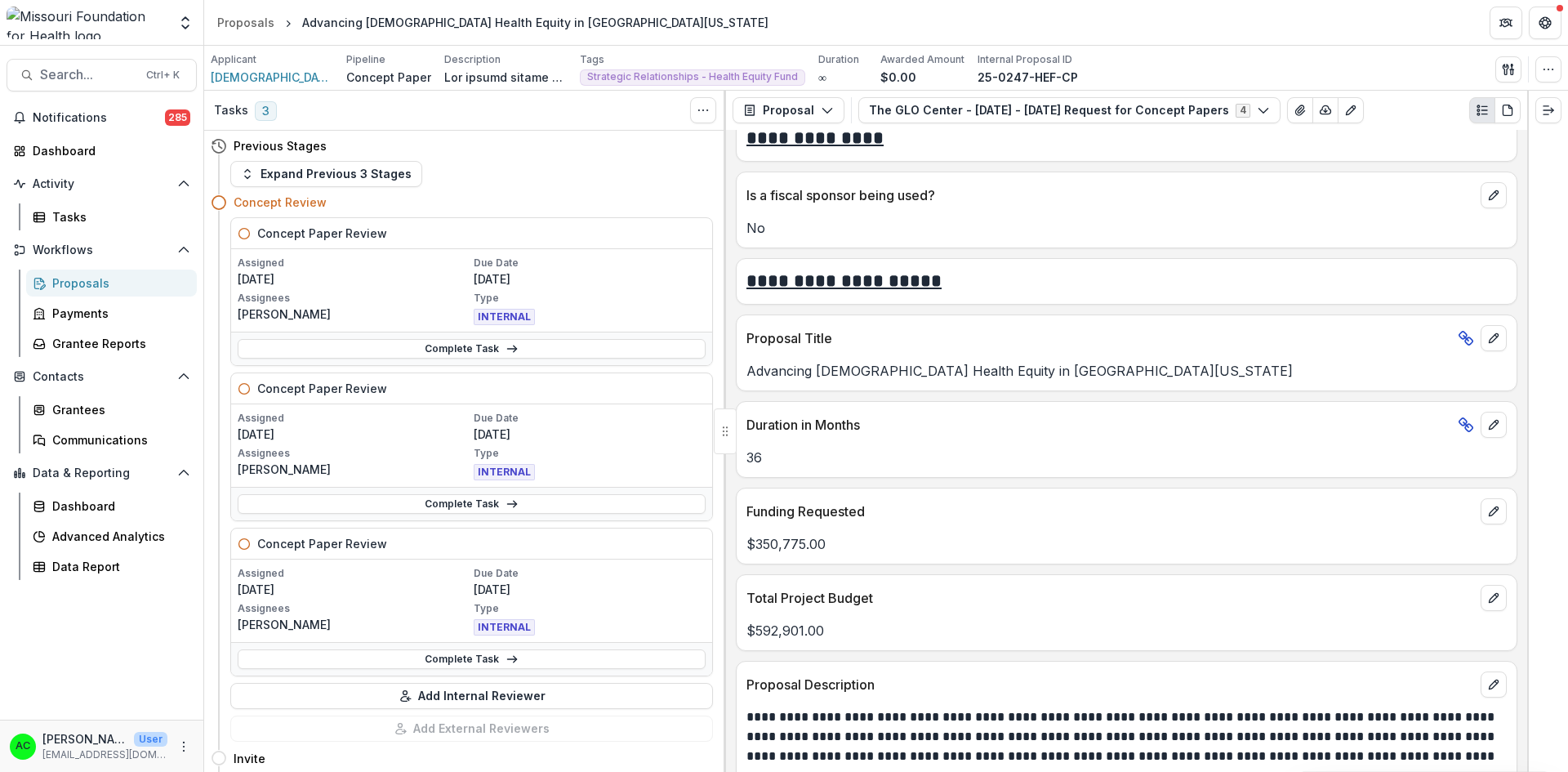
click at [441, 503] on link "Complete Task" at bounding box center [471, 504] width 468 height 19
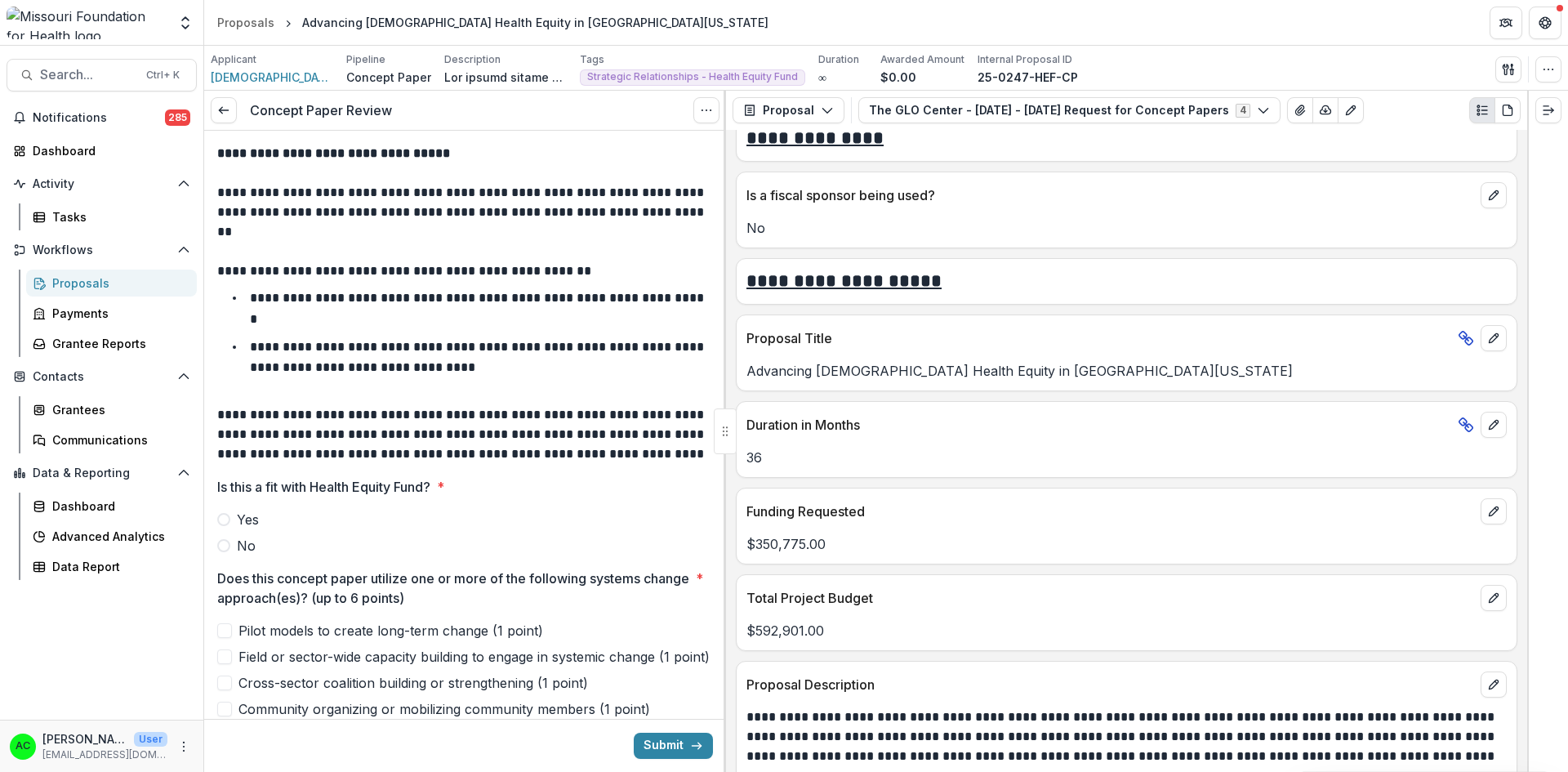
click at [224, 519] on span at bounding box center [223, 519] width 13 height 13
drag, startPoint x: 720, startPoint y: 212, endPoint x: 723, endPoint y: 242, distance: 30.1
click at [723, 242] on div "**********" at bounding box center [465, 450] width 522 height 641
click at [225, 539] on span at bounding box center [223, 546] width 13 height 13
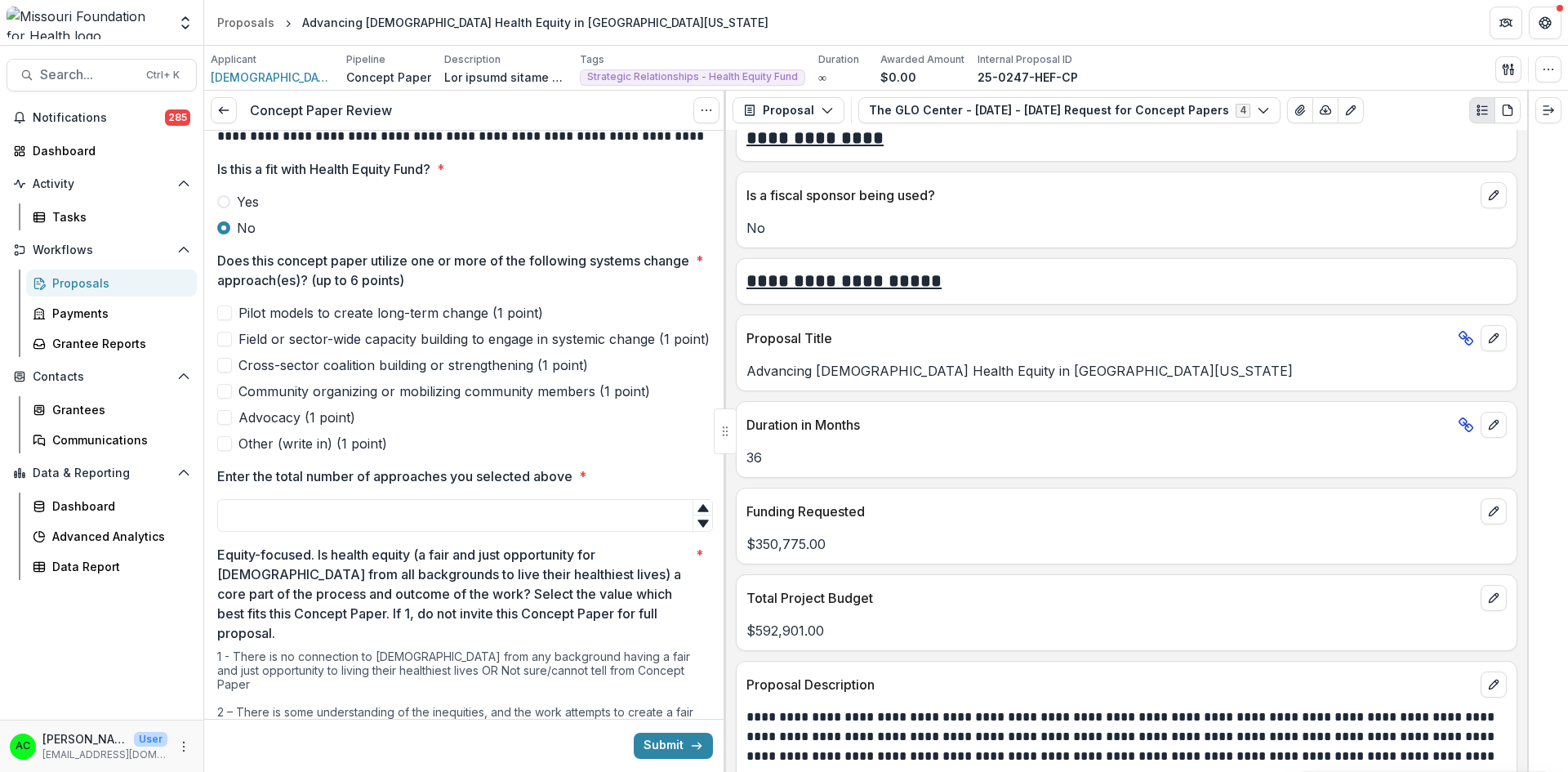
scroll to position [341, 0]
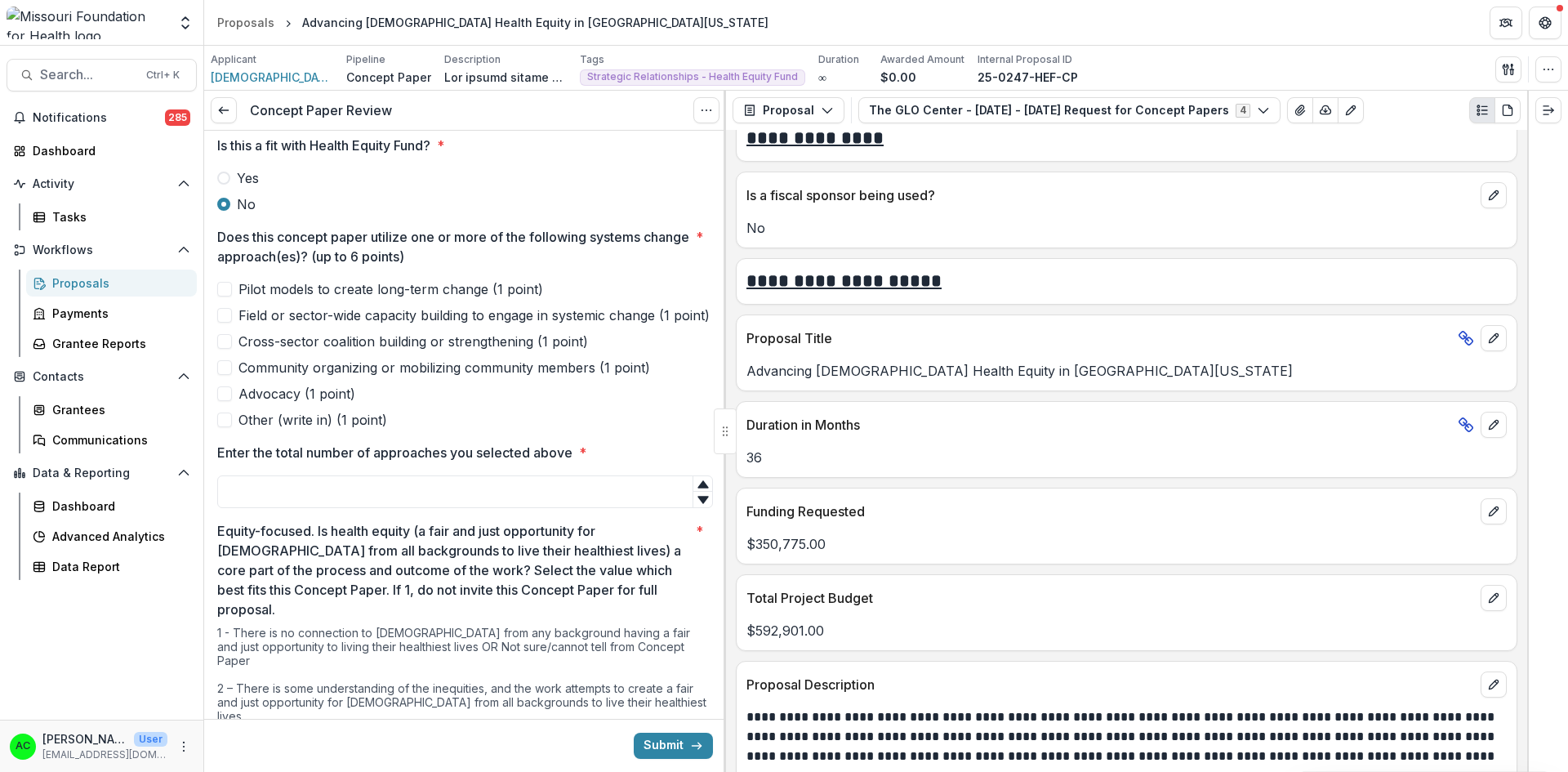
click at [309, 321] on span "Field or sector-wide capacity building to engage in systemic change (1 point)" at bounding box center [474, 315] width 471 height 19
click at [541, 508] on input "Enter the total number of approaches you selected above *" at bounding box center [464, 491] width 496 height 32
type input "*"
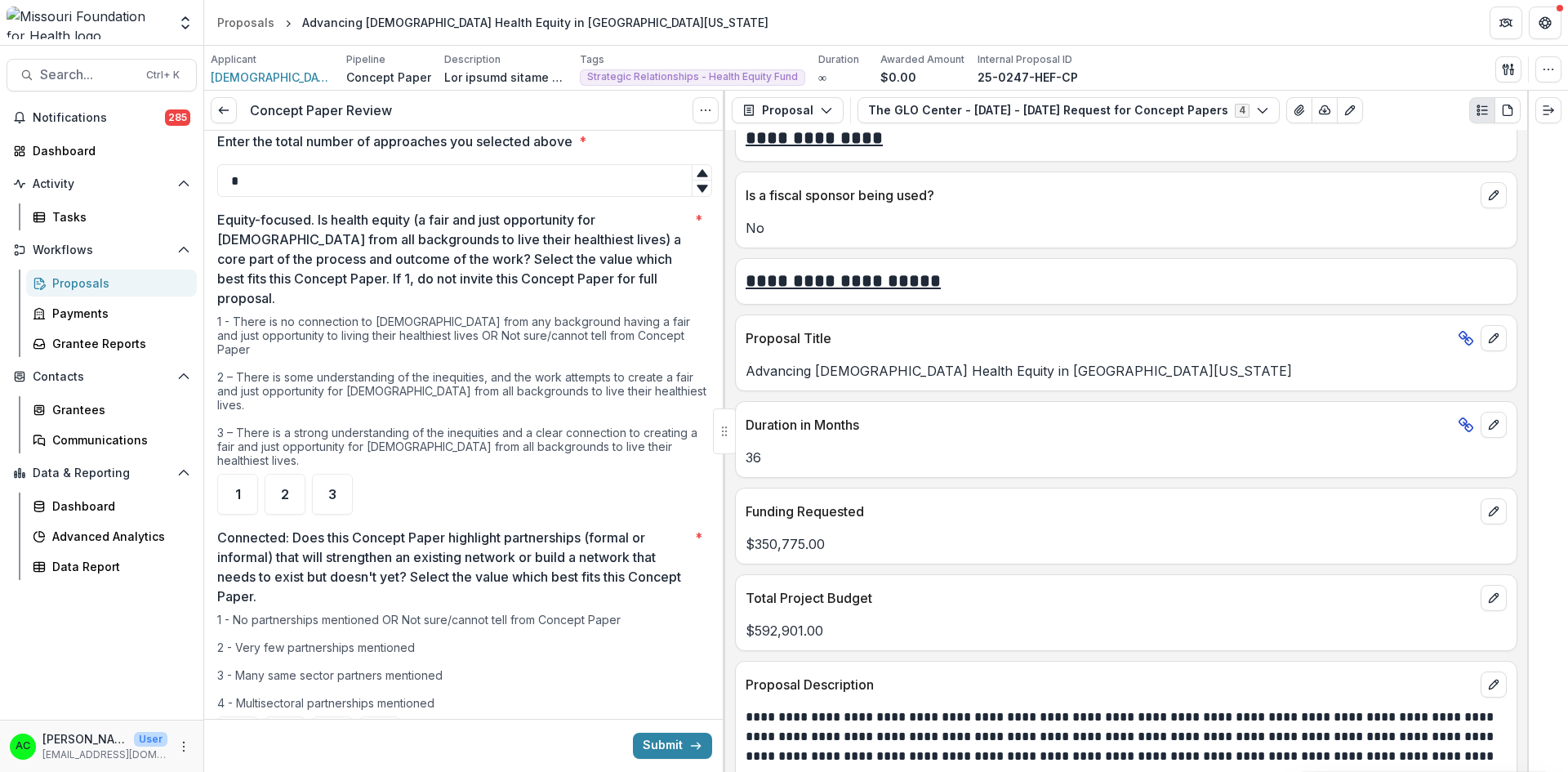
scroll to position [653, 0]
click at [277, 473] on div "2" at bounding box center [285, 493] width 41 height 41
click at [1293, 111] on icon "View Attached Files" at bounding box center [1299, 110] width 13 height 13
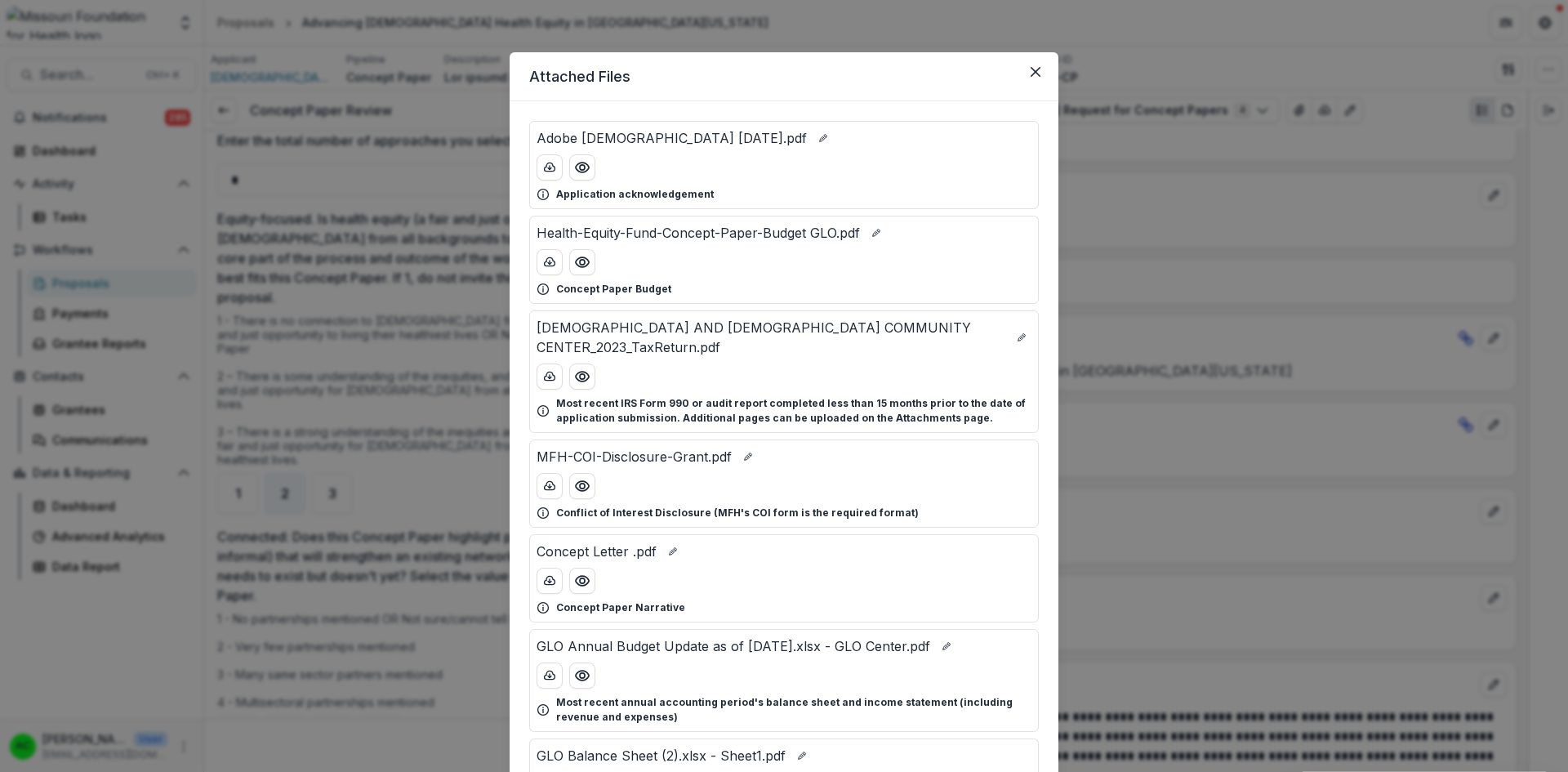
click at [586, 573] on icon "Preview Concept Letter .pdf" at bounding box center [582, 581] width 17 height 17
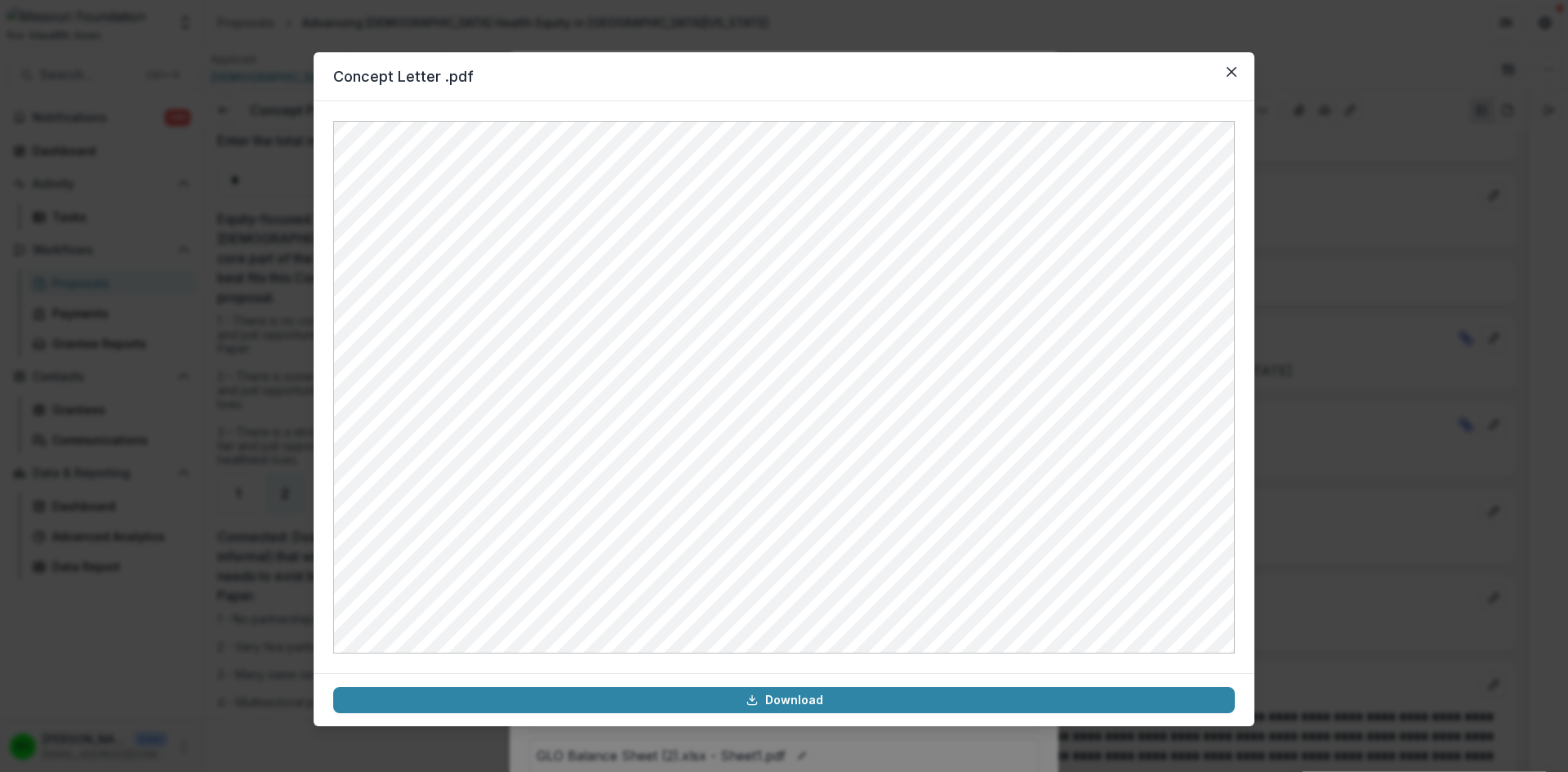
click at [1225, 67] on button "Close" at bounding box center [1232, 72] width 26 height 26
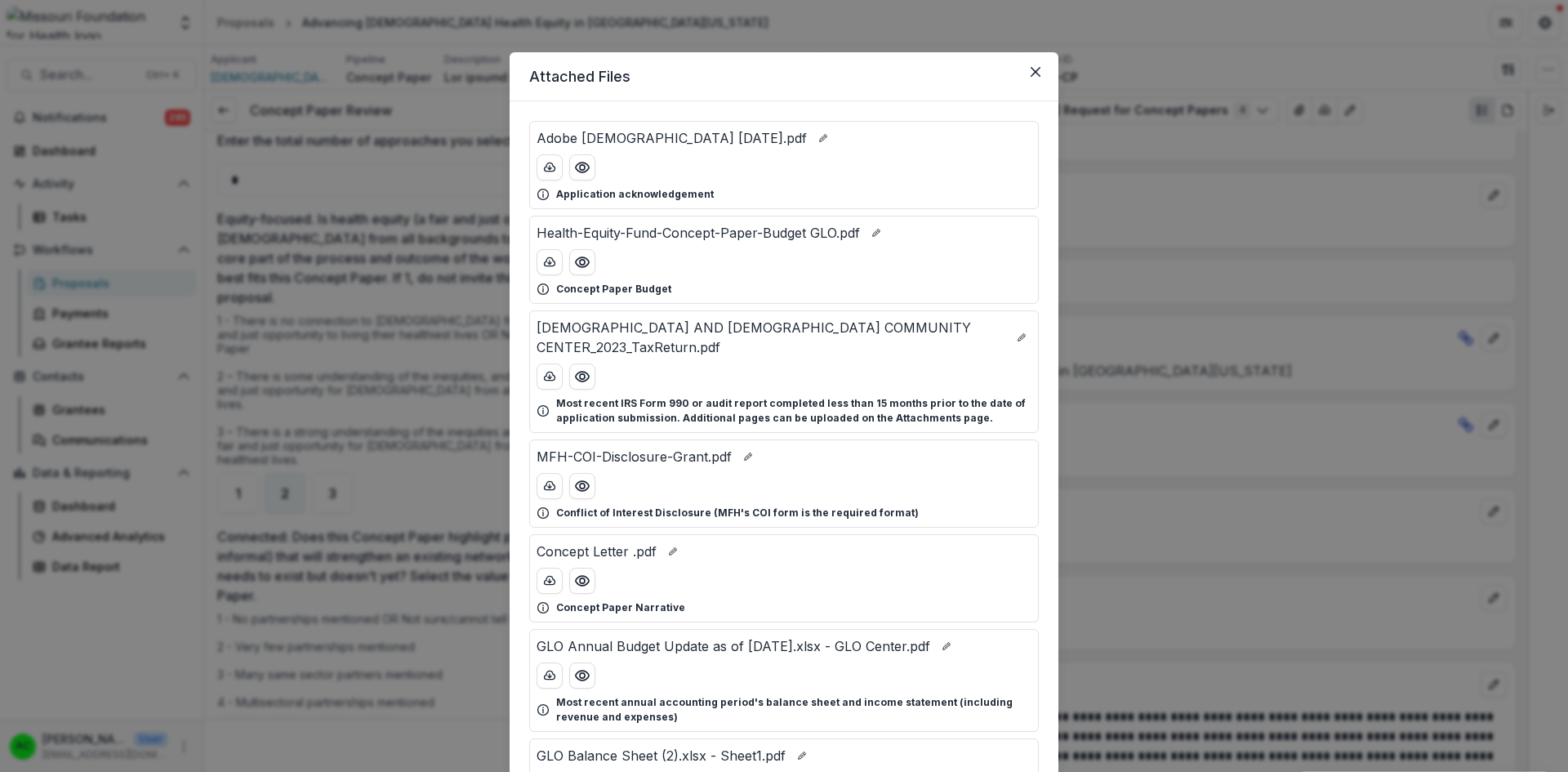
click at [582, 573] on icon "Preview Concept Letter .pdf" at bounding box center [582, 581] width 17 height 17
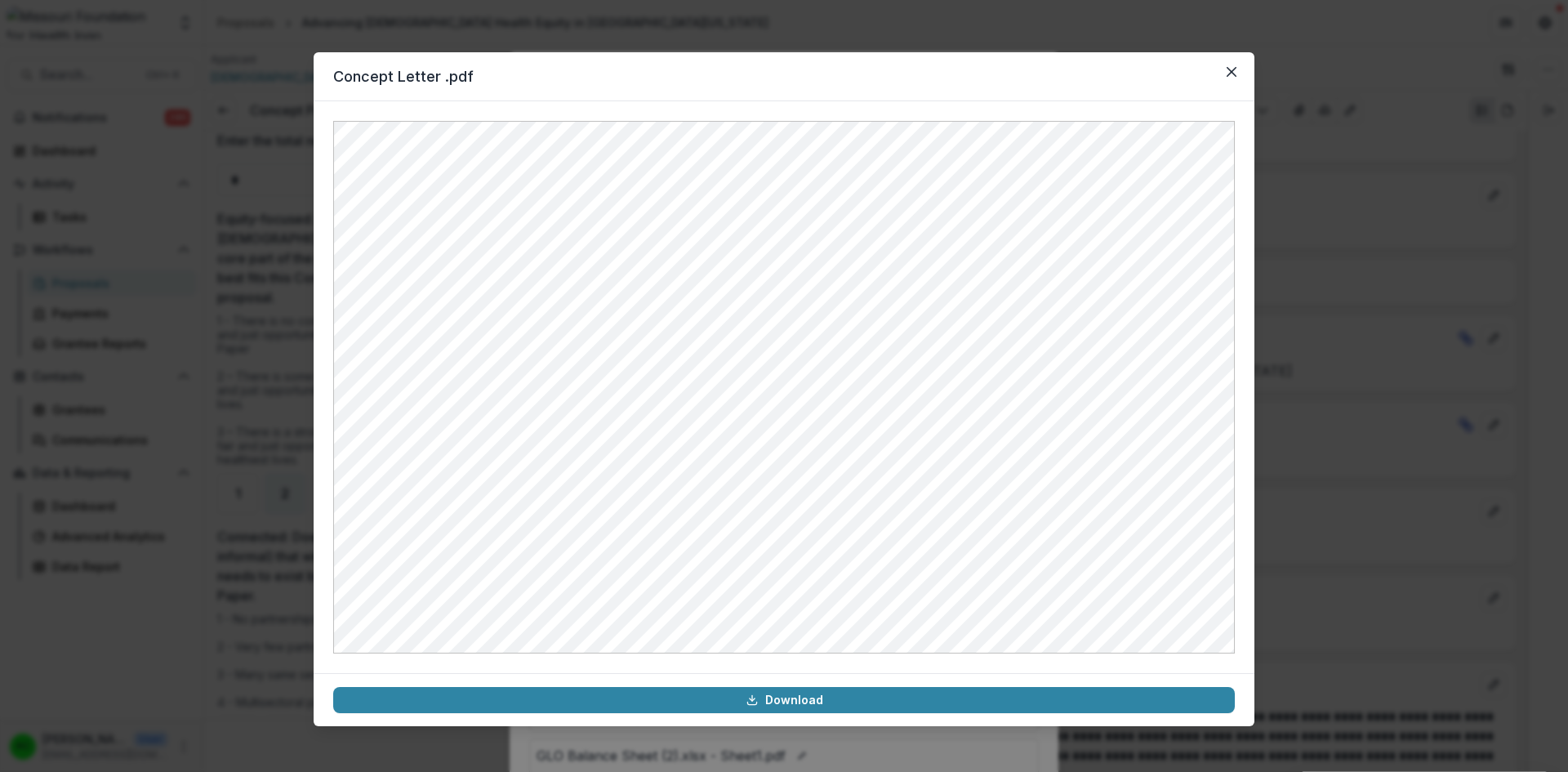
click at [1232, 61] on button "Close" at bounding box center [1232, 72] width 26 height 26
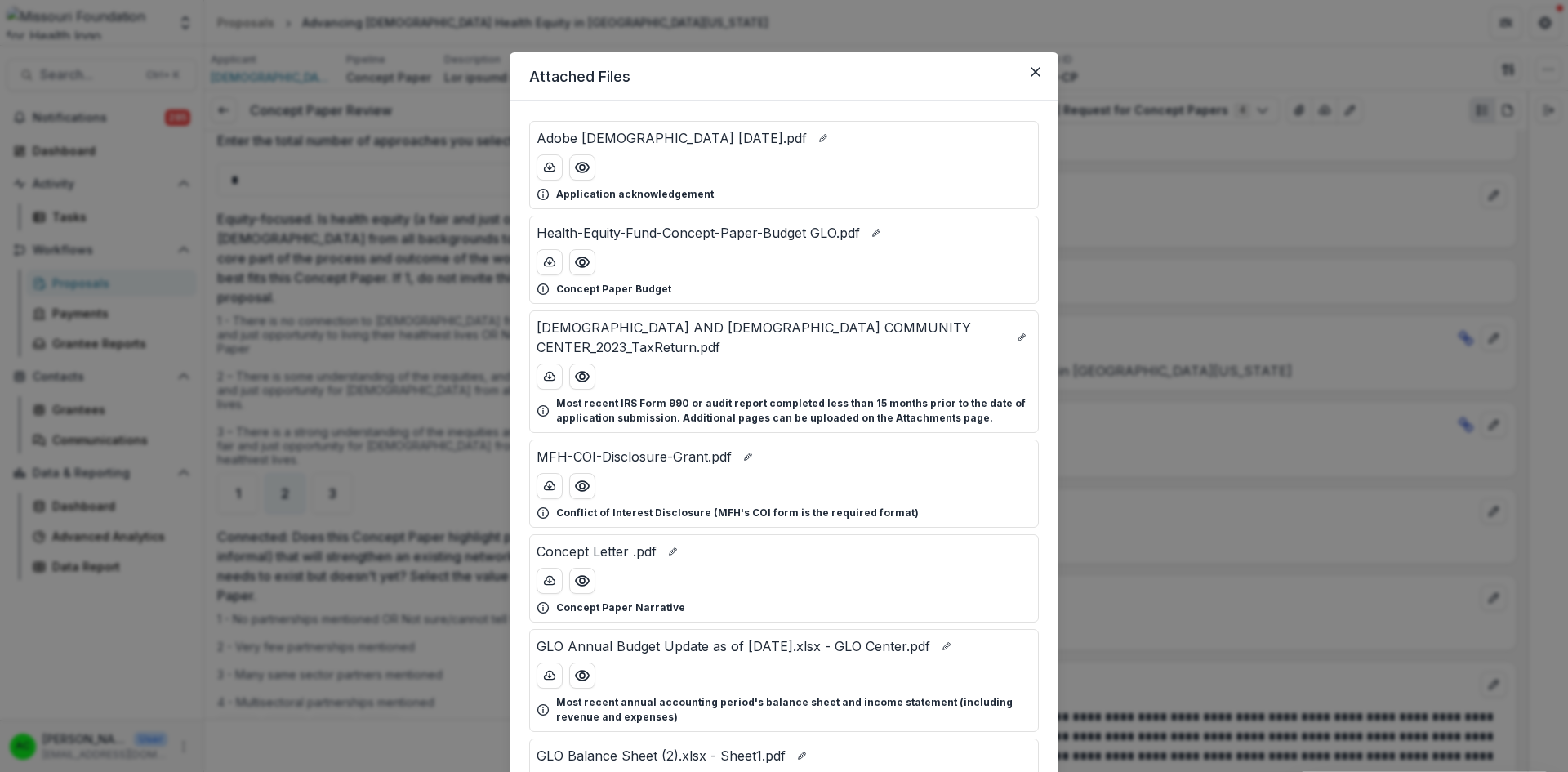
click at [1030, 74] on icon "Close" at bounding box center [1035, 72] width 10 height 10
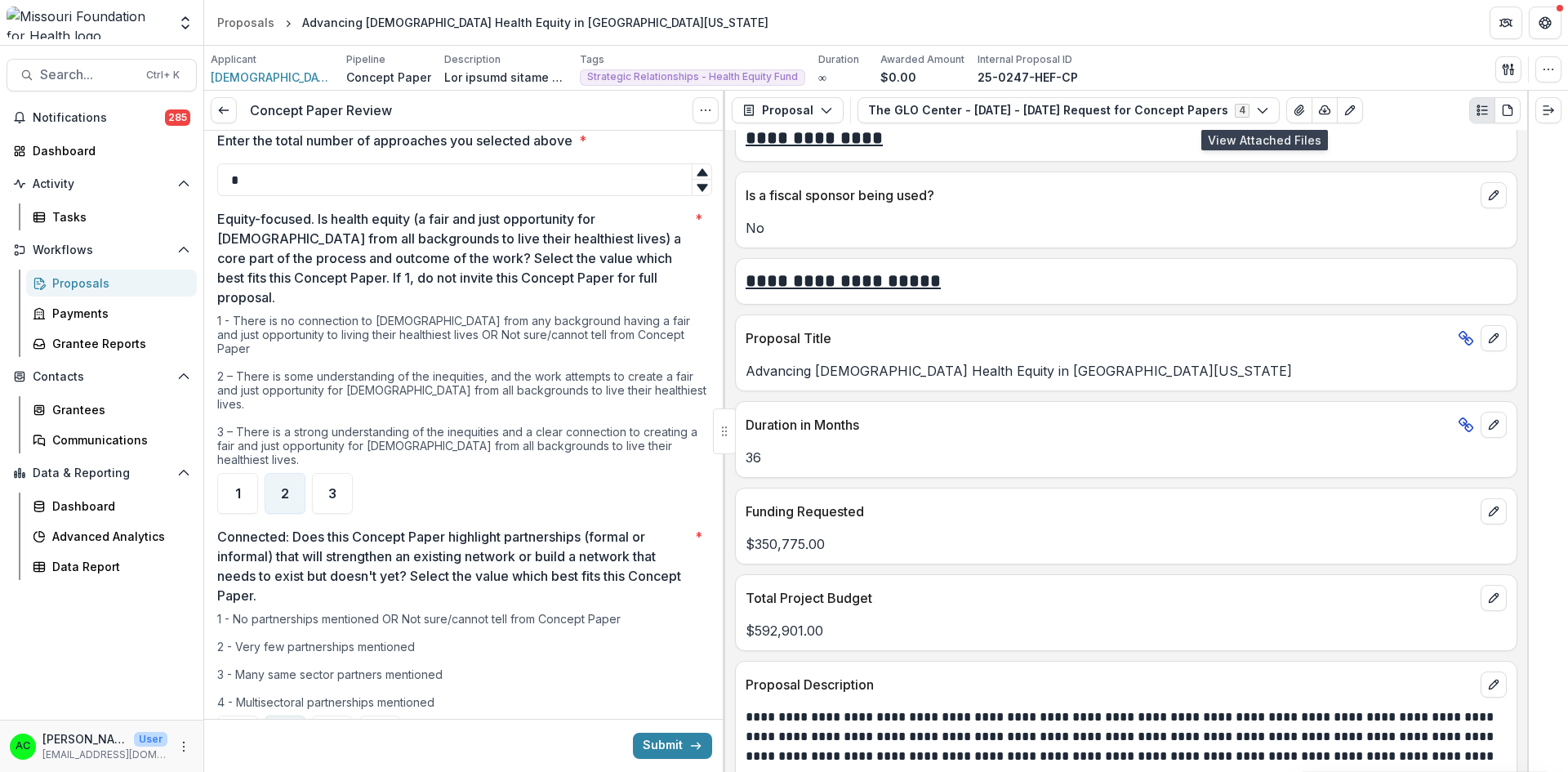
click at [285, 729] on span "2" at bounding box center [284, 735] width 8 height 13
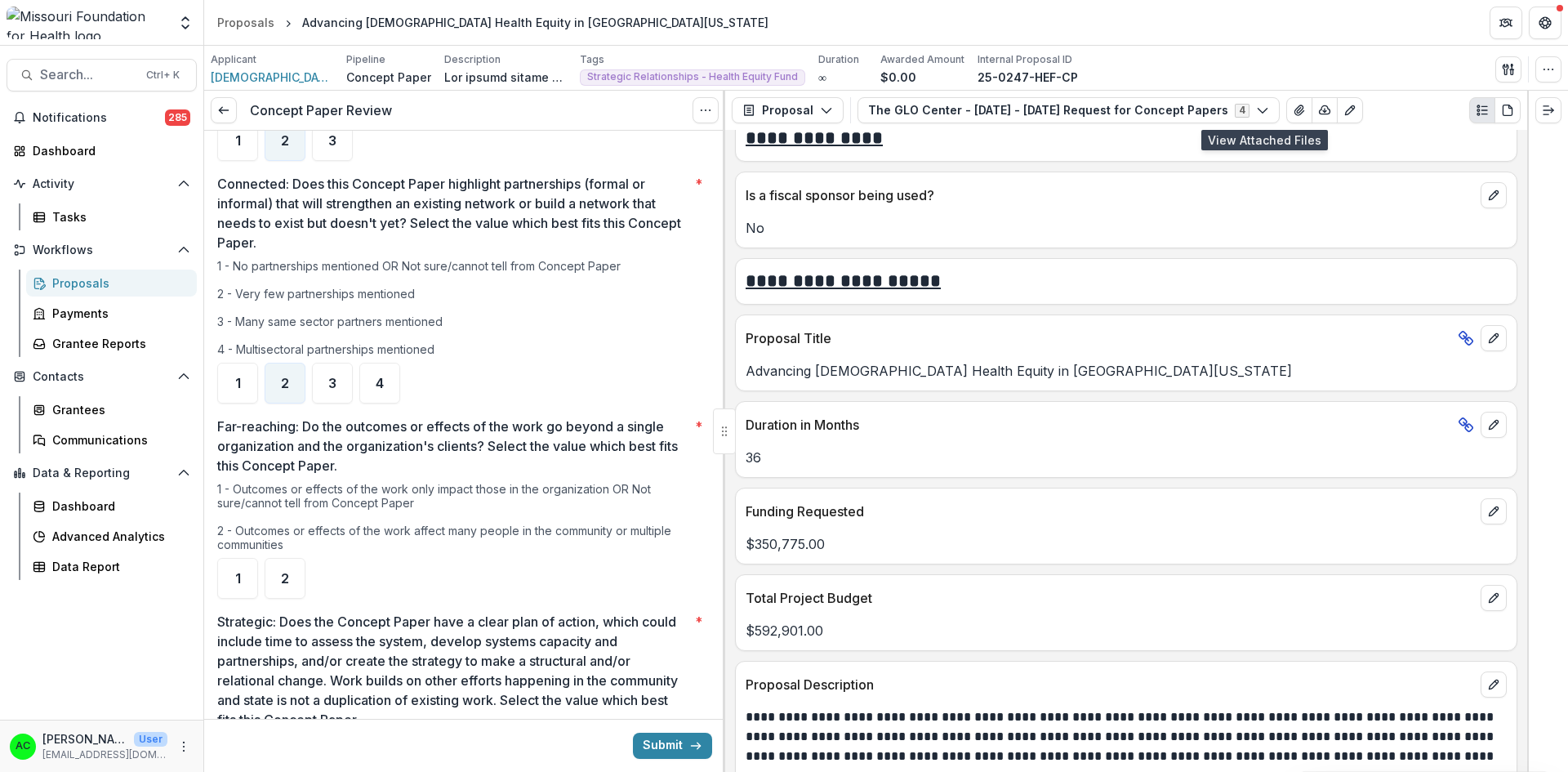
scroll to position [1030, 0]
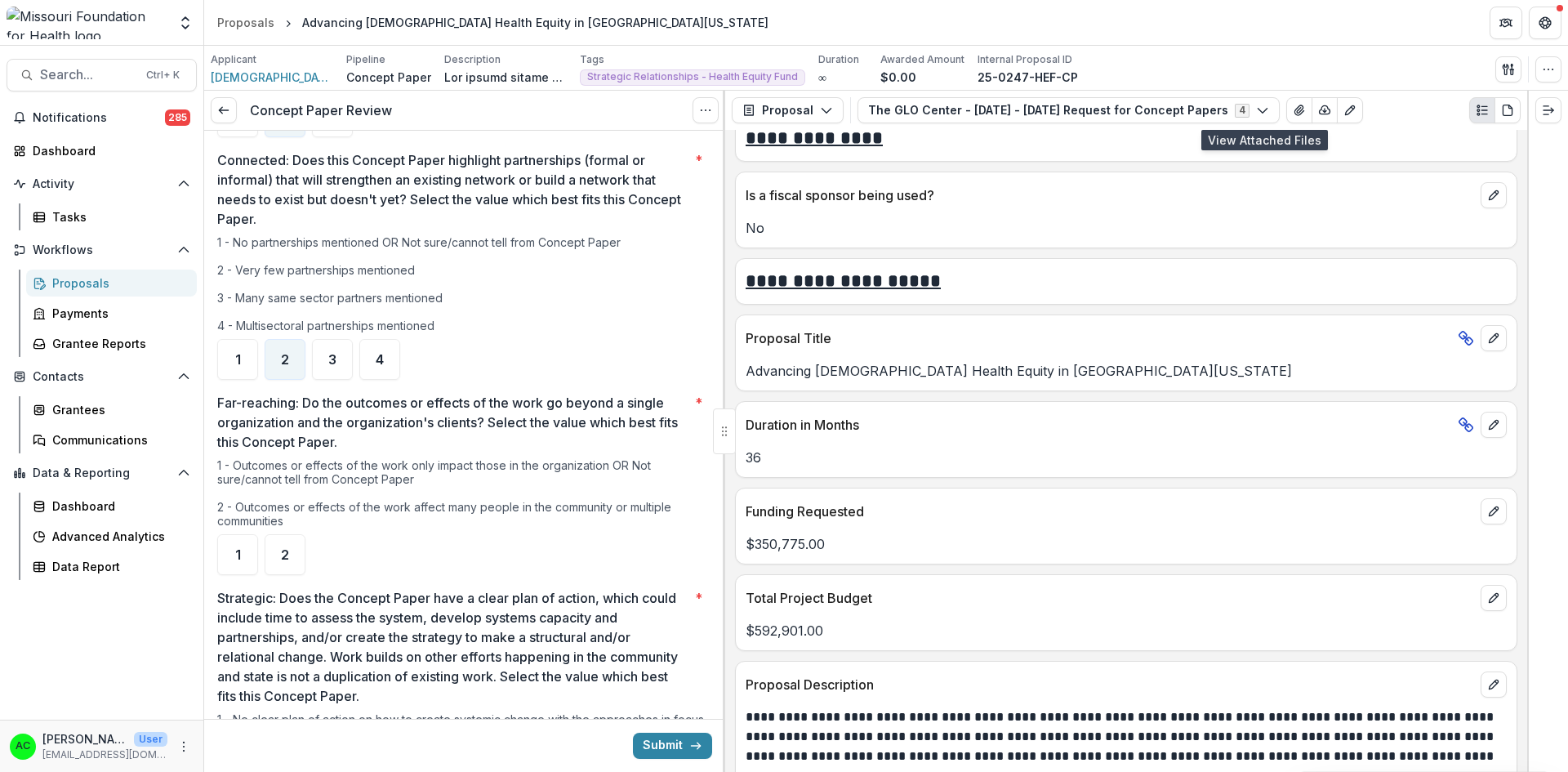
click at [1286, 101] on button "View Attached Files" at bounding box center [1299, 110] width 26 height 26
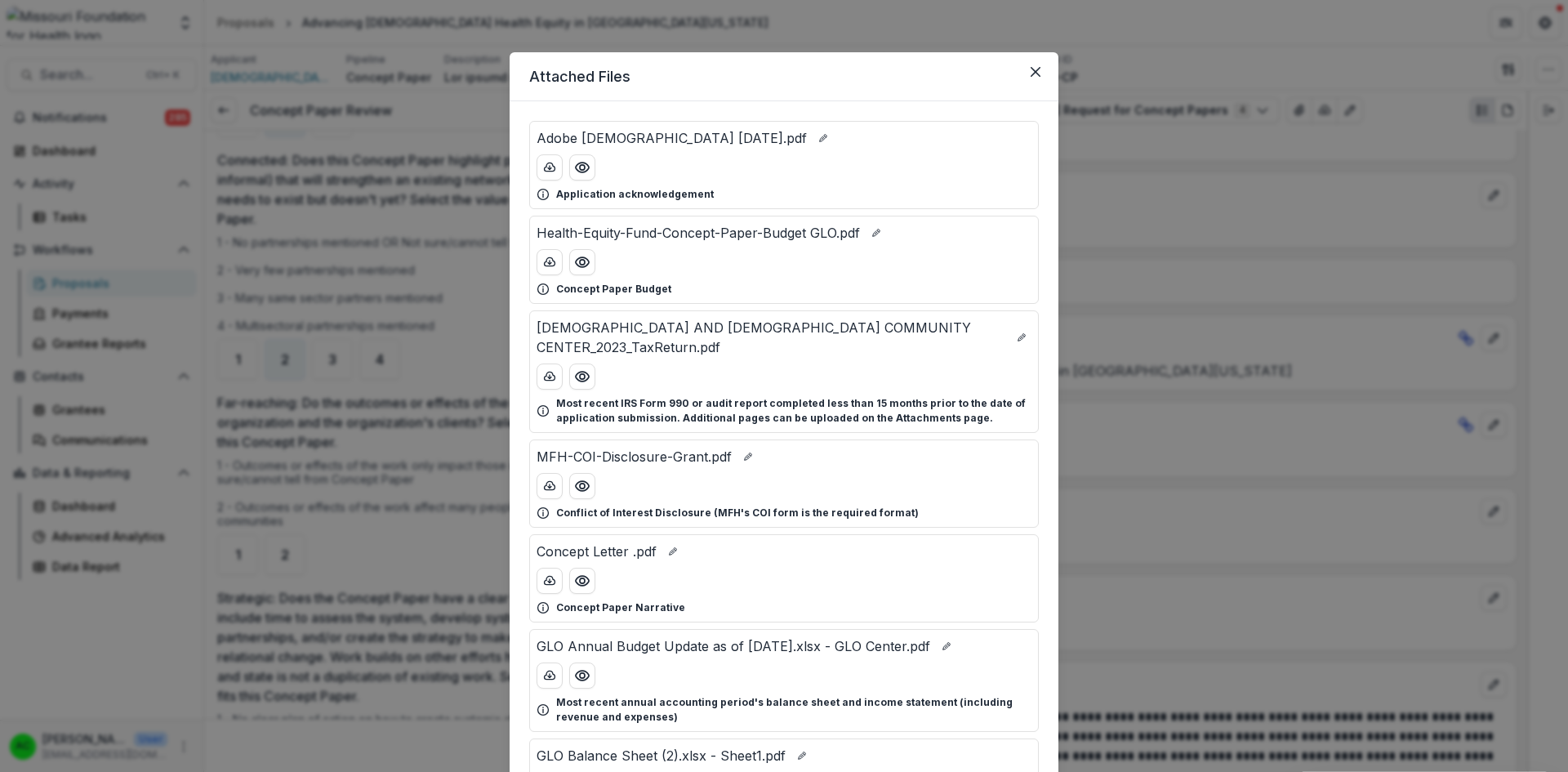
click at [584, 269] on icon "Preview Health-Equity-Fund-Concept-Paper-Budget GLO.pdf" at bounding box center [582, 262] width 17 height 17
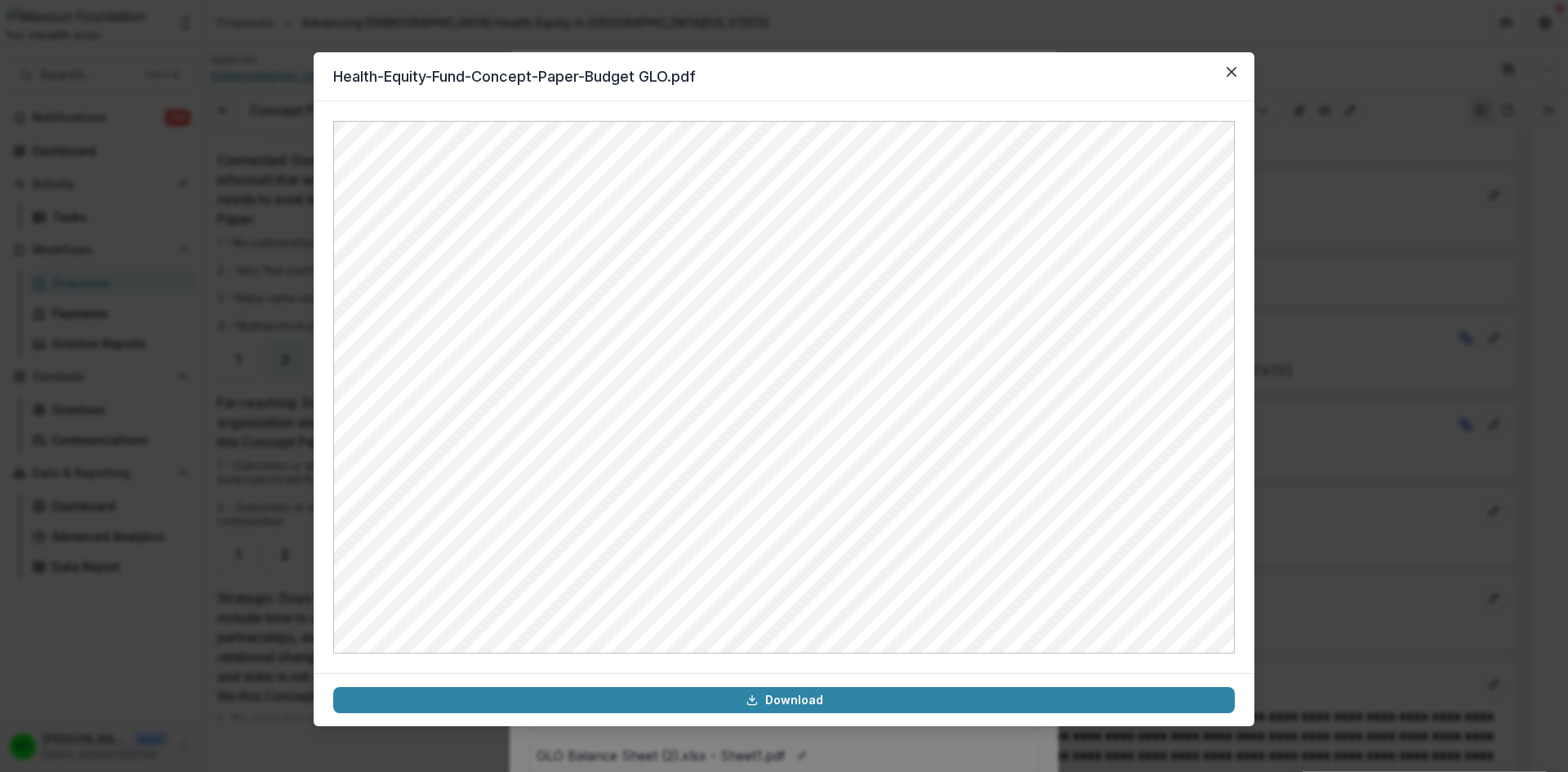
click at [1229, 71] on icon "Close" at bounding box center [1231, 72] width 10 height 10
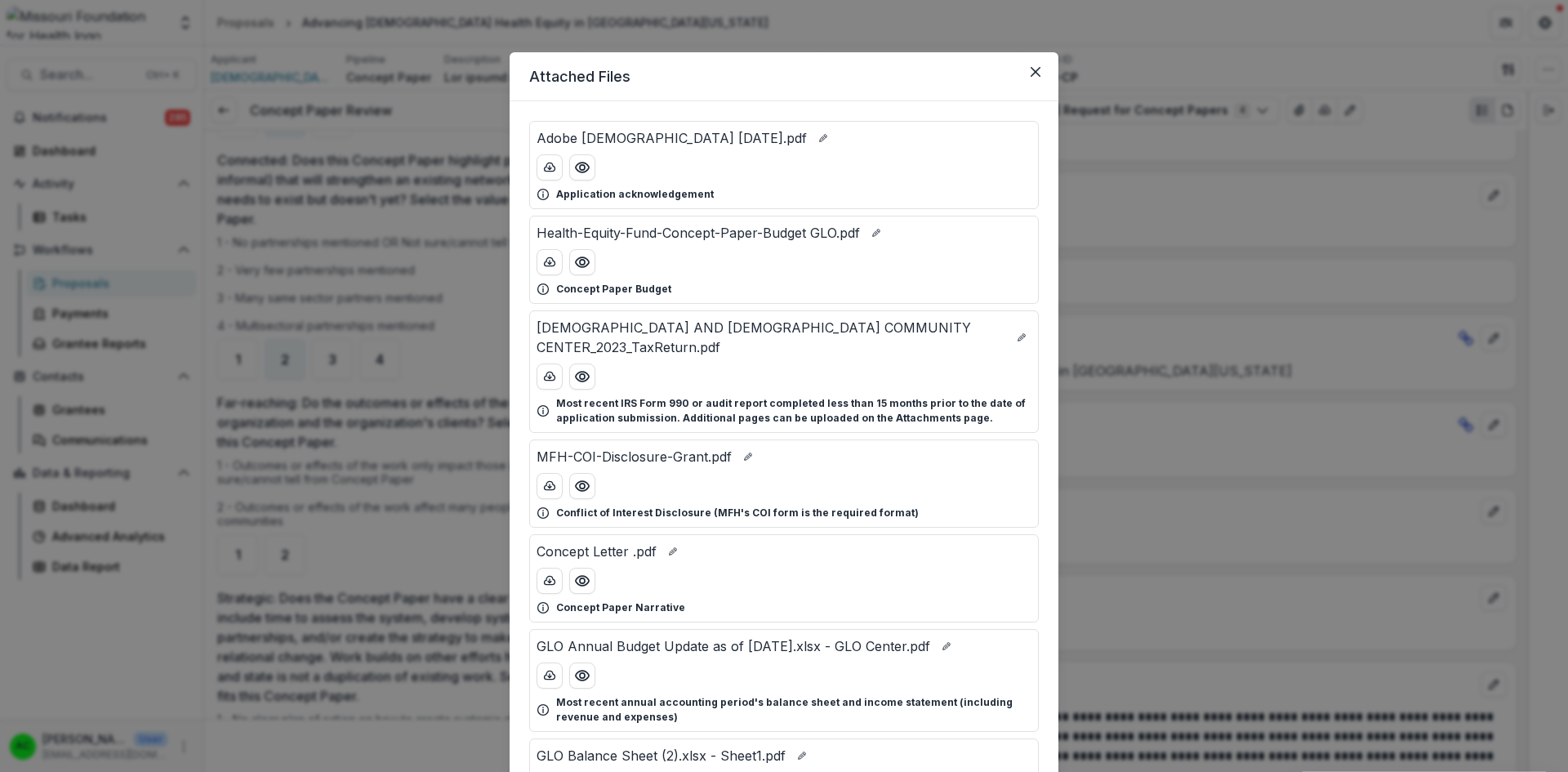
click at [1035, 65] on button "Close" at bounding box center [1036, 72] width 26 height 26
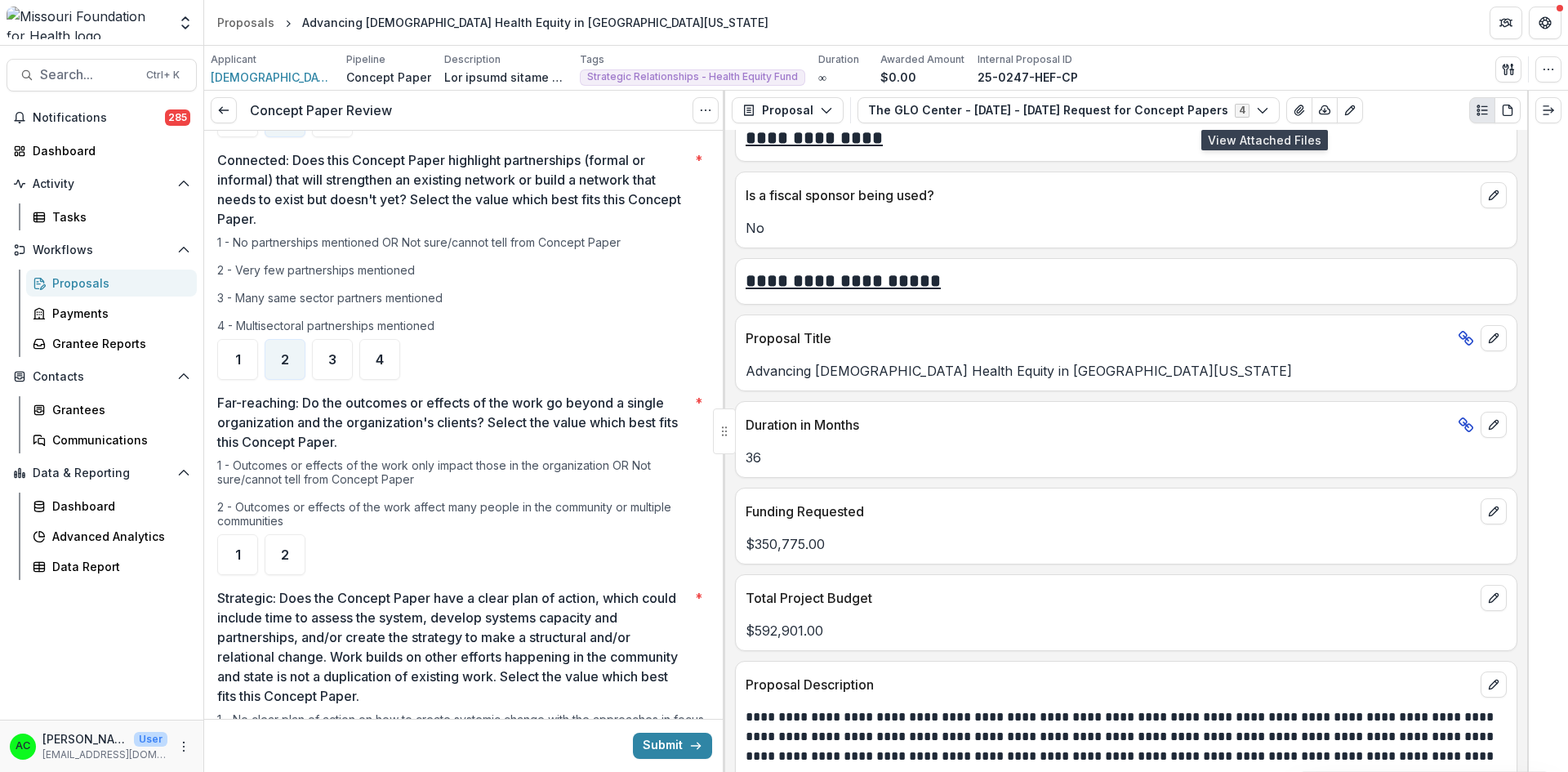
click at [1293, 112] on icon "View Attached Files" at bounding box center [1299, 110] width 13 height 13
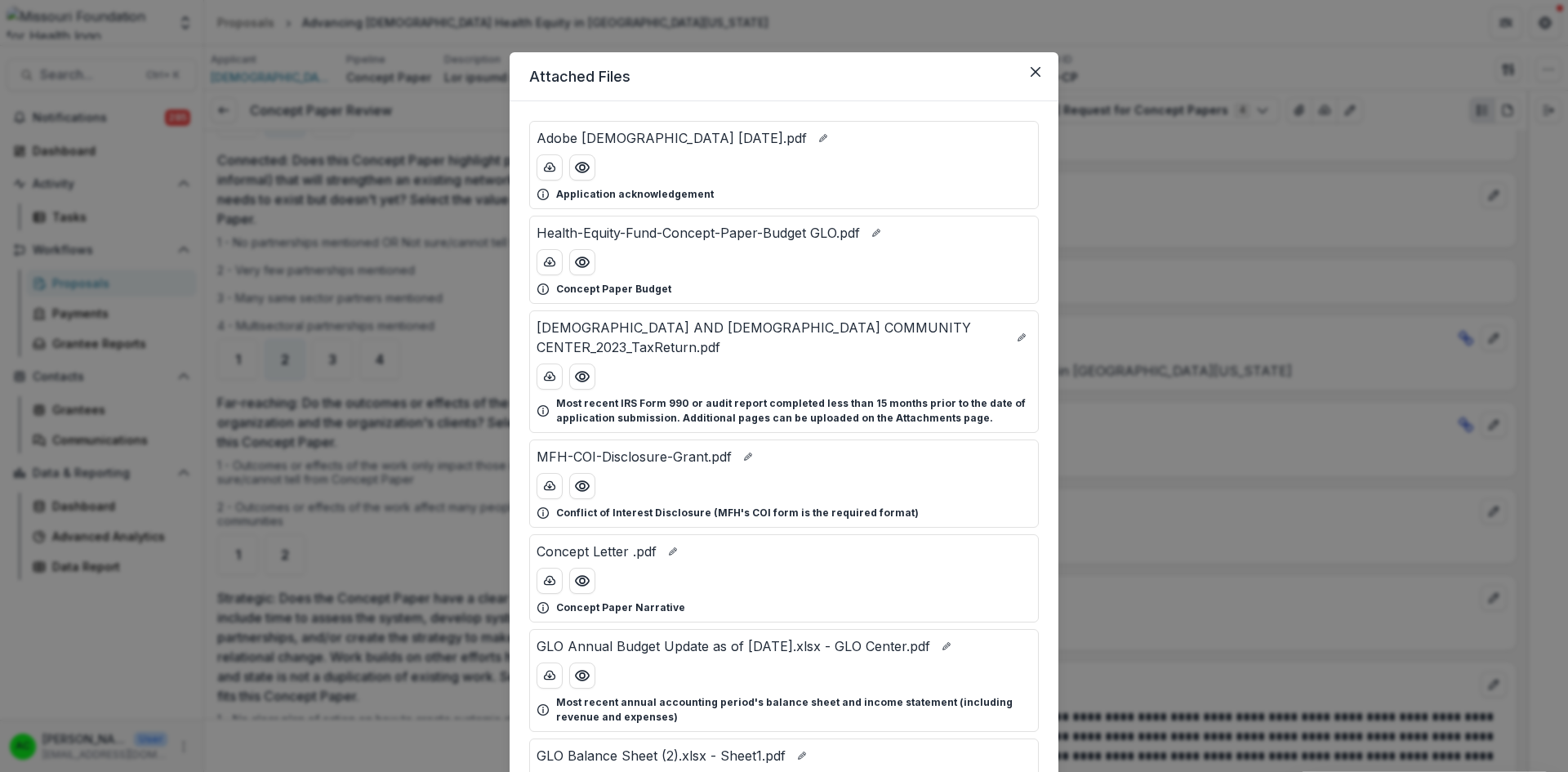
click at [588, 567] on button "Preview Concept Letter .pdf" at bounding box center [582, 581] width 26 height 26
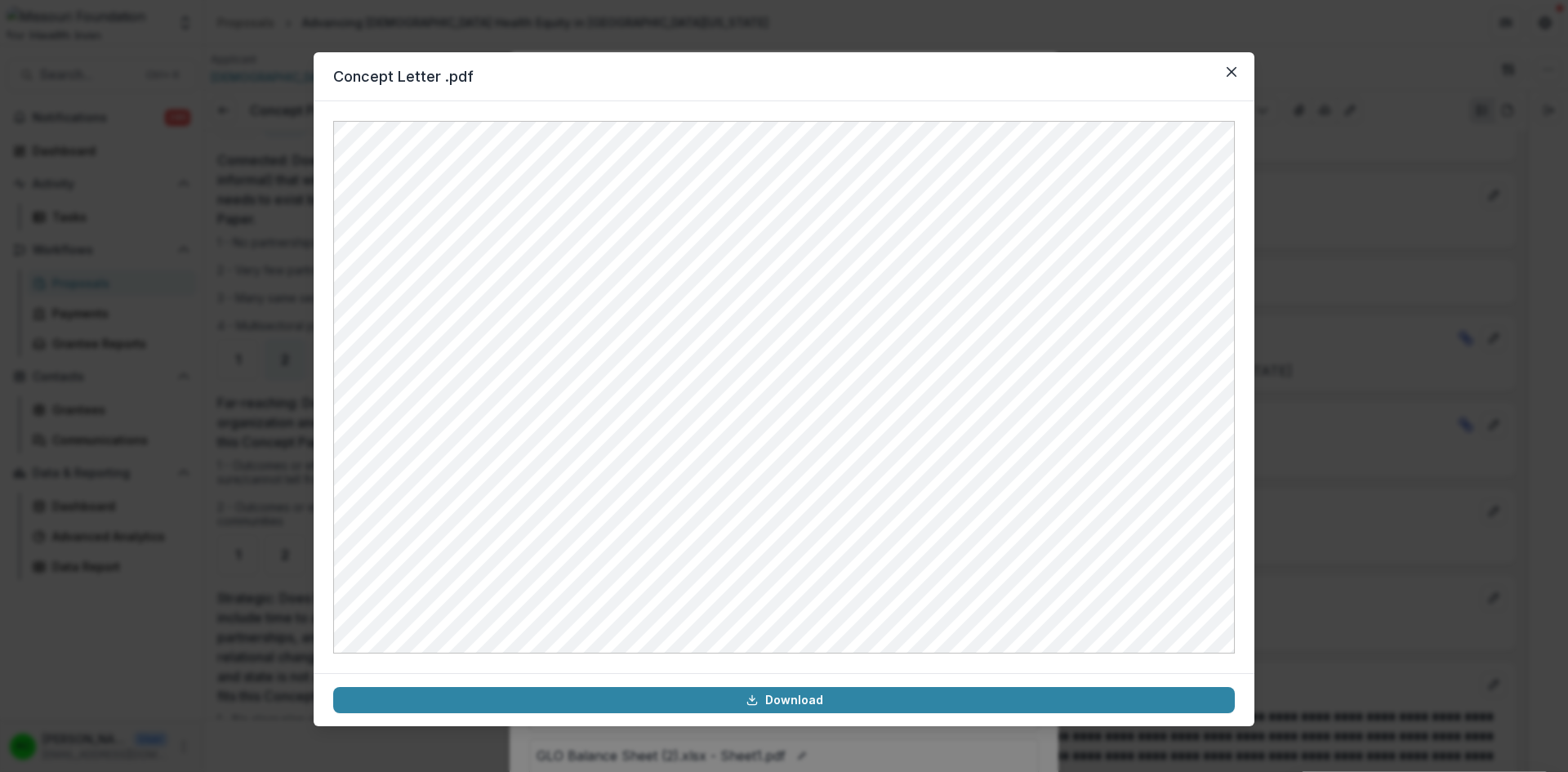
click at [1235, 81] on button "Close" at bounding box center [1232, 72] width 26 height 26
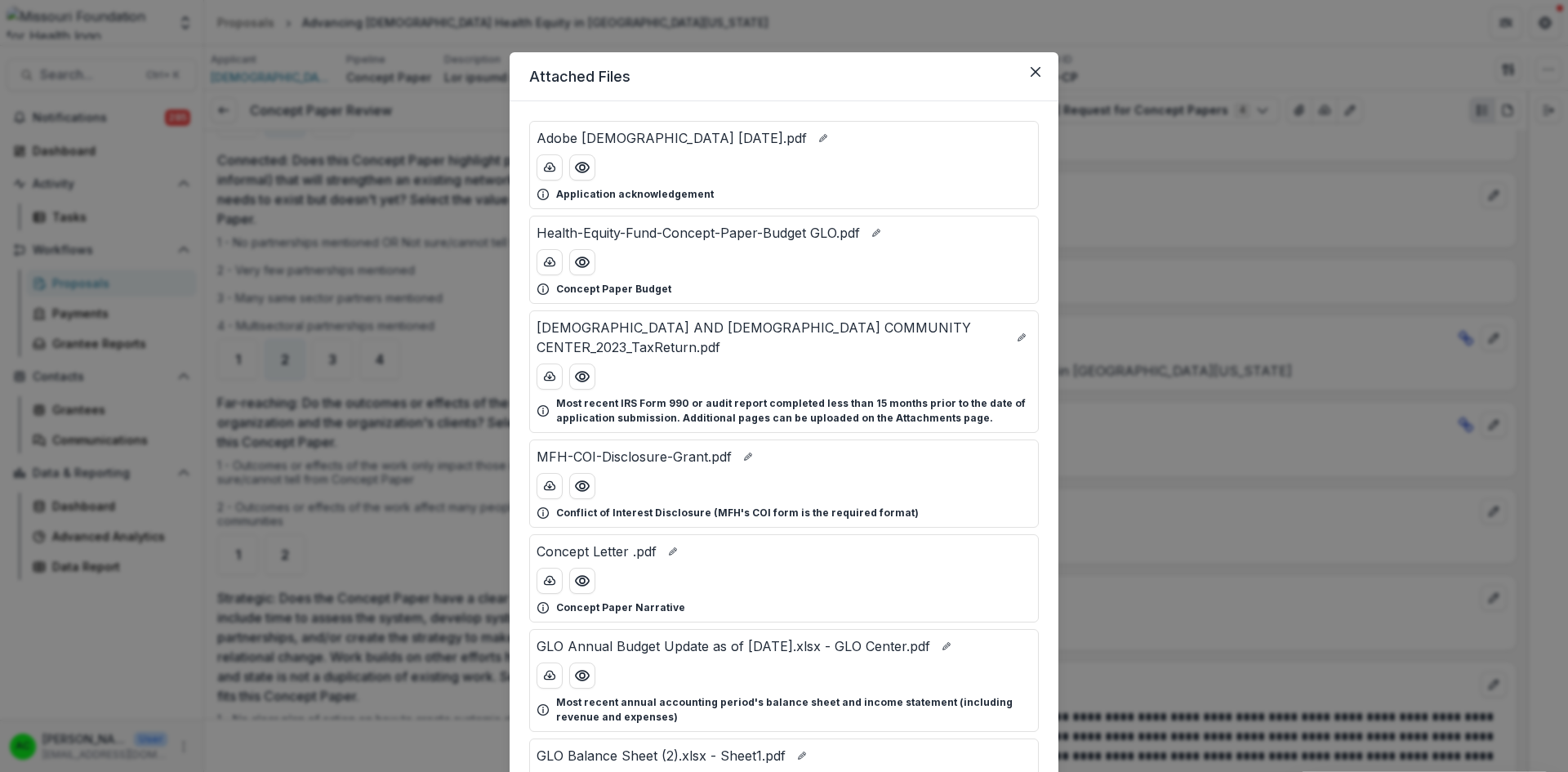
click at [1034, 72] on icon "Close" at bounding box center [1035, 72] width 10 height 10
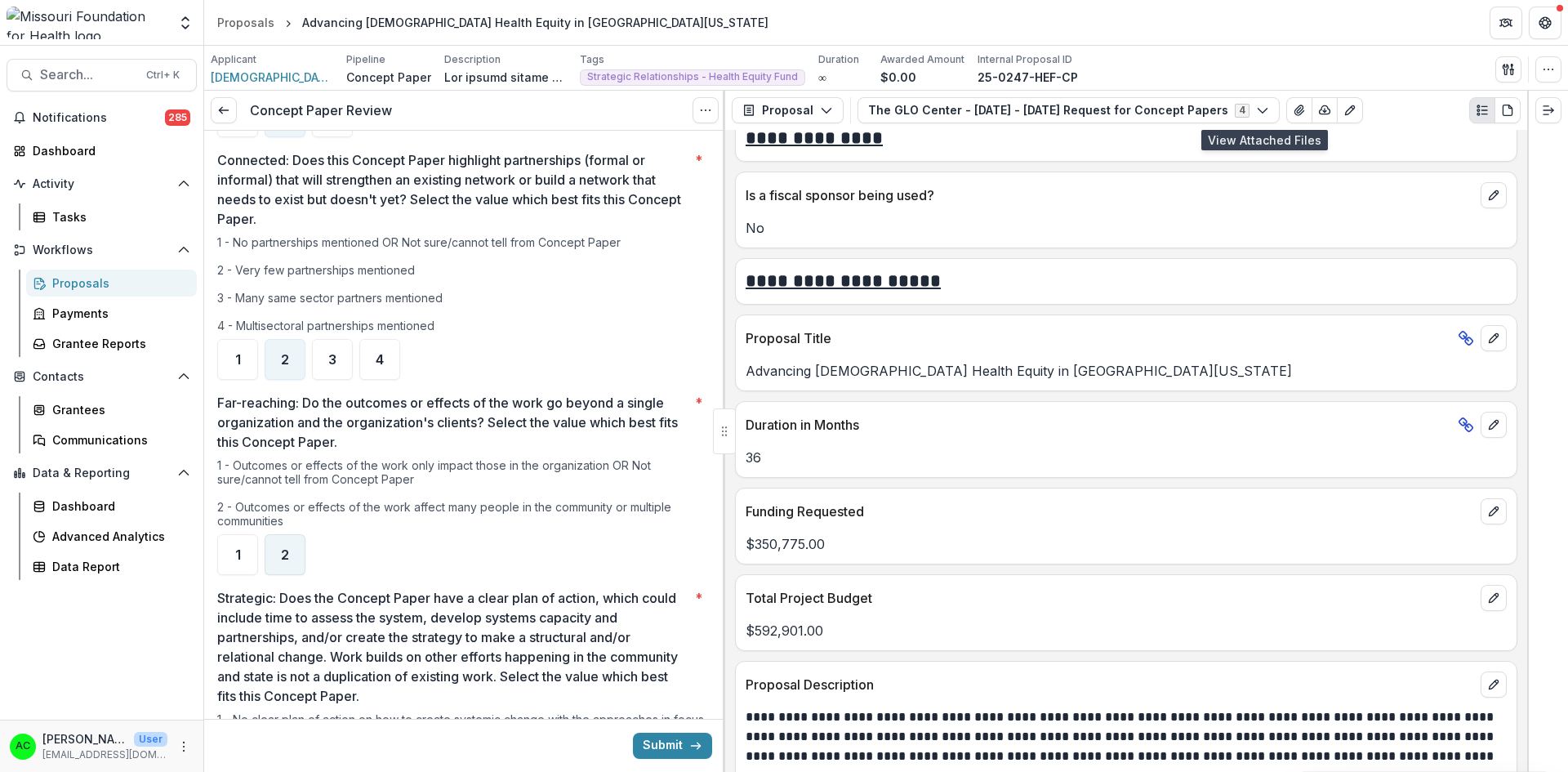
click at [284, 548] on span "2" at bounding box center [284, 554] width 8 height 13
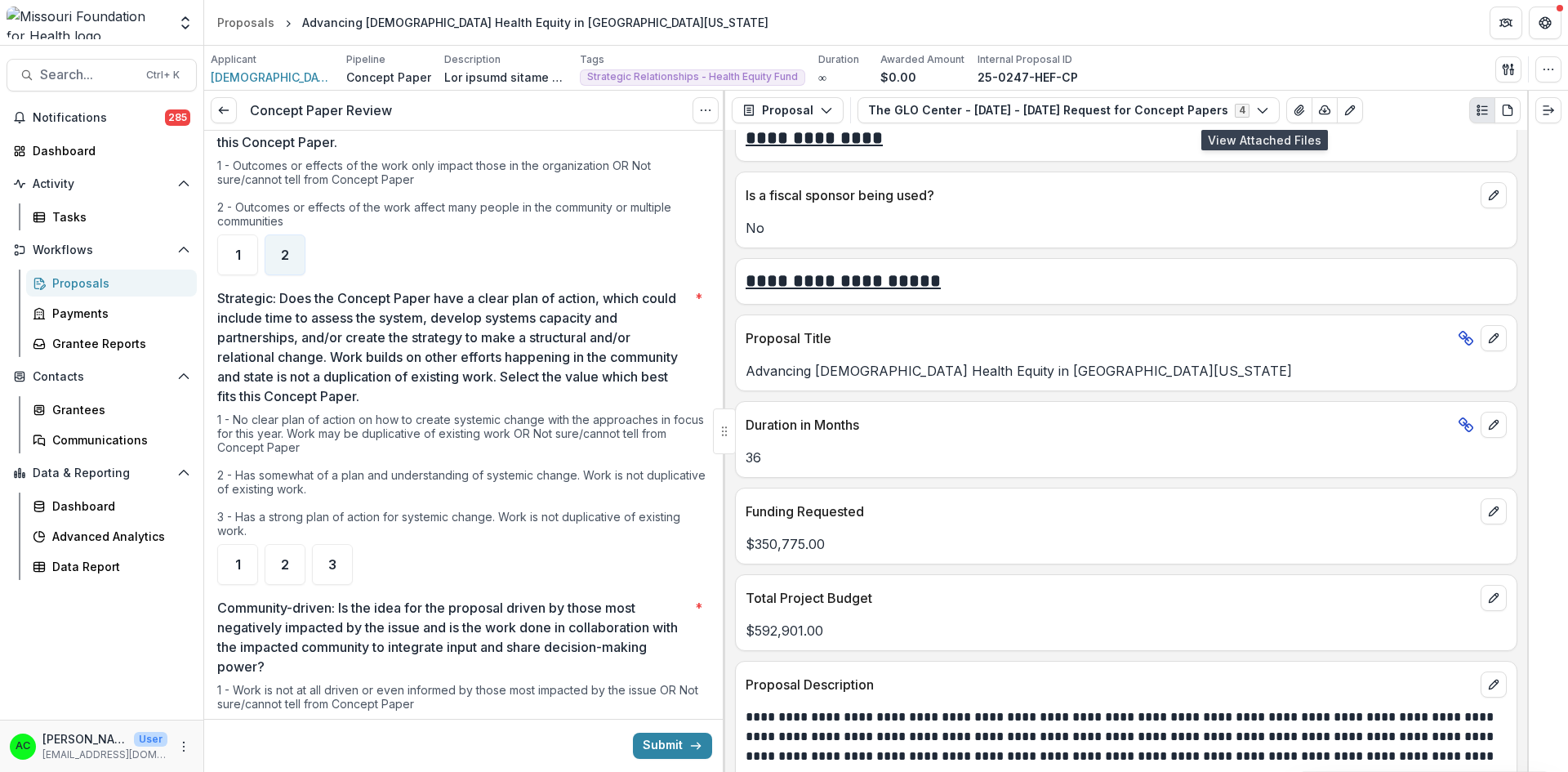
scroll to position [1364, 0]
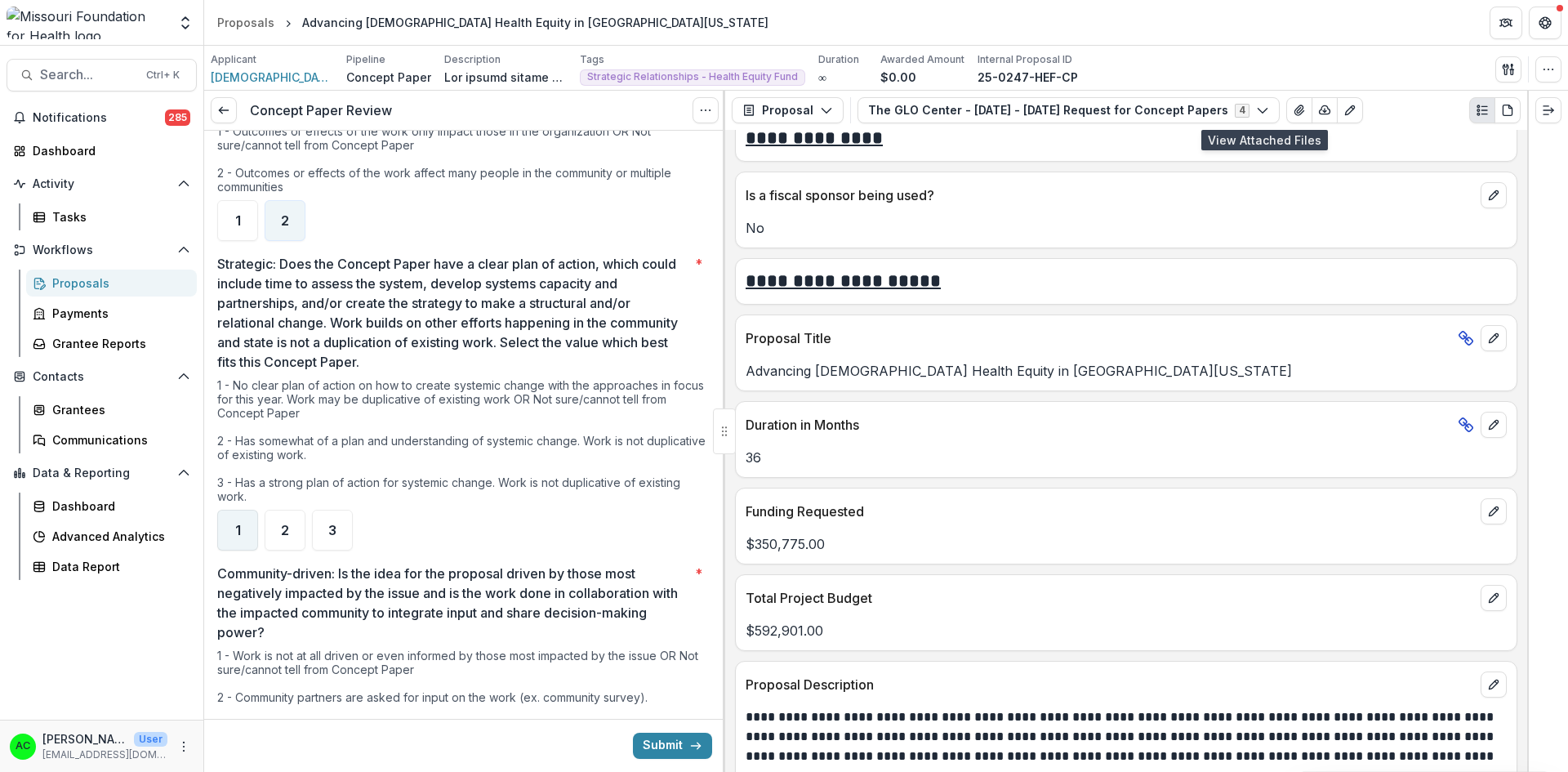
click at [237, 524] on span "1" at bounding box center [238, 530] width 6 height 13
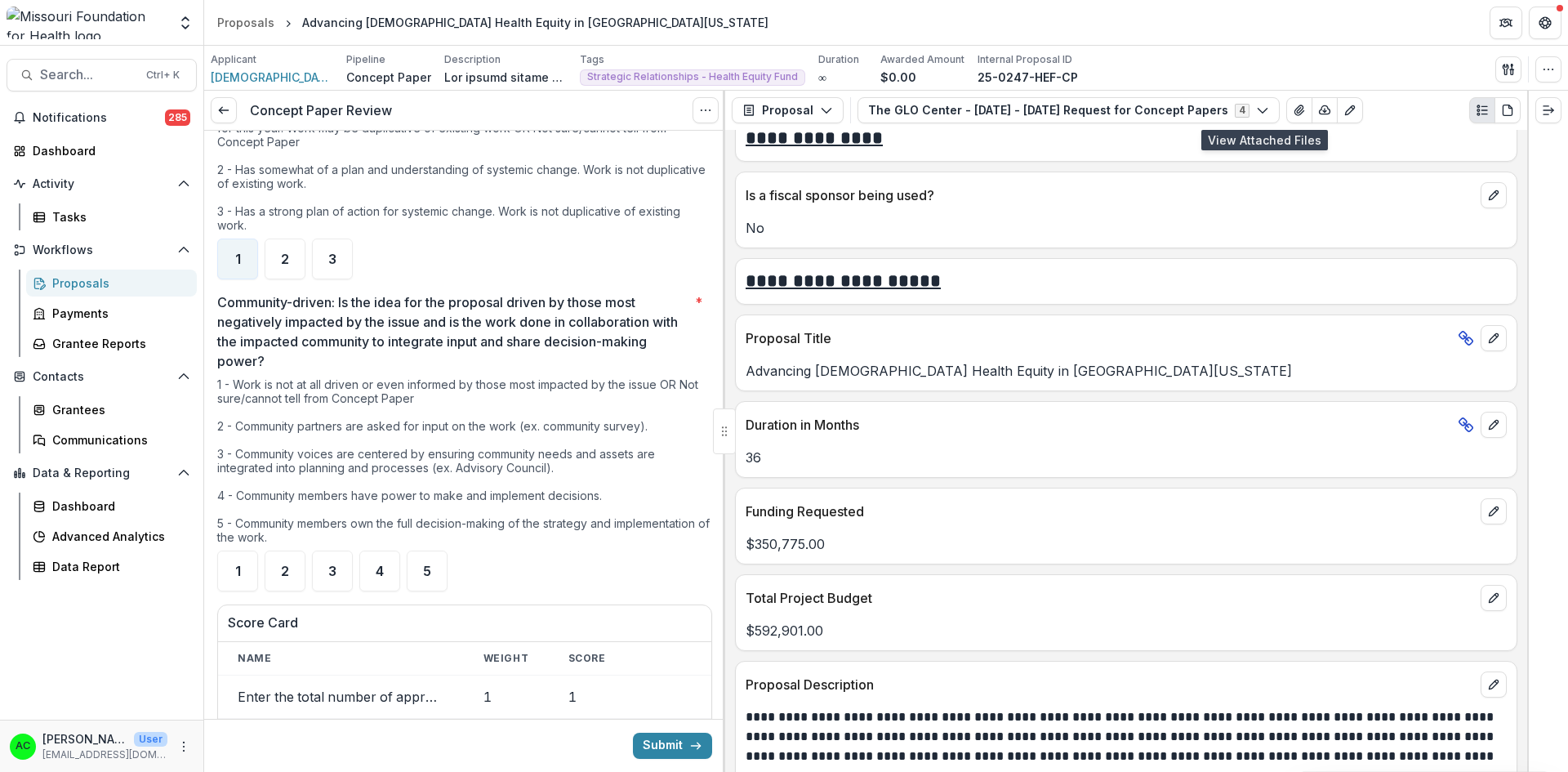
scroll to position [1645, 0]
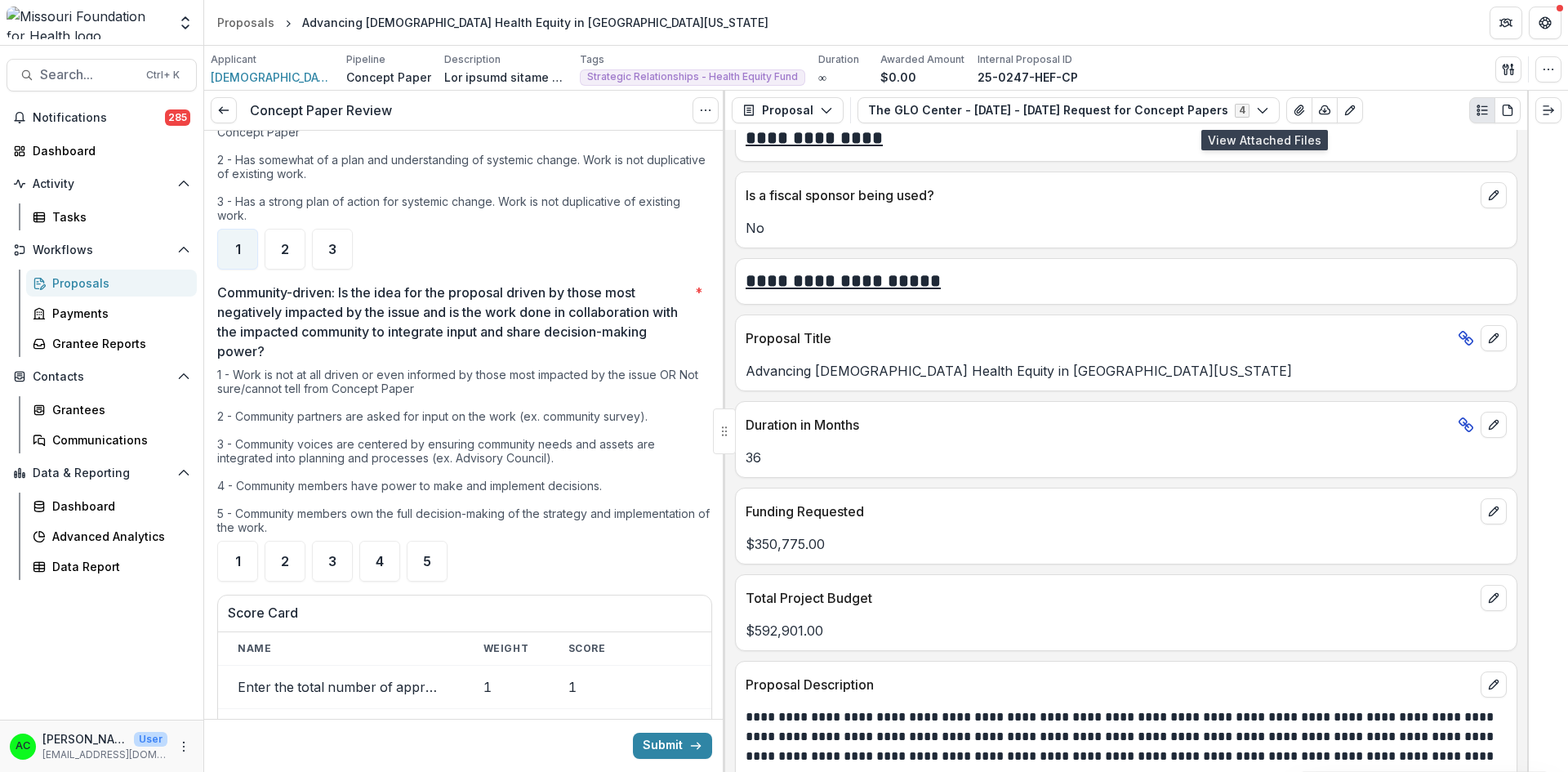
click at [1286, 108] on button "View Attached Files" at bounding box center [1299, 110] width 26 height 26
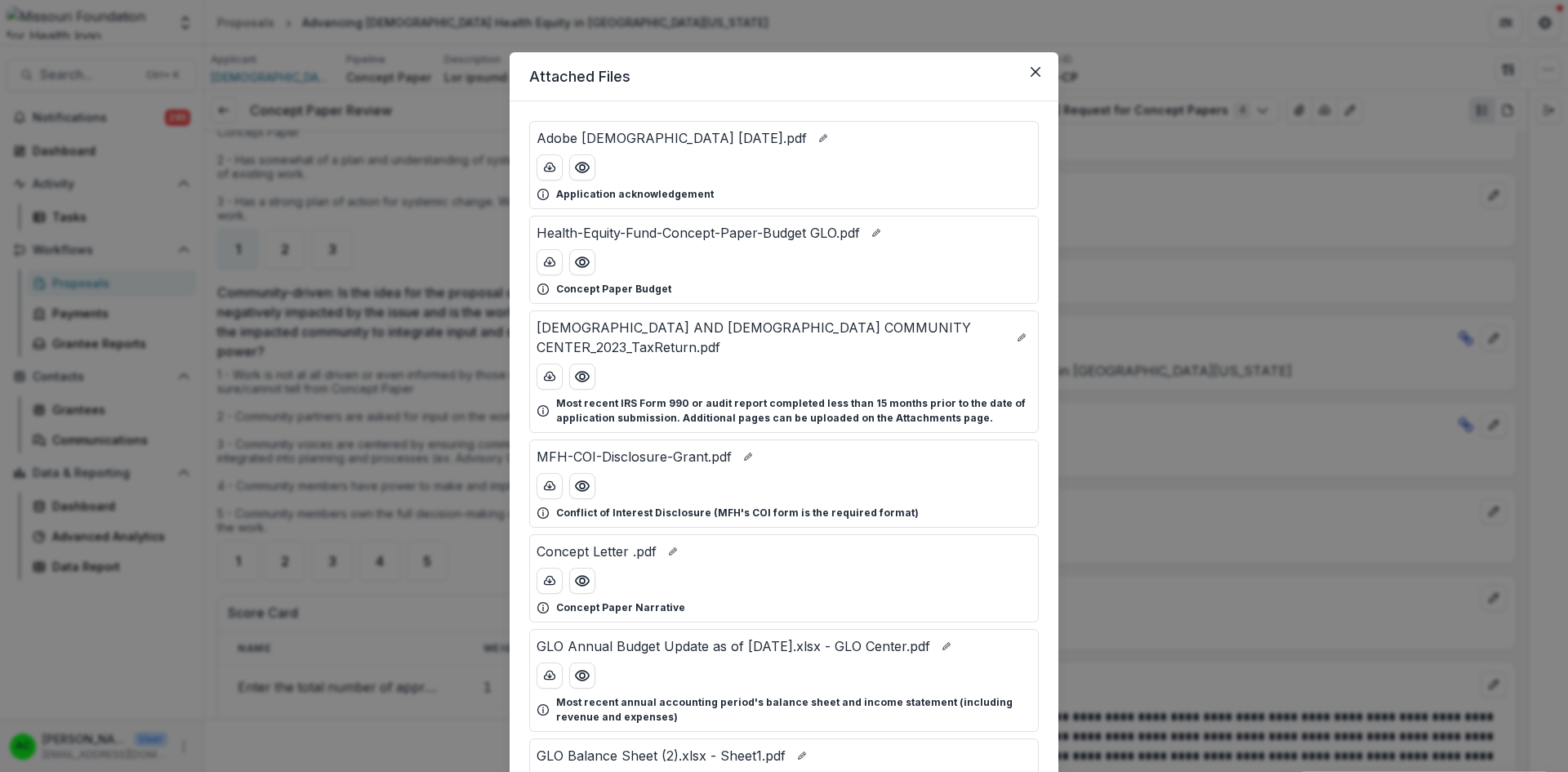
click at [579, 578] on circle "Preview Concept Letter .pdf" at bounding box center [582, 581] width 5 height 5
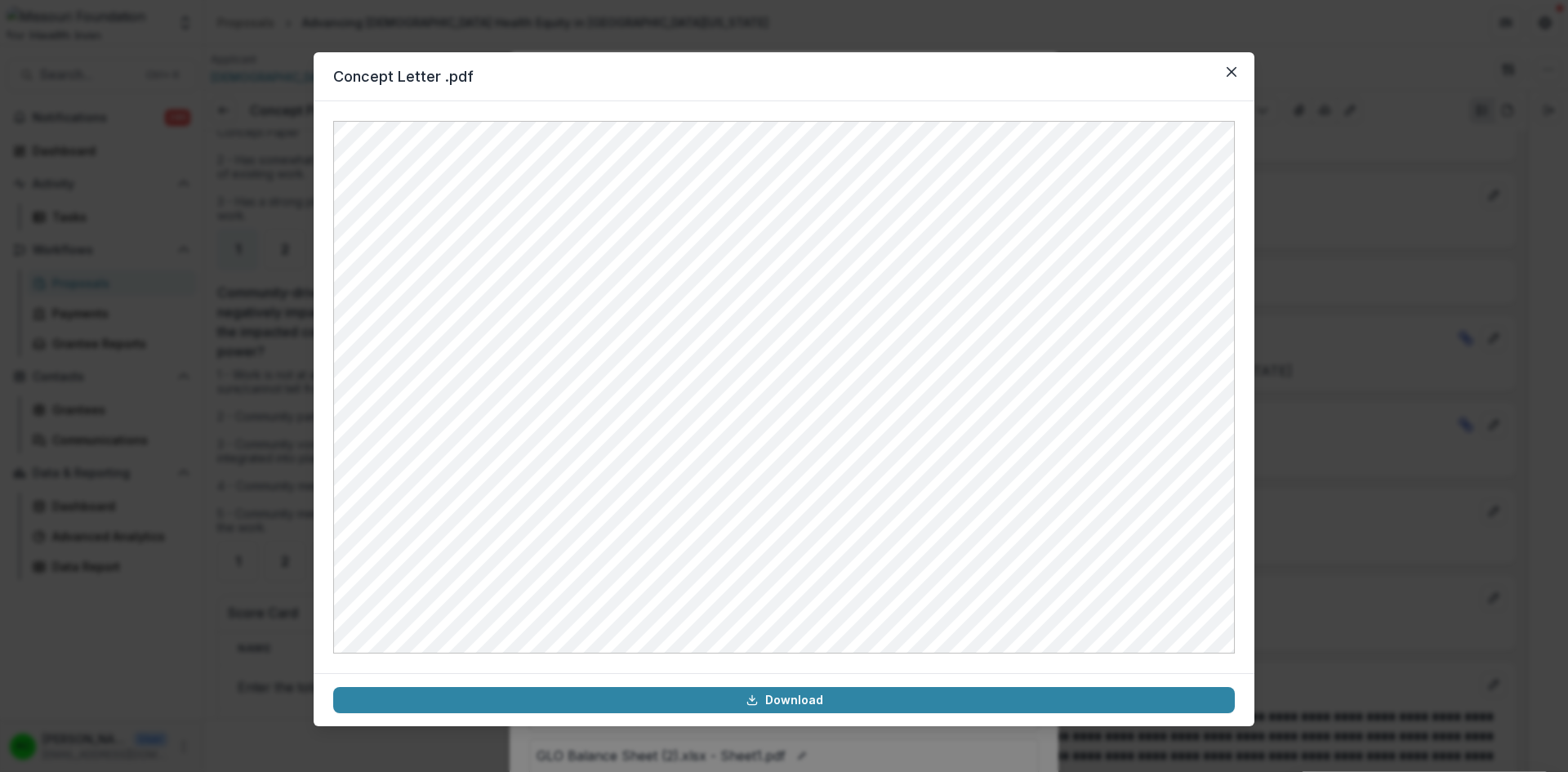
click at [1232, 67] on icon "Close" at bounding box center [1231, 72] width 10 height 10
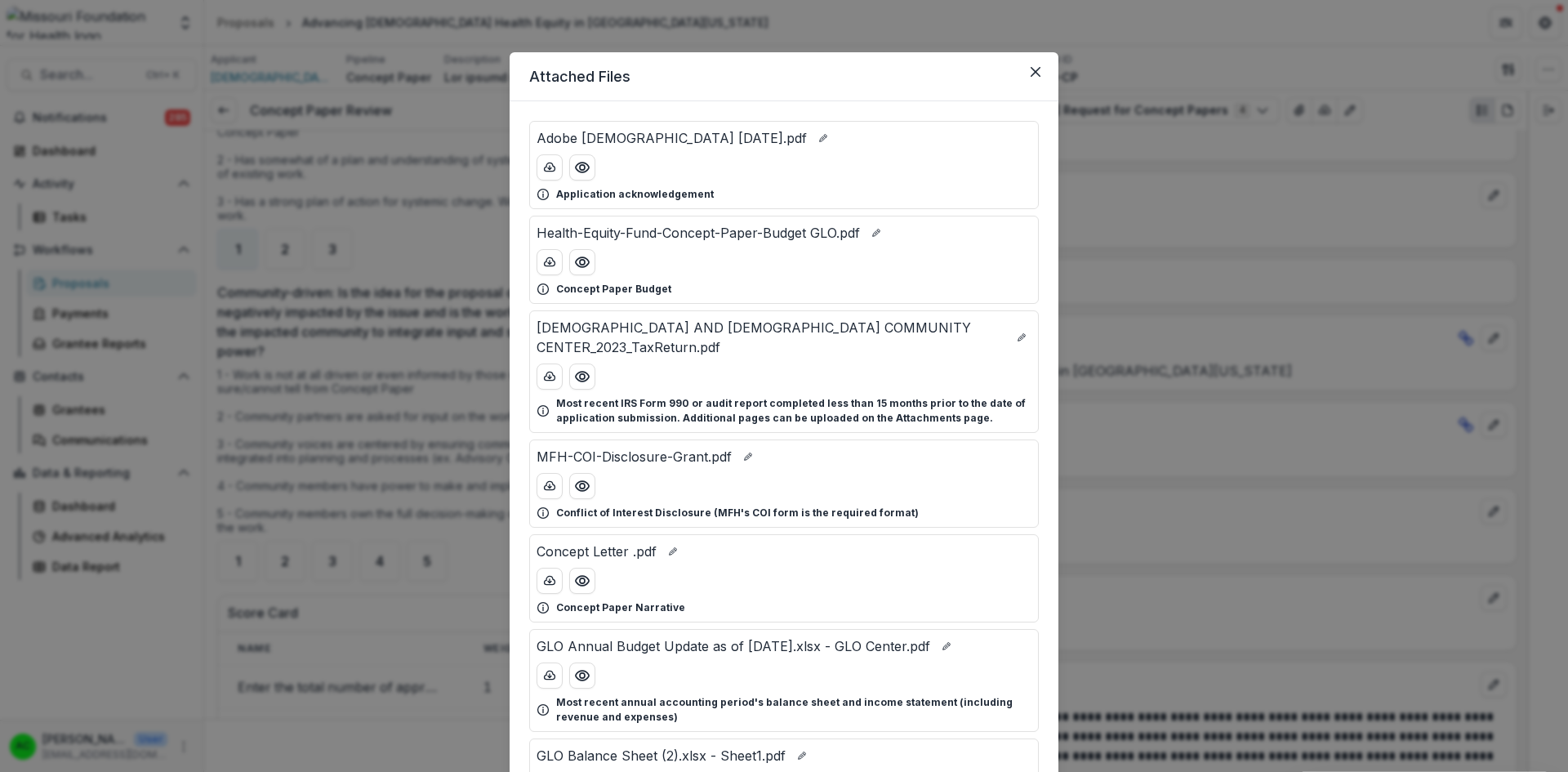
click at [1031, 64] on button "Close" at bounding box center [1036, 72] width 26 height 26
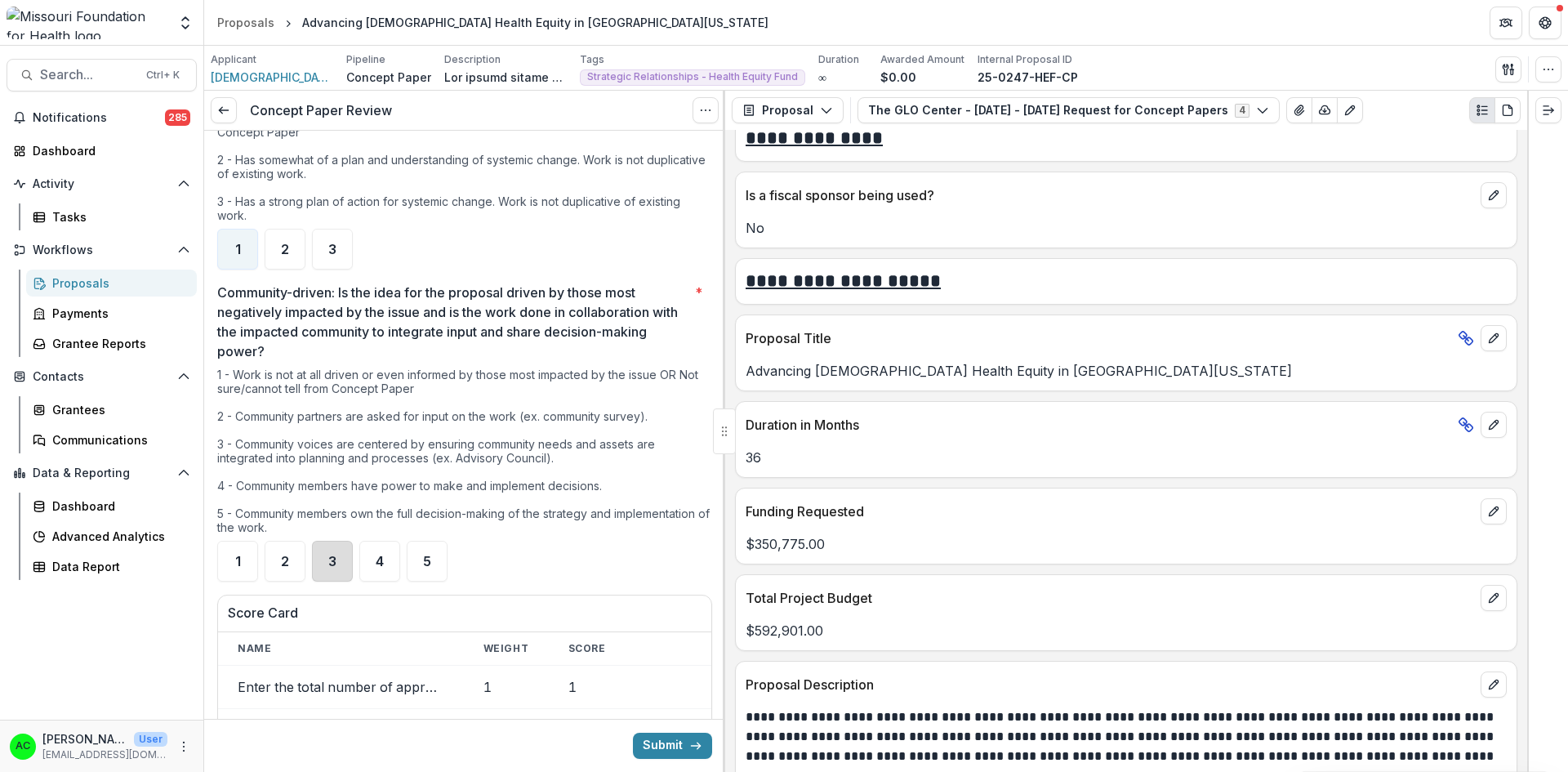
click at [338, 540] on div "3" at bounding box center [332, 560] width 41 height 41
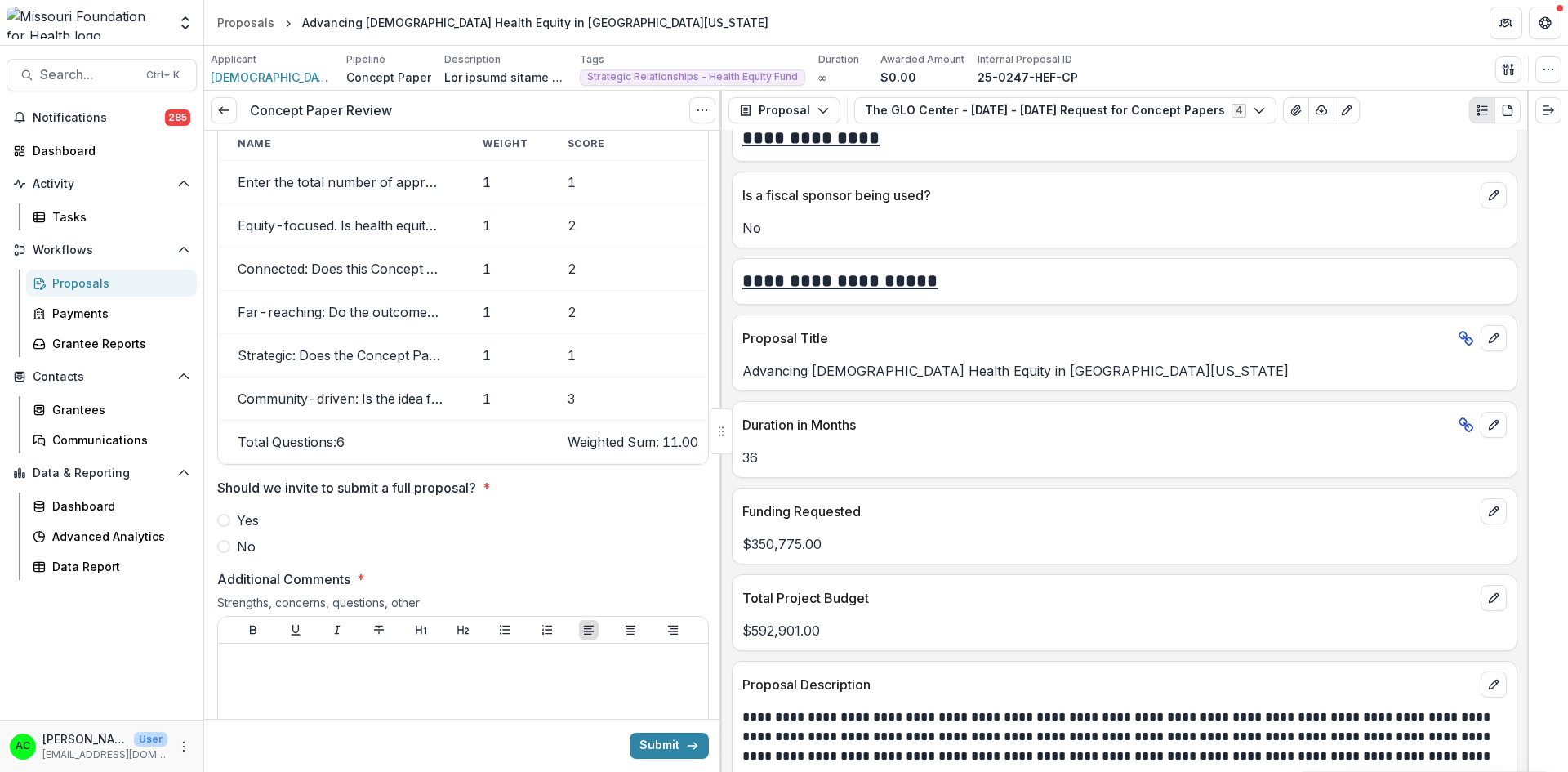
scroll to position [2208, 0]
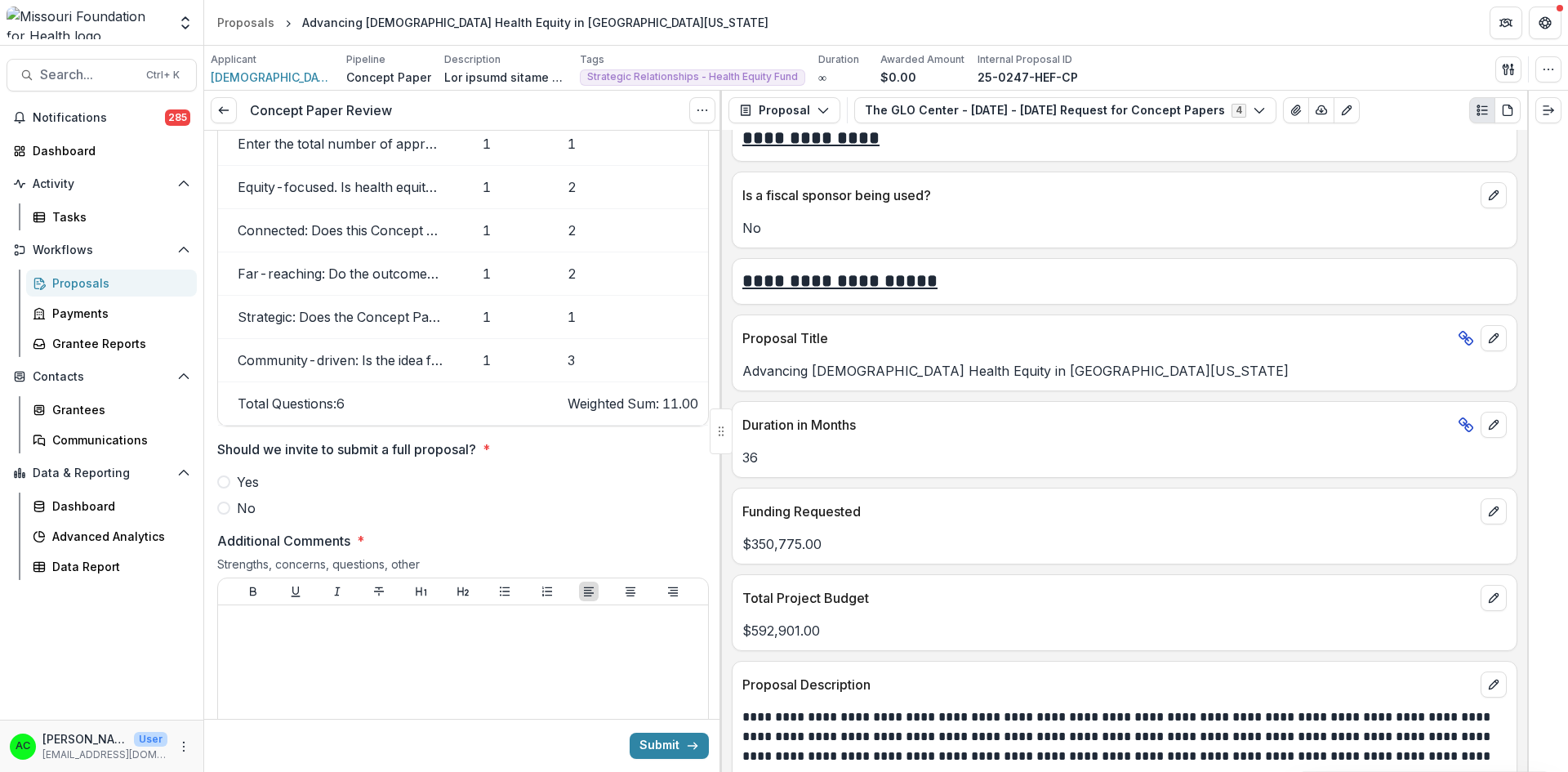
click at [230, 498] on label "No" at bounding box center [462, 508] width 491 height 19
click at [316, 616] on div at bounding box center [463, 734] width 477 height 245
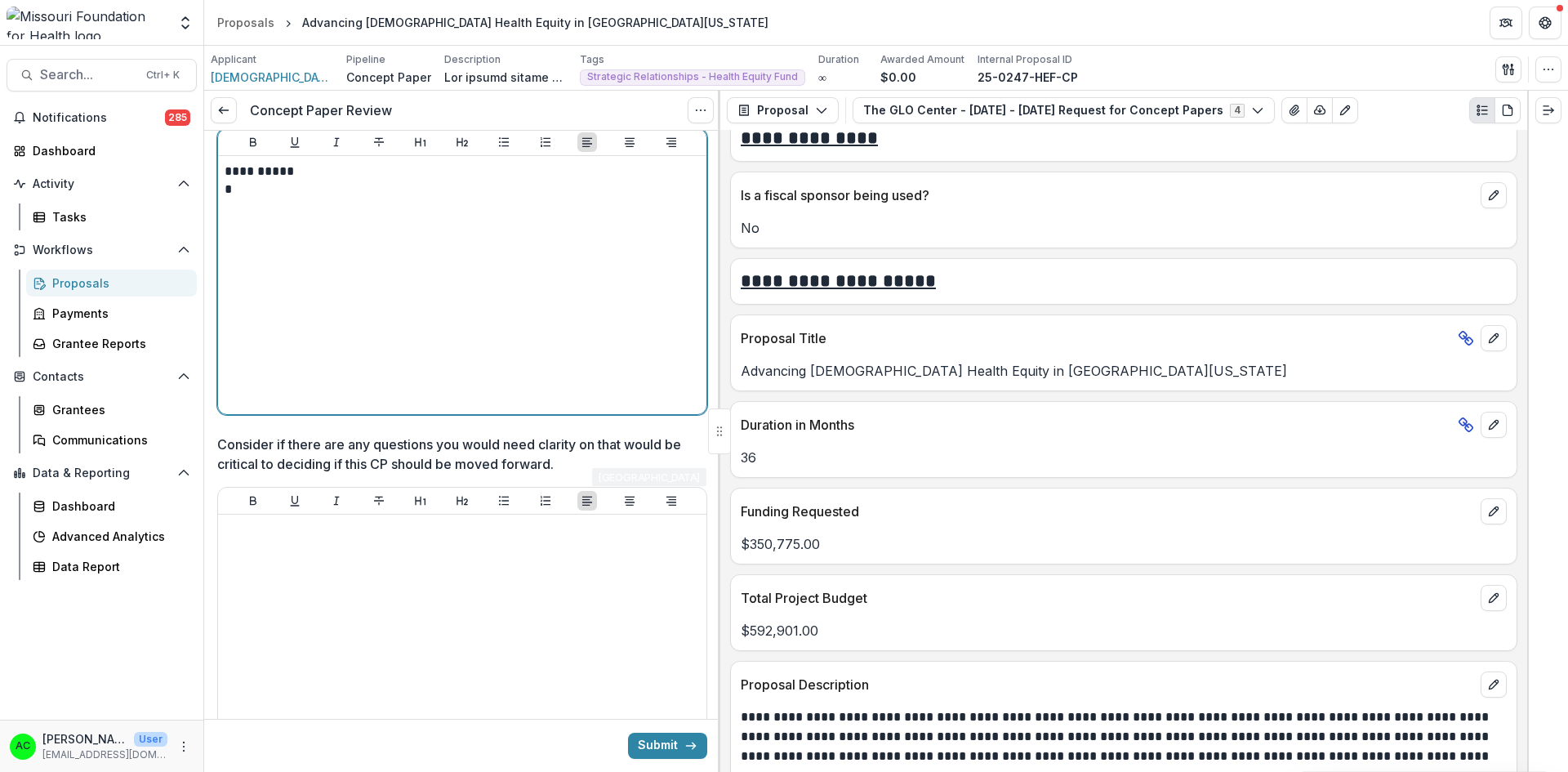
click at [584, 257] on div "**********" at bounding box center [462, 285] width 475 height 245
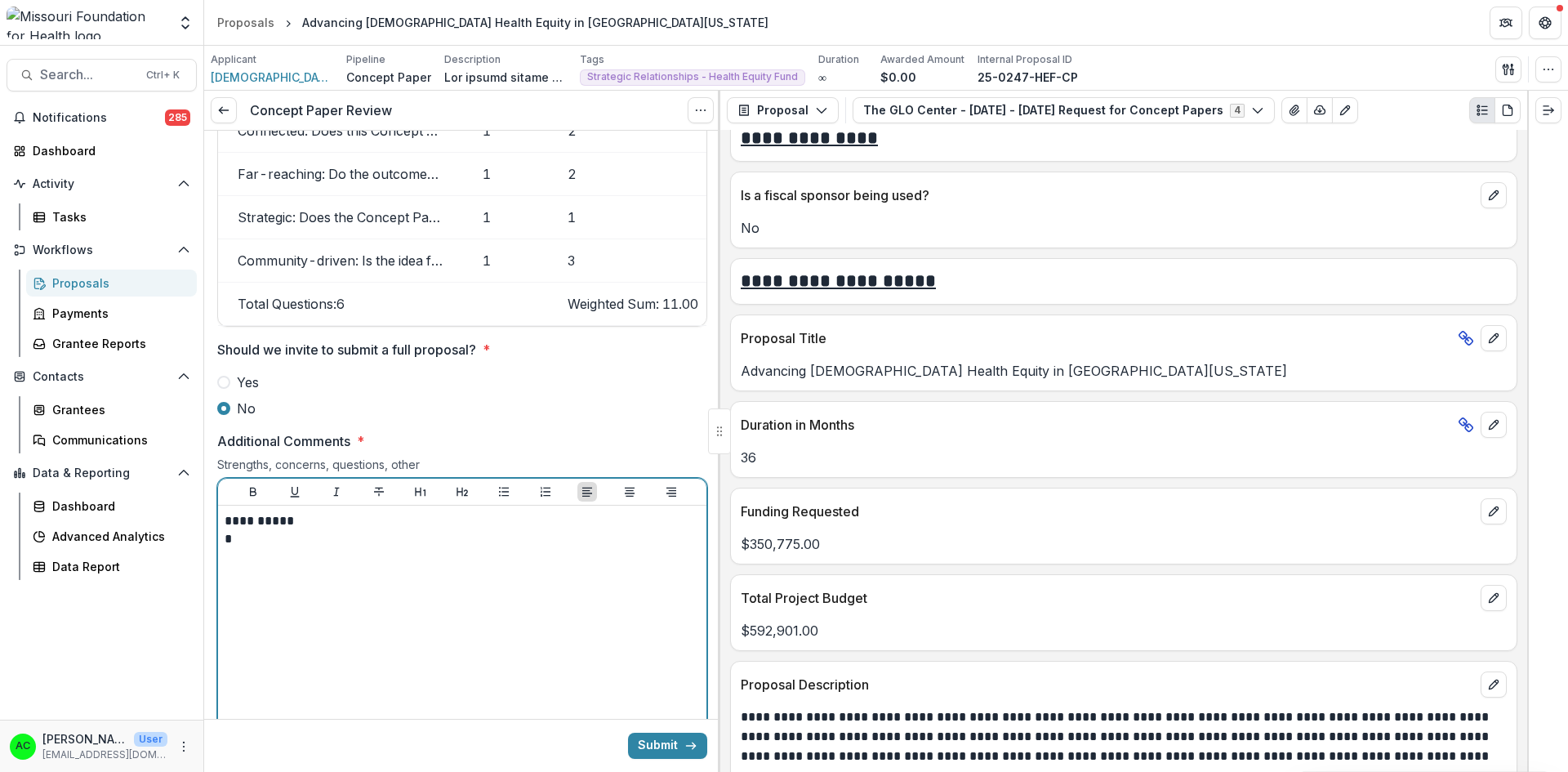
scroll to position [2289, 0]
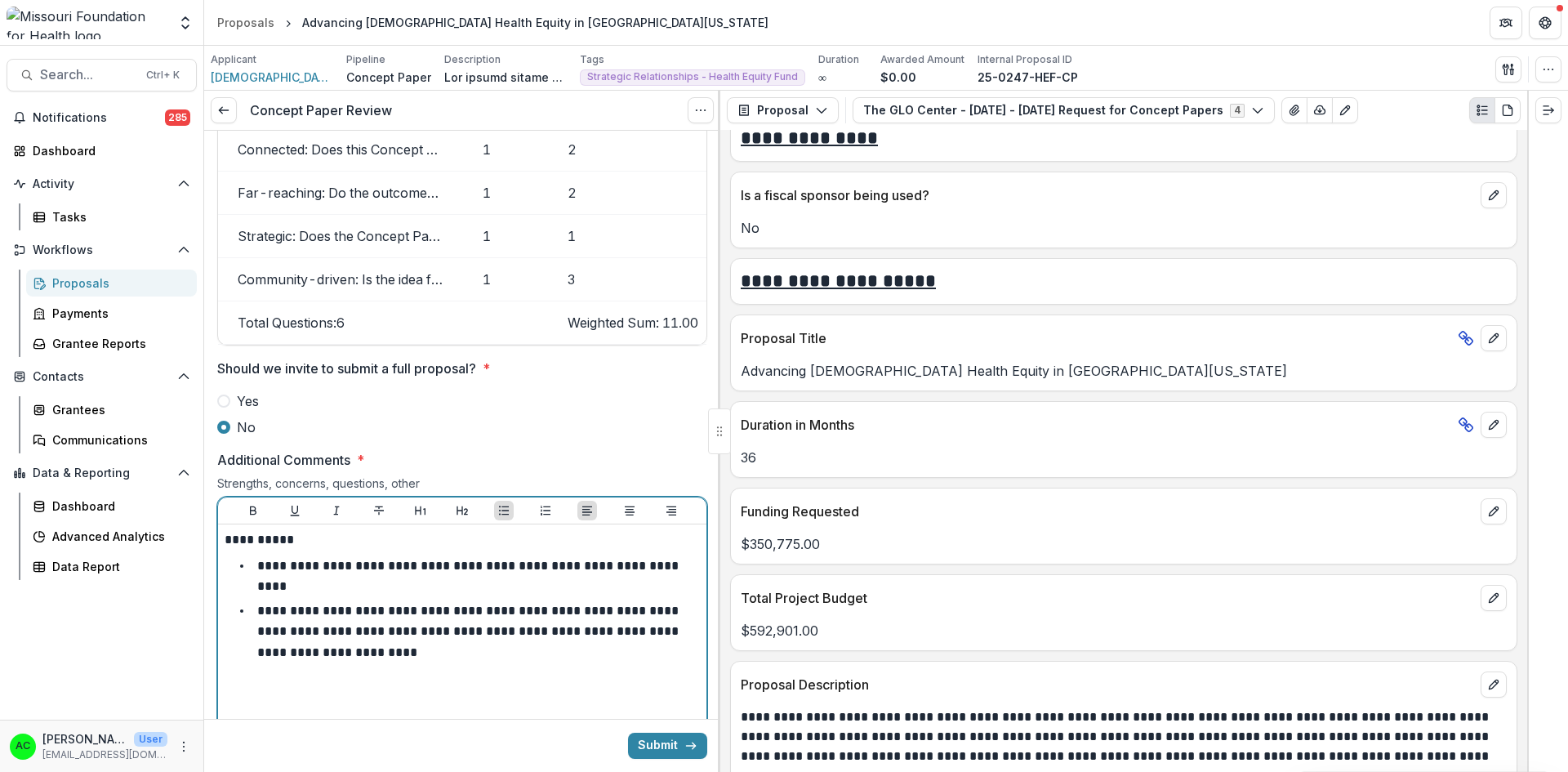
click at [475, 602] on li "**********" at bounding box center [471, 632] width 455 height 63
click at [442, 555] on li "**********" at bounding box center [471, 576] width 455 height 42
click at [434, 555] on li "**********" at bounding box center [471, 576] width 455 height 42
click at [419, 610] on li "**********" at bounding box center [471, 632] width 455 height 63
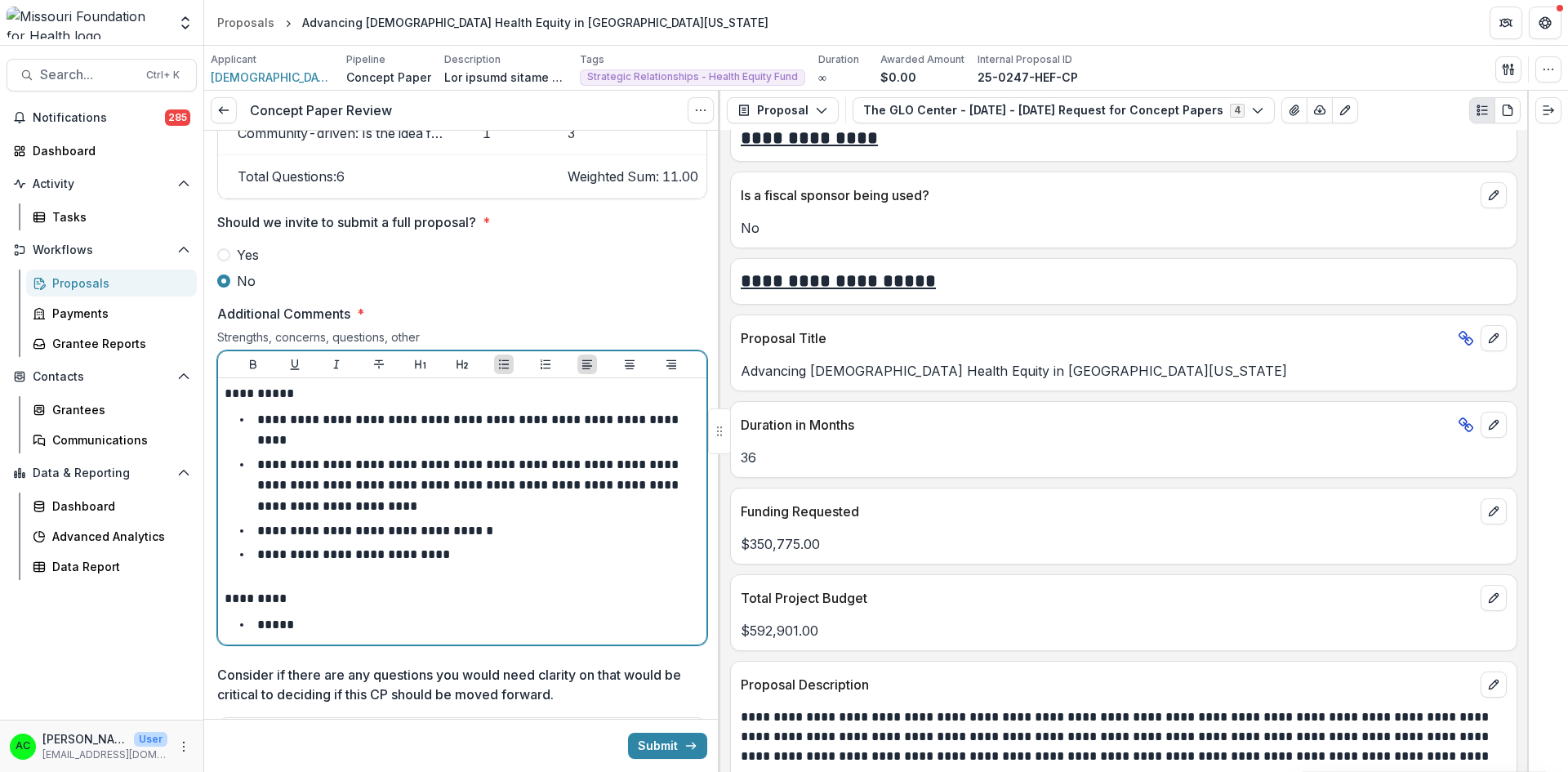
scroll to position [2463, 0]
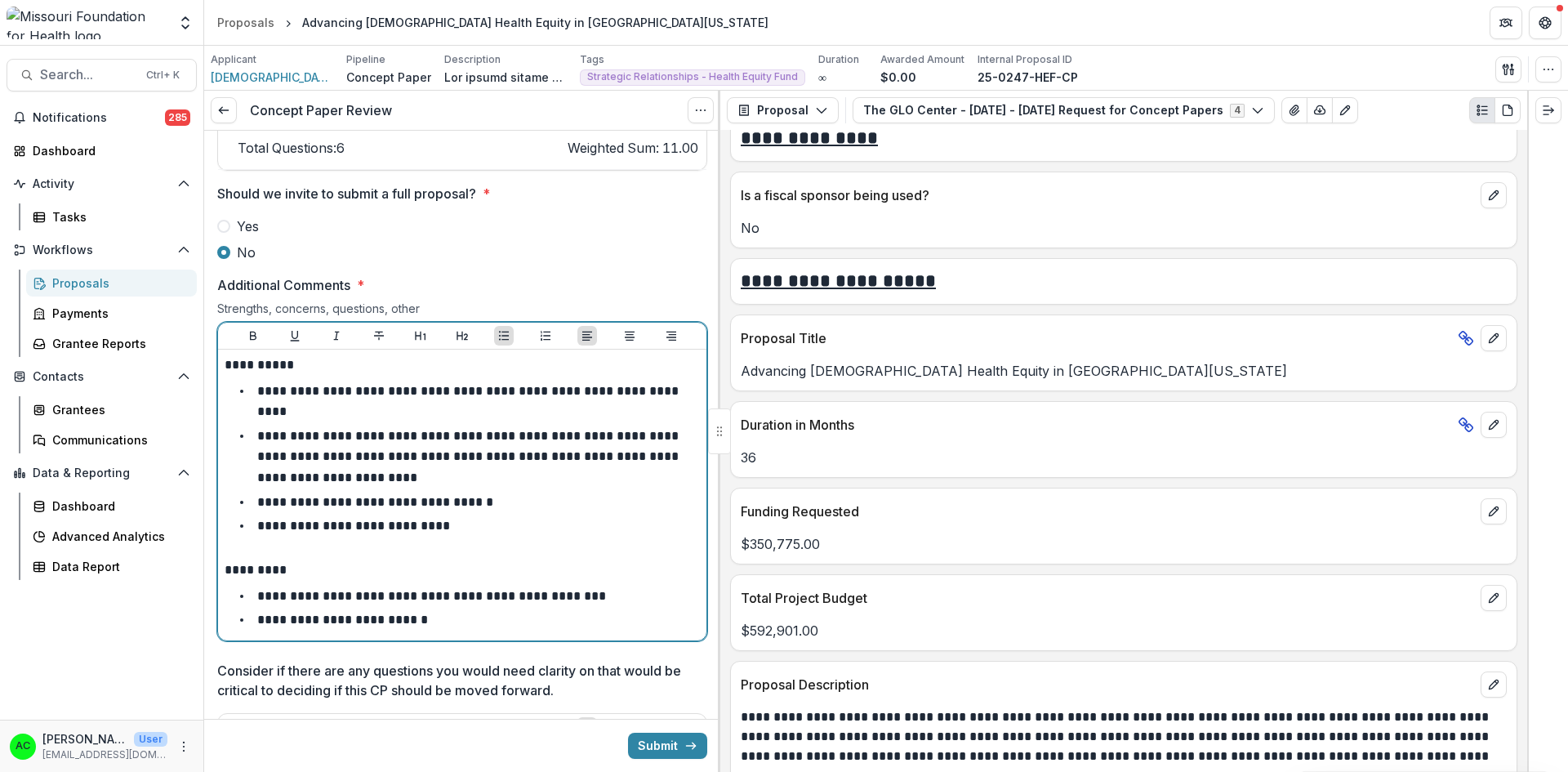
click at [279, 614] on p "**********" at bounding box center [342, 620] width 170 height 12
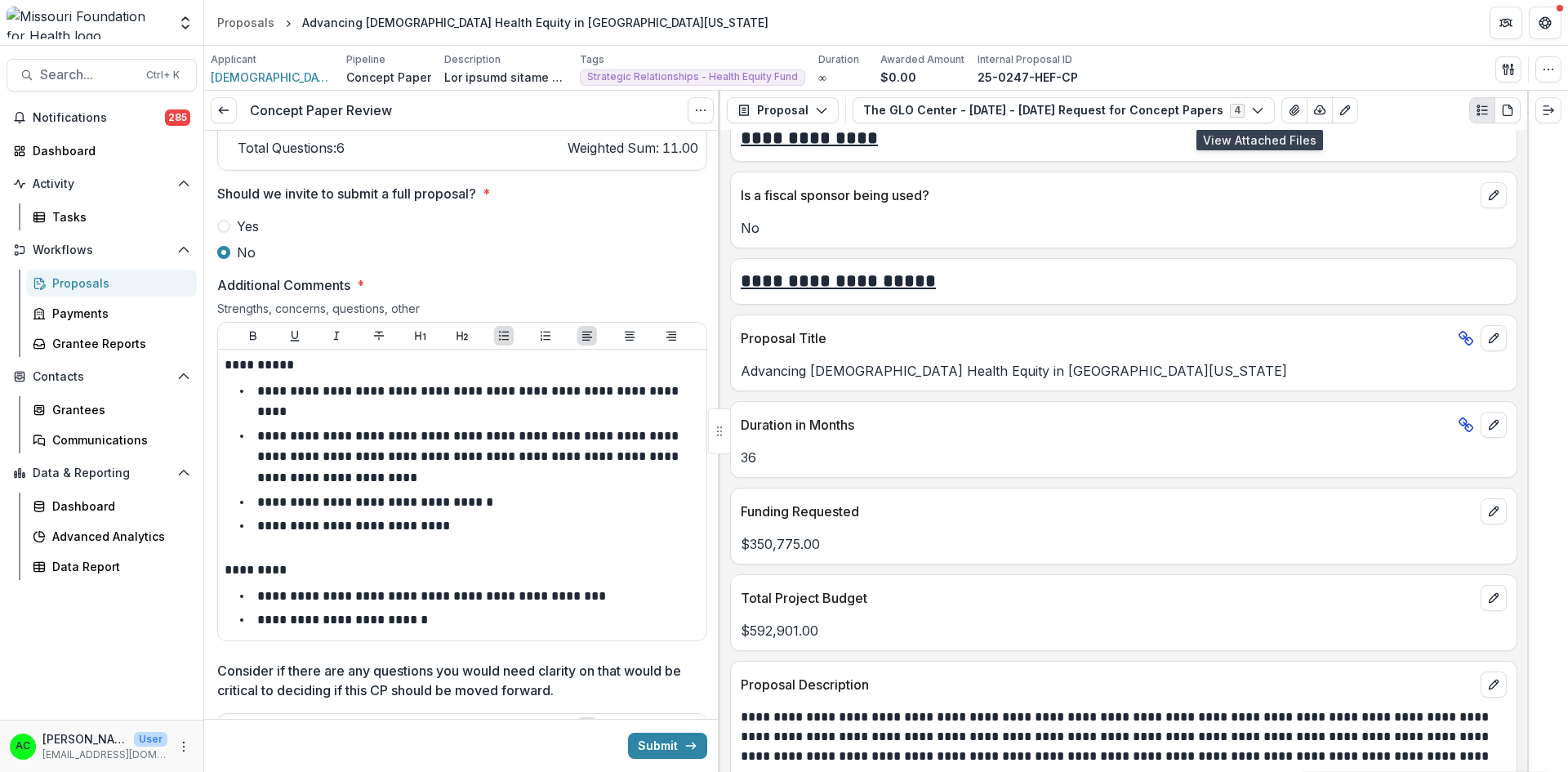
click at [1287, 108] on icon "View Attached Files" at bounding box center [1294, 110] width 13 height 13
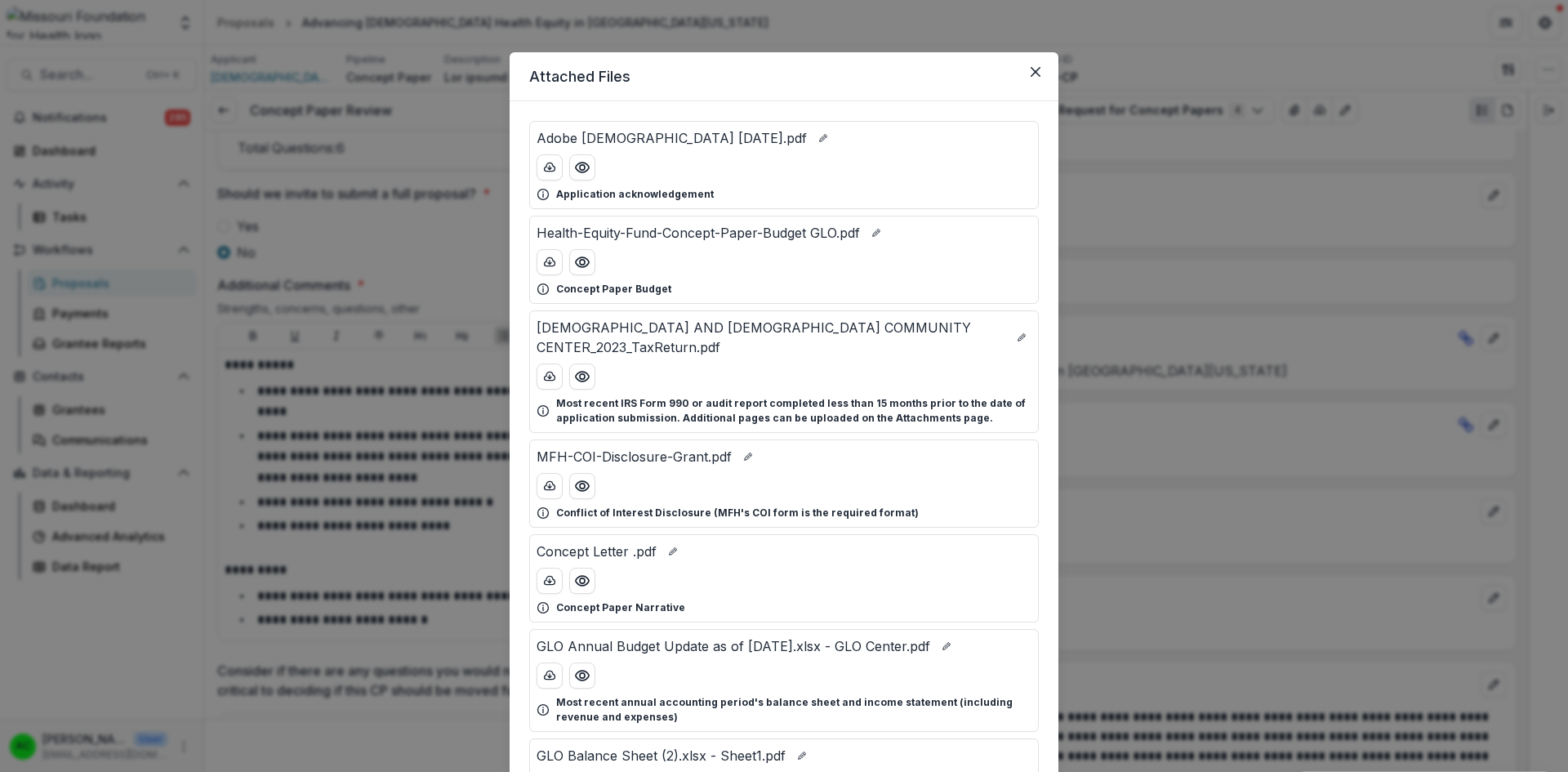
click at [575, 571] on button "Preview Concept Letter .pdf" at bounding box center [582, 581] width 26 height 26
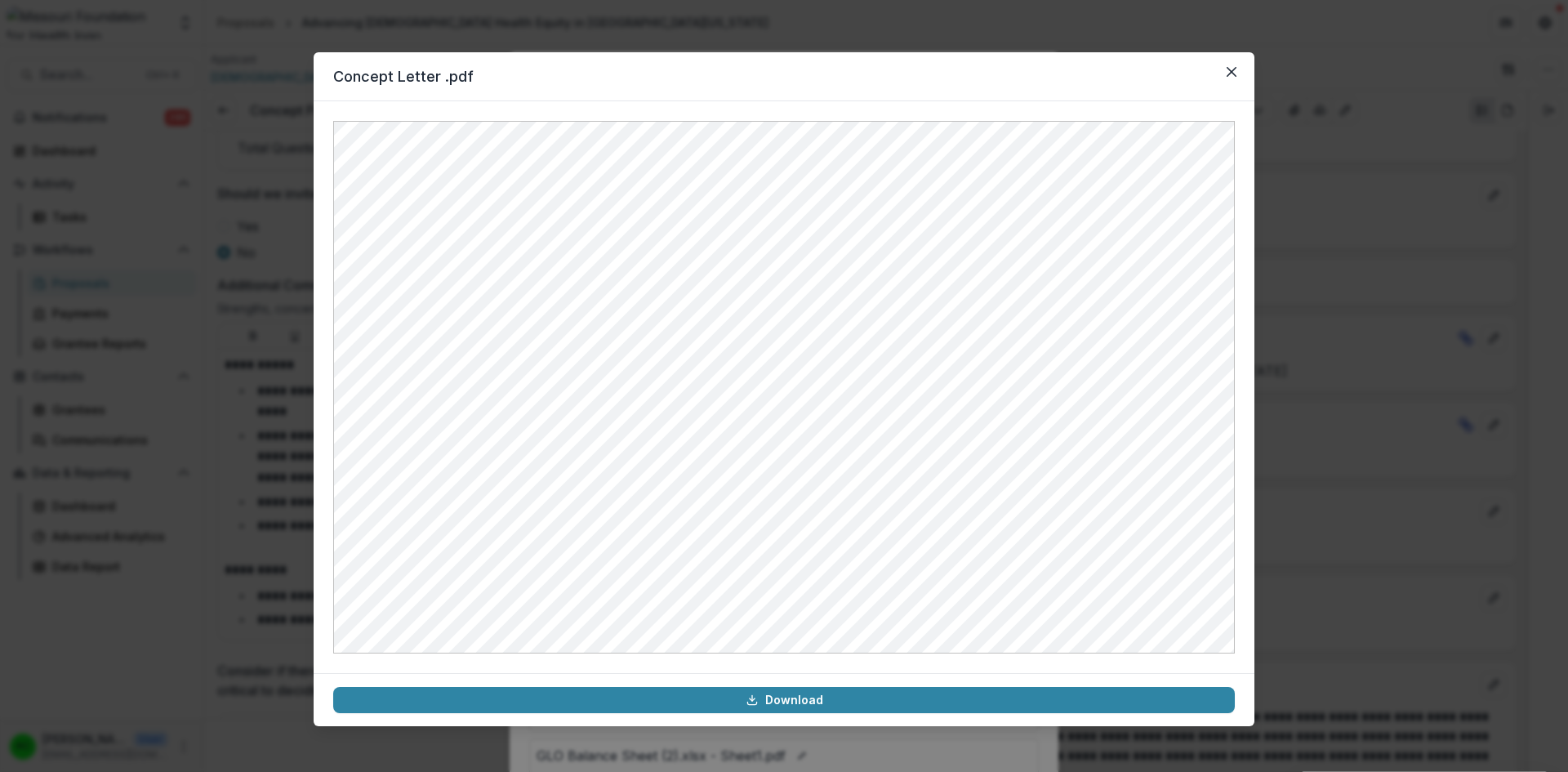
click at [1232, 73] on icon "Close" at bounding box center [1231, 72] width 10 height 10
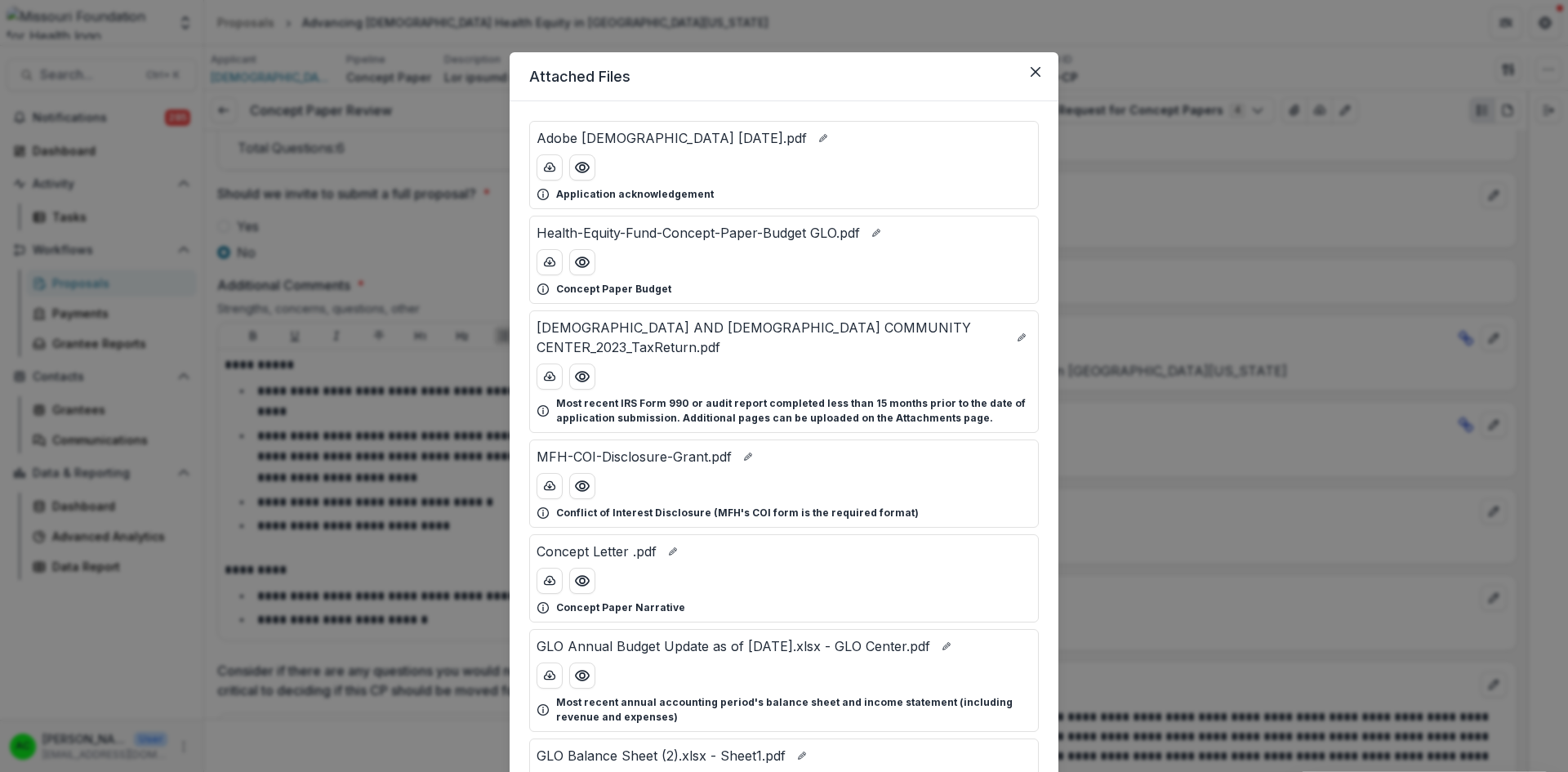
click at [1040, 72] on button "Close" at bounding box center [1036, 72] width 26 height 26
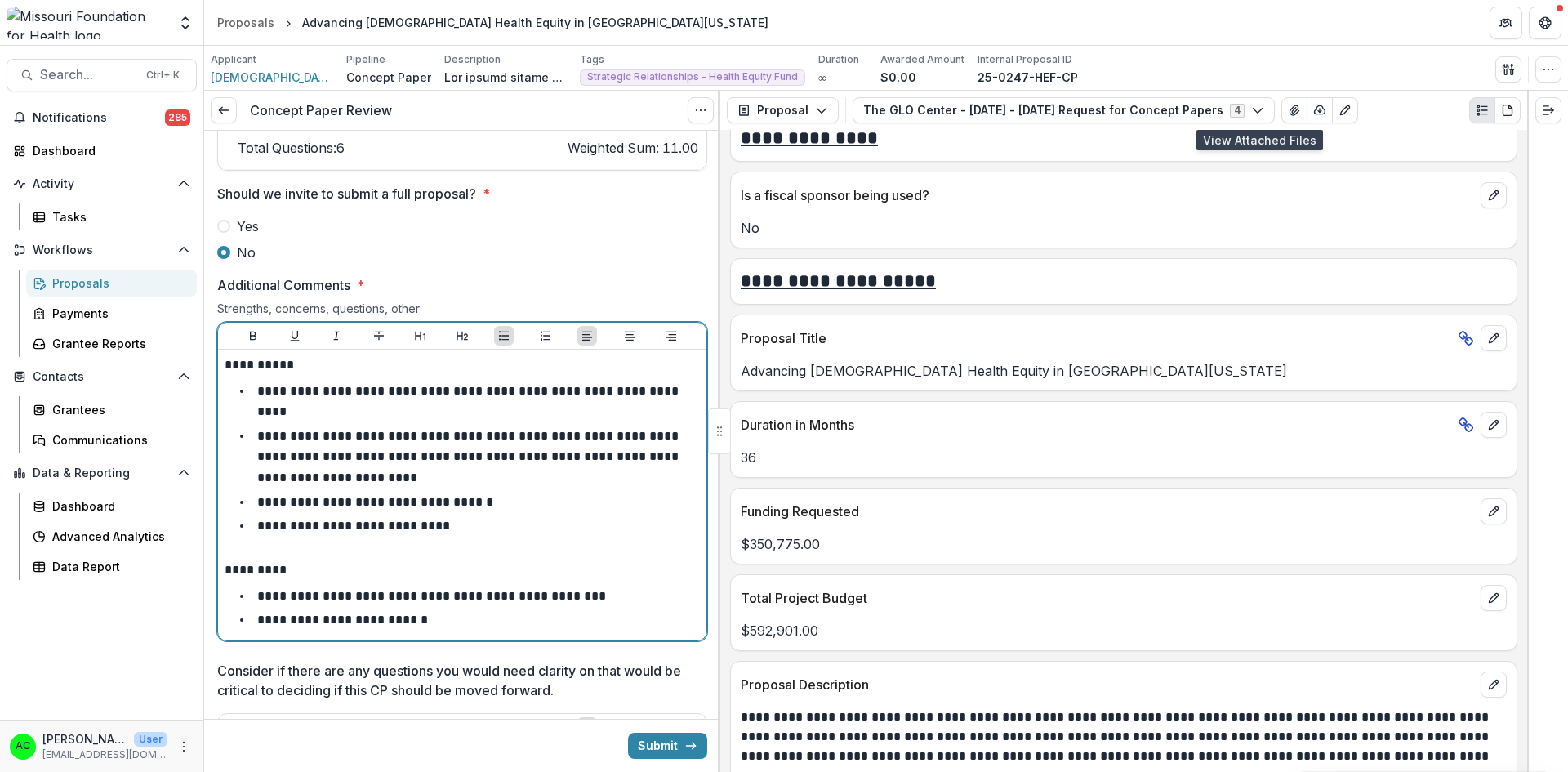
click at [468, 609] on li "**********" at bounding box center [471, 620] width 455 height 21
click at [453, 609] on li "**********" at bounding box center [471, 620] width 455 height 21
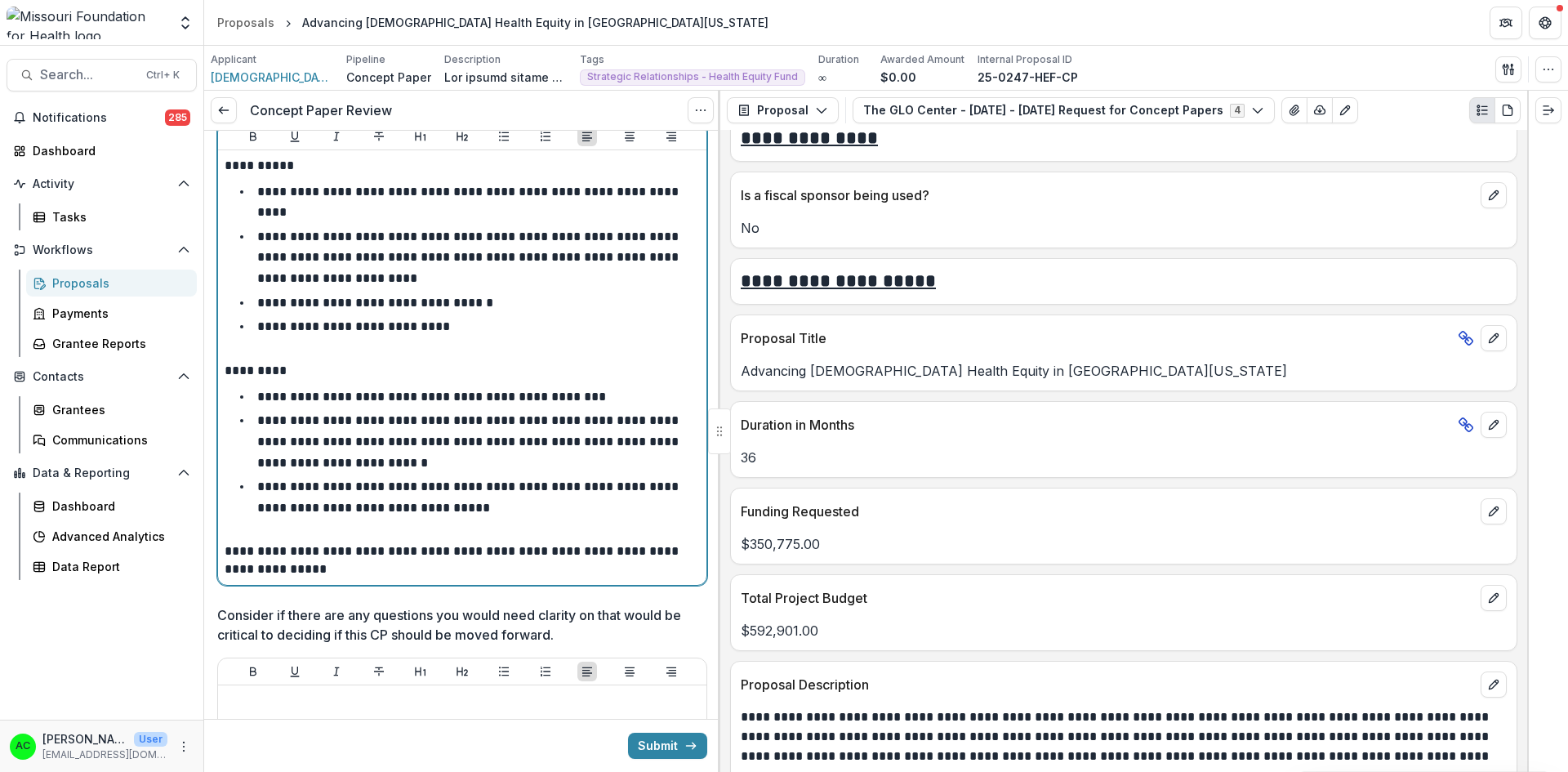
scroll to position [2687, 0]
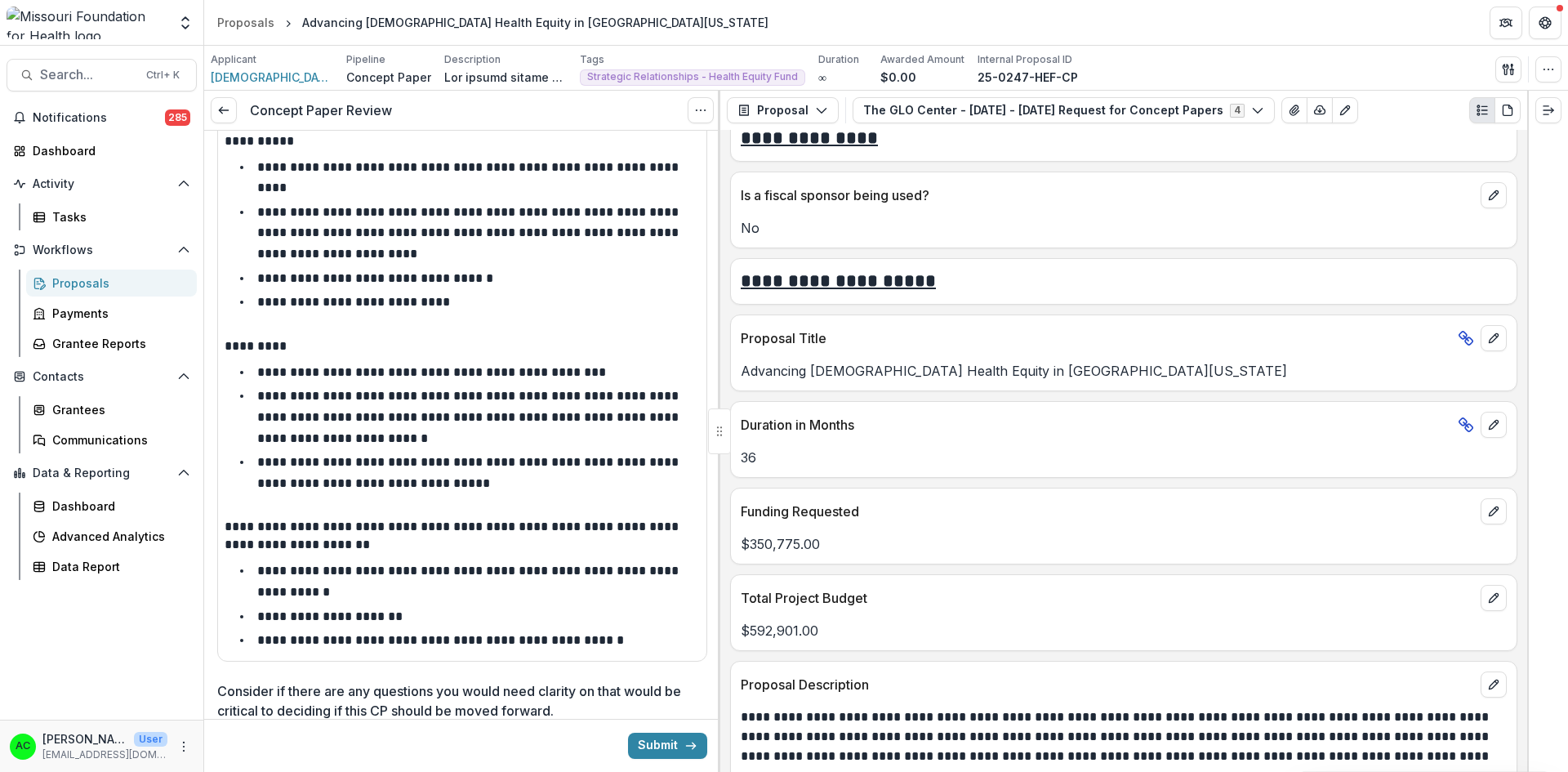
click at [721, 604] on div "**********" at bounding box center [1123, 451] width 807 height 642
click at [719, 600] on div at bounding box center [718, 431] width 3 height 681
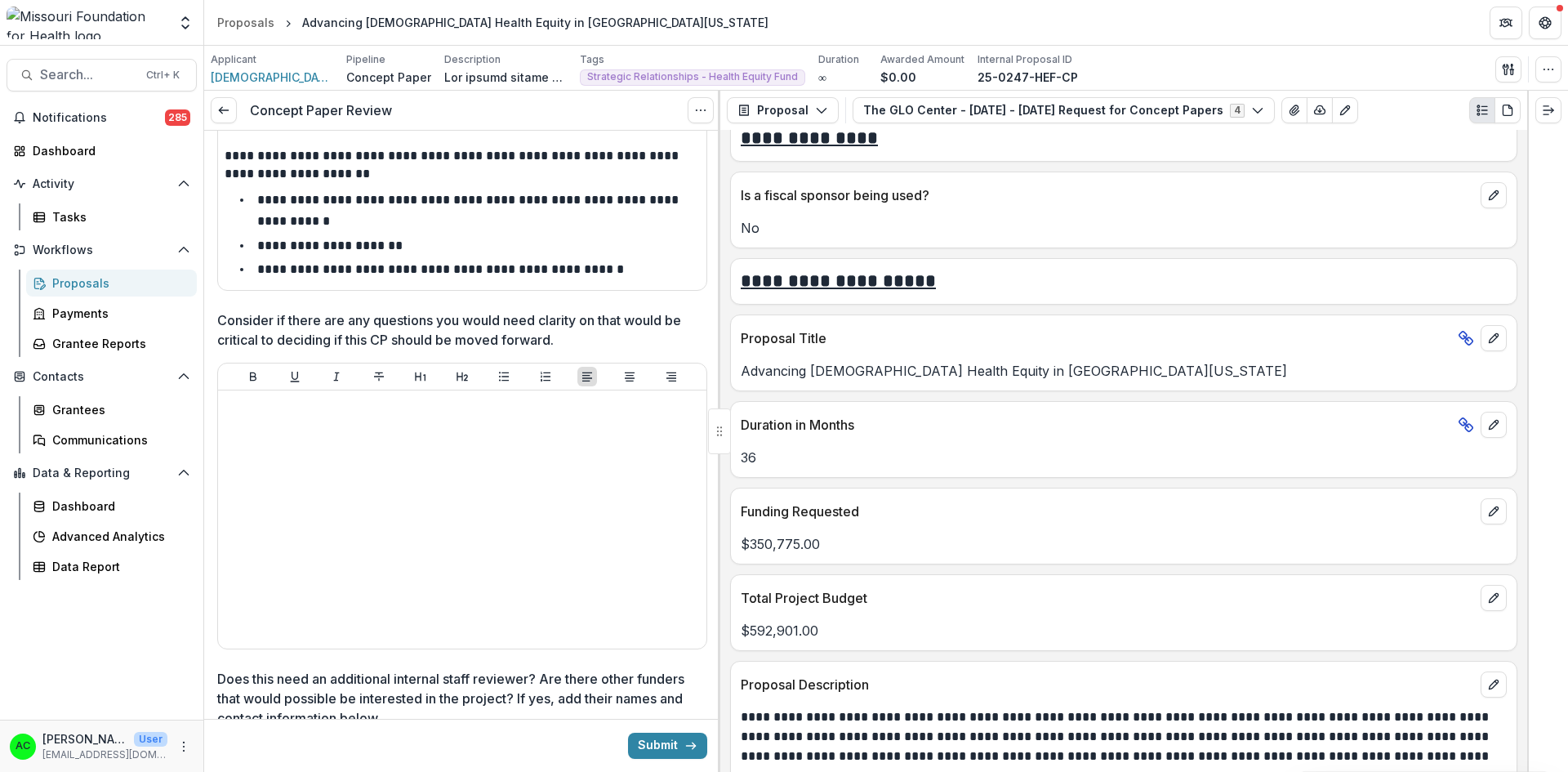
scroll to position [3376, 0]
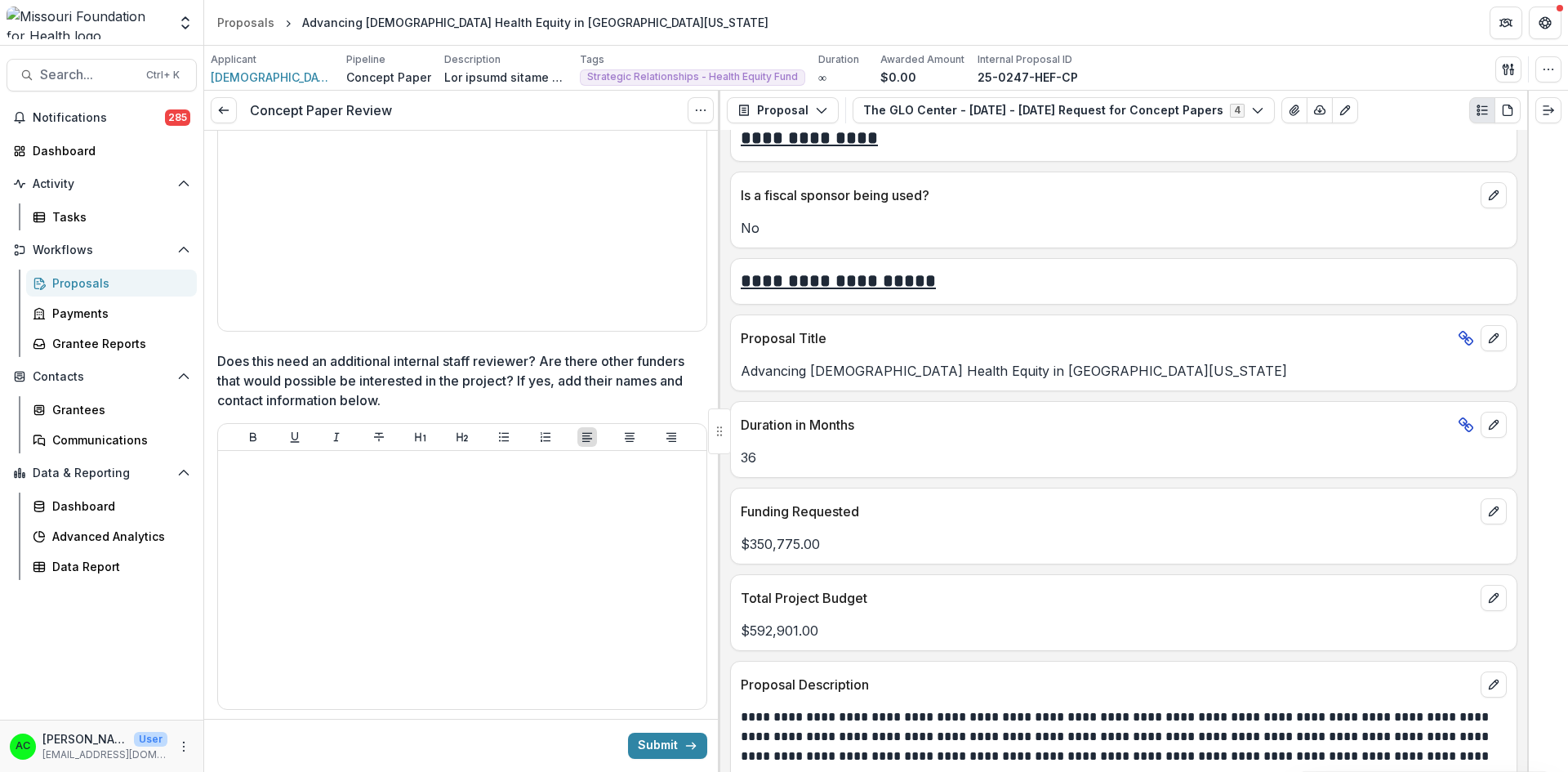
click at [683, 754] on button "Submit" at bounding box center [667, 746] width 80 height 26
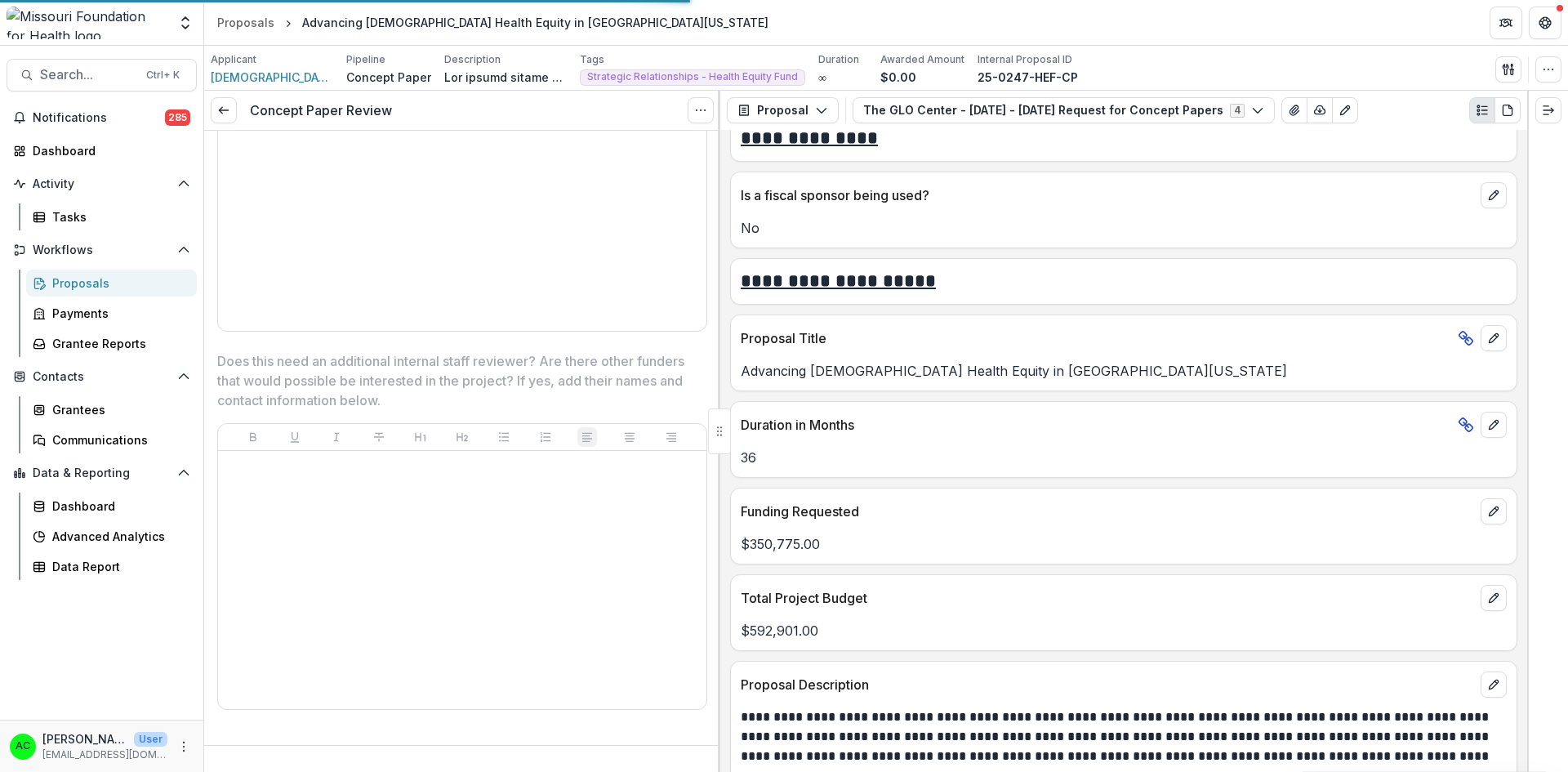
scroll to position [3349, 0]
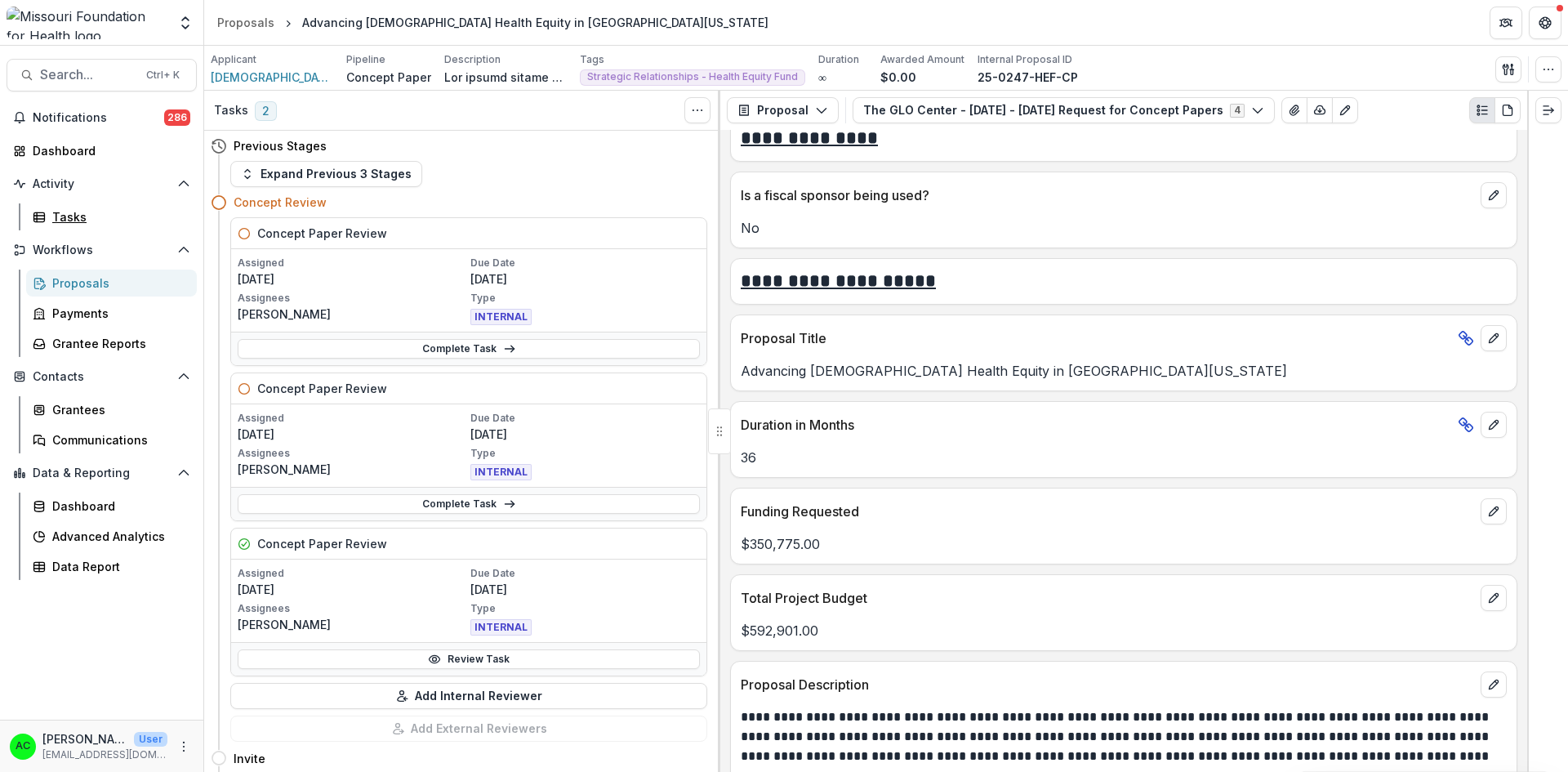
click at [73, 213] on div "Tasks" at bounding box center [118, 217] width 131 height 17
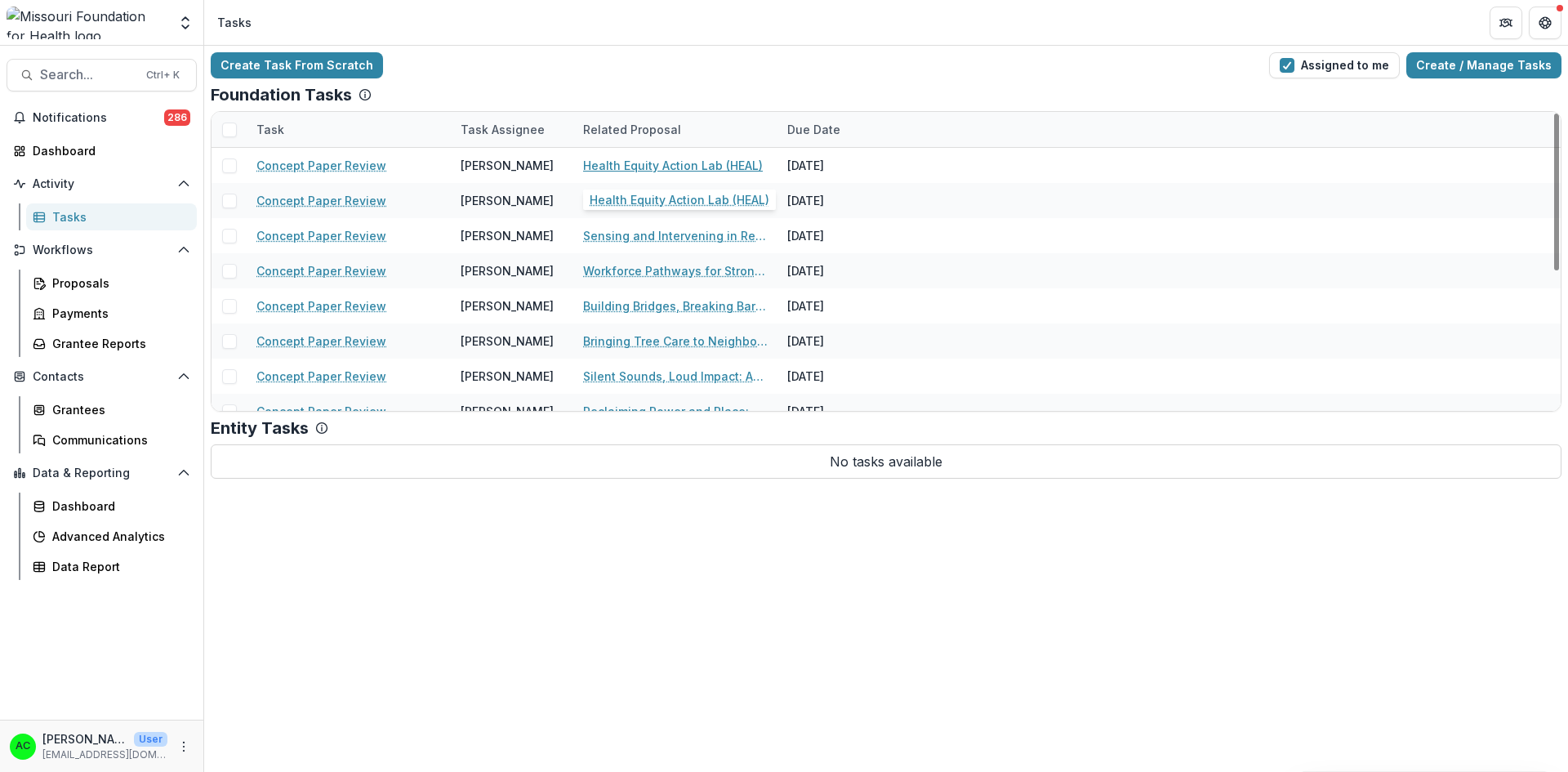
click at [634, 167] on link "Health Equity Action Lab (HEAL)" at bounding box center [673, 165] width 180 height 17
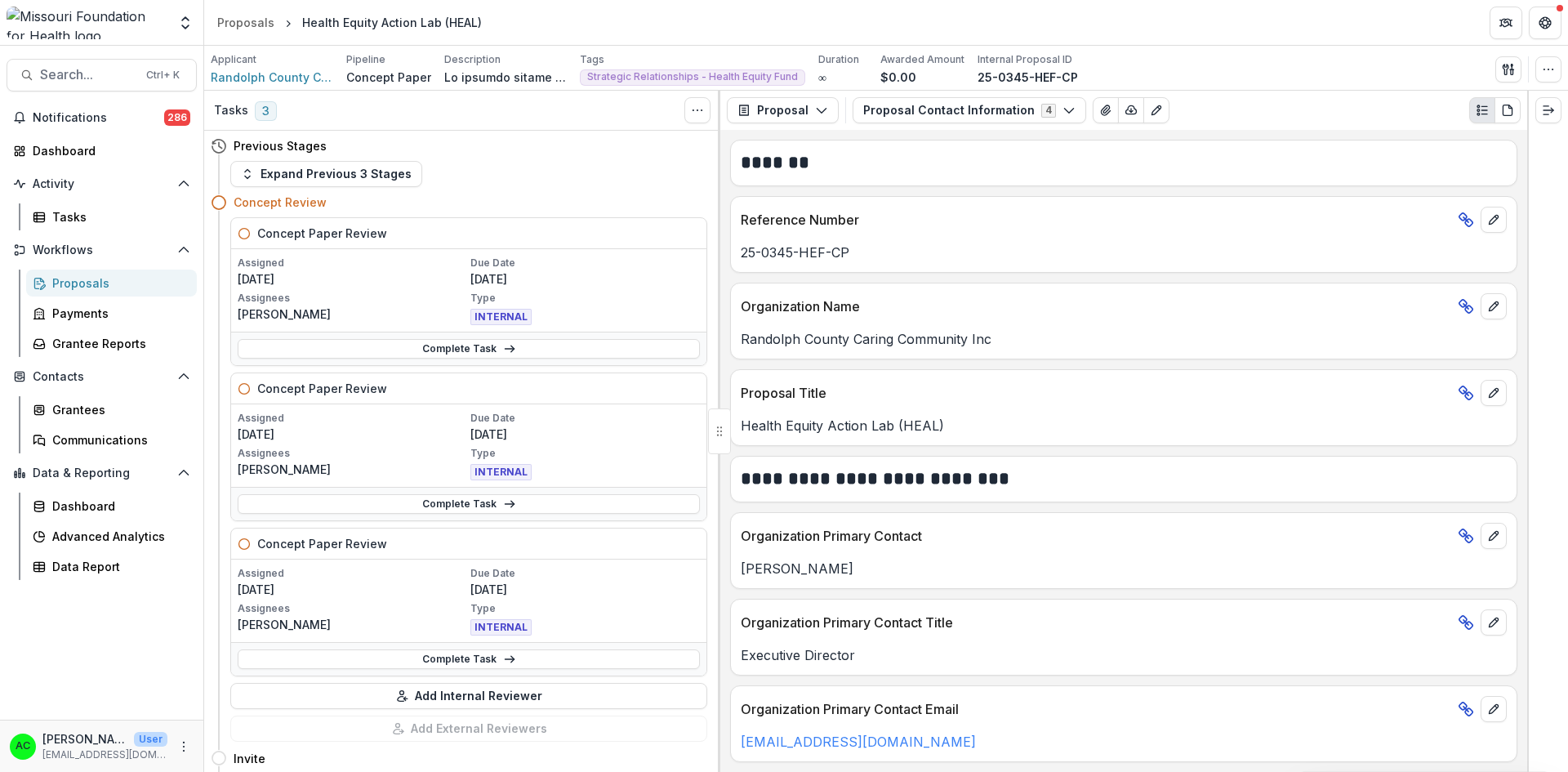
click at [1048, 114] on button "Proposal Contact Information 4" at bounding box center [968, 110] width 233 height 26
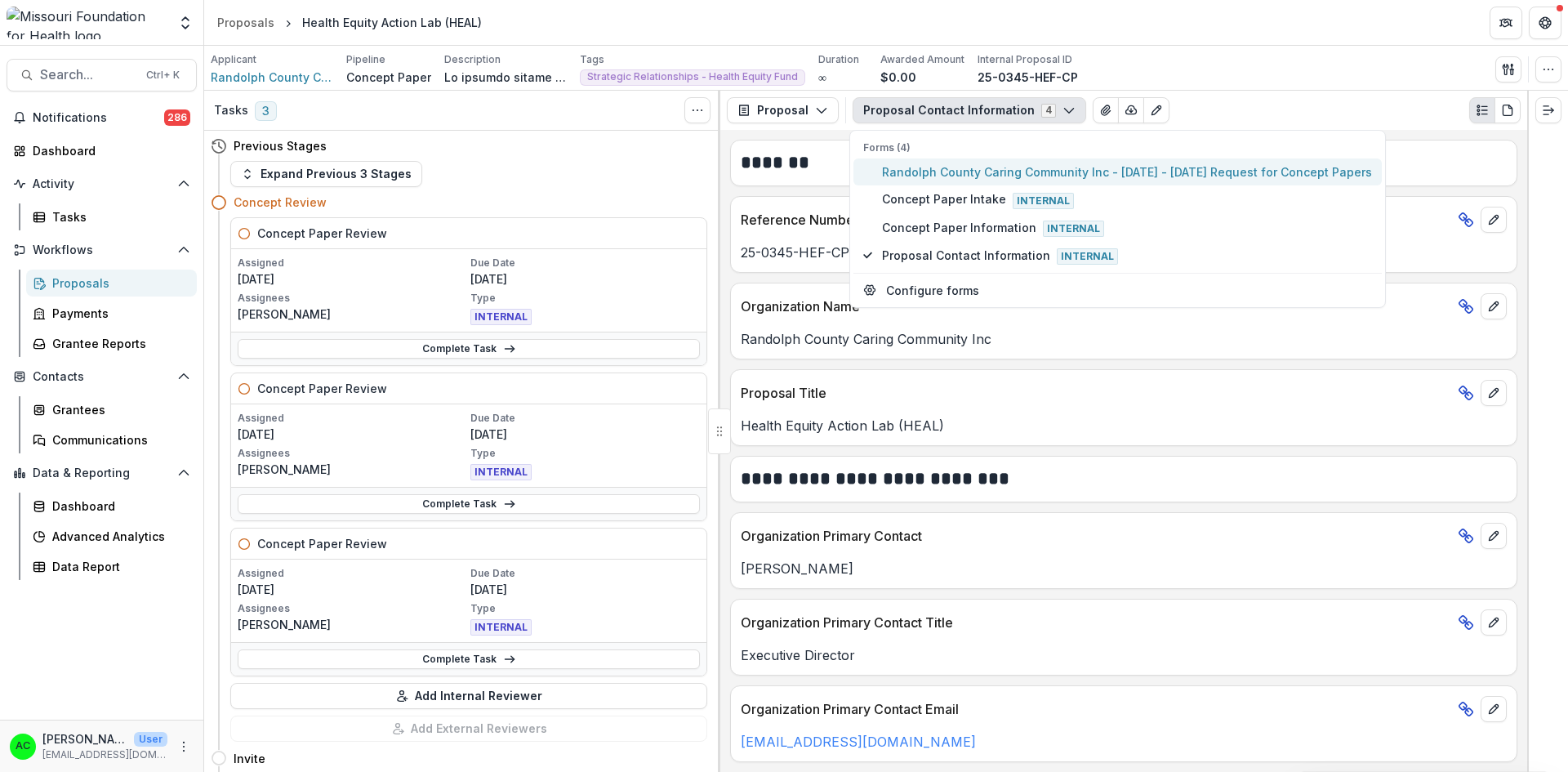
click at [963, 170] on span "Randolph County Caring Community Inc - [DATE] - [DATE] Request for Concept Pape…" at bounding box center [1127, 172] width 490 height 17
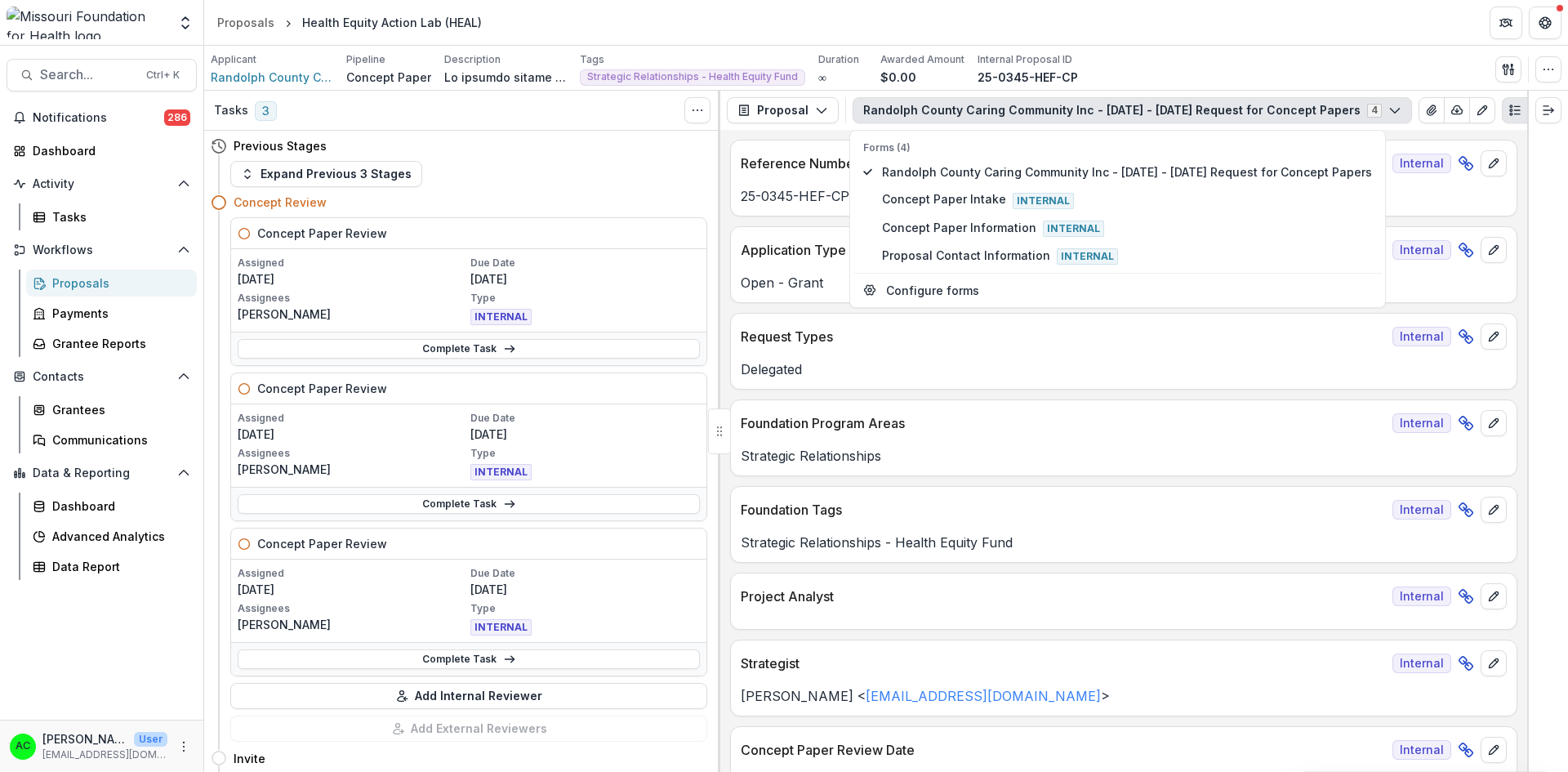
click at [968, 340] on p "Request Types" at bounding box center [1063, 337] width 645 height 19
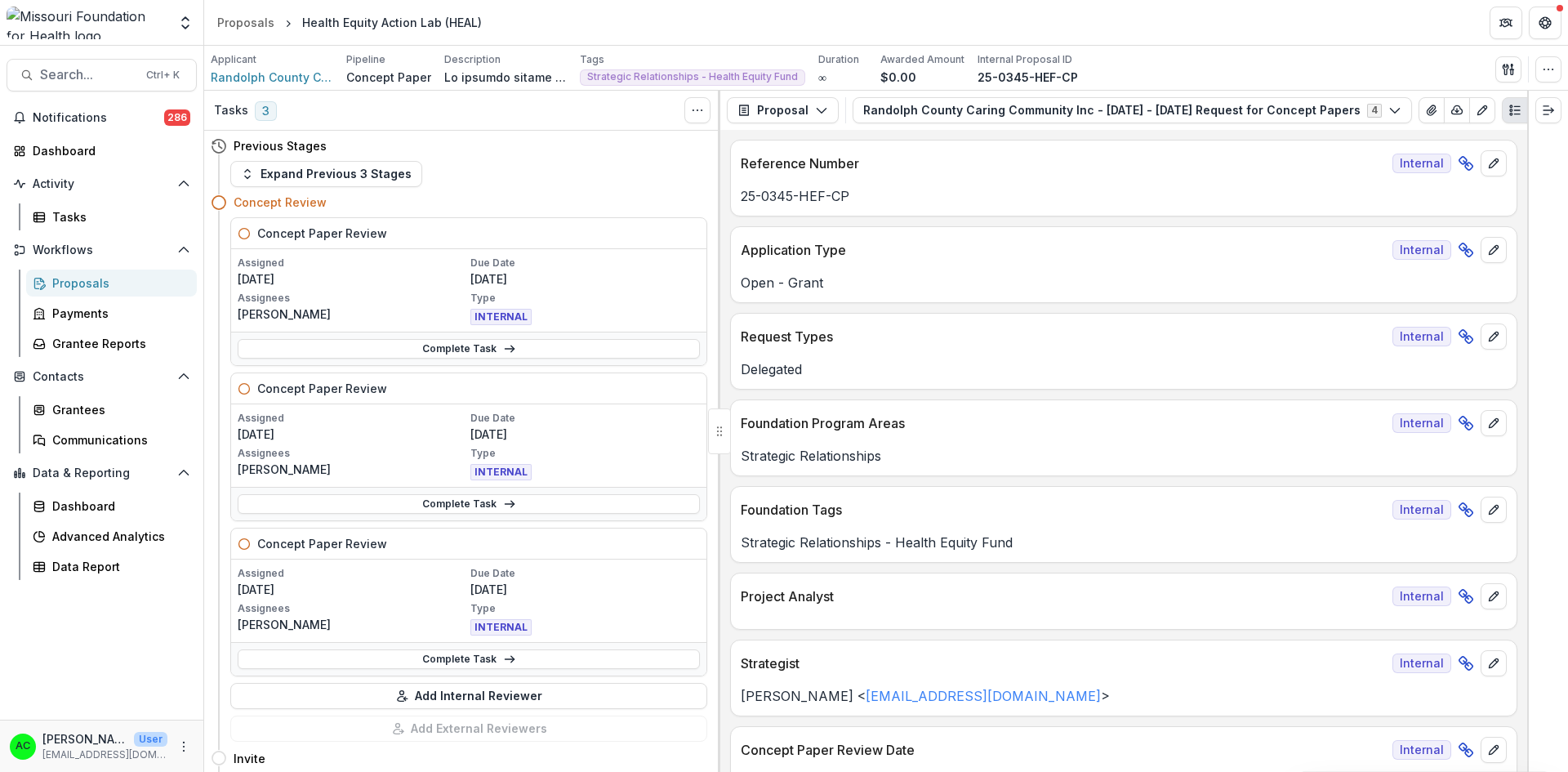
drag, startPoint x: 1527, startPoint y: 177, endPoint x: 1557, endPoint y: 296, distance: 122.7
click at [1557, 296] on div at bounding box center [1547, 431] width 41 height 681
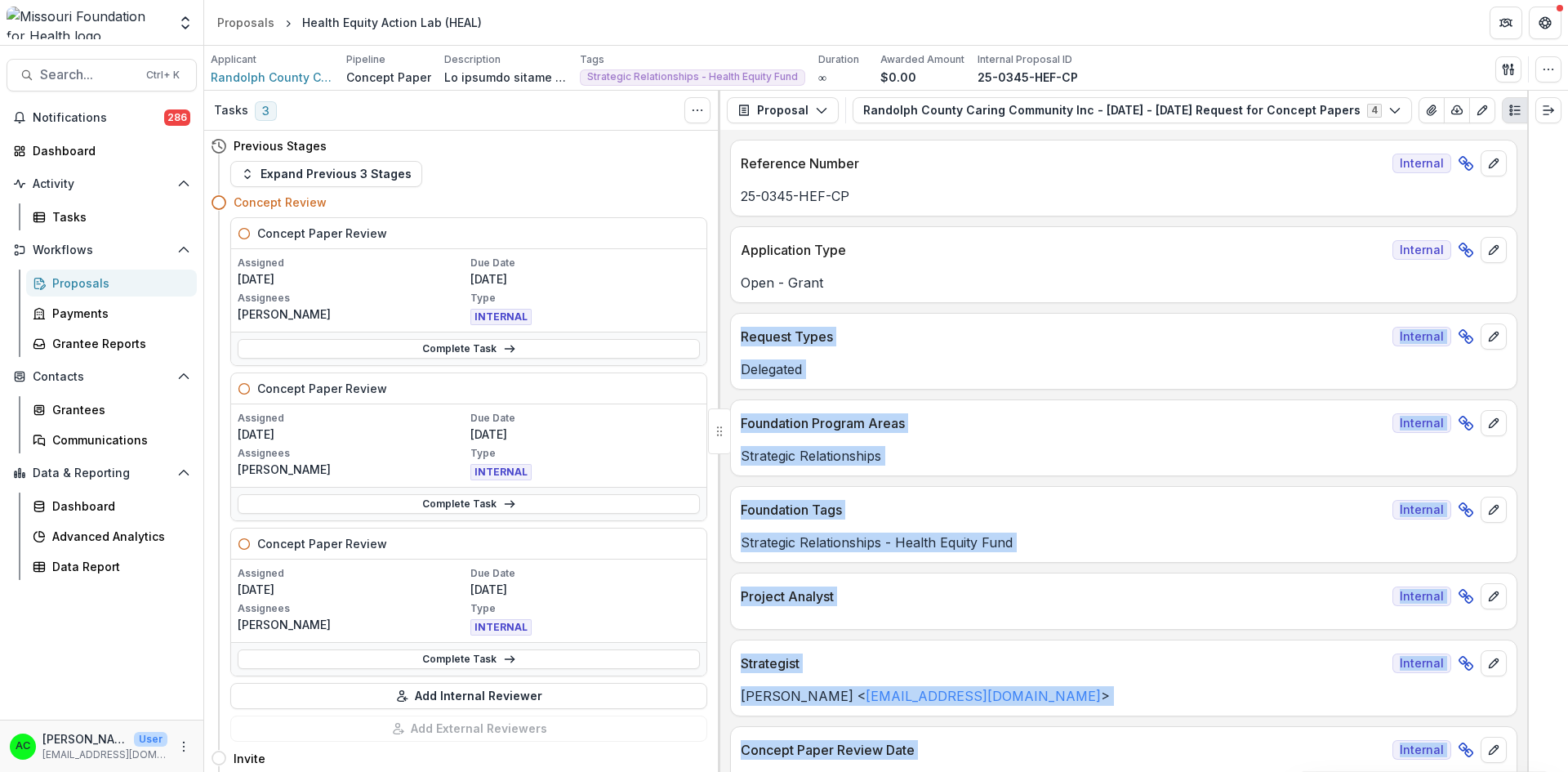
drag, startPoint x: 1527, startPoint y: 187, endPoint x: 1526, endPoint y: 301, distance: 114.0
click at [1526, 301] on div "Tasks 3 Show Cancelled Tasks Previous Stages Expand Previous 3 Stages Concept R…" at bounding box center [886, 431] width 1363 height 681
click at [1170, 383] on div "Request Types Internal Delegated" at bounding box center [1123, 351] width 787 height 77
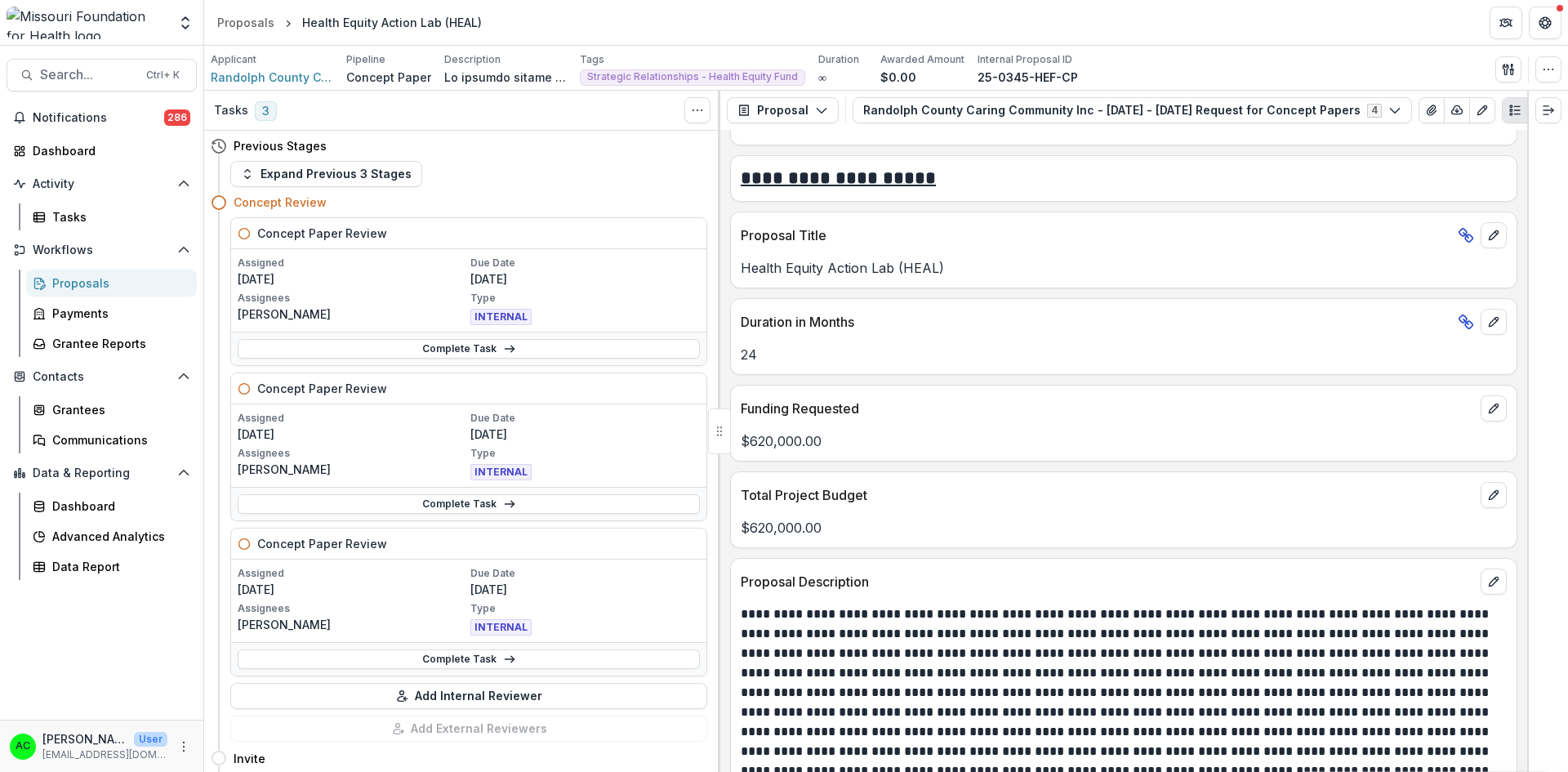
scroll to position [3215, 0]
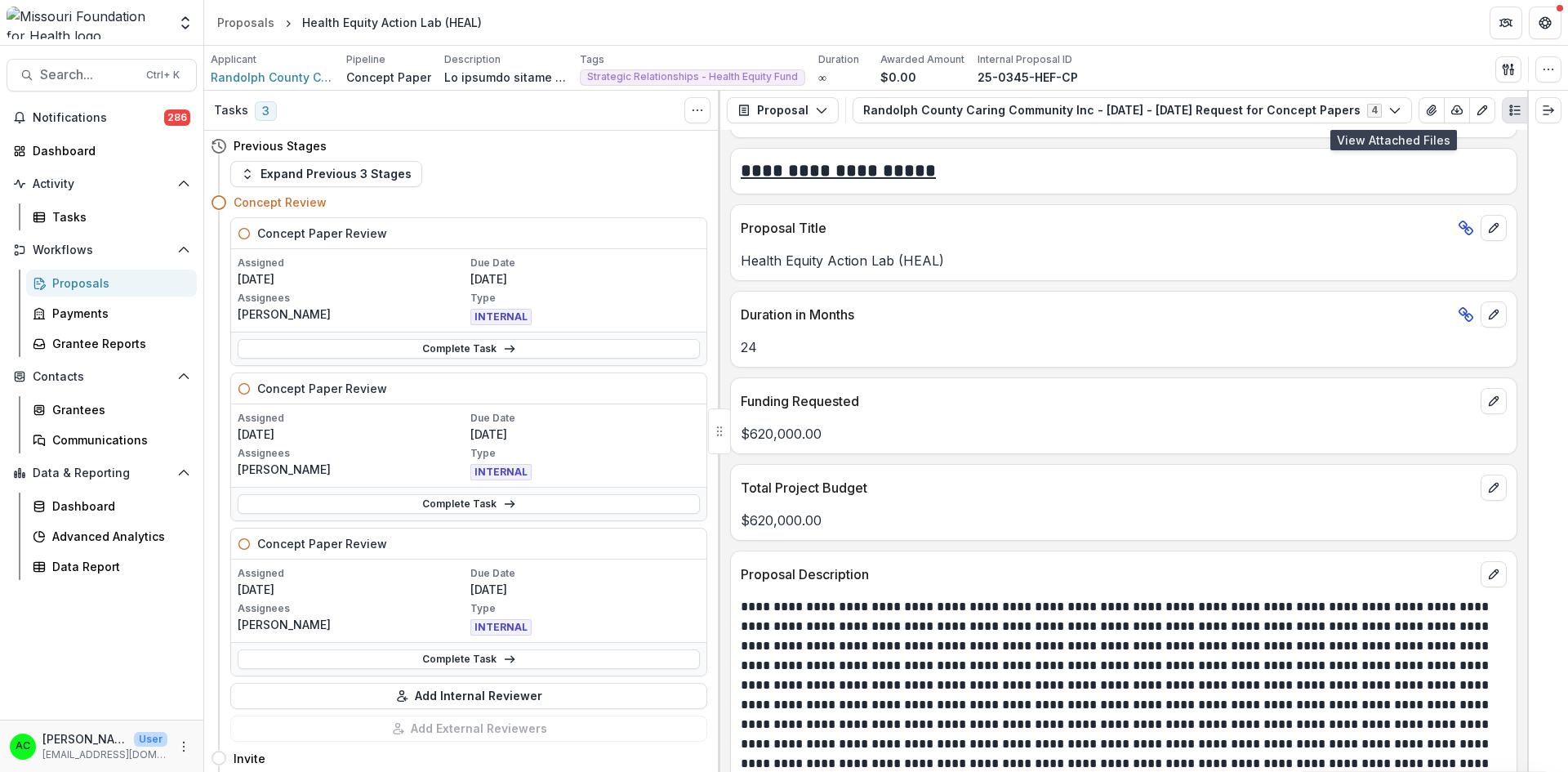
click at [1425, 115] on icon "View Attached Files" at bounding box center [1431, 110] width 13 height 13
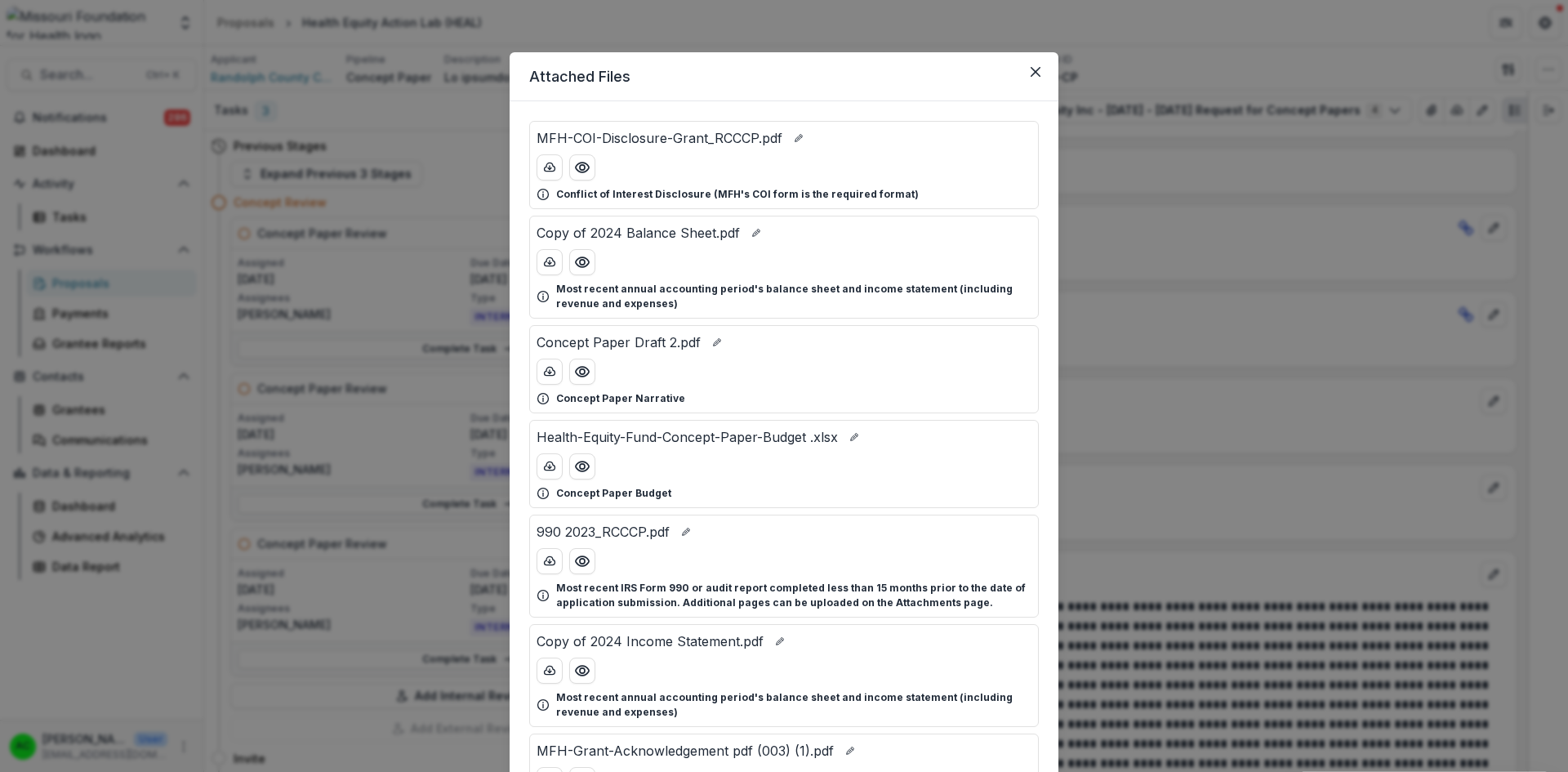
click at [580, 370] on circle "Preview Concept Paper Draft 2.pdf" at bounding box center [582, 372] width 5 height 5
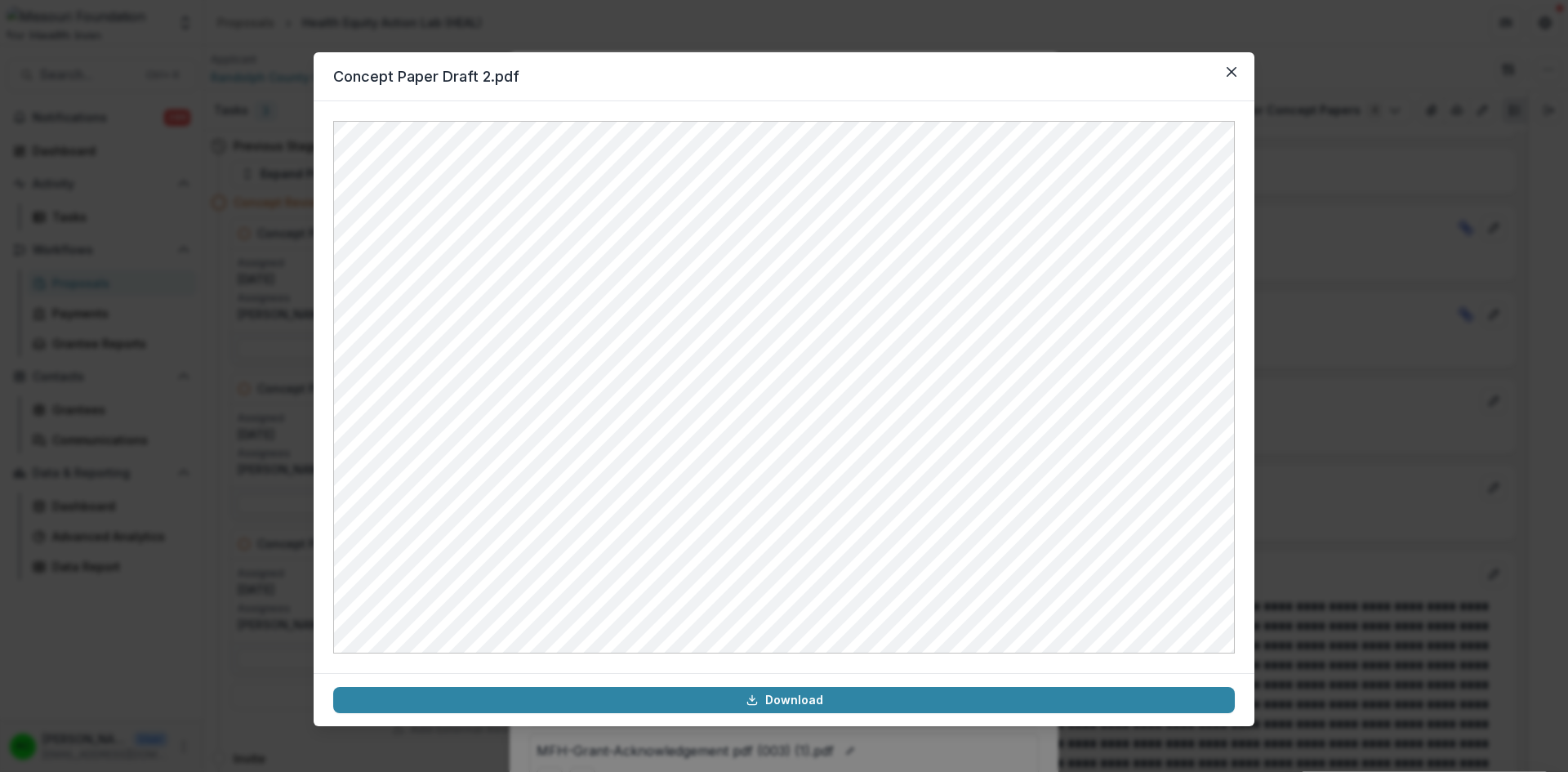
click at [1237, 75] on button "Close" at bounding box center [1232, 72] width 26 height 26
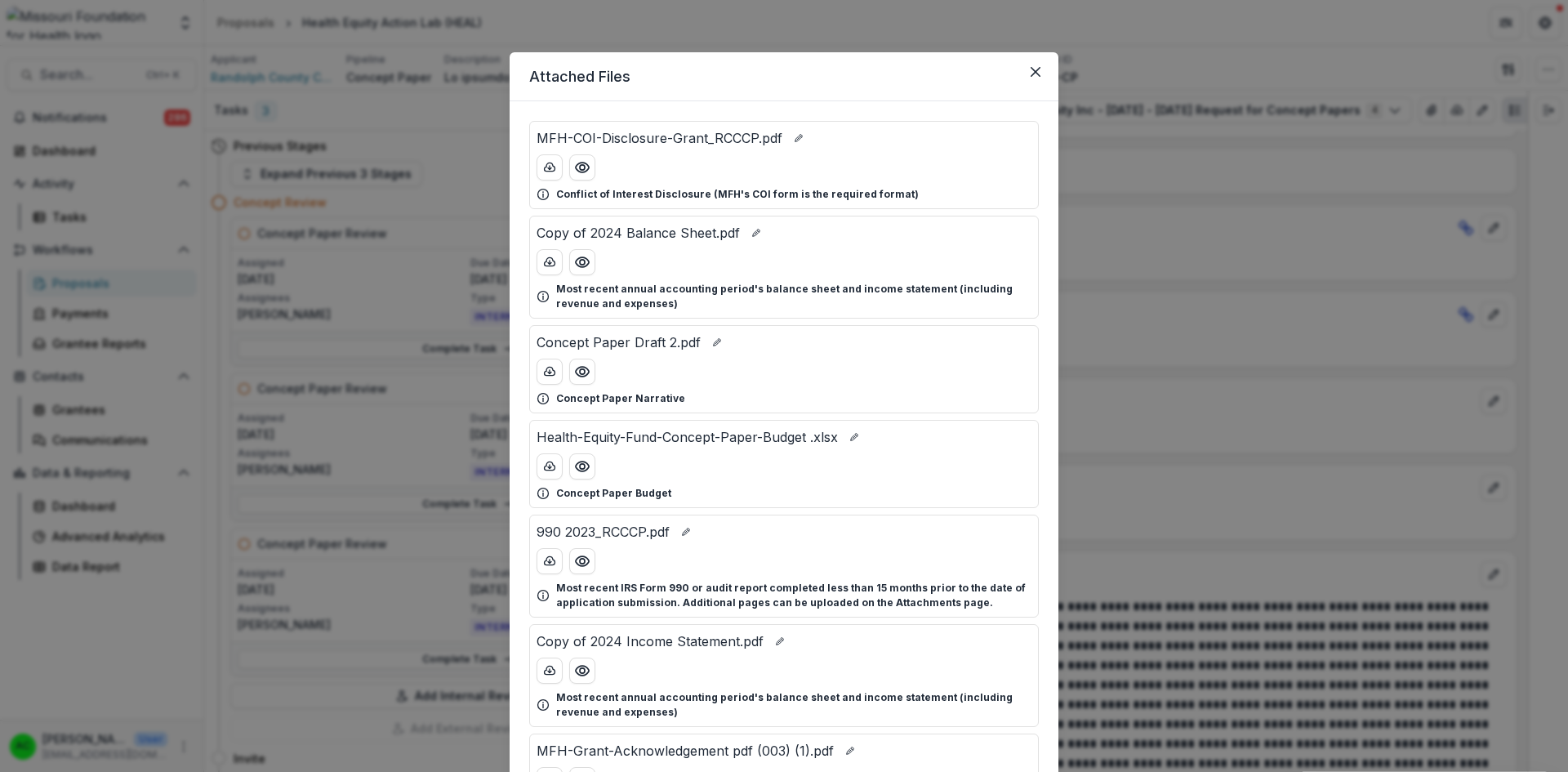
click at [1039, 73] on button "Close" at bounding box center [1036, 72] width 26 height 26
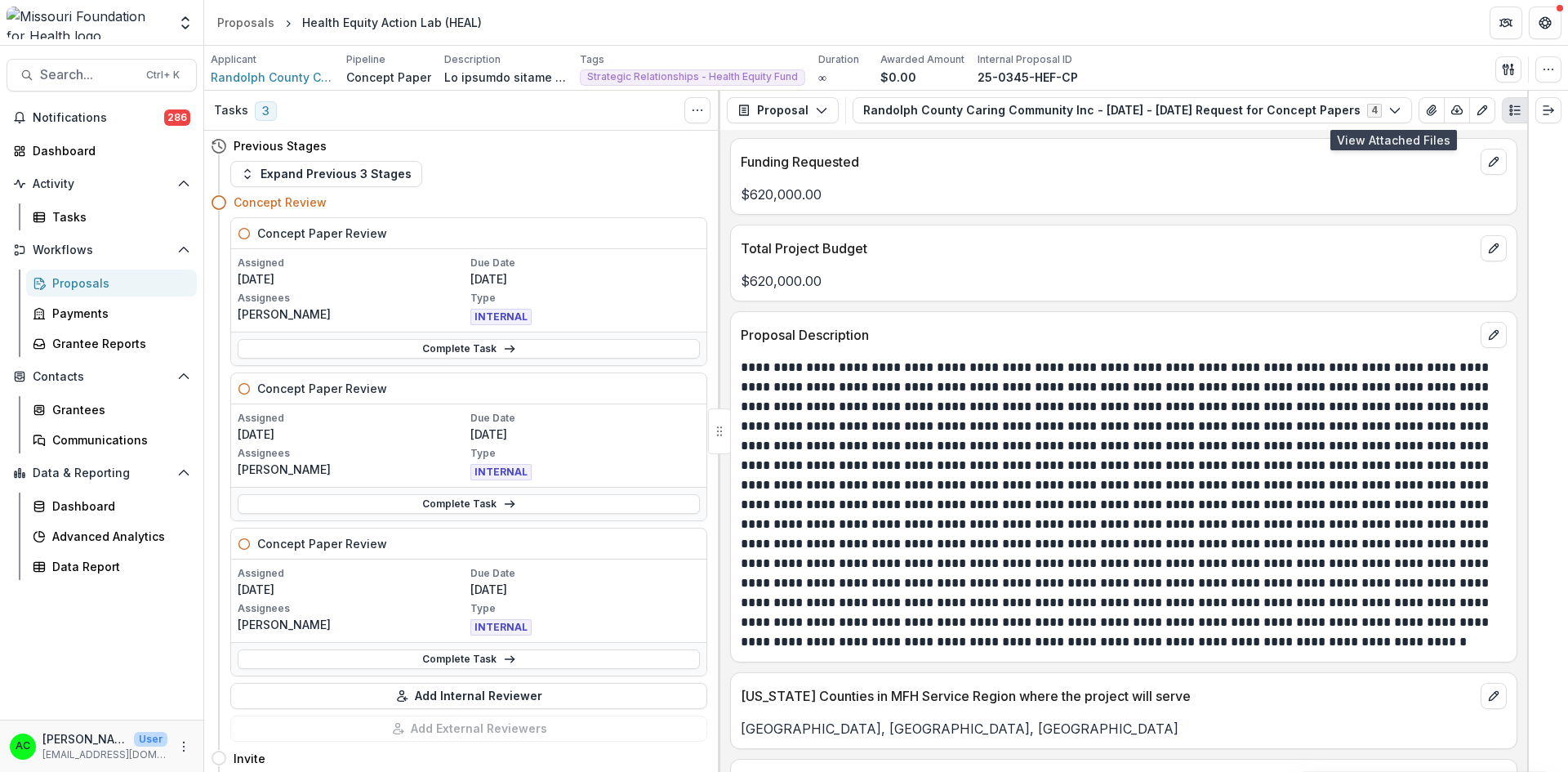
scroll to position [3656, 0]
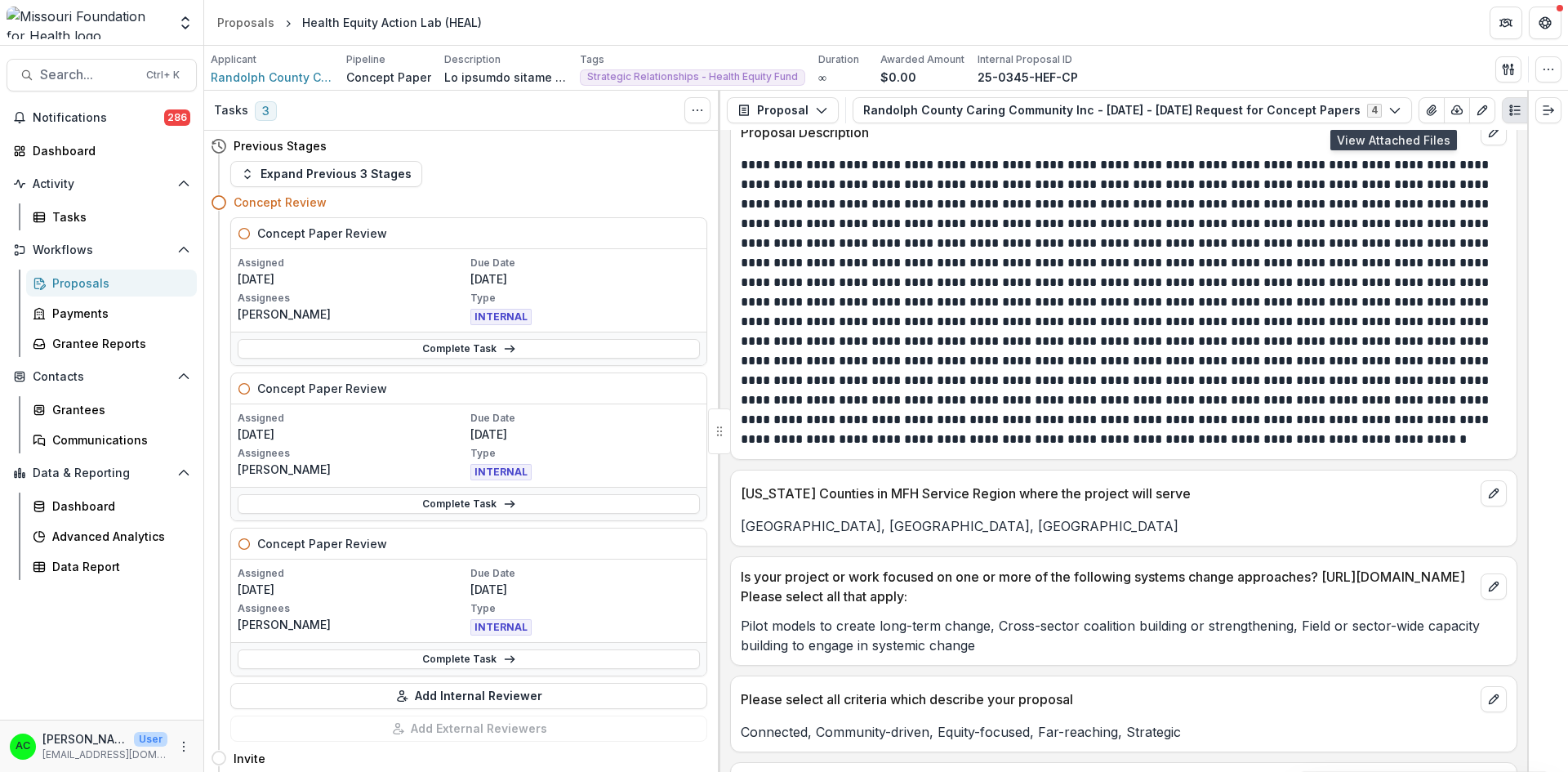
click at [1419, 103] on button "View Attached Files" at bounding box center [1432, 110] width 26 height 26
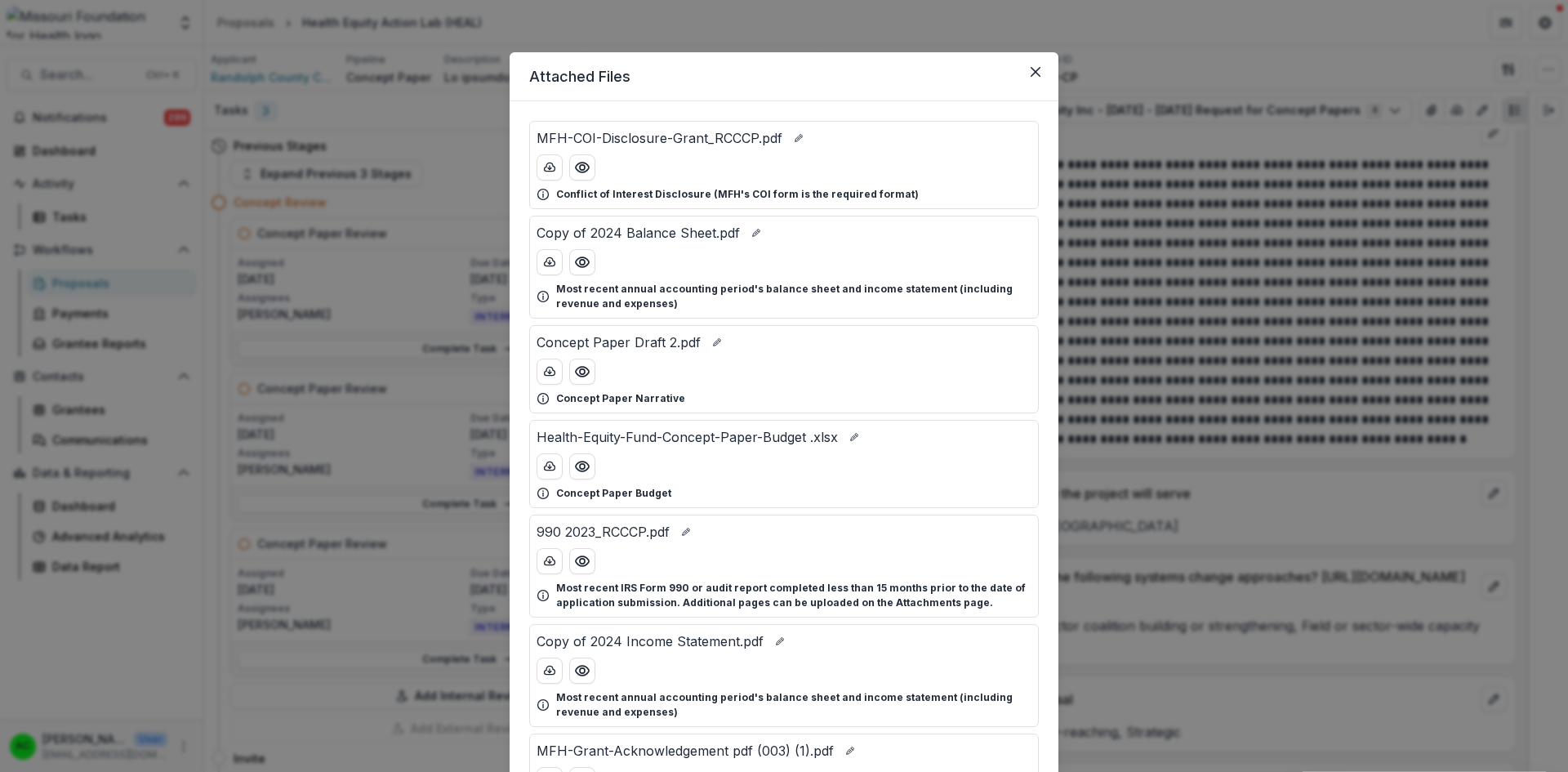
click at [582, 368] on icon "Preview Concept Paper Draft 2.pdf" at bounding box center [582, 372] width 17 height 17
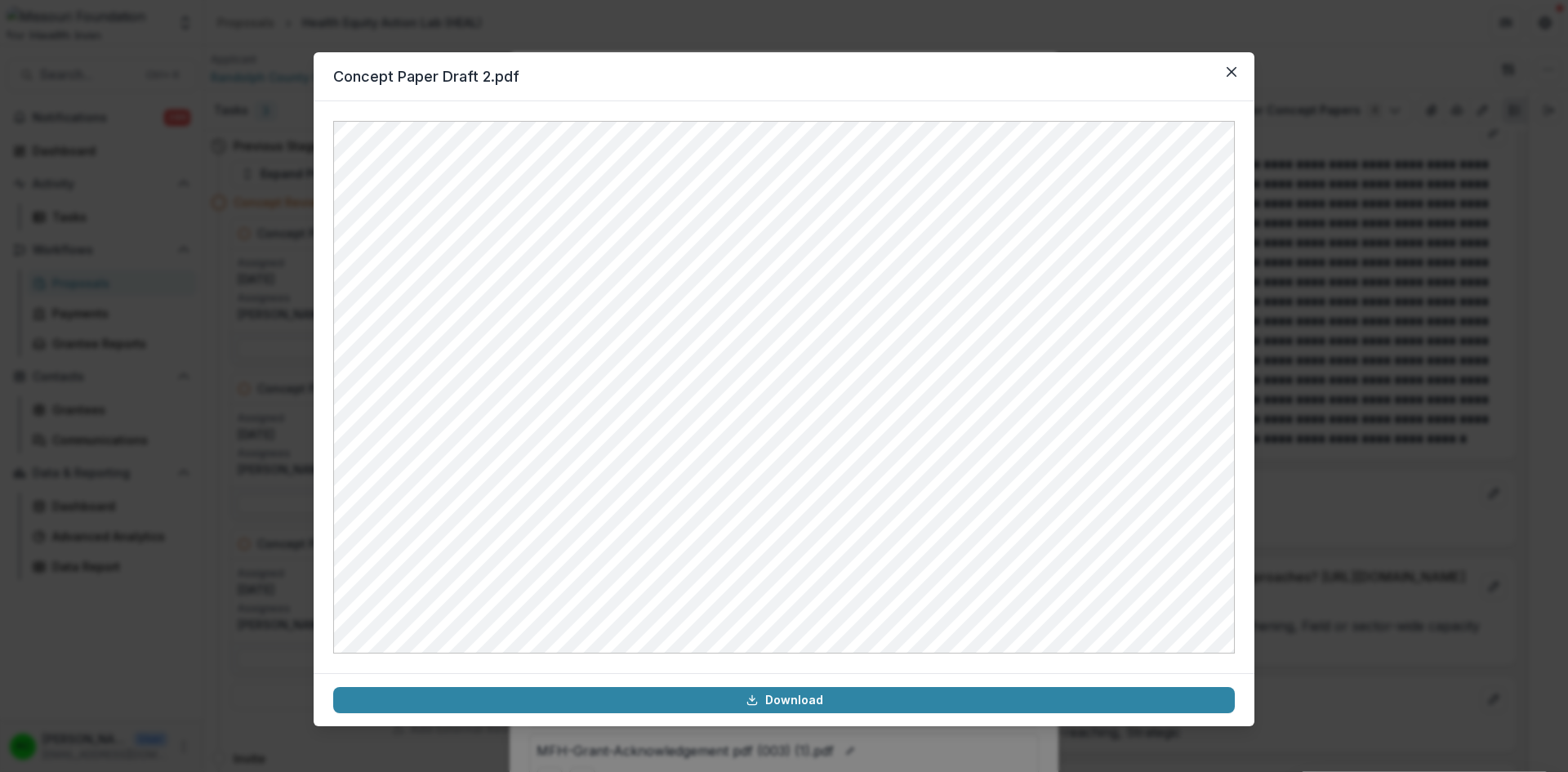
click at [1232, 68] on icon "Close" at bounding box center [1231, 72] width 10 height 10
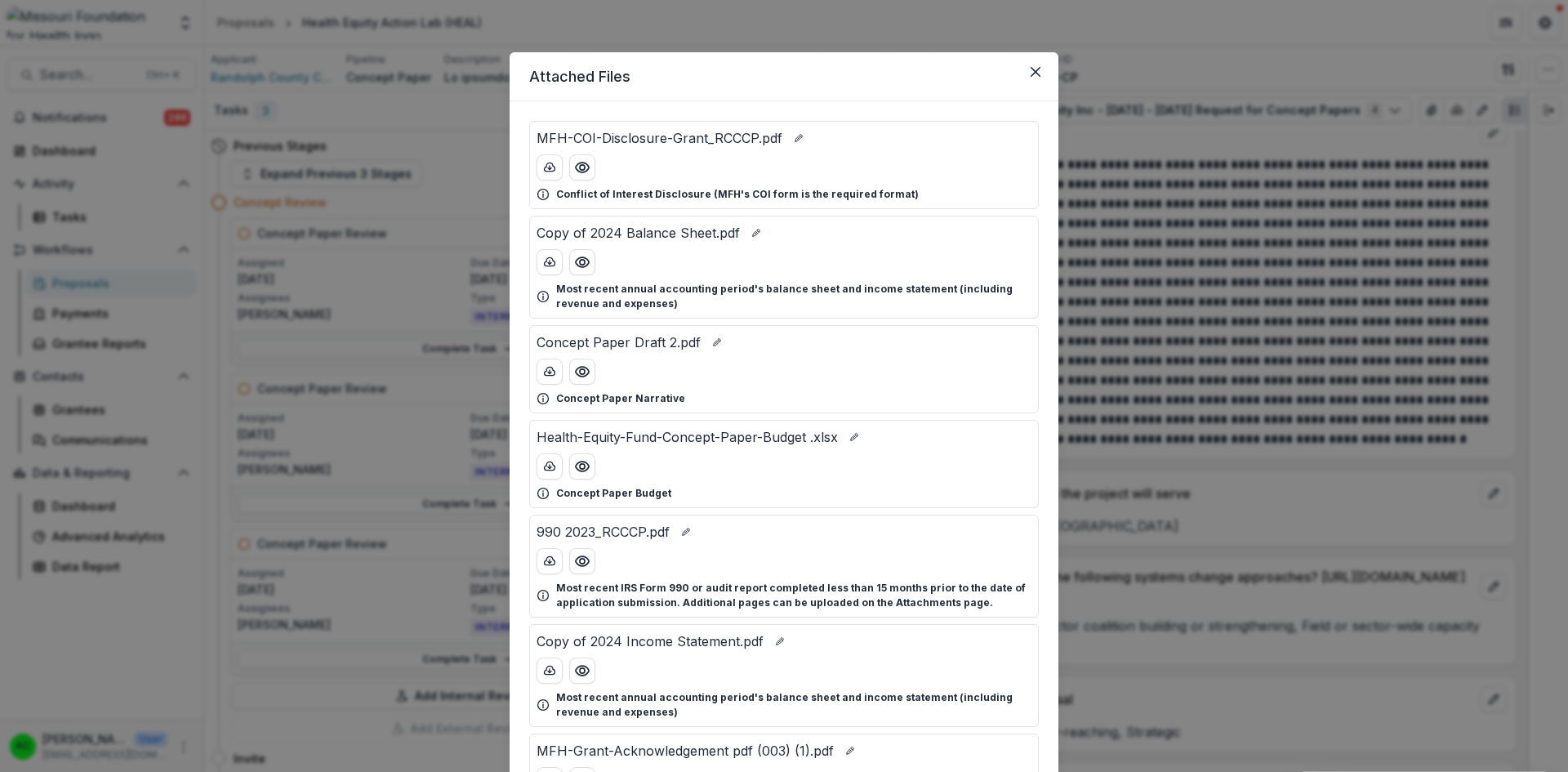
click at [582, 469] on icon "Preview Health-Equity-Fund-Concept-Paper-Budget .xlsx" at bounding box center [582, 466] width 17 height 17
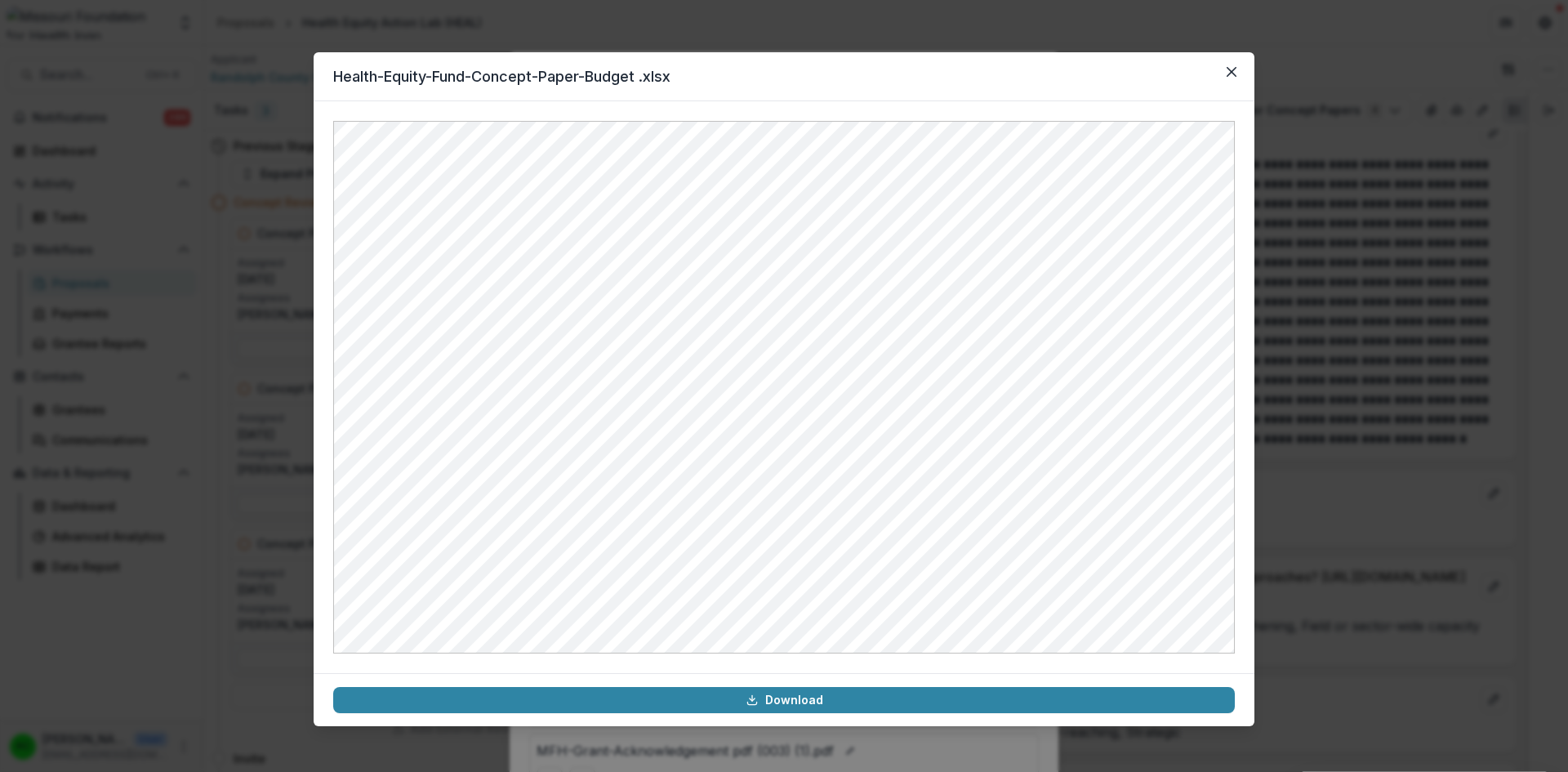
click at [1227, 76] on icon "Close" at bounding box center [1231, 72] width 10 height 10
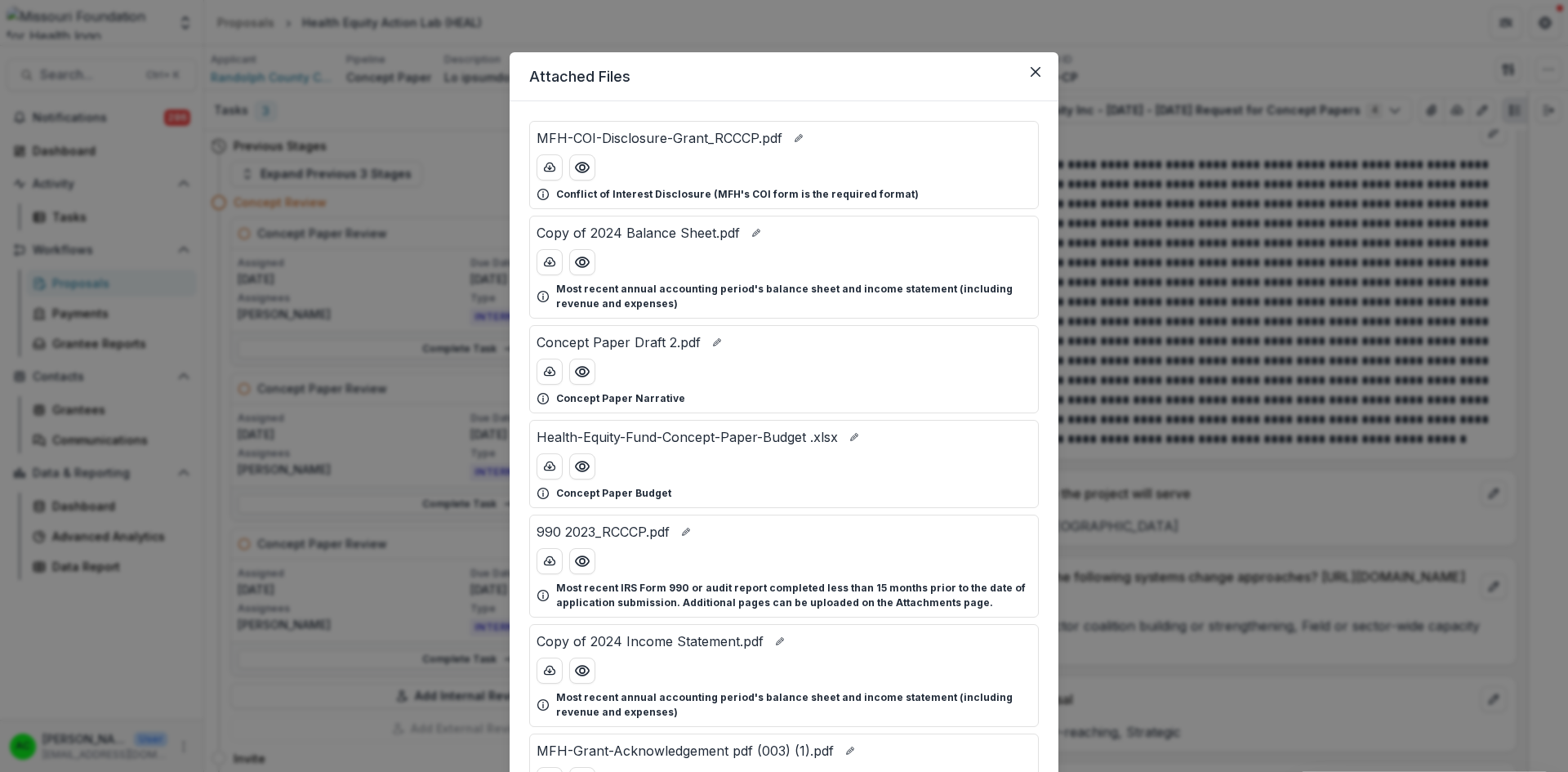
click at [586, 372] on icon "Preview Concept Paper Draft 2.pdf" at bounding box center [582, 371] width 13 height 10
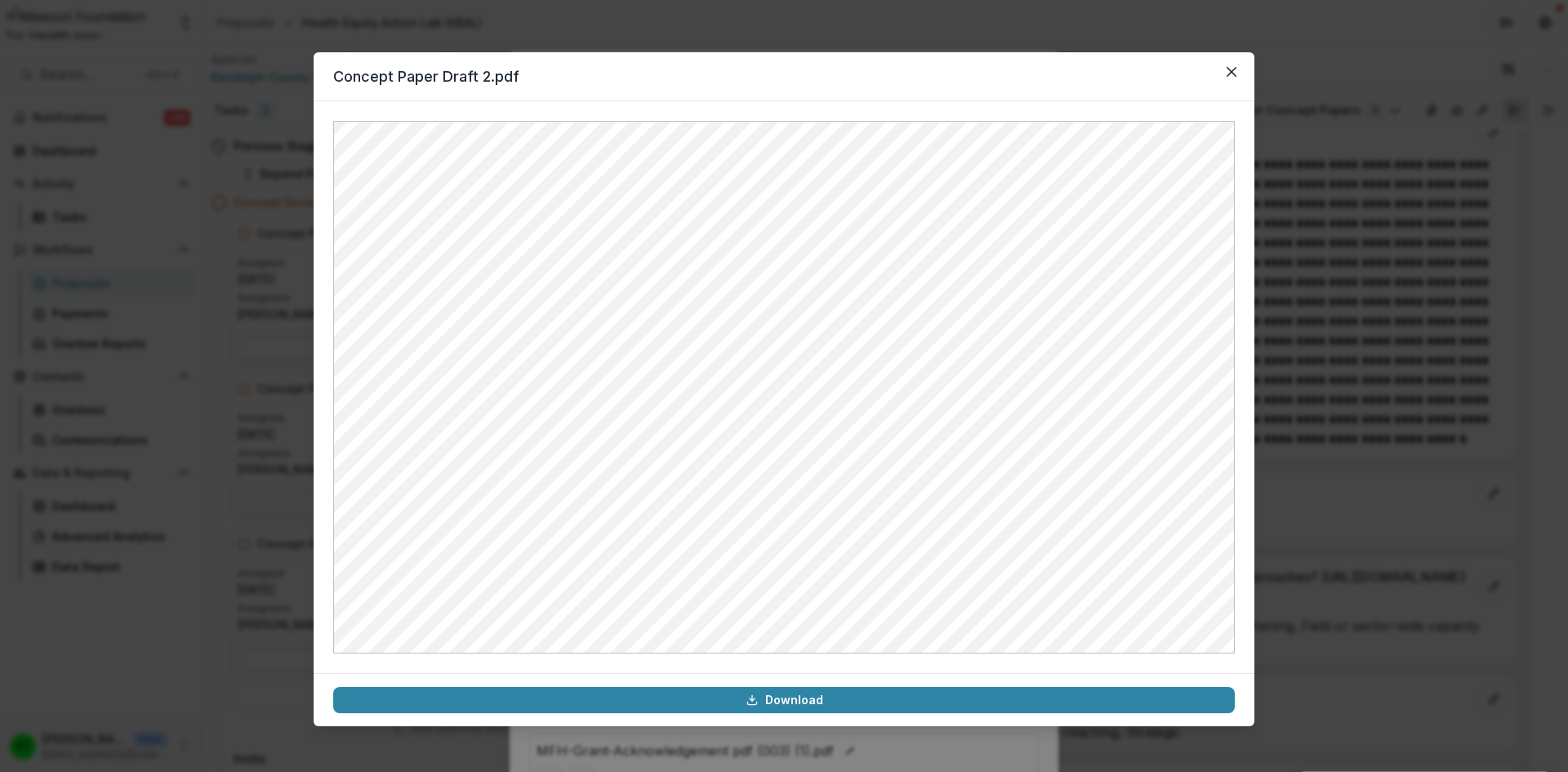
click at [1236, 73] on button "Close" at bounding box center [1232, 72] width 26 height 26
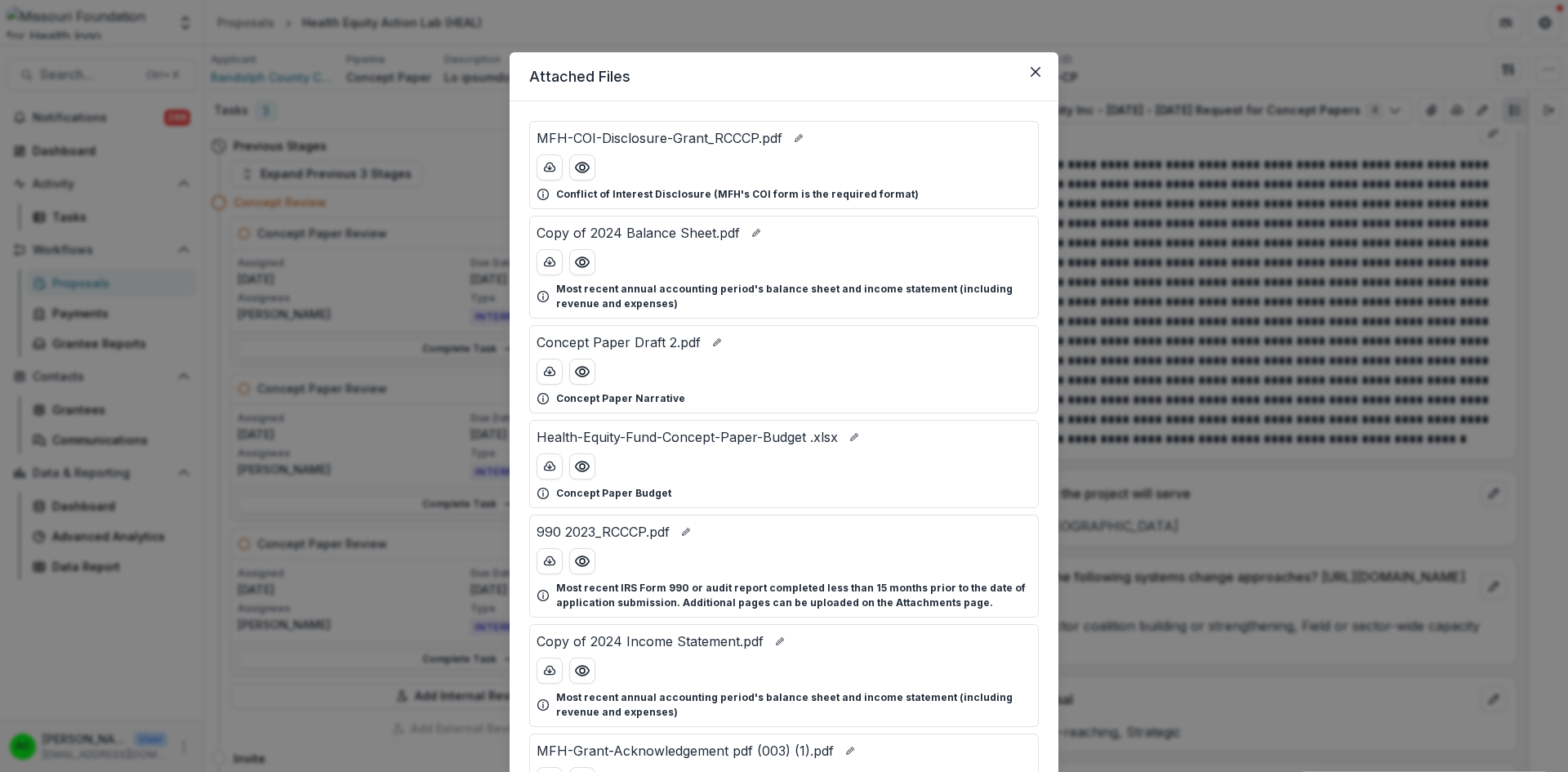
click at [1033, 66] on button "Close" at bounding box center [1036, 72] width 26 height 26
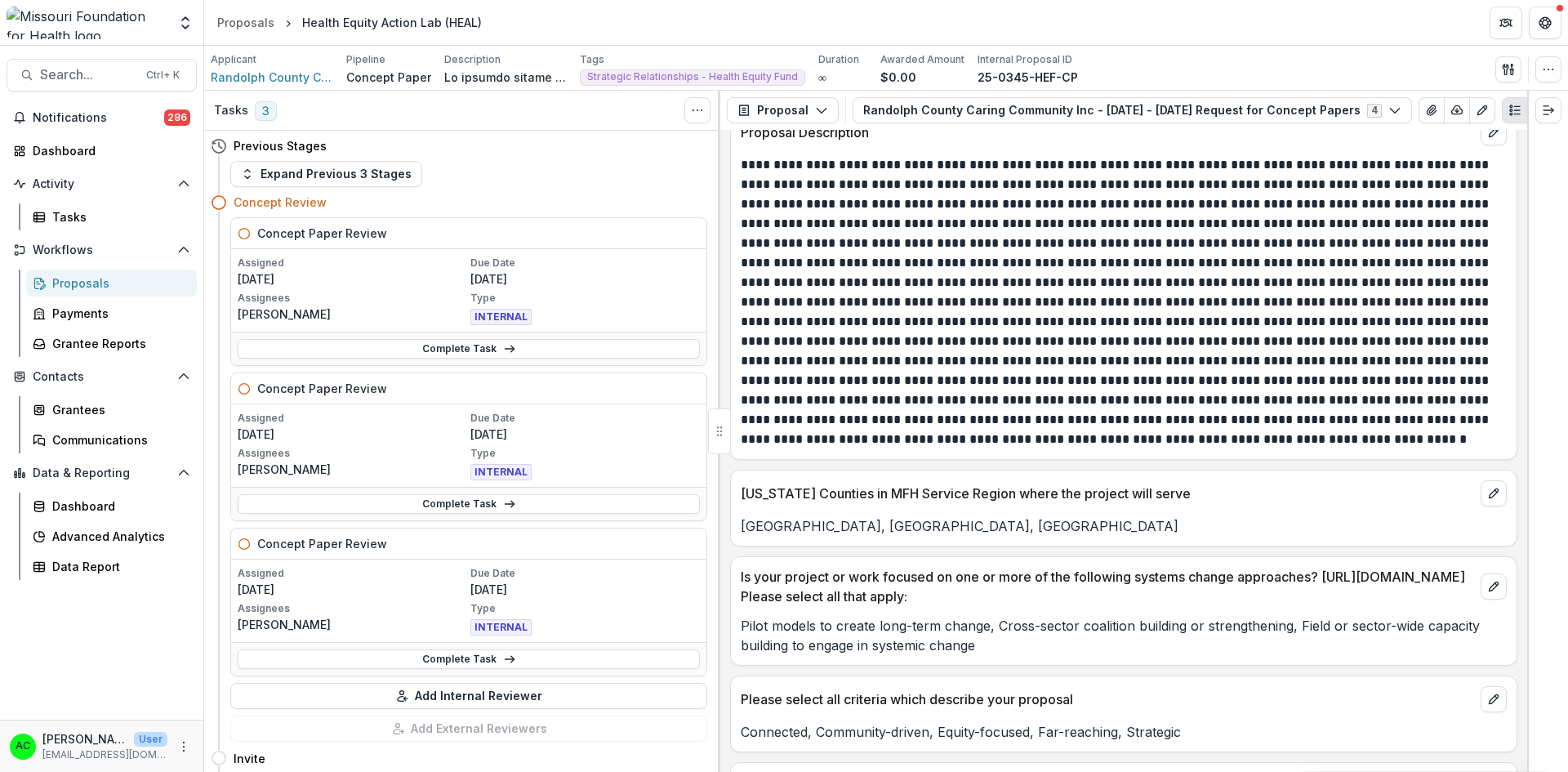
click at [551, 353] on link "Complete Task" at bounding box center [468, 349] width 462 height 19
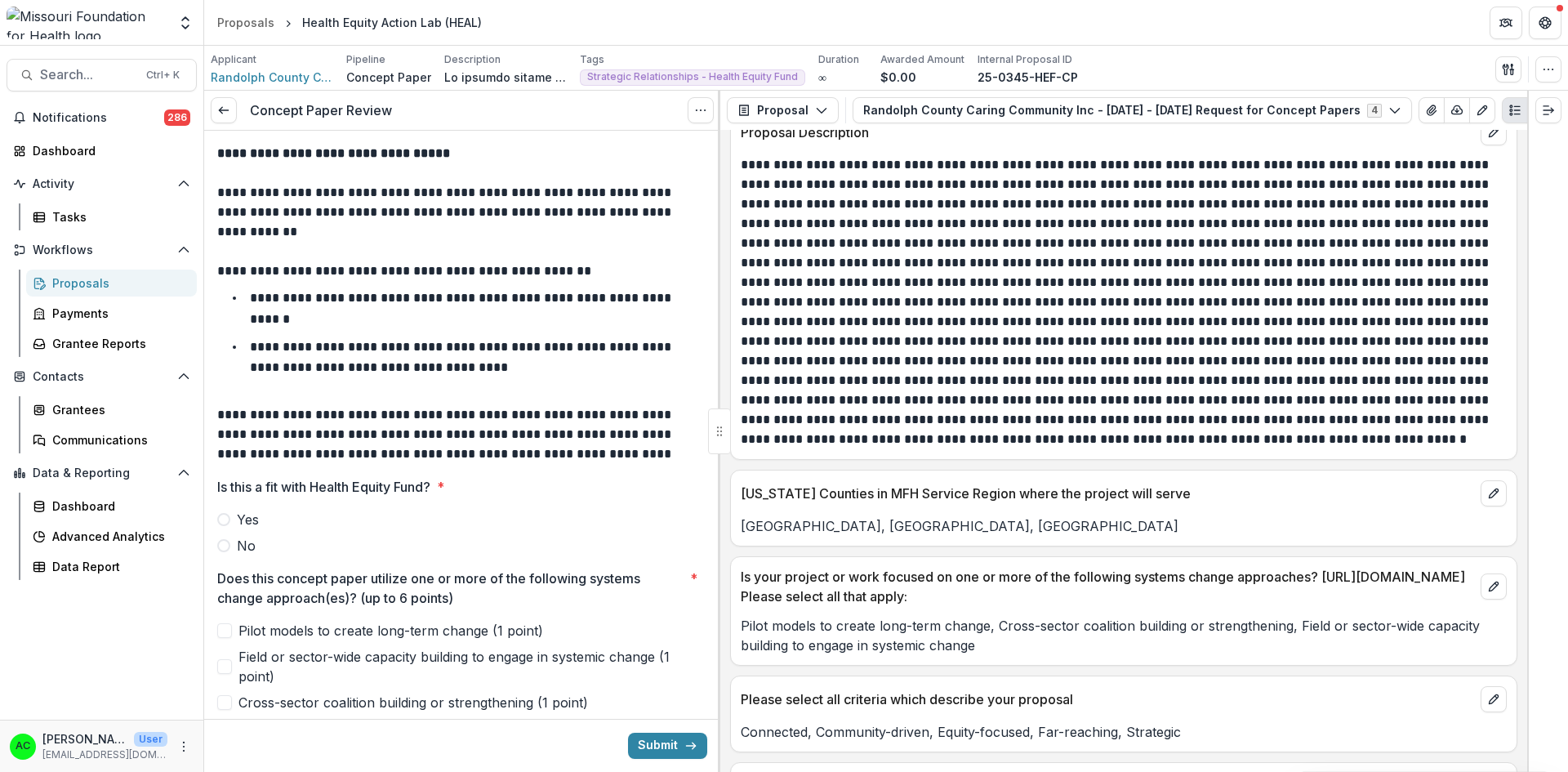
click at [232, 524] on label "Yes" at bounding box center [461, 519] width 490 height 19
drag, startPoint x: 713, startPoint y: 226, endPoint x: 711, endPoint y: 254, distance: 28.1
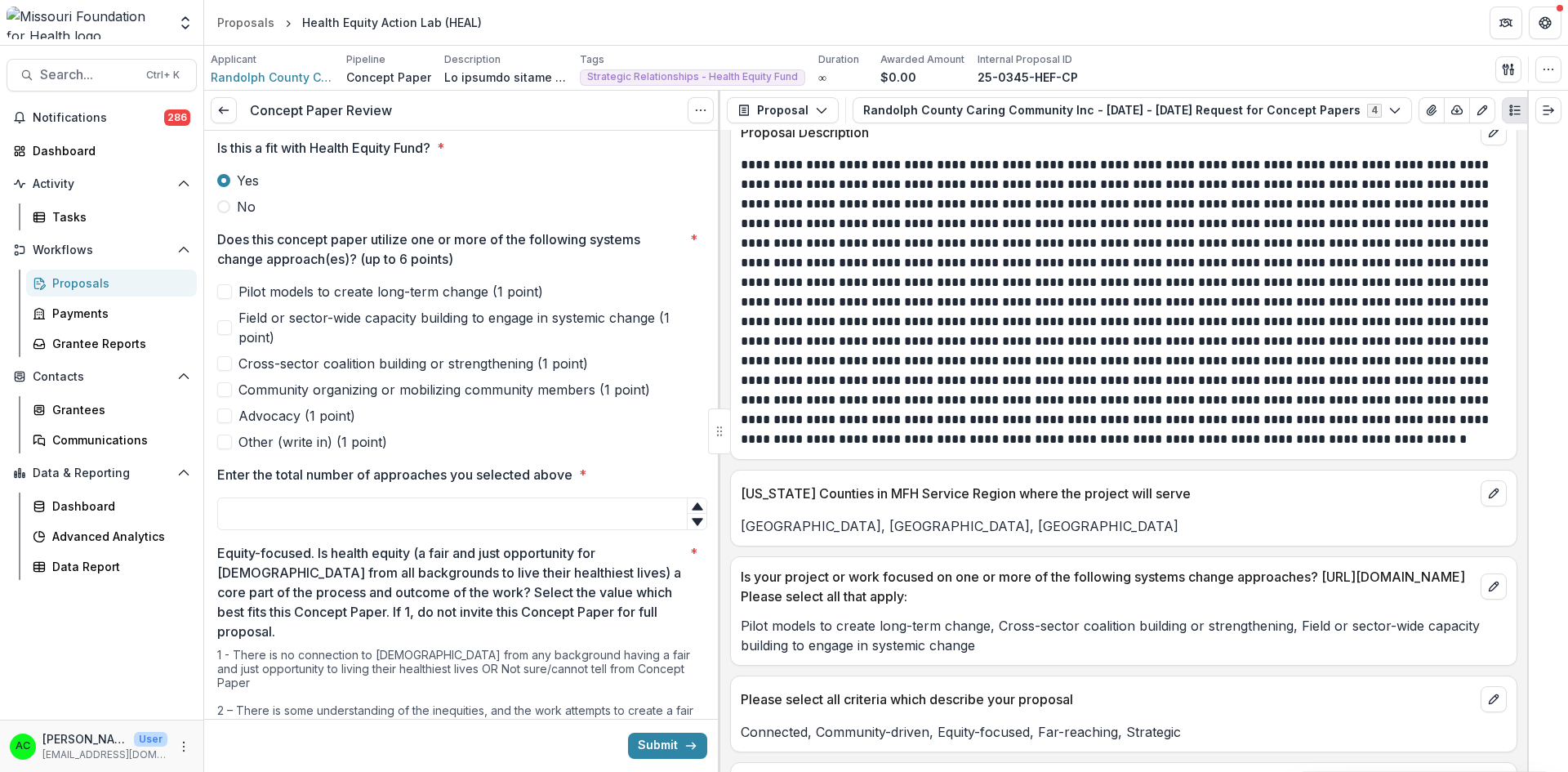
scroll to position [343, 0]
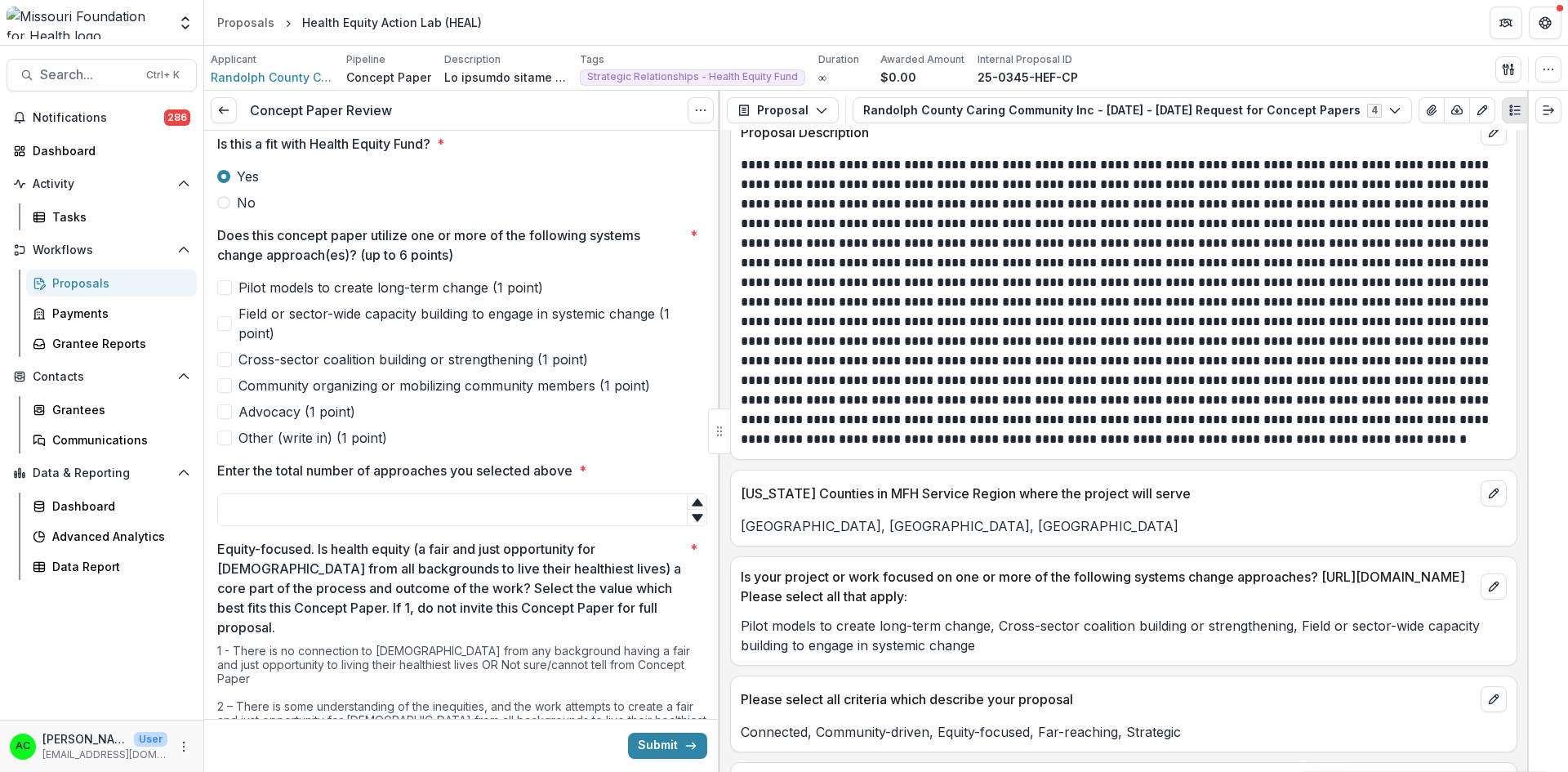
click at [222, 282] on span at bounding box center [224, 287] width 15 height 15
click at [228, 323] on span at bounding box center [224, 323] width 15 height 15
click at [323, 506] on input "Enter the total number of approaches you selected above *" at bounding box center [461, 509] width 490 height 32
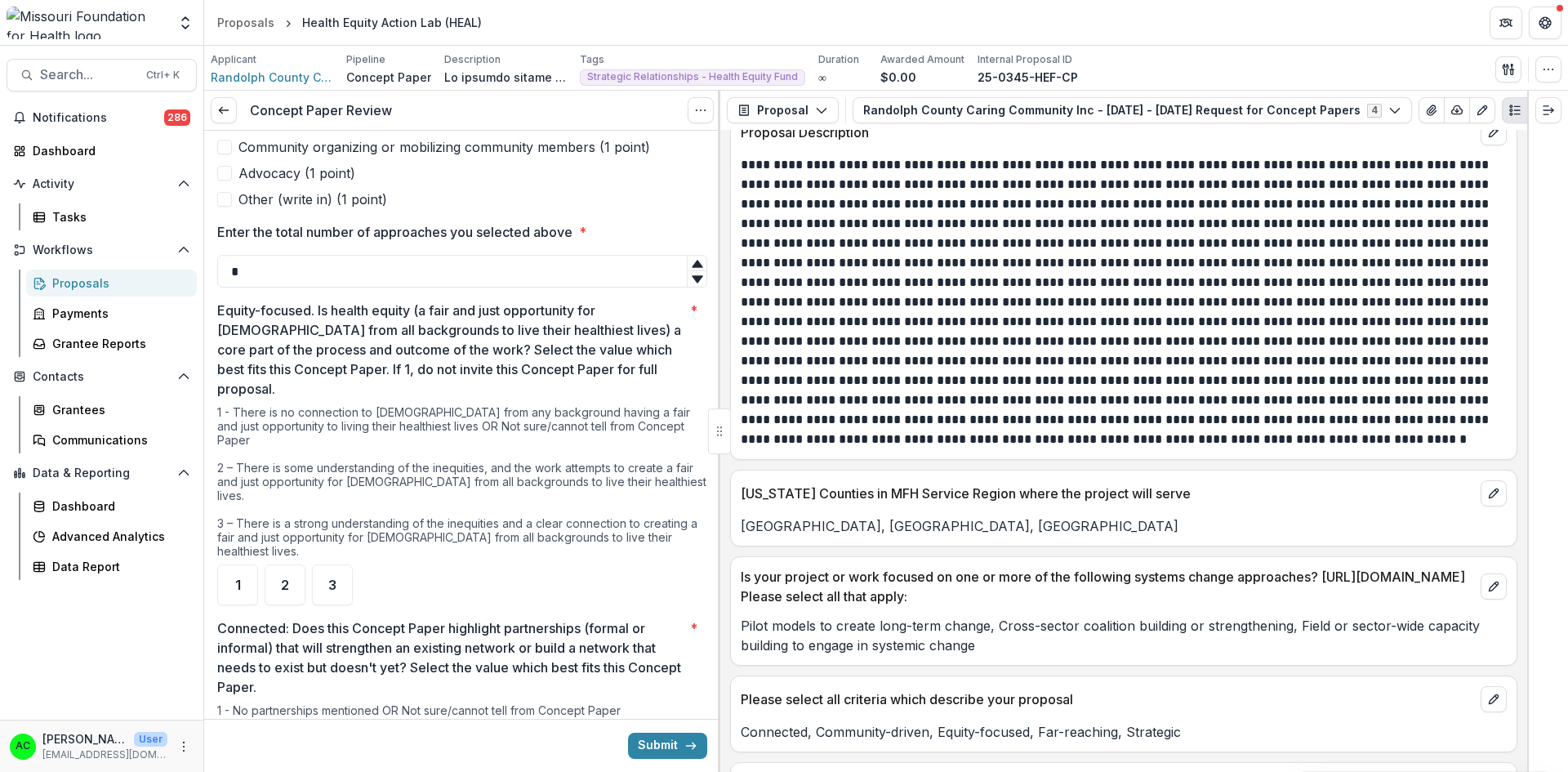
scroll to position [643, 0]
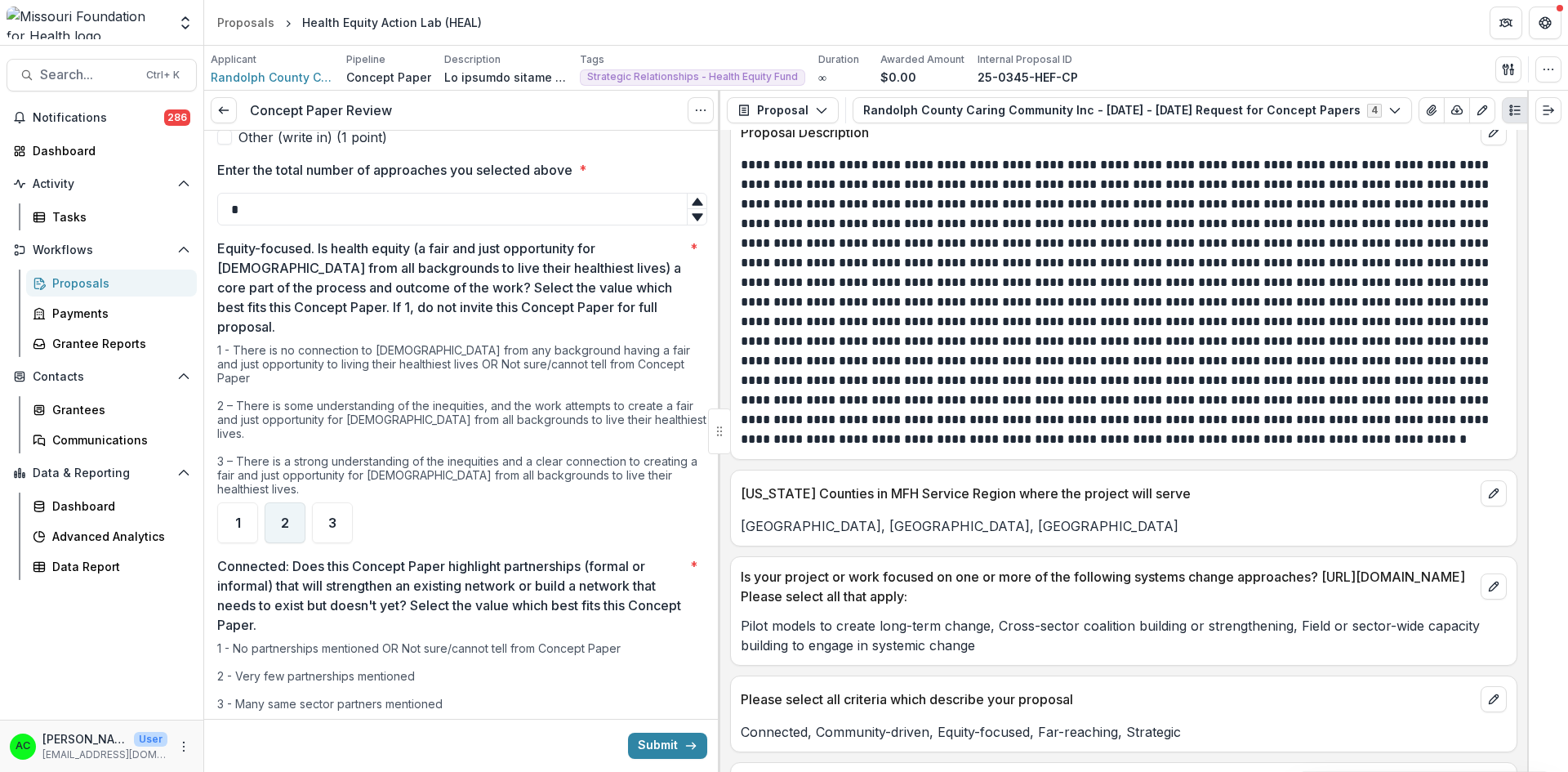
type input "*"
click at [291, 503] on div "2" at bounding box center [285, 523] width 41 height 41
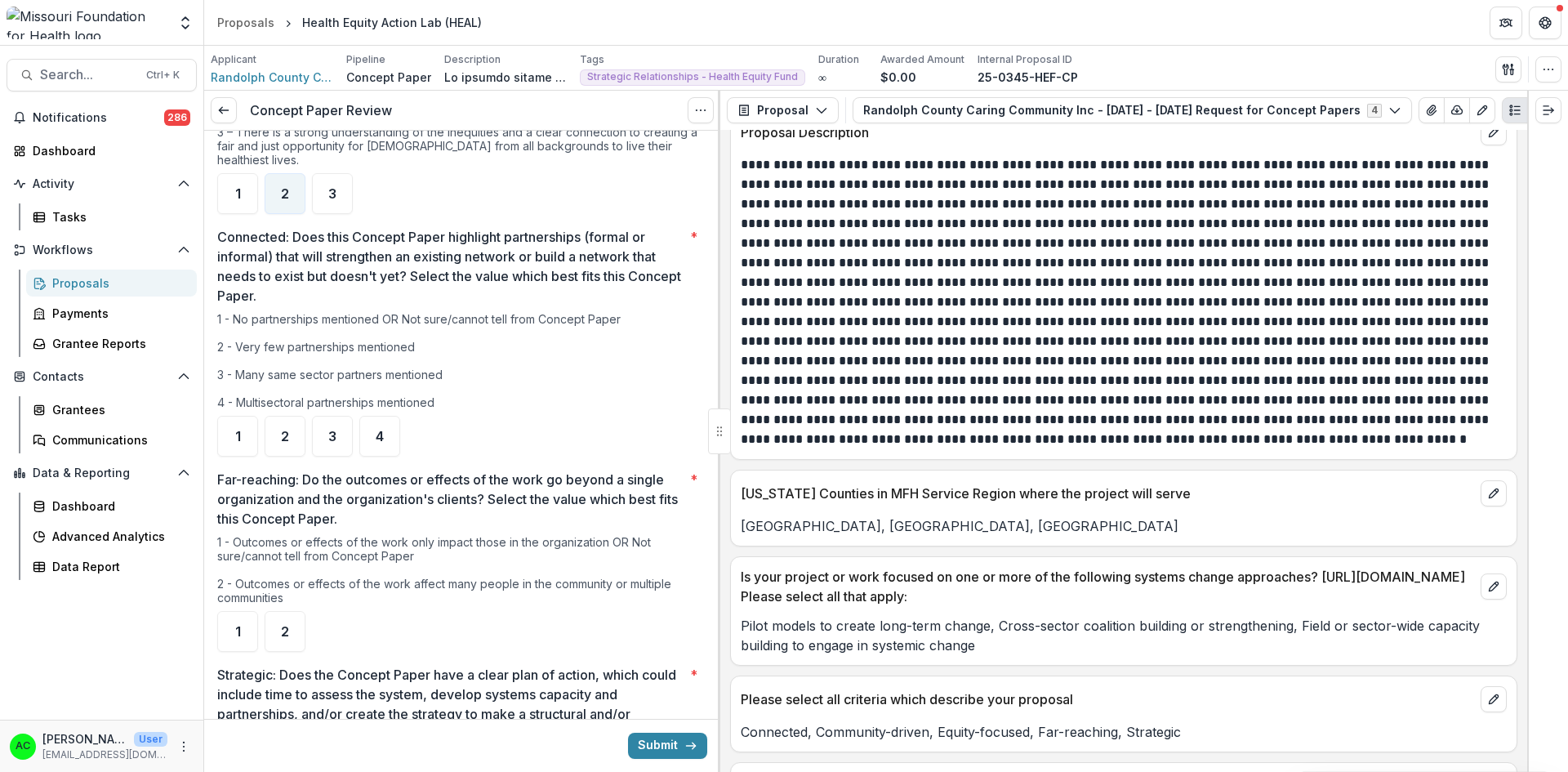
scroll to position [997, 0]
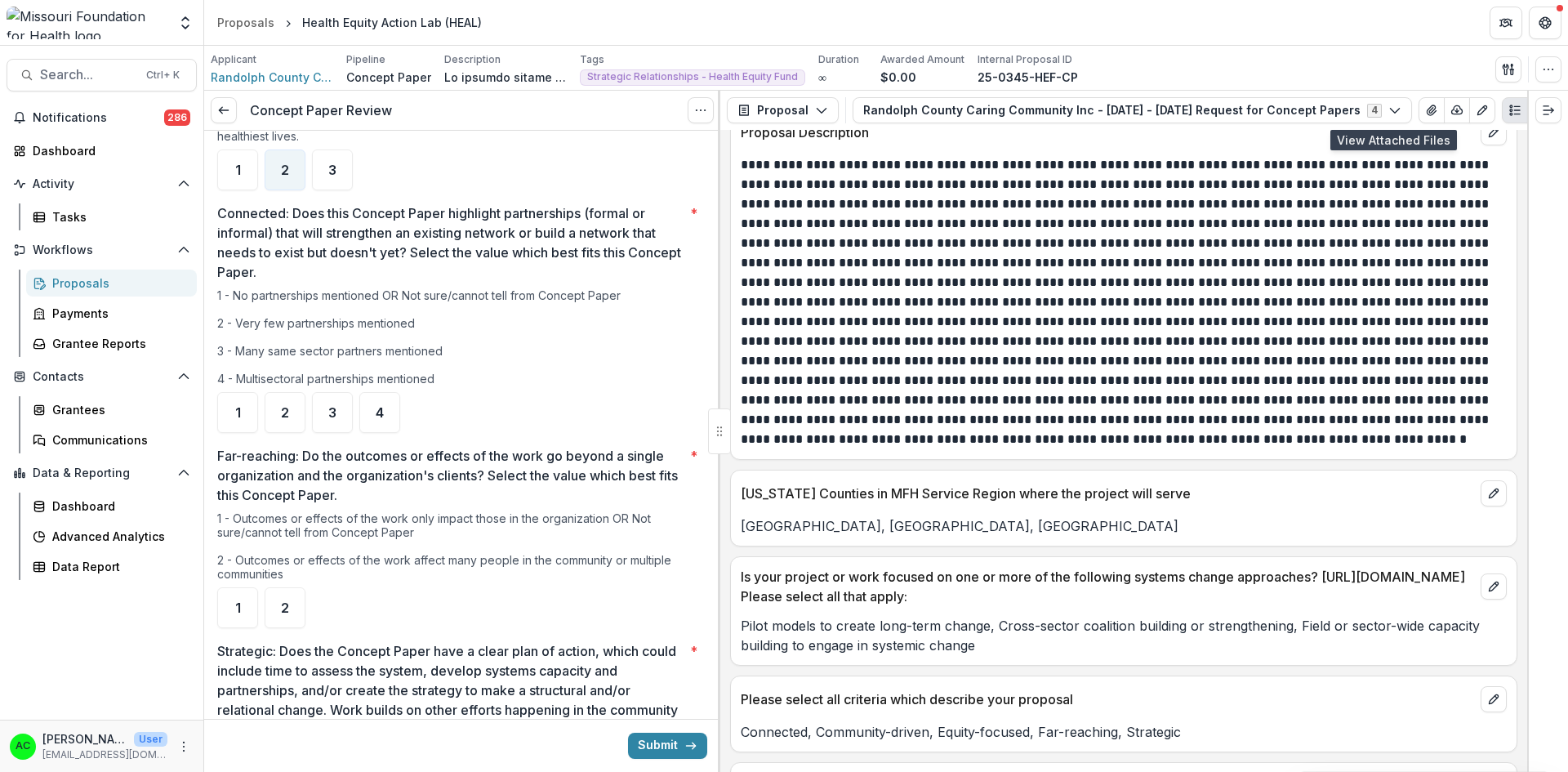
click at [1425, 104] on icon "View Attached Files" at bounding box center [1431, 110] width 13 height 13
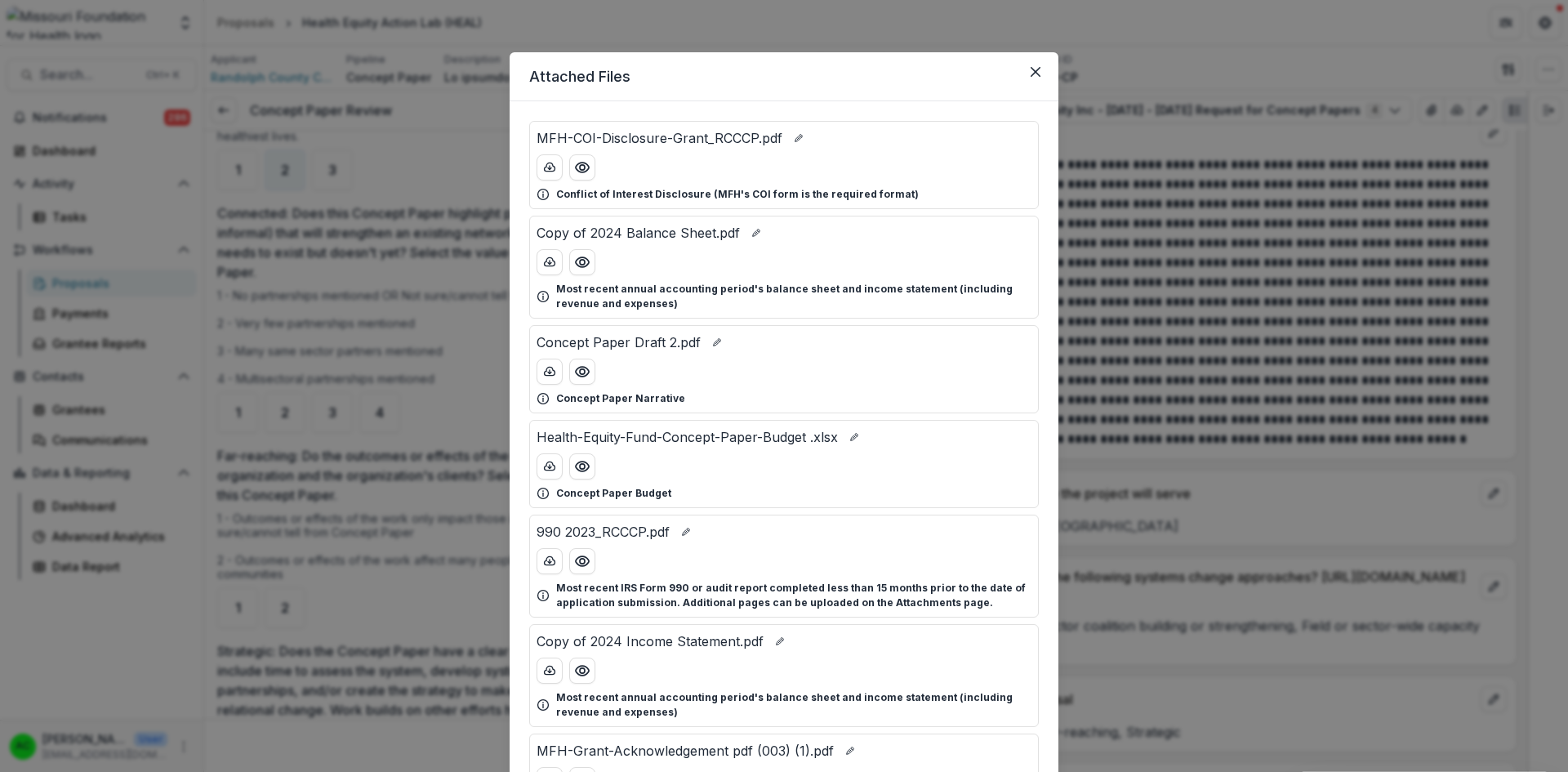
click at [586, 367] on icon "Preview Concept Paper Draft 2.pdf" at bounding box center [582, 372] width 17 height 17
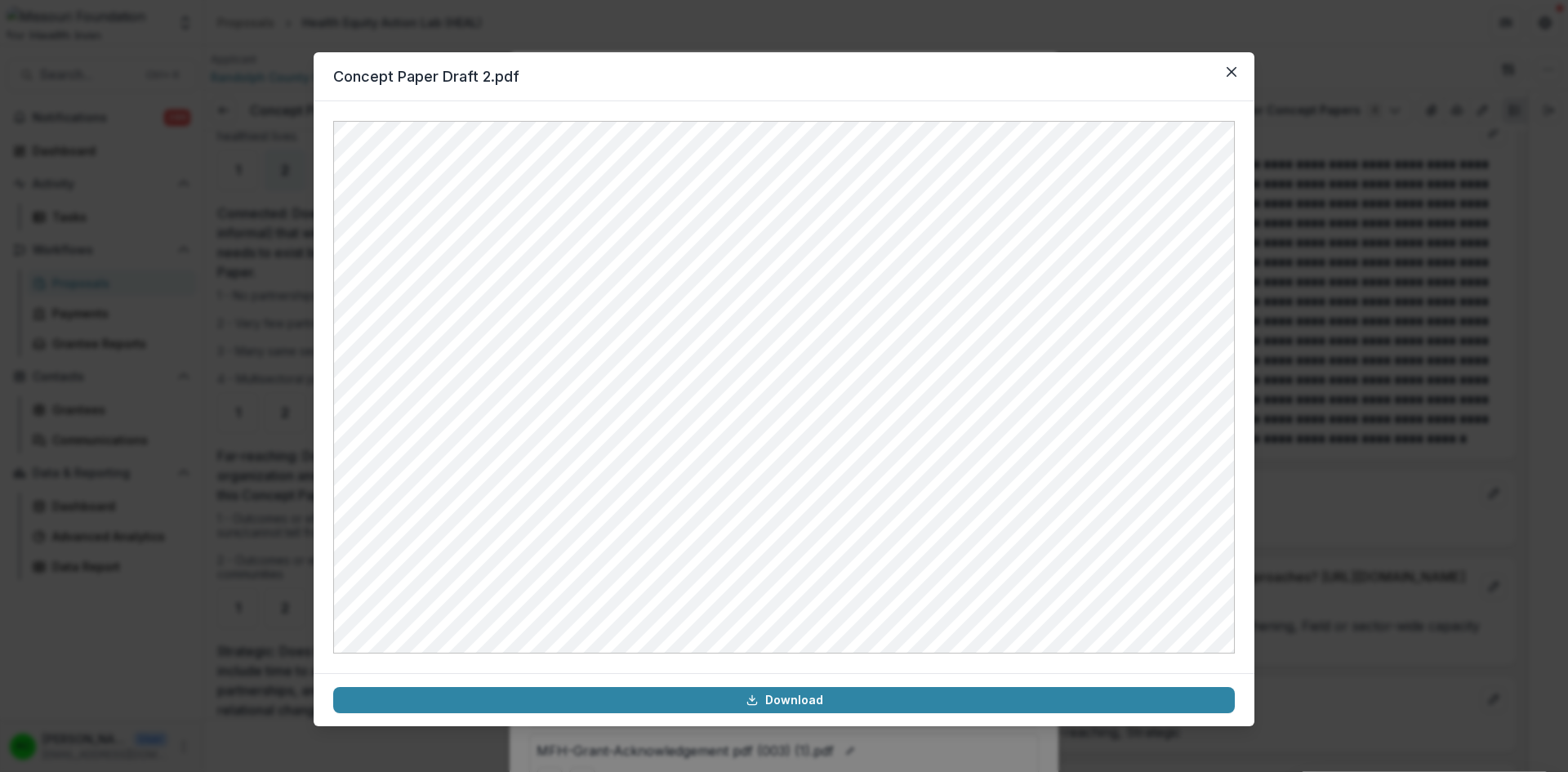
click at [1236, 75] on button "Close" at bounding box center [1232, 72] width 26 height 26
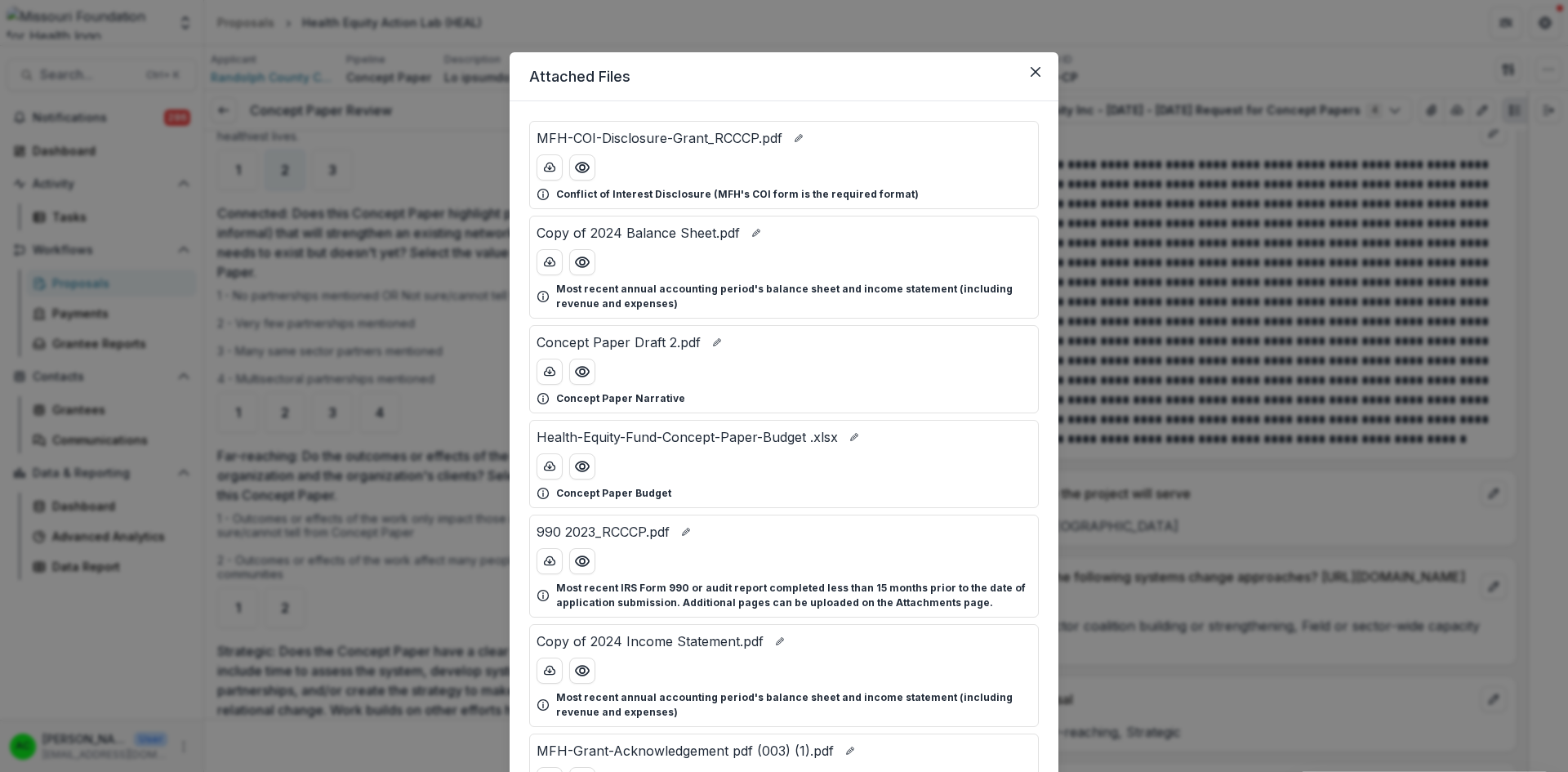
click at [1030, 73] on icon "Close" at bounding box center [1035, 72] width 10 height 10
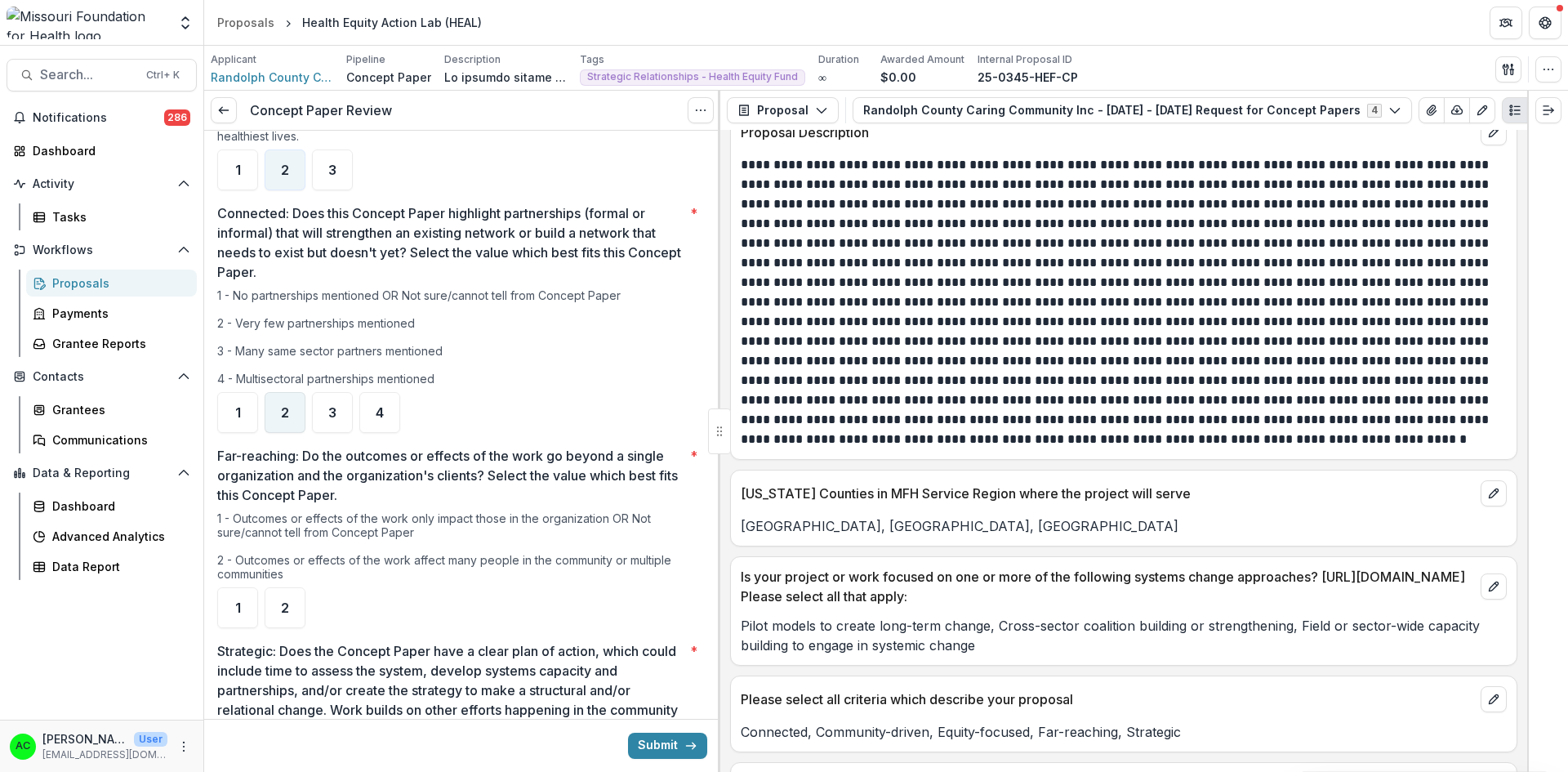
click at [293, 392] on div "2" at bounding box center [285, 412] width 41 height 41
click at [290, 588] on div "2" at bounding box center [285, 608] width 41 height 41
click at [1500, 67] on button "button" at bounding box center [1508, 69] width 26 height 26
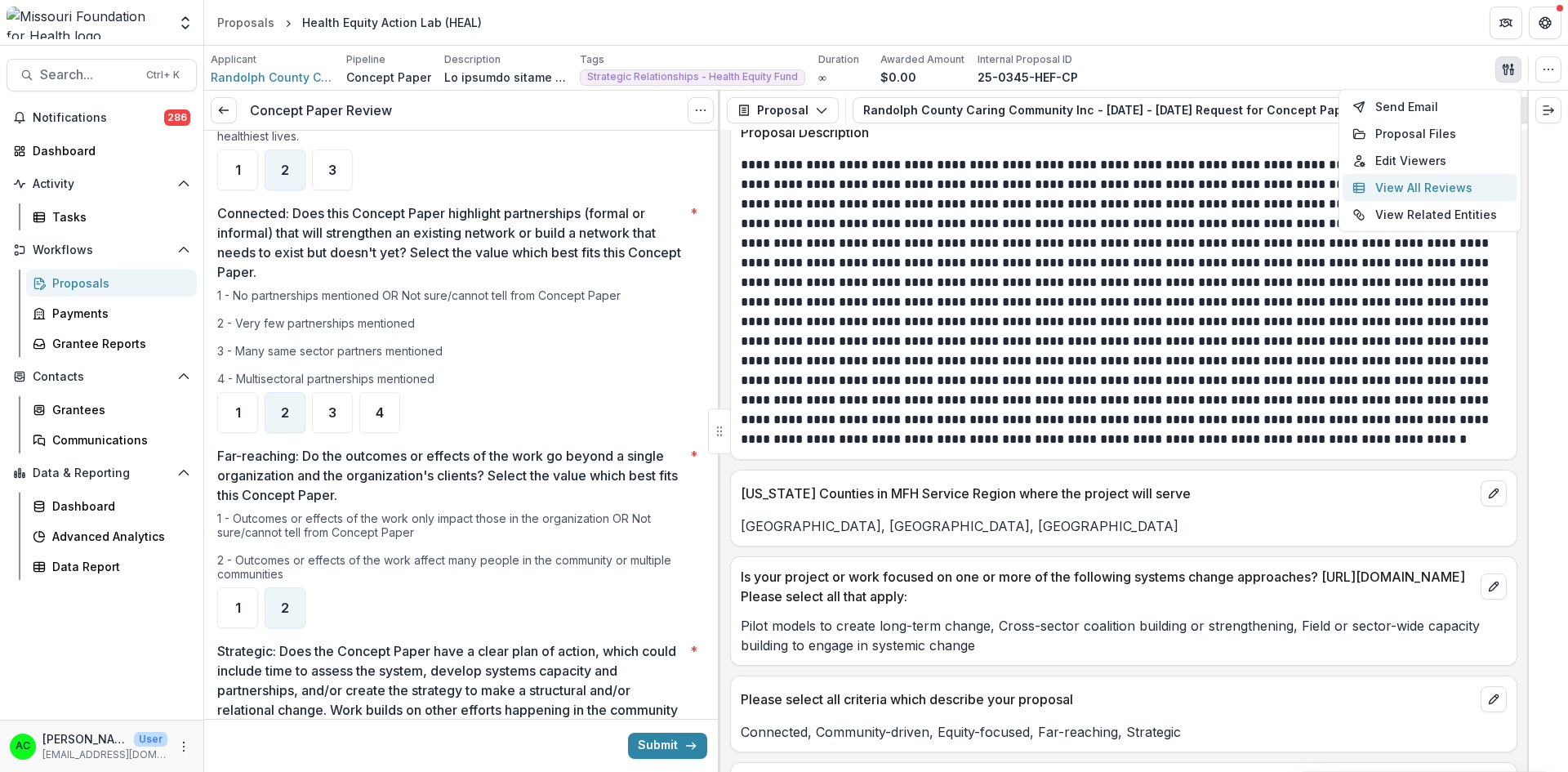
click at [1417, 188] on button "View All Reviews" at bounding box center [1430, 187] width 175 height 27
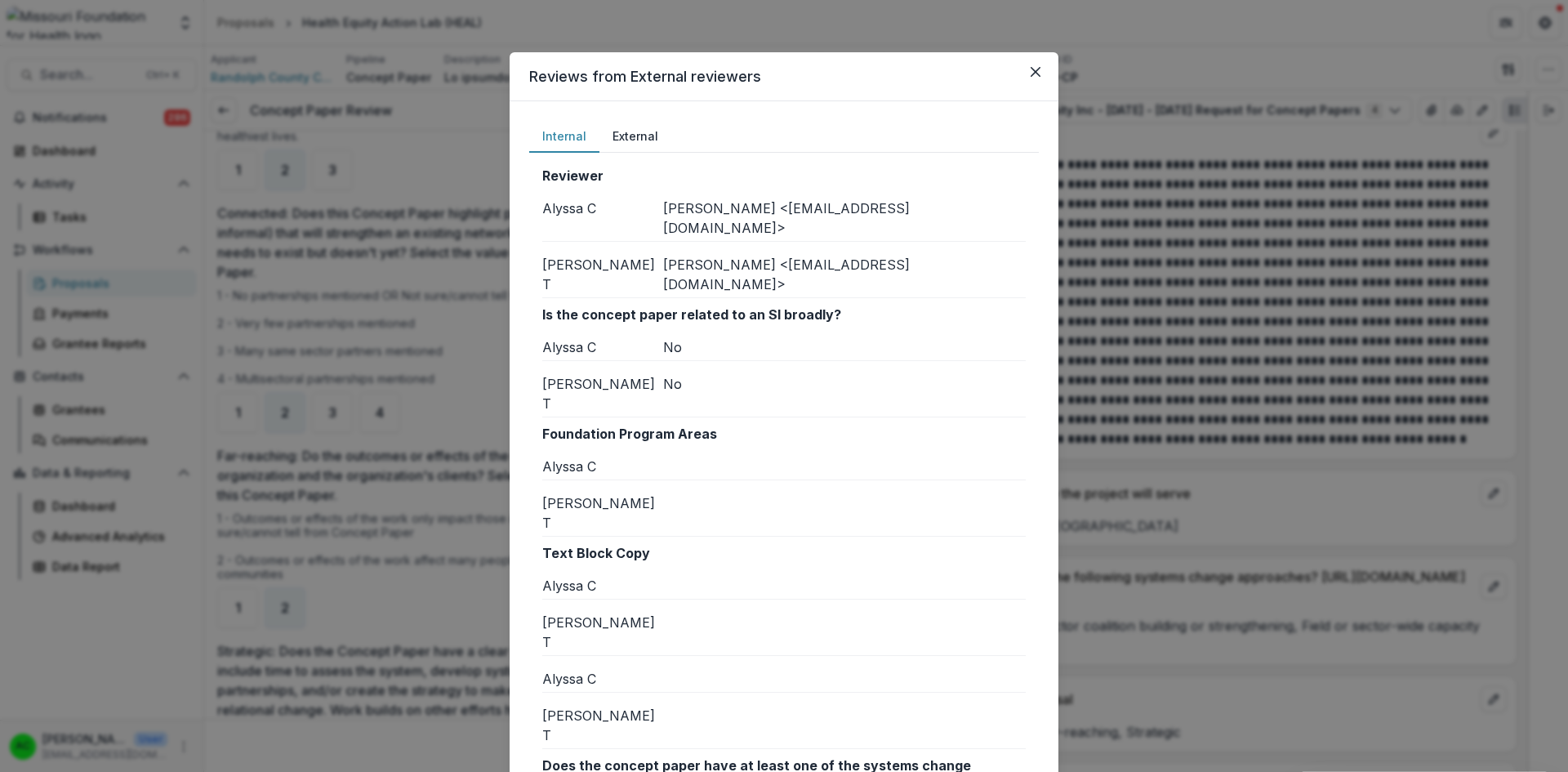
click at [1022, 217] on div "[PERSON_NAME] <[EMAIL_ADDRESS][DOMAIN_NAME]>" at bounding box center [844, 218] width 363 height 39
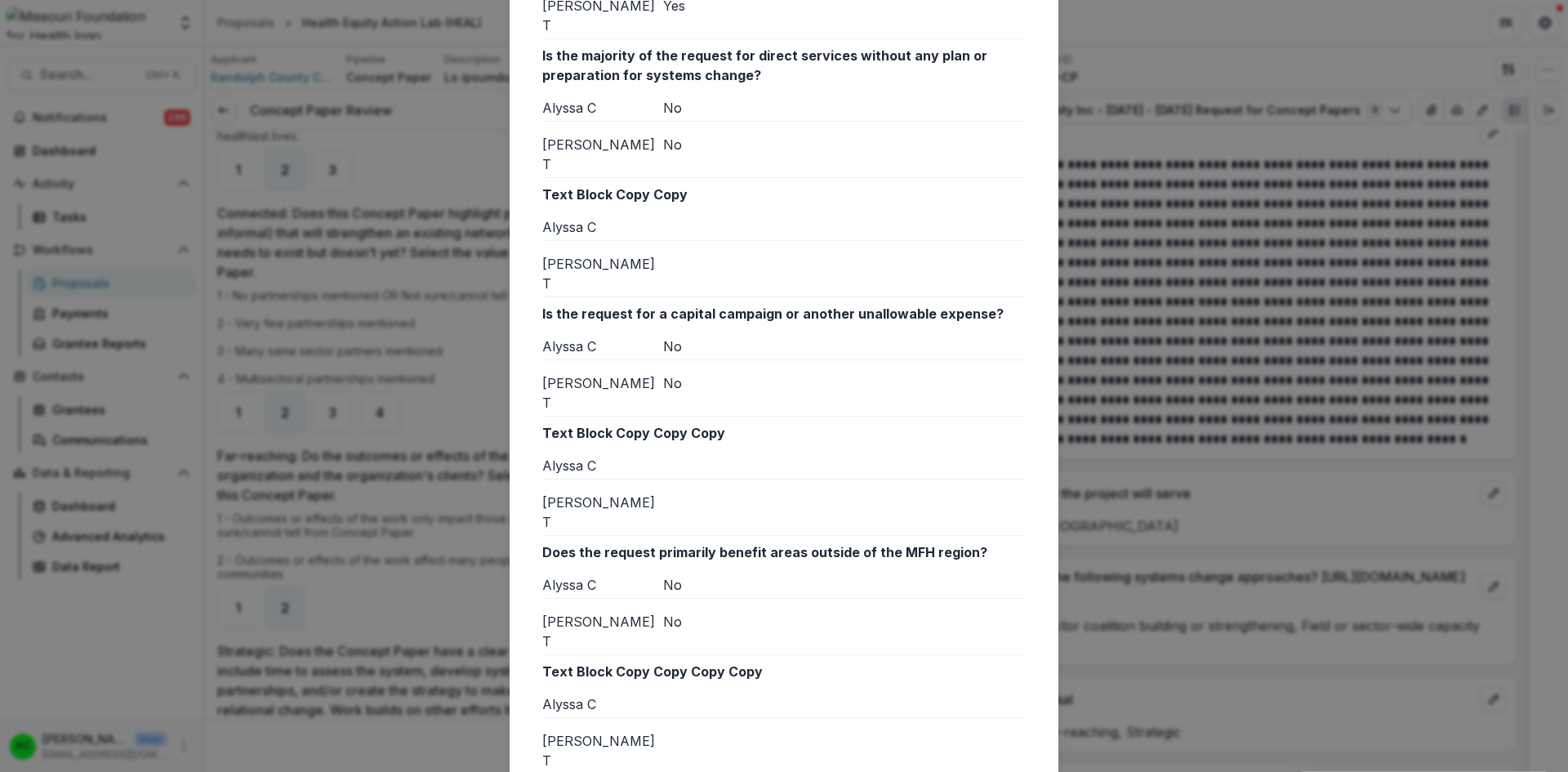
scroll to position [1371, 0]
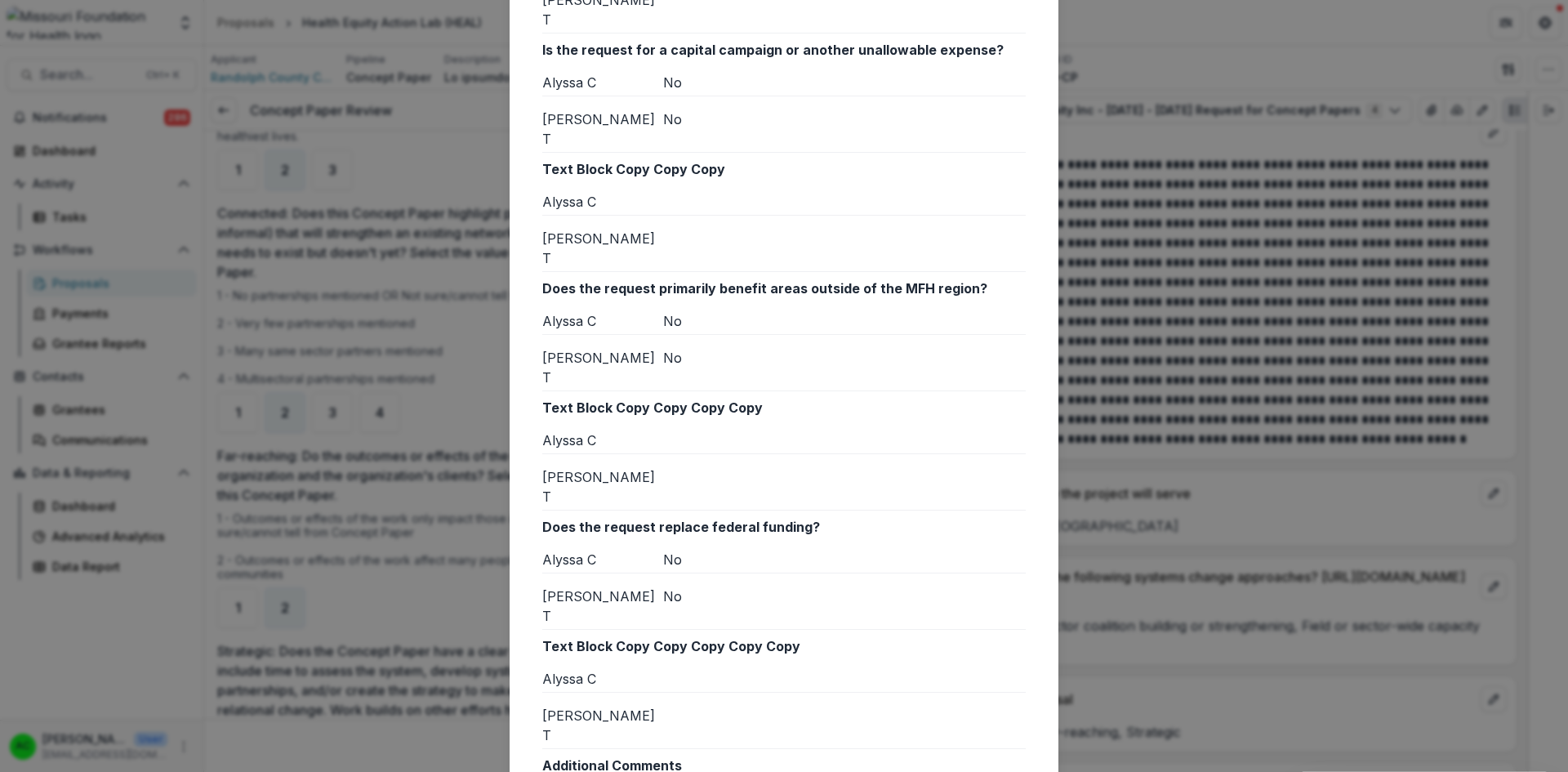
click at [1264, 274] on div "Reviews from External reviewers Internal External Reviewer Alyssa C [PERSON_NAM…" at bounding box center [784, 386] width 1568 height 772
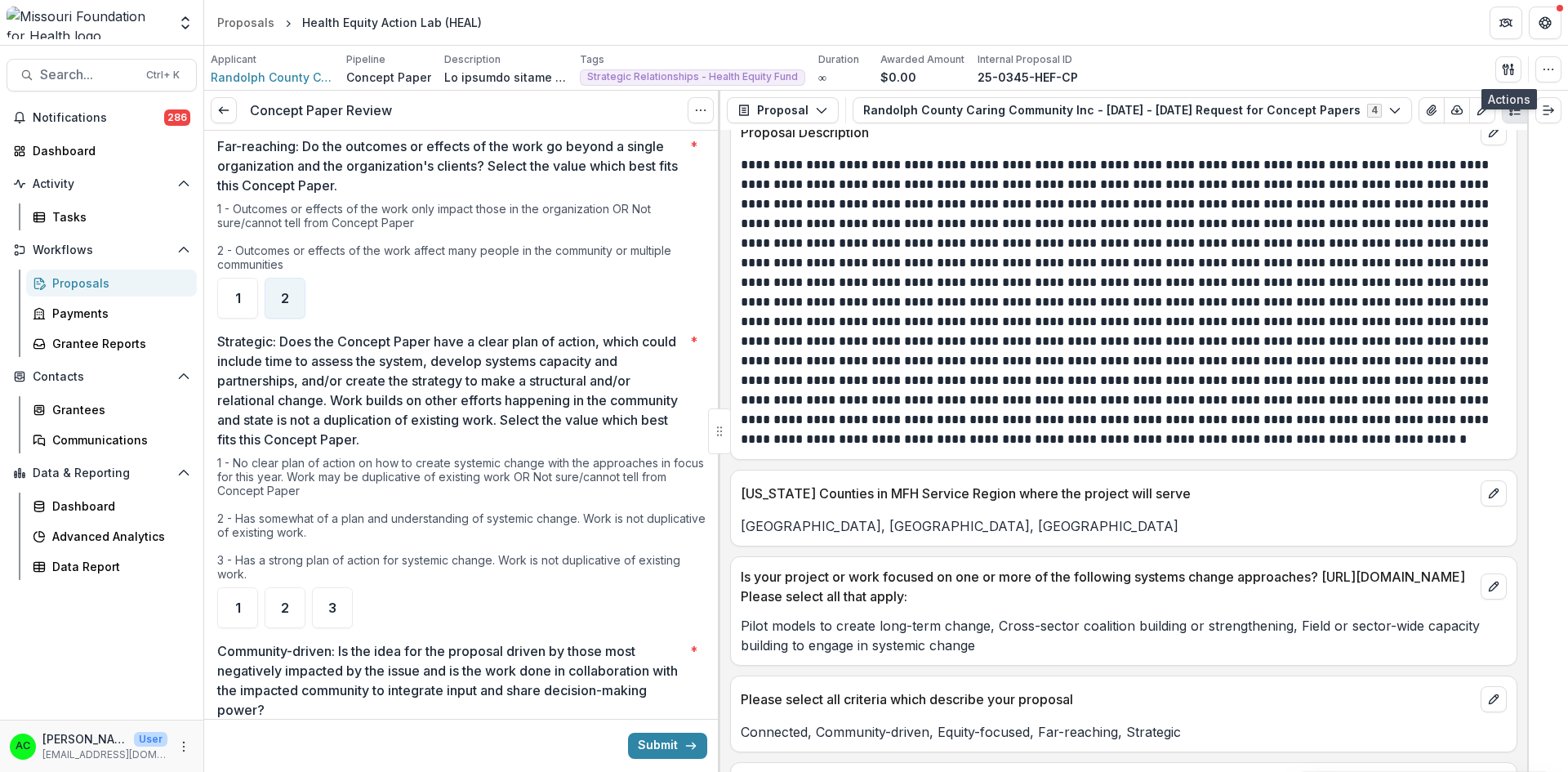
scroll to position [1321, 0]
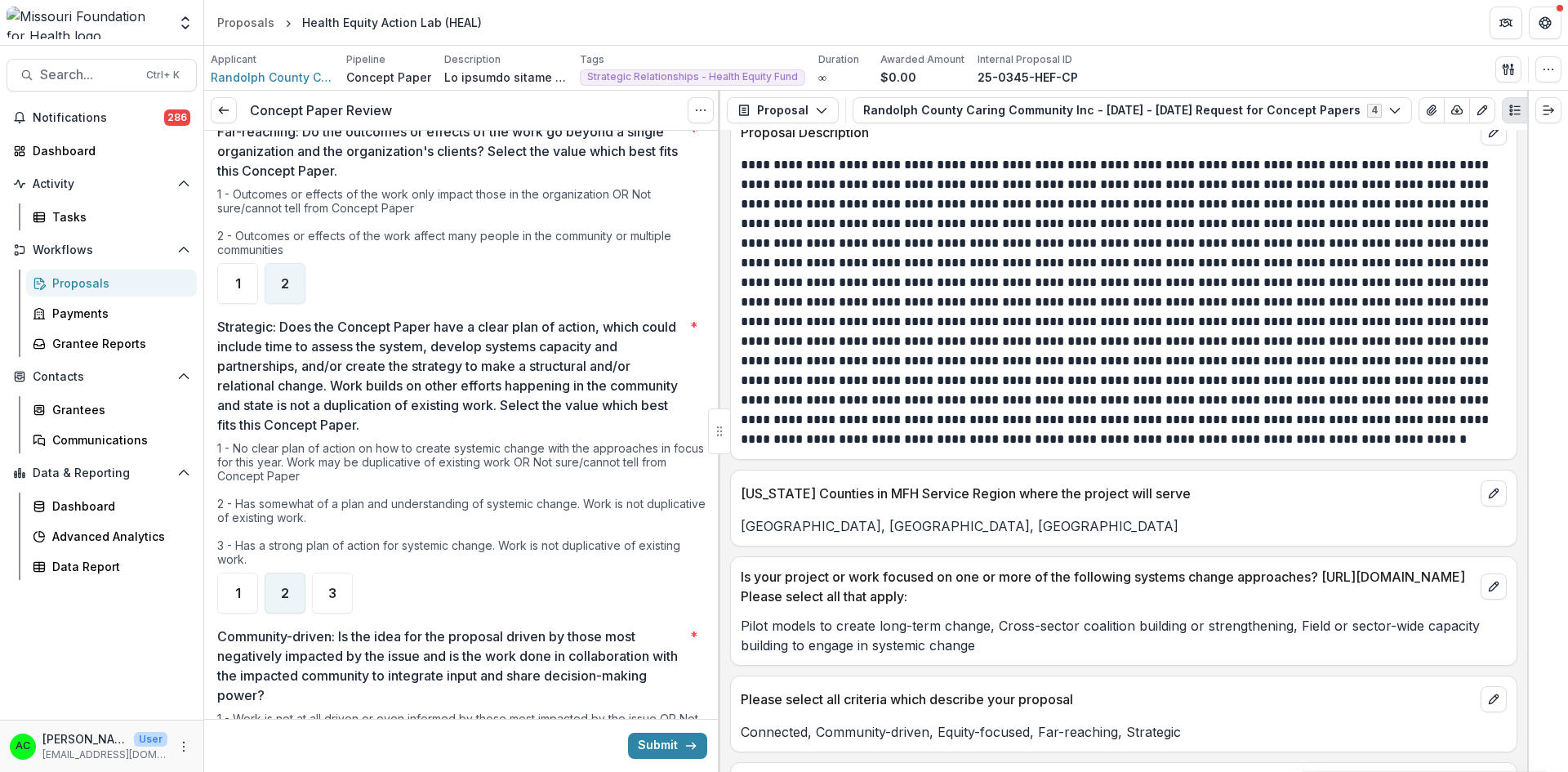
click at [288, 573] on div "2" at bounding box center [285, 593] width 41 height 41
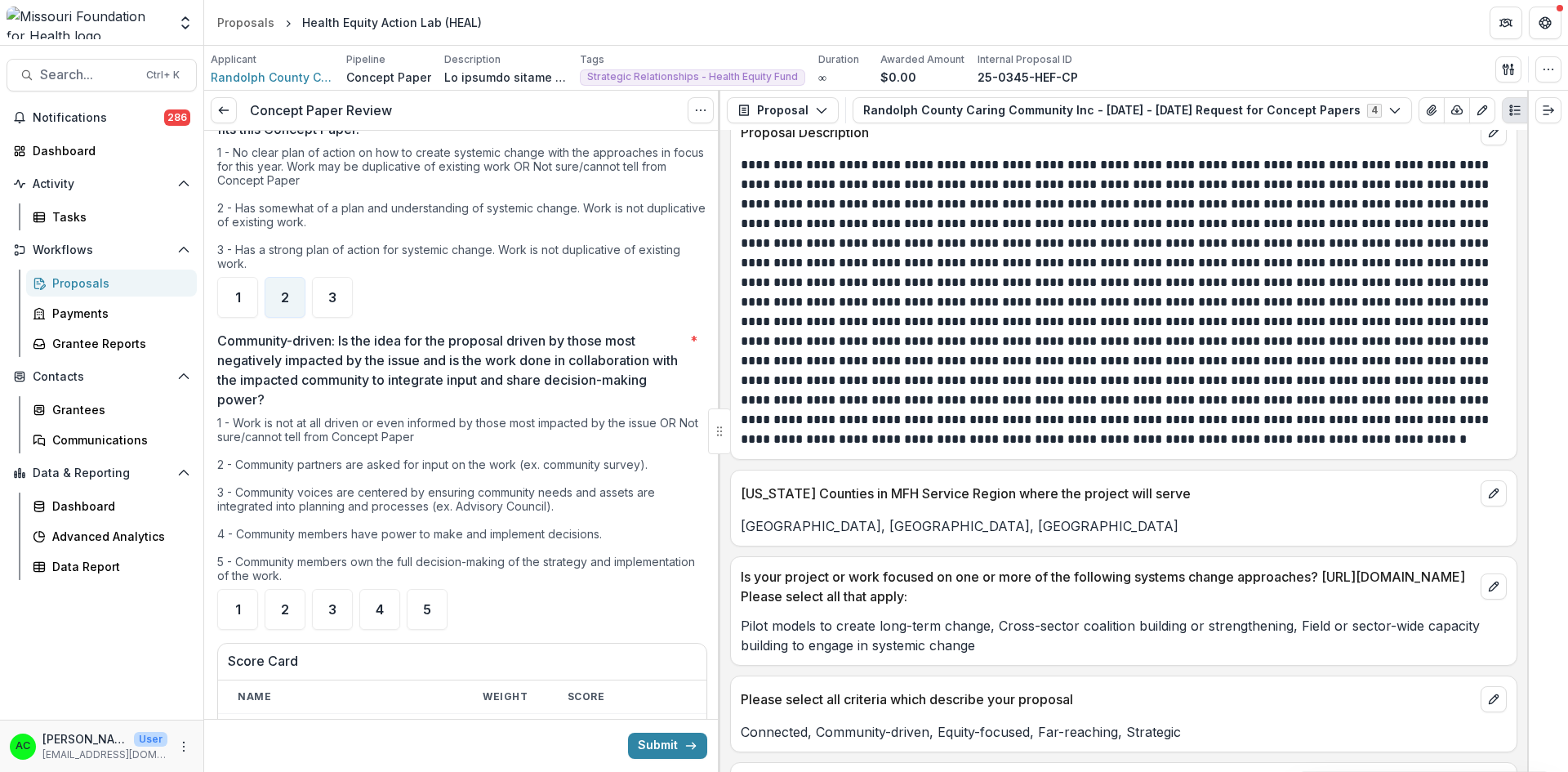
scroll to position [1611, 0]
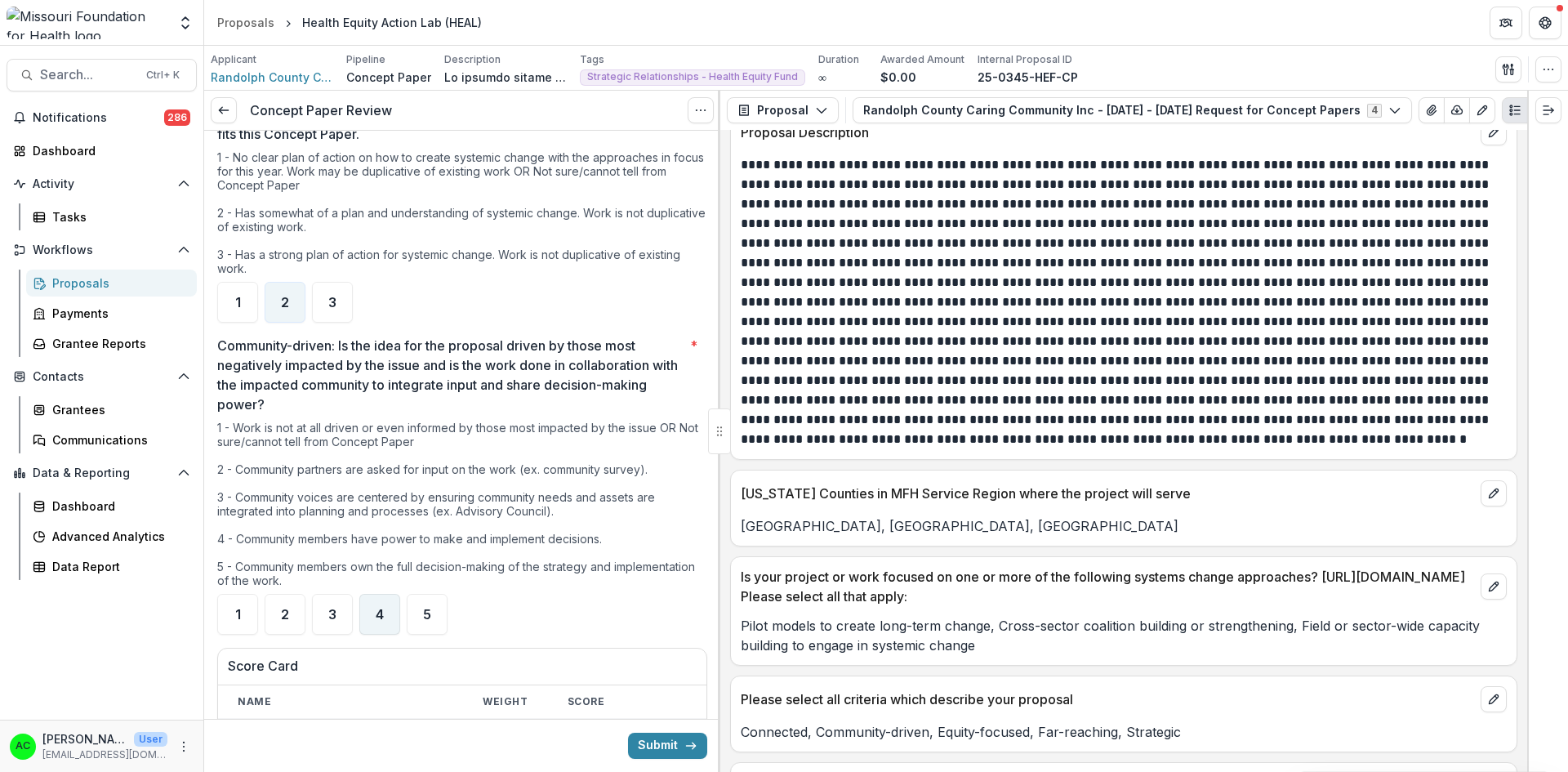
click at [379, 608] on span "4" at bounding box center [379, 614] width 8 height 13
click at [718, 478] on div at bounding box center [718, 431] width 3 height 681
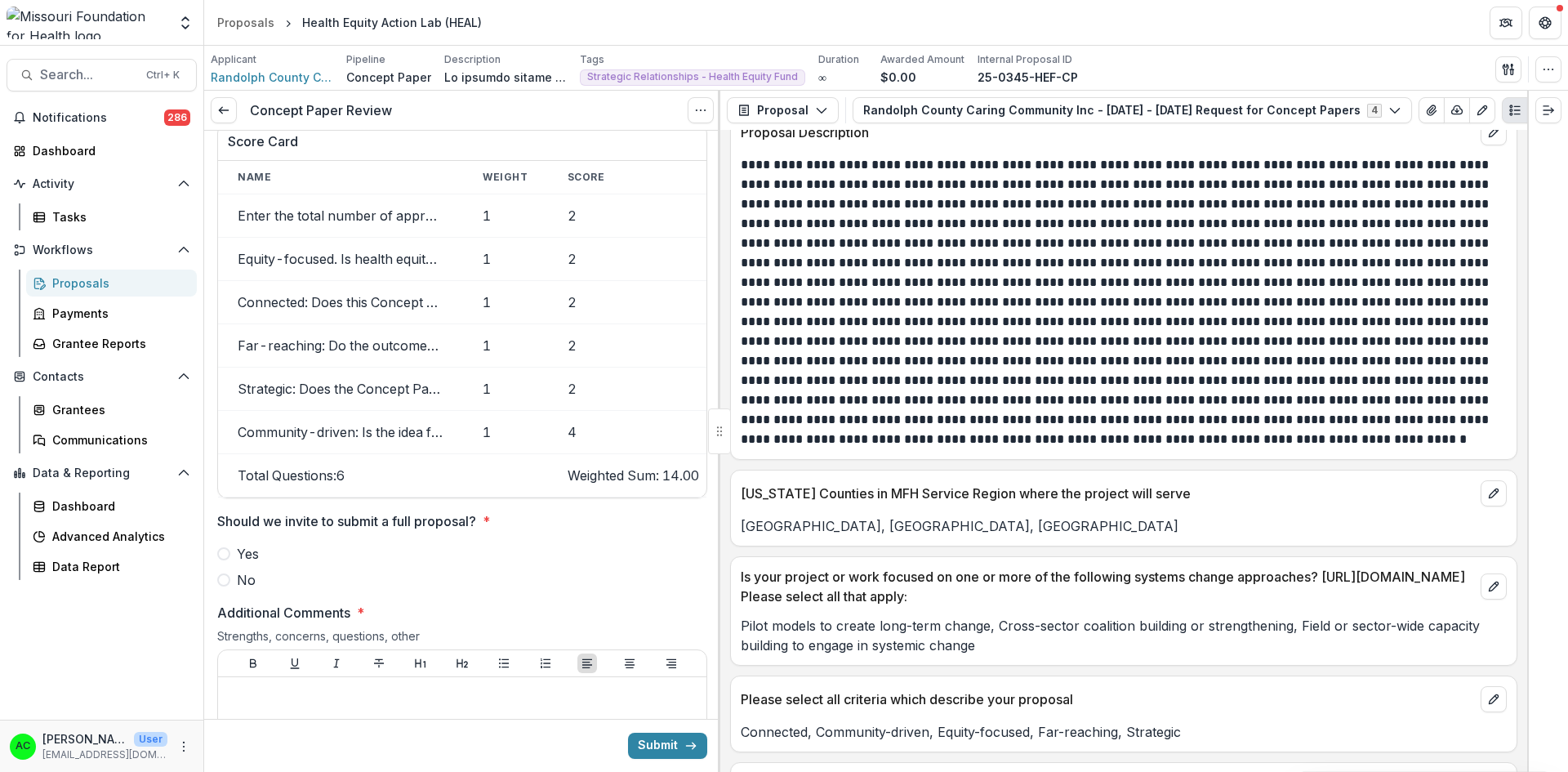
scroll to position [2208, 0]
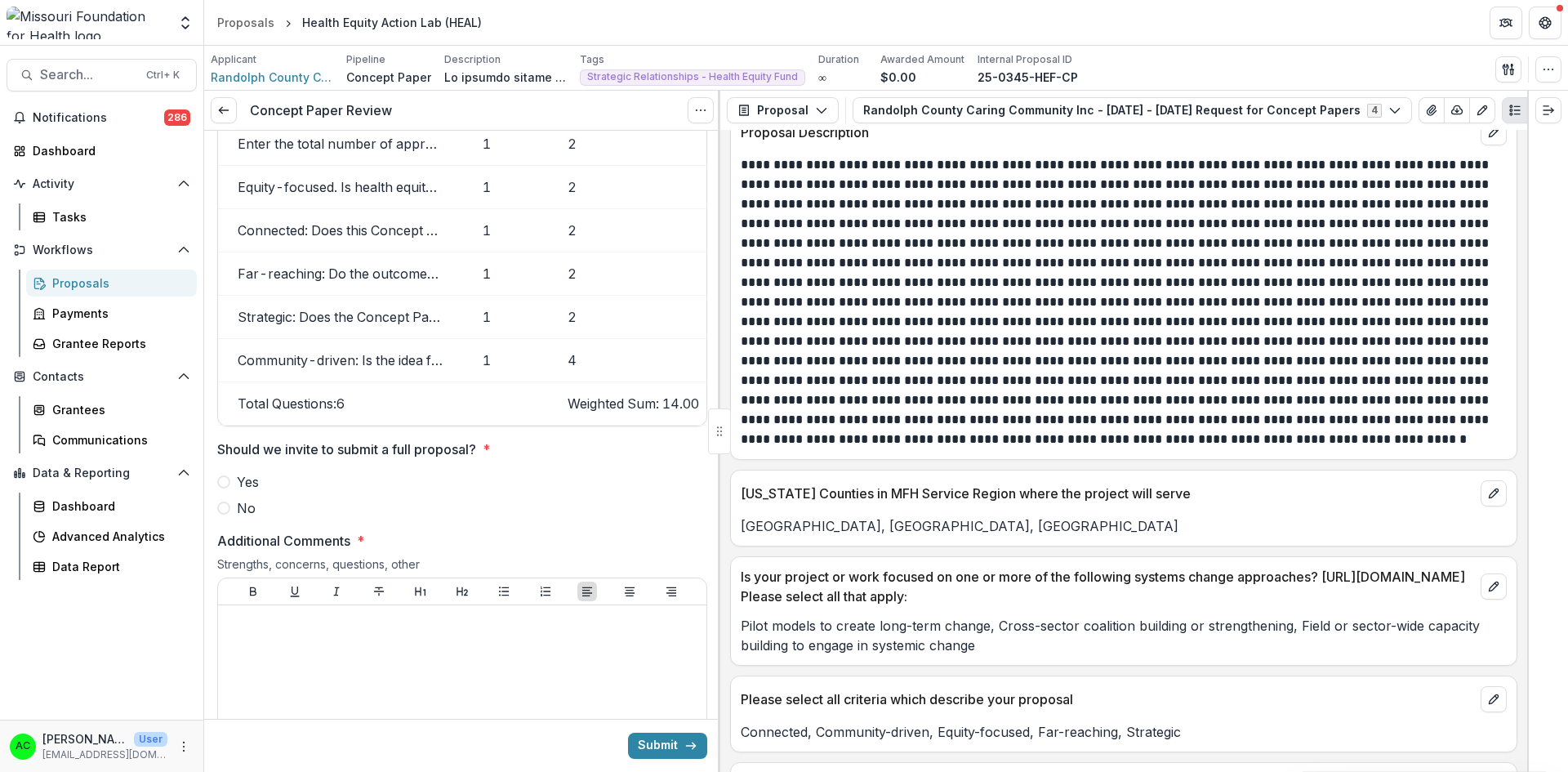
click at [225, 502] on span at bounding box center [223, 508] width 13 height 13
click at [290, 612] on div at bounding box center [462, 734] width 475 height 245
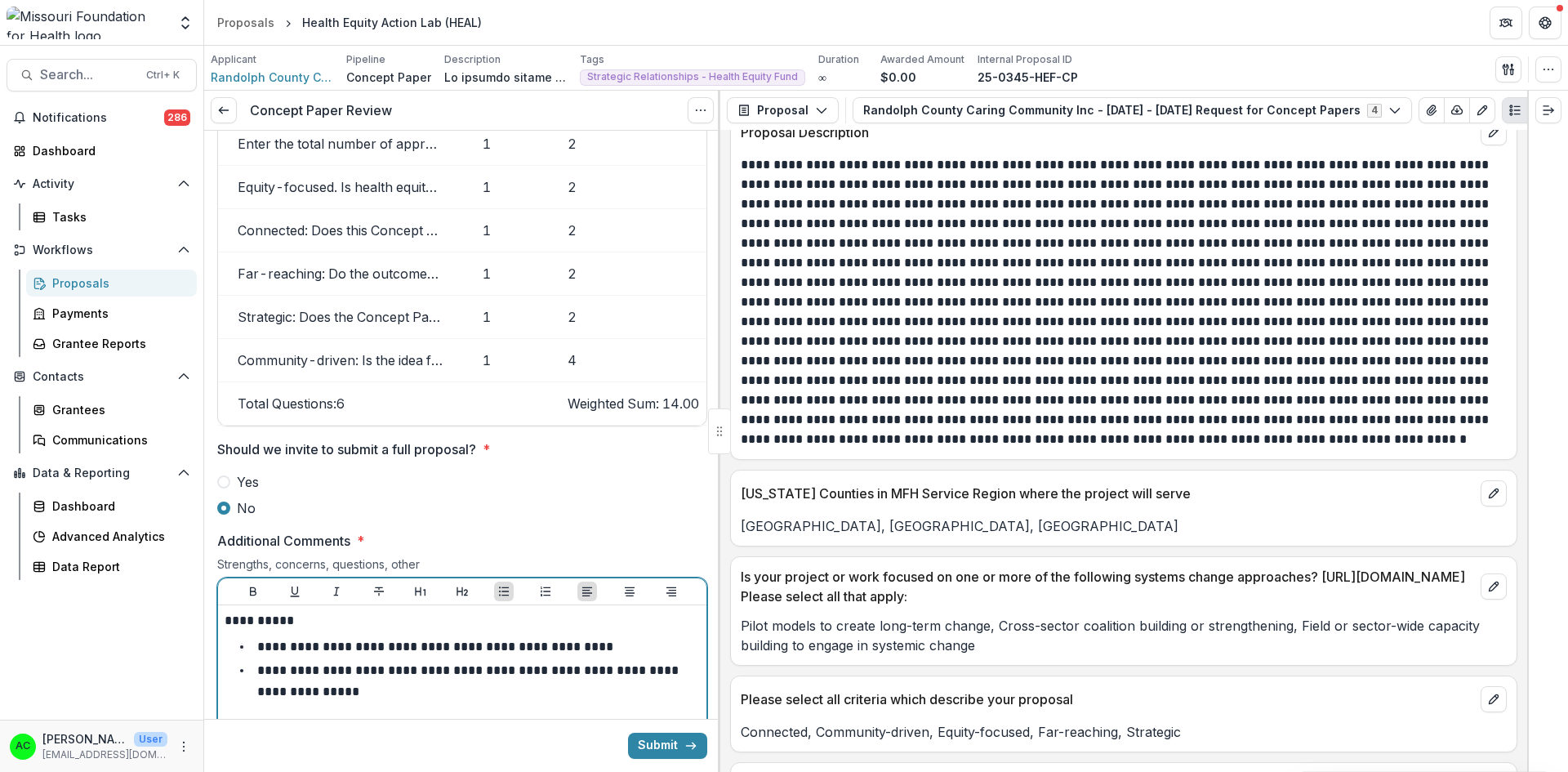
click at [562, 664] on p "**********" at bounding box center [469, 680] width 425 height 33
click at [637, 664] on p "**********" at bounding box center [469, 680] width 425 height 33
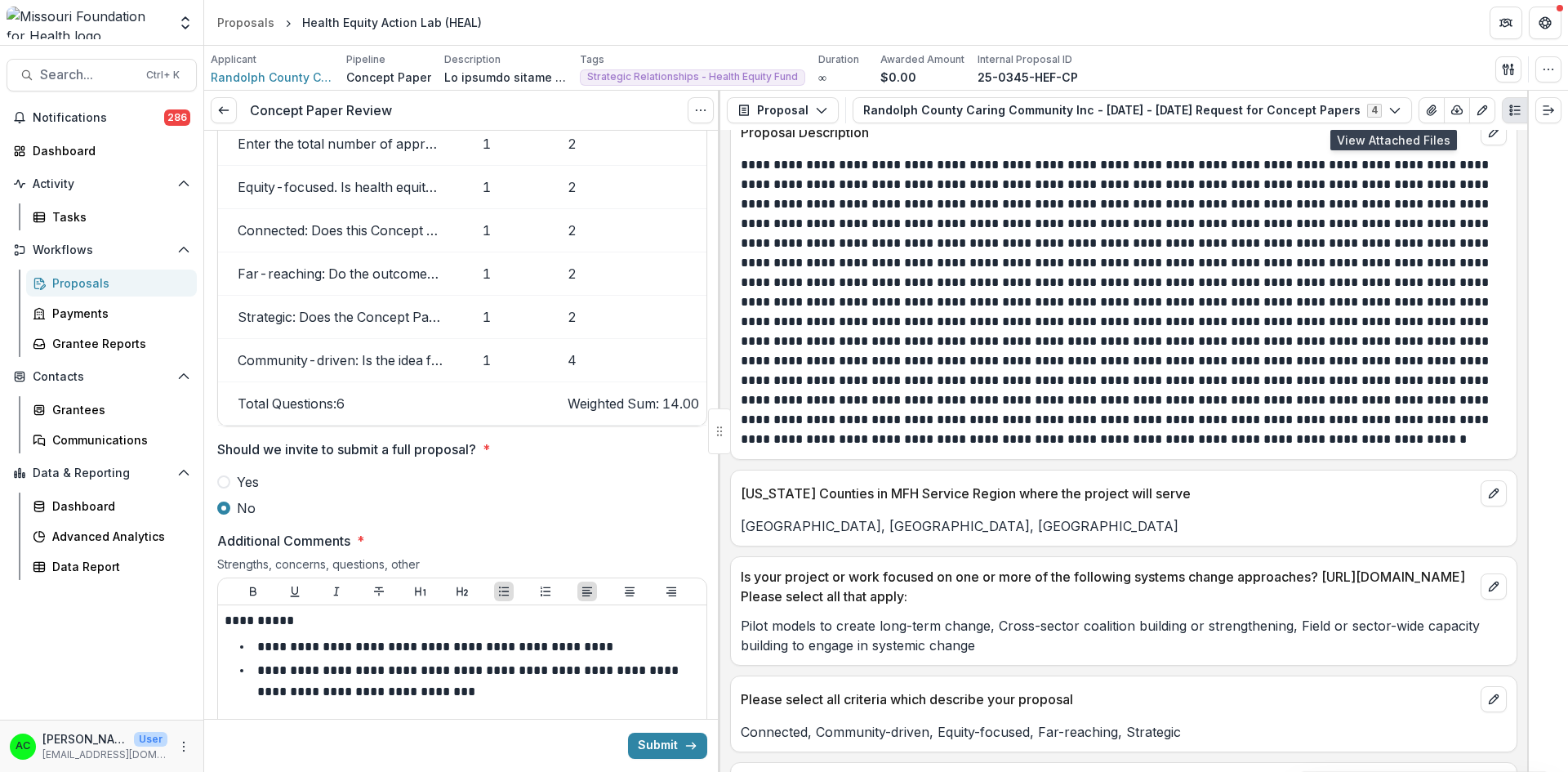
click at [1426, 110] on icon "View Attached Files" at bounding box center [1431, 110] width 9 height 10
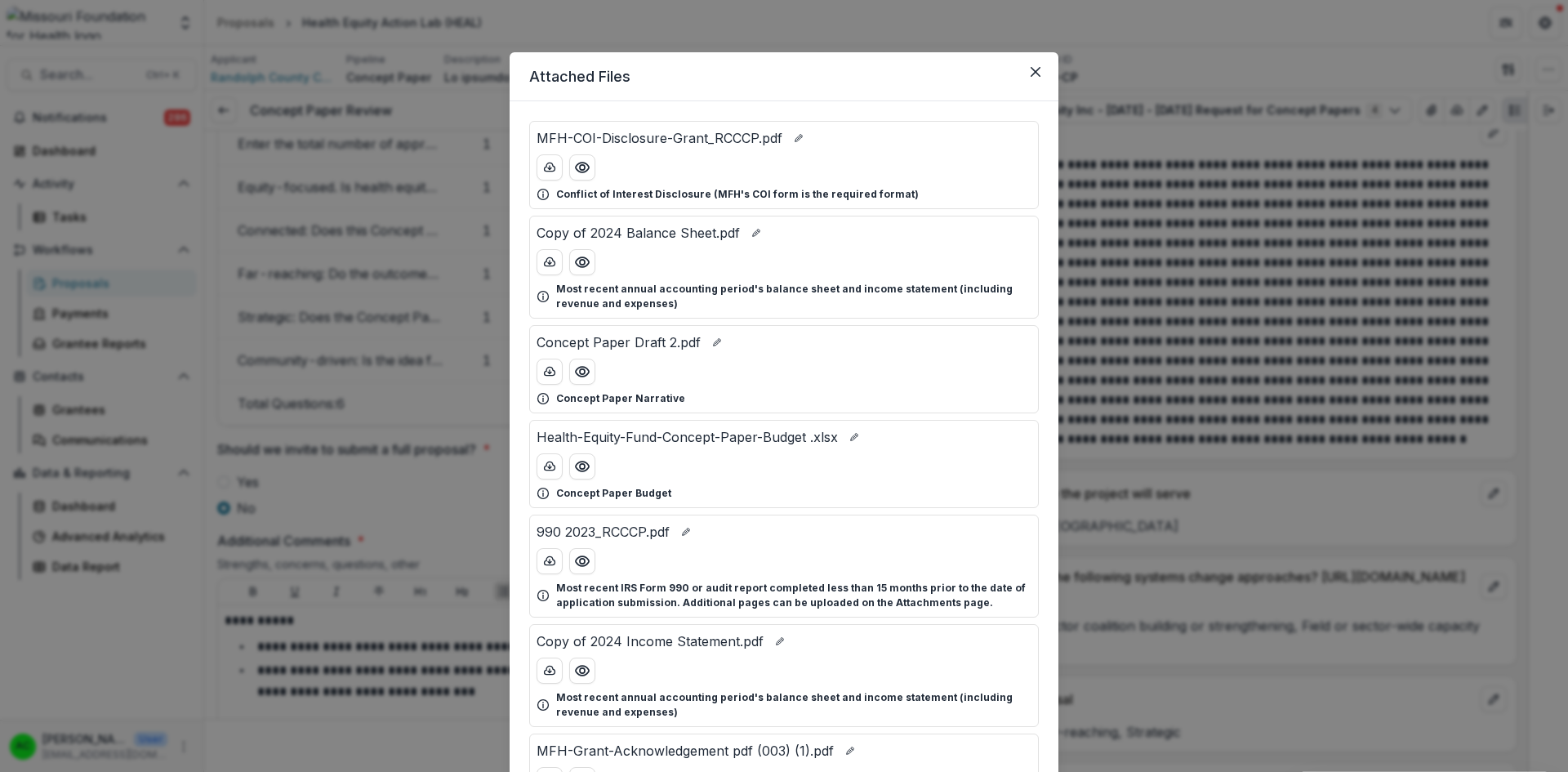
click at [584, 469] on icon "Preview Health-Equity-Fund-Concept-Paper-Budget .xlsx" at bounding box center [582, 466] width 13 height 10
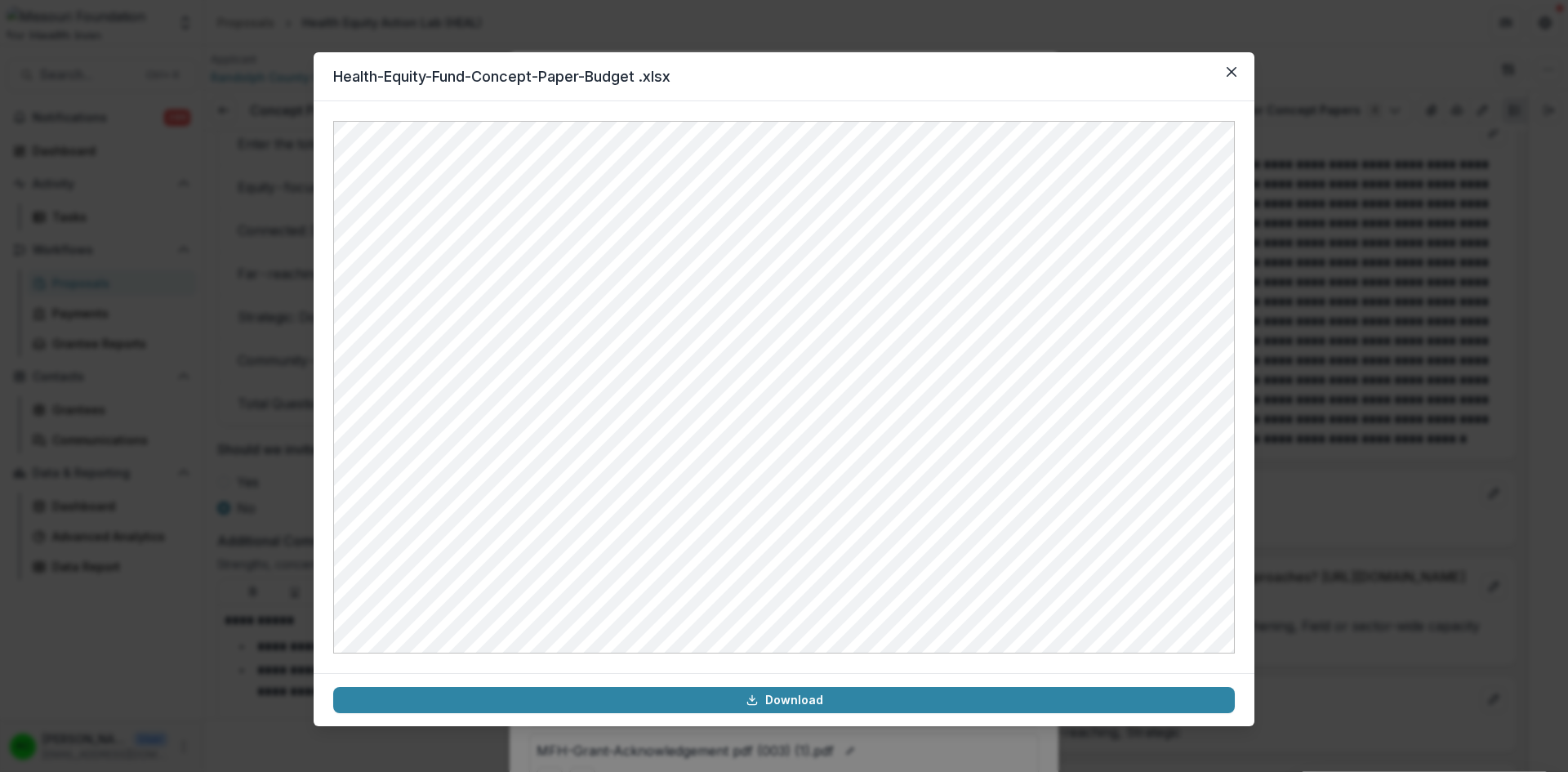
click at [1227, 78] on button "Close" at bounding box center [1232, 72] width 26 height 26
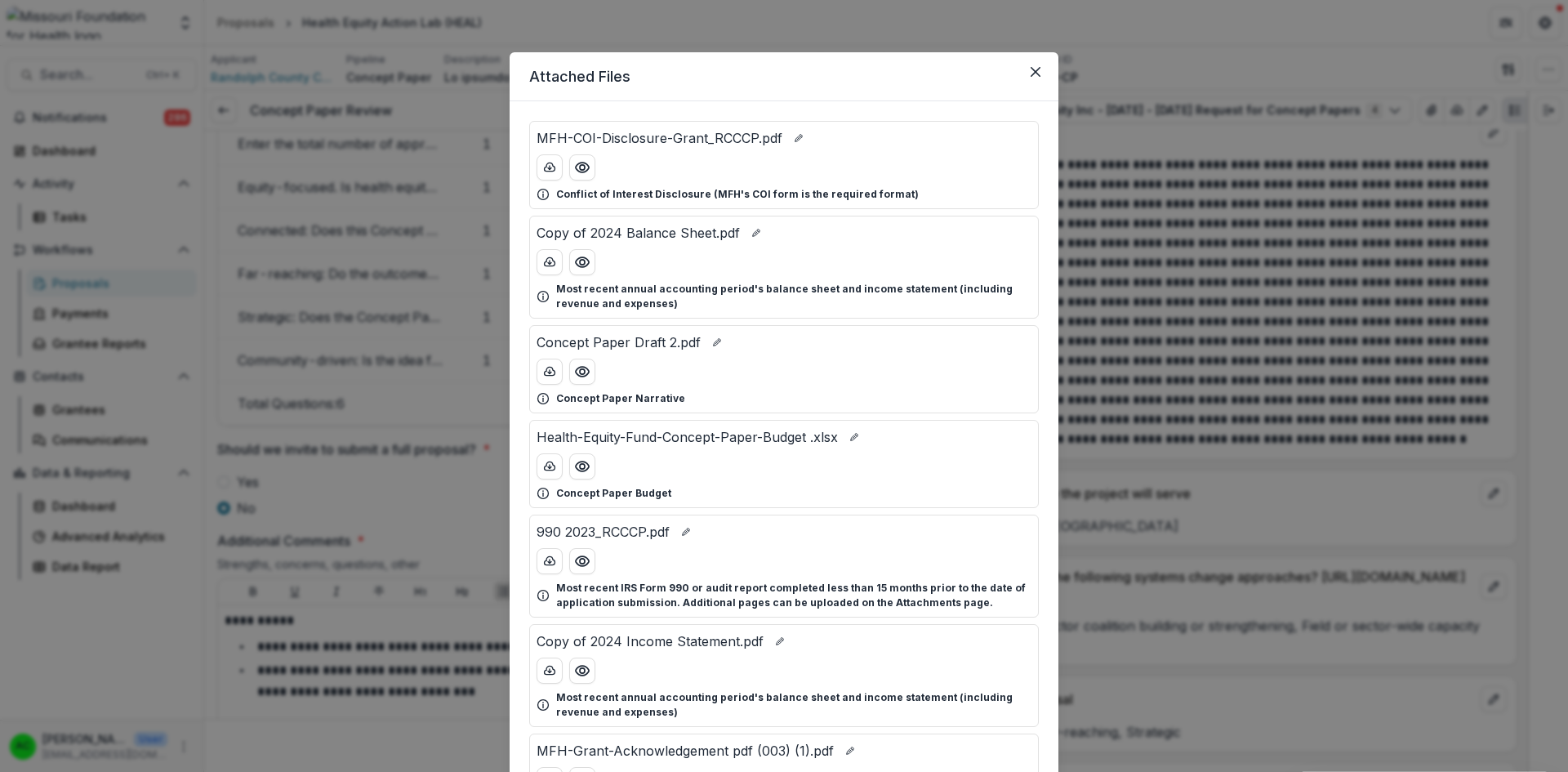
click at [1040, 68] on button "Close" at bounding box center [1036, 72] width 26 height 26
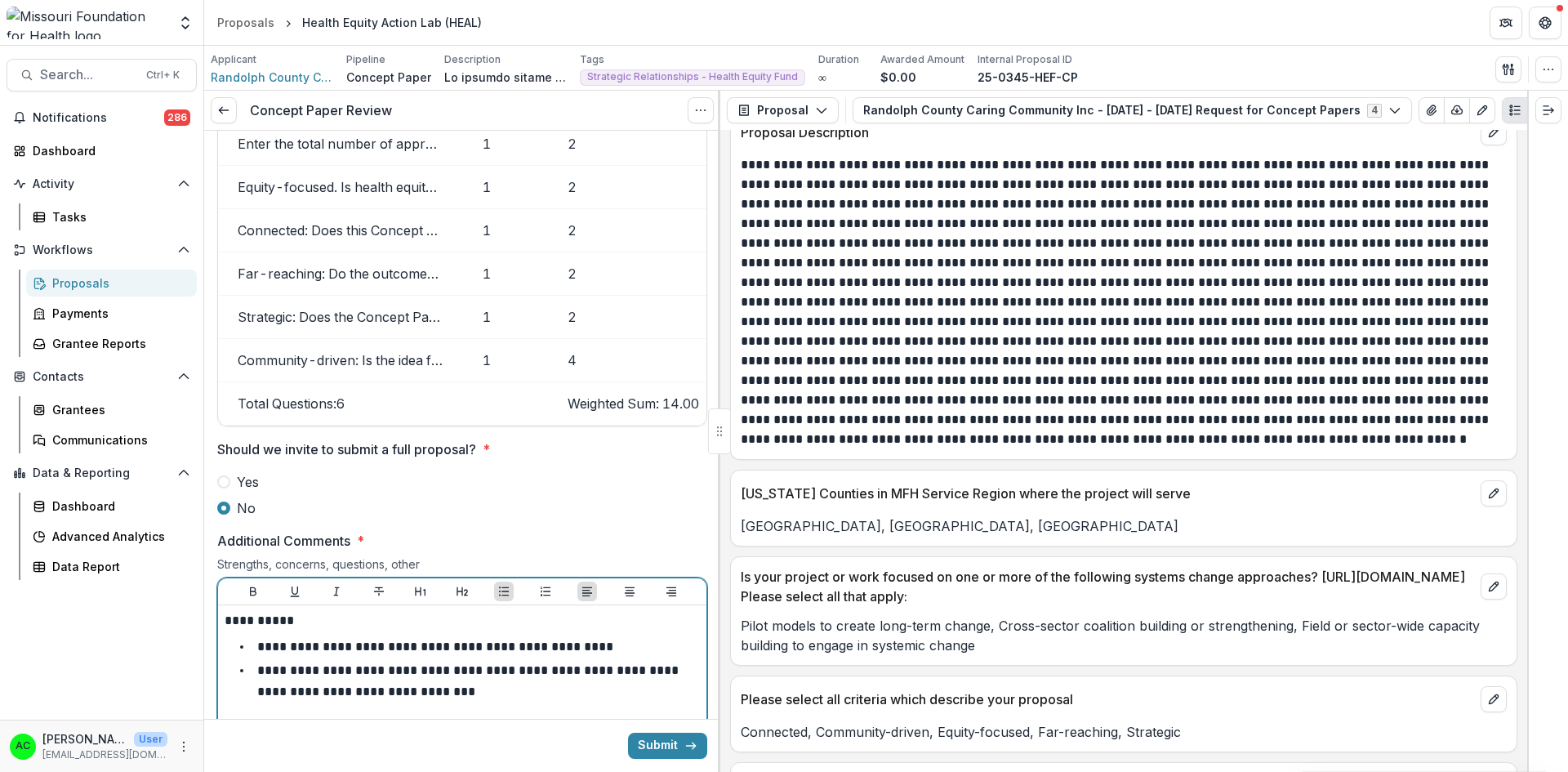
click at [503, 660] on li "**********" at bounding box center [471, 681] width 455 height 42
click at [384, 705] on li "**********" at bounding box center [471, 726] width 455 height 42
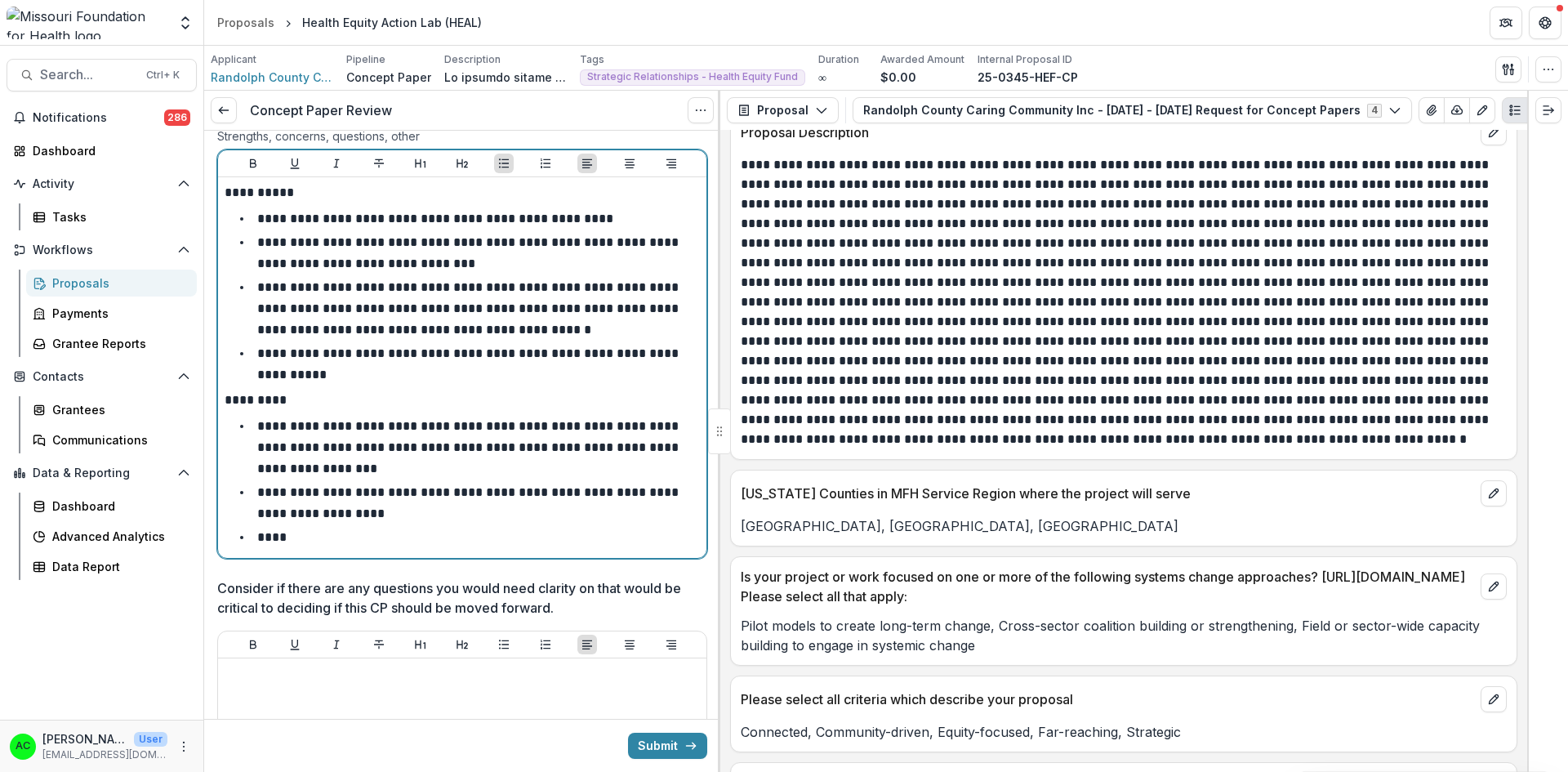
scroll to position [2655, 0]
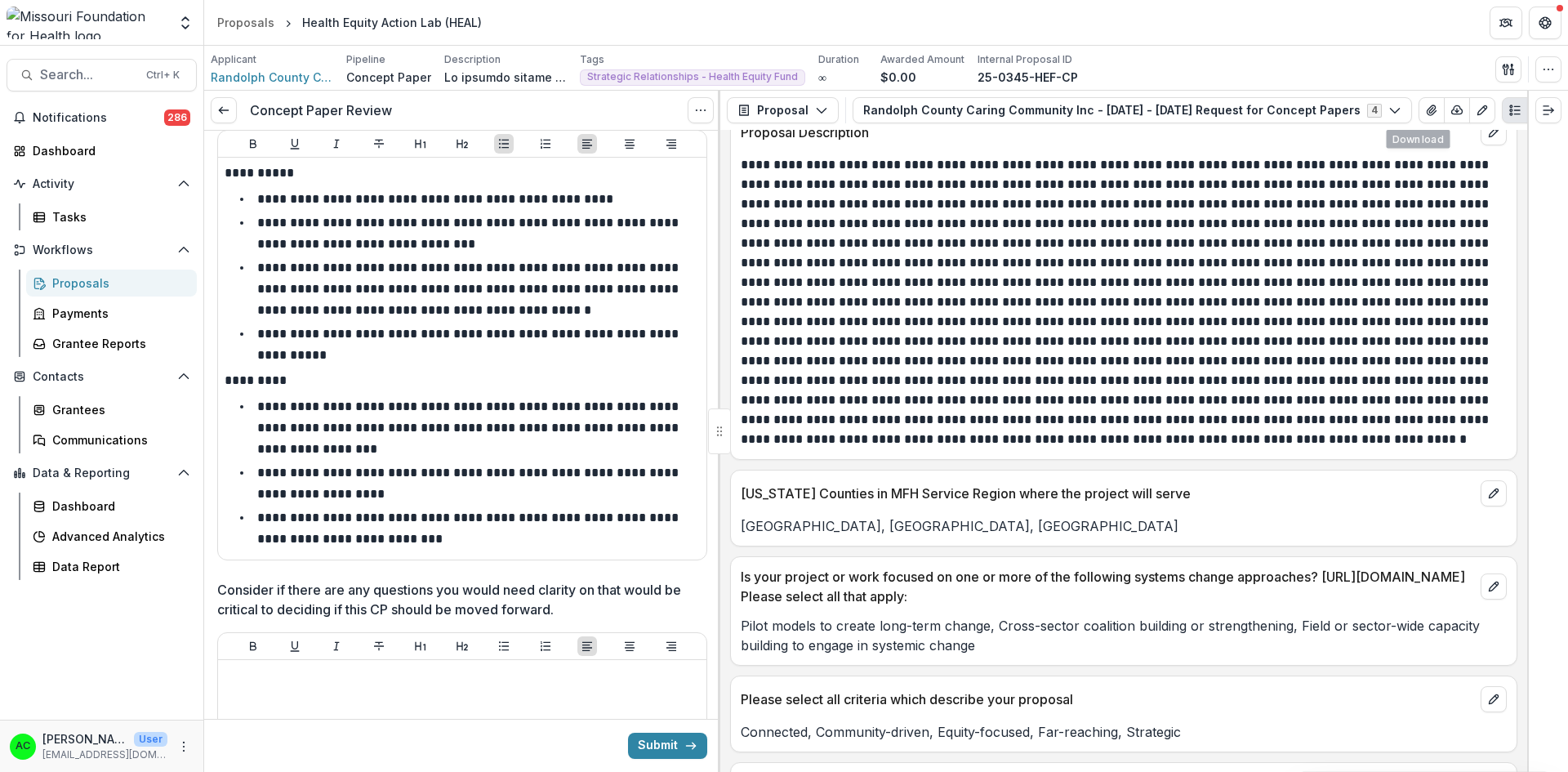
click at [1426, 113] on icon "View Attached Files" at bounding box center [1431, 110] width 9 height 10
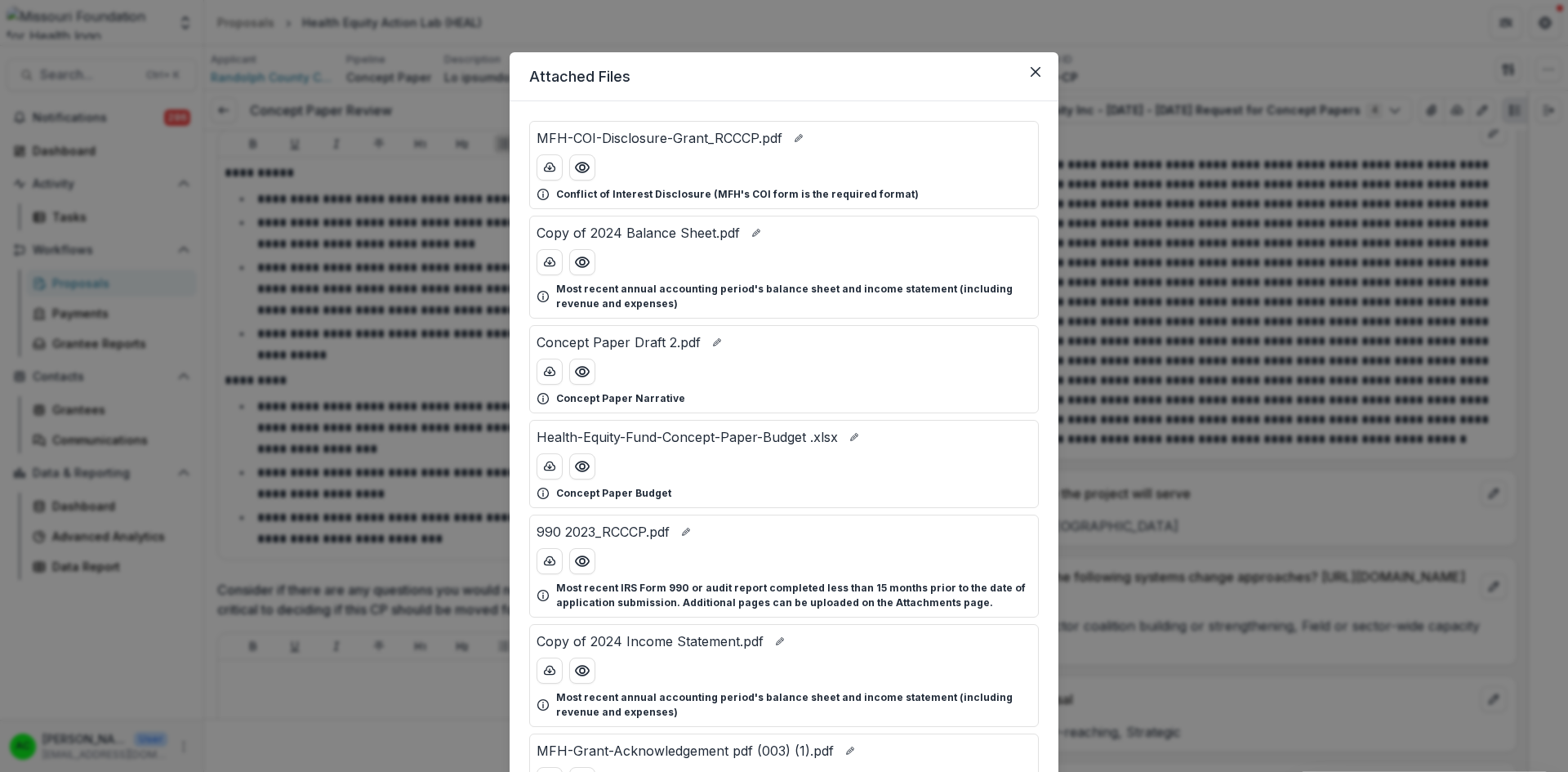
click at [589, 371] on button "Preview Concept Paper Draft 2.pdf" at bounding box center [582, 372] width 26 height 26
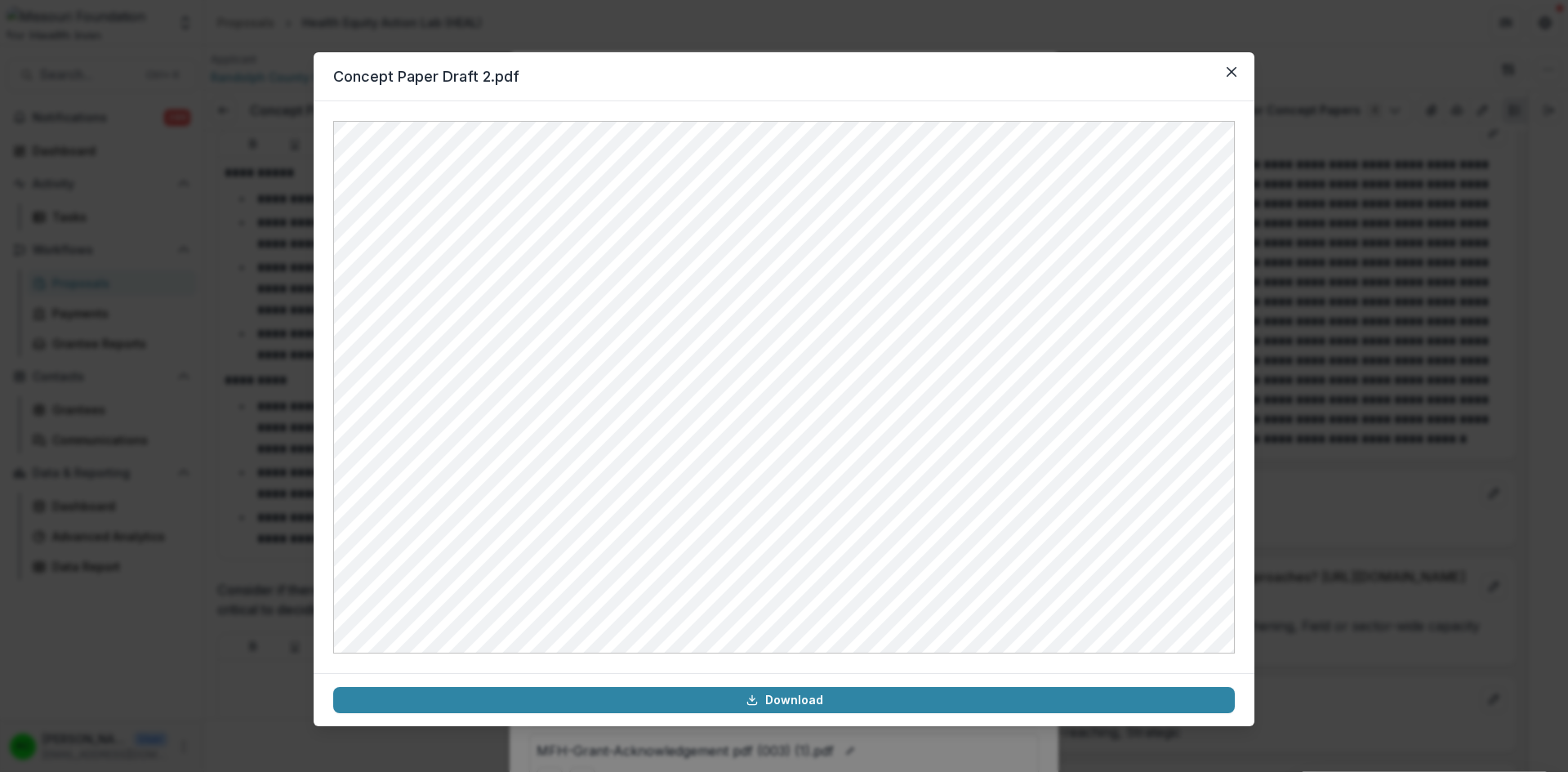
click at [1233, 77] on button "Close" at bounding box center [1232, 72] width 26 height 26
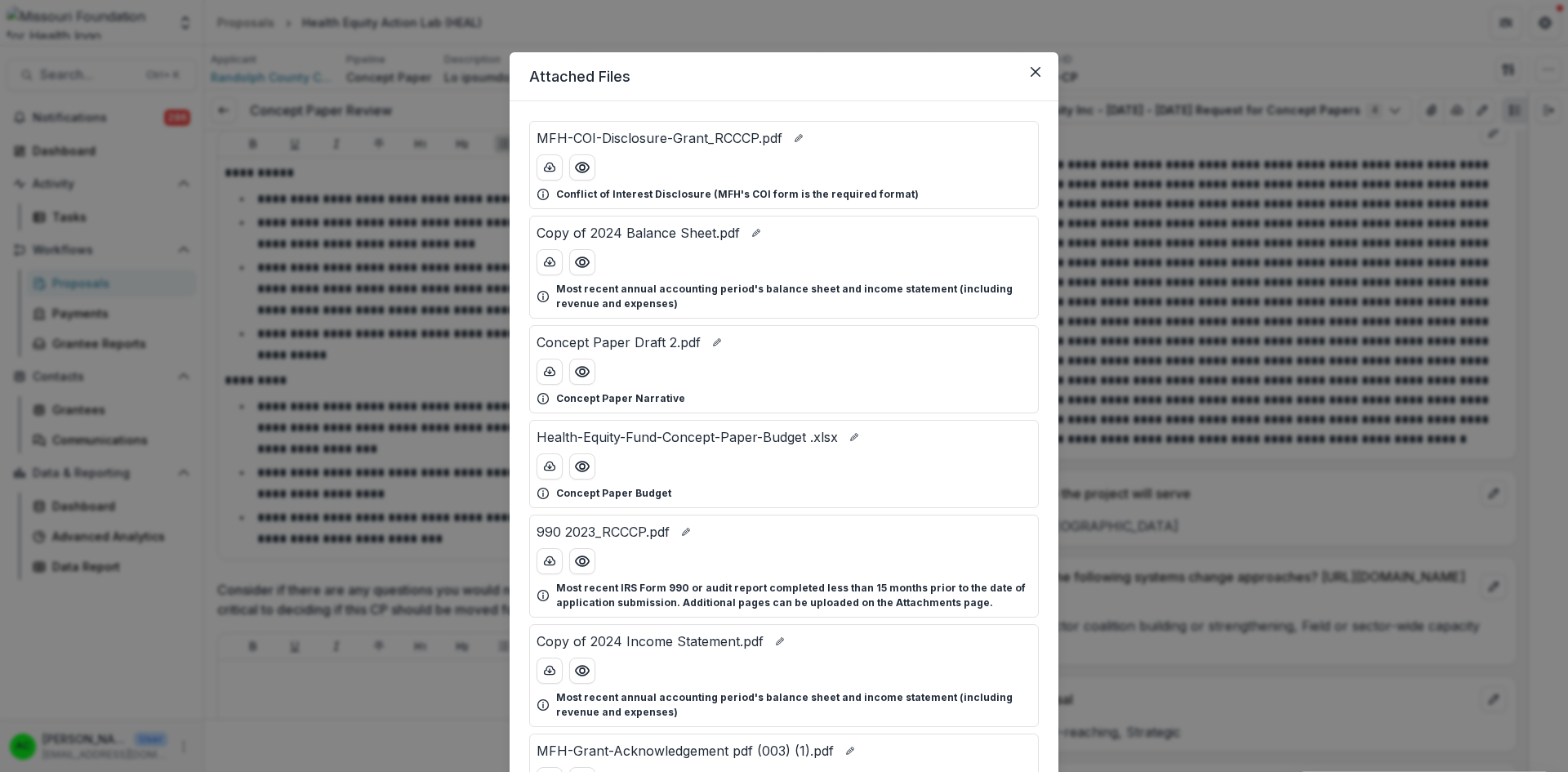
click at [1046, 57] on header "Attached Files" at bounding box center [784, 77] width 549 height 49
click at [1035, 67] on icon "Close" at bounding box center [1035, 72] width 10 height 10
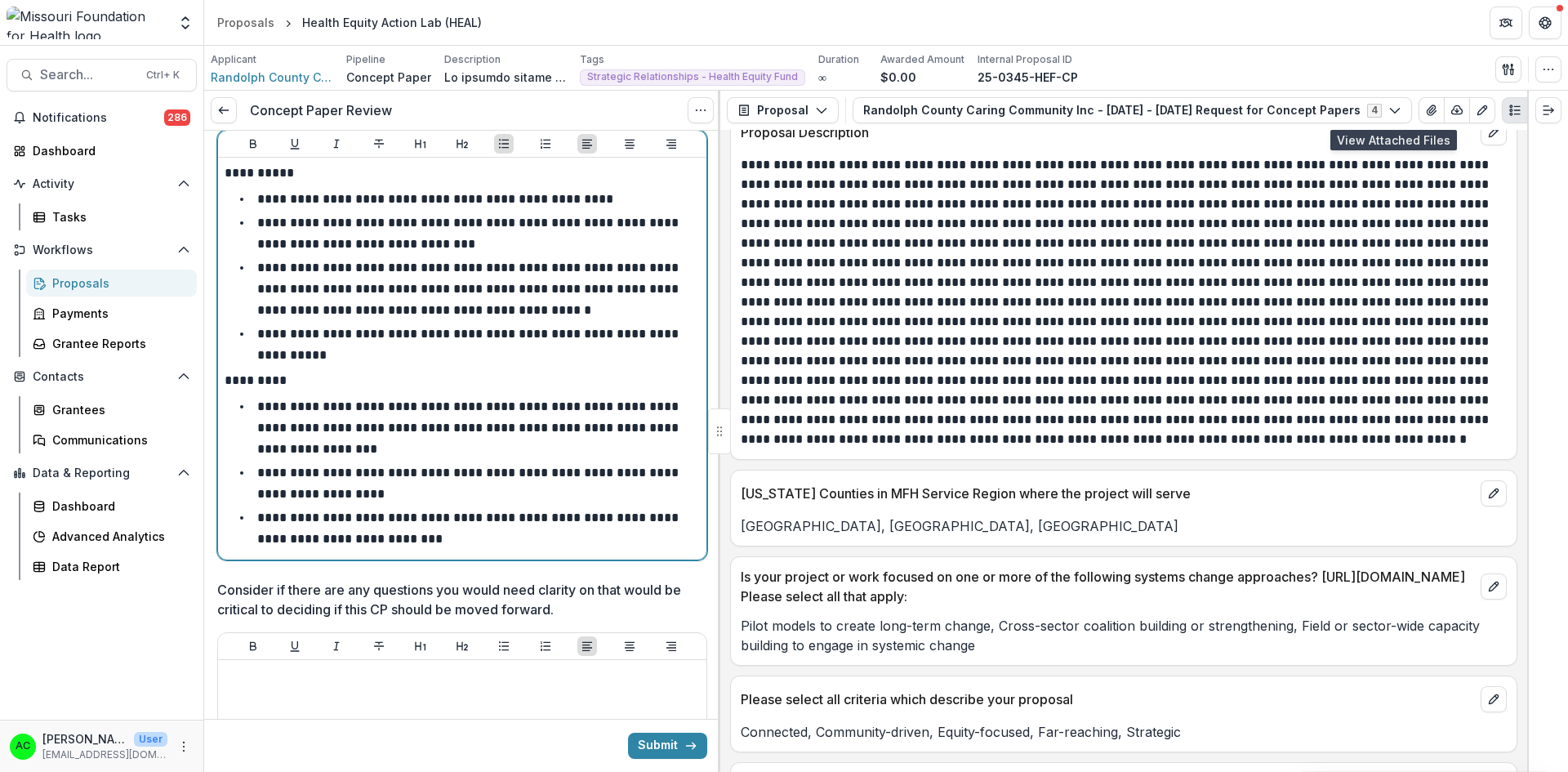
click at [457, 507] on li "**********" at bounding box center [471, 528] width 455 height 42
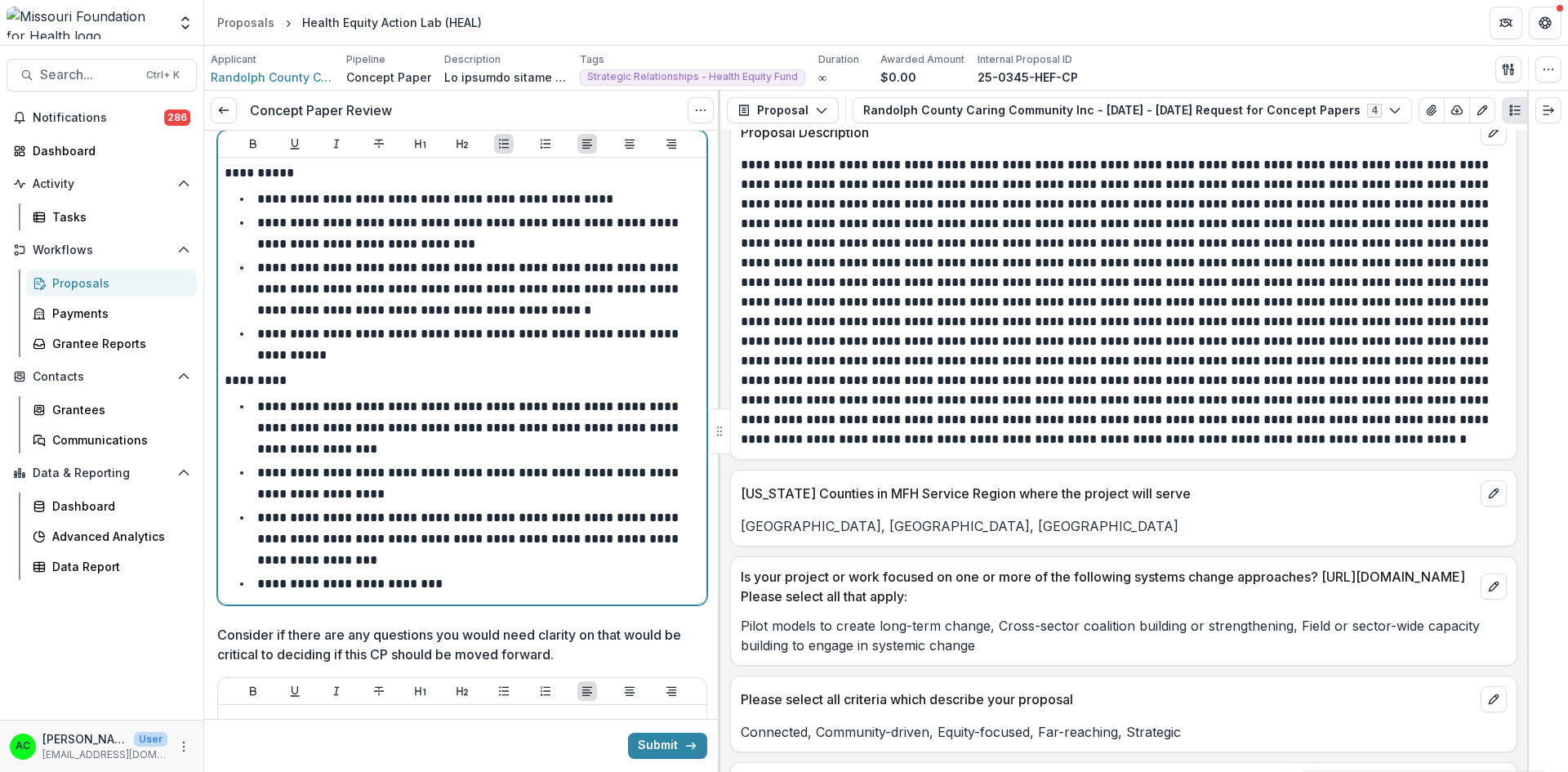
click at [476, 574] on li "**********" at bounding box center [471, 584] width 455 height 21
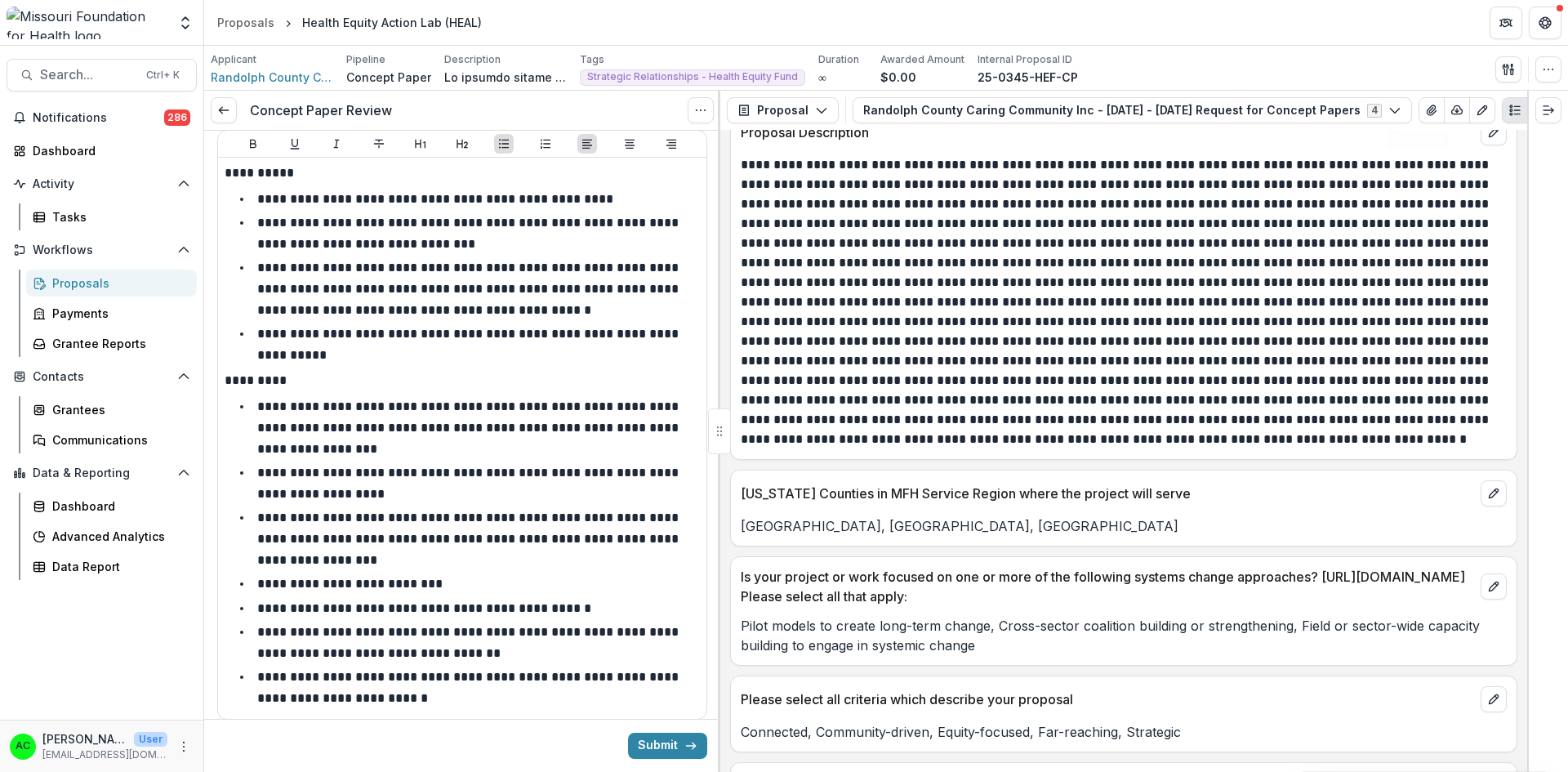
click at [1425, 115] on icon "View Attached Files" at bounding box center [1431, 110] width 13 height 13
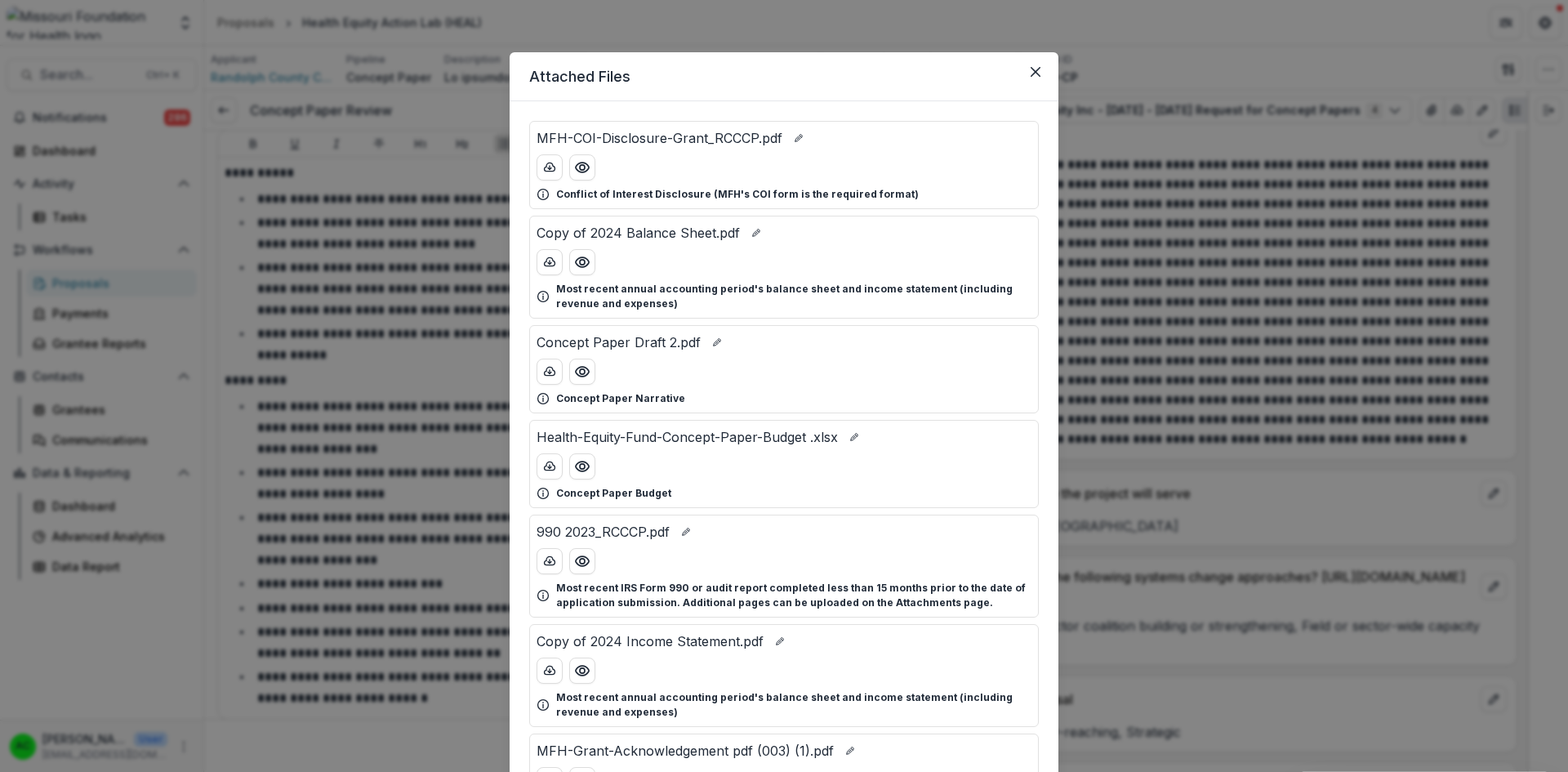
click at [580, 366] on icon "Preview Concept Paper Draft 2.pdf" at bounding box center [582, 372] width 17 height 17
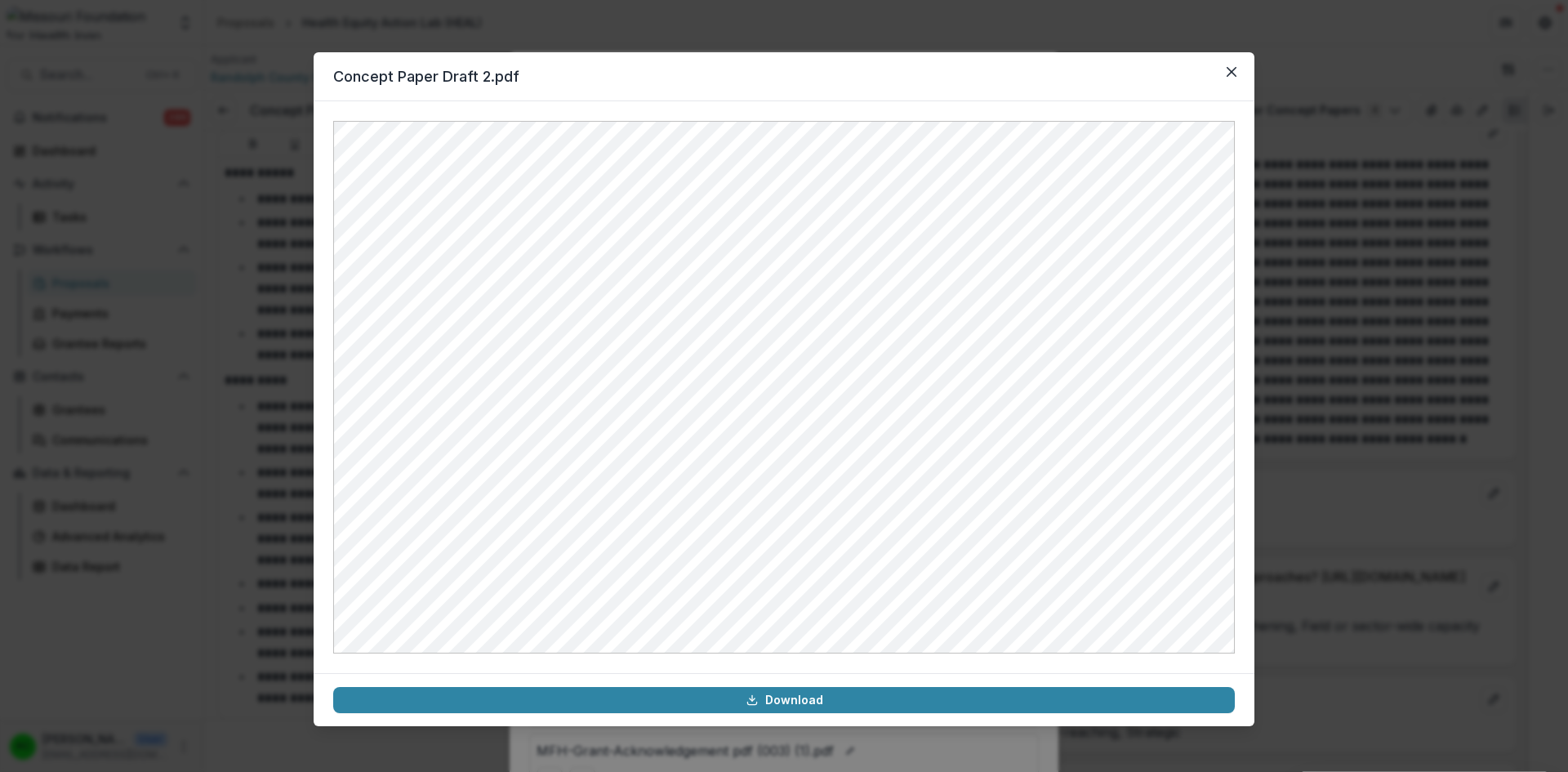
click at [1230, 70] on icon "Close" at bounding box center [1231, 72] width 10 height 10
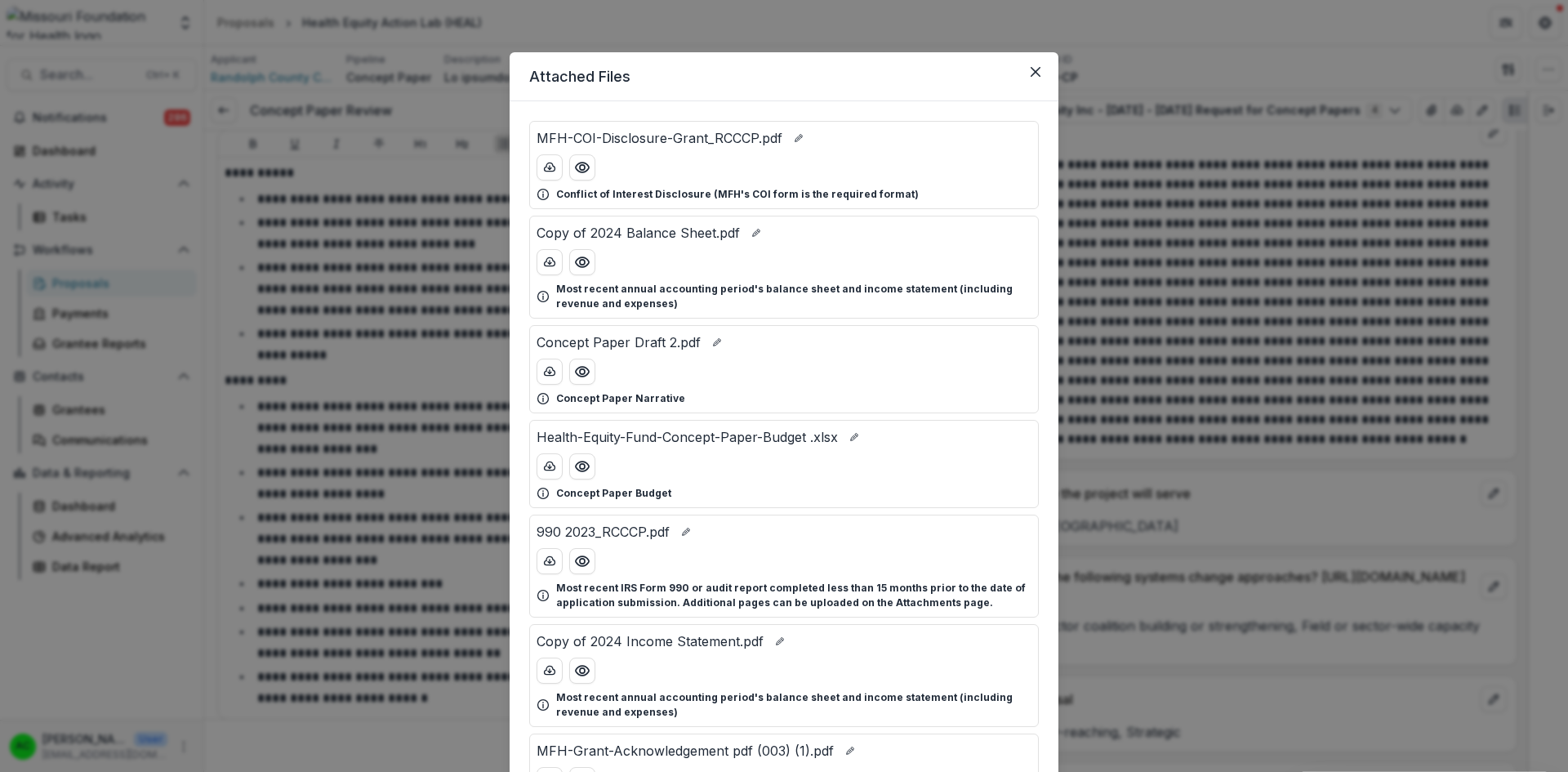
click at [575, 474] on icon "Preview Health-Equity-Fund-Concept-Paper-Budget .xlsx" at bounding box center [582, 466] width 17 height 17
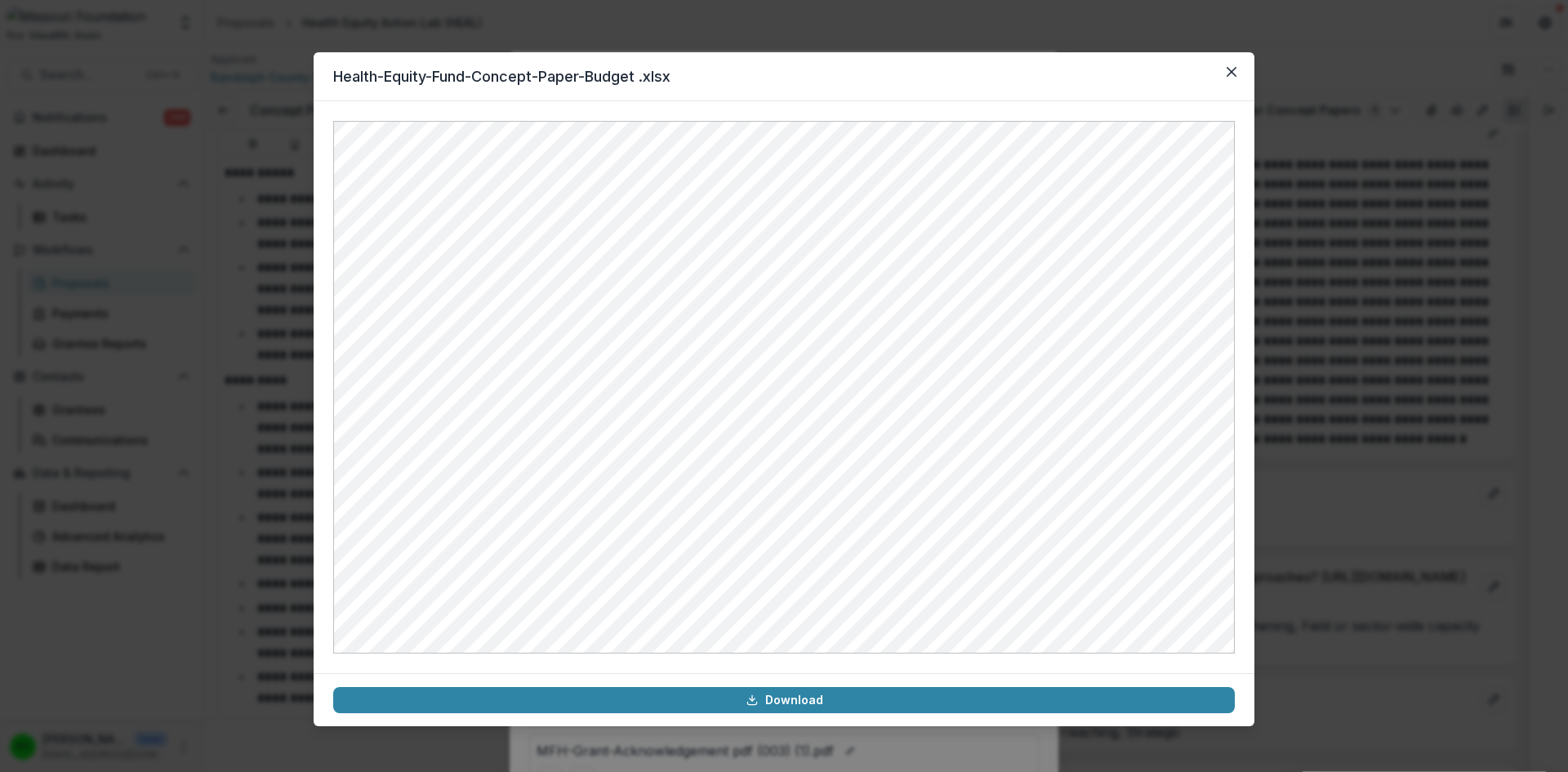
click at [1232, 73] on icon "Close" at bounding box center [1231, 72] width 10 height 10
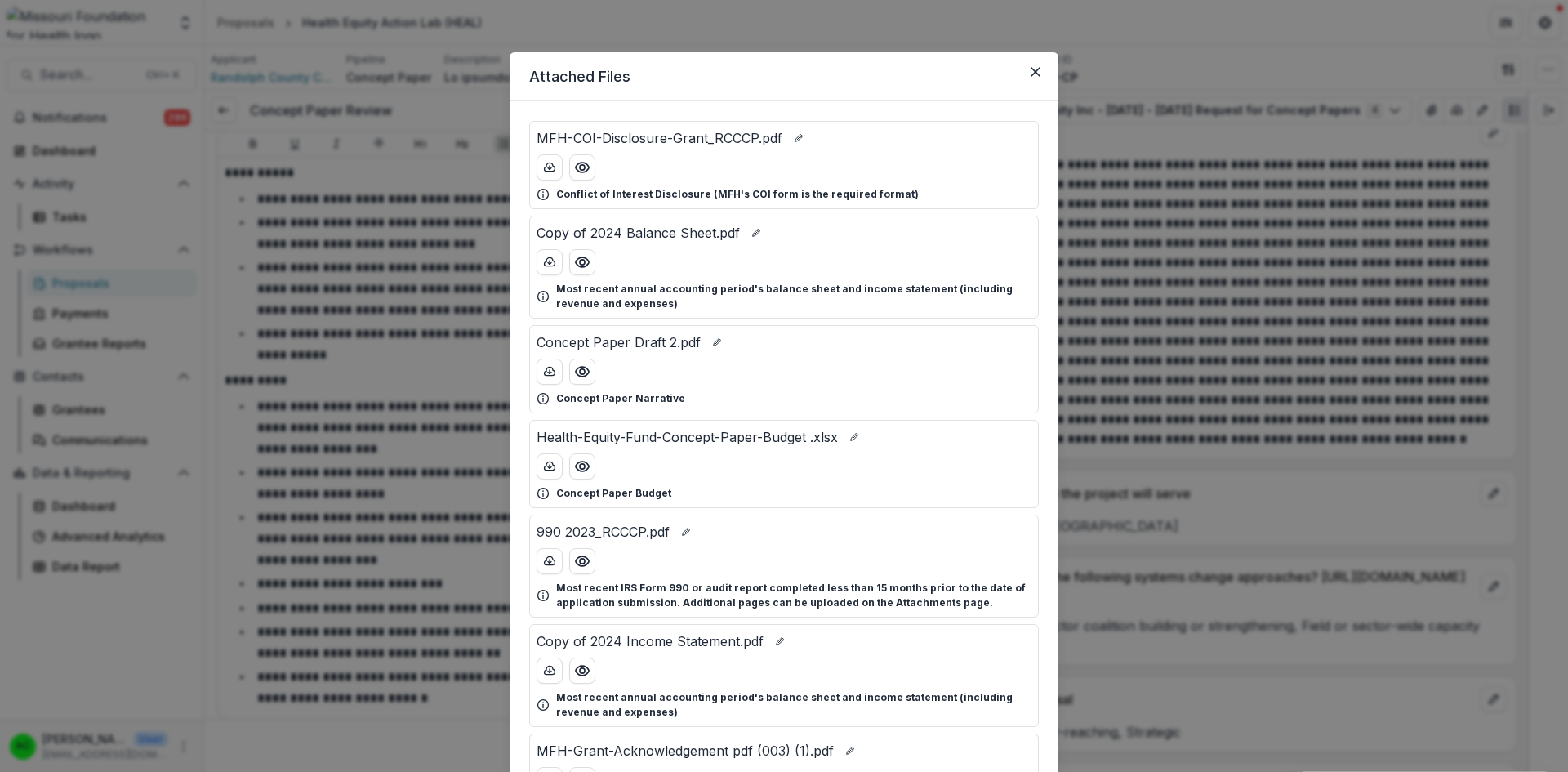
click at [1041, 75] on button "Close" at bounding box center [1036, 72] width 26 height 26
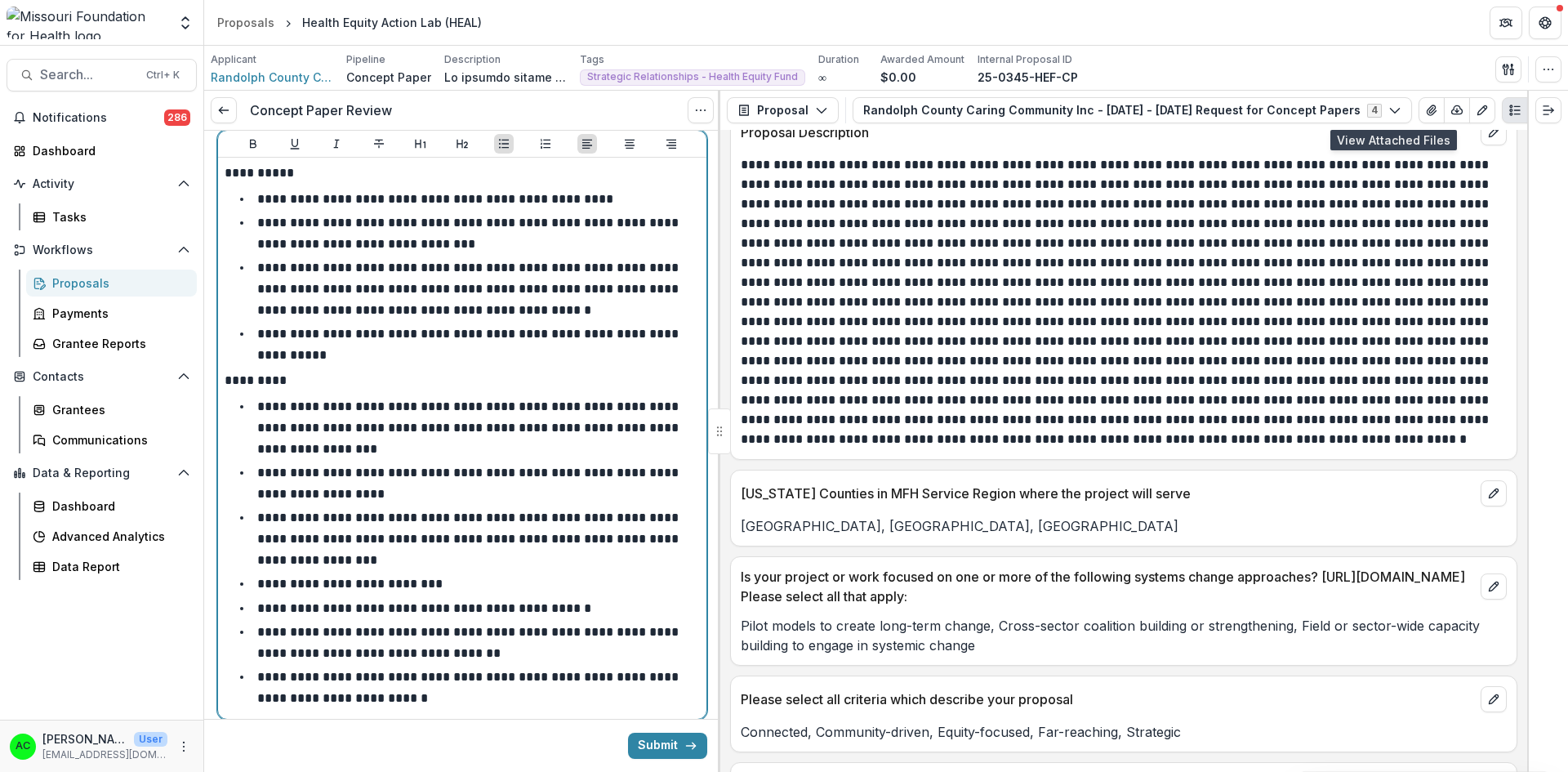
click at [488, 666] on li "**********" at bounding box center [471, 687] width 455 height 42
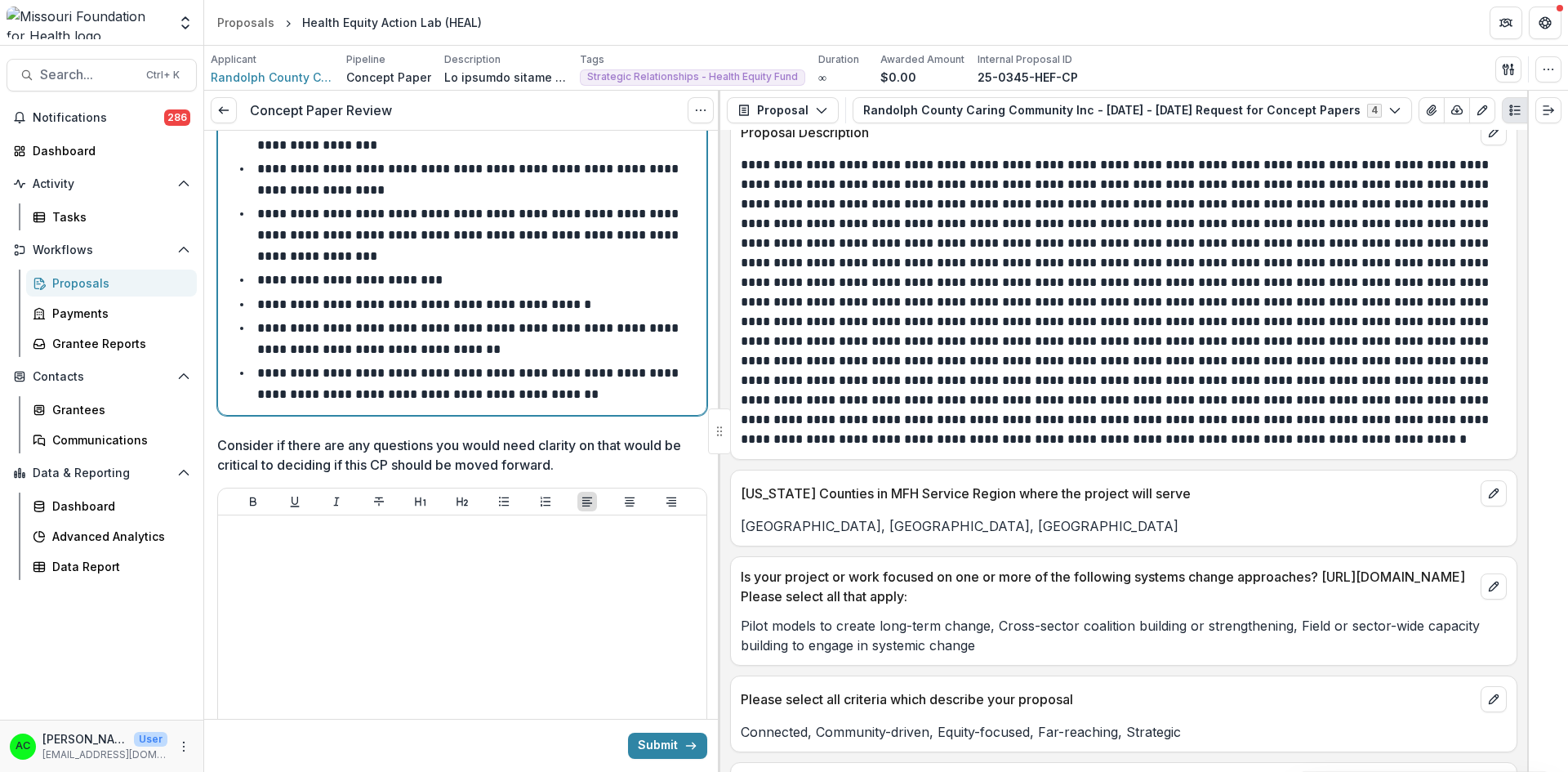
scroll to position [2964, 0]
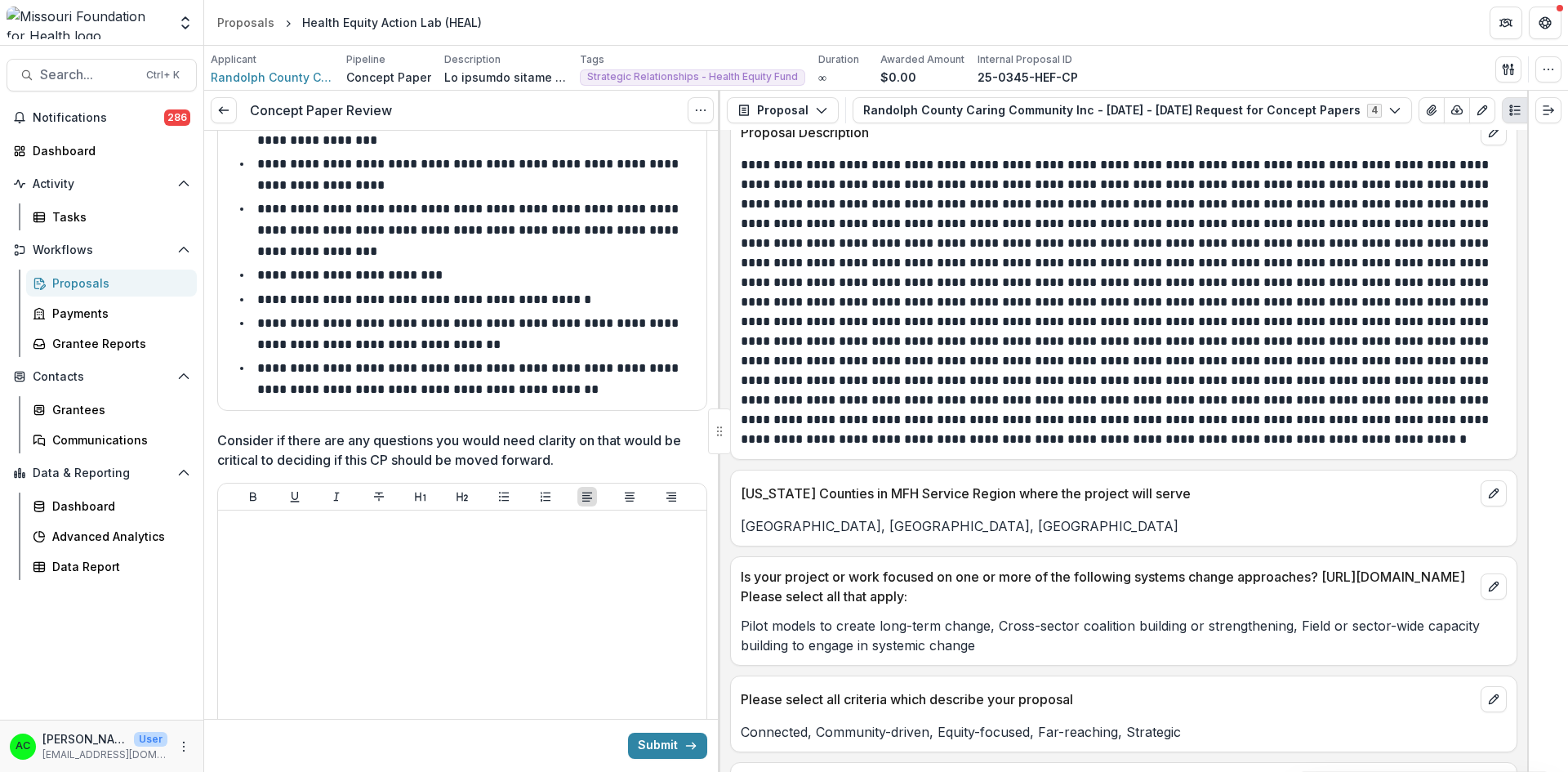
drag, startPoint x: 714, startPoint y: 627, endPoint x: 711, endPoint y: 676, distance: 49.1
click at [613, 616] on div at bounding box center [462, 639] width 475 height 245
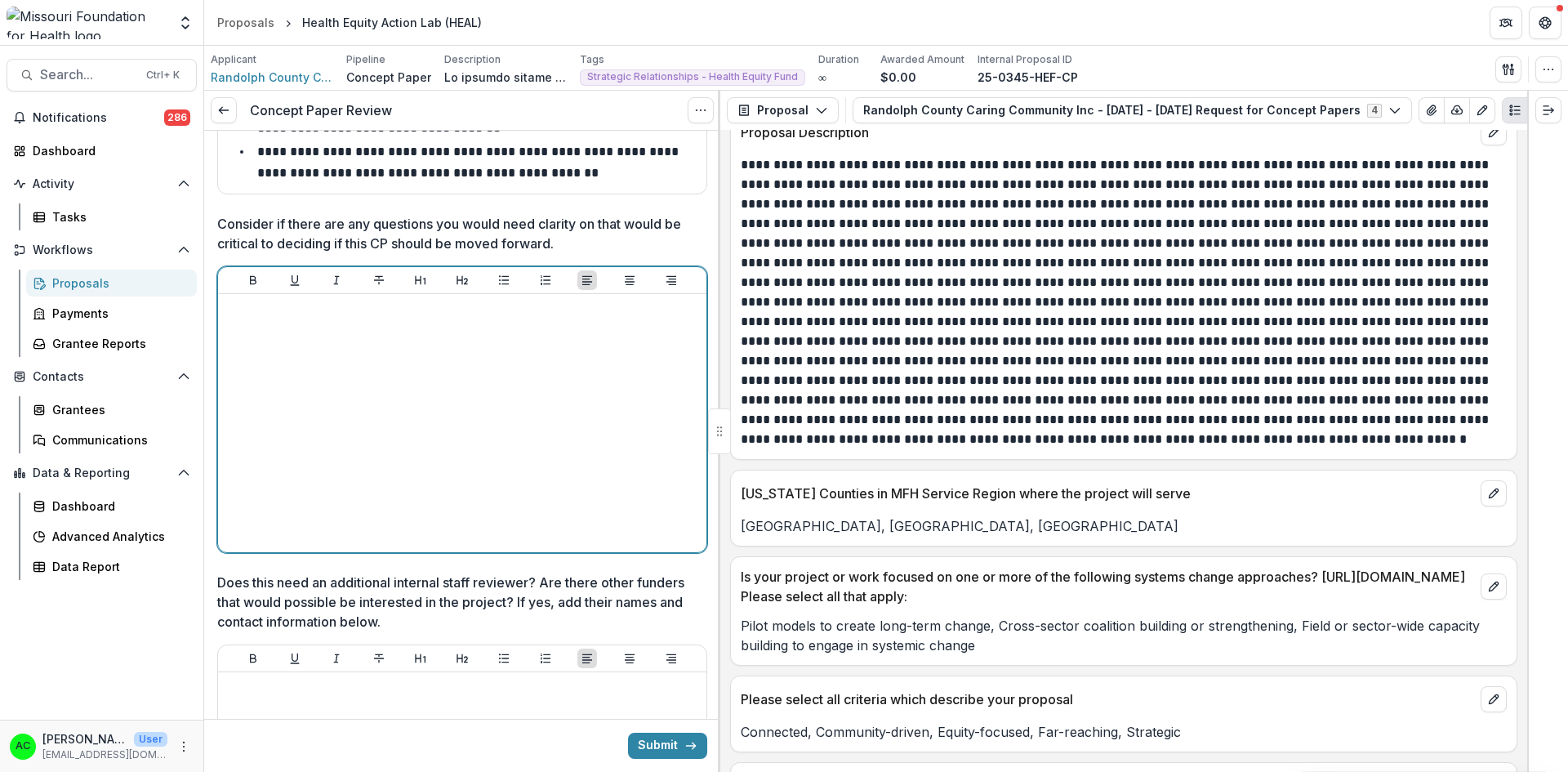
scroll to position [3242, 0]
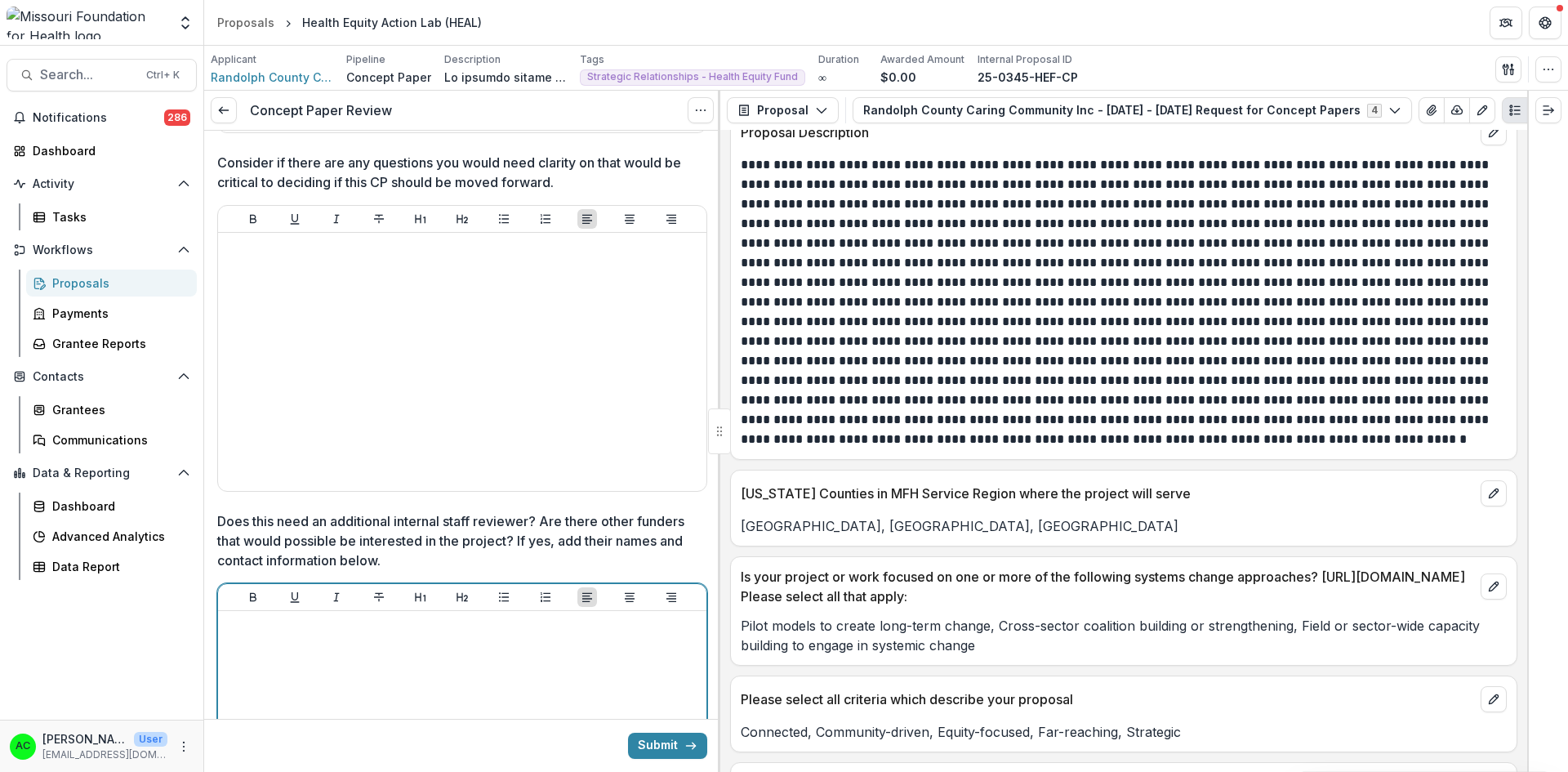
click at [651, 664] on div at bounding box center [462, 740] width 475 height 245
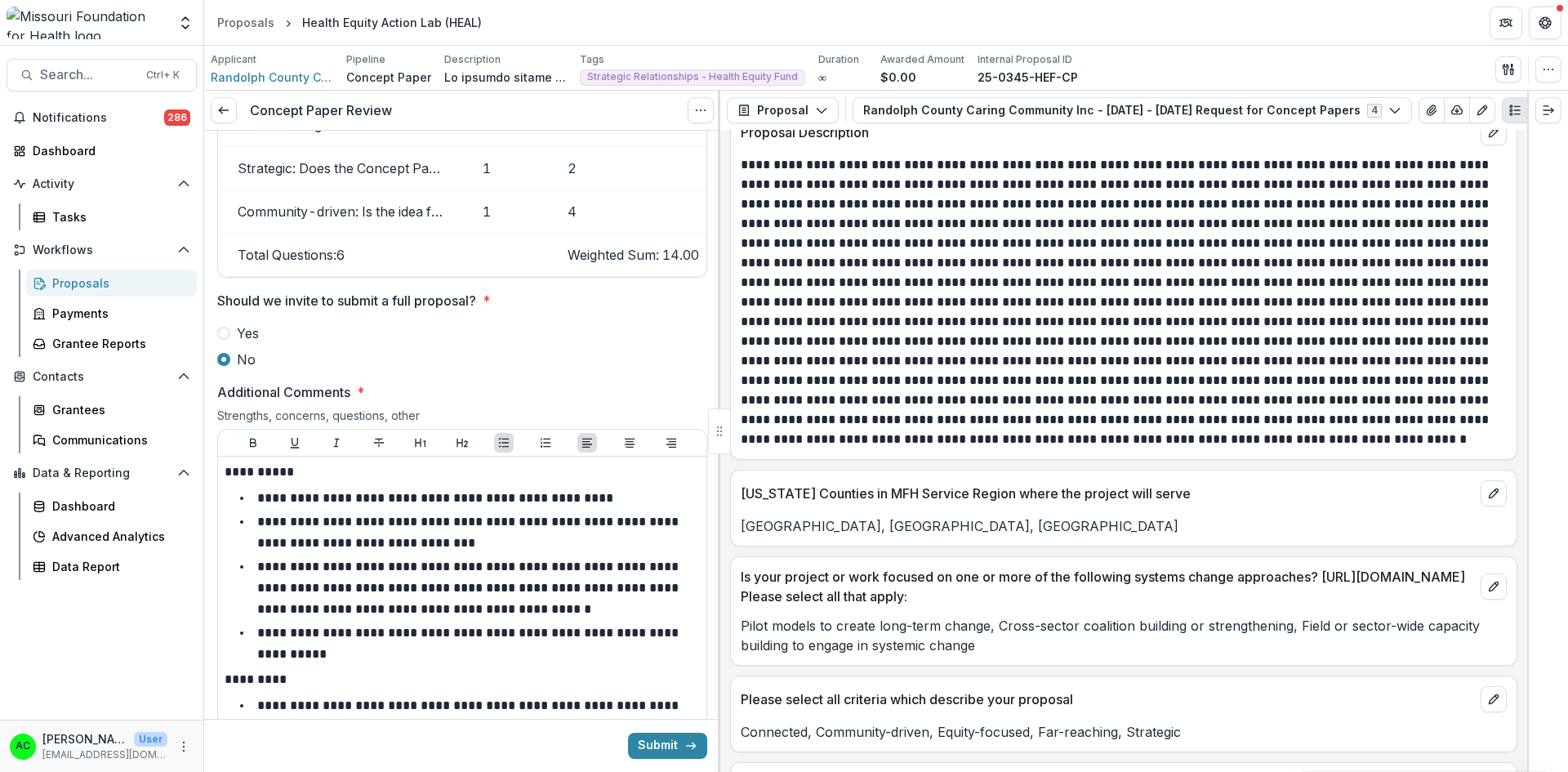
scroll to position [2363, 0]
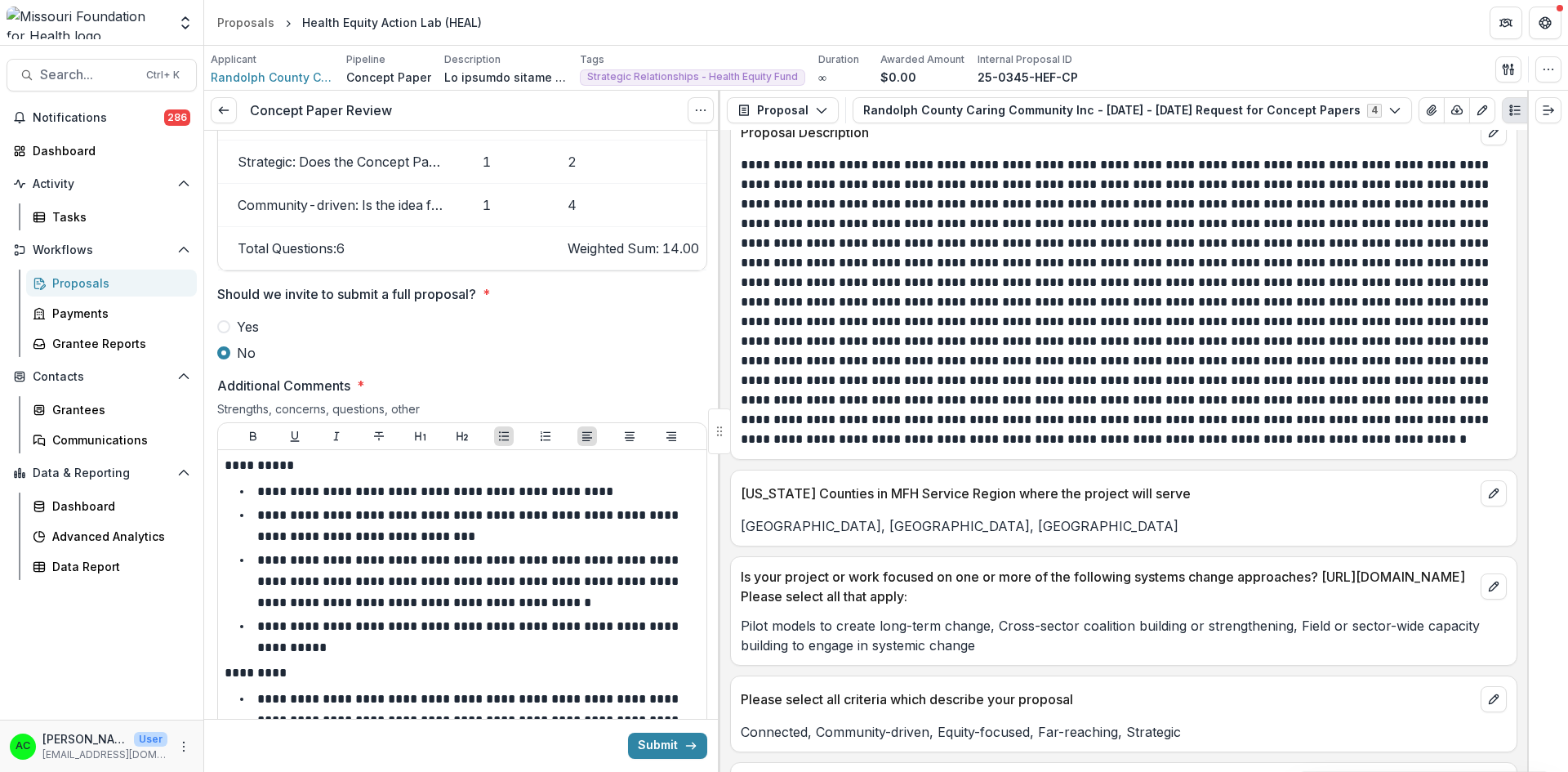
click at [649, 751] on button "Submit" at bounding box center [667, 746] width 80 height 26
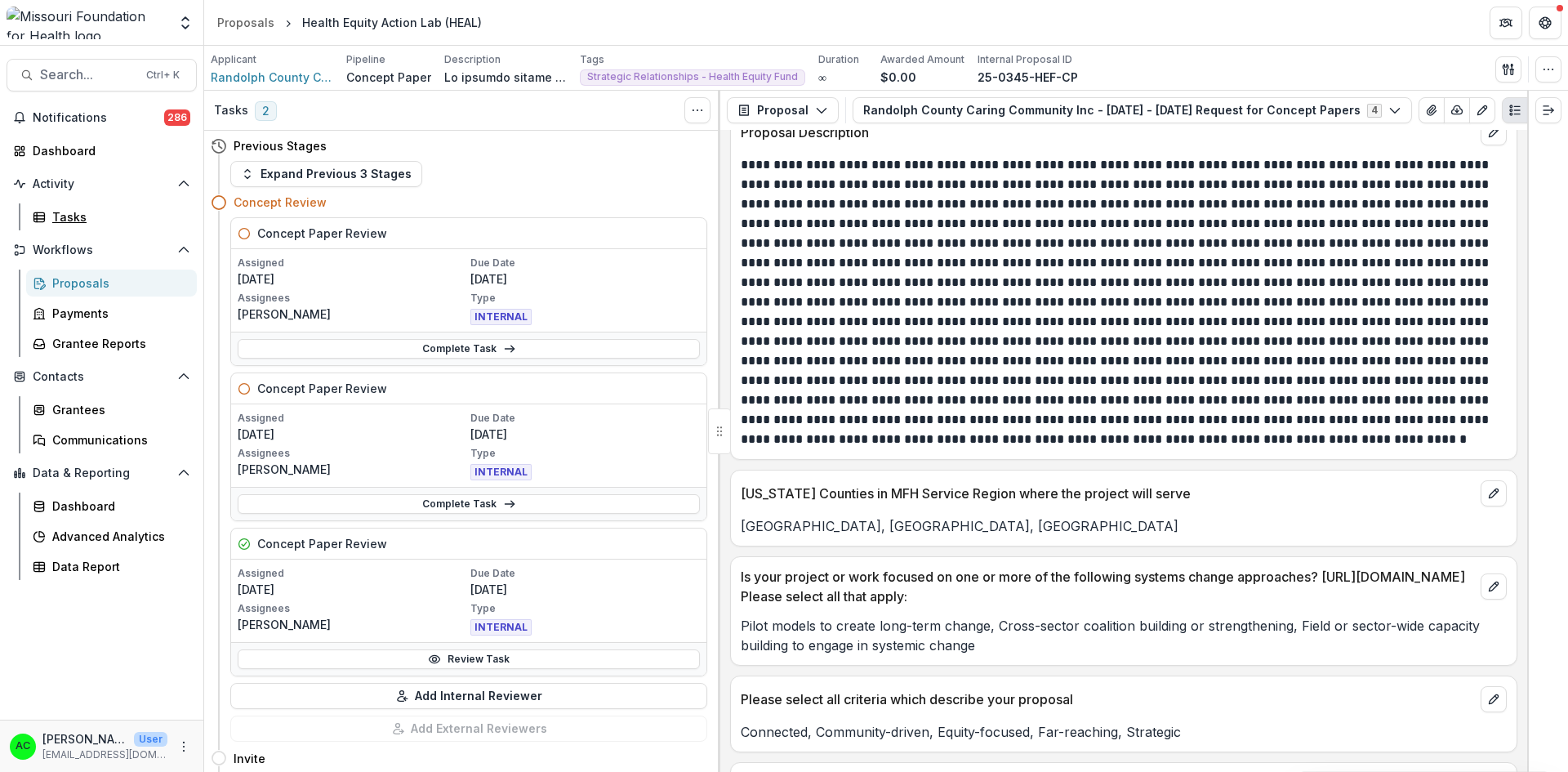
click at [80, 219] on div "Tasks" at bounding box center [118, 217] width 131 height 17
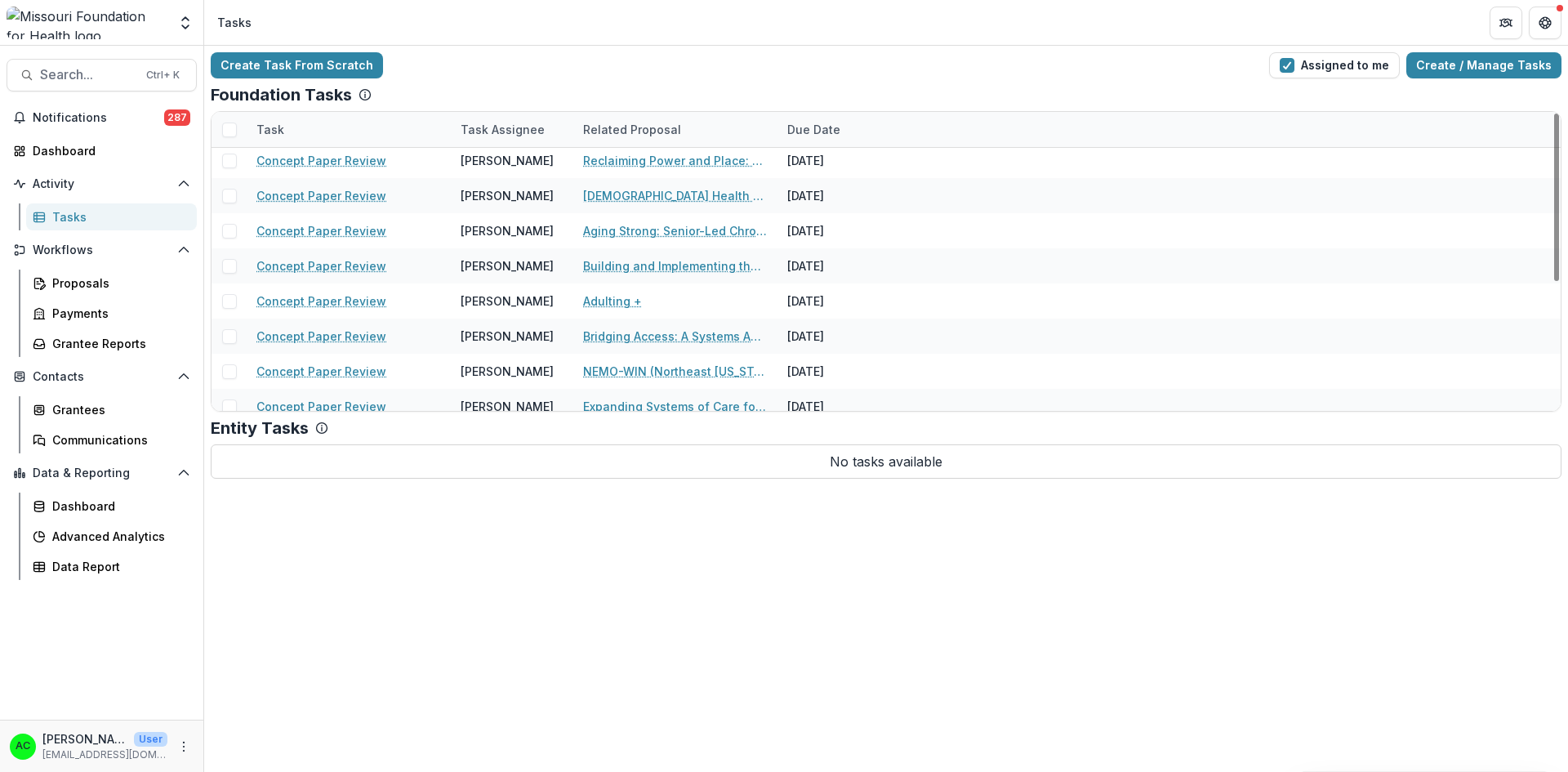
scroll to position [229, 0]
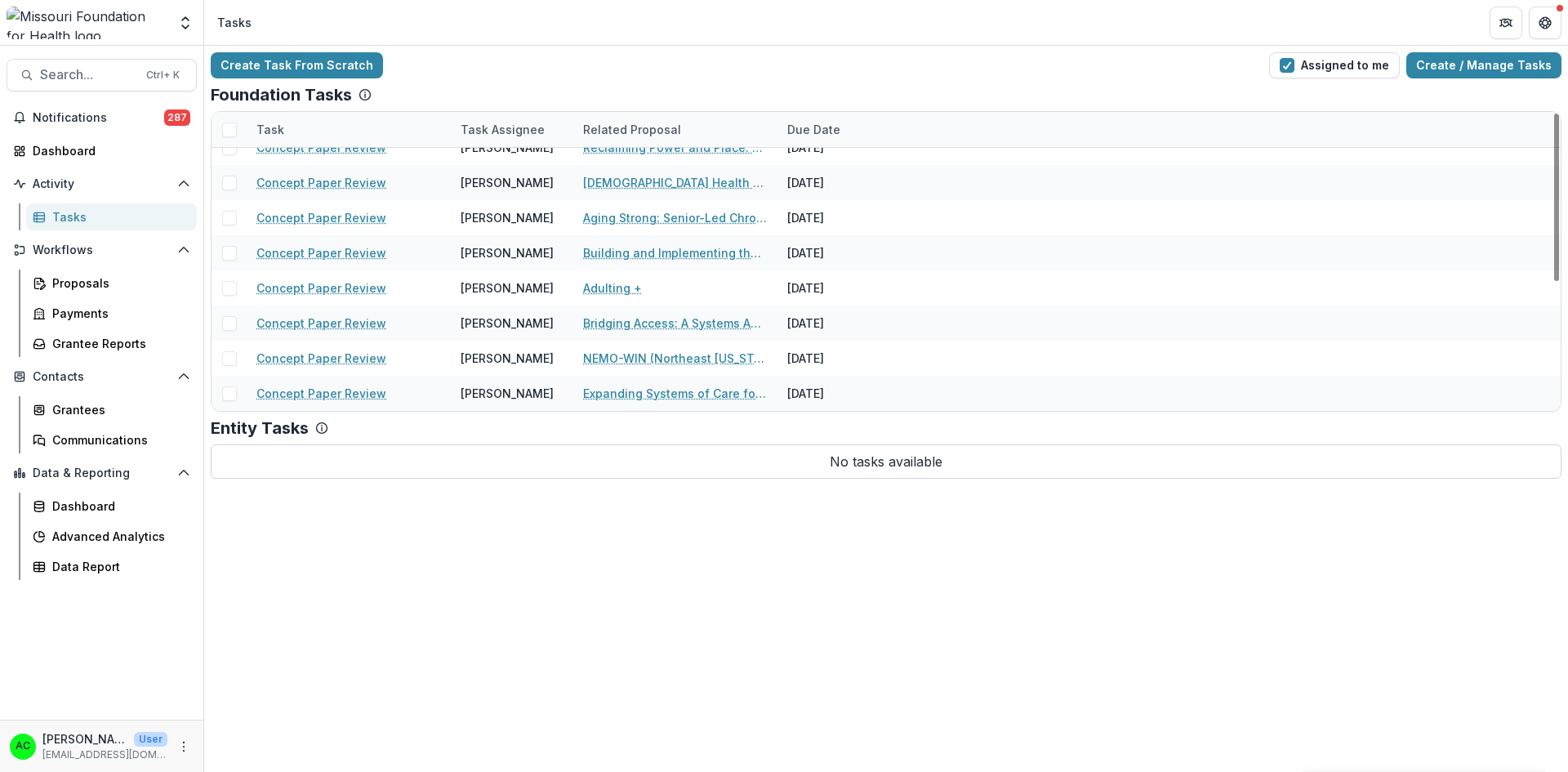
drag, startPoint x: 1557, startPoint y: 193, endPoint x: 1566, endPoint y: 328, distance: 135.3
click at [1558, 281] on div at bounding box center [1557, 198] width 5 height 168
click at [735, 363] on link "NEMO-WIN (Northeast [US_STATE] Well-being Network)" at bounding box center [675, 358] width 184 height 17
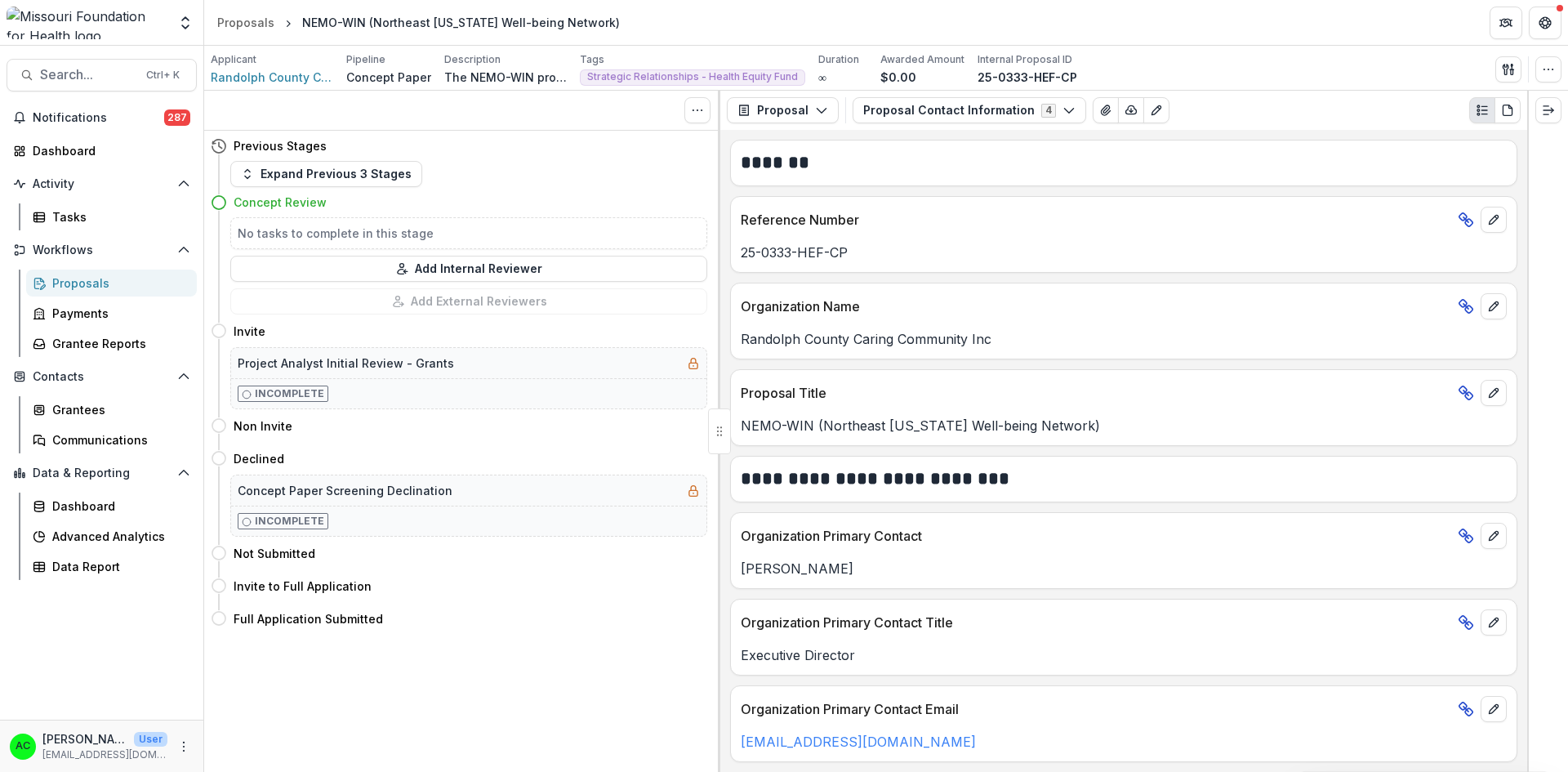
click at [919, 115] on button "Proposal Contact Information 4" at bounding box center [968, 110] width 233 height 26
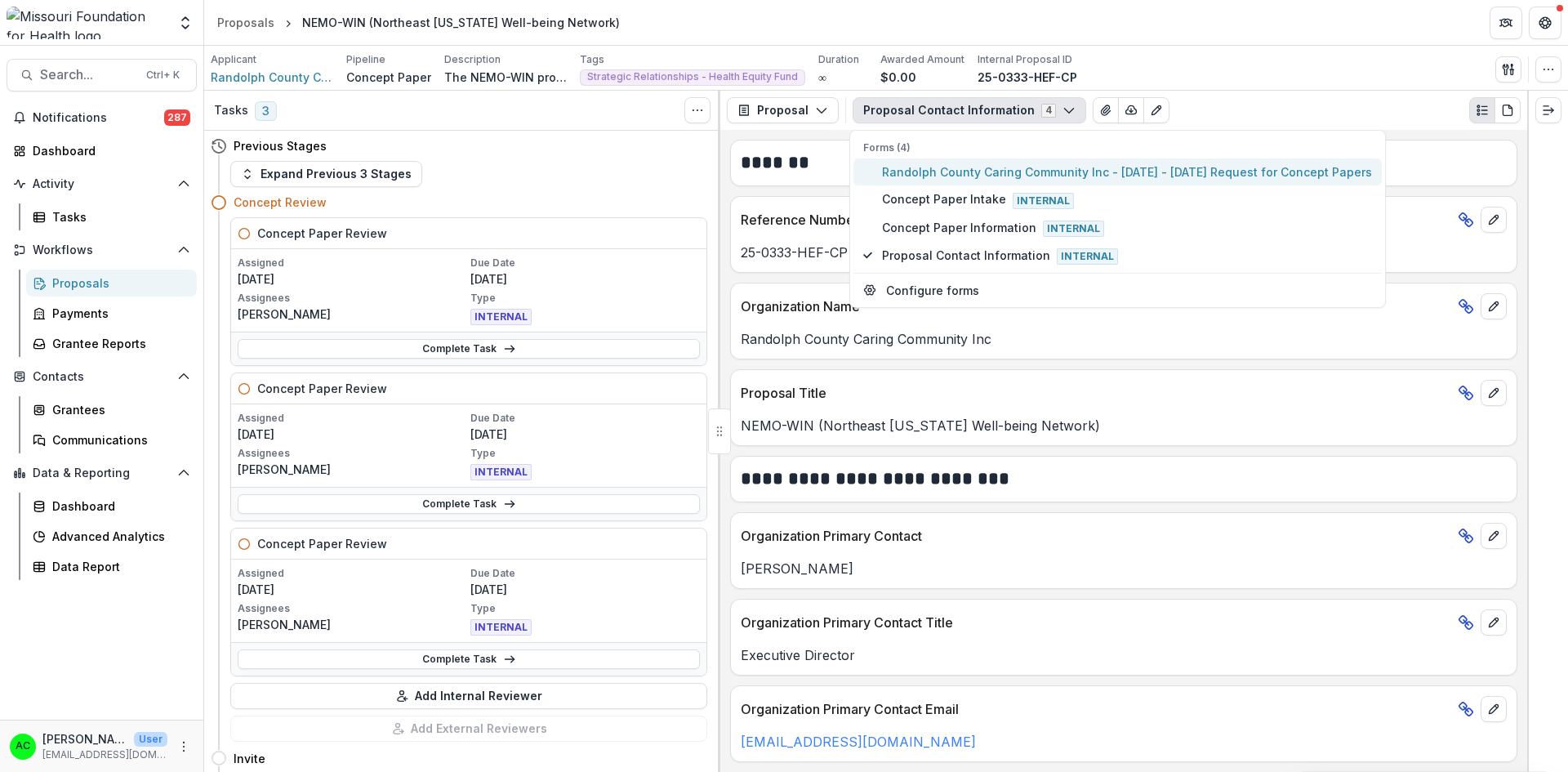
click at [942, 170] on span "Randolph County Caring Community Inc - [DATE] - [DATE] Request for Concept Pape…" at bounding box center [1127, 172] width 490 height 17
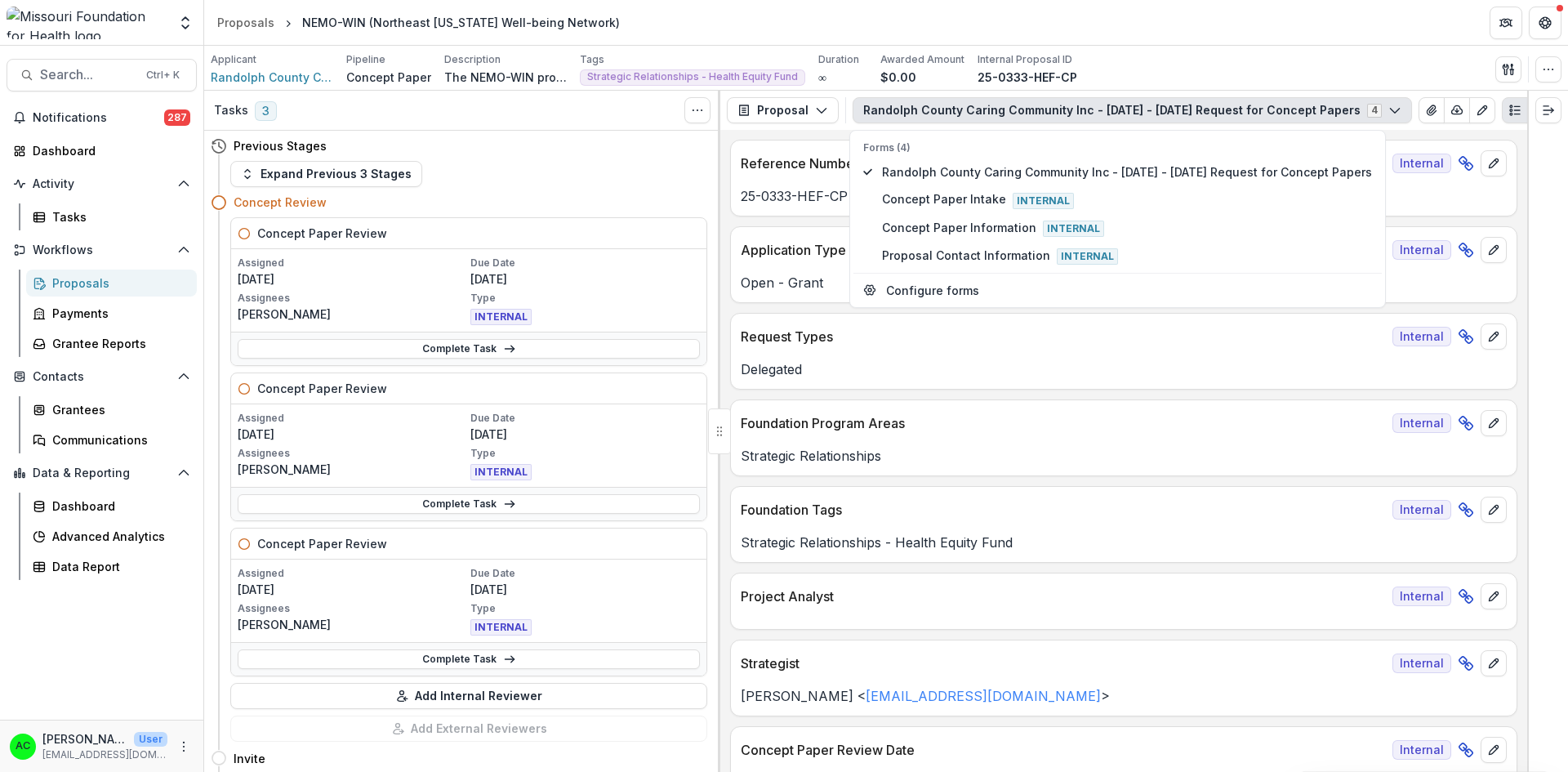
drag, startPoint x: 1529, startPoint y: 145, endPoint x: 1532, endPoint y: 170, distance: 25.2
click at [1532, 170] on div at bounding box center [1547, 431] width 41 height 681
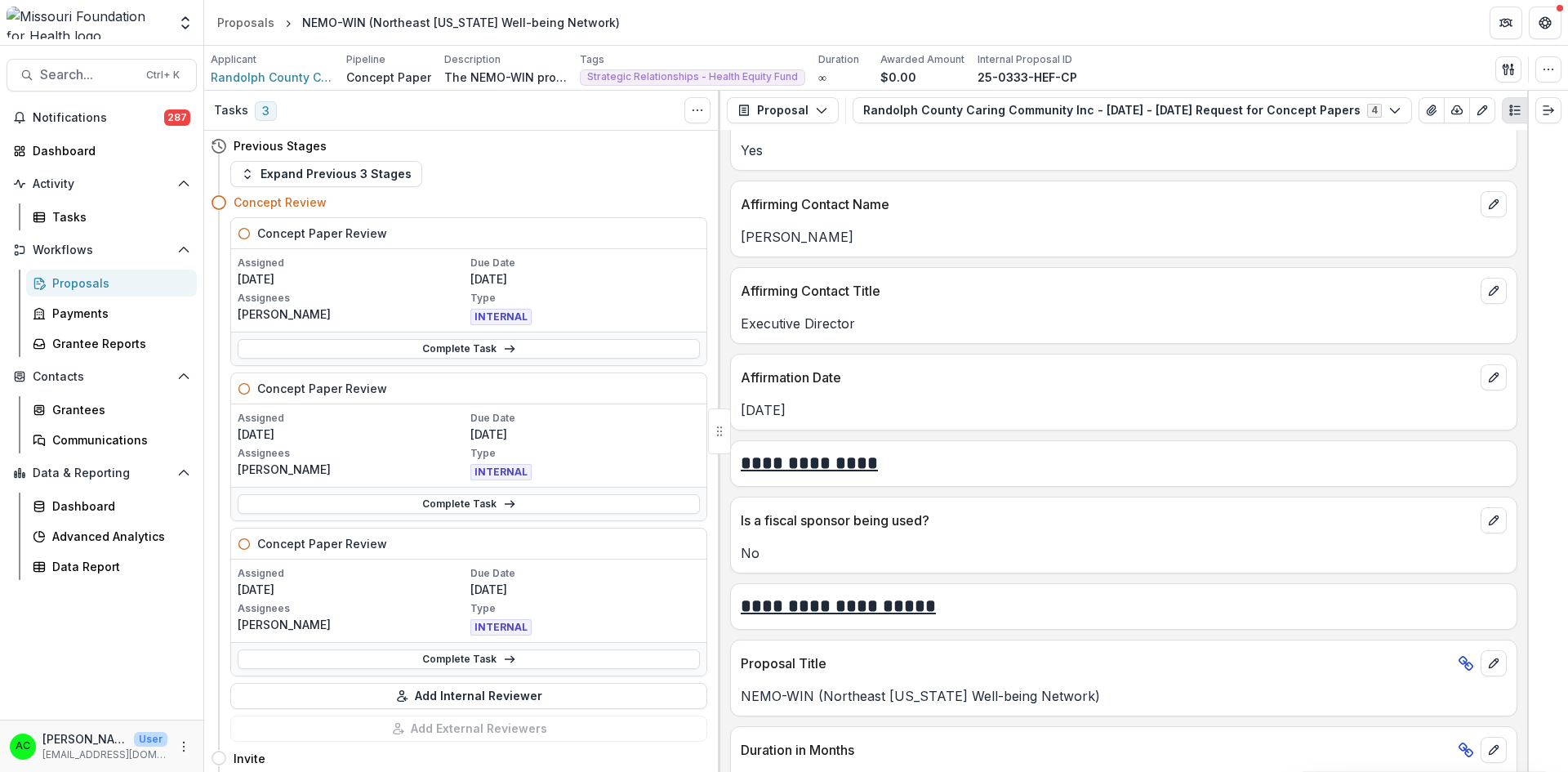
scroll to position [3004, 0]
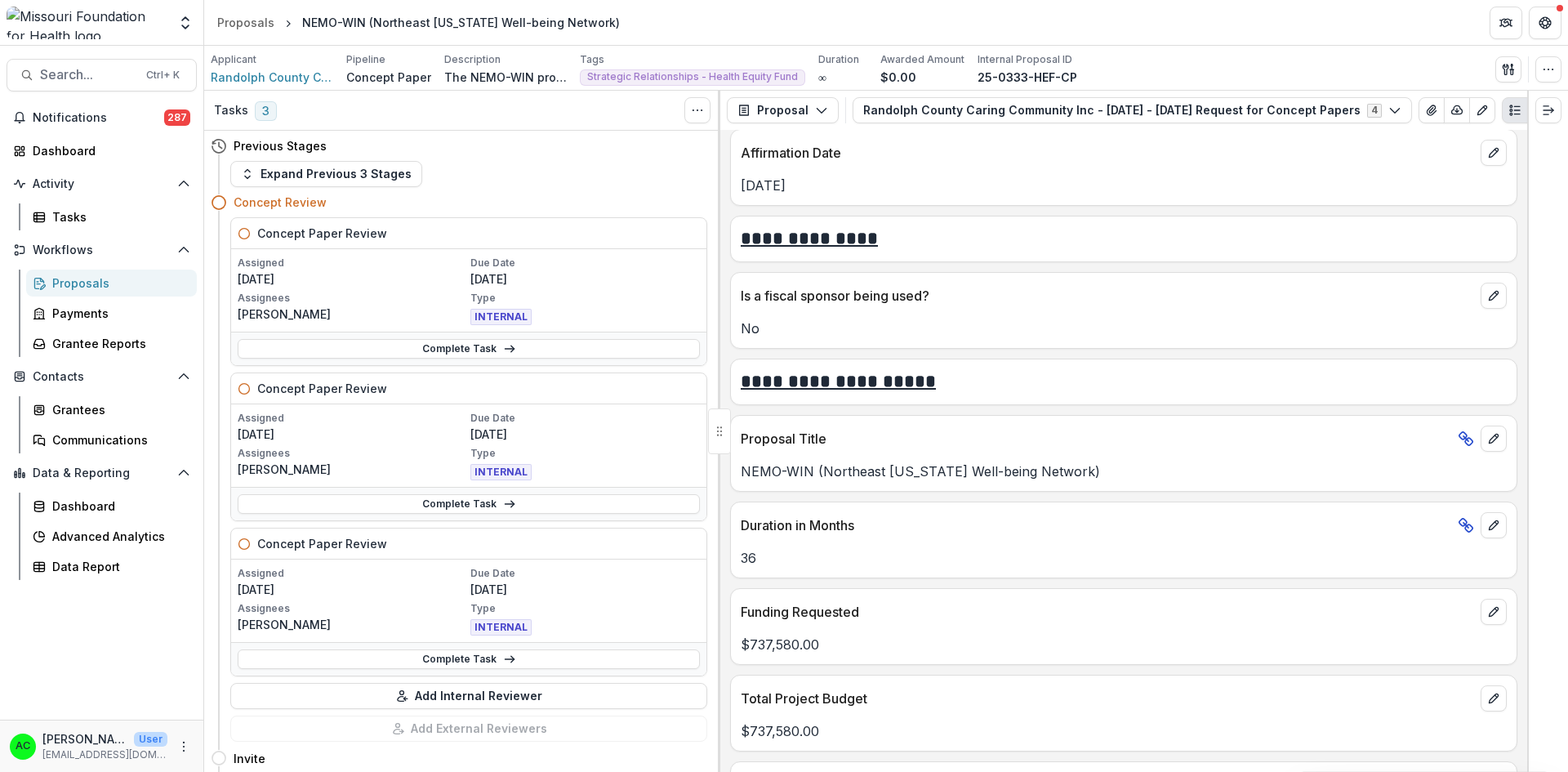
drag, startPoint x: 1520, startPoint y: 510, endPoint x: 1528, endPoint y: 543, distance: 34.0
click at [1528, 543] on div "Tasks 3 Show Cancelled Tasks Previous Stages Expand Previous 3 Stages Concept R…" at bounding box center [886, 431] width 1363 height 681
click at [1370, 521] on p "Duration in Months" at bounding box center [1095, 525] width 711 height 19
drag, startPoint x: 1527, startPoint y: 498, endPoint x: 1521, endPoint y: 529, distance: 31.6
click at [1521, 529] on div "Tasks 3 Show Cancelled Tasks Previous Stages Expand Previous 3 Stages Concept R…" at bounding box center [886, 431] width 1363 height 681
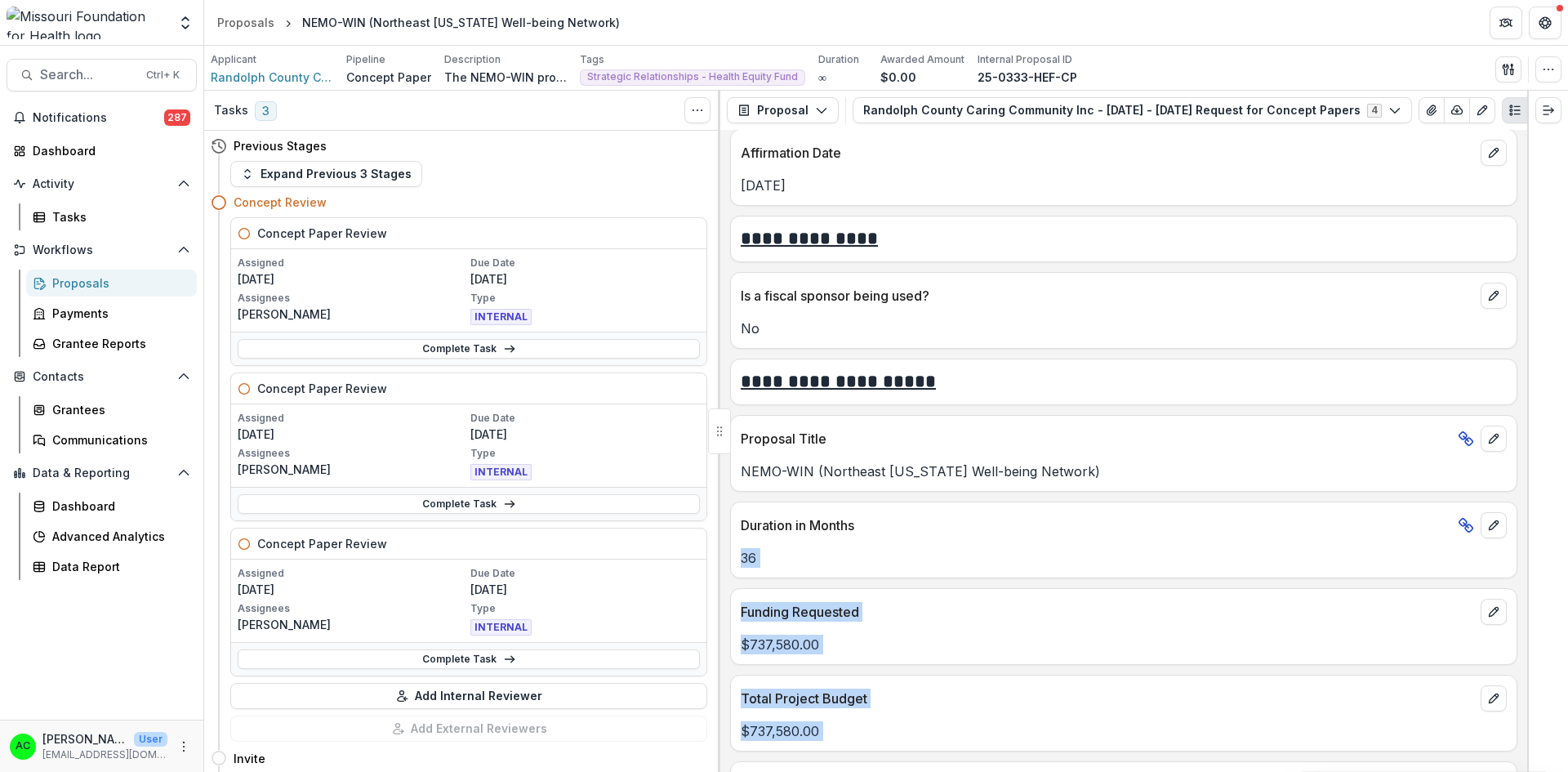
click at [1419, 553] on p "36" at bounding box center [1123, 558] width 766 height 19
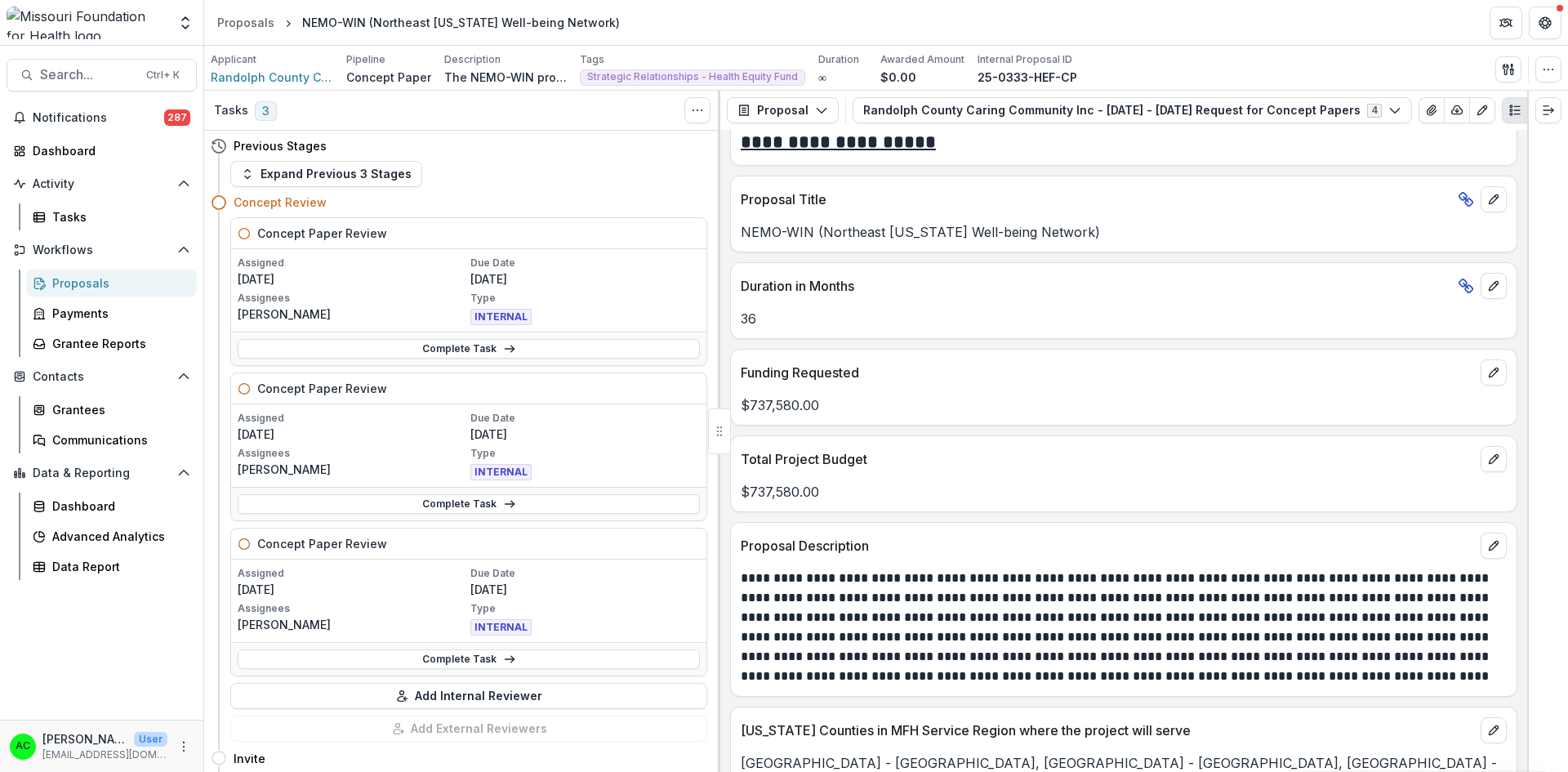
scroll to position [3461, 0]
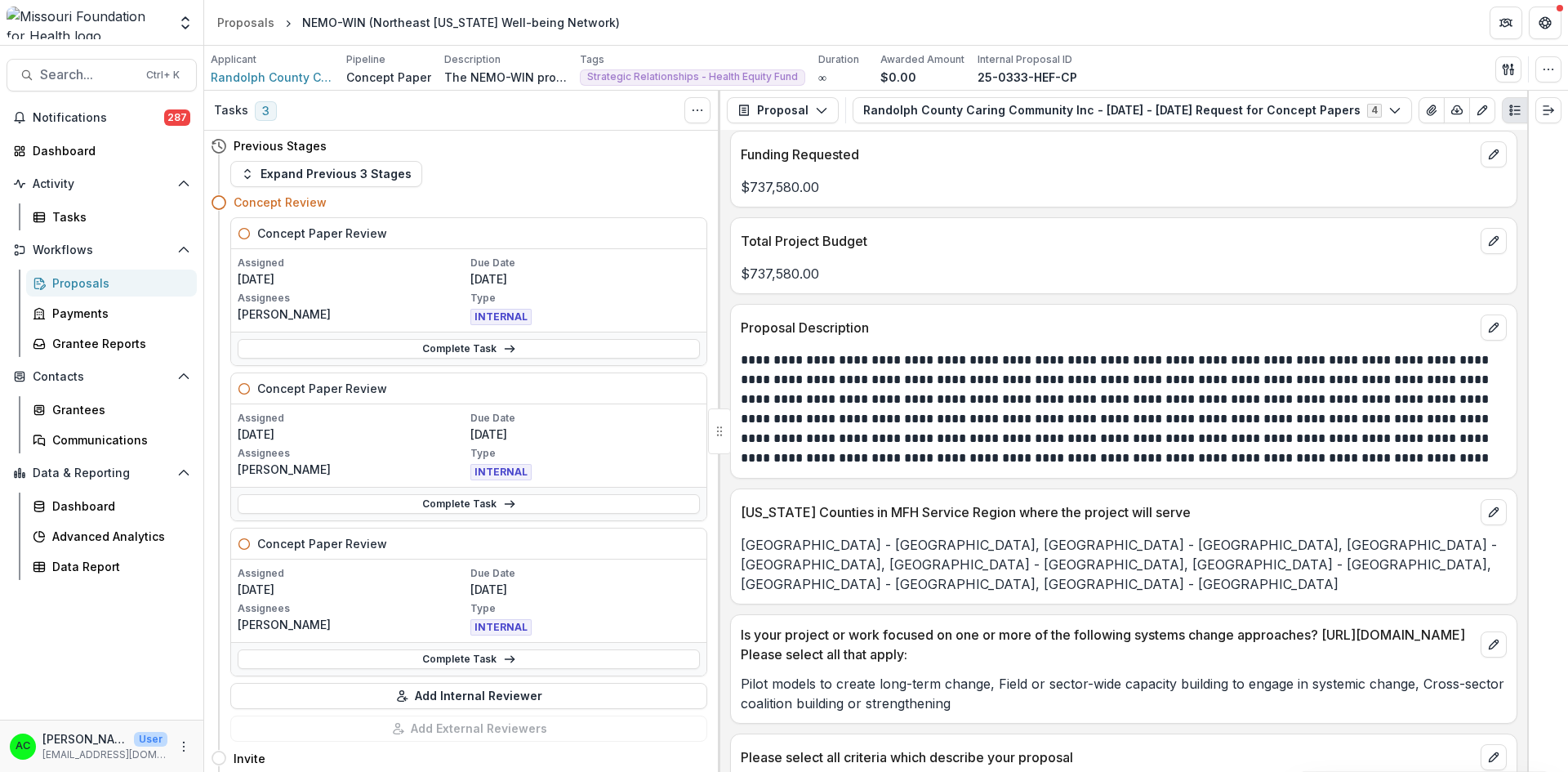
click at [1510, 68] on icon "button" at bounding box center [1508, 69] width 13 height 13
click at [1454, 190] on button "View All Reviews" at bounding box center [1430, 187] width 175 height 27
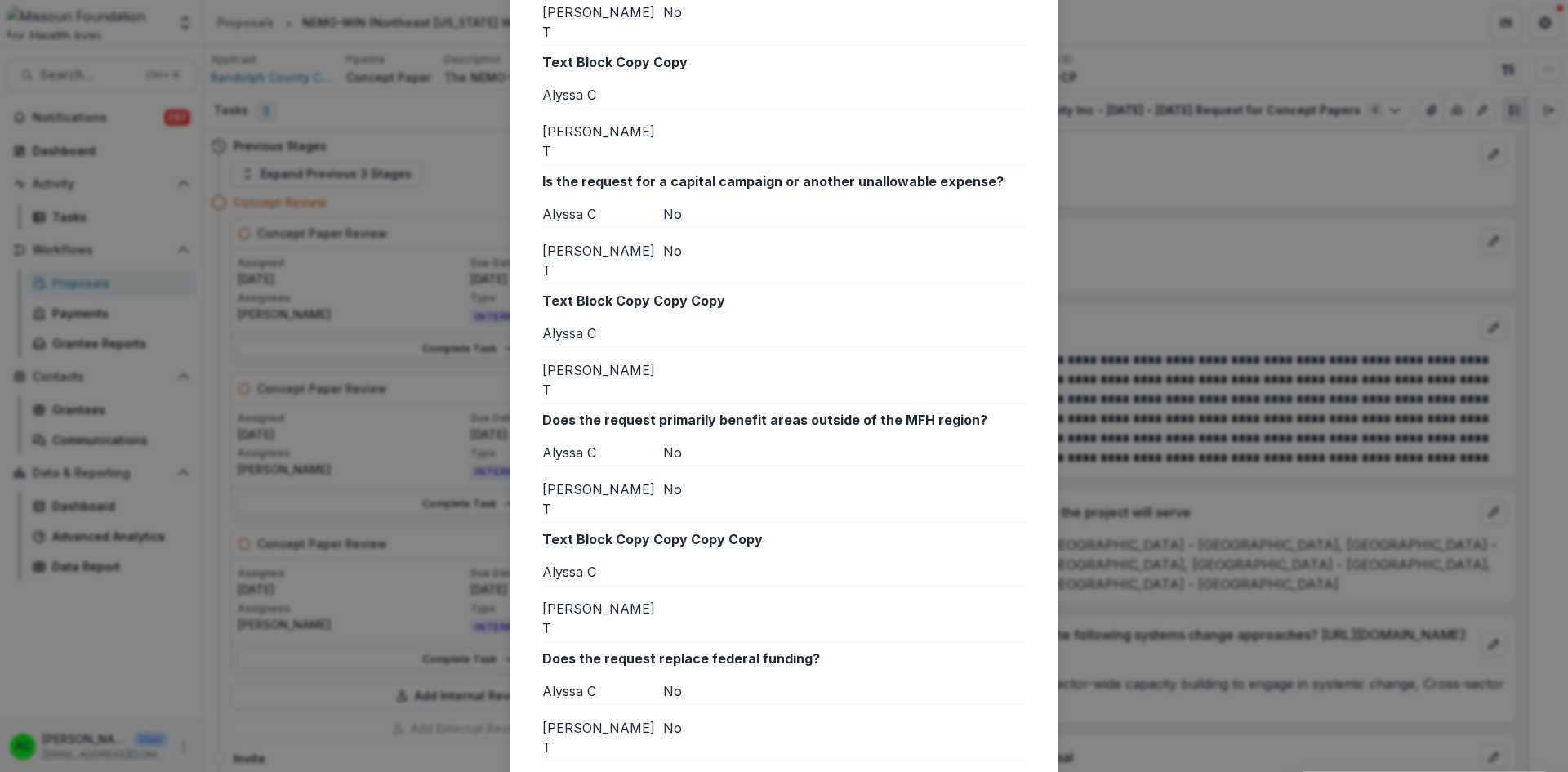
scroll to position [1466, 0]
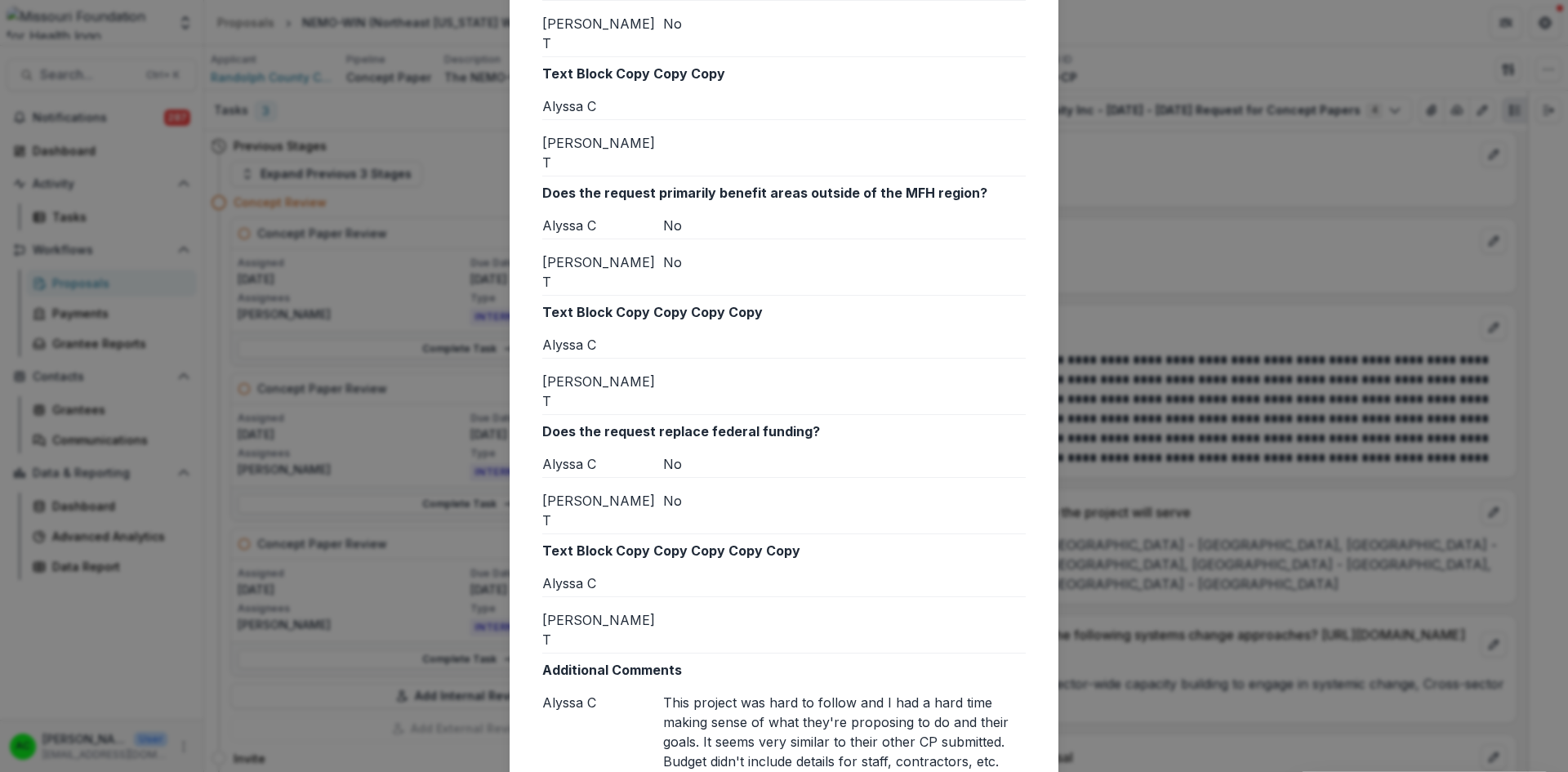
click at [1232, 207] on div "Reviews from External reviewers Internal External Reviewer Alyssa C [PERSON_NAM…" at bounding box center [784, 386] width 1568 height 772
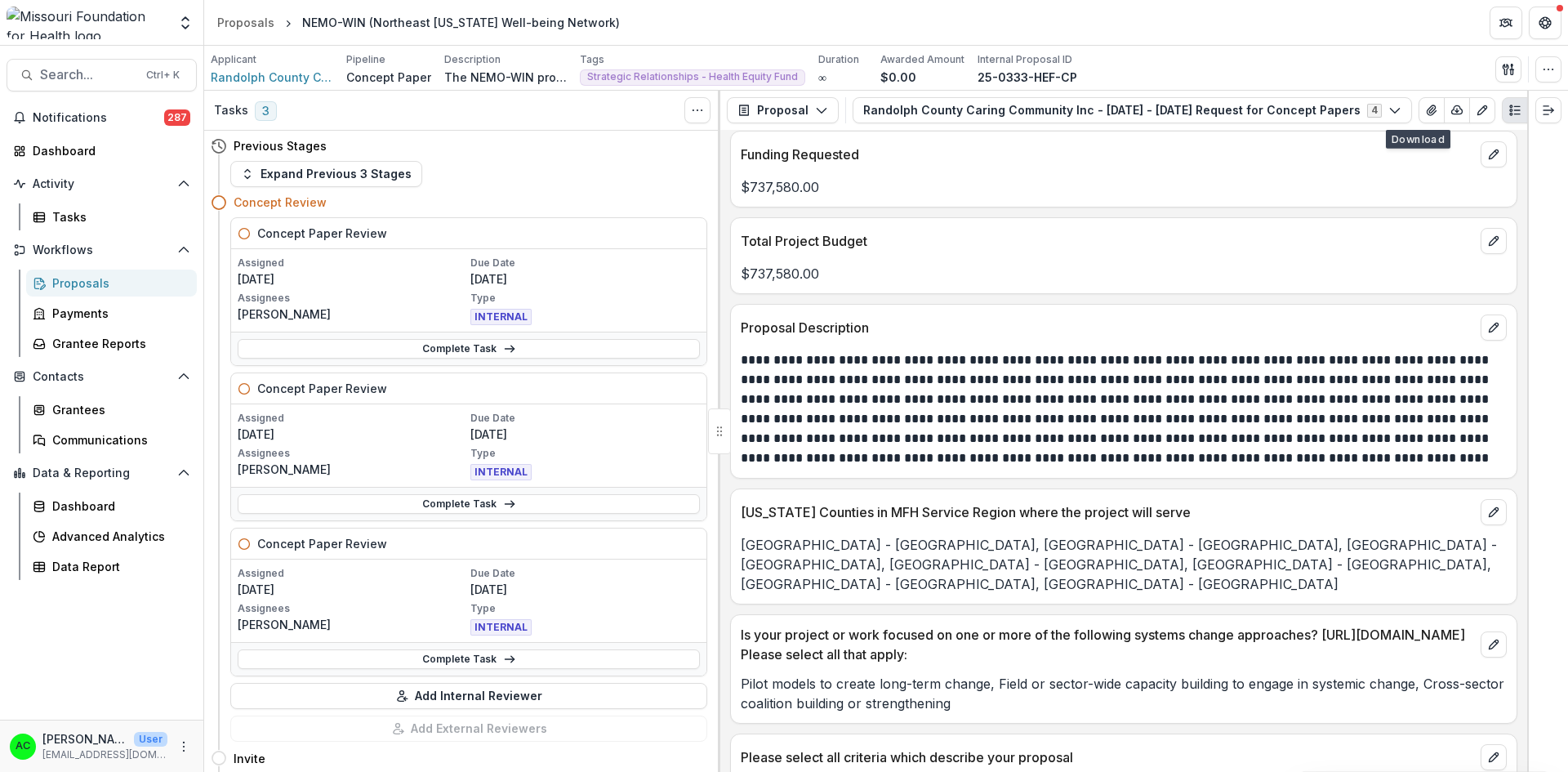
click at [1426, 111] on icon "View Attached Files" at bounding box center [1431, 110] width 9 height 10
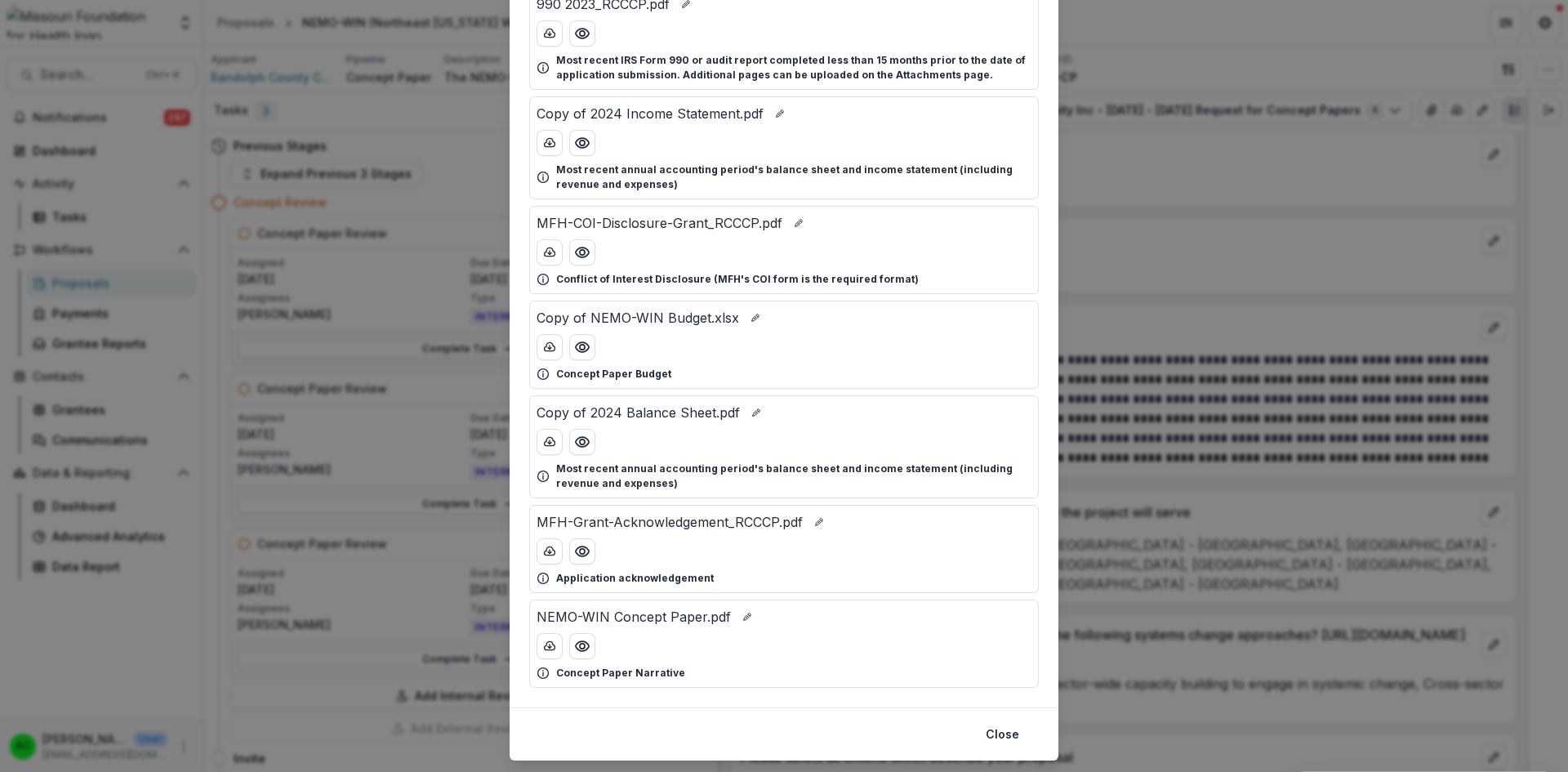
scroll to position [175, 0]
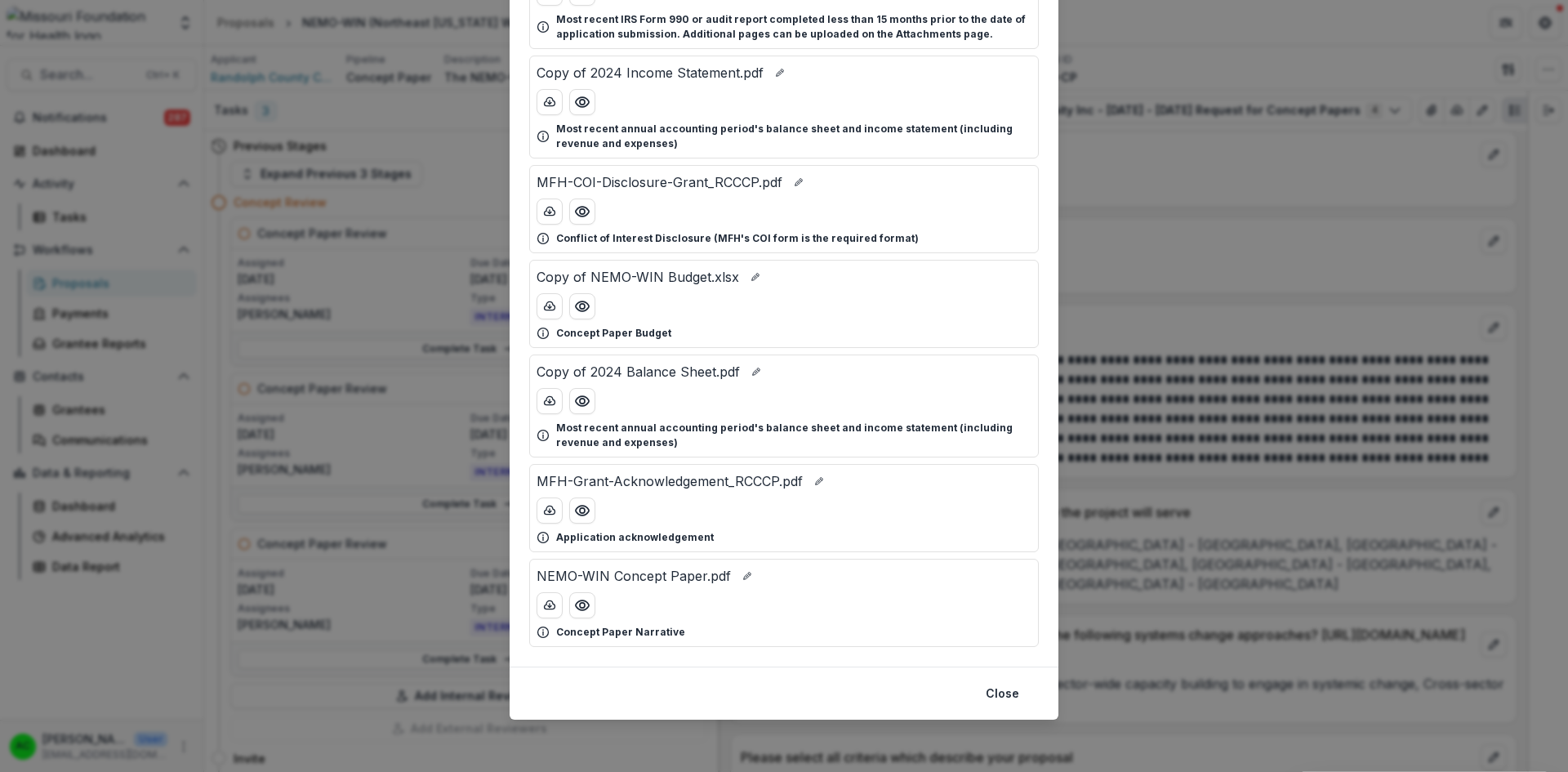
click at [586, 602] on icon "Preview NEMO-WIN Concept Paper.pdf" at bounding box center [582, 605] width 17 height 17
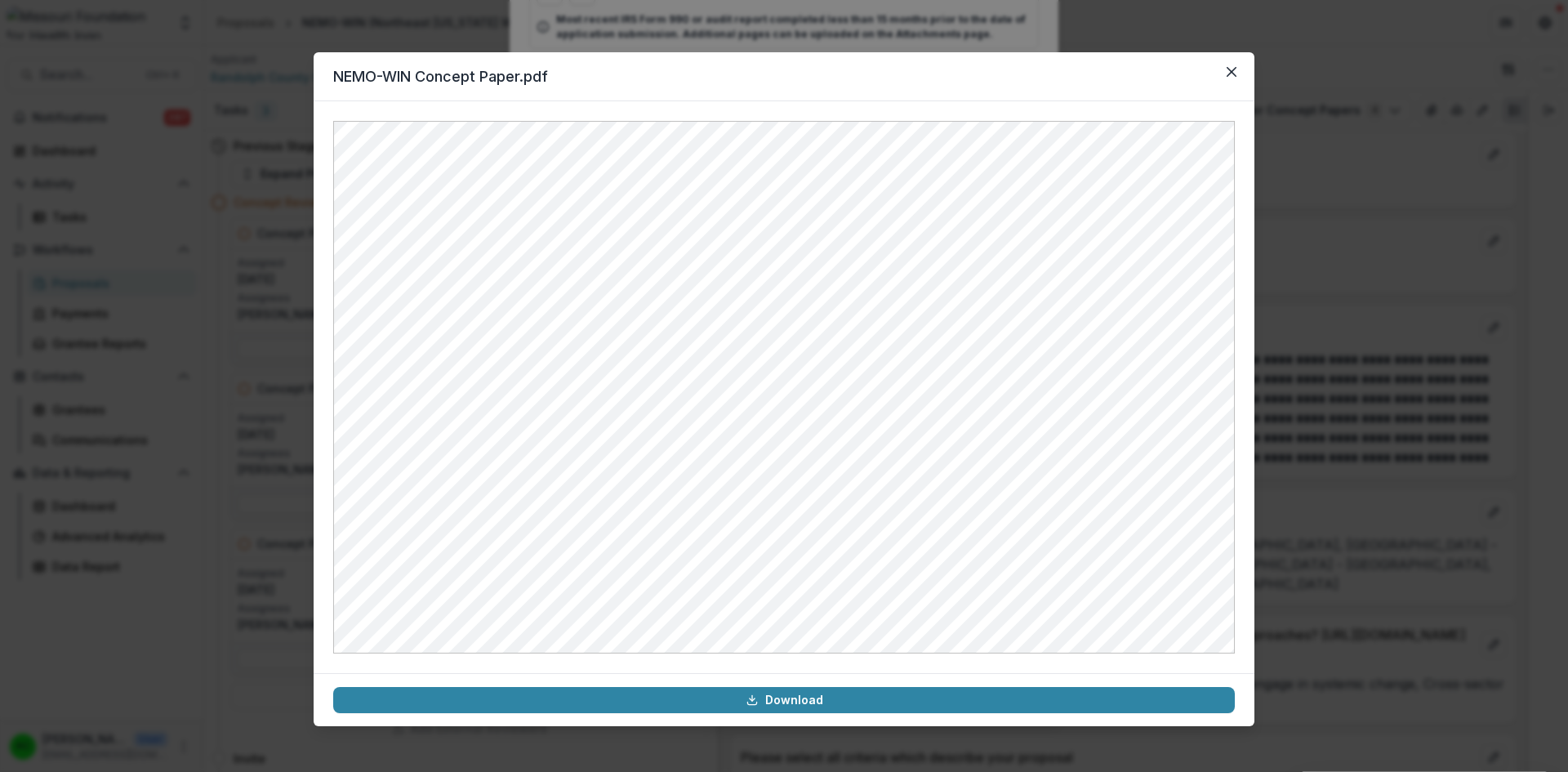
click at [1231, 80] on button "Close" at bounding box center [1232, 72] width 26 height 26
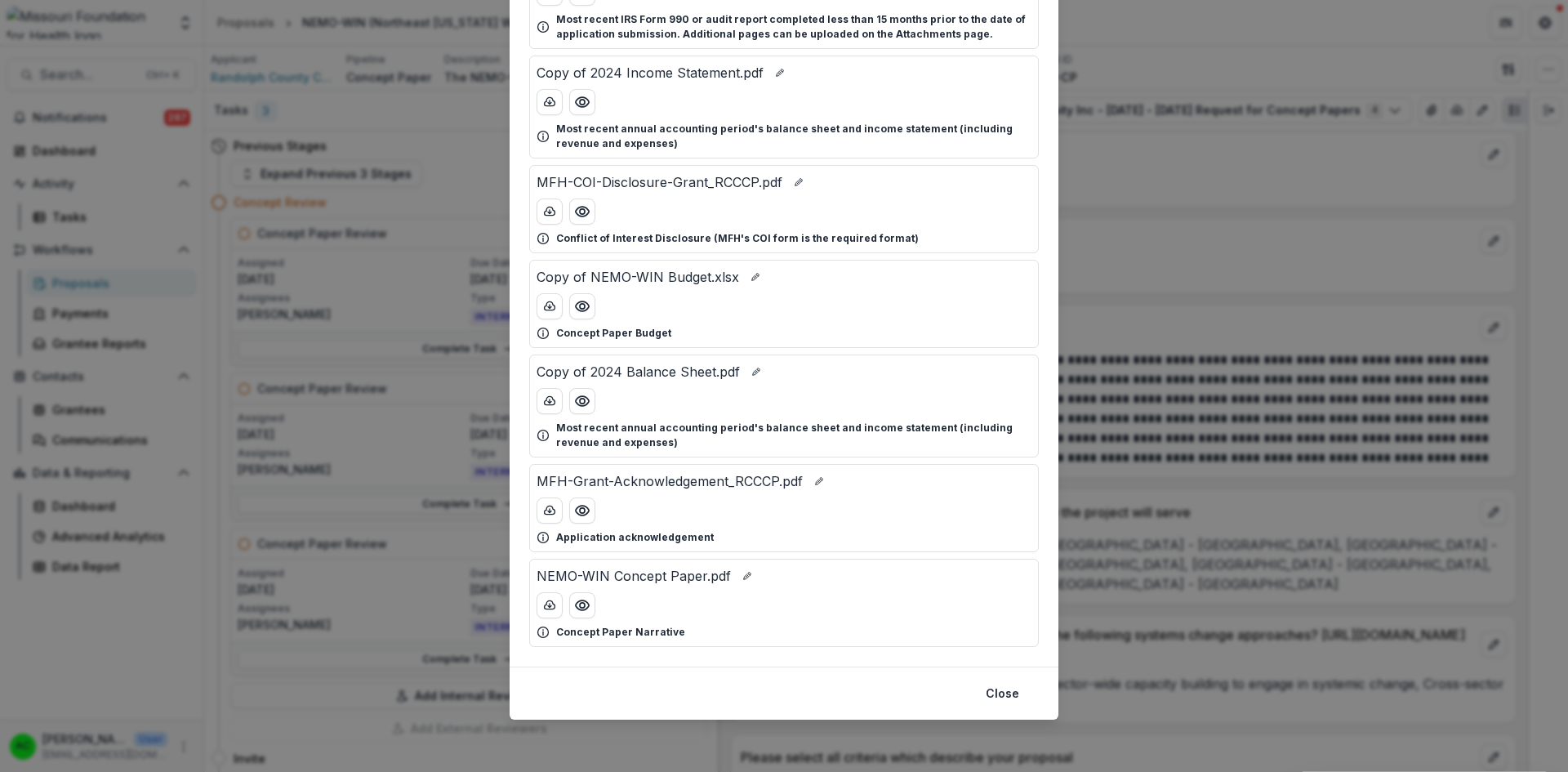
click at [1009, 687] on button "Close" at bounding box center [1002, 693] width 53 height 26
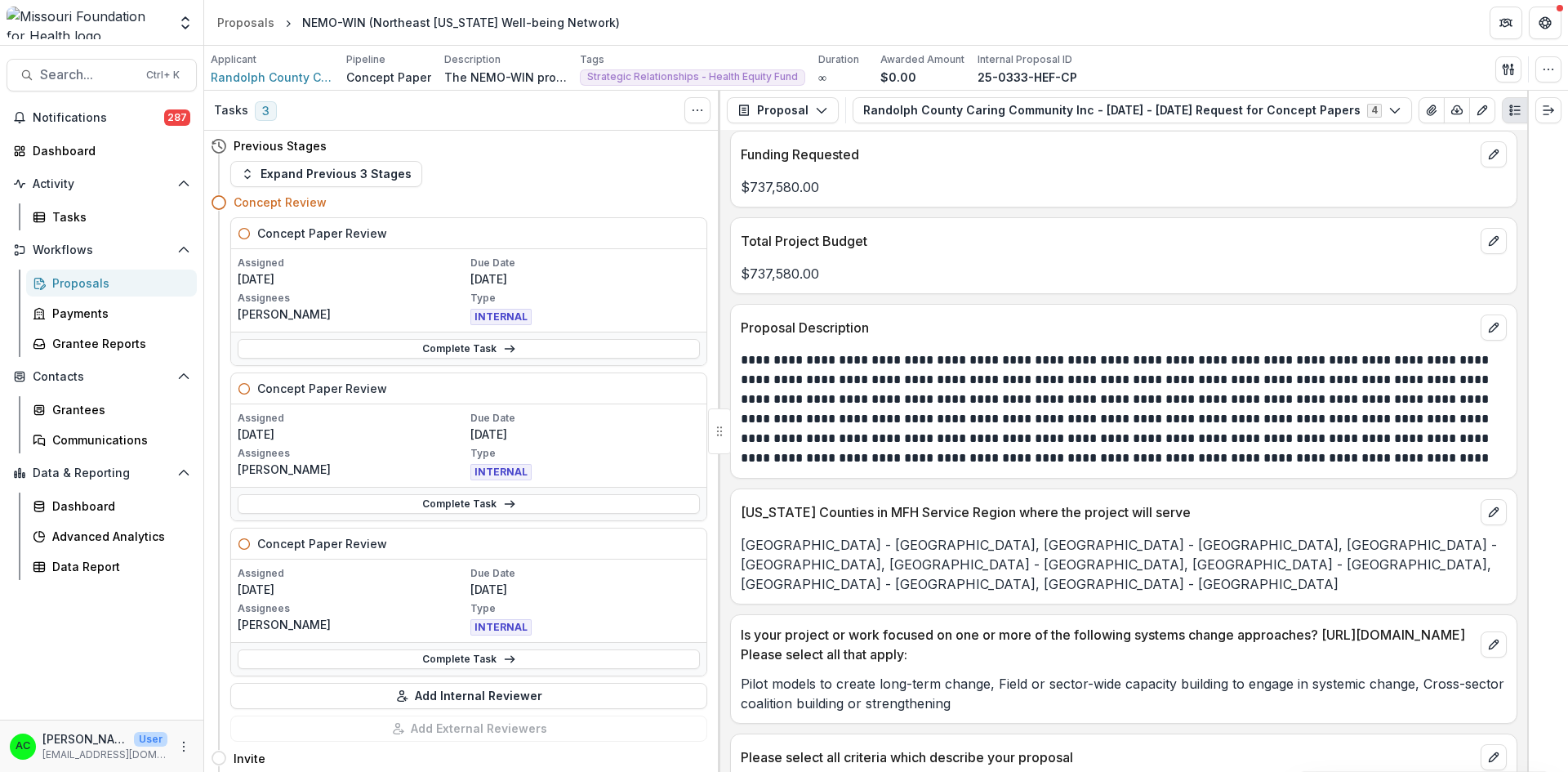
drag, startPoint x: 1528, startPoint y: 565, endPoint x: 1527, endPoint y: 605, distance: 40.0
click at [1527, 605] on div at bounding box center [1547, 431] width 41 height 681
click at [1392, 615] on div "Is your project or work focused on one or more of the following systems change …" at bounding box center [1123, 639] width 786 height 49
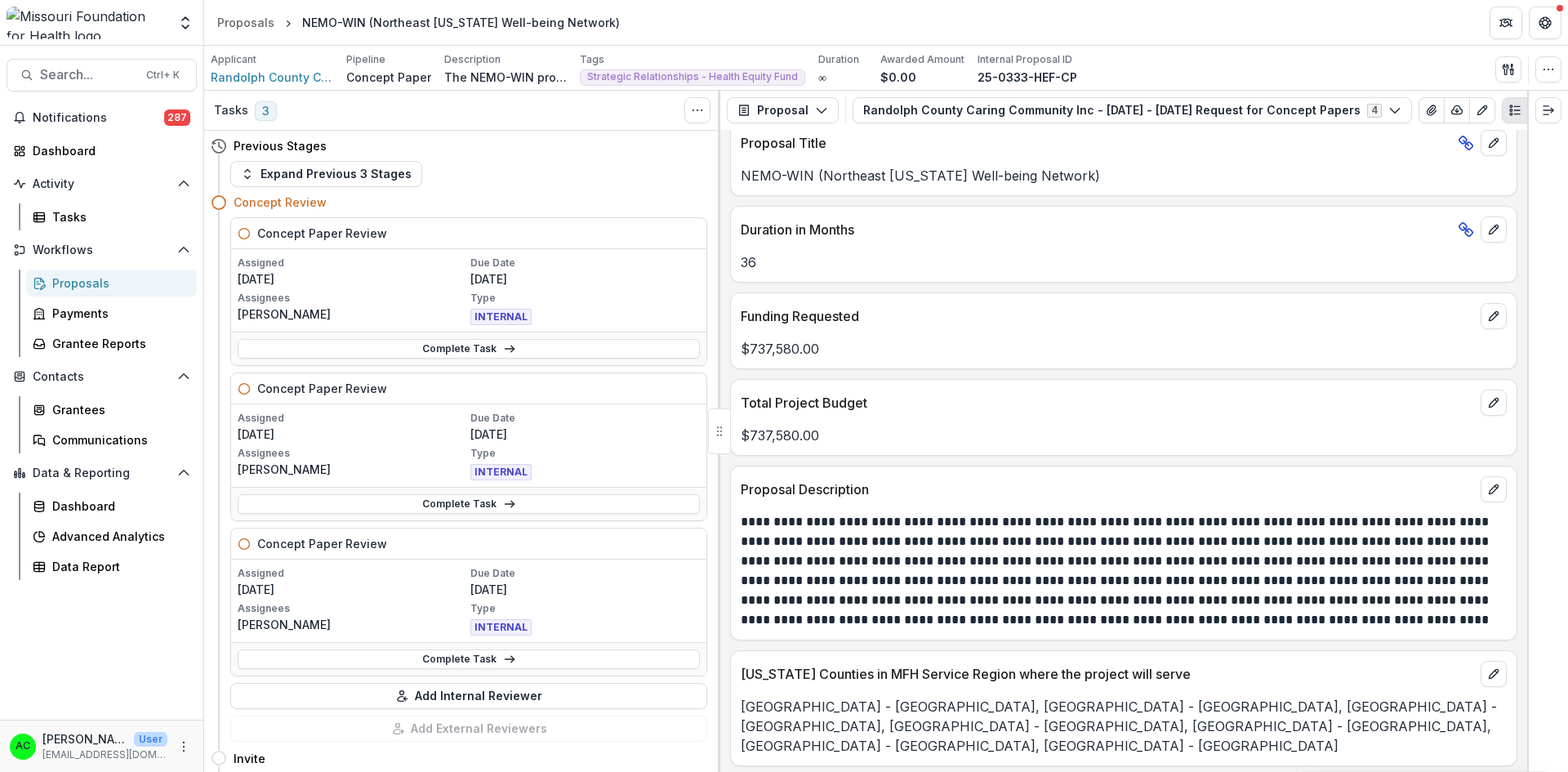
scroll to position [2779, 0]
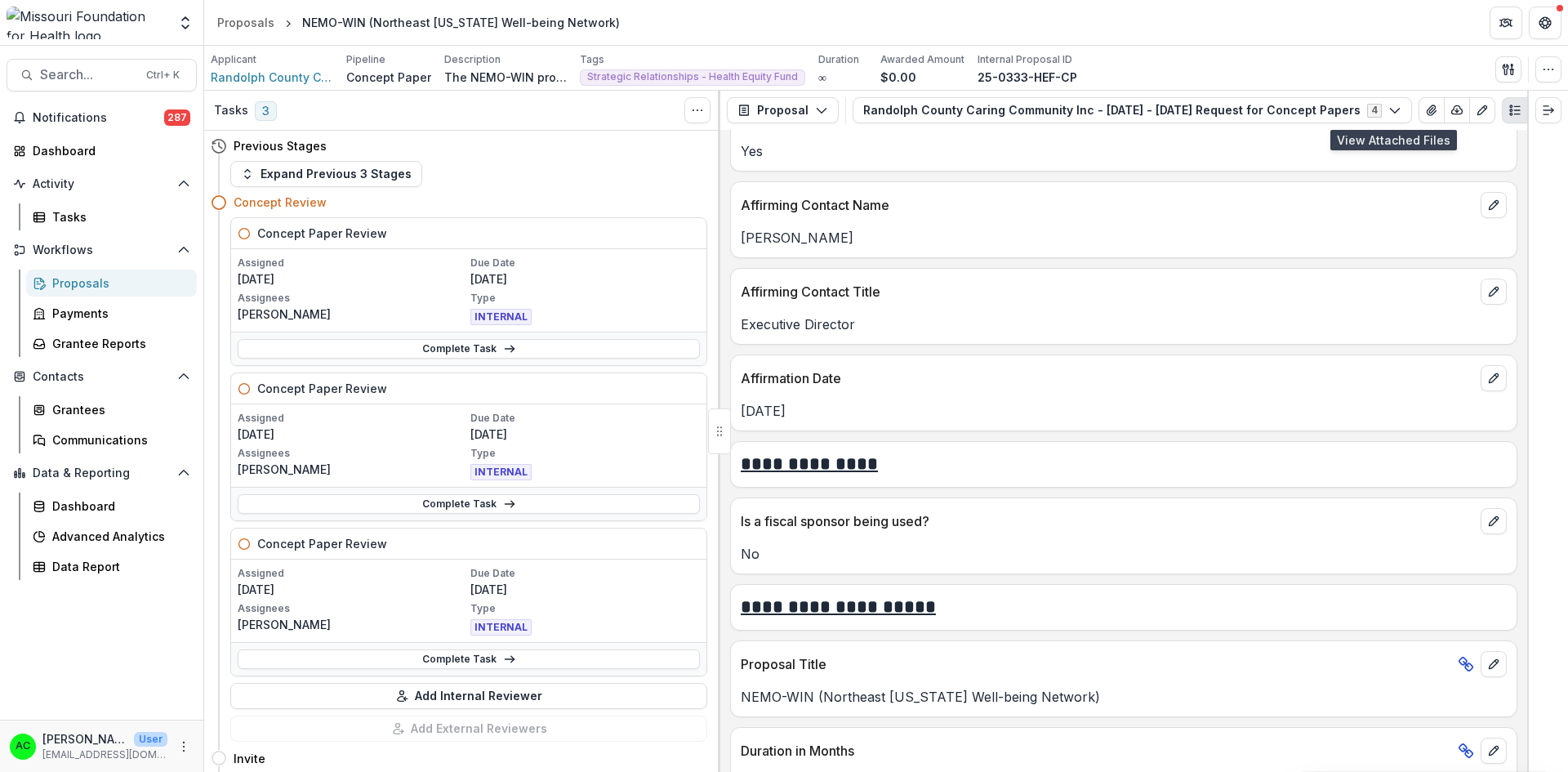
click at [1425, 108] on icon "View Attached Files" at bounding box center [1431, 110] width 13 height 13
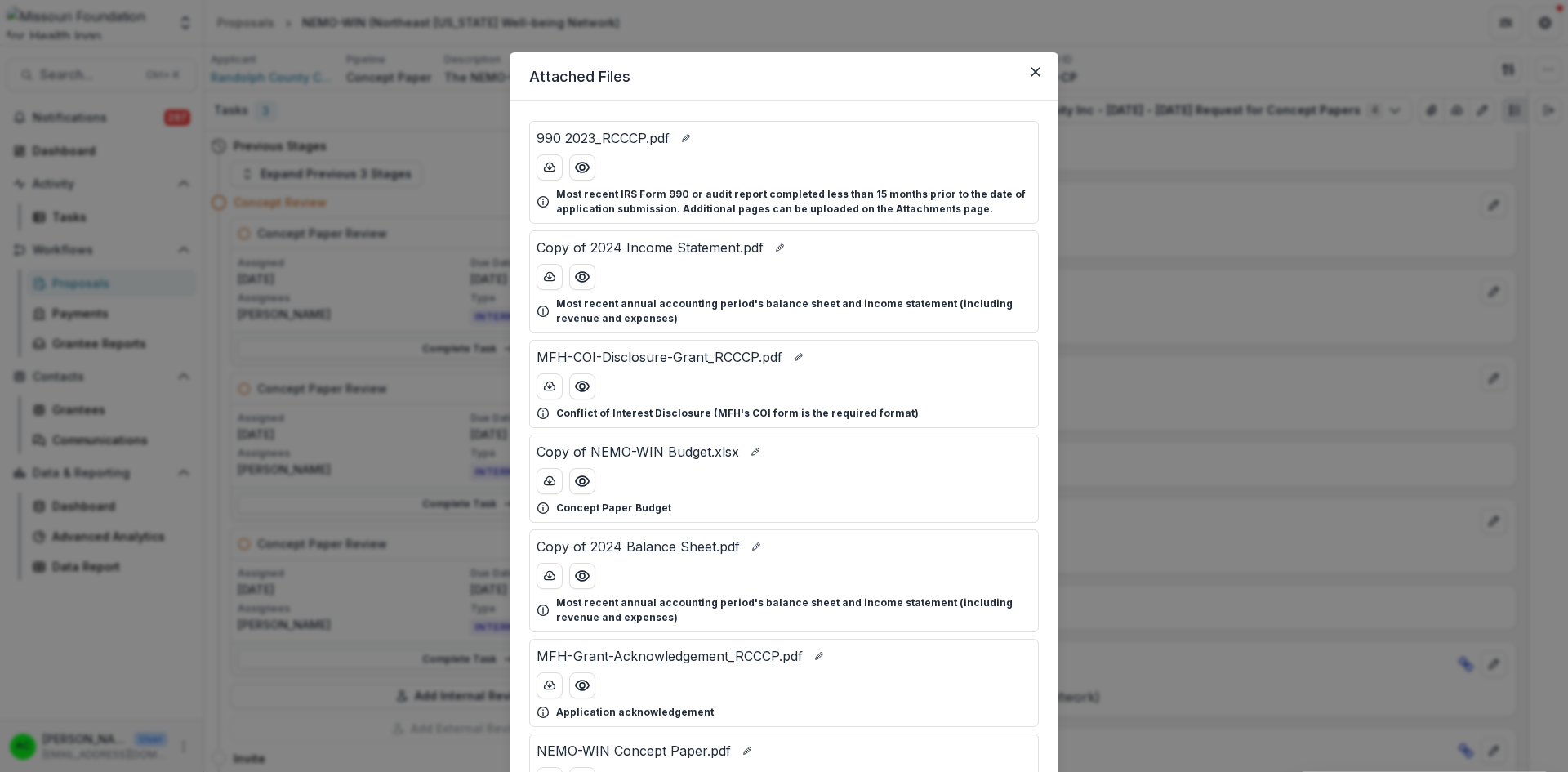
scroll to position [175, 0]
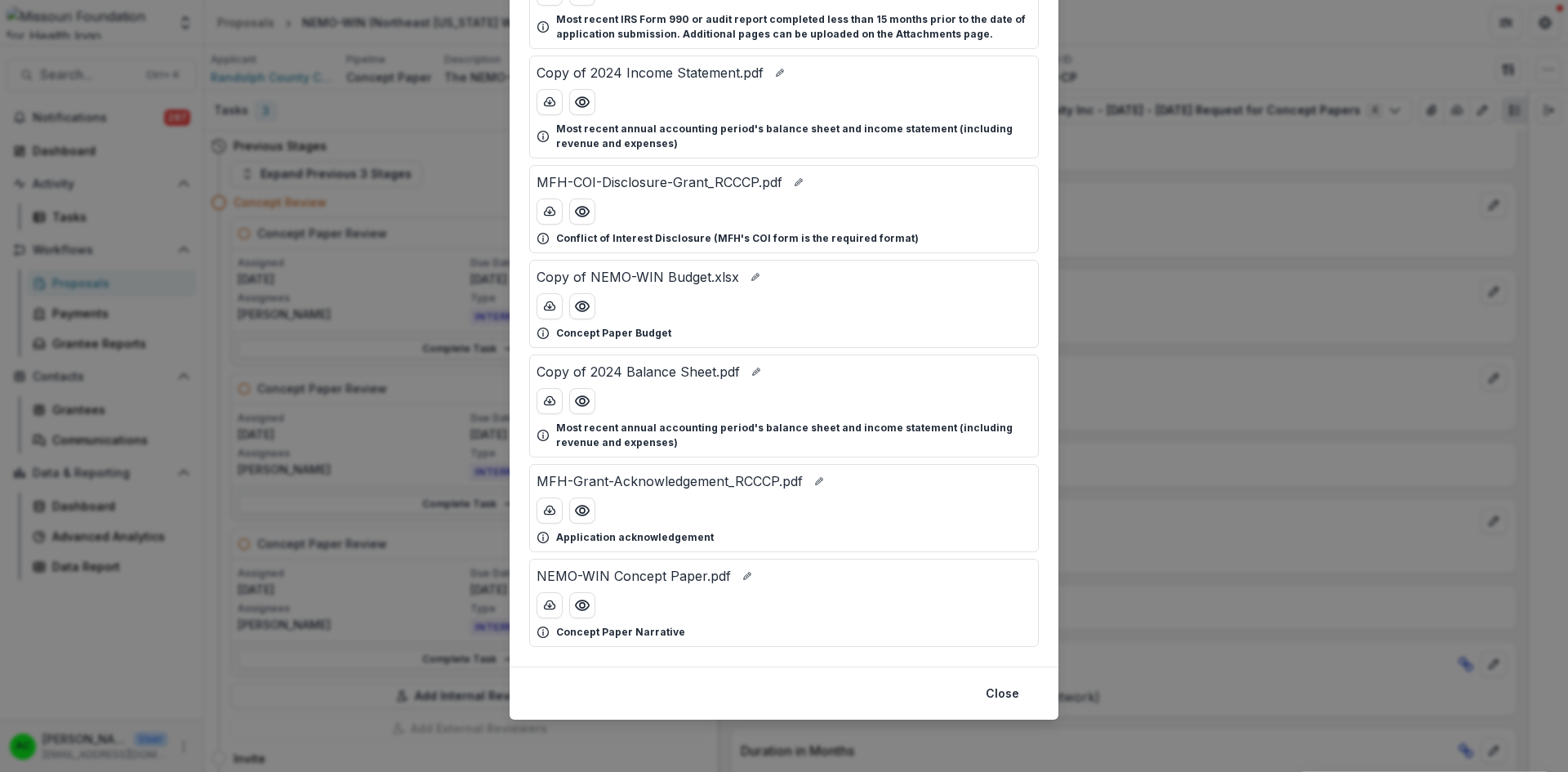
click at [577, 608] on icon "Preview NEMO-WIN Concept Paper.pdf" at bounding box center [582, 605] width 17 height 17
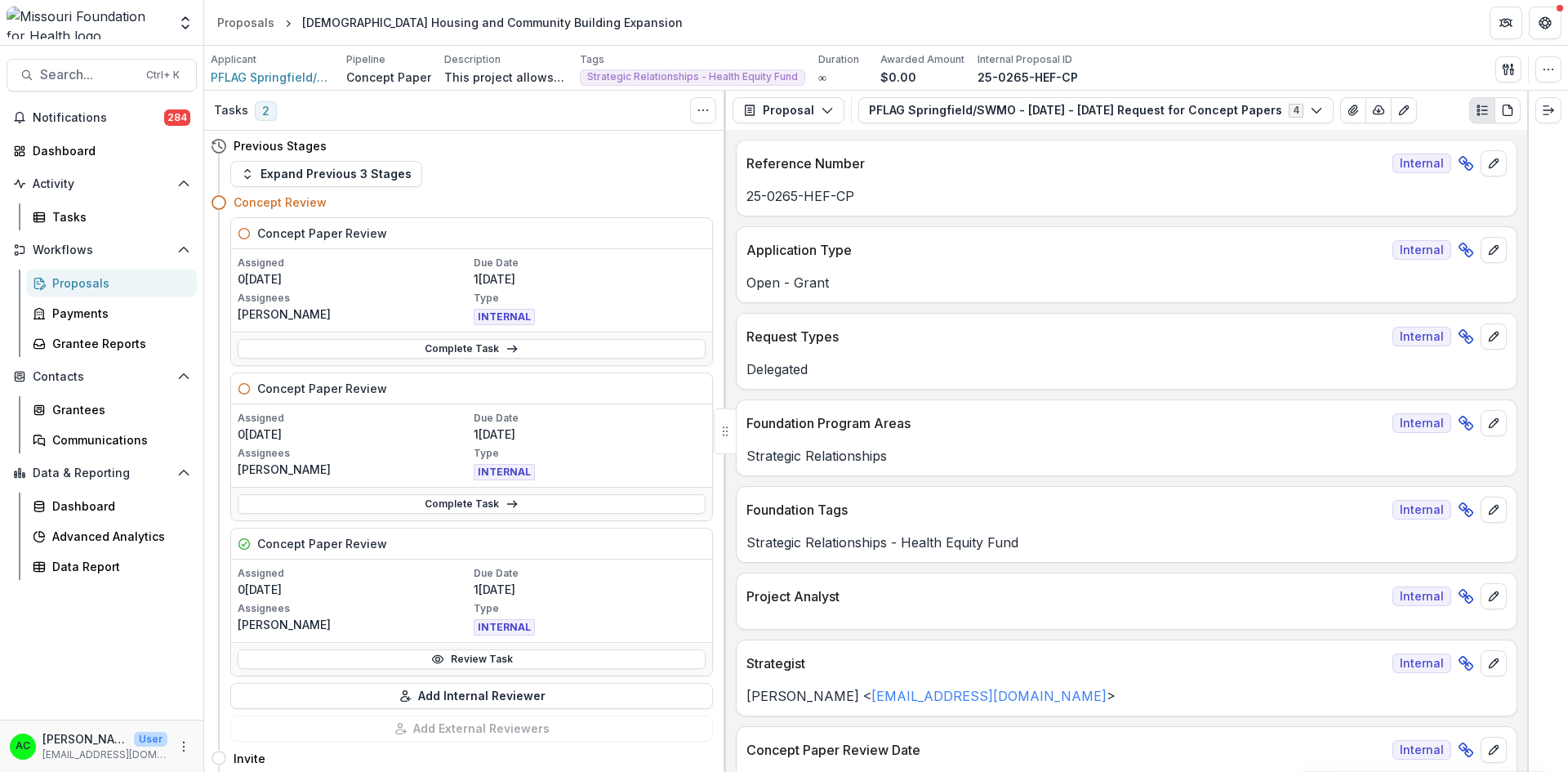
click at [105, 80] on span "Search..." at bounding box center [88, 75] width 96 height 16
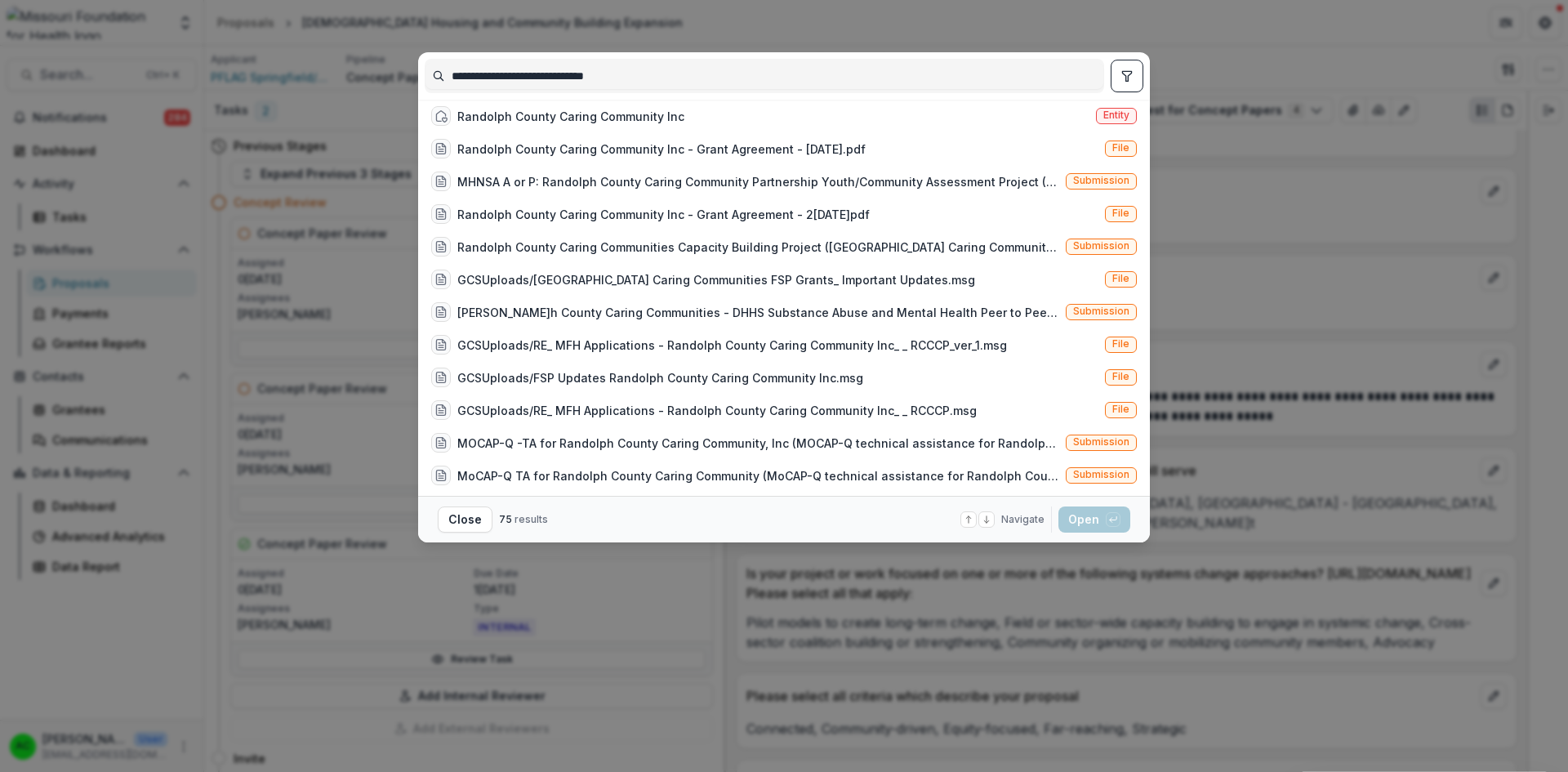
type input "**********"
click at [892, 118] on div "Randolph County Caring Community Inc Entity" at bounding box center [784, 115] width 718 height 32
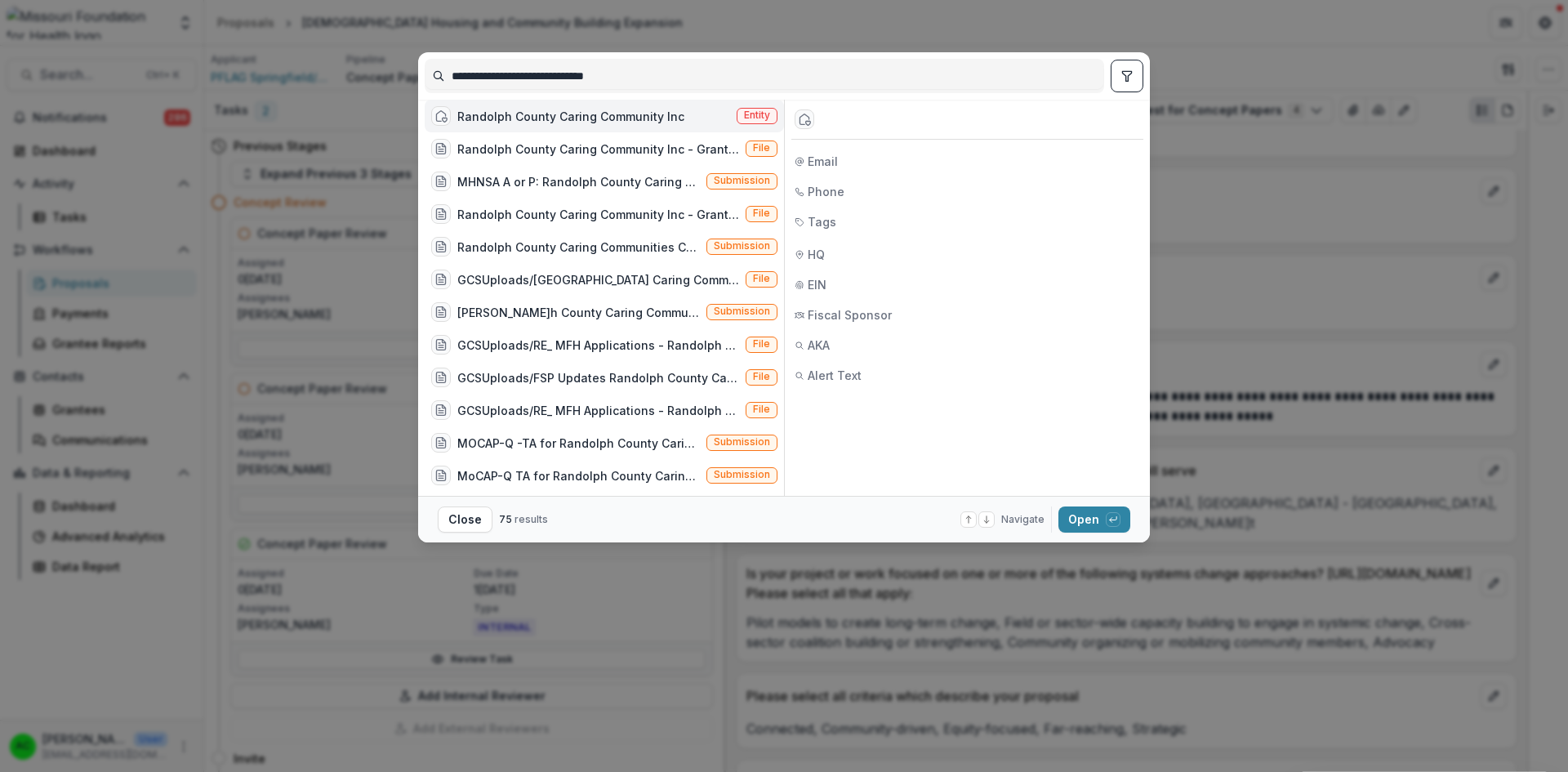
click at [1079, 513] on button "Open with enter key" at bounding box center [1094, 519] width 72 height 26
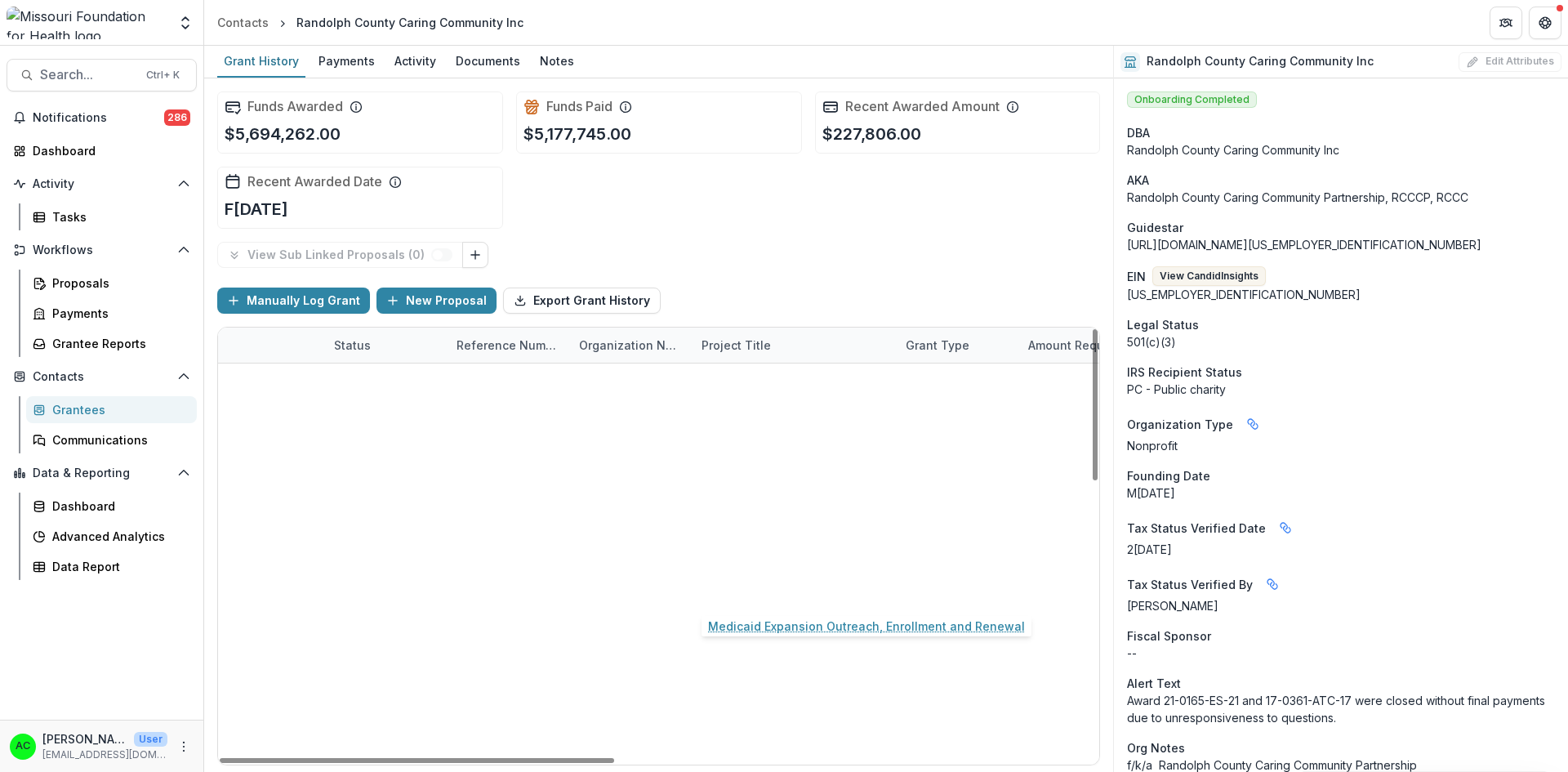
click at [815, 596] on link "Medicaid Expansion Outreach, Enrollment and Renewal" at bounding box center [793, 592] width 184 height 17
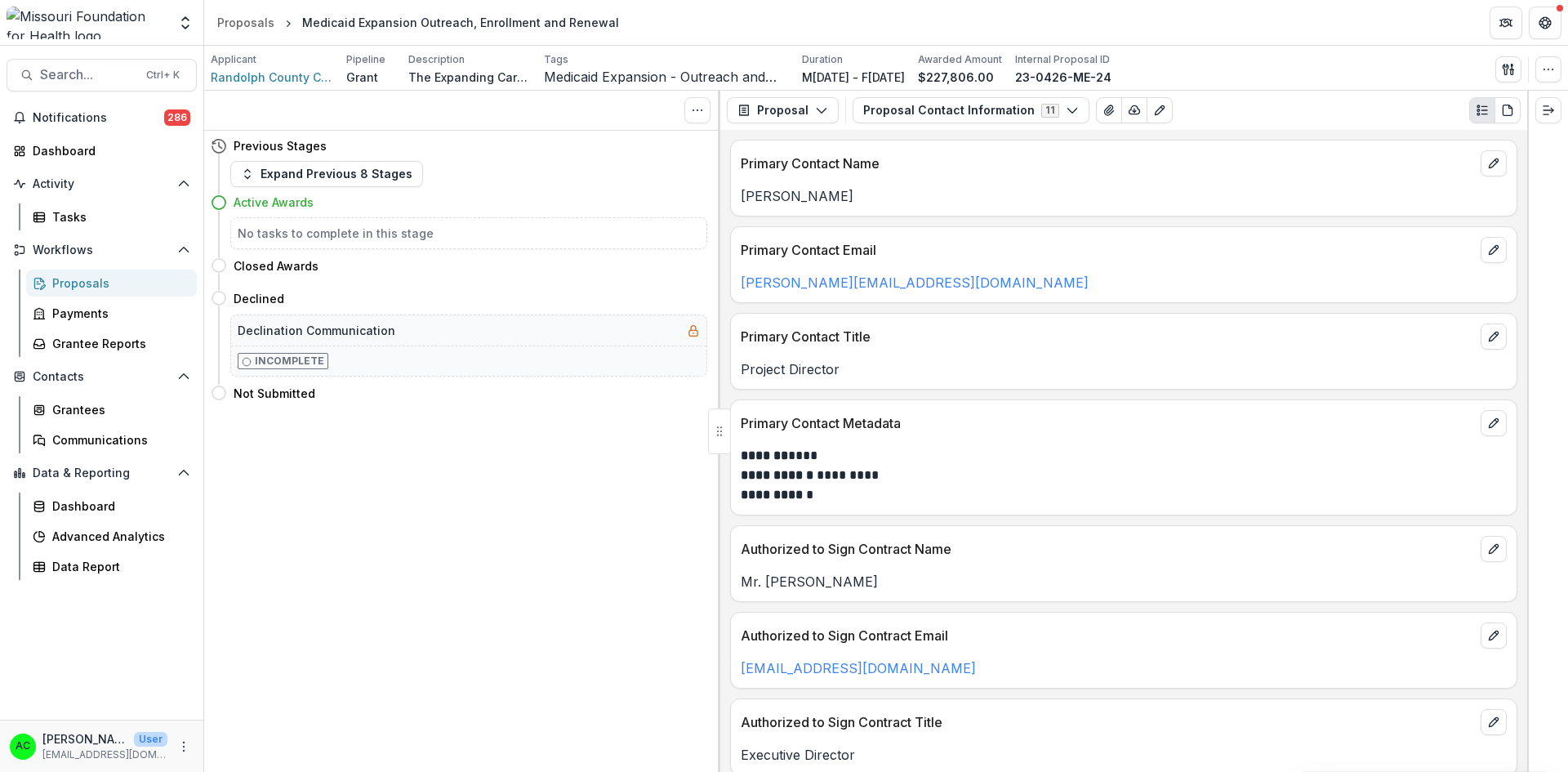
click at [913, 106] on button "Proposal Contact Information 11" at bounding box center [970, 110] width 237 height 26
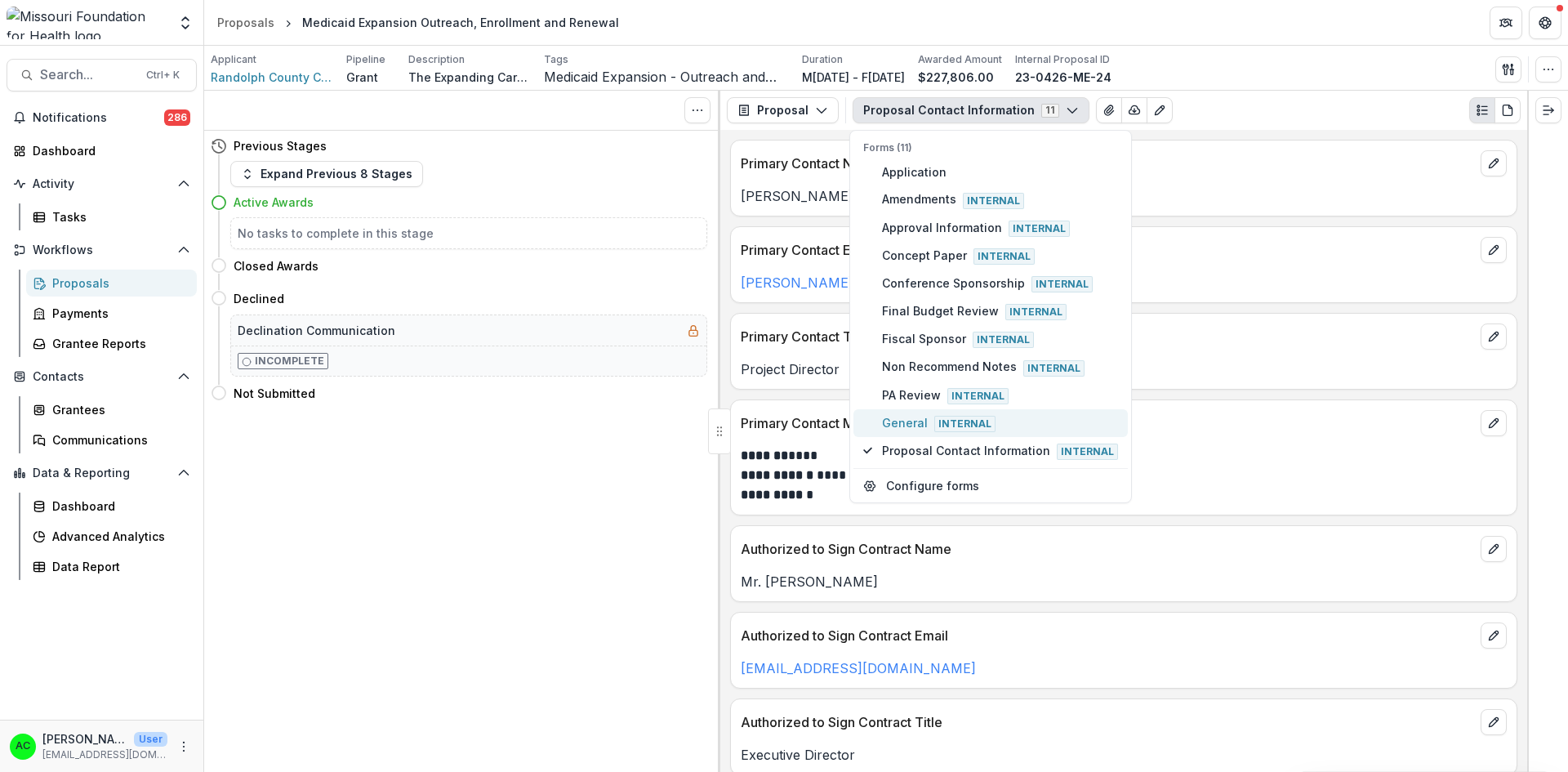
click at [927, 419] on span "General Internal" at bounding box center [1000, 423] width 236 height 18
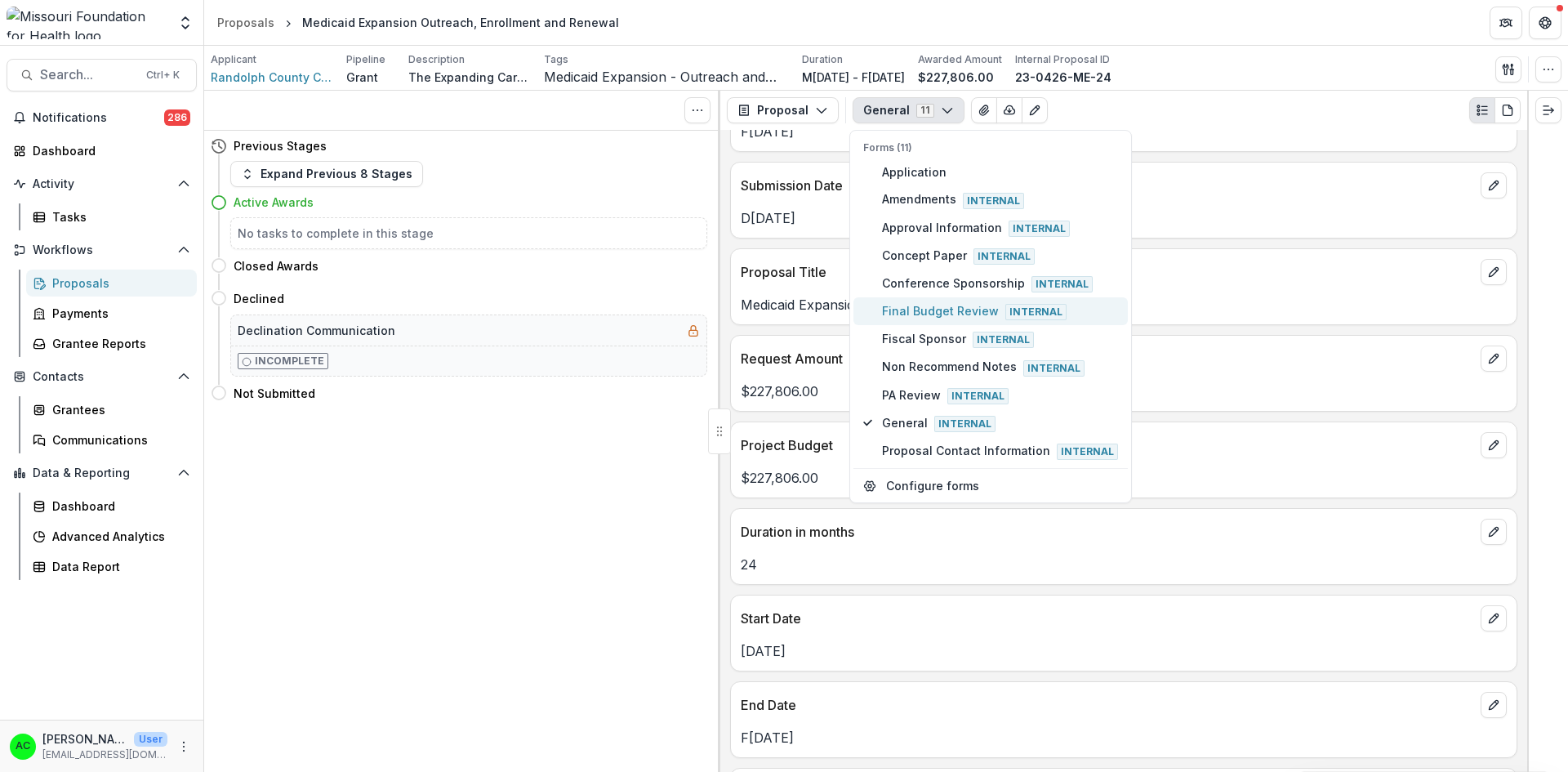
scroll to position [565, 0]
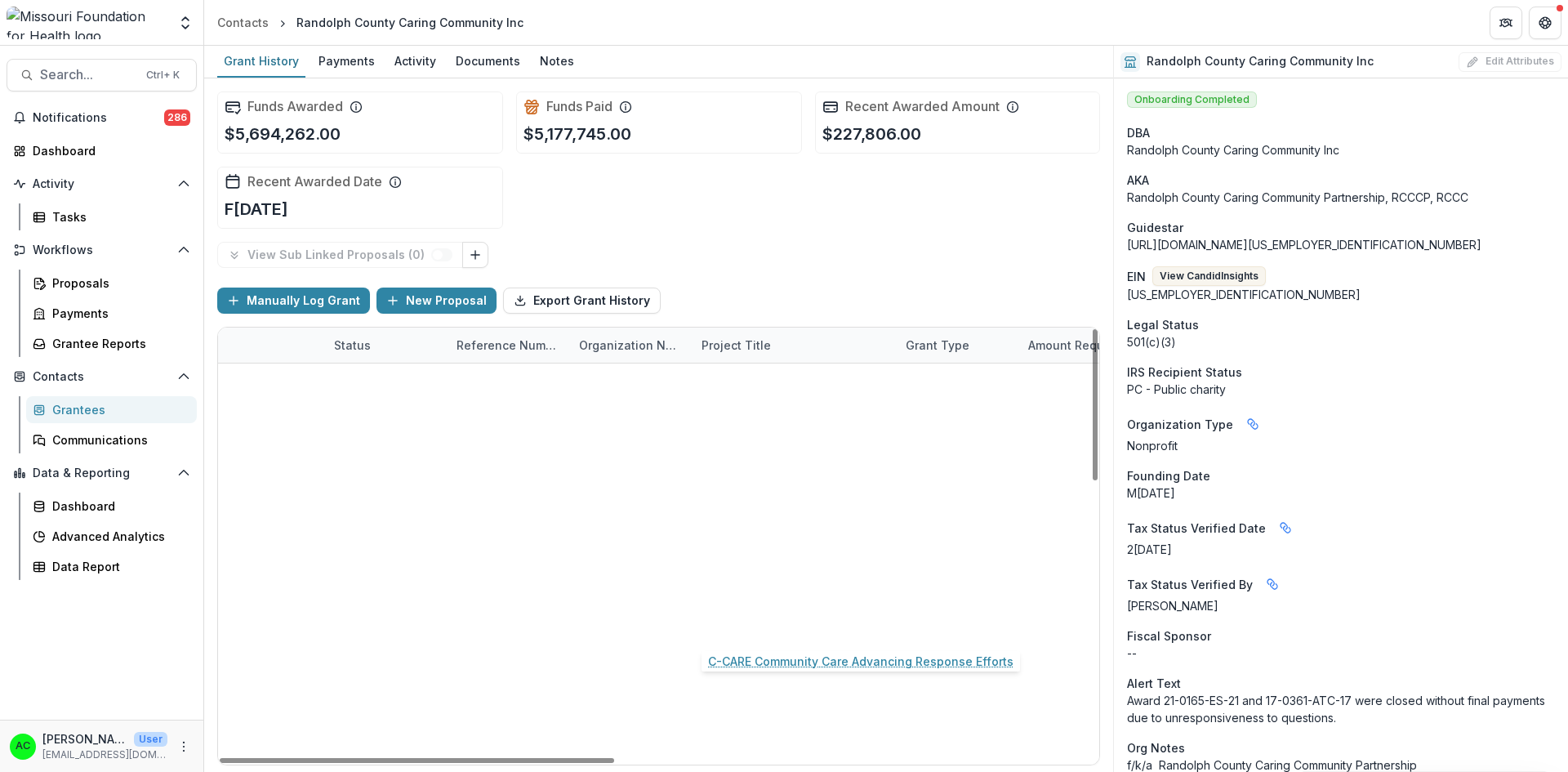
click at [754, 628] on link "C-CARE Community Care Advancing Response Efforts" at bounding box center [793, 627] width 184 height 17
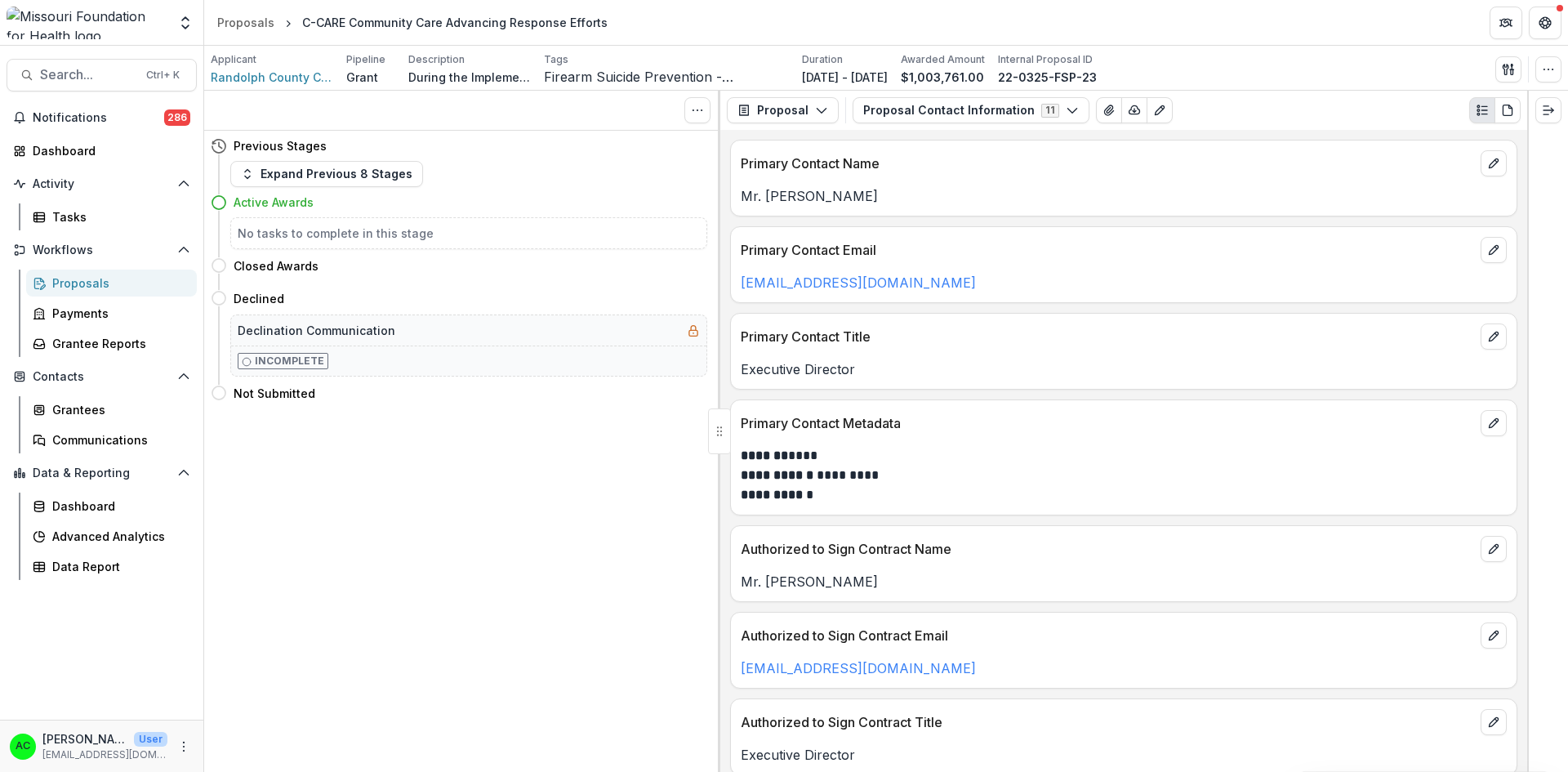
click at [1005, 108] on button "Proposal Contact Information 11" at bounding box center [970, 110] width 237 height 26
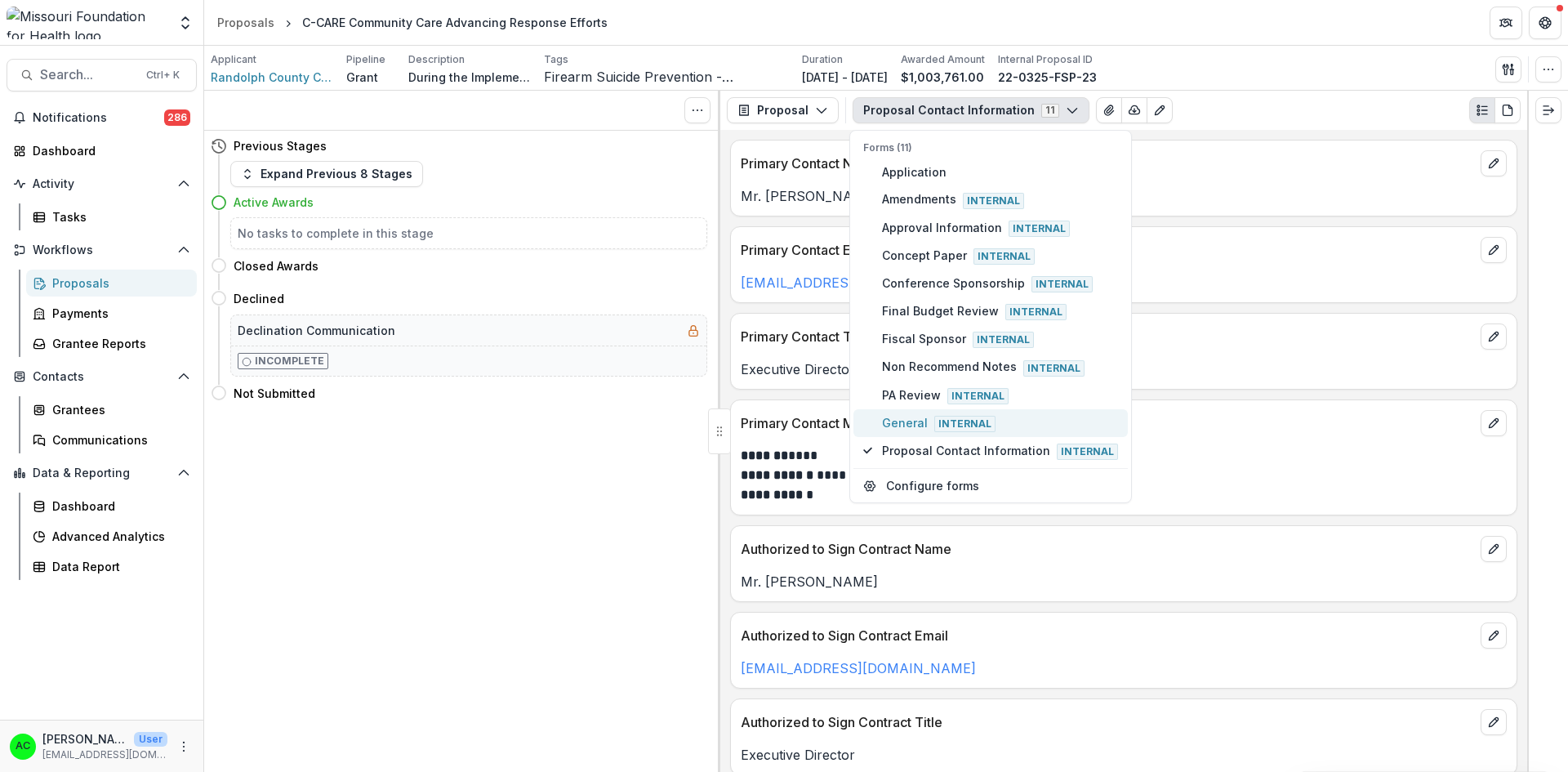
click at [899, 426] on span "General Internal" at bounding box center [1000, 423] width 236 height 18
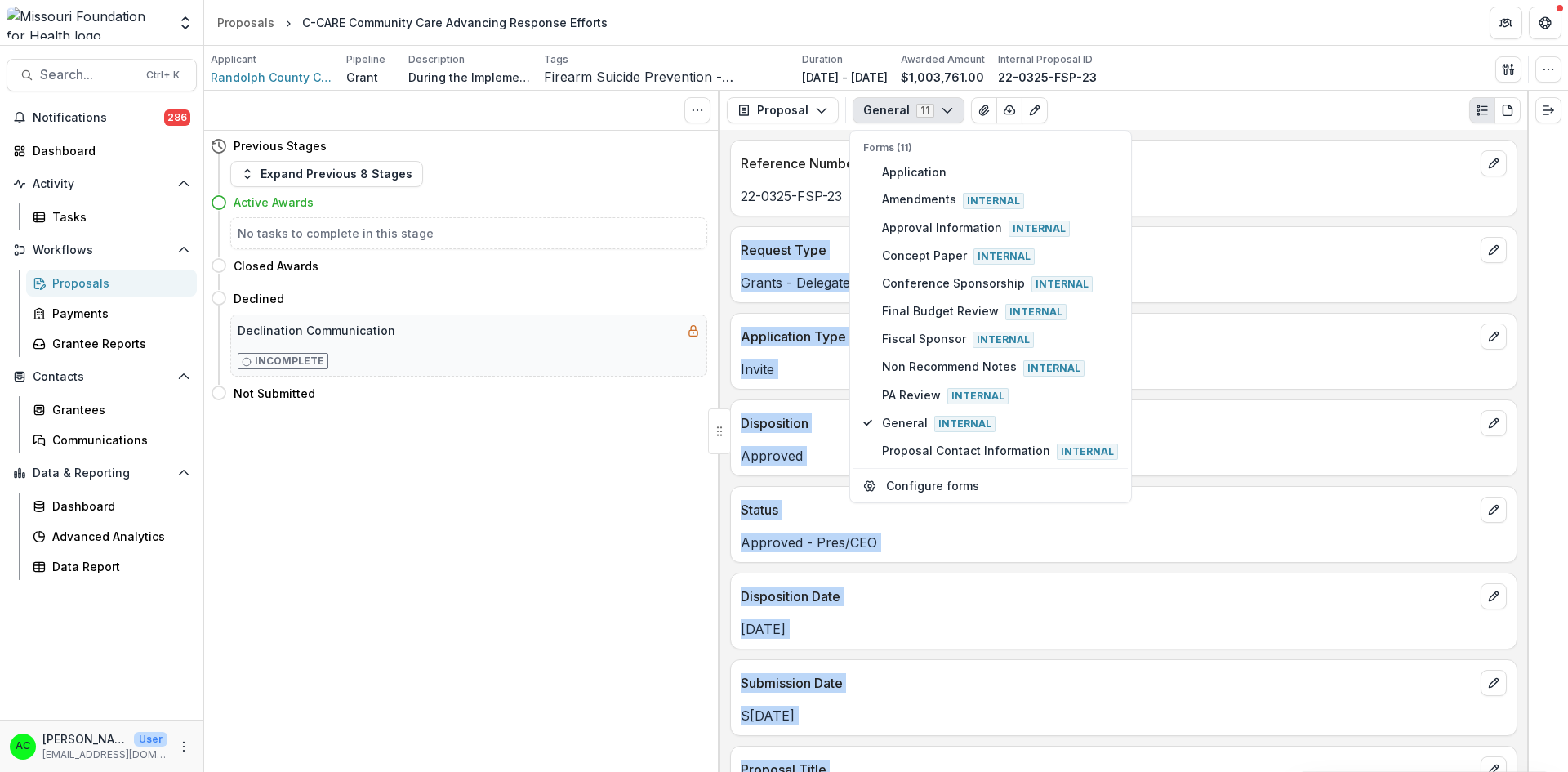
drag, startPoint x: 1529, startPoint y: 143, endPoint x: 1523, endPoint y: 198, distance: 55.3
click at [1523, 198] on div "Tasks 0 Show Cancelled Tasks Previous Stages Expand Previous 8 Stages Active Aw…" at bounding box center [886, 431] width 1363 height 681
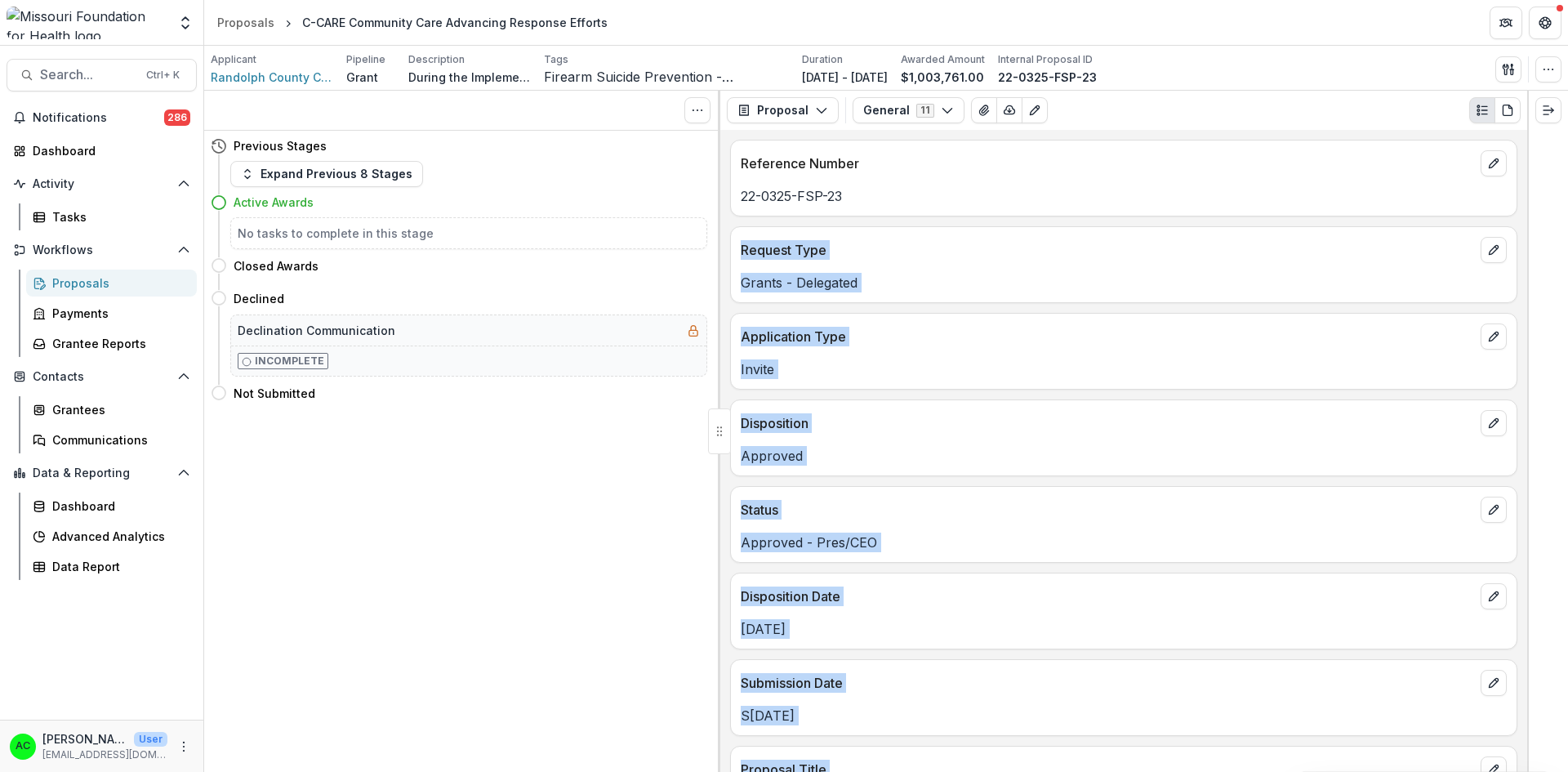
click at [1428, 254] on p "Request Type" at bounding box center [1107, 250] width 733 height 19
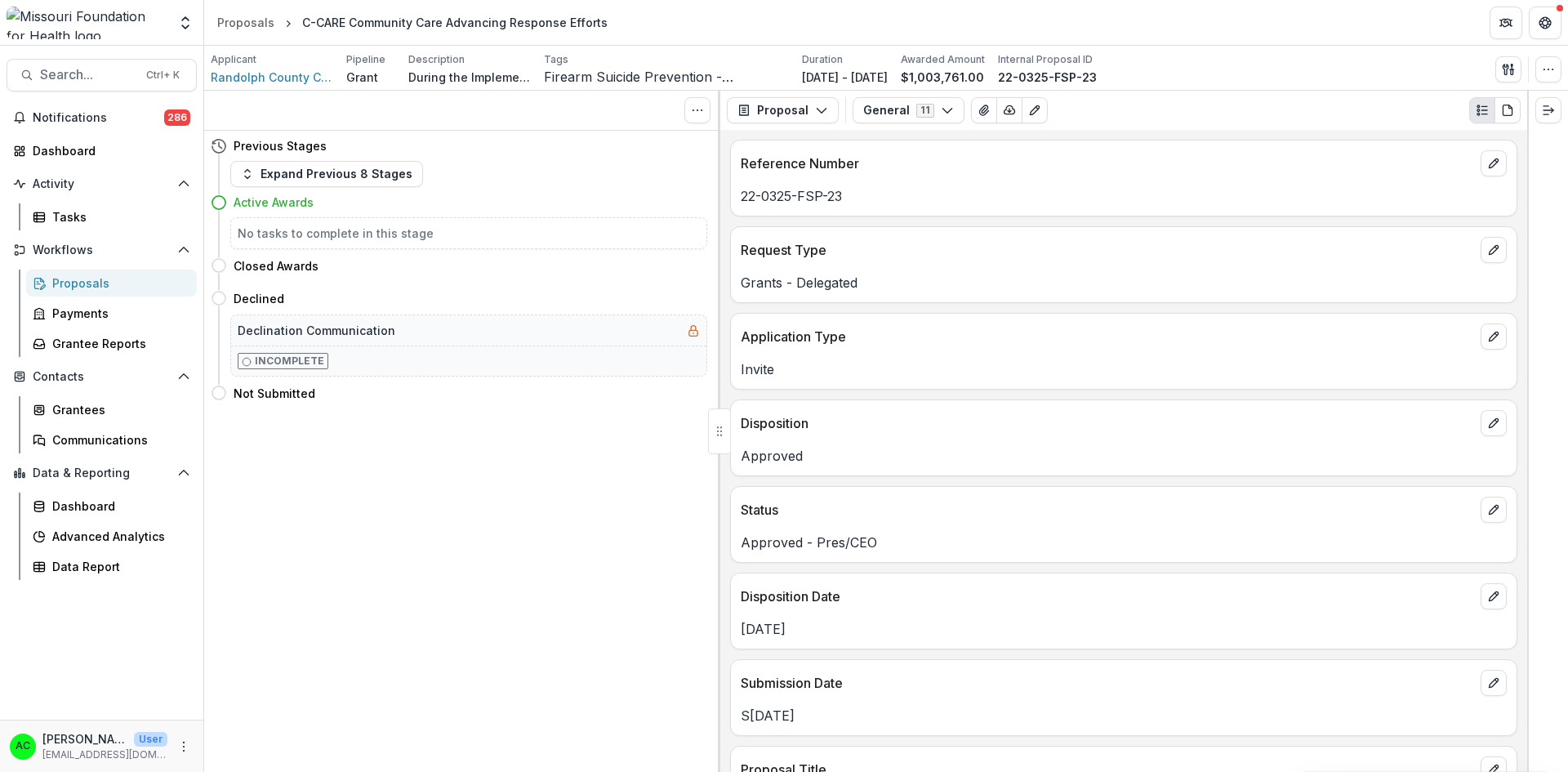
drag, startPoint x: 1527, startPoint y: 174, endPoint x: 1527, endPoint y: 254, distance: 80.0
click at [1527, 254] on div at bounding box center [1547, 431] width 41 height 681
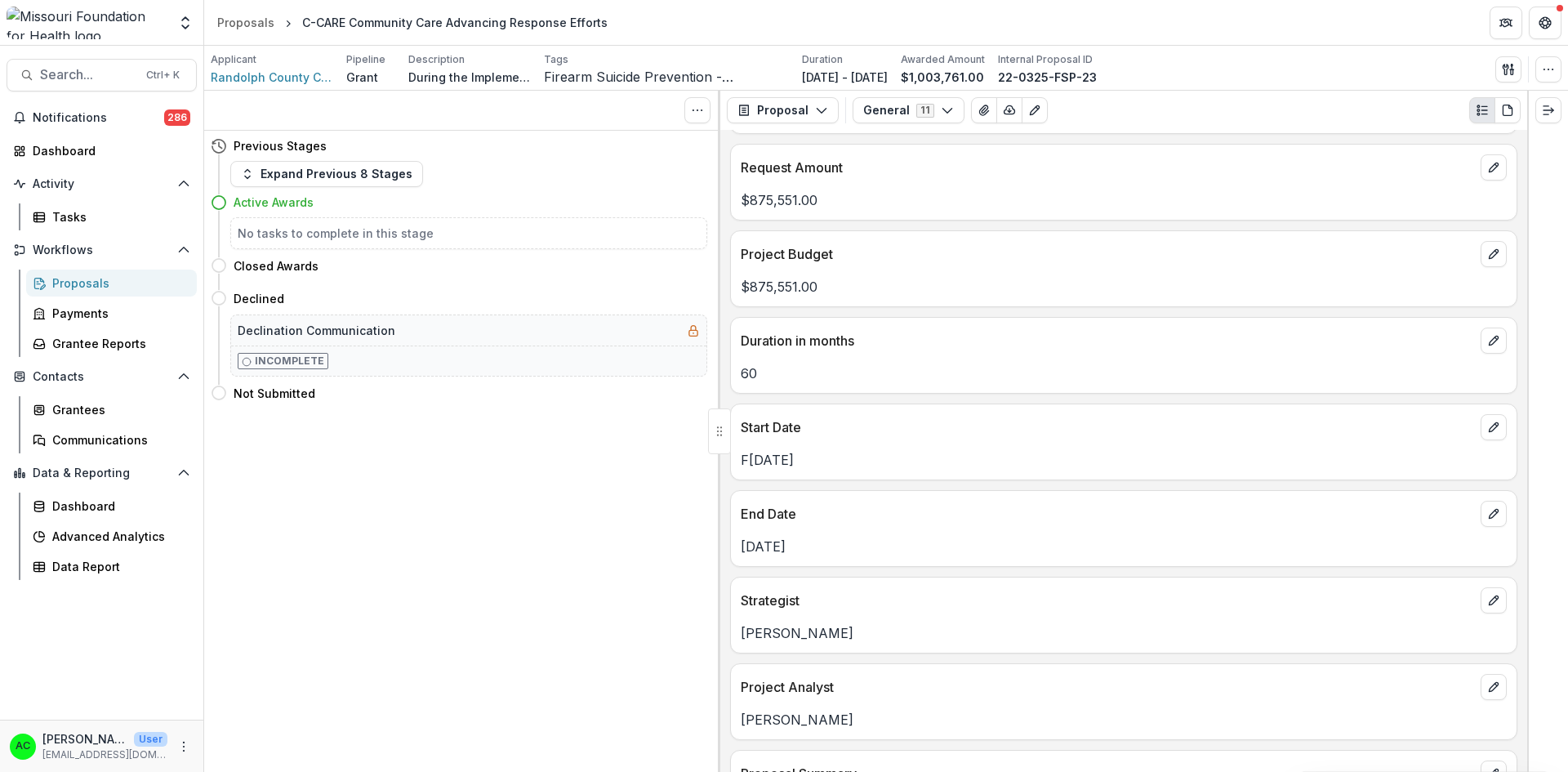
scroll to position [704, 0]
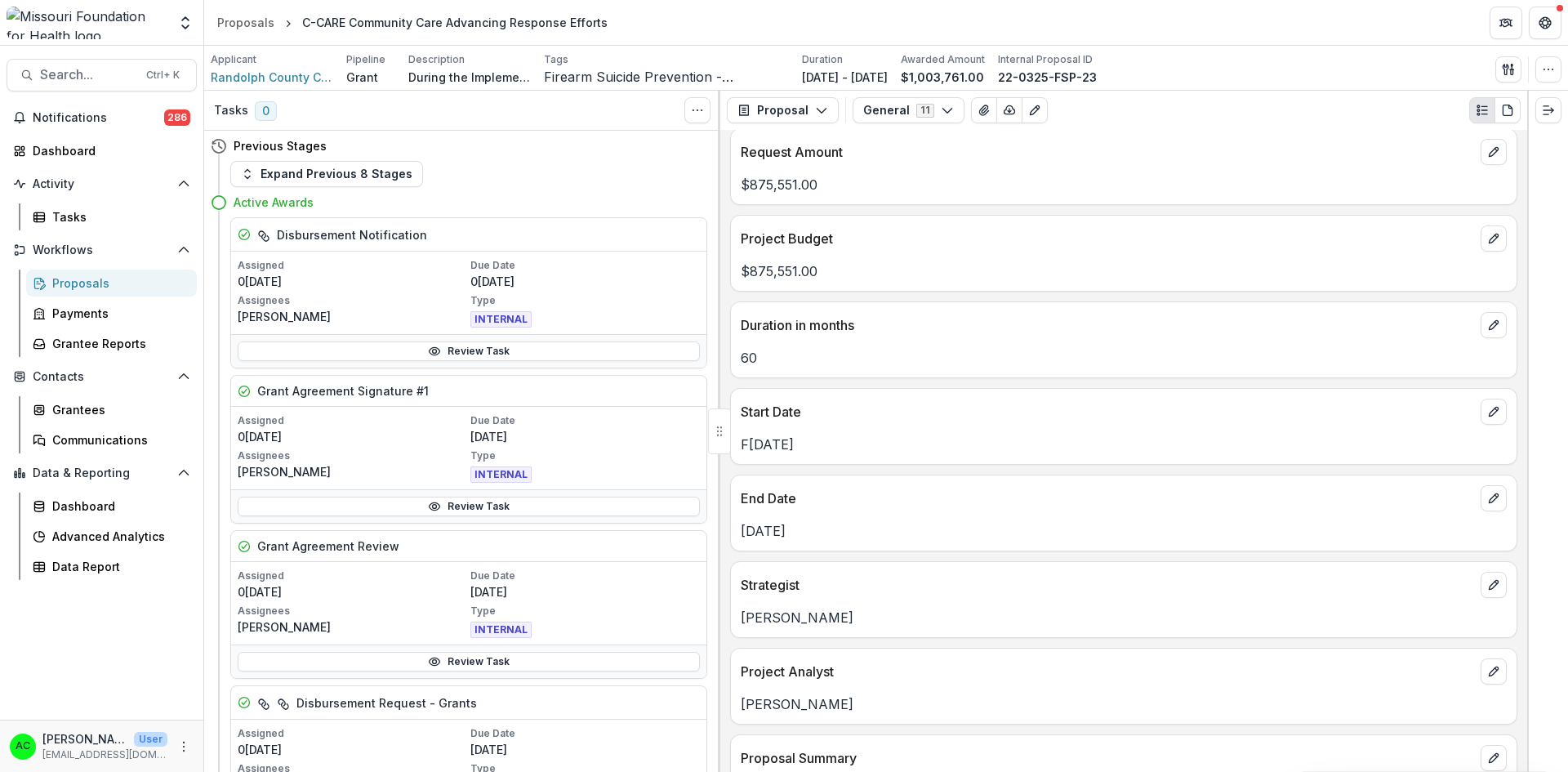
drag, startPoint x: 1529, startPoint y: 287, endPoint x: 1537, endPoint y: 242, distance: 45.7
click at [1537, 242] on div at bounding box center [1547, 431] width 41 height 681
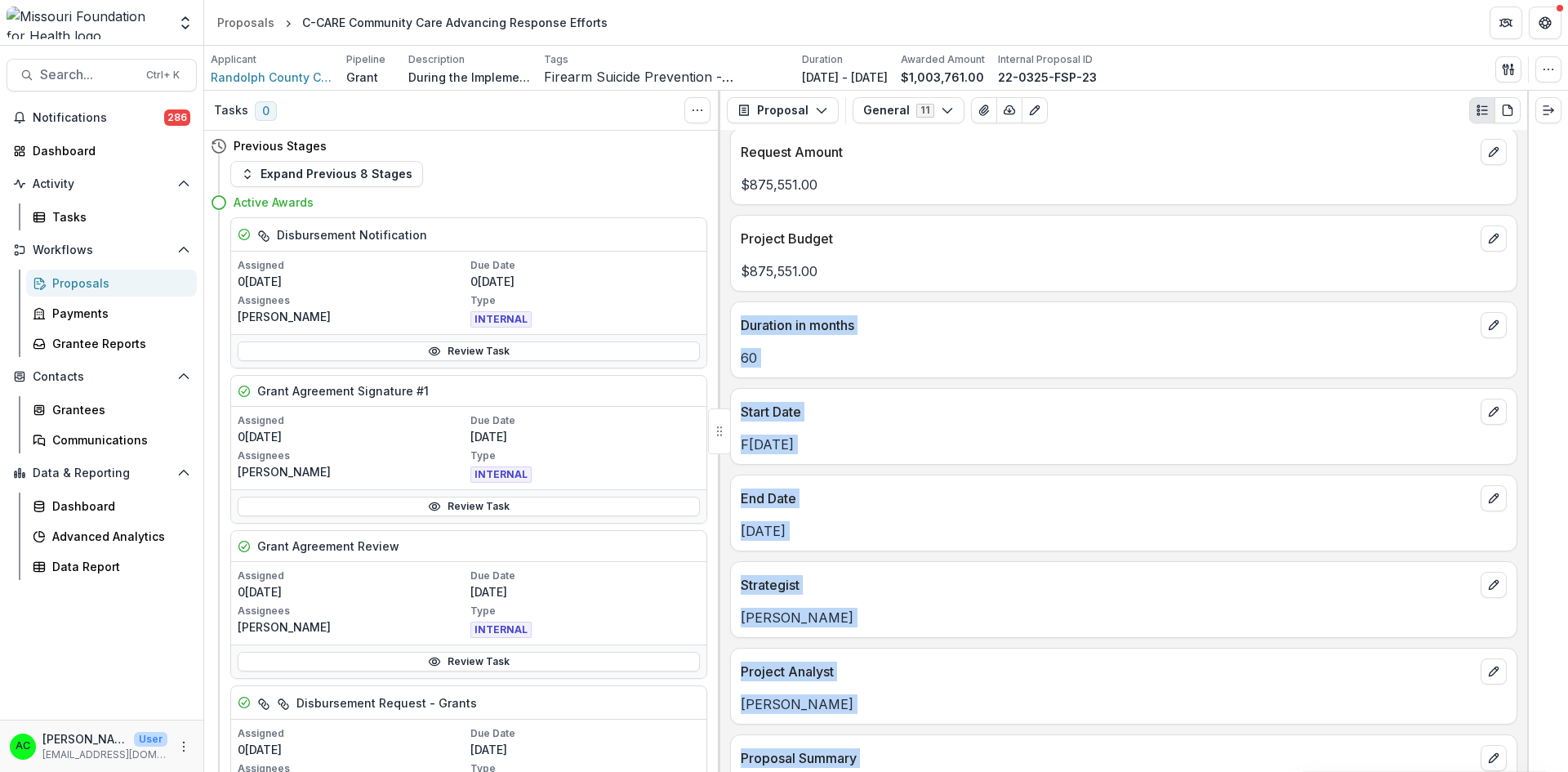
drag, startPoint x: 1520, startPoint y: 277, endPoint x: 1527, endPoint y: 224, distance: 53.5
click at [1527, 224] on div "Tasks 0 Show Cancelled Tasks Previous Stages Expand Previous 8 Stages Active Aw…" at bounding box center [886, 431] width 1363 height 681
click at [1426, 315] on div "Duration in months" at bounding box center [1123, 320] width 786 height 36
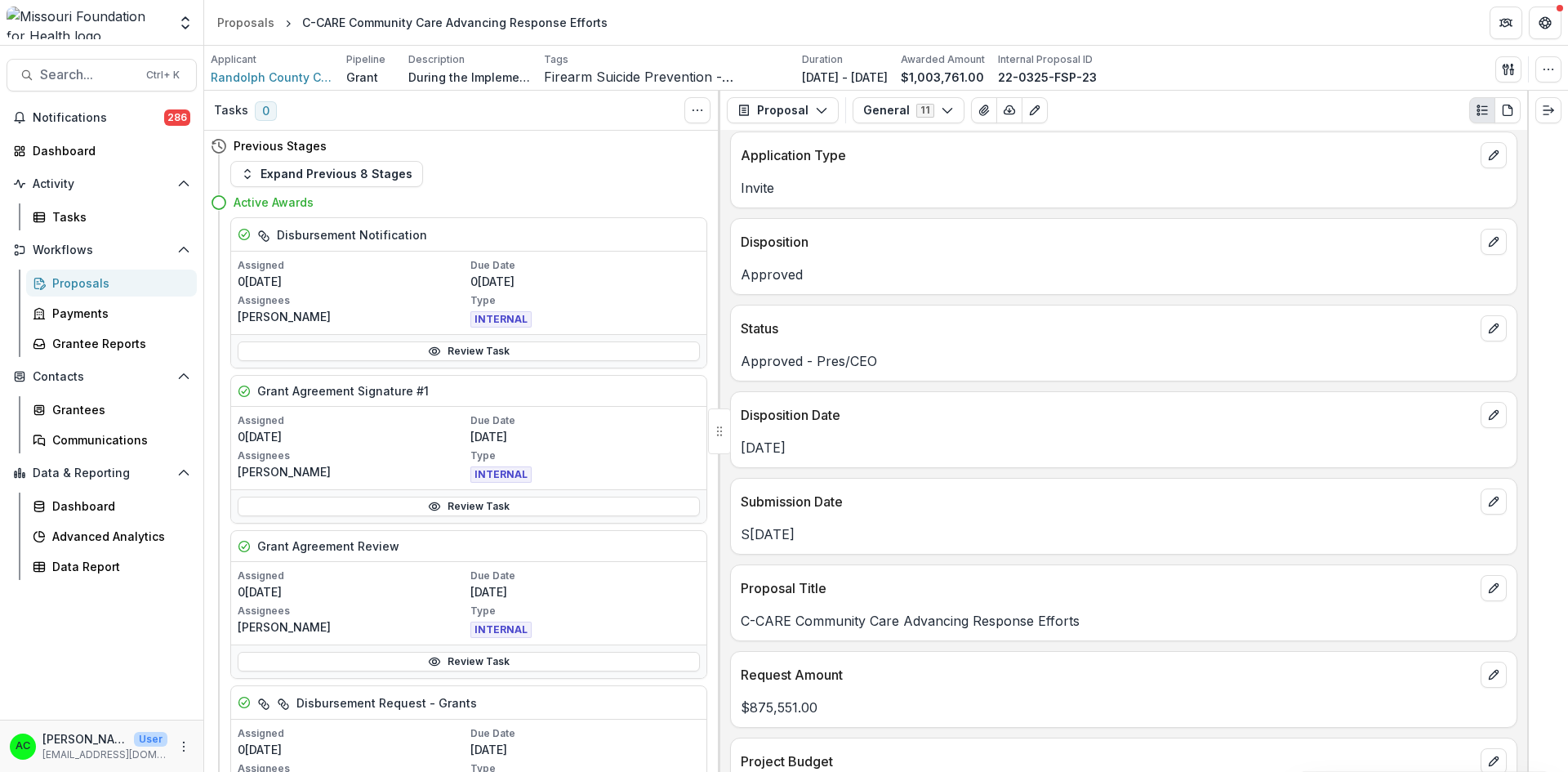
scroll to position [0, 0]
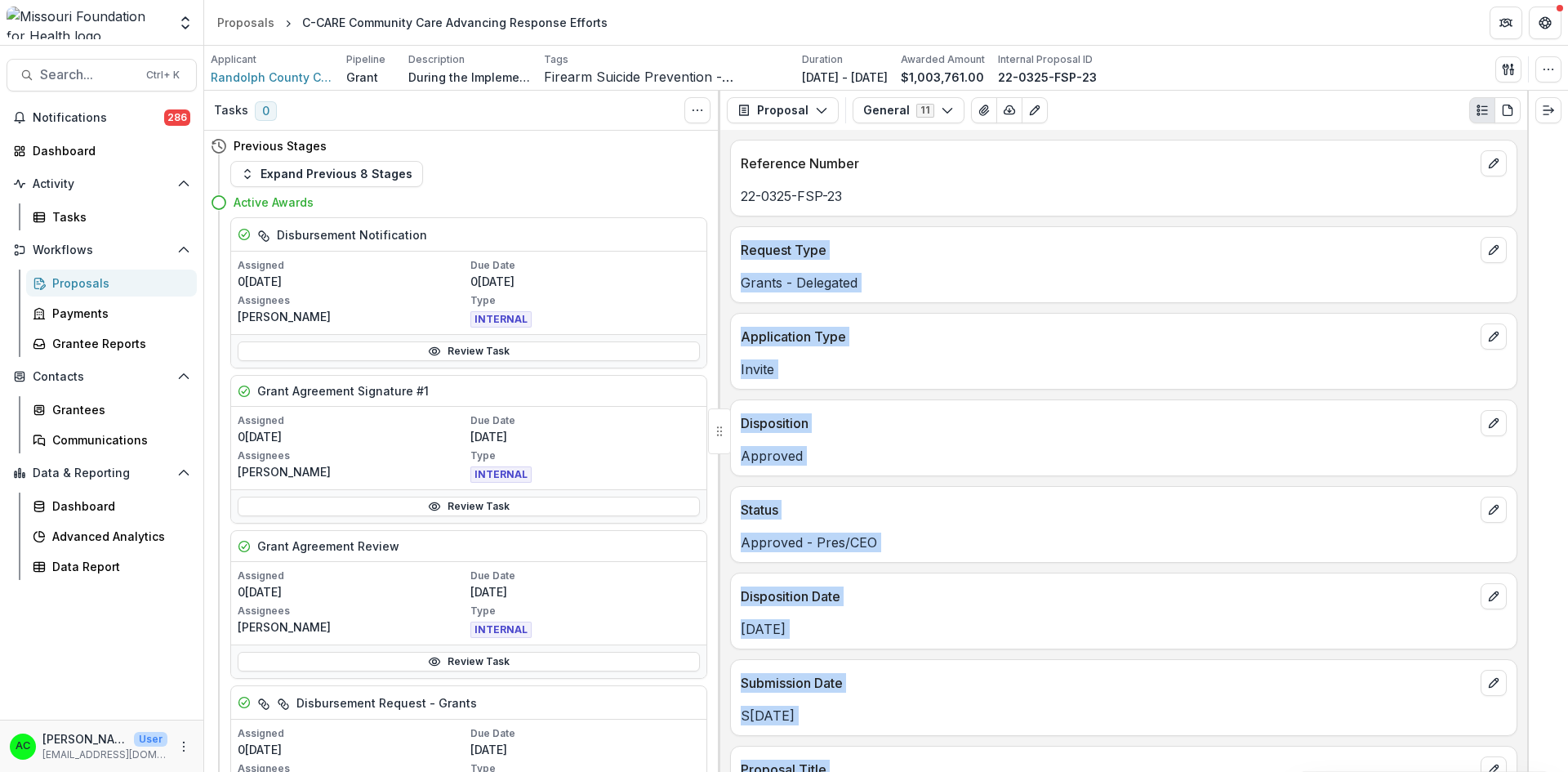
drag, startPoint x: 1528, startPoint y: 207, endPoint x: 1524, endPoint y: 198, distance: 9.8
click at [1524, 198] on div "Tasks 0 Show Cancelled Tasks Previous Stages Expand Previous 8 Stages Active Aw…" at bounding box center [886, 431] width 1363 height 681
click at [1365, 292] on p "Grants - Delegated" at bounding box center [1123, 282] width 766 height 19
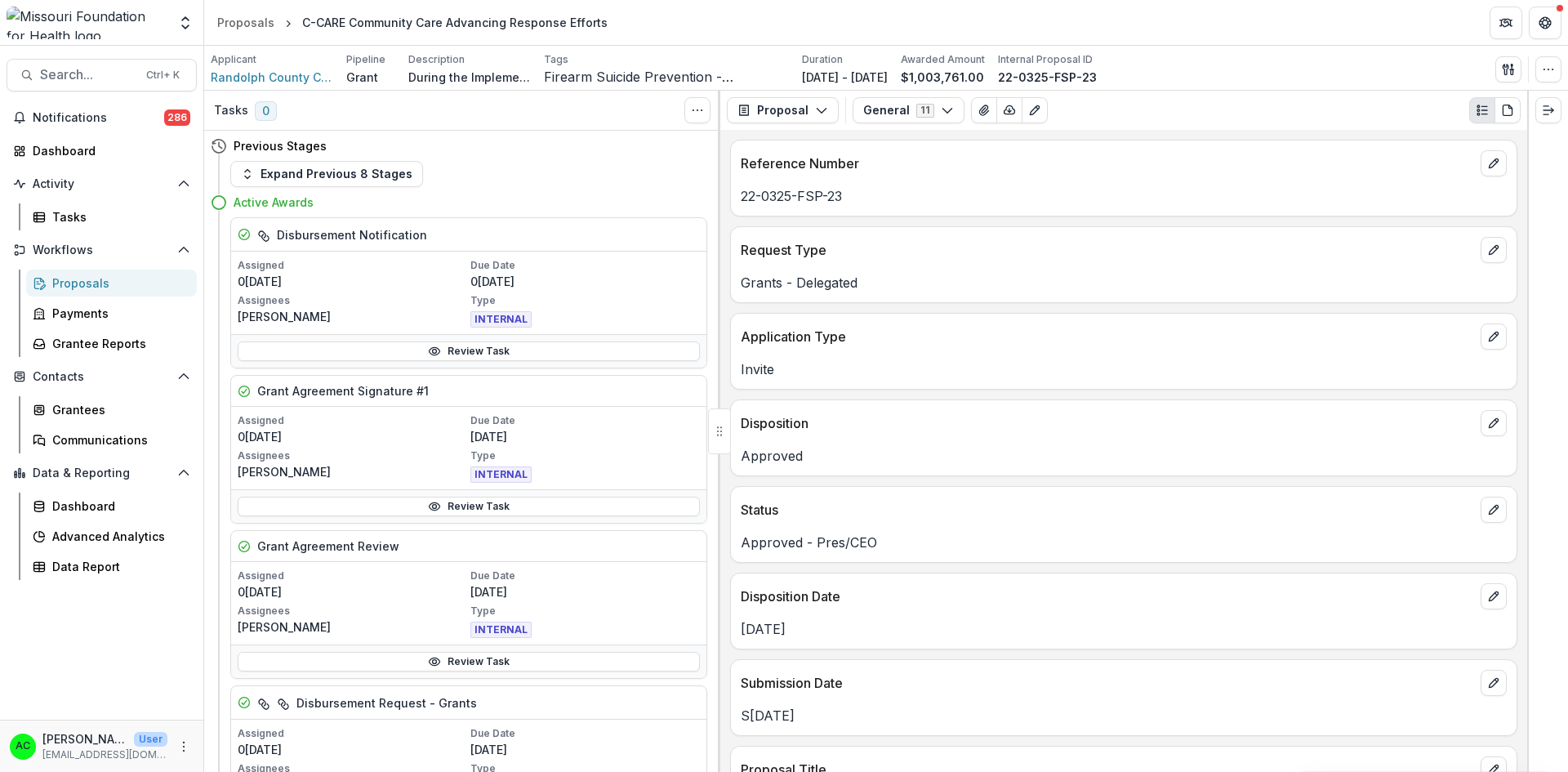
drag, startPoint x: 1530, startPoint y: 192, endPoint x: 1532, endPoint y: 201, distance: 9.2
click at [1532, 201] on div at bounding box center [1547, 431] width 41 height 681
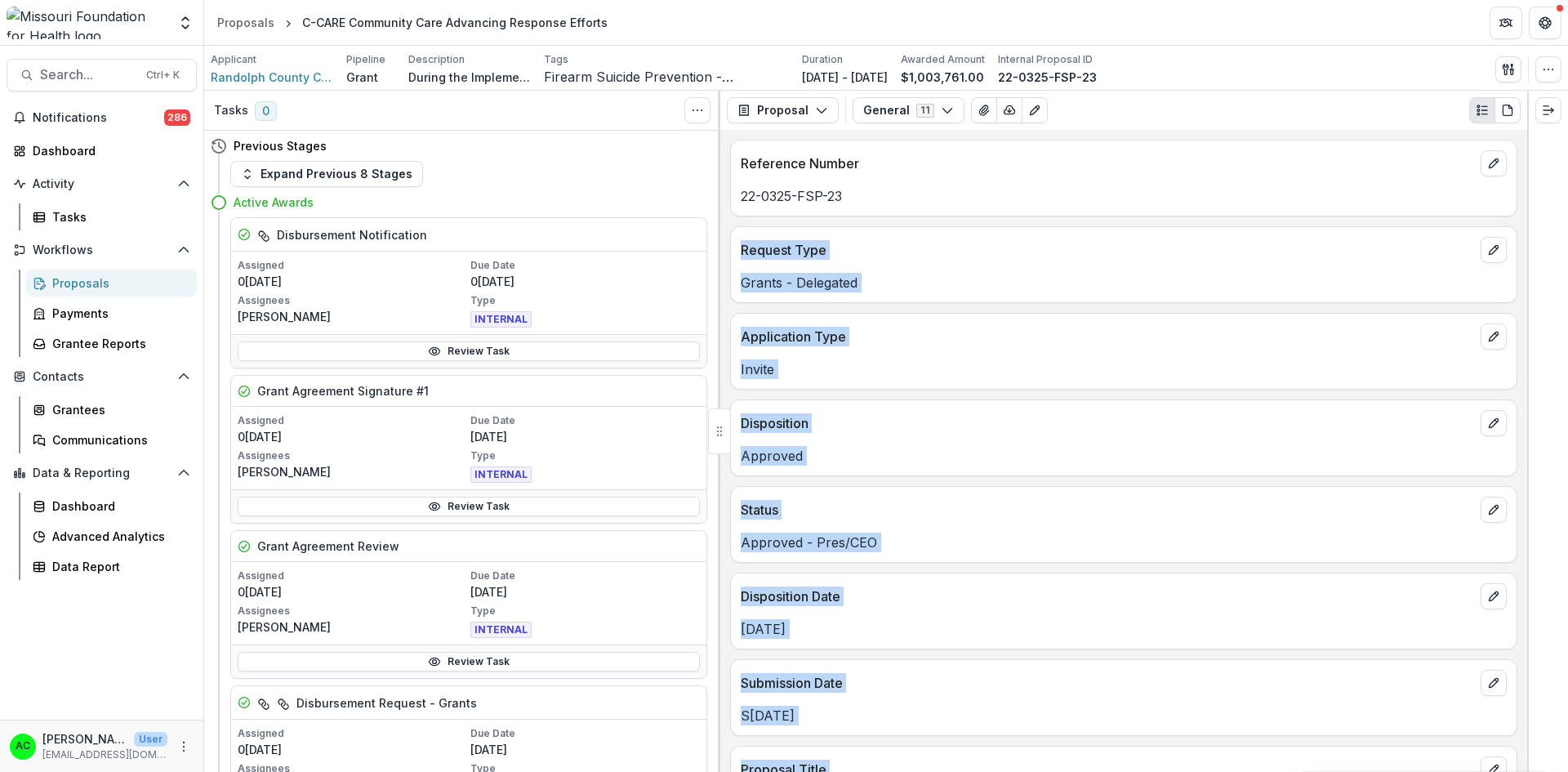
drag, startPoint x: 1527, startPoint y: 188, endPoint x: 1515, endPoint y: 182, distance: 13.4
click at [1515, 182] on div "Tasks 0 Show Cancelled Tasks Previous Stages Expand Previous 8 Stages Active Aw…" at bounding box center [886, 431] width 1363 height 681
click at [1433, 233] on div "Request Type" at bounding box center [1123, 245] width 786 height 36
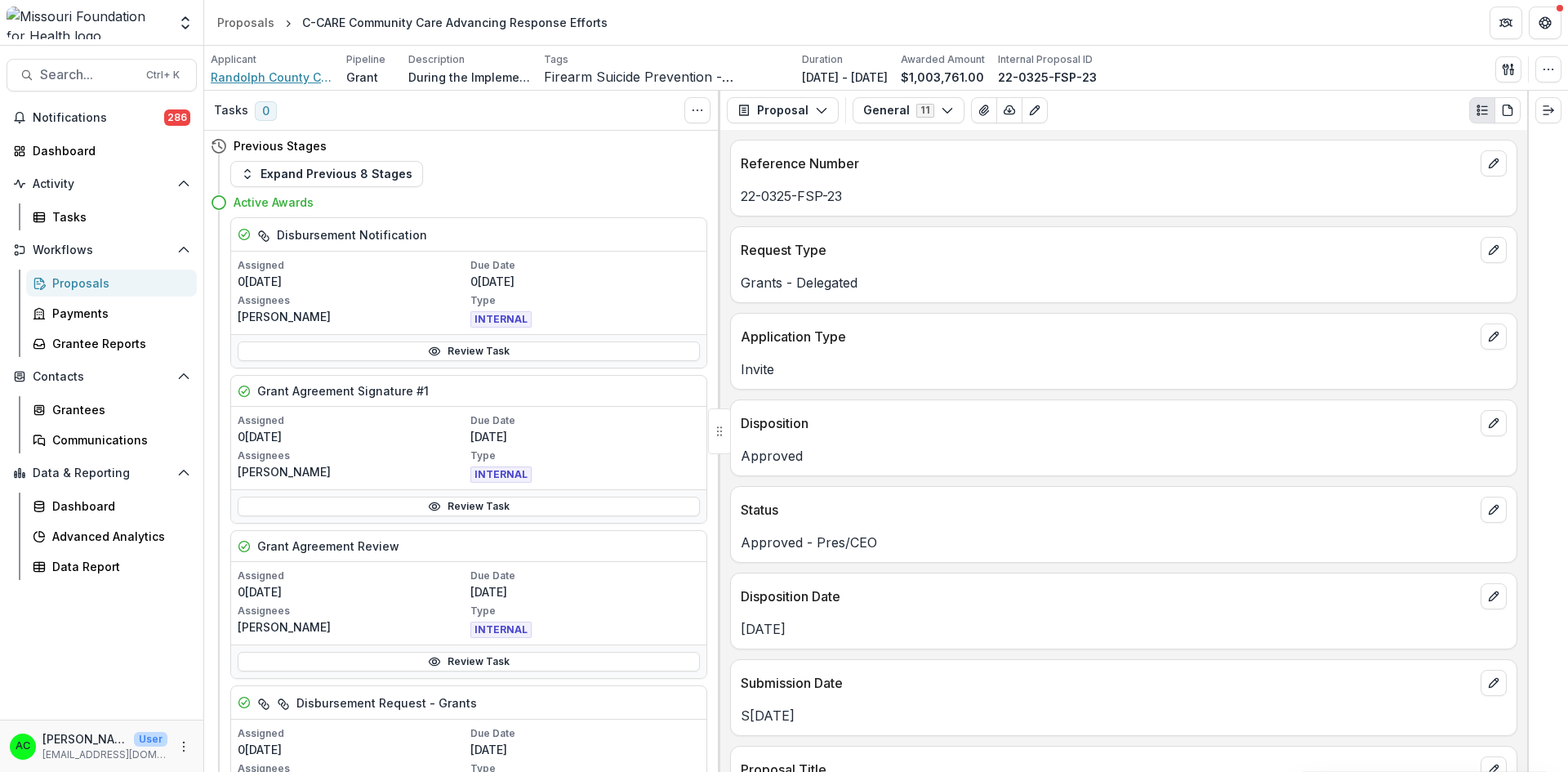
click at [293, 76] on span "Randolph County Caring Community Inc" at bounding box center [272, 77] width 122 height 17
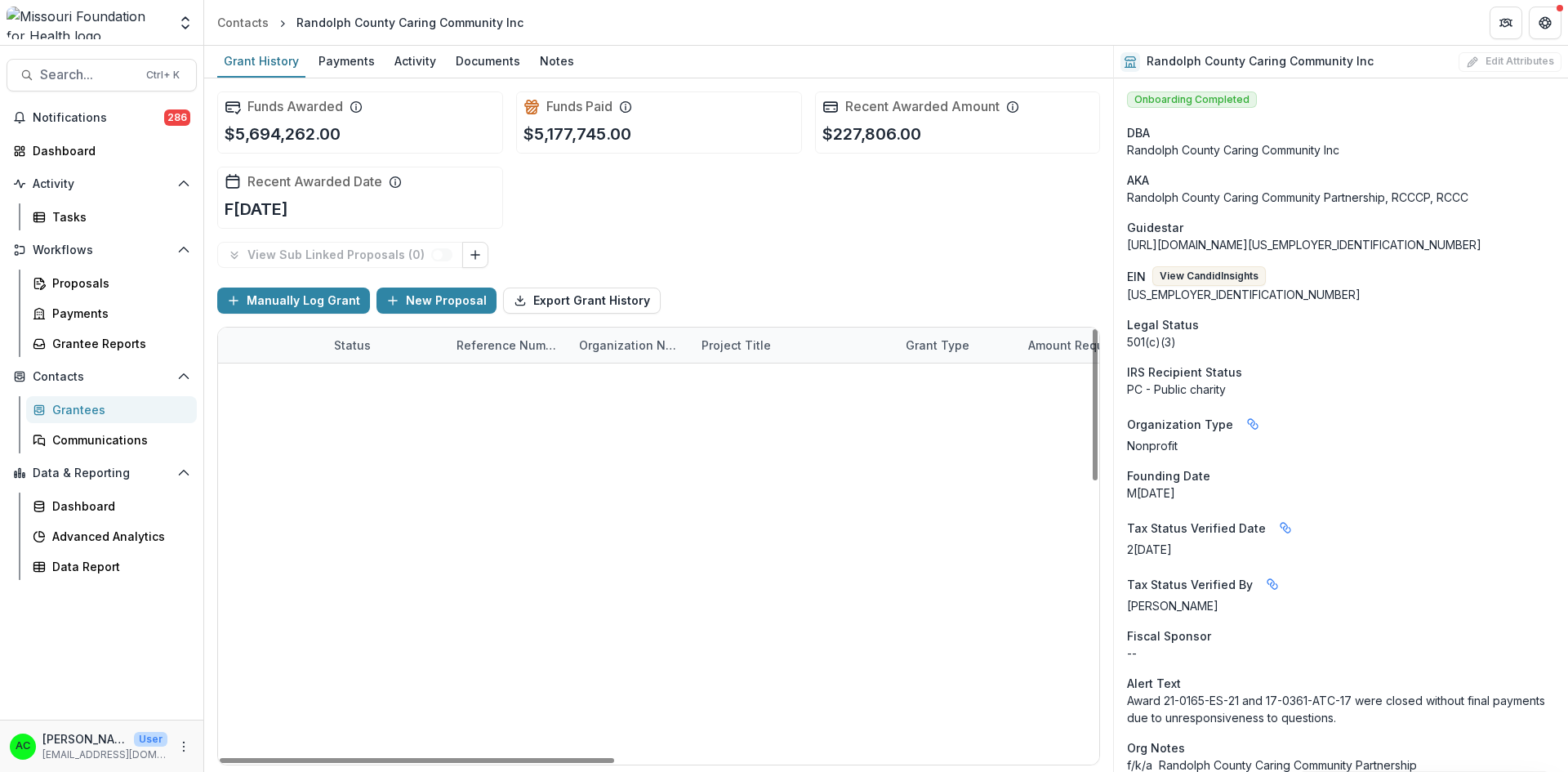
click at [801, 664] on link "Alternative Coordinated Essential Services" at bounding box center [793, 662] width 184 height 17
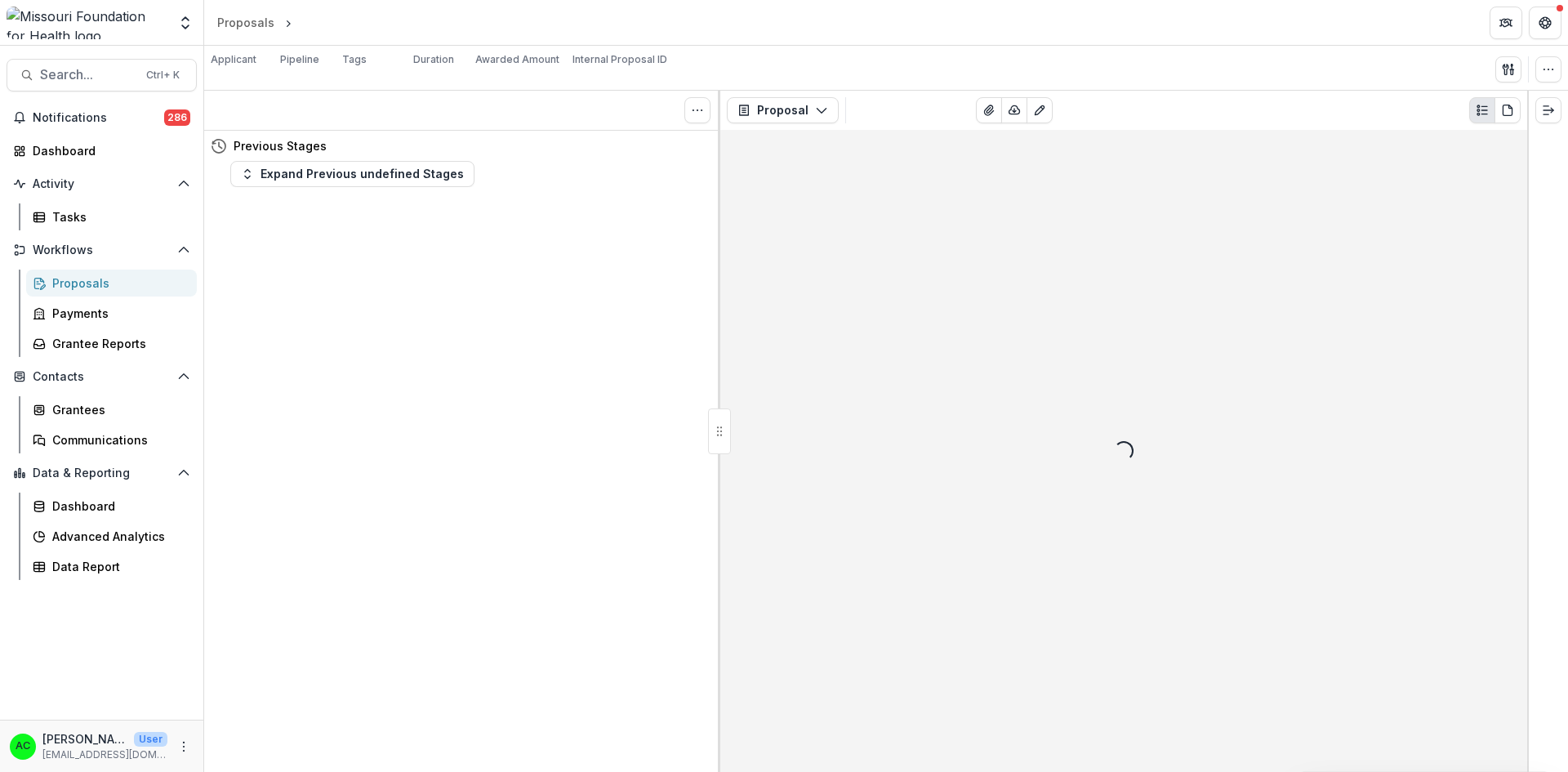
click at [1428, 299] on div "Loading..." at bounding box center [1123, 451] width 807 height 642
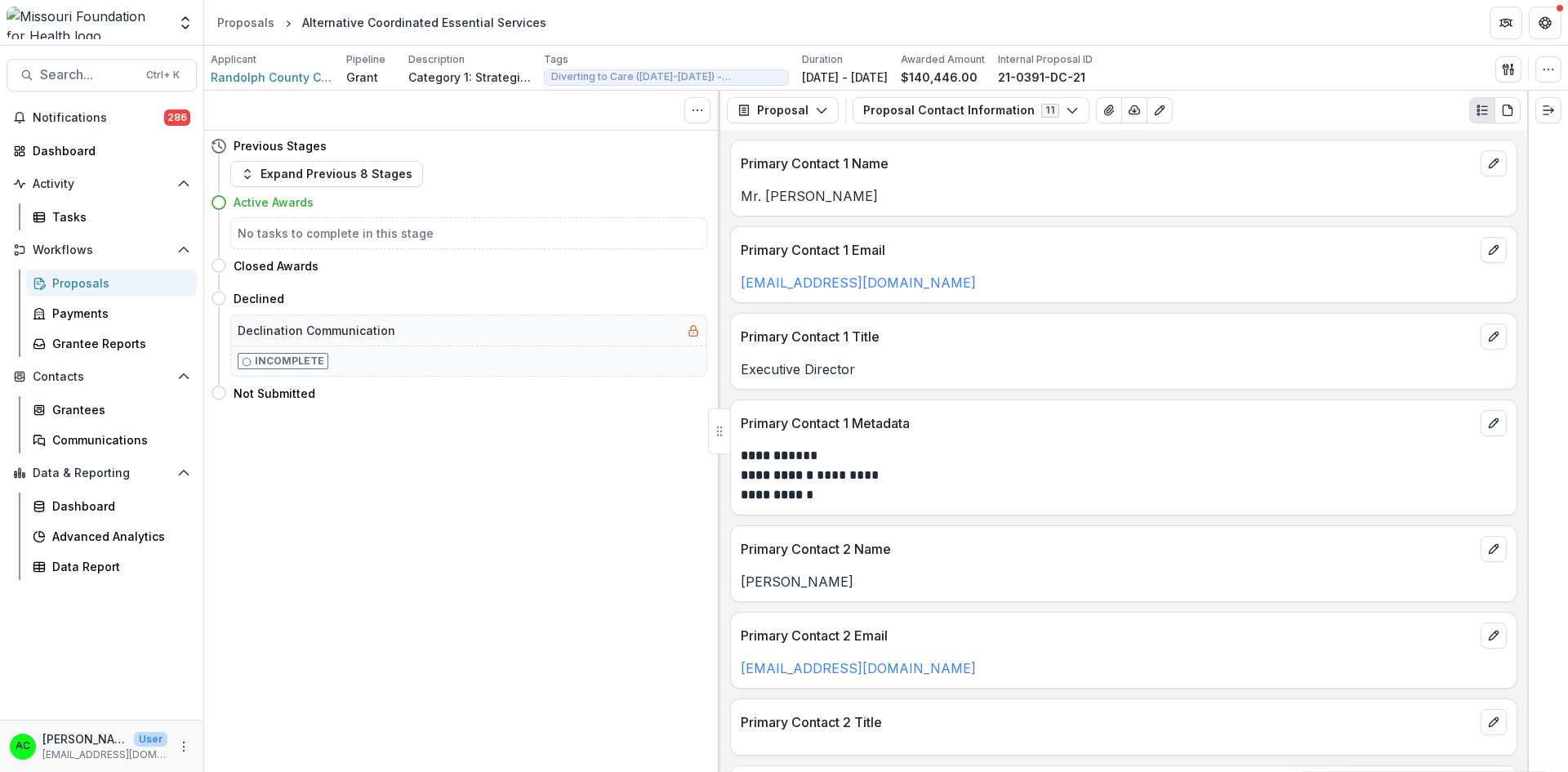
click at [886, 113] on button "Proposal Contact Information 11" at bounding box center [970, 110] width 237 height 26
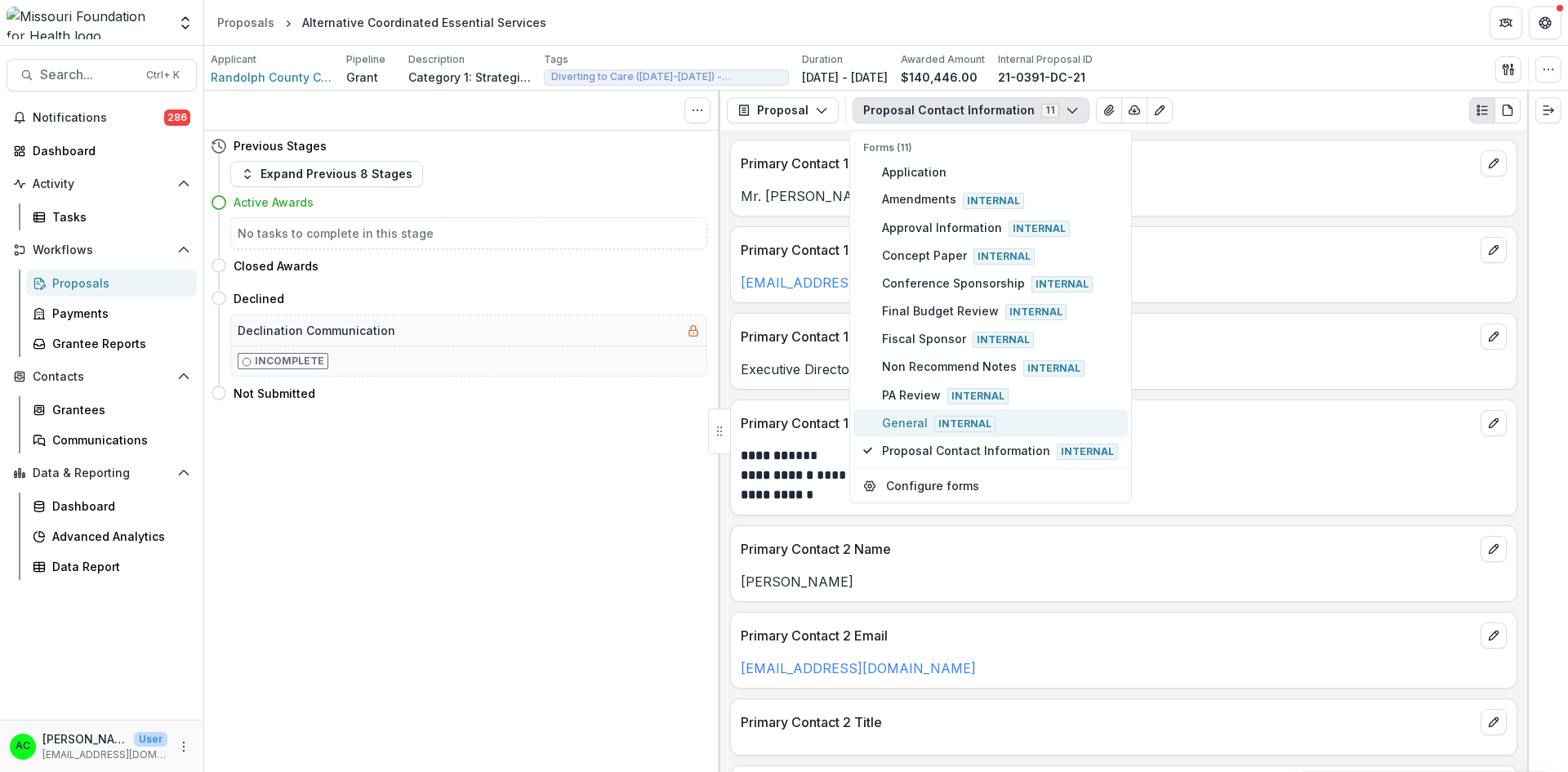
click at [888, 426] on span "General Internal" at bounding box center [1000, 423] width 236 height 18
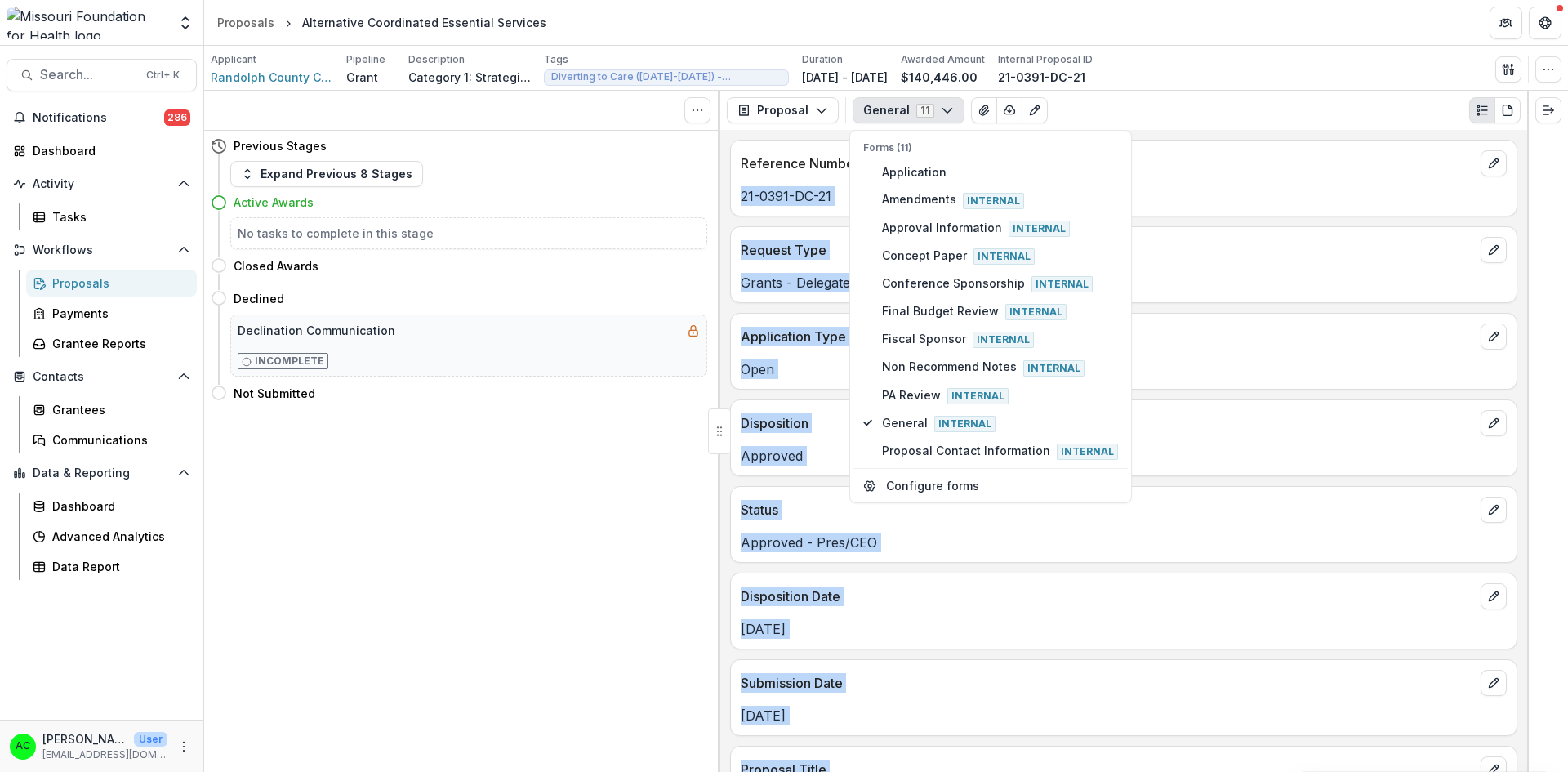
click at [1525, 150] on div "Tasks 0 Show Cancelled Tasks Previous Stages Expand Previous 8 Stages Active Aw…" at bounding box center [886, 431] width 1363 height 681
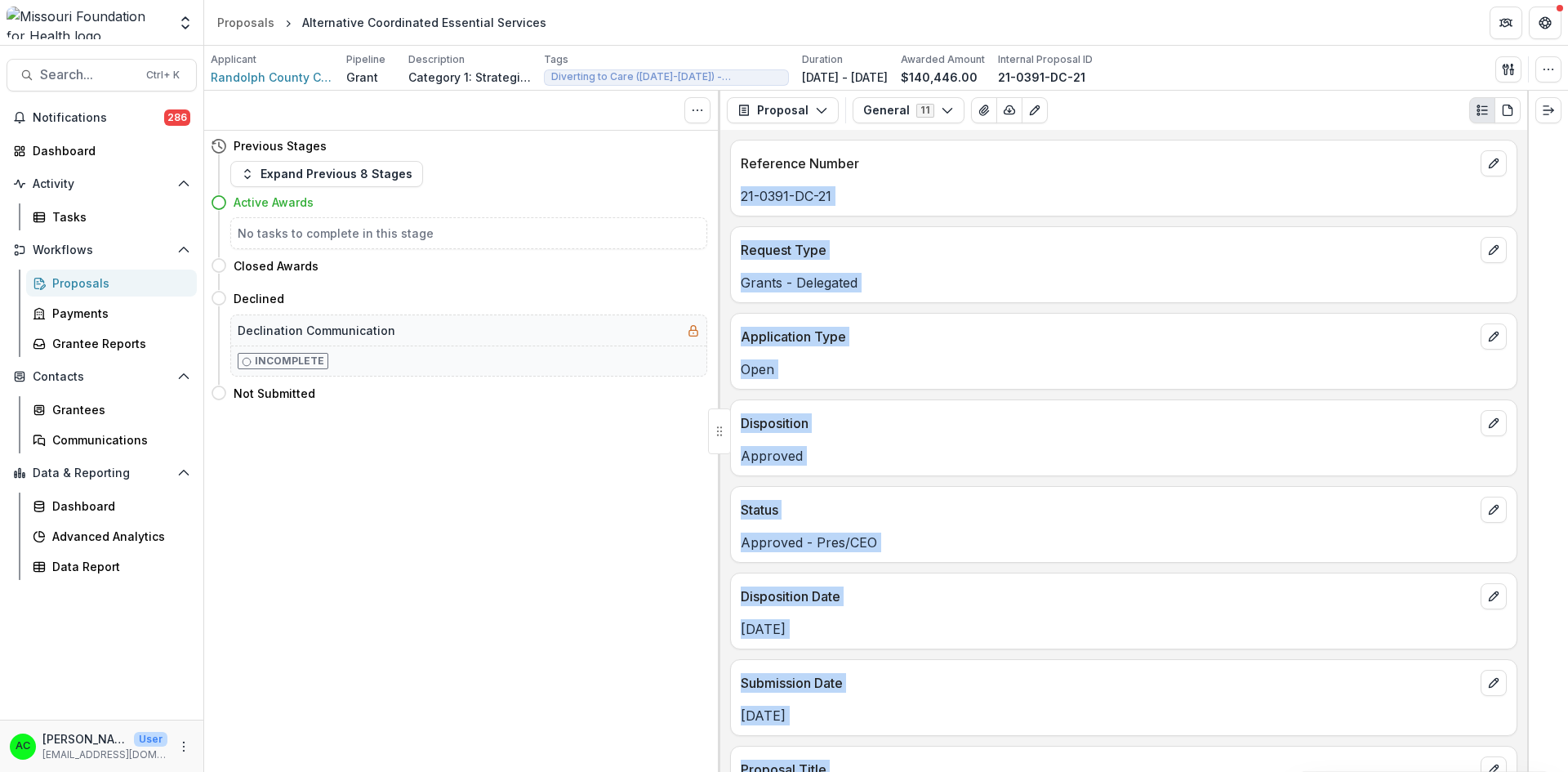
click at [1246, 233] on div "Request Type" at bounding box center [1123, 245] width 786 height 36
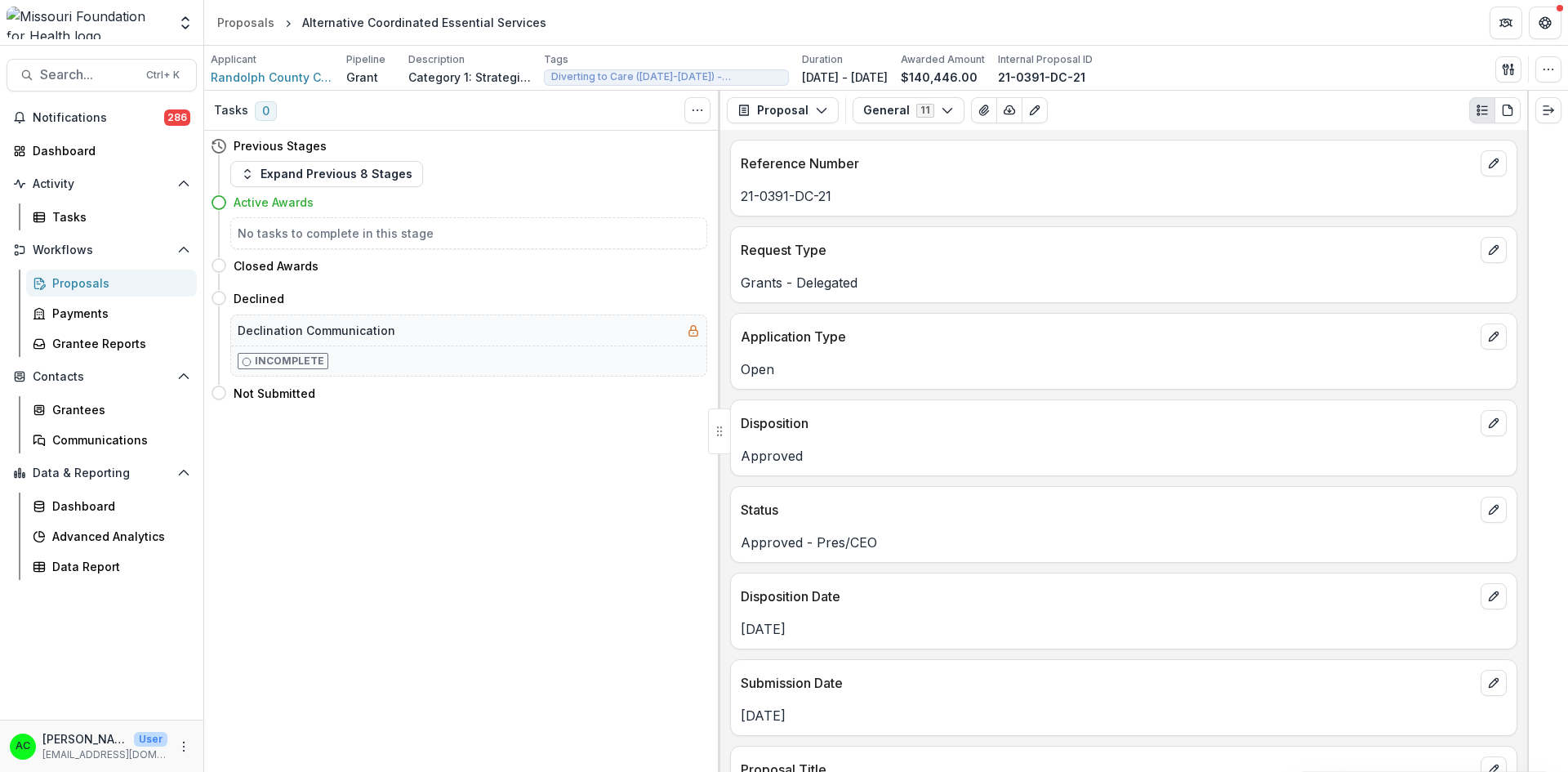
click at [1530, 174] on div at bounding box center [1547, 431] width 41 height 681
drag, startPoint x: 1530, startPoint y: 177, endPoint x: 1528, endPoint y: 218, distance: 41.0
click at [1528, 218] on div at bounding box center [1547, 431] width 41 height 681
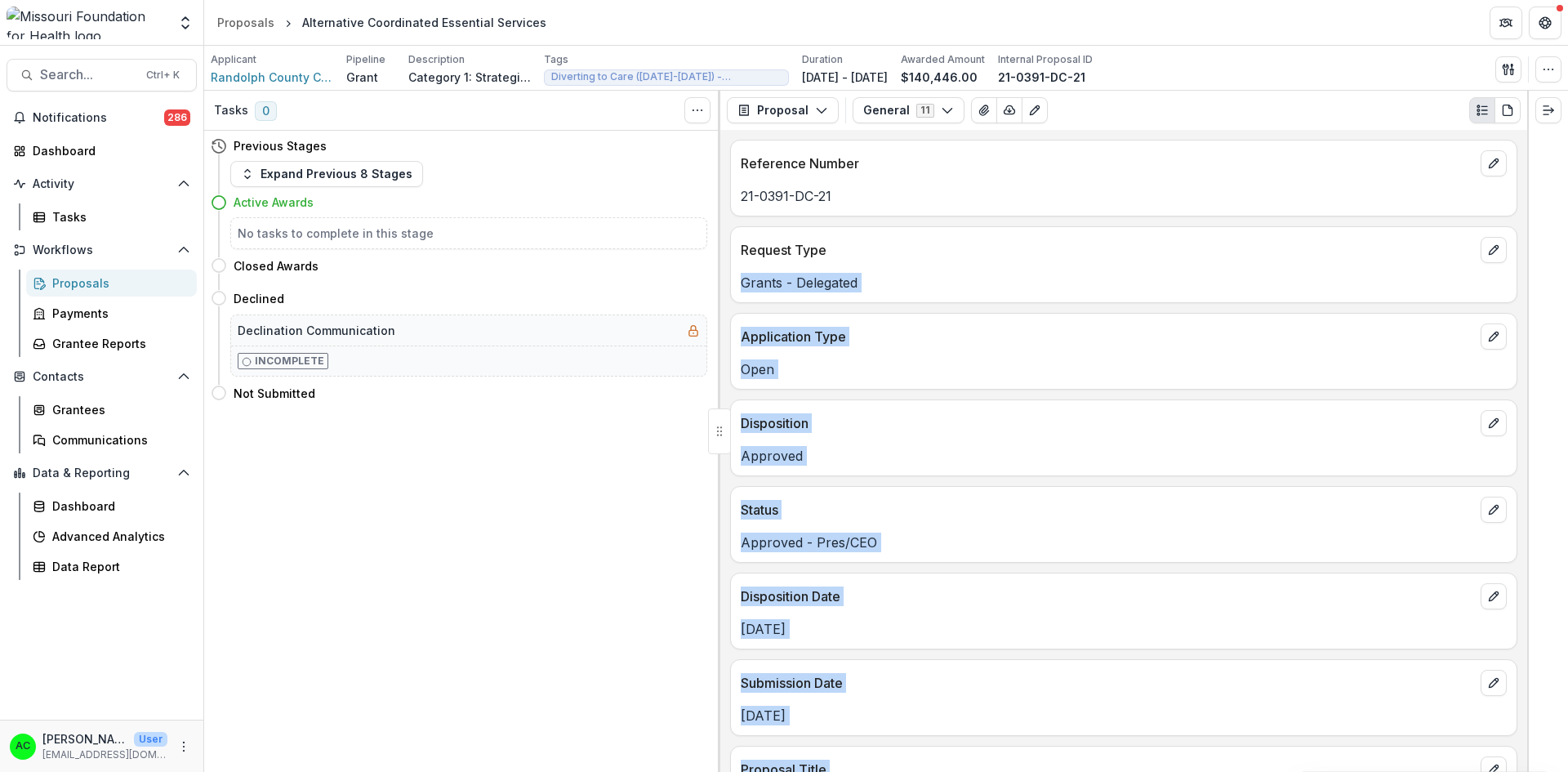
drag, startPoint x: 1528, startPoint y: 214, endPoint x: 1522, endPoint y: 224, distance: 11.7
click at [1522, 224] on div "Tasks 0 Show Cancelled Tasks Previous Stages Expand Previous 8 Stages Active Aw…" at bounding box center [886, 431] width 1363 height 681
click at [1329, 297] on div "Request Type Grants - Delegated" at bounding box center [1123, 264] width 787 height 77
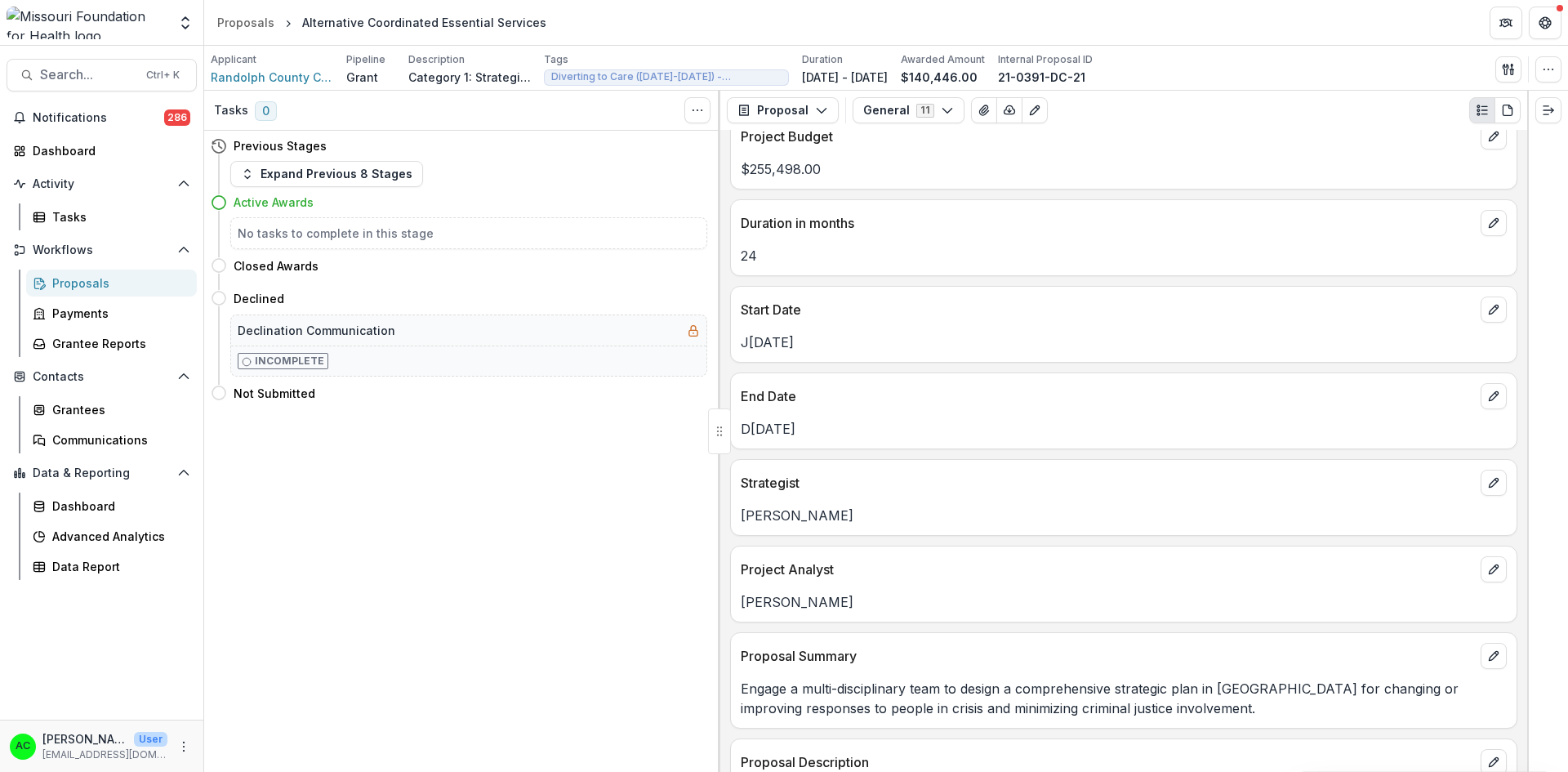
scroll to position [0, 0]
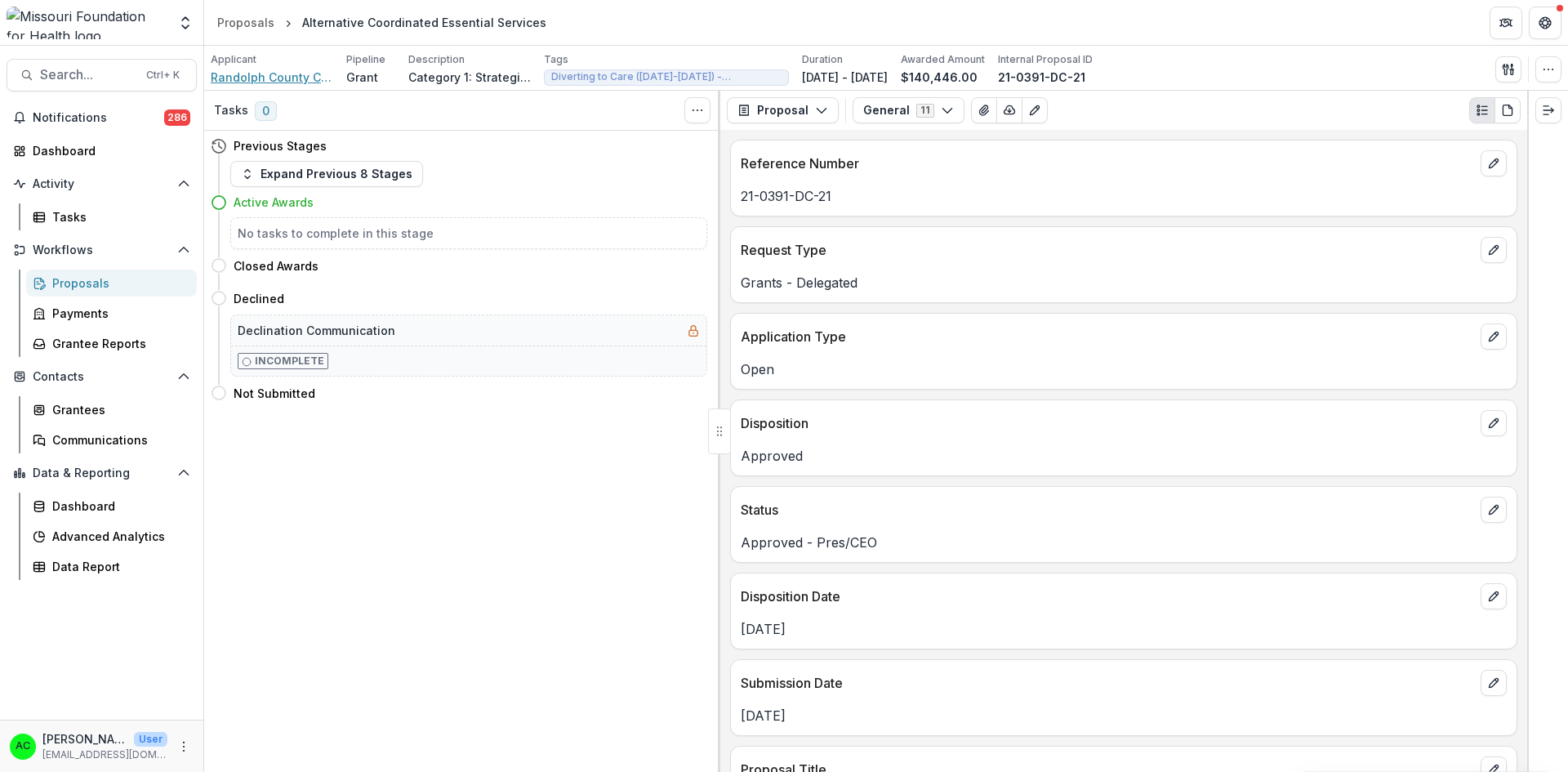
click at [265, 80] on span "Randolph County Caring Community Inc" at bounding box center [272, 77] width 122 height 17
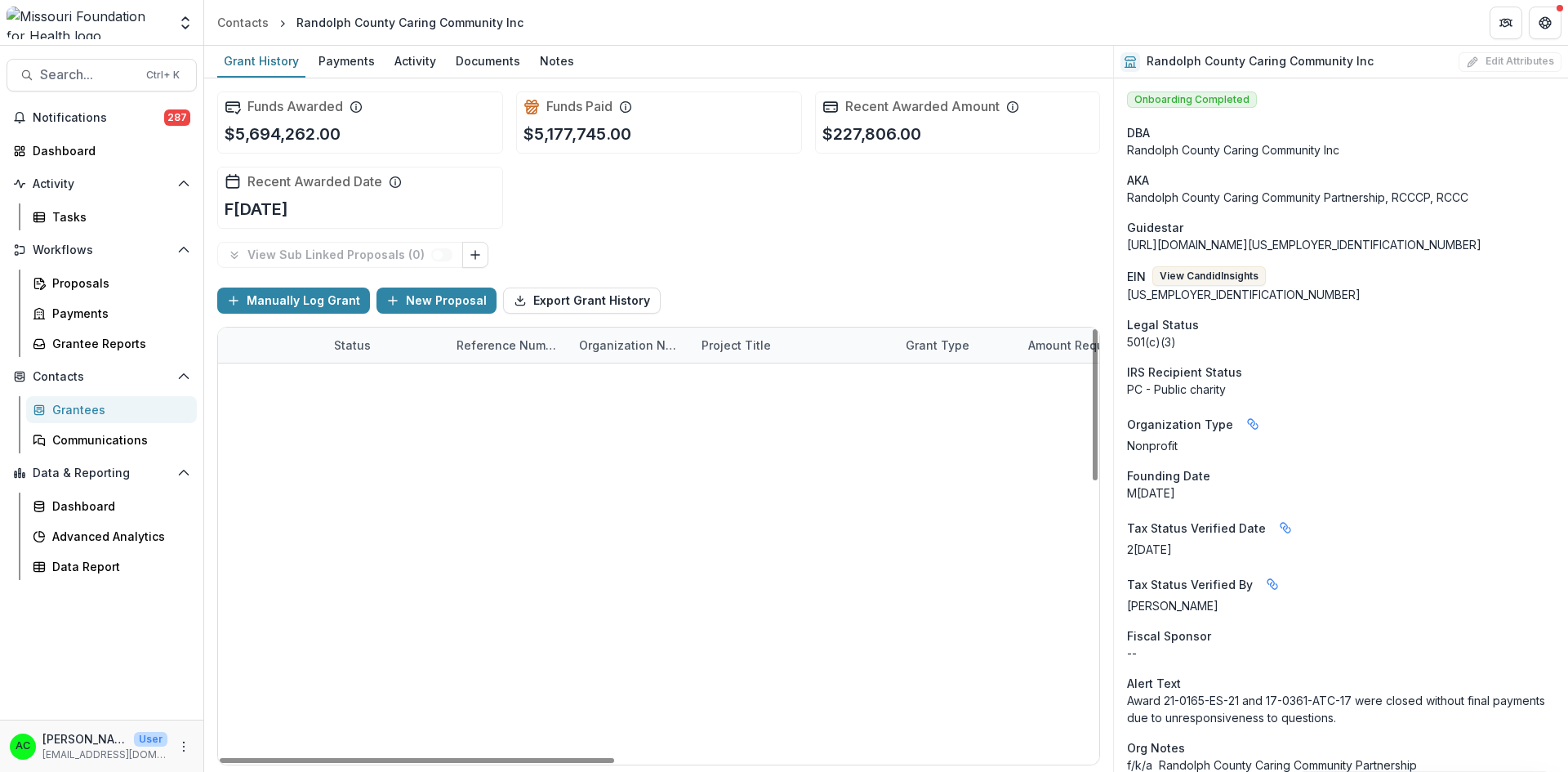
click at [760, 483] on link "Health Equity Action Lab (HEAL)" at bounding box center [791, 486] width 180 height 17
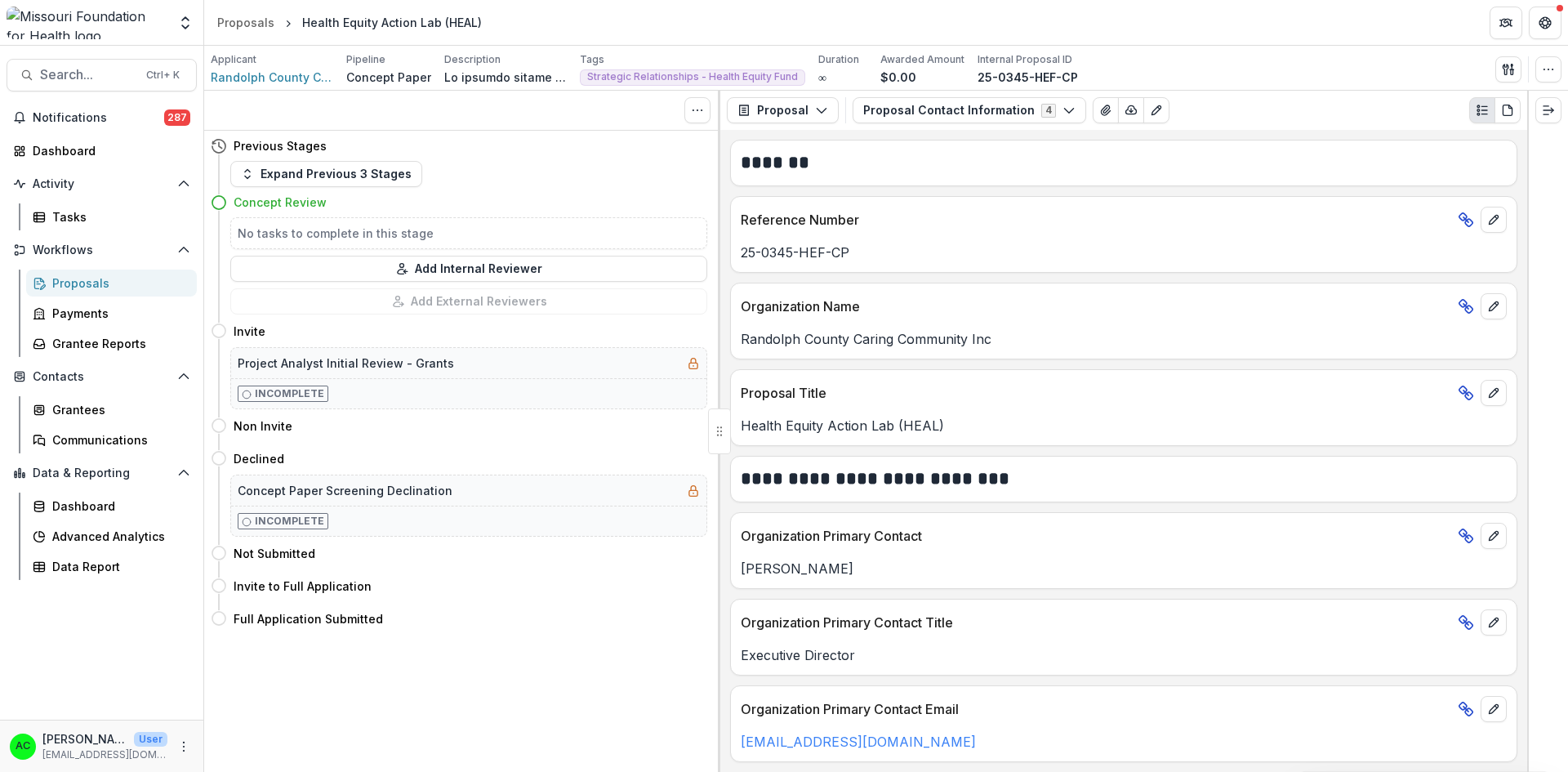
click at [934, 102] on button "Proposal Contact Information 4" at bounding box center [968, 110] width 233 height 26
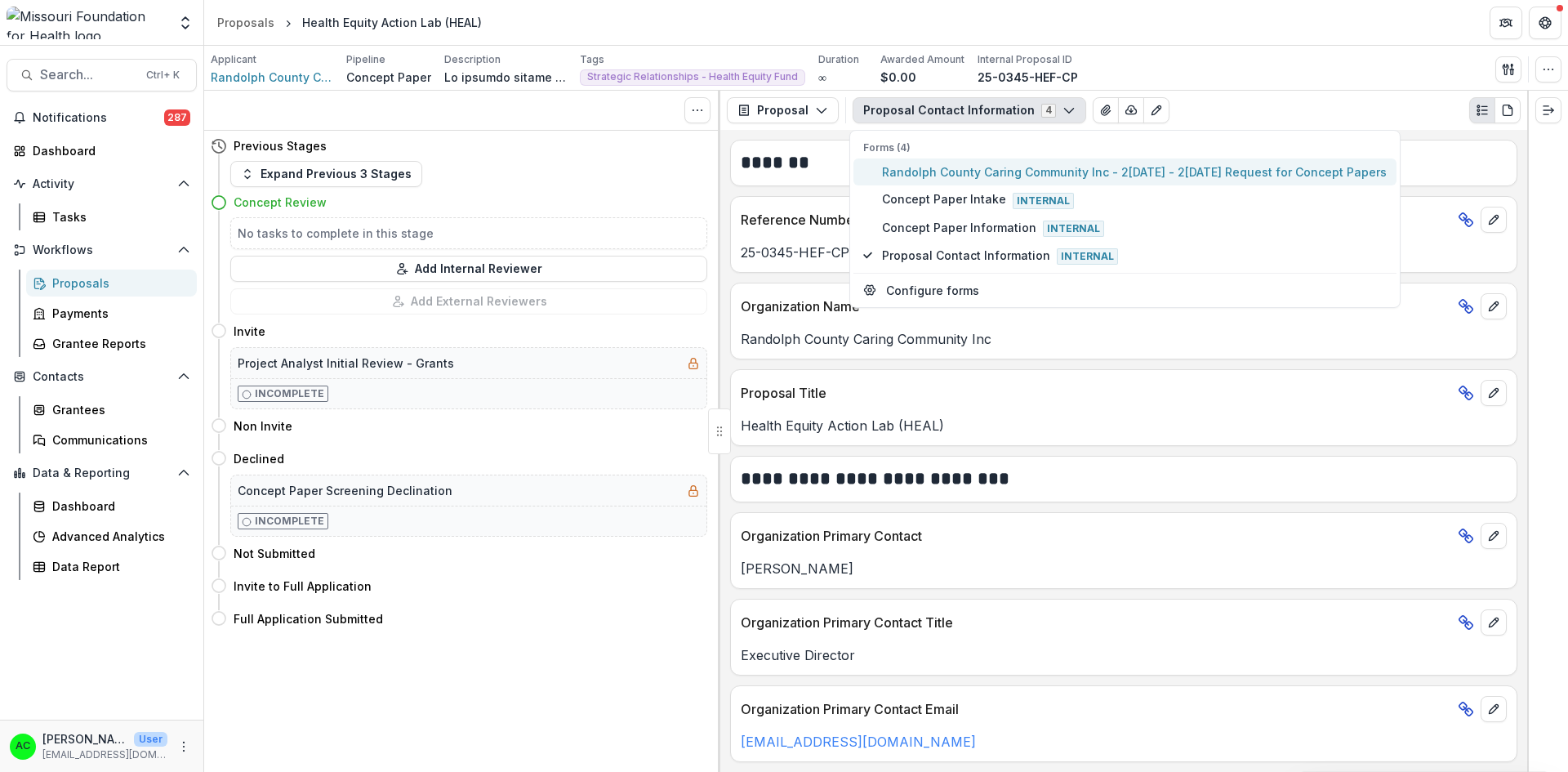
click at [931, 165] on span "Randolph County Caring Community Inc - [DATE] - [DATE] Request for Concept Pape…" at bounding box center [1134, 172] width 504 height 17
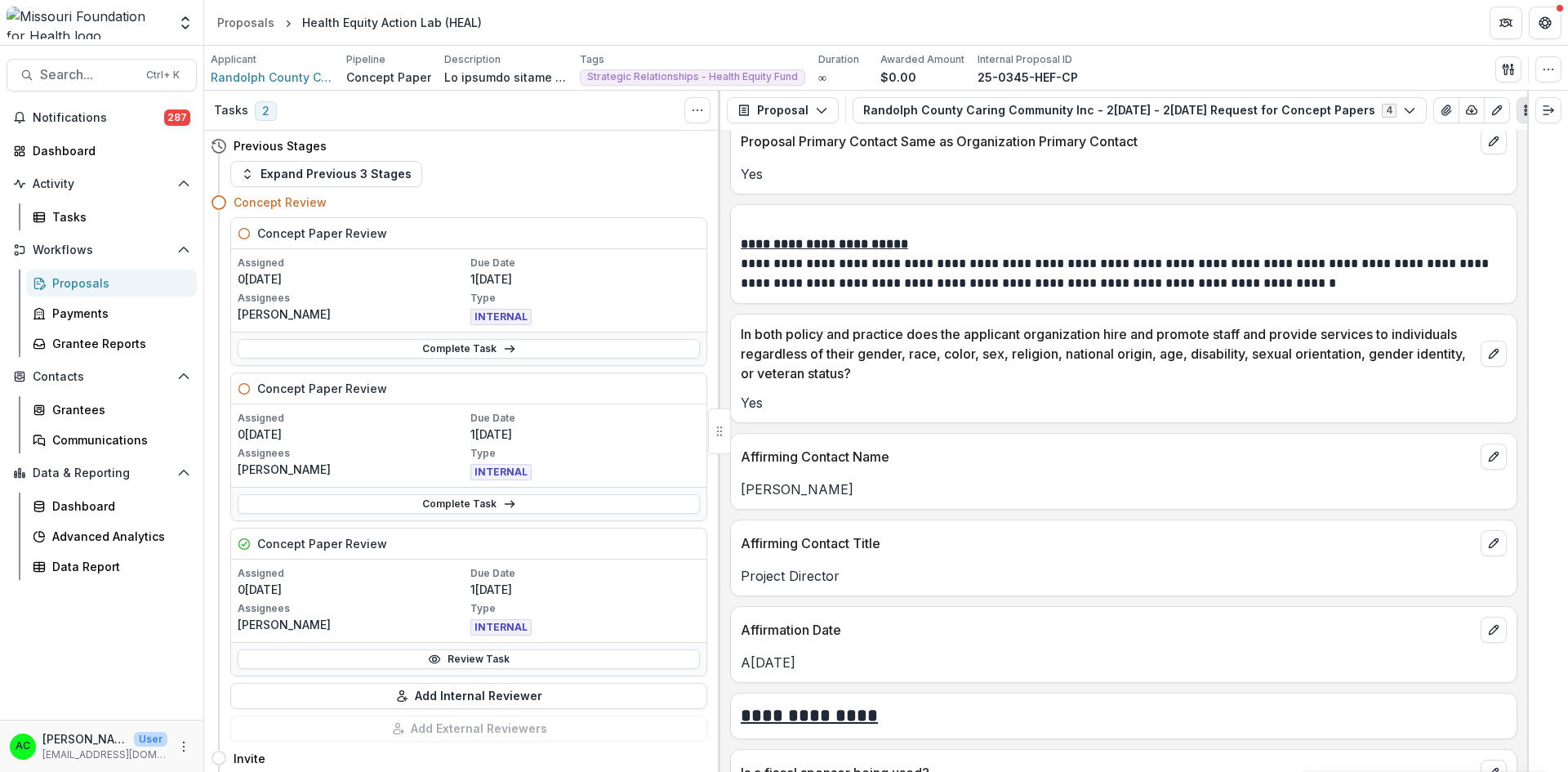
scroll to position [2607, 0]
